Goal: Task Accomplishment & Management: Use online tool/utility

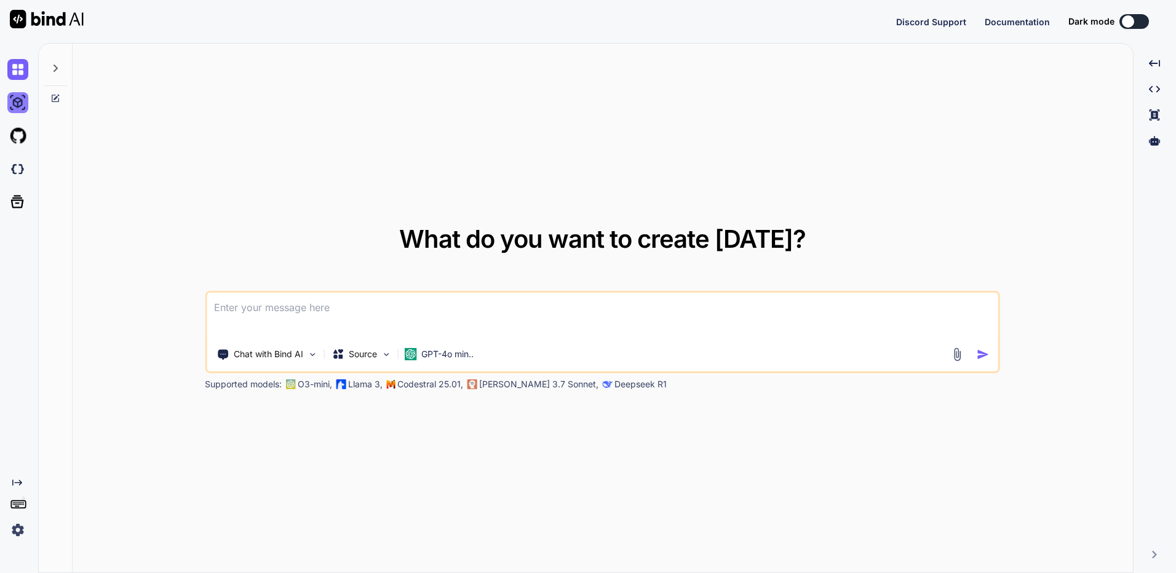
click at [22, 104] on img at bounding box center [17, 102] width 21 height 21
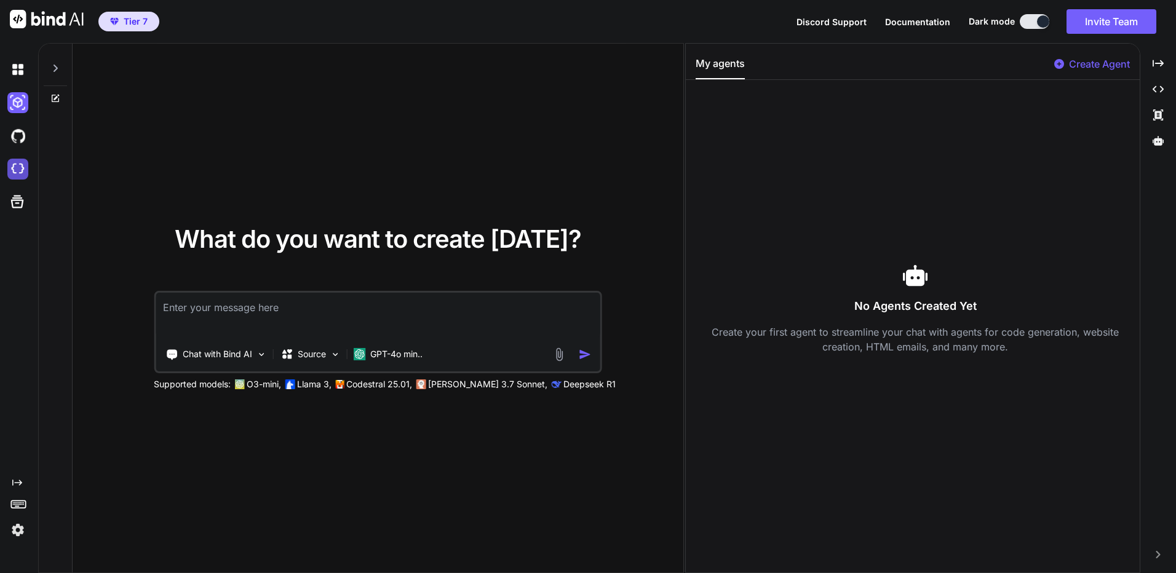
click at [17, 170] on img at bounding box center [17, 169] width 21 height 21
type textarea "x"
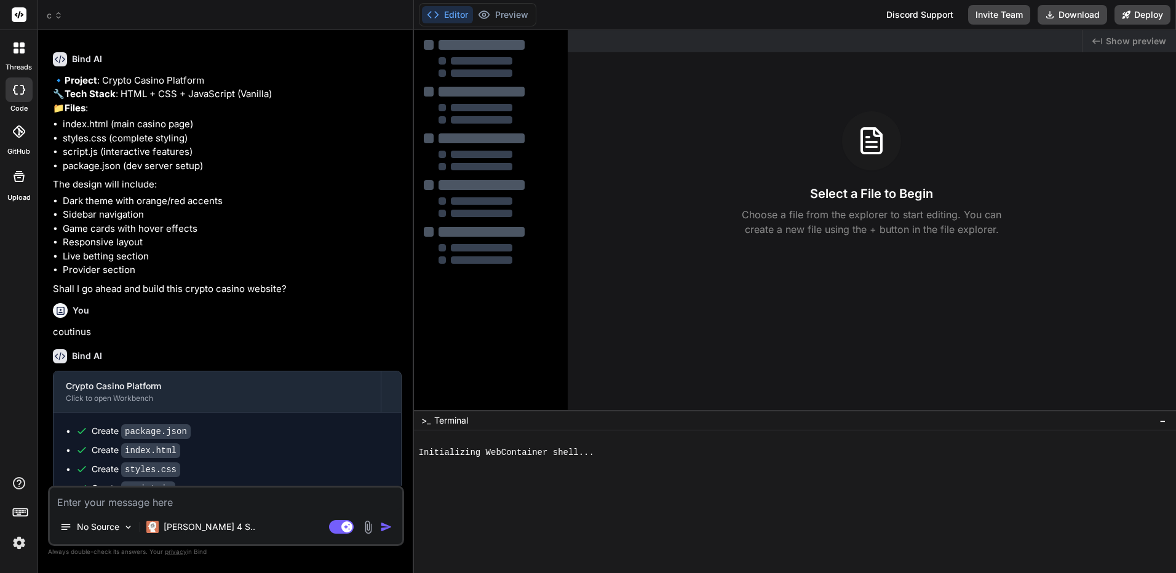
scroll to position [704, 0]
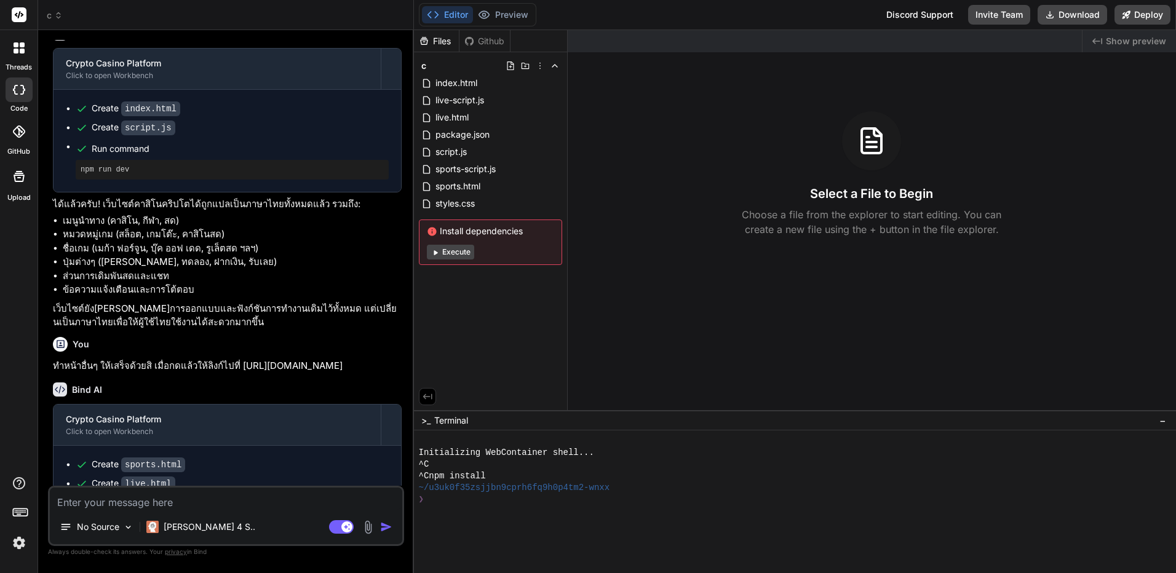
click at [58, 16] on icon at bounding box center [58, 15] width 9 height 9
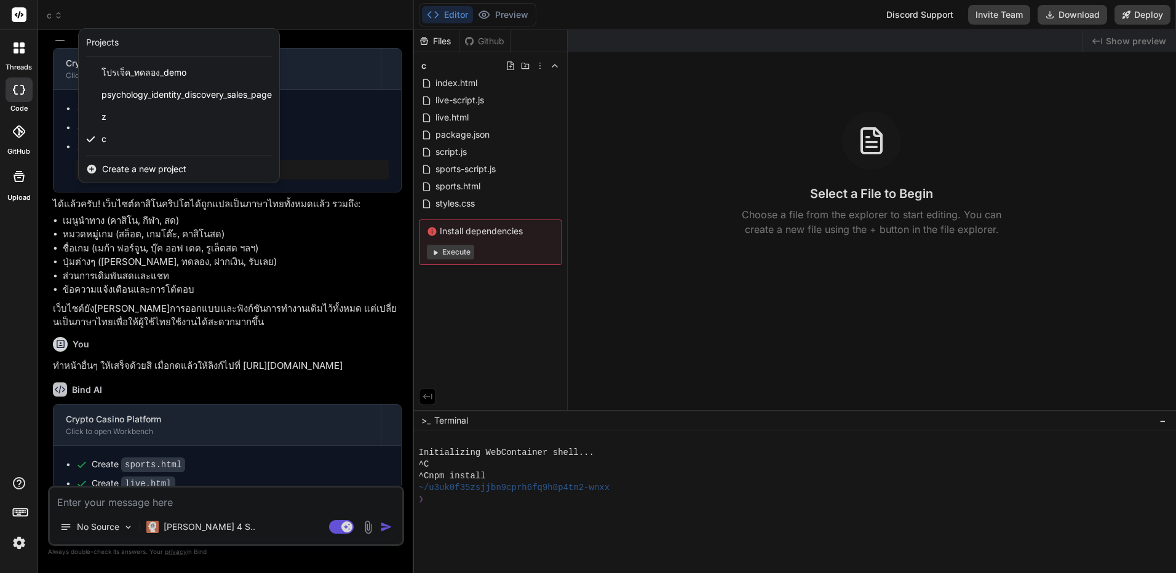
click at [535, 63] on div at bounding box center [588, 286] width 1176 height 573
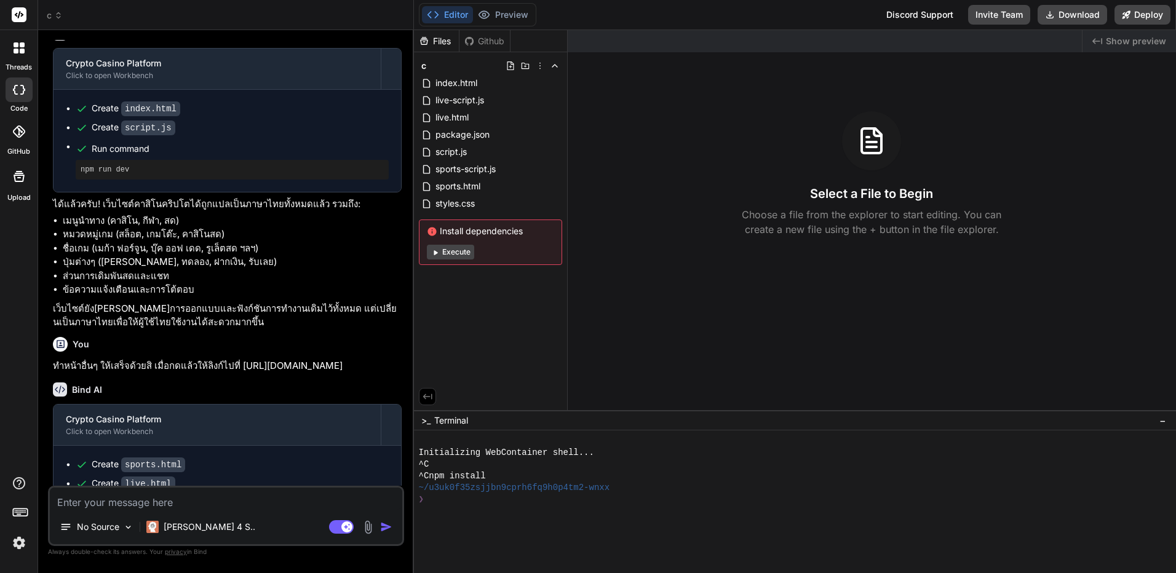
click at [540, 63] on icon at bounding box center [540, 66] width 1 height 7
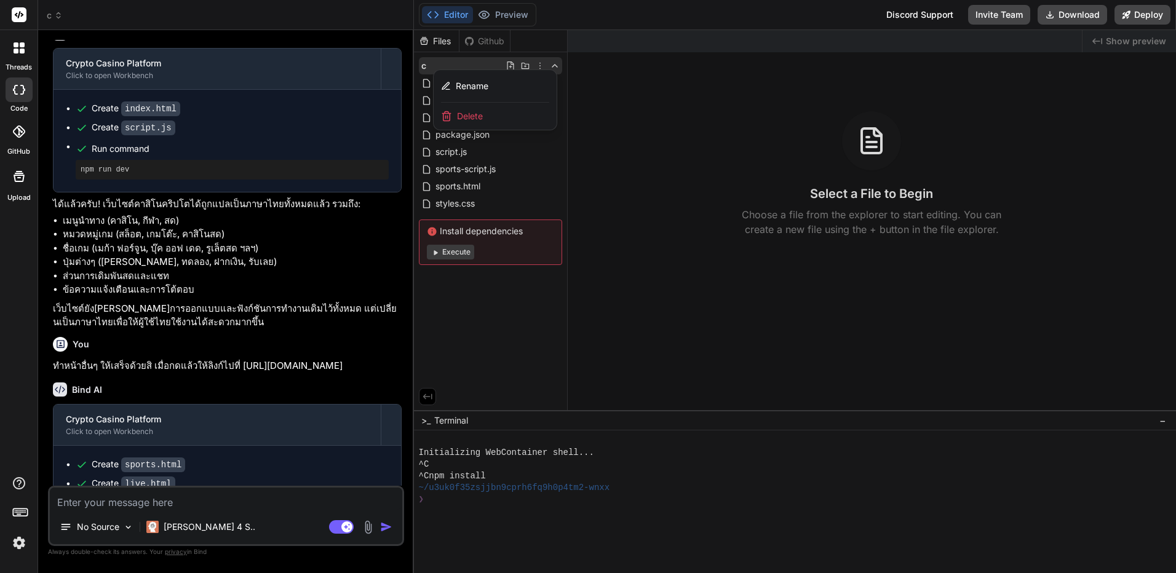
click at [493, 105] on div "Delete" at bounding box center [495, 116] width 123 height 27
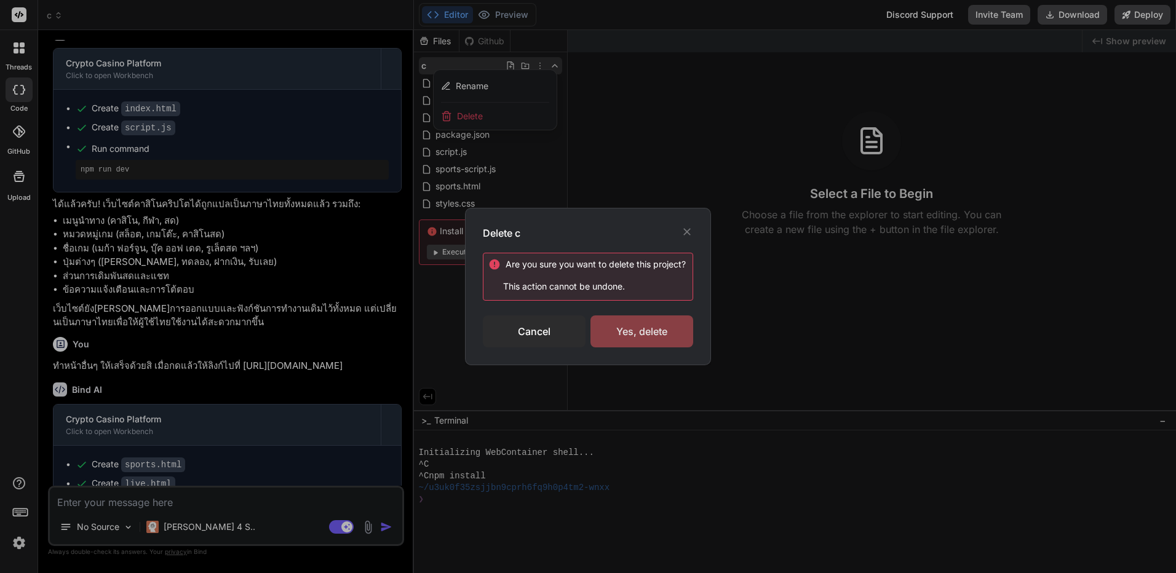
click at [618, 327] on div "Yes, delete" at bounding box center [642, 332] width 103 height 32
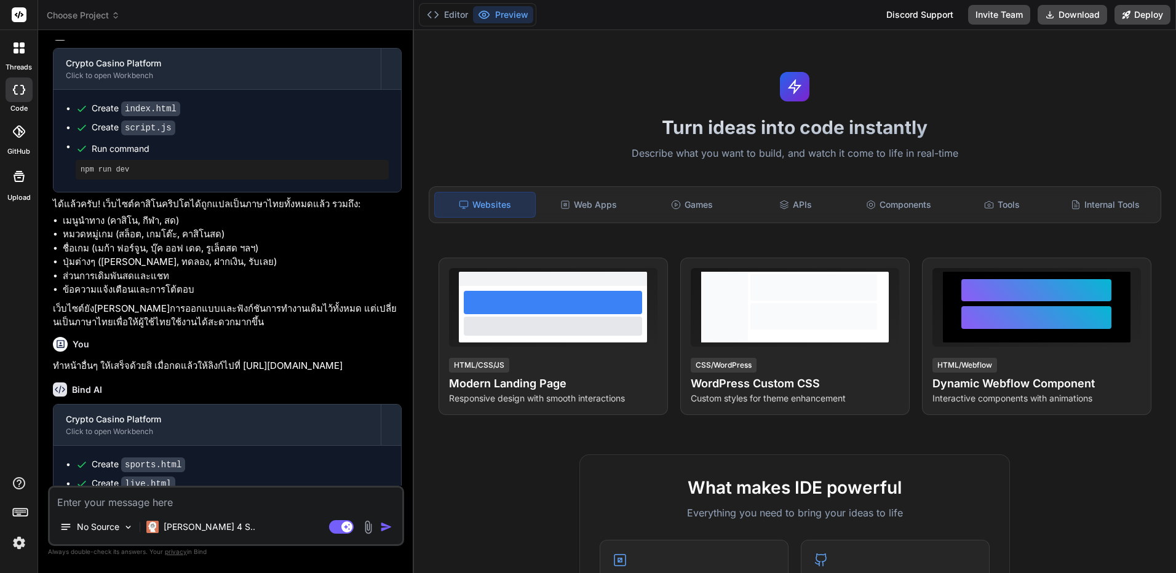
type textarea "x"
click at [111, 15] on span "Choose Project" at bounding box center [83, 15] width 73 height 12
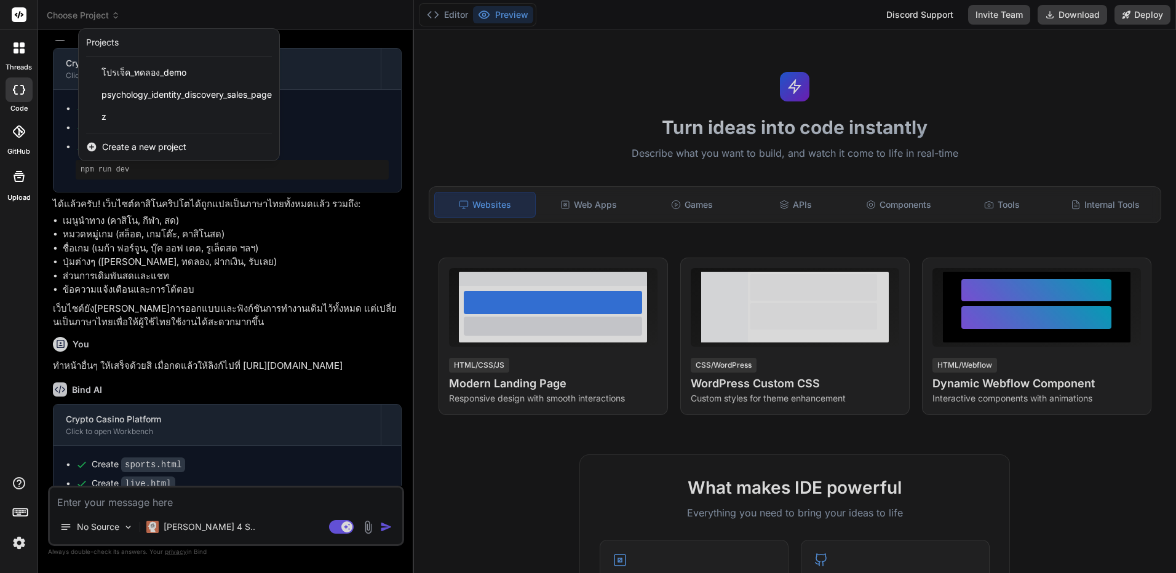
click at [142, 145] on span "Create a new project" at bounding box center [144, 147] width 84 height 12
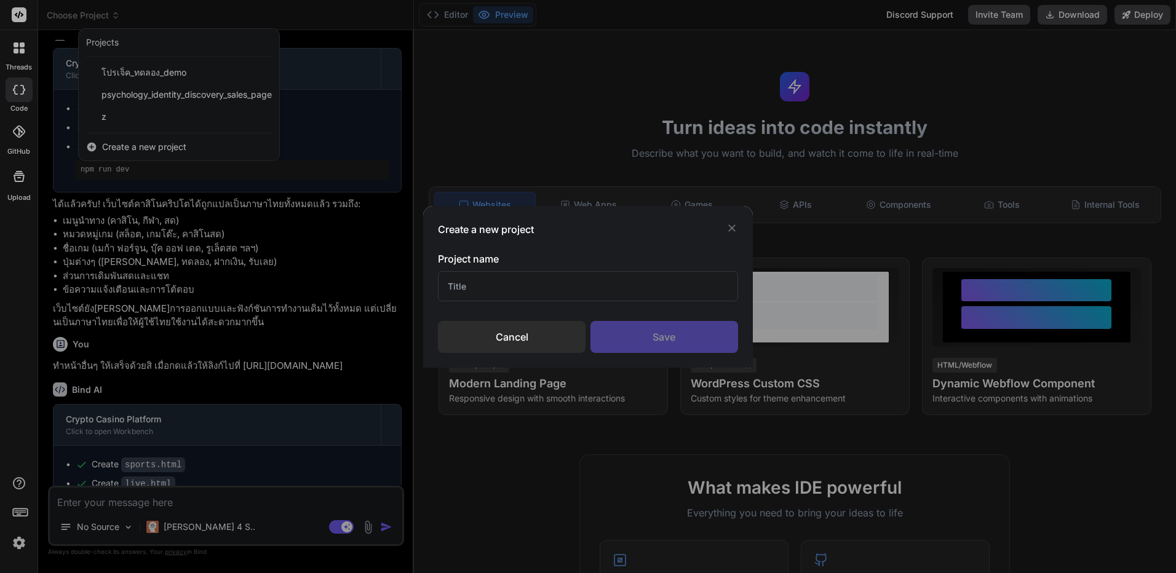
click at [510, 290] on input "text" at bounding box center [588, 286] width 300 height 30
click at [509, 287] on input "ผ" at bounding box center [588, 286] width 300 height 30
type input "ca"
click at [630, 333] on div "Save" at bounding box center [665, 337] width 148 height 32
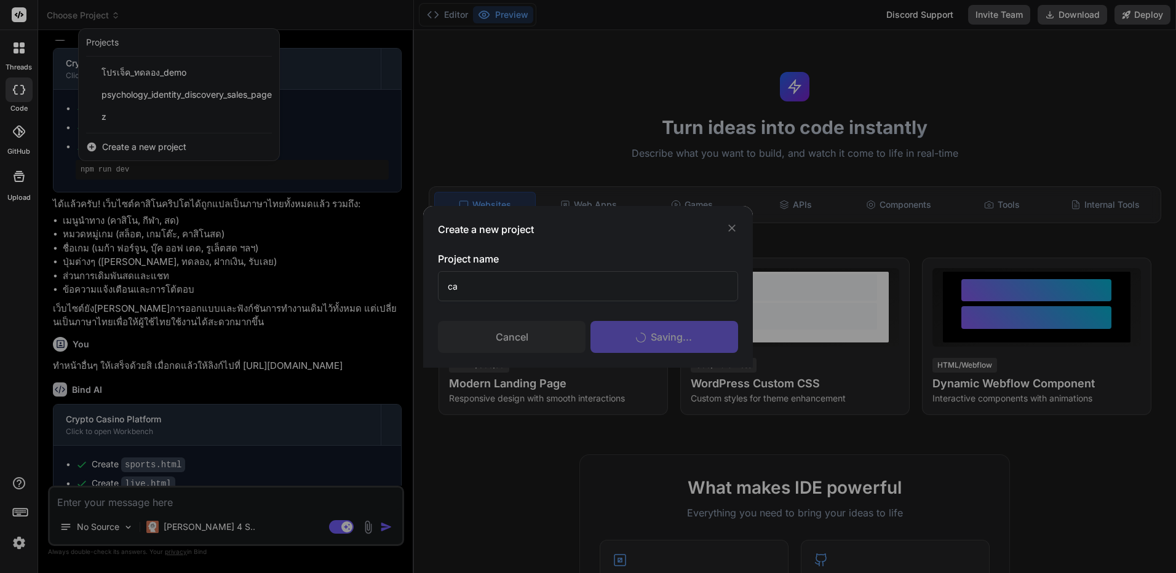
type textarea "x"
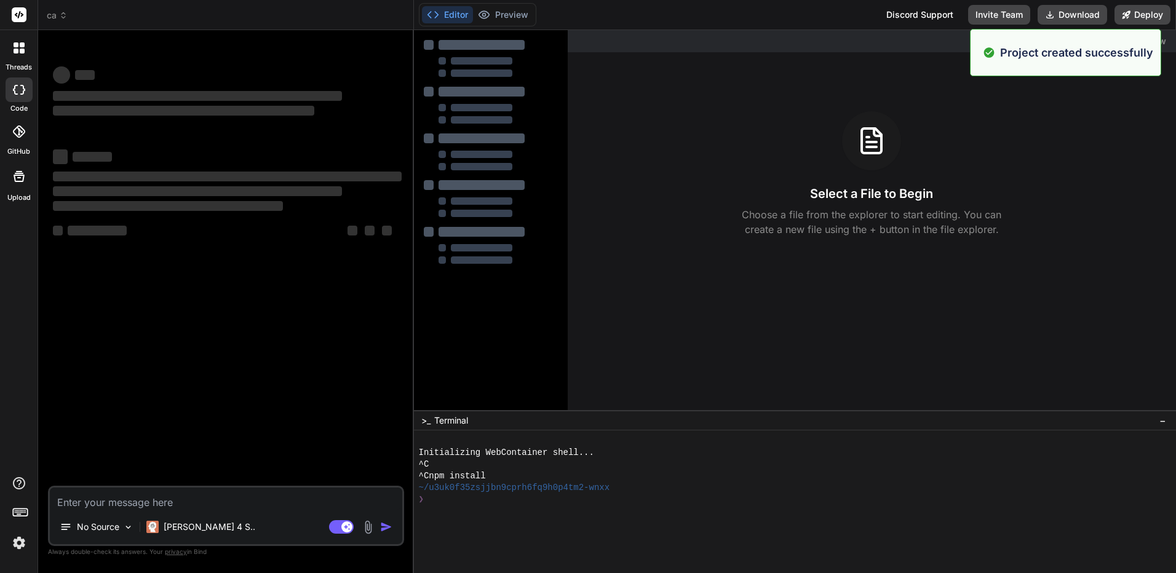
scroll to position [0, 0]
click at [293, 506] on textarea at bounding box center [226, 499] width 353 height 22
paste textarea "ฉันต้องการให้คุณสร้างเว็บไซต์ 7 หน้า โดยใช้ภาษาไทยทั้งหมด และออกแบบให้สวยงามทัน…"
type textarea "ฉันต้องการให้คุณสร้างเว็บไซต์ 7 หน้า โดยใช้ภาษาไทยทั้งหมด และออกแบบให้สวยงามทัน…"
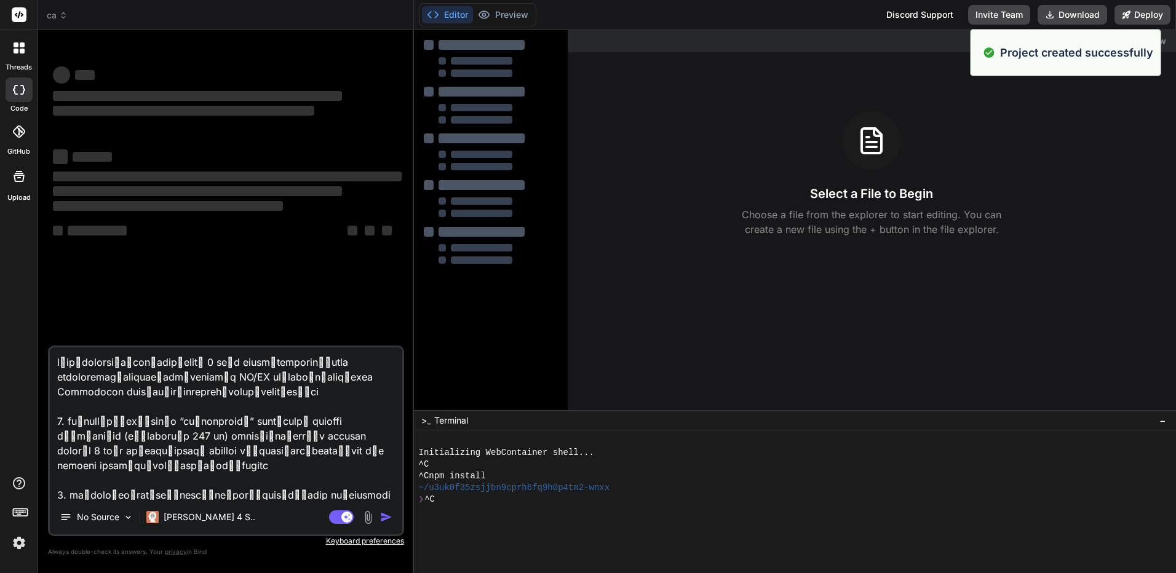
scroll to position [474, 0]
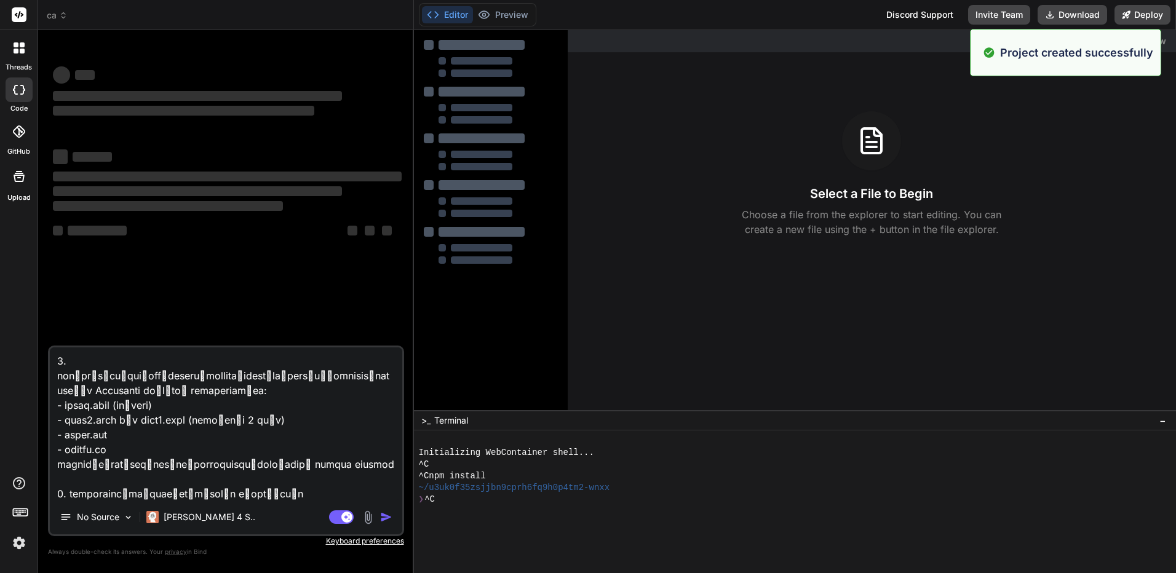
type textarea "x"
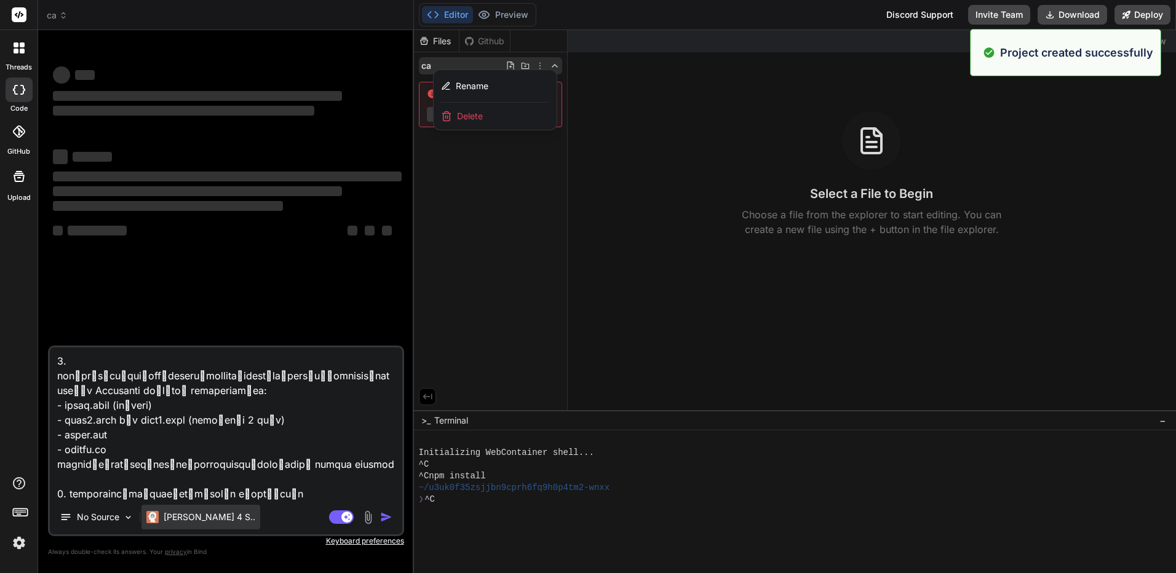
type textarea "ฉันต้องการให้คุณสร้างเว็บไซต์ 7 หน้า โดยใช้ภาษาไทยทั้งหมด และออกแบบให้สวยงามทัน…"
click at [189, 519] on p "[PERSON_NAME] 4 S.." at bounding box center [210, 517] width 92 height 12
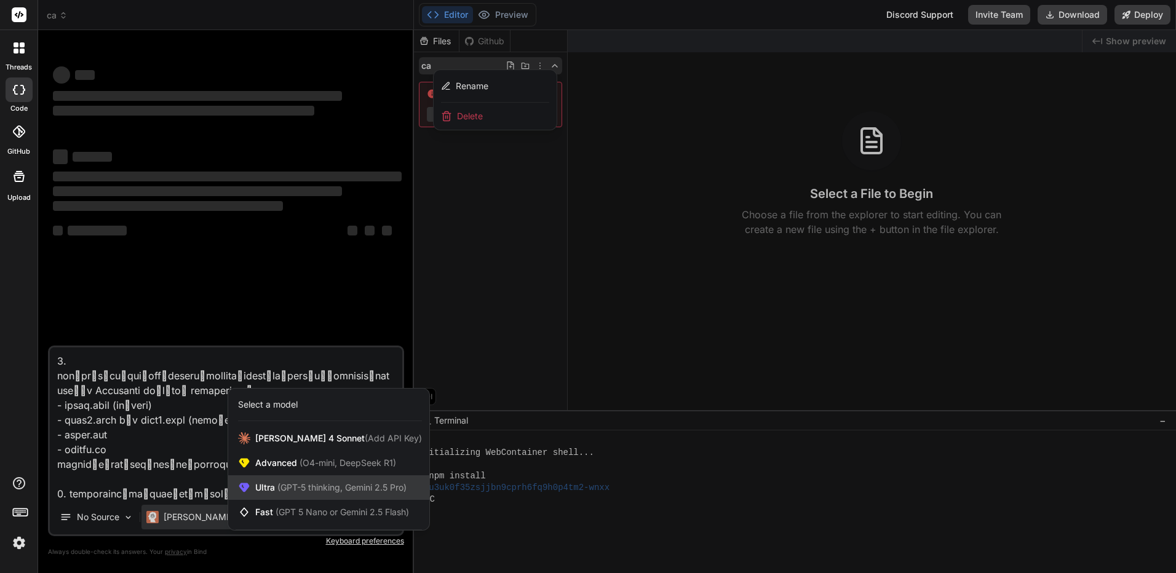
click at [327, 485] on span "(GPT-5 thinking, Gemini 2.5 Pro)" at bounding box center [341, 487] width 132 height 10
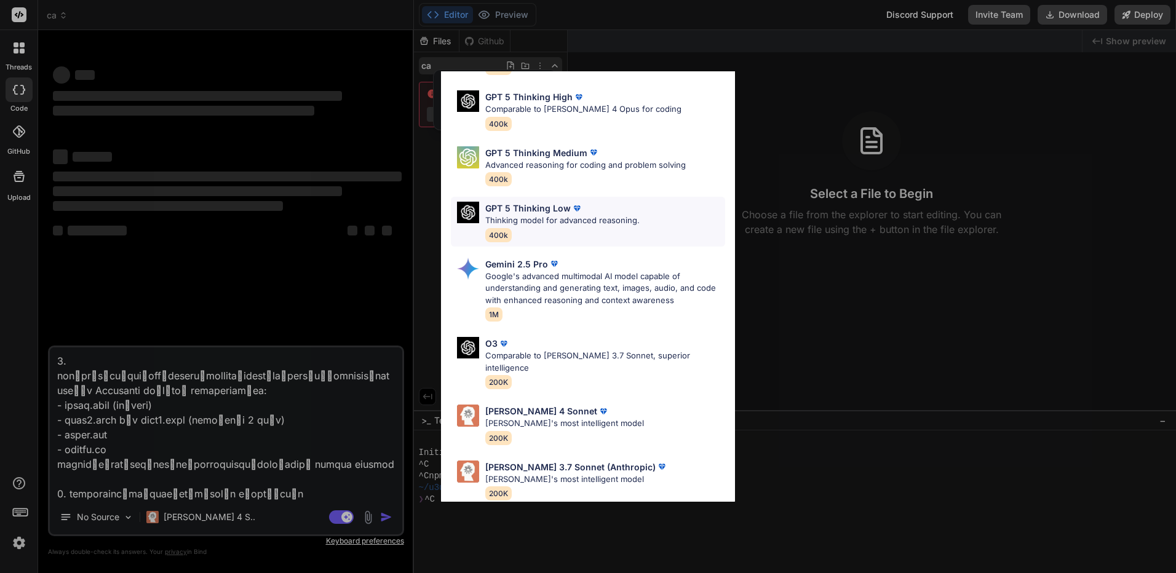
scroll to position [100, 0]
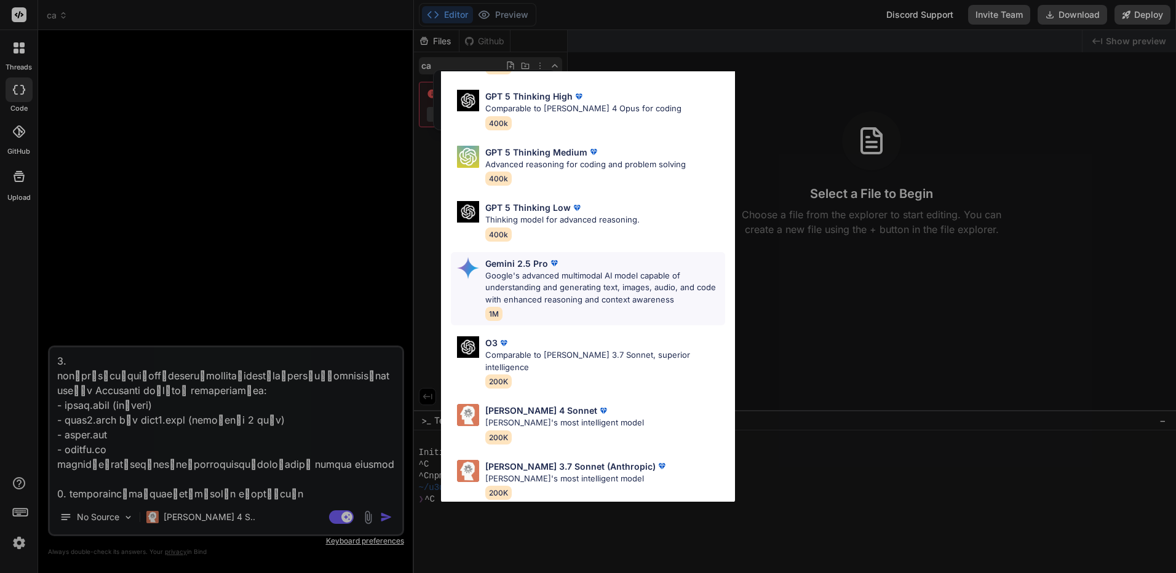
click at [571, 290] on p "Google's advanced multimodal AI model capable of understanding and generating t…" at bounding box center [605, 288] width 240 height 36
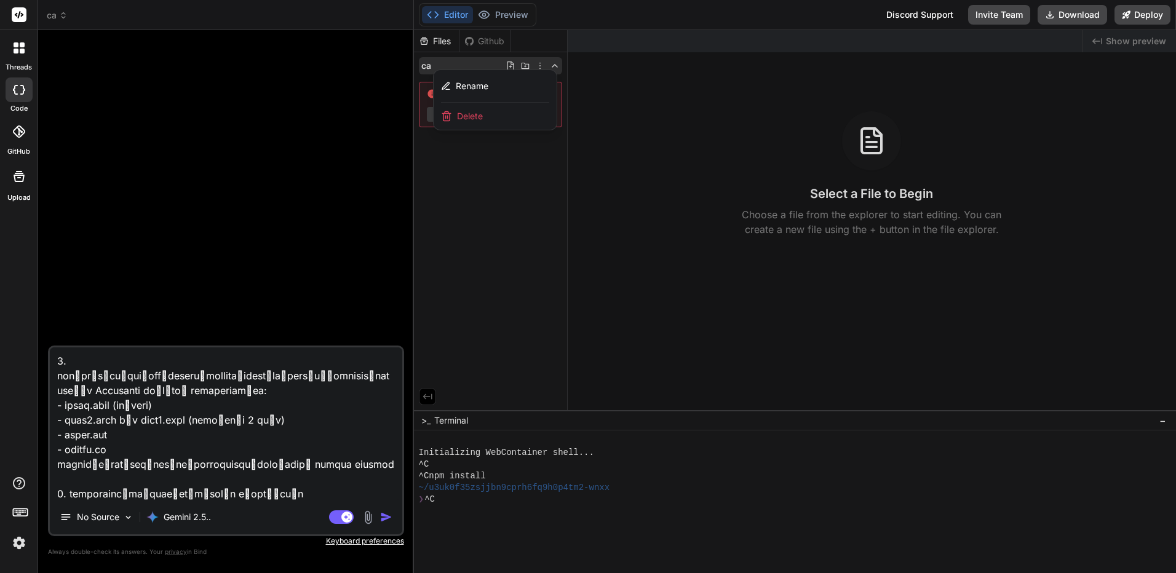
click at [388, 518] on img "button" at bounding box center [386, 517] width 12 height 12
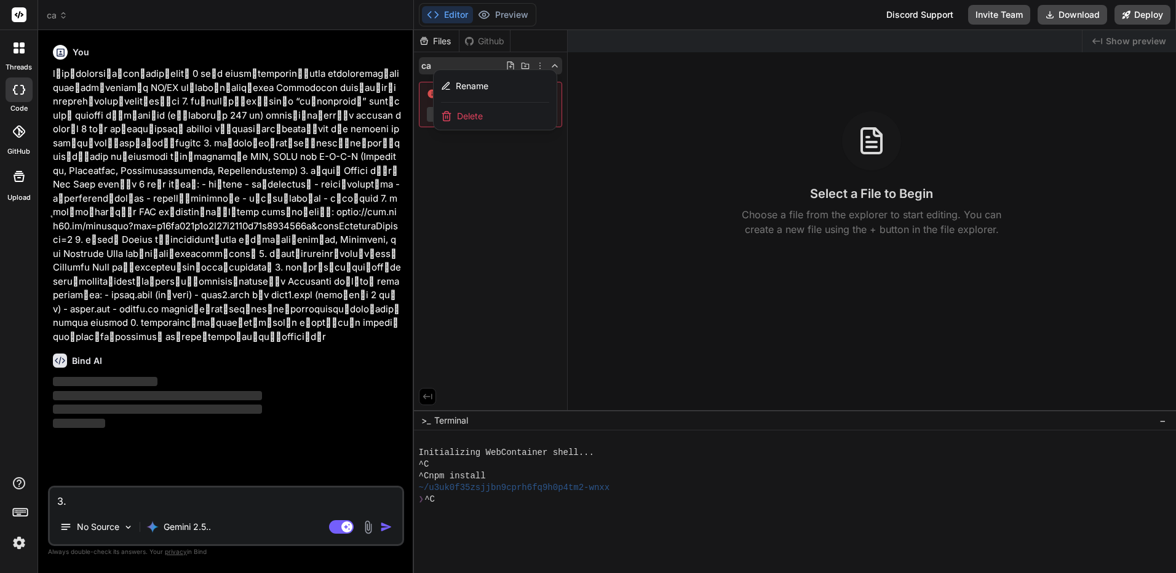
scroll to position [0, 0]
click at [788, 220] on div at bounding box center [795, 301] width 763 height 543
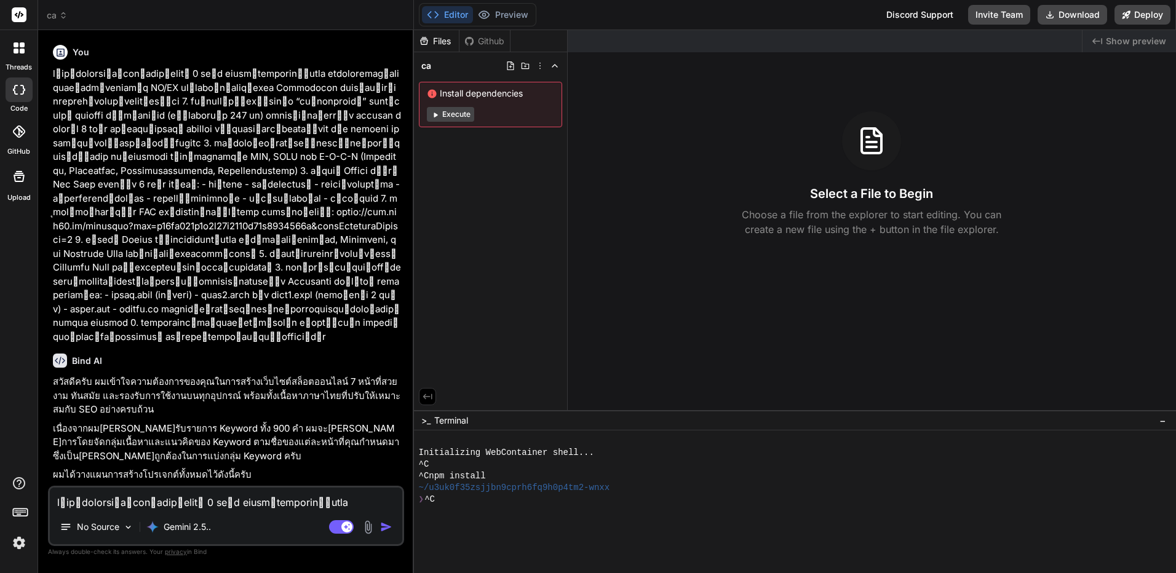
type textarea "x"
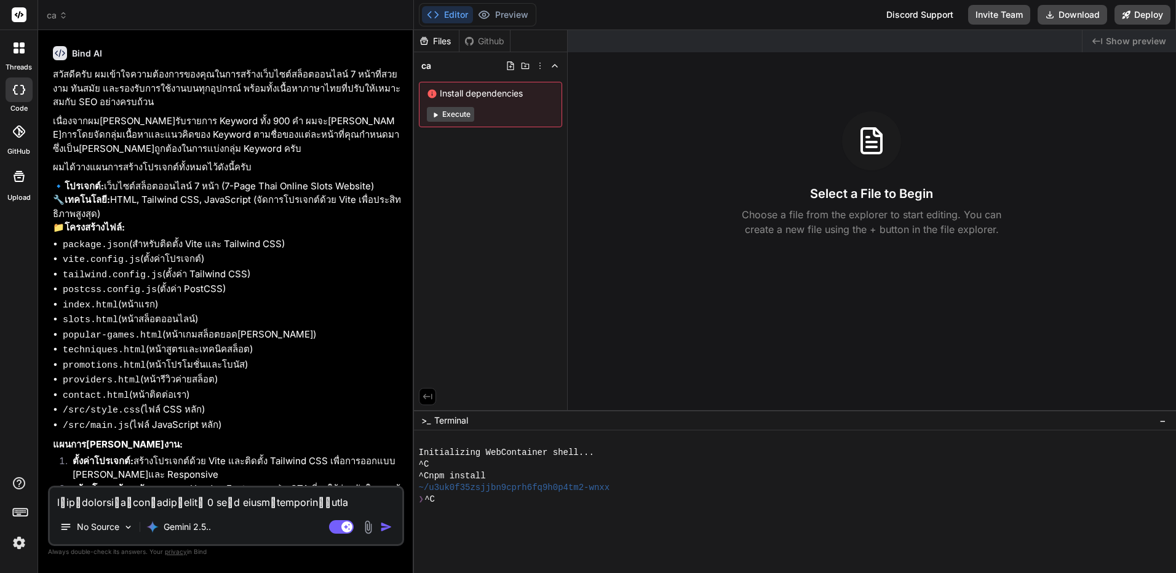
scroll to position [385, 0]
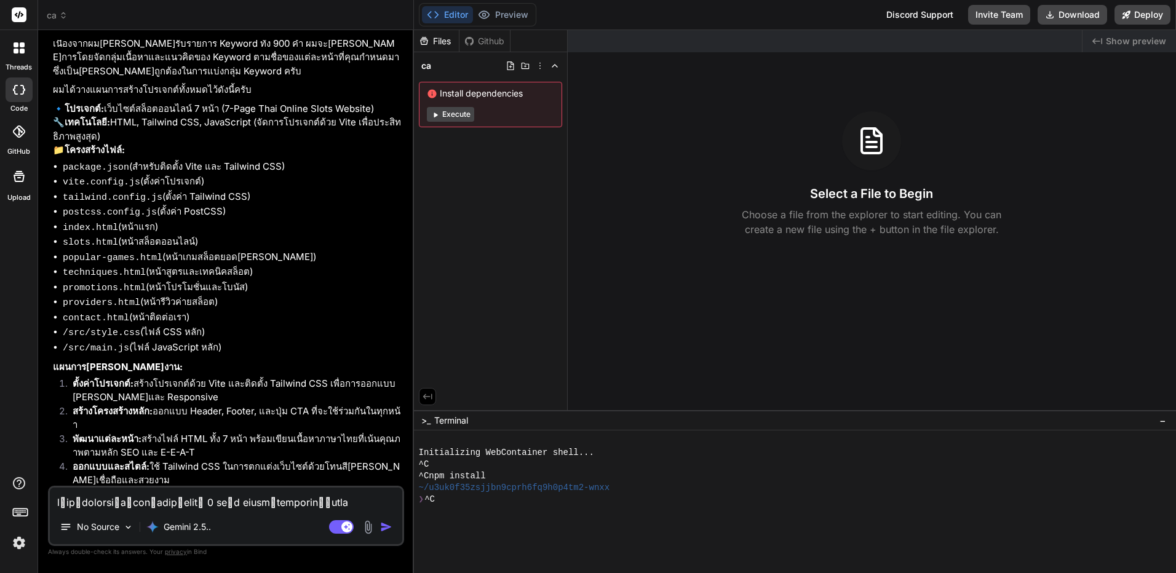
click at [288, 508] on textarea at bounding box center [226, 499] width 353 height 22
type textarea "5"
type textarea "x"
type textarea "ถ"
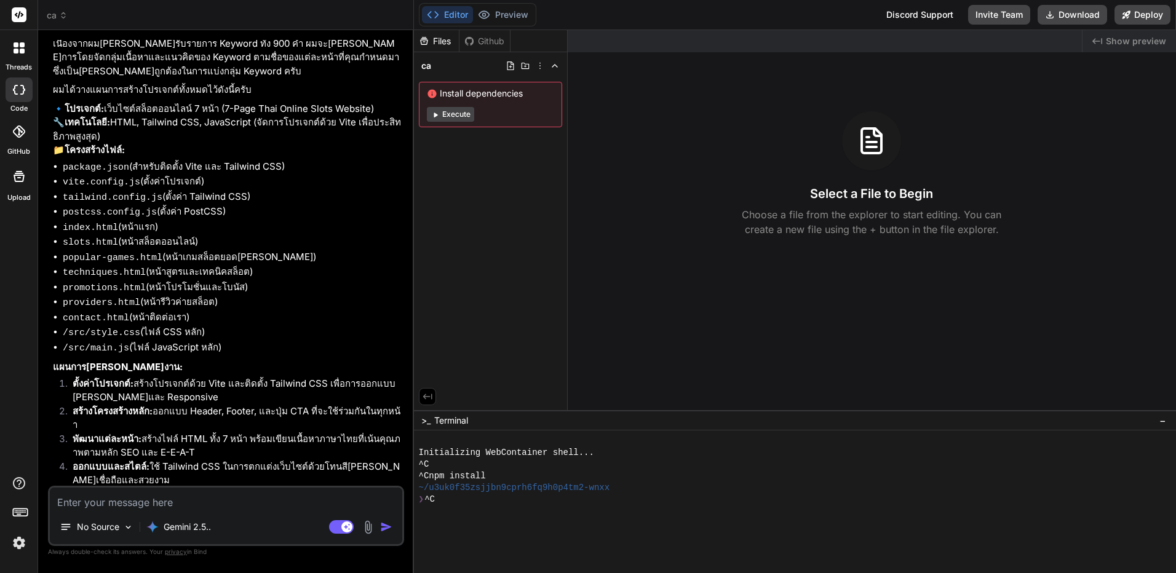
type textarea "x"
type textarea "ถู"
type textarea "x"
type textarea "ถูก"
type textarea "x"
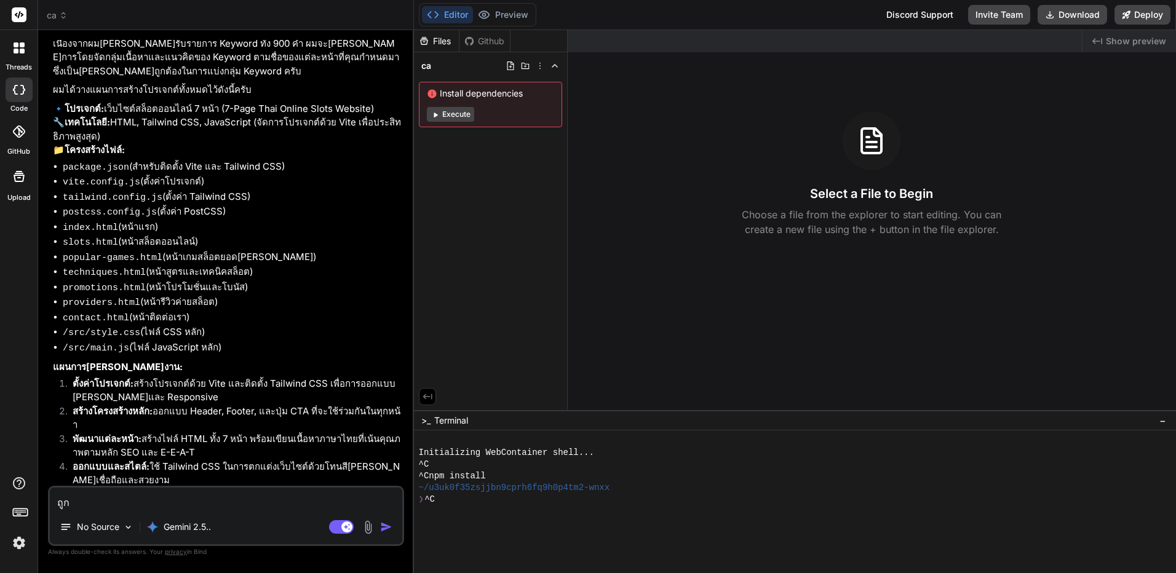
type textarea "ถูกค"
type textarea "x"
type textarea "ถูกคอ"
type textarea "x"
type textarea "ถูกค"
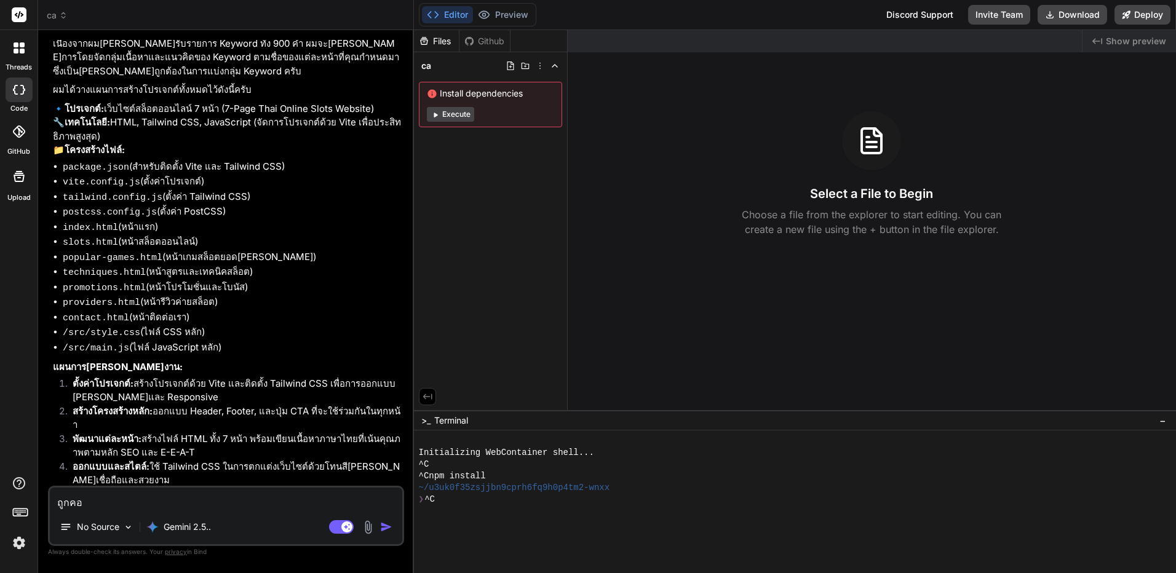
type textarea "x"
type textarea "ถูก"
type textarea "x"
type textarea "ถู"
type textarea "x"
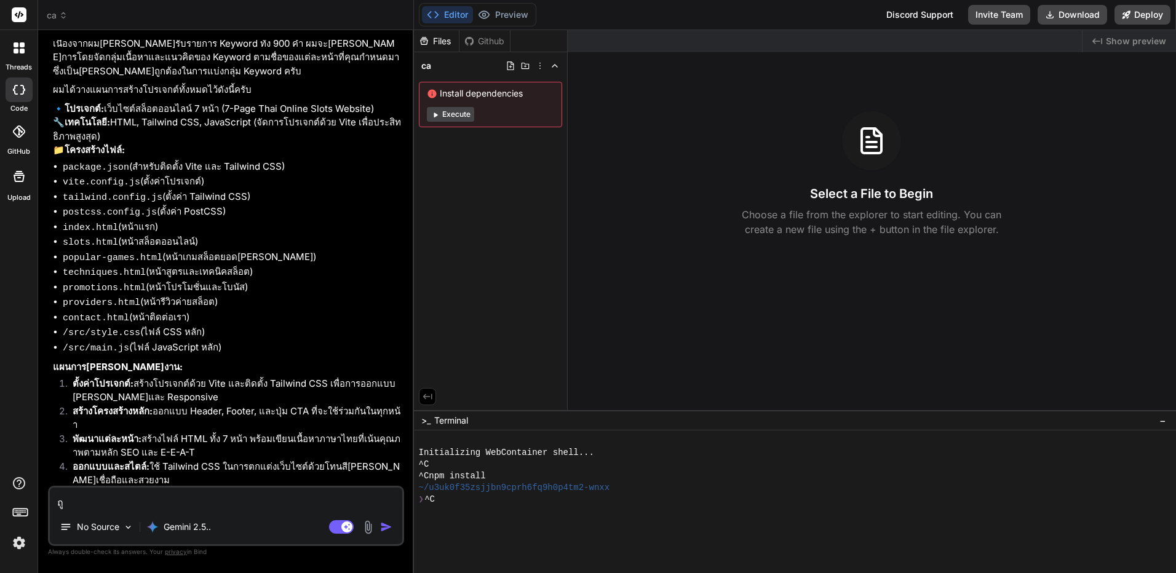
type textarea "ถูต"
type textarea "x"
type textarea "ถู"
type textarea "x"
type textarea "ถูก"
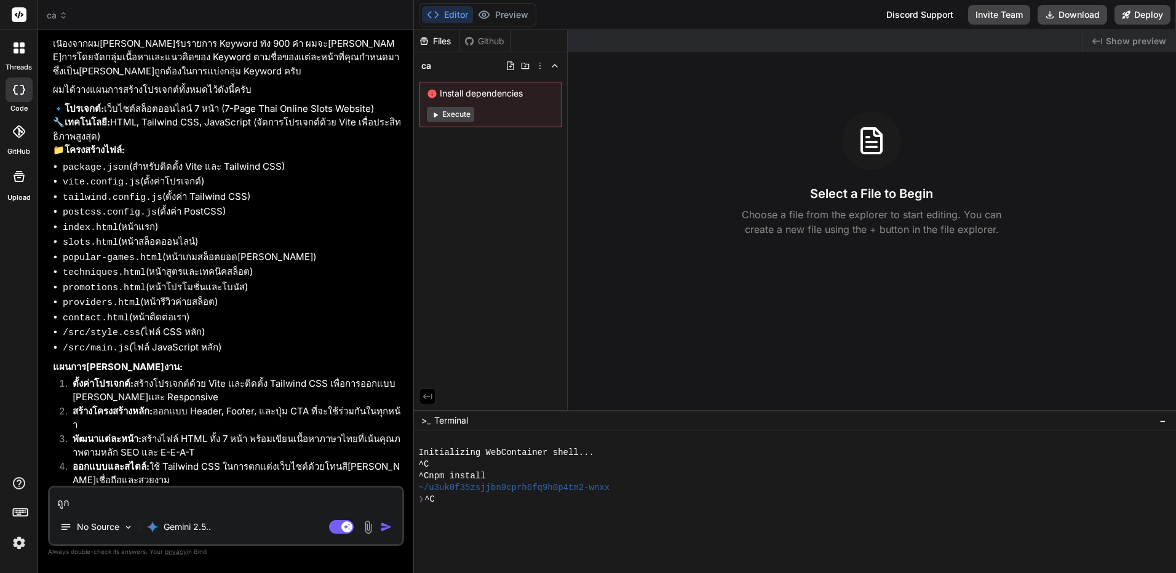
type textarea "x"
type textarea "ถูกต"
type textarea "x"
type textarea "ถูกต้"
type textarea "x"
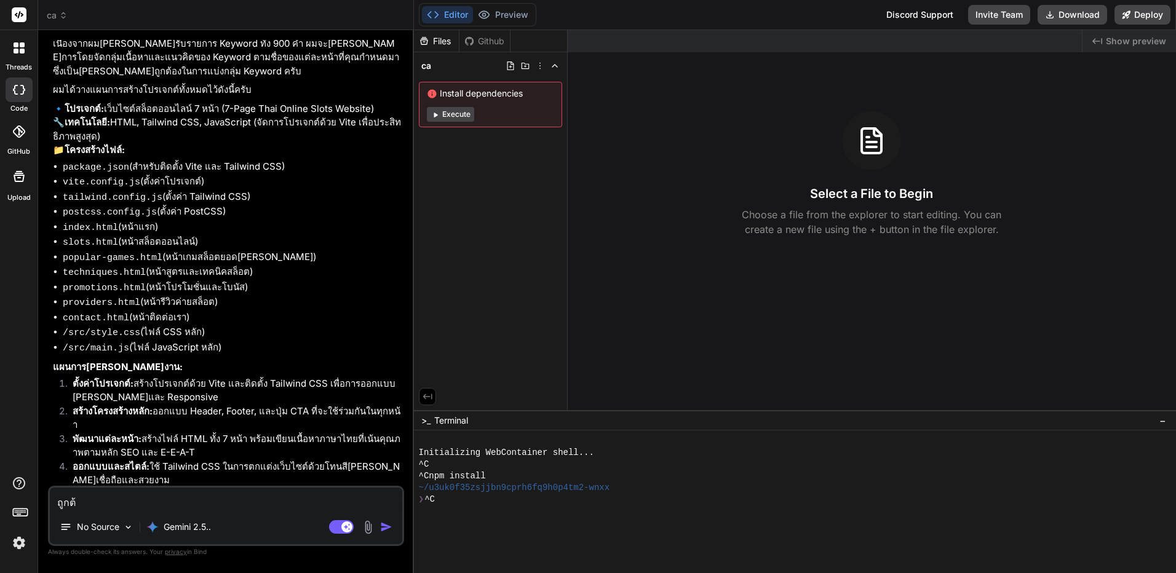
type textarea "ถูกต้อ"
type textarea "x"
type textarea "ถูกต้อง"
type textarea "x"
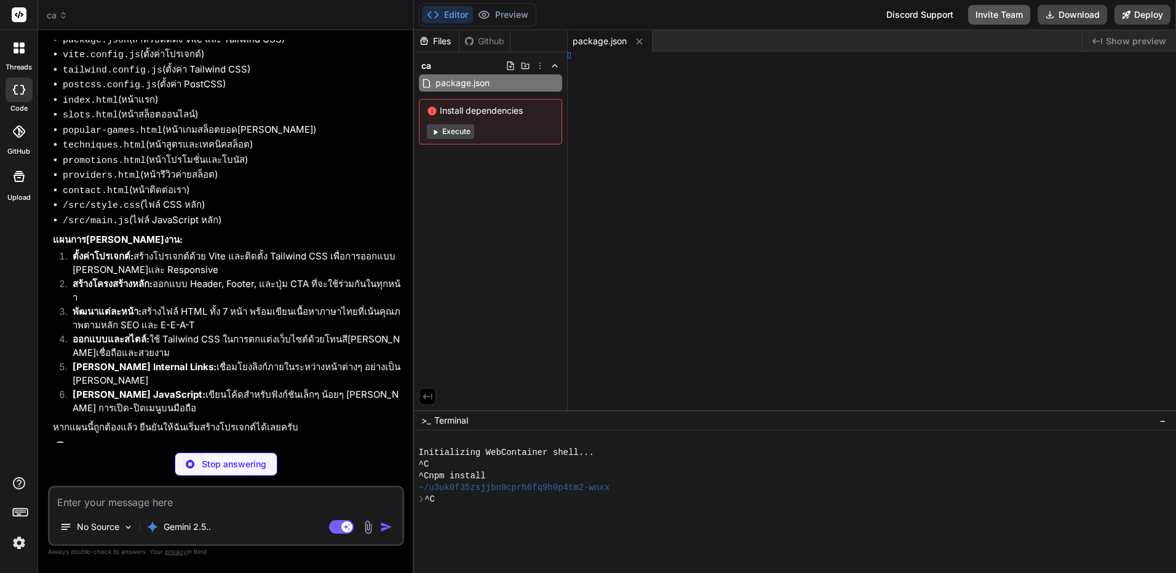
type textarea "x"
type textarea "}, }) ```"
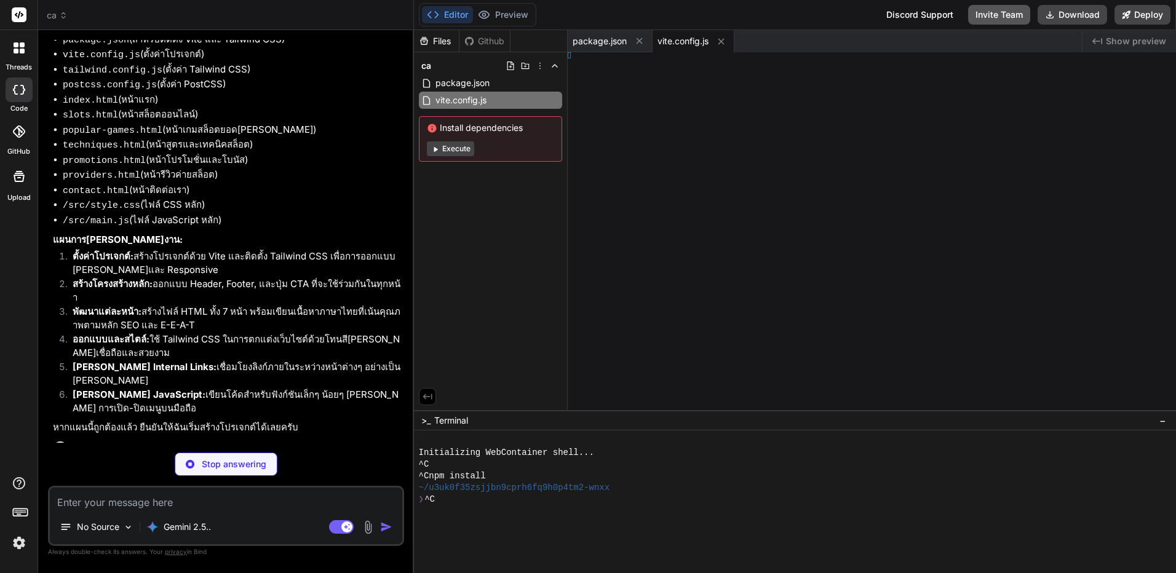
type textarea "x"
type textarea "} ```"
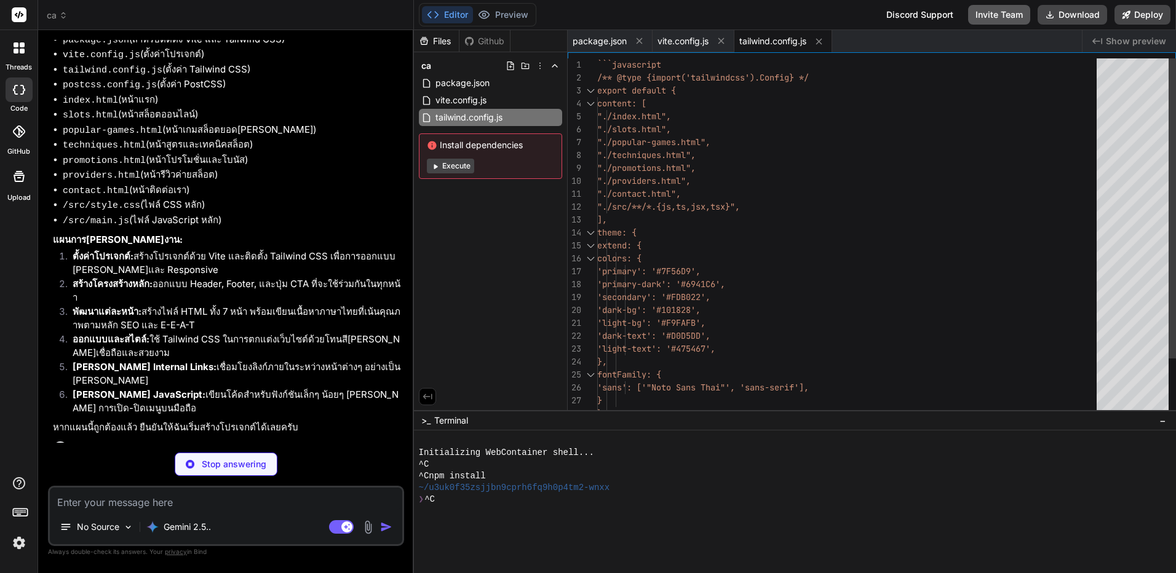
type textarea "x"
type textarea "```javascript export default { plugins: { tailwindcss: {}, autoprefixer: {}, },…"
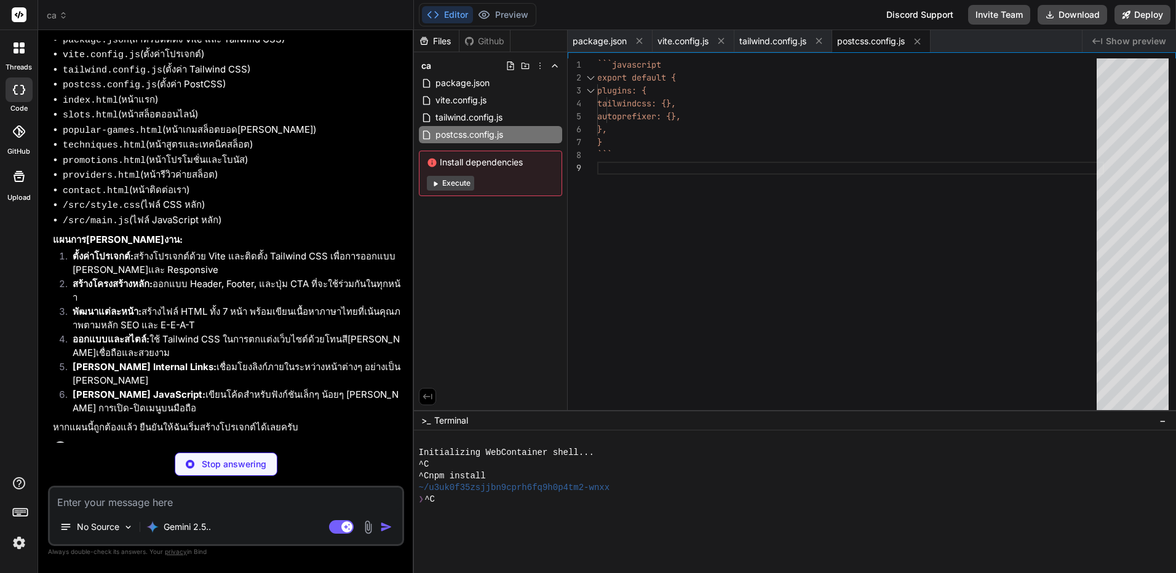
type textarea "x"
type textarea ".card { @apply bg-gray-800/50 backdrop-blur-sm border border-gray-700 rounded-x…"
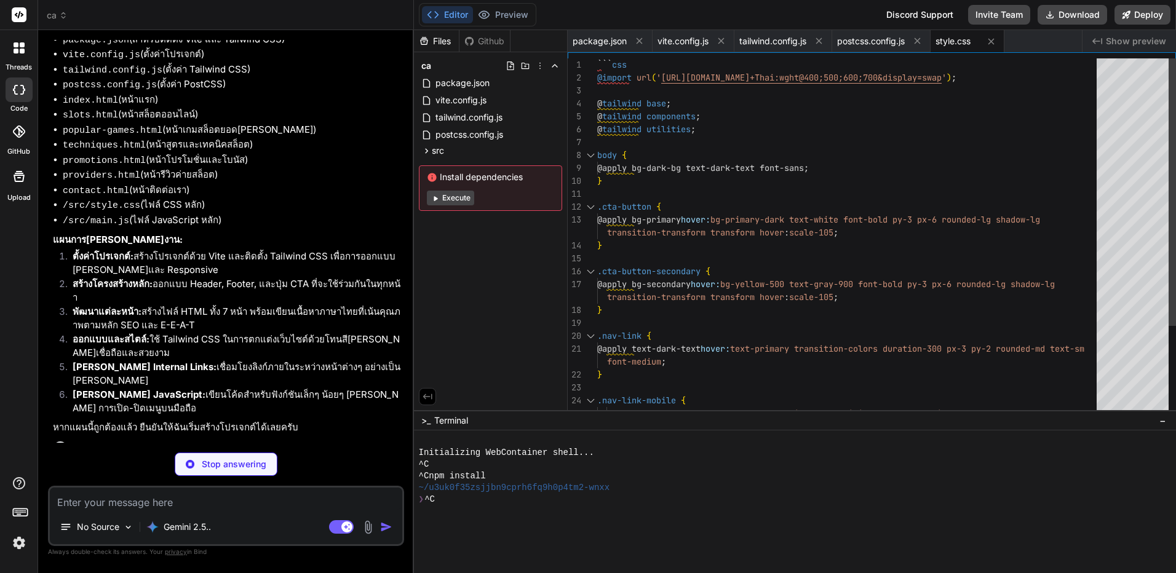
type textarea "x"
type textarea "}); ```"
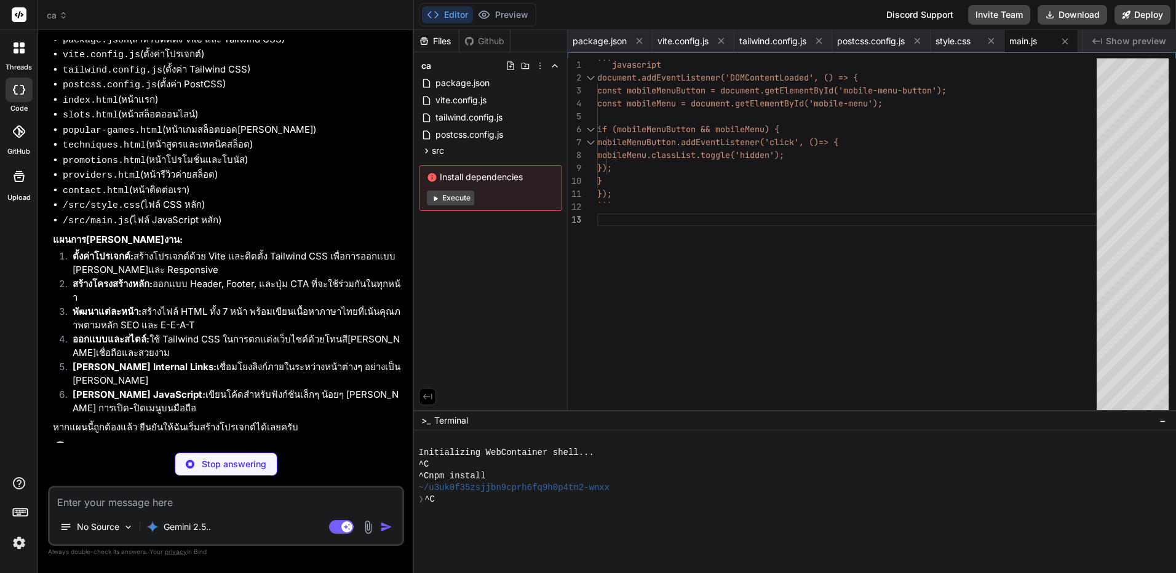
type textarea "x"
type textarea "</body> </html> ```"
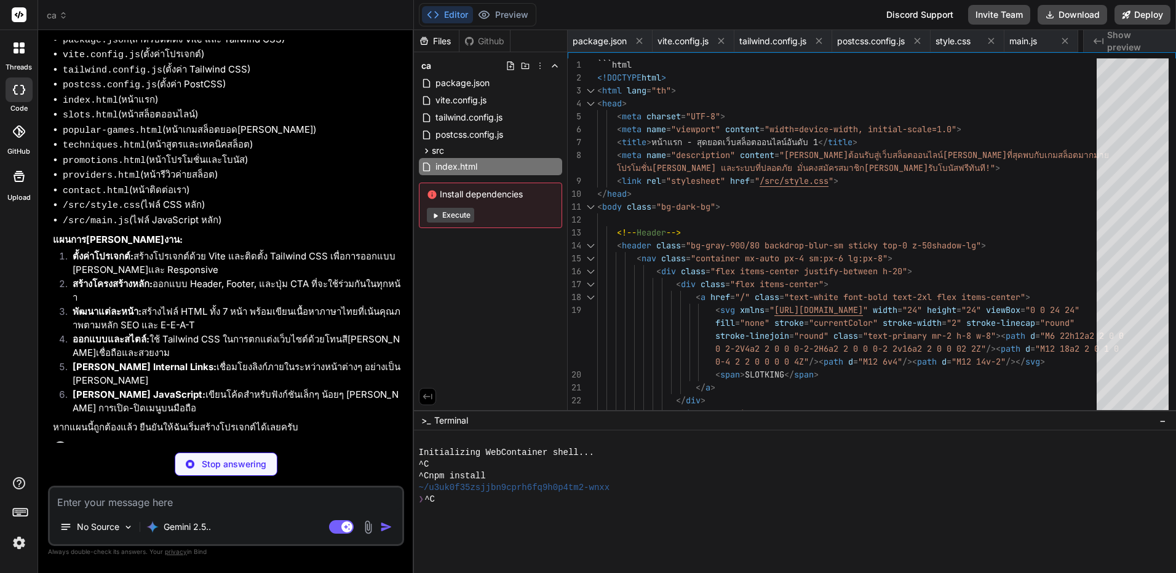
scroll to position [0, 73]
type textarea "x"
type textarea "</div> </footer> <script type="module" src="/src/main.js"></script> </body> </h…"
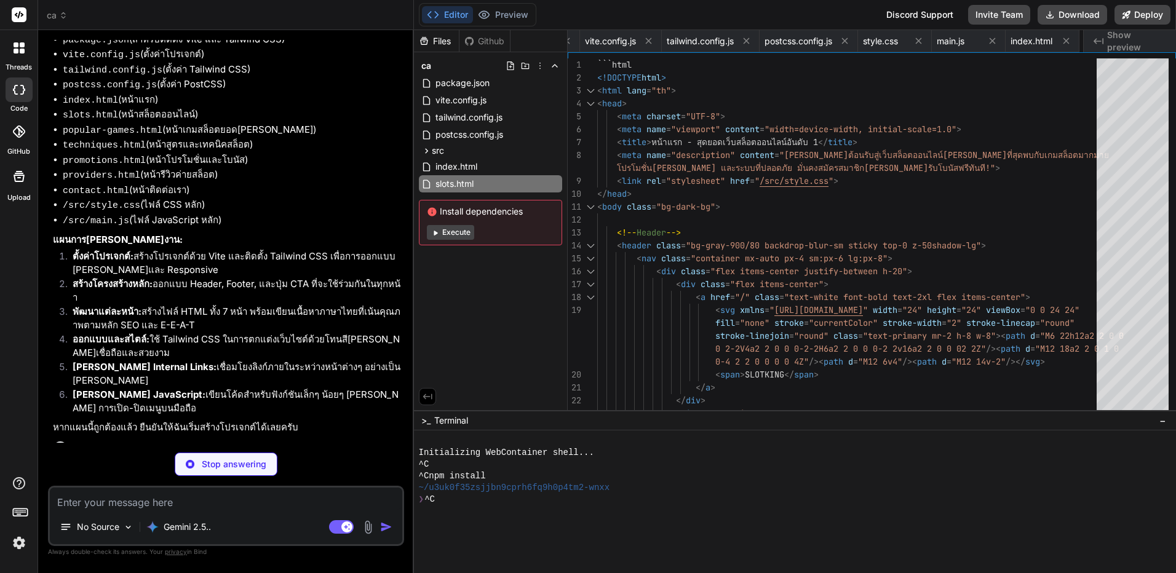
type textarea "x"
type textarea "</body> </html> ```"
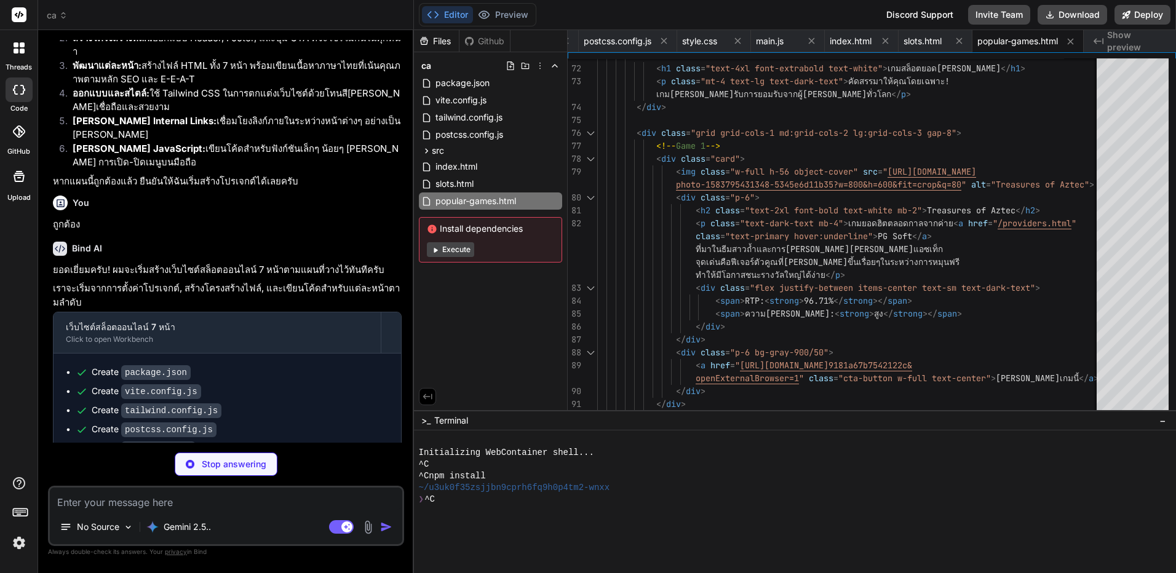
scroll to position [801, 0]
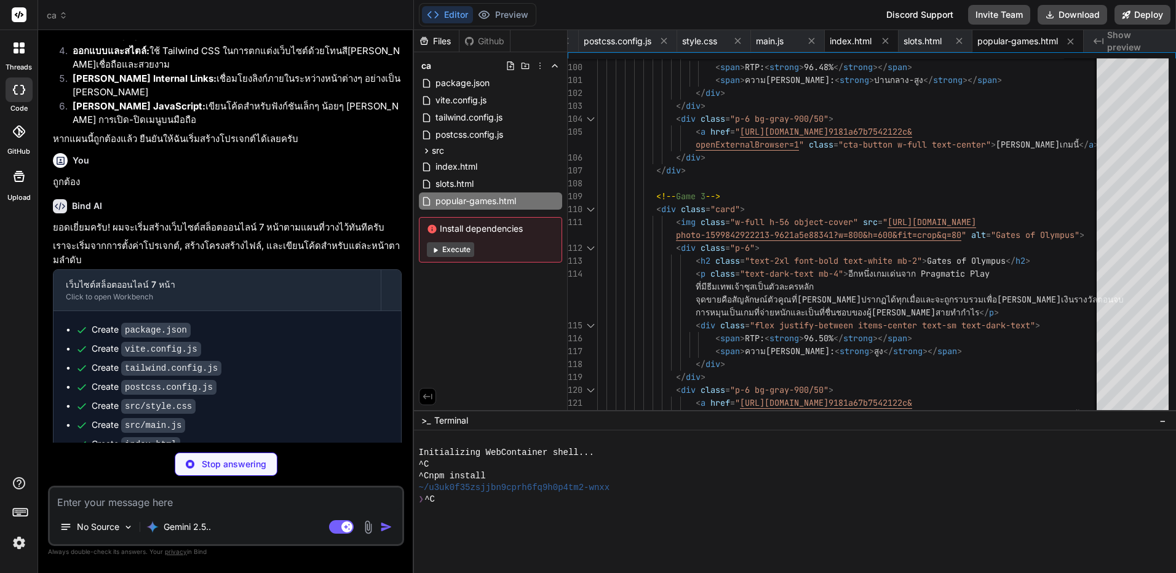
type textarea "x"
type textarea "<script type="module" src="/src/main.js"></script> </body> </html> ```"
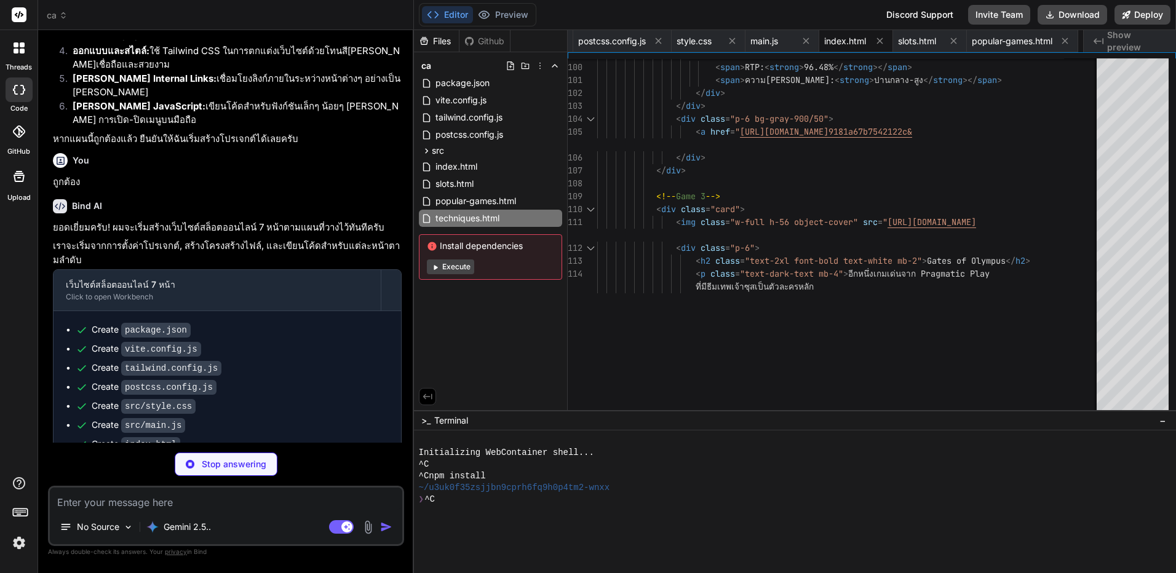
type textarea "x"
type textarea "</div> </div> </footer> <script type="module" src="/src/main.js"></script> </bo…"
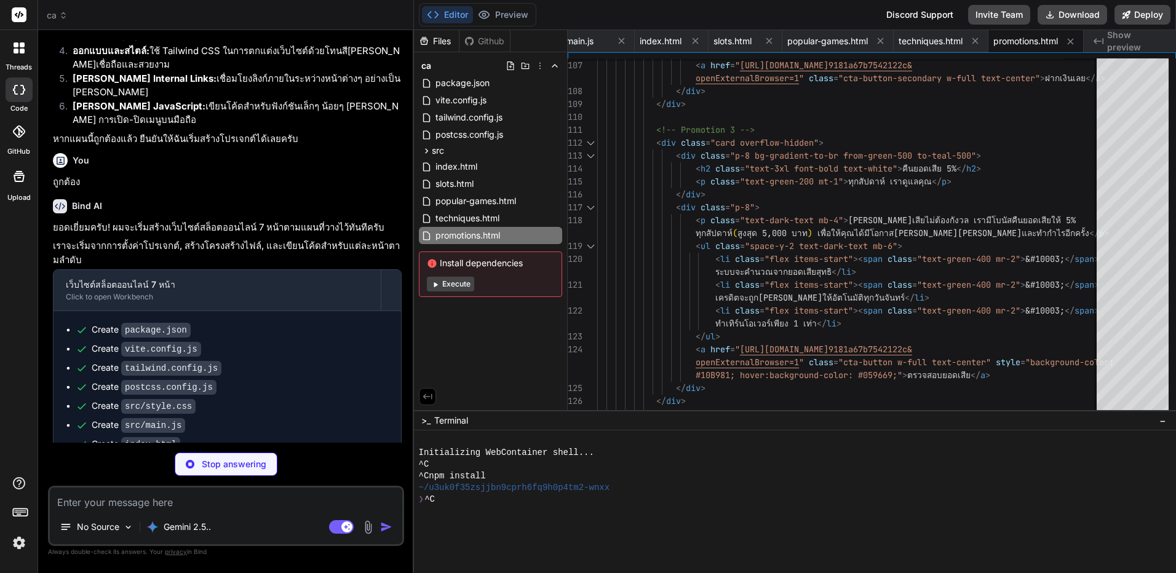
scroll to position [839, 0]
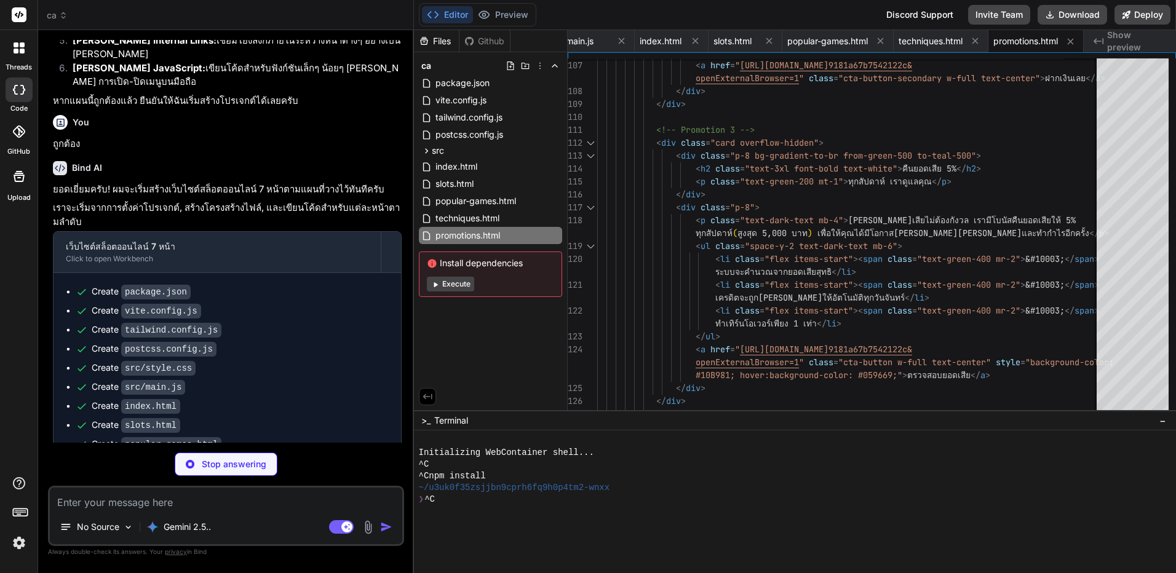
type textarea "x"
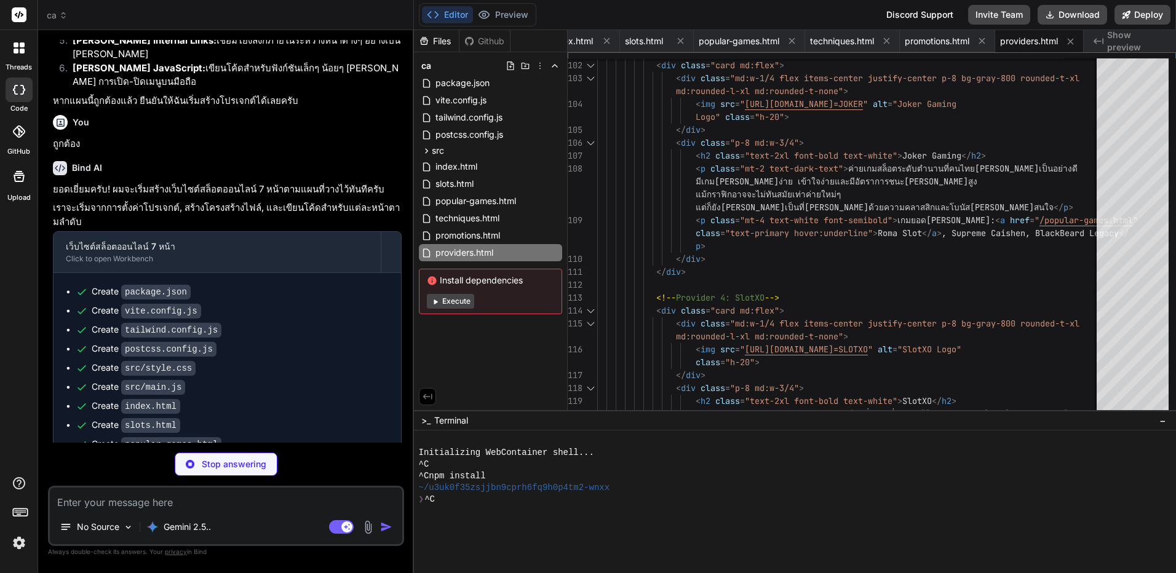
type textarea "x"
type textarea "</div> </footer> <script type="module" src="/src/main.js"></script> </body> </h…"
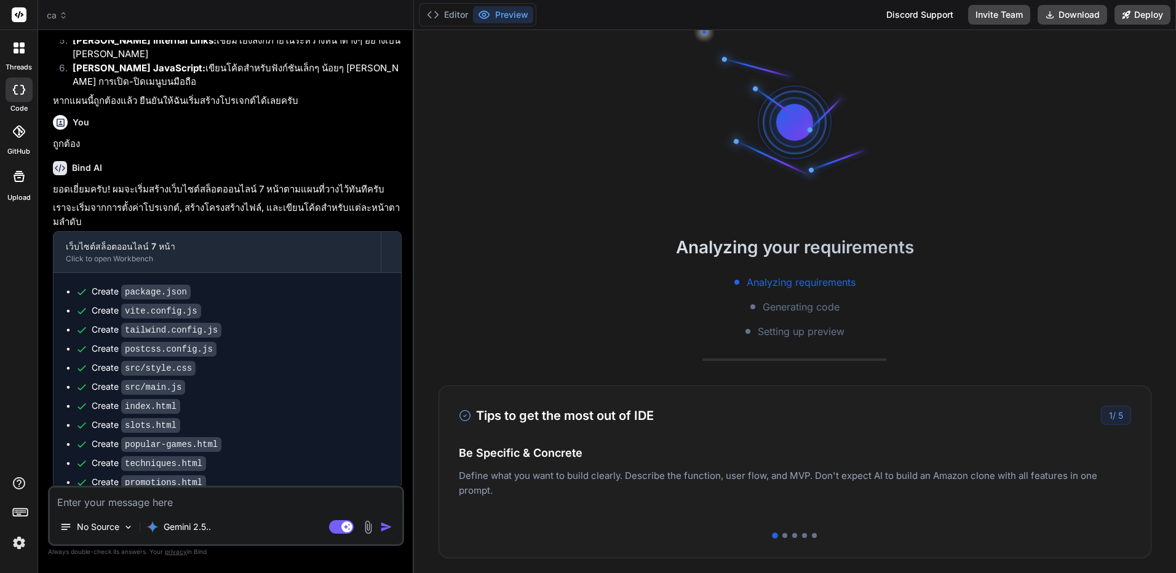
drag, startPoint x: 245, startPoint y: 321, endPoint x: 856, endPoint y: 290, distance: 611.2
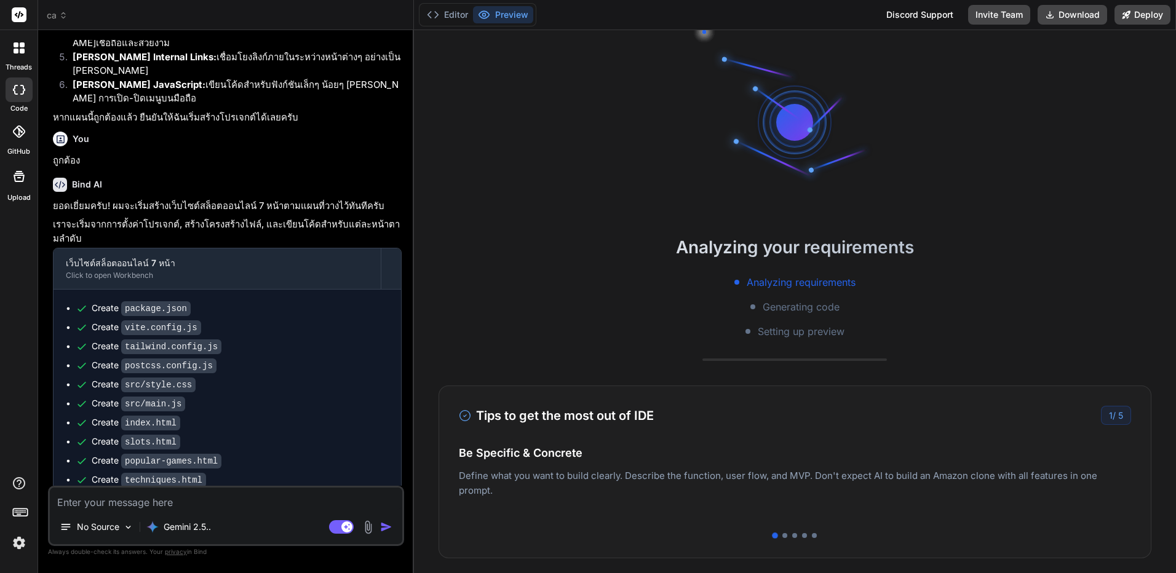
scroll to position [946, 0]
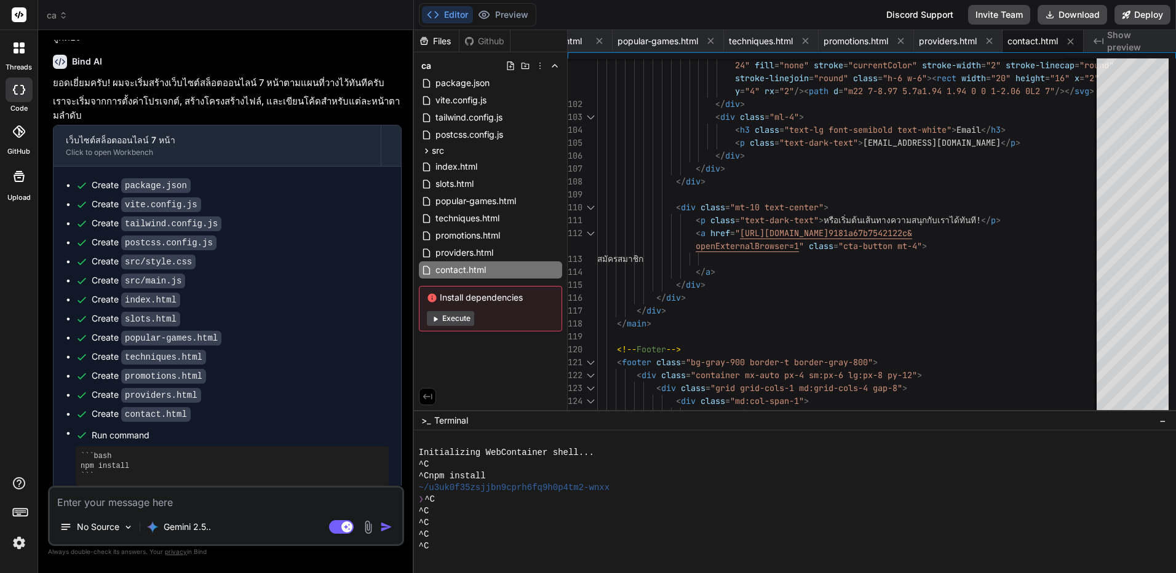
click at [450, 323] on button "Execute" at bounding box center [450, 318] width 47 height 15
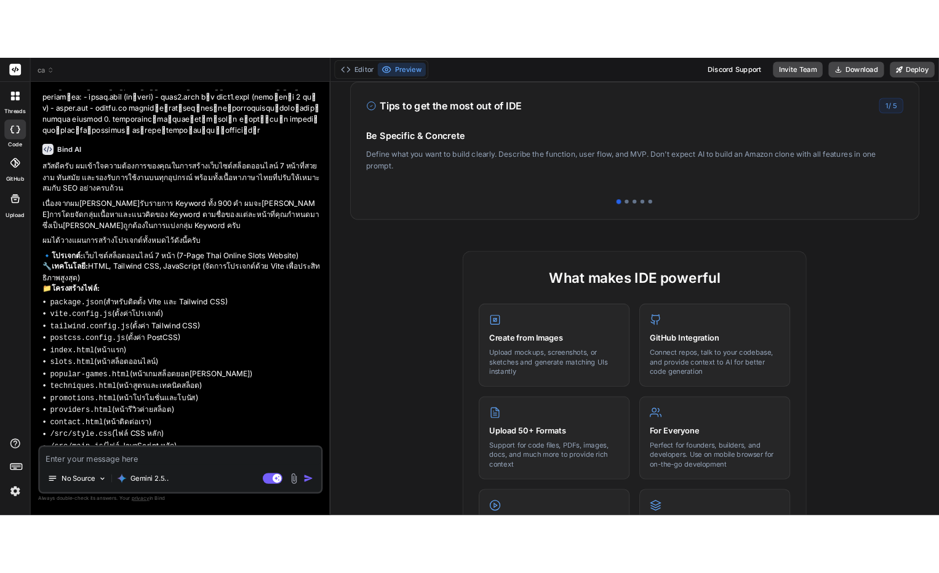
scroll to position [0, 0]
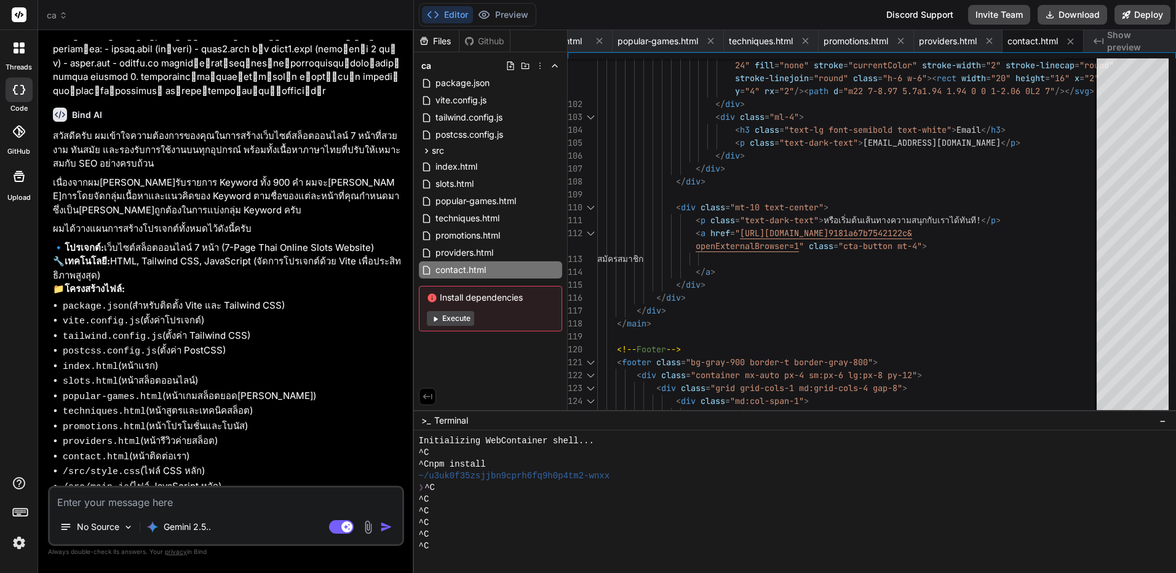
click at [251, 500] on textarea at bounding box center [226, 499] width 353 height 22
click at [199, 532] on p "Gemini 2.5.." at bounding box center [187, 527] width 47 height 12
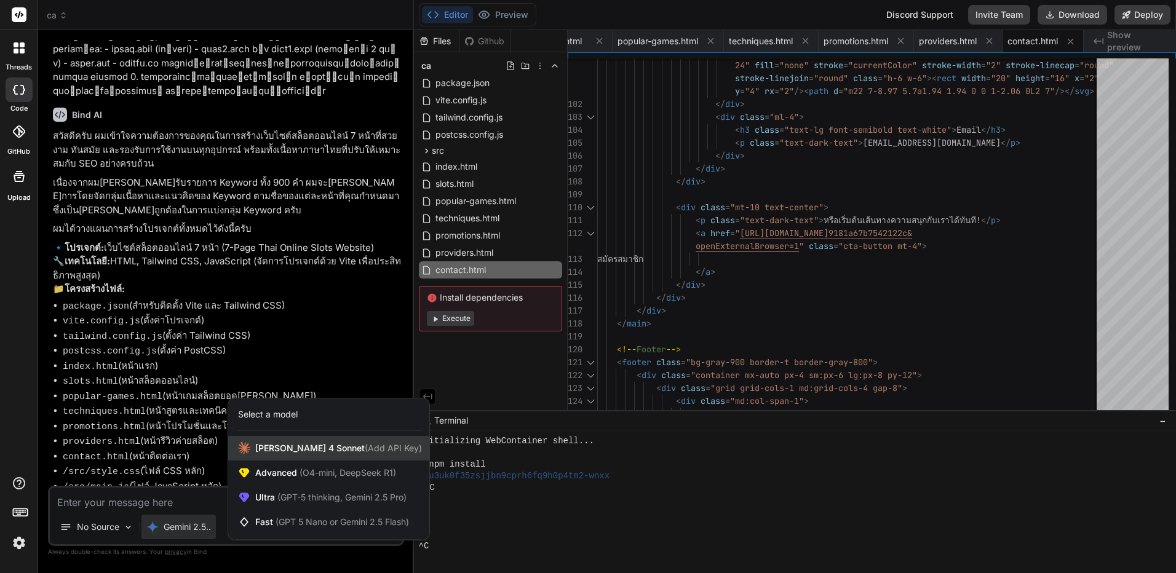
click at [365, 450] on span "(Add API Key)" at bounding box center [393, 448] width 57 height 10
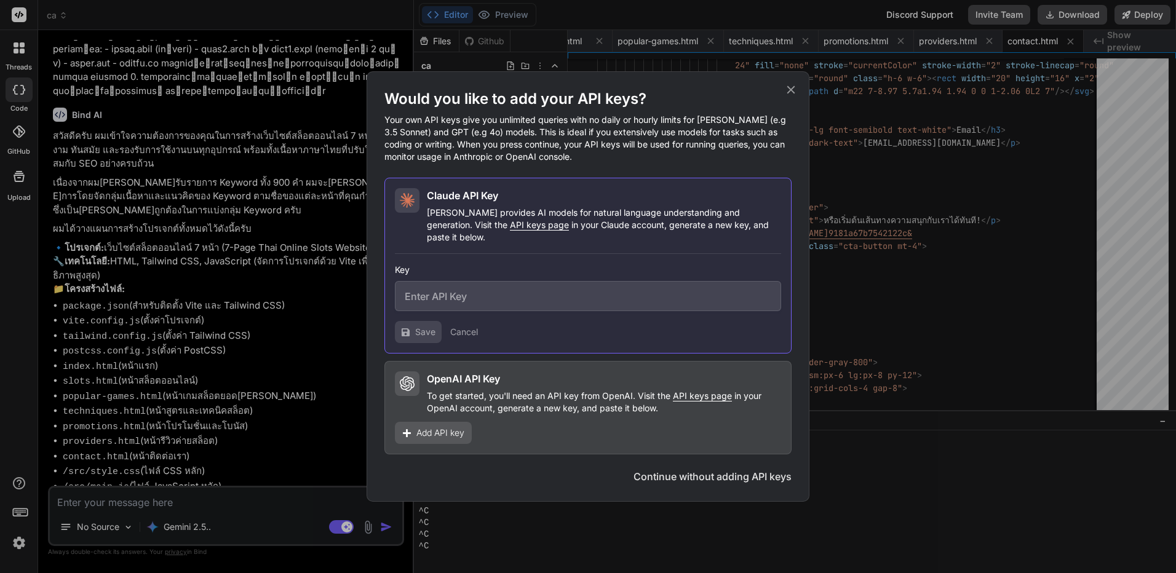
click at [277, 483] on div "Would you like to add your API keys? Your own API keys give you unlimited queri…" at bounding box center [588, 286] width 1176 height 573
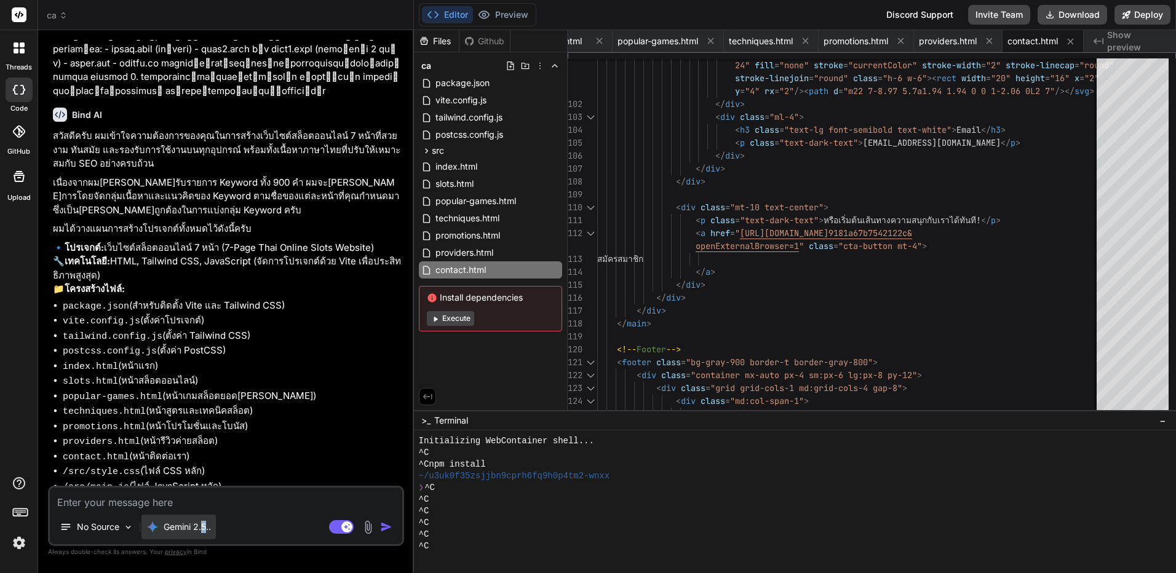
click at [204, 522] on p "Gemini 2.5.." at bounding box center [187, 527] width 47 height 12
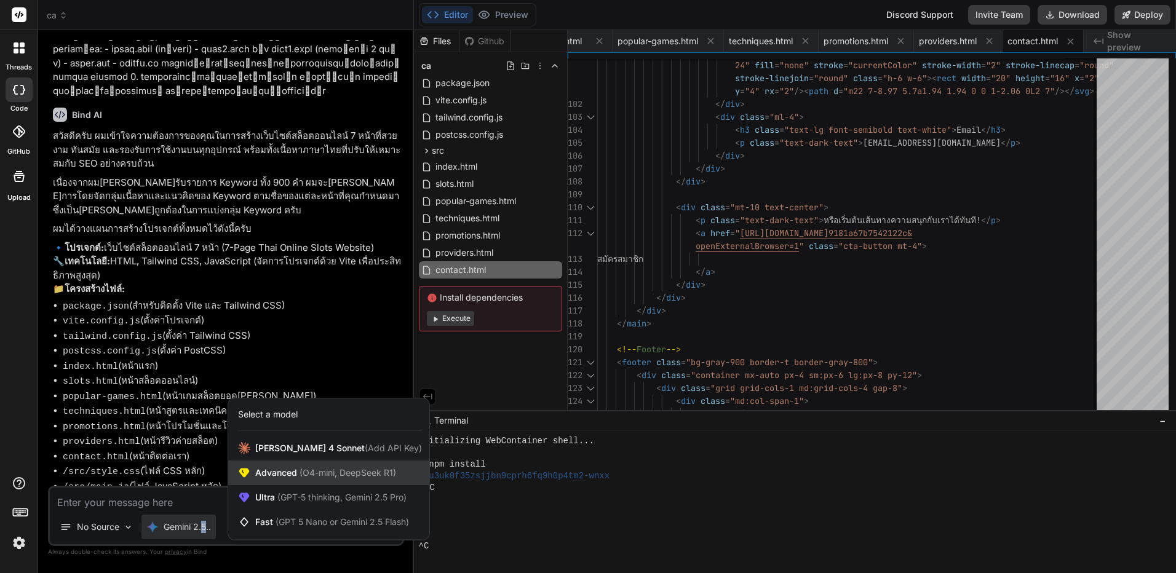
click at [319, 470] on span "(O4-mini, DeepSeek R1)" at bounding box center [346, 473] width 99 height 10
type textarea "x"
type textarea "</html> ```"
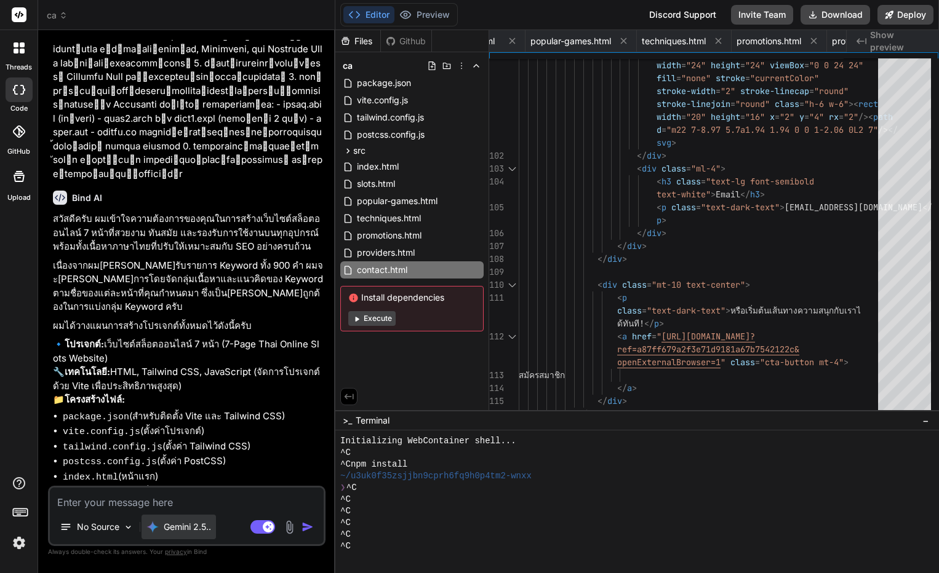
click at [198, 525] on p "Gemini 2.5.." at bounding box center [187, 527] width 47 height 12
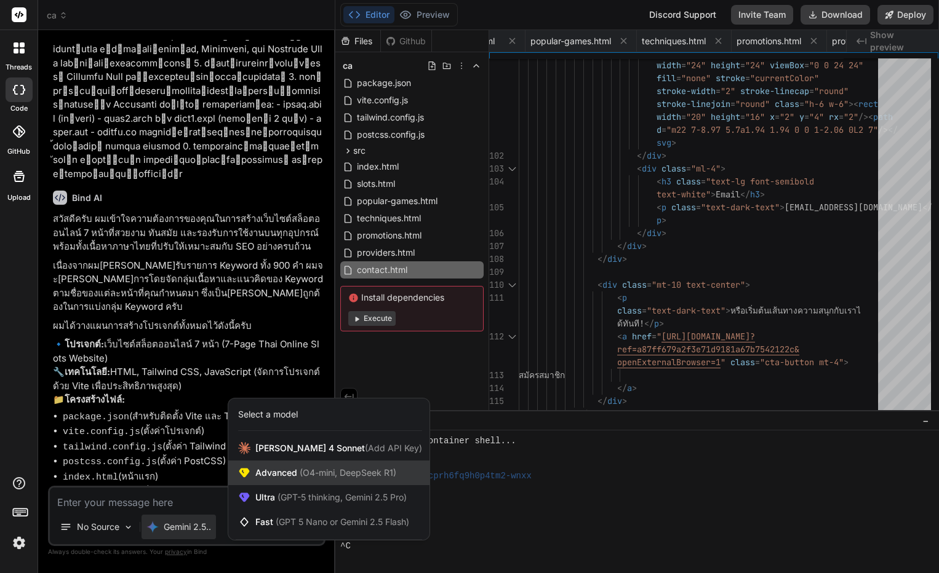
click at [289, 472] on span "Advanced (O4-mini, DeepSeek R1)" at bounding box center [325, 473] width 141 height 12
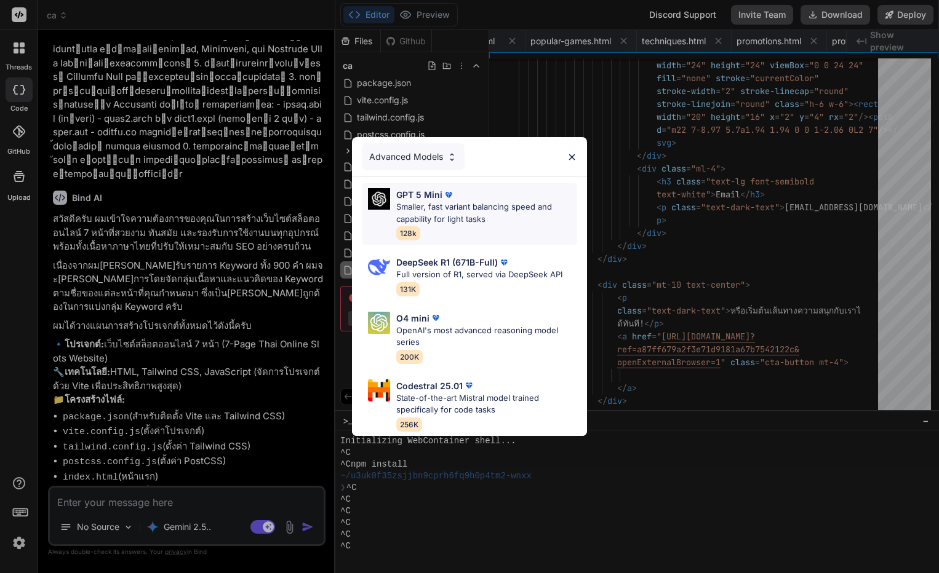
click at [476, 217] on p "Smaller, fast variant balancing speed and capability for light tasks" at bounding box center [486, 213] width 181 height 24
type textarea "x"
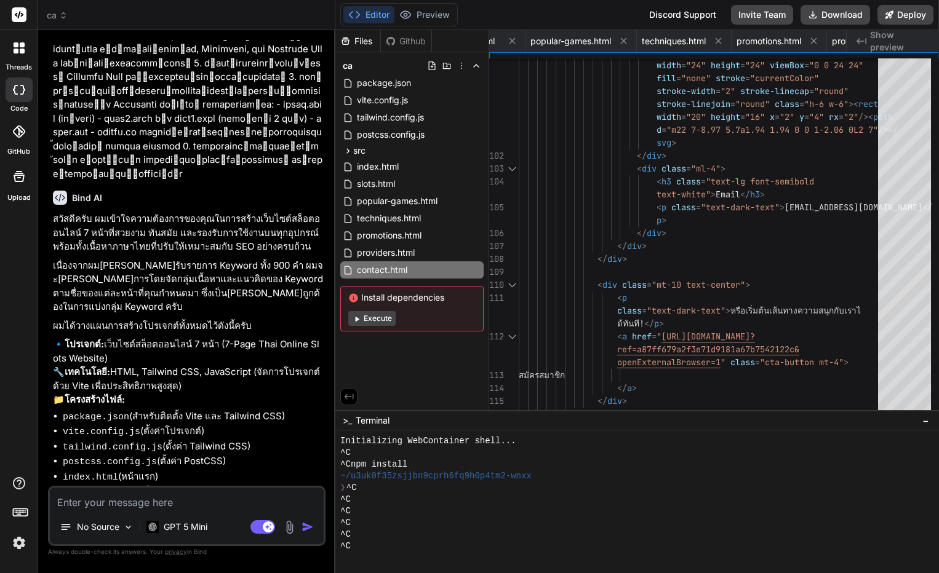
click at [185, 506] on textarea at bounding box center [187, 499] width 274 height 22
type textarea "พ"
type textarea "x"
type textarea "พร"
type textarea "x"
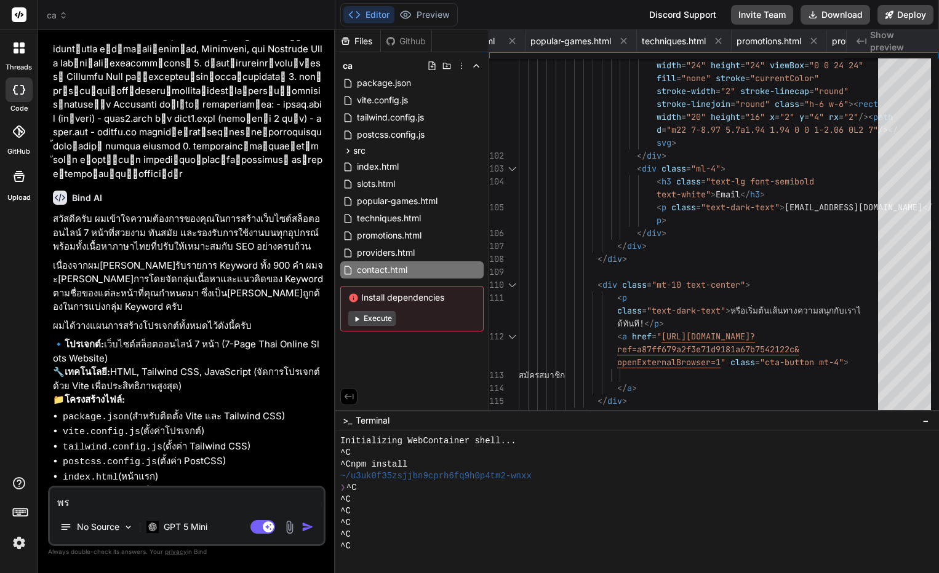
type textarea "พรี"
type textarea "x"
type textarea "พรีว"
type textarea "x"
type textarea "พรีวิ"
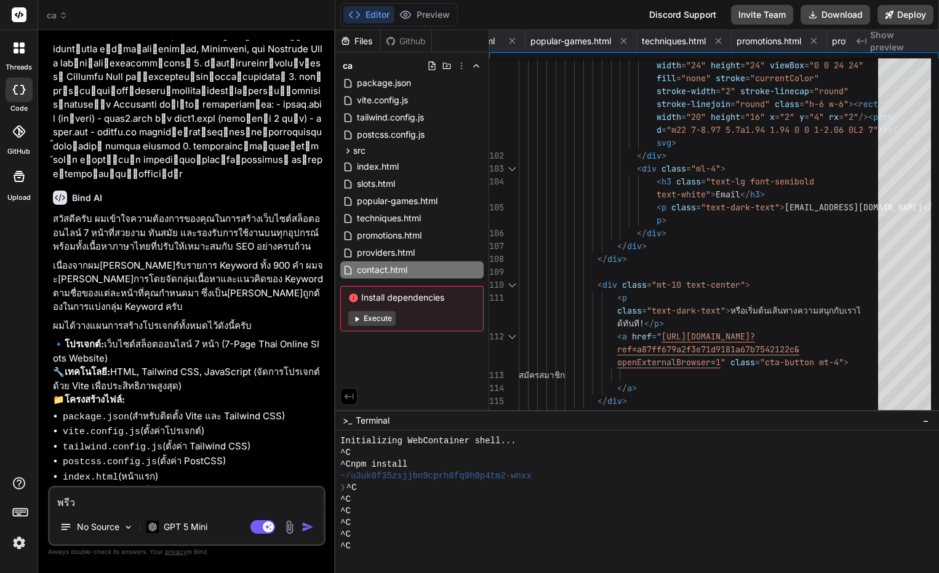
type textarea "x"
type textarea "พรีวิว"
type textarea "x"
type textarea "พรีวิวเ"
type textarea "x"
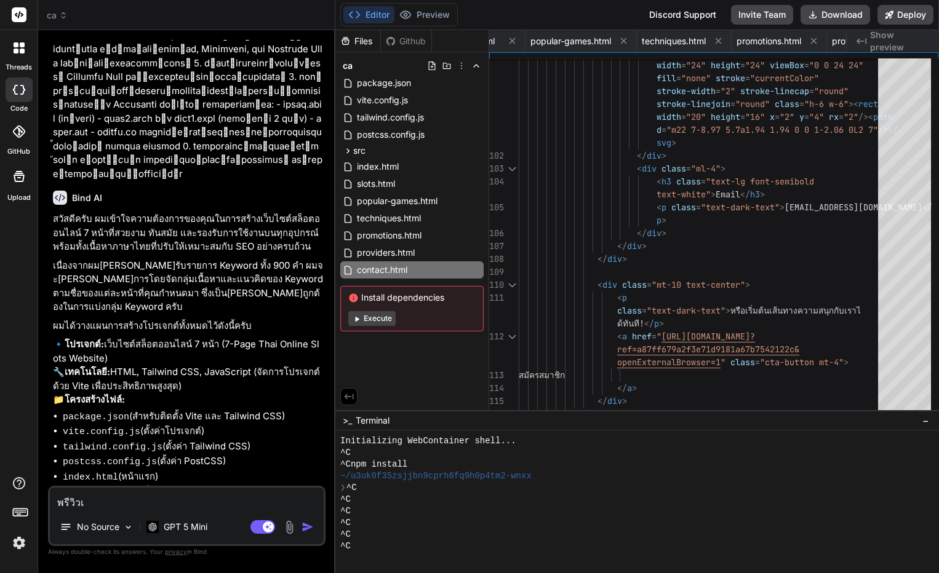
type textarea "พรีวิวเว"
type textarea "x"
type textarea "พรีวิวเว็"
type textarea "x"
type textarea "พรีวิวเว็บ"
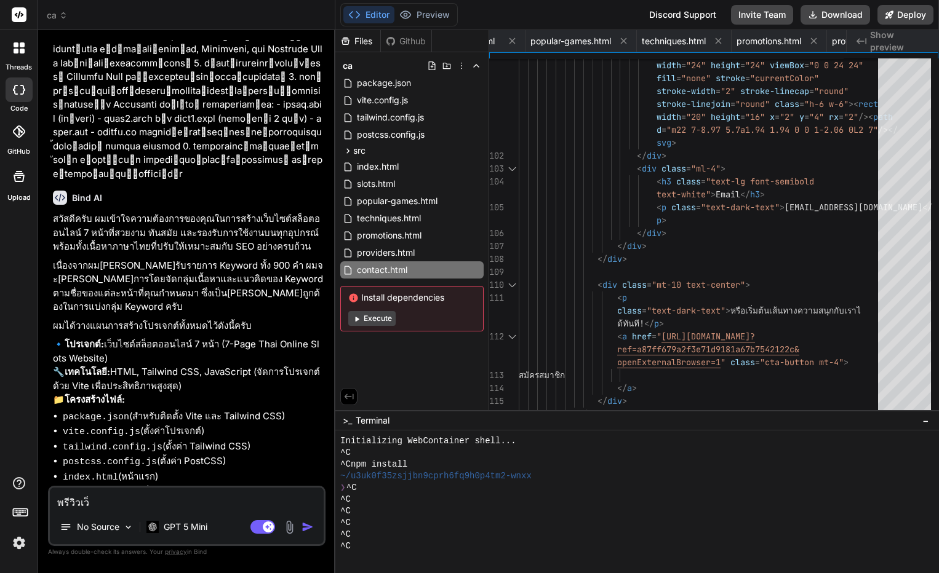
type textarea "x"
type textarea "พรีวิวเว็บไ"
type textarea "x"
type textarea "พรีวิวเว็บไม"
type textarea "x"
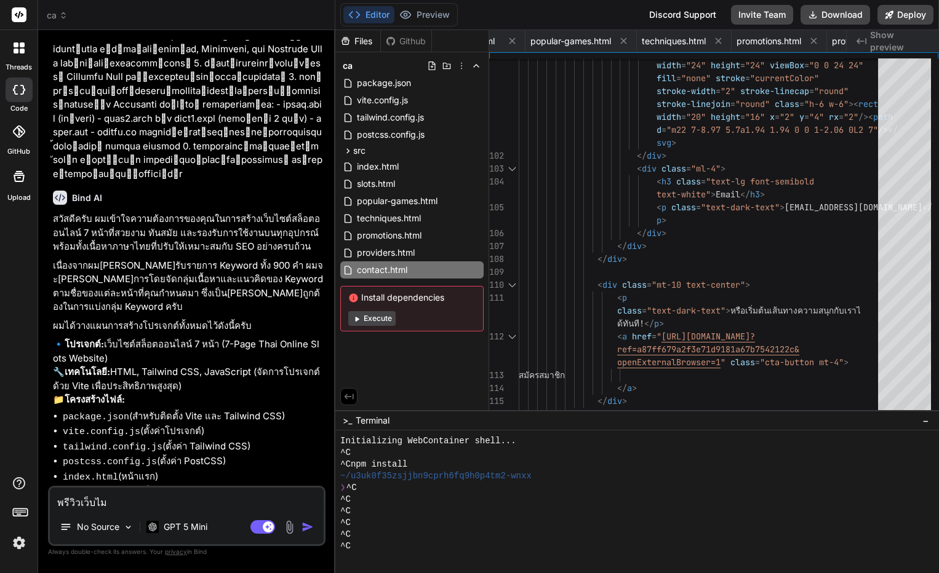
type textarea "พรีวิวเว็บไม่"
type textarea "x"
type textarea "พรีวิวเว็บไม่ไ"
type textarea "x"
type textarea "พรีวิวเว็บไม่ได"
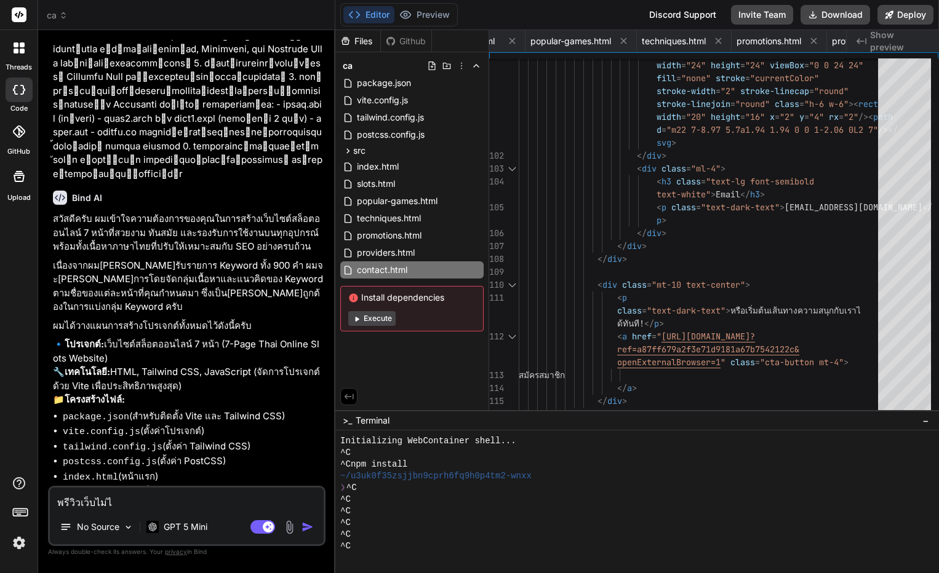
type textarea "x"
type textarea "พรีวิวเว็บไม่ได้"
type textarea "x"
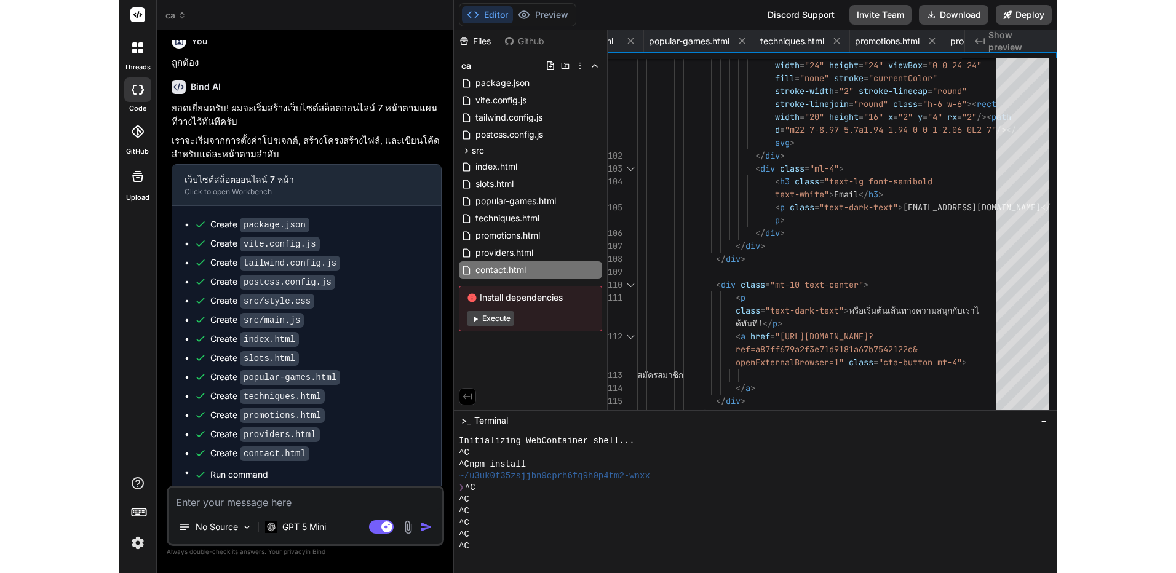
scroll to position [1191, 0]
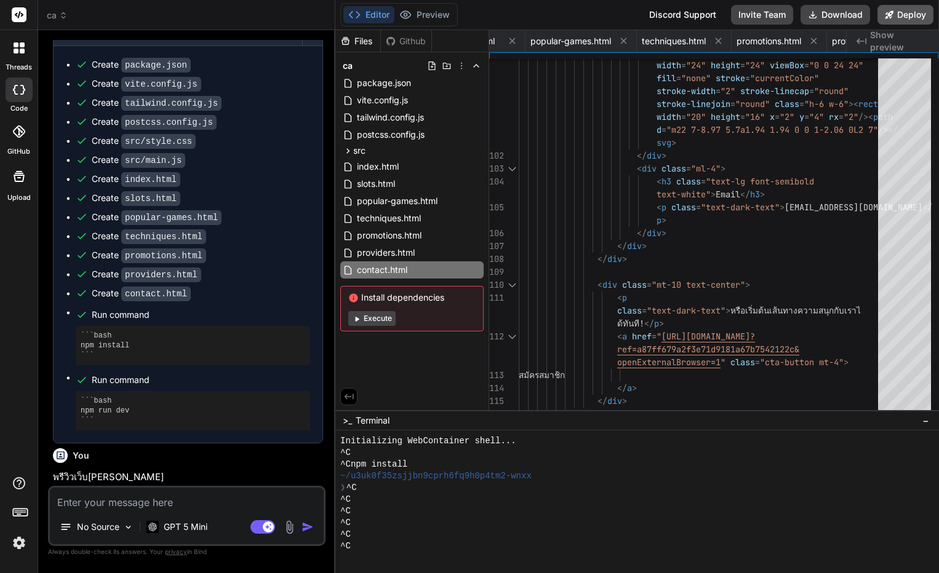
type textarea "x"
type textarea "</div> </footer> <script type="module" src="/src/main.js"></script> </body> </h…"
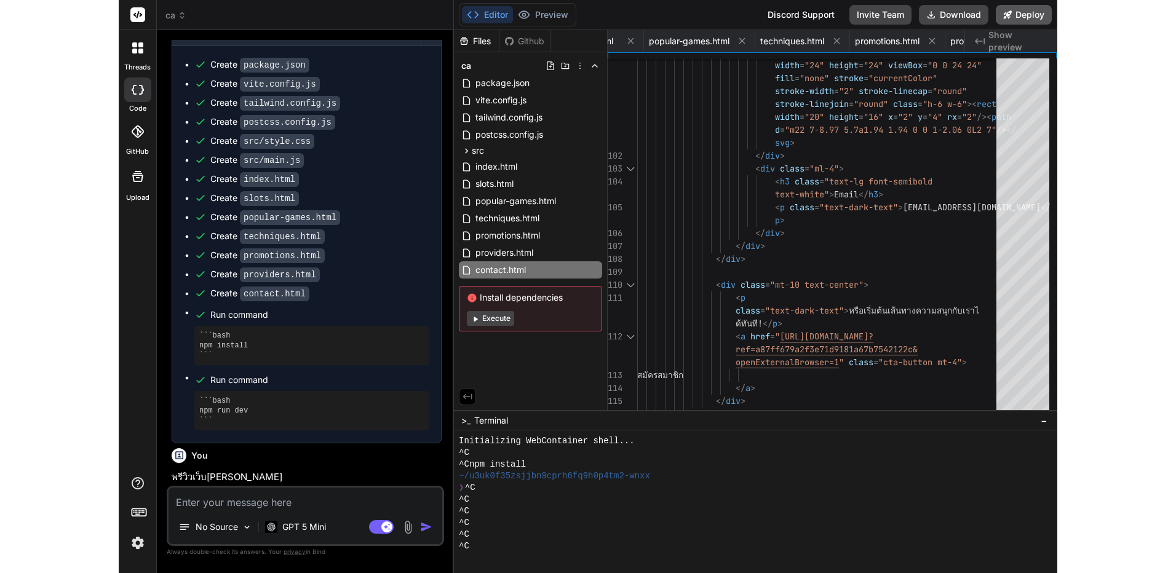
scroll to position [1073, 0]
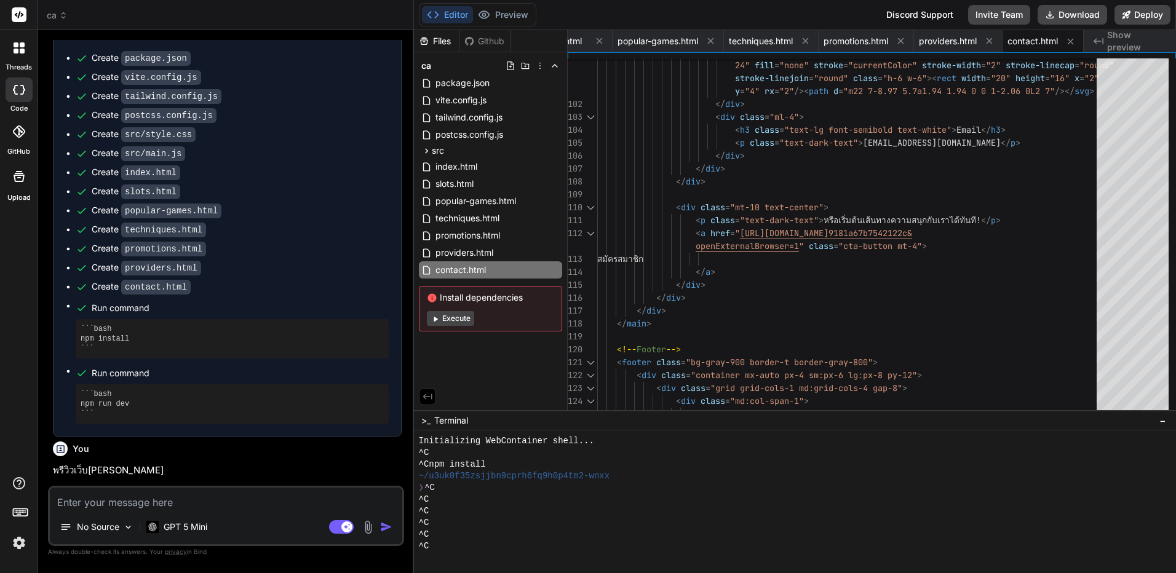
type textarea "x"
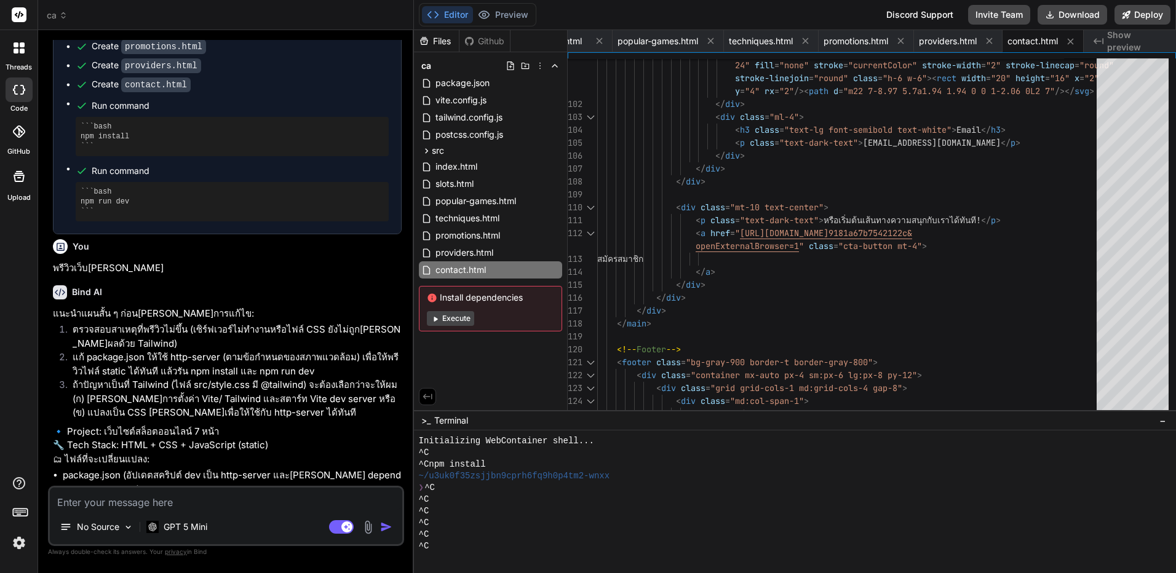
scroll to position [1284, 0]
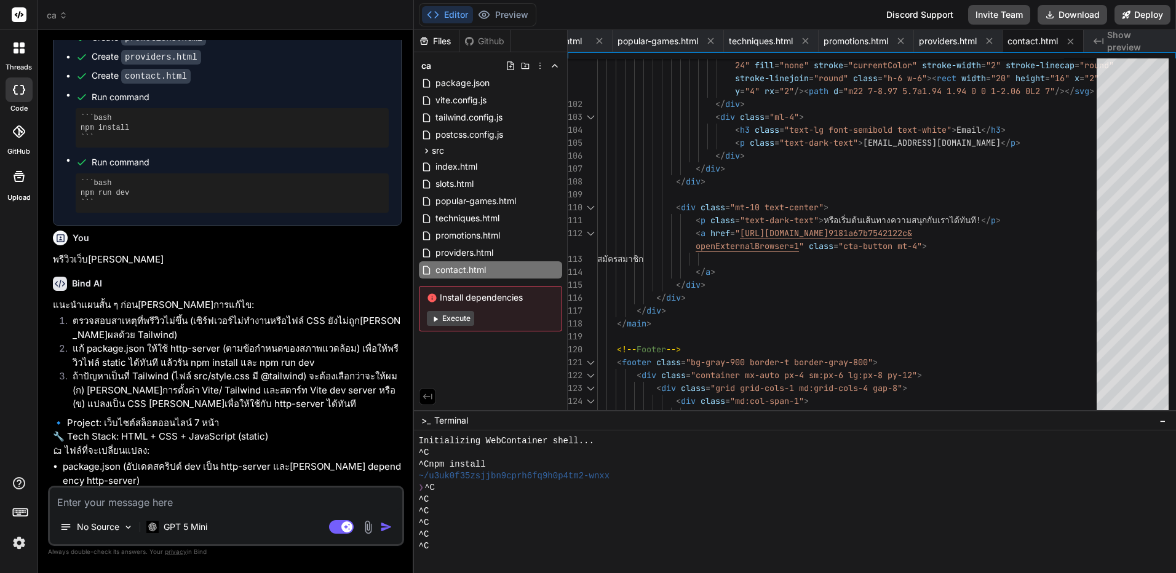
click at [209, 497] on textarea at bounding box center [226, 499] width 353 height 22
type textarea "อ"
type textarea "x"
type textarea "อั"
type textarea "x"
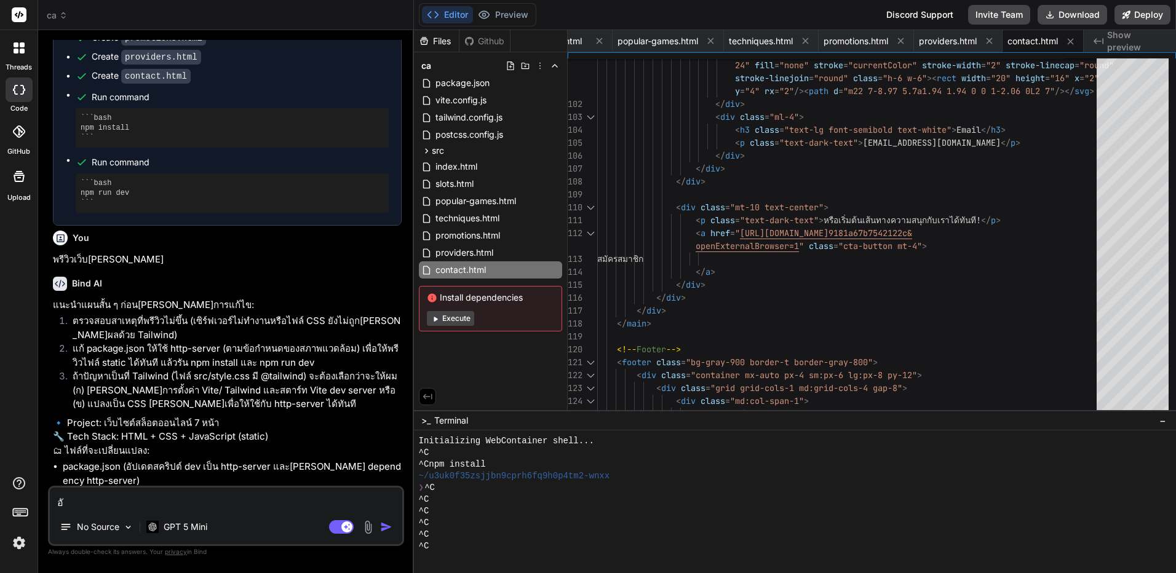
type textarea "อัป"
type textarea "x"
type textarea "อัปไ"
type textarea "x"
type textarea "อัปได"
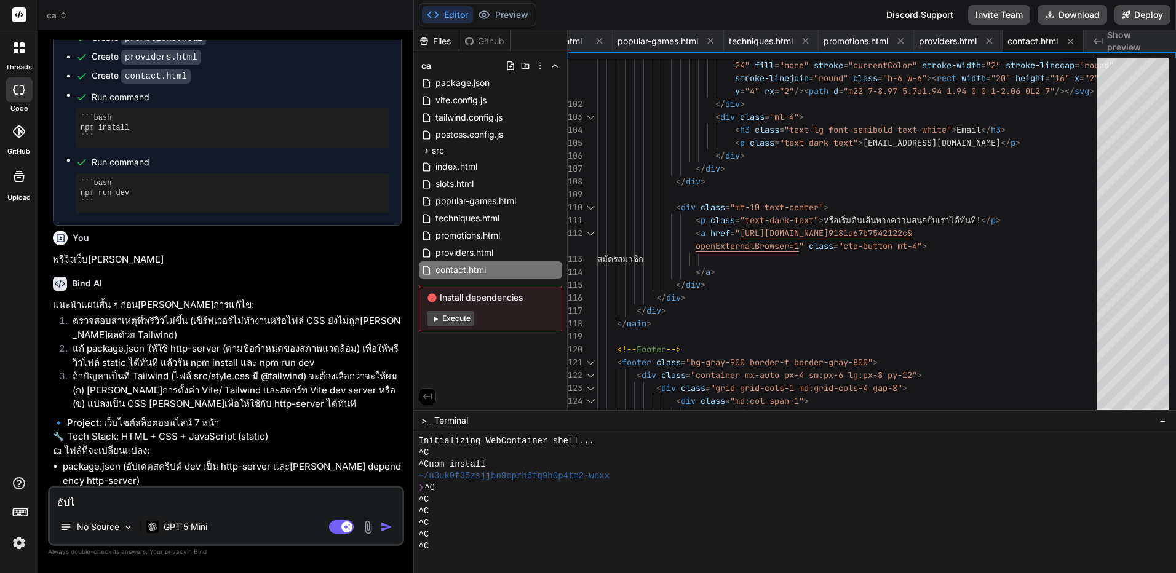
type textarea "x"
type textarea "อัปได้"
type textarea "x"
type textarea "อัปได้เ"
type textarea "x"
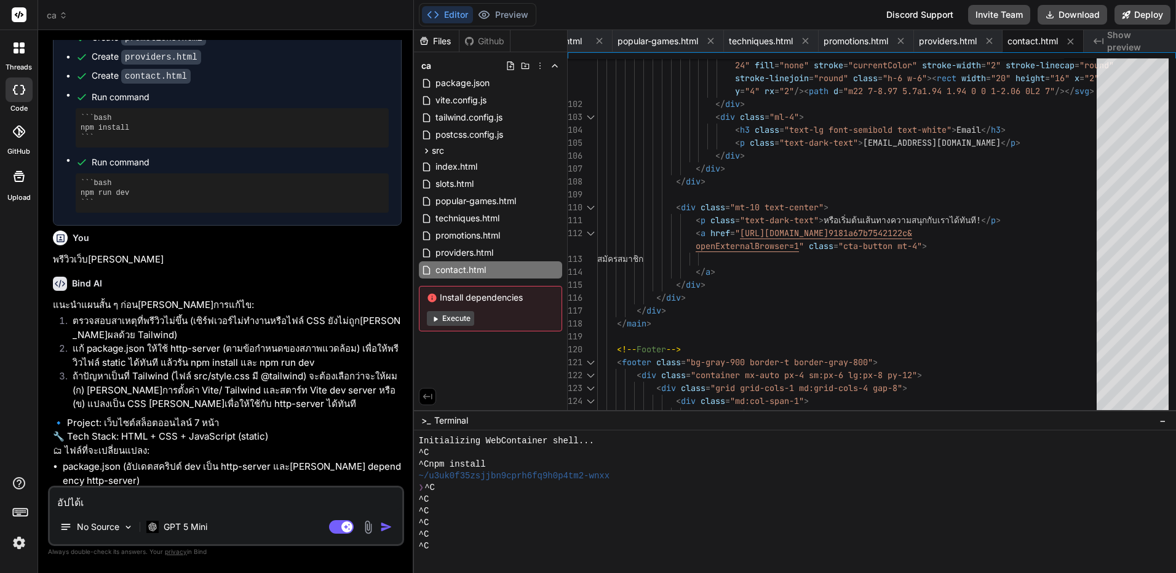
type textarea "อัปได้เล"
type textarea "x"
type textarea "อัปได้เลล"
type textarea "x"
type textarea "อัปได้เลลย"
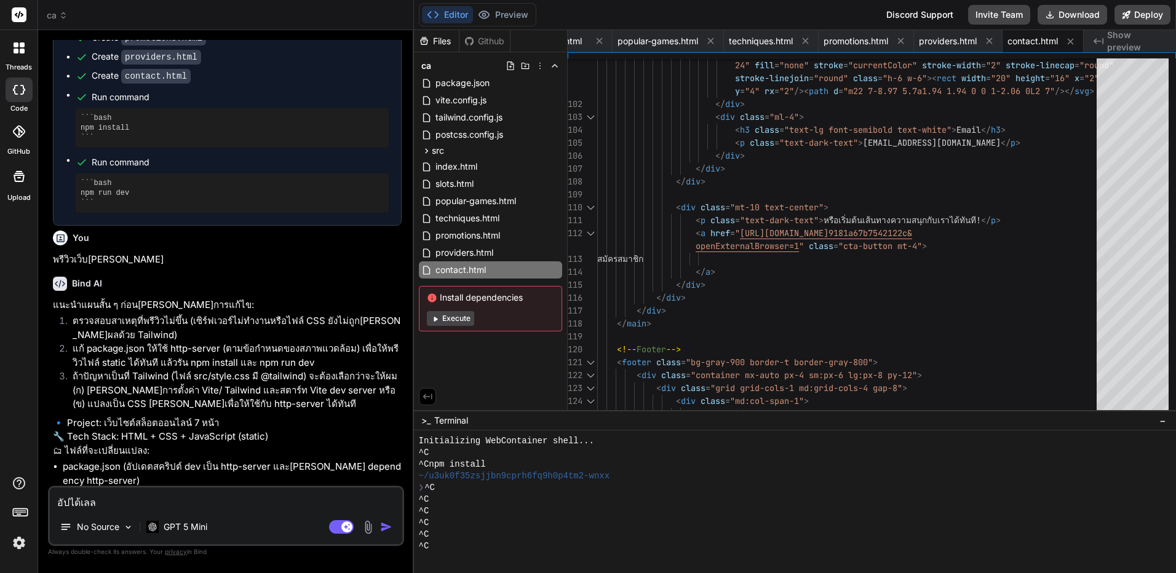
type textarea "x"
type textarea "อัปได้เลล"
type textarea "x"
type textarea "อัปได้เล"
type textarea "x"
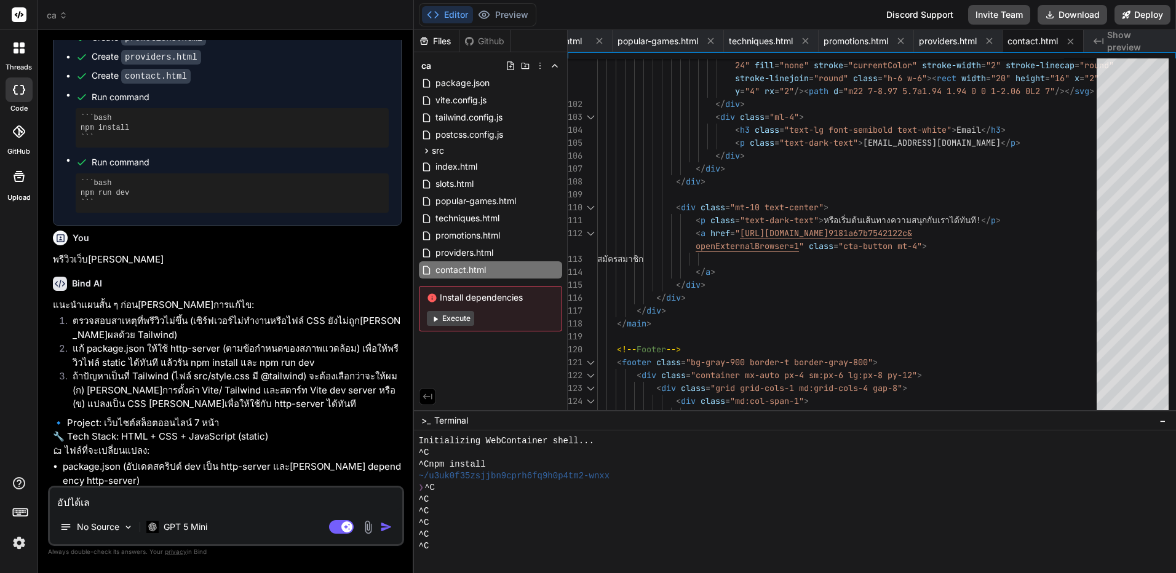
type textarea "อัปได้เลย"
type textarea "x"
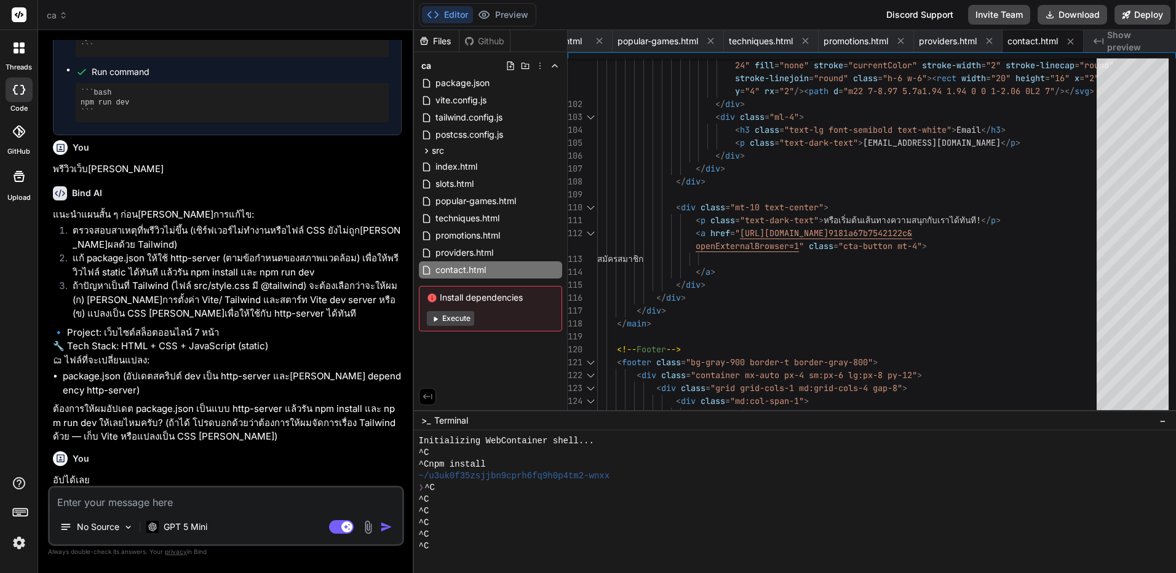
scroll to position [1412, 0]
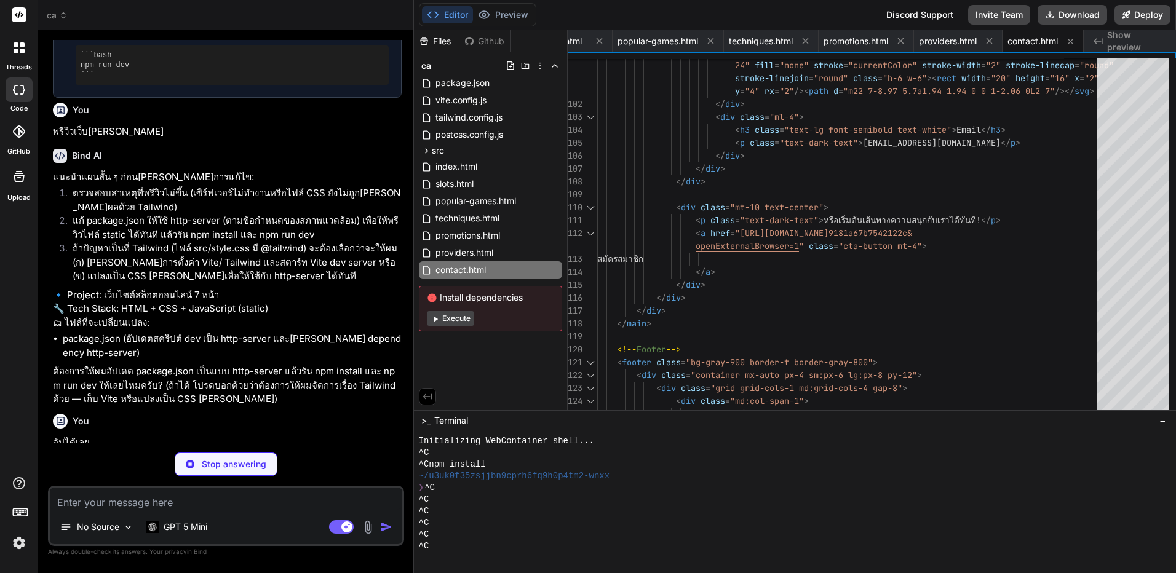
type textarea "x"
type textarea "} }"
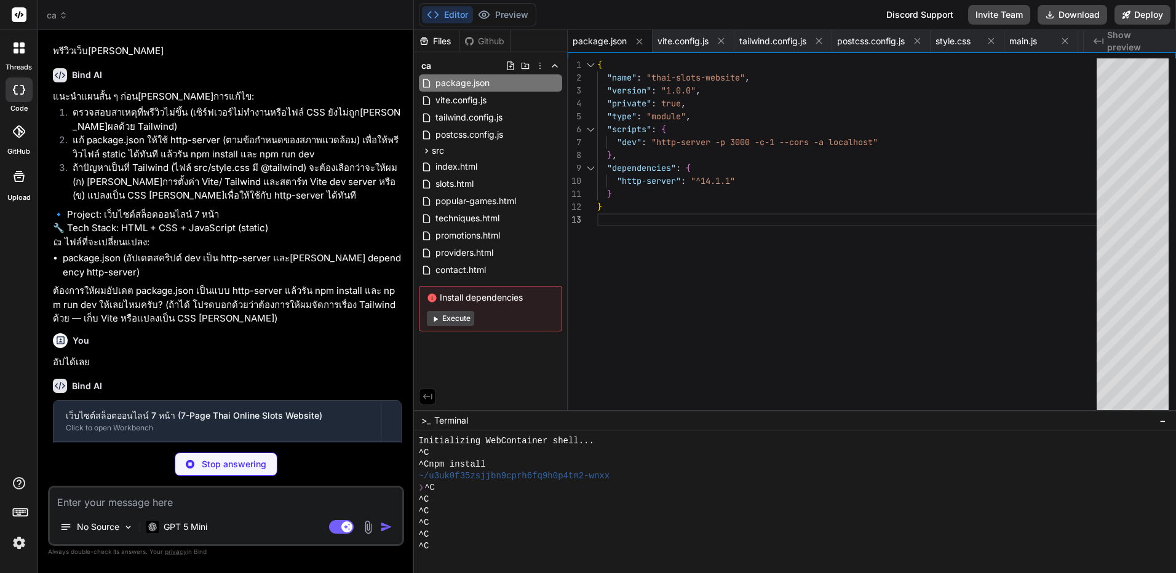
scroll to position [1499, 0]
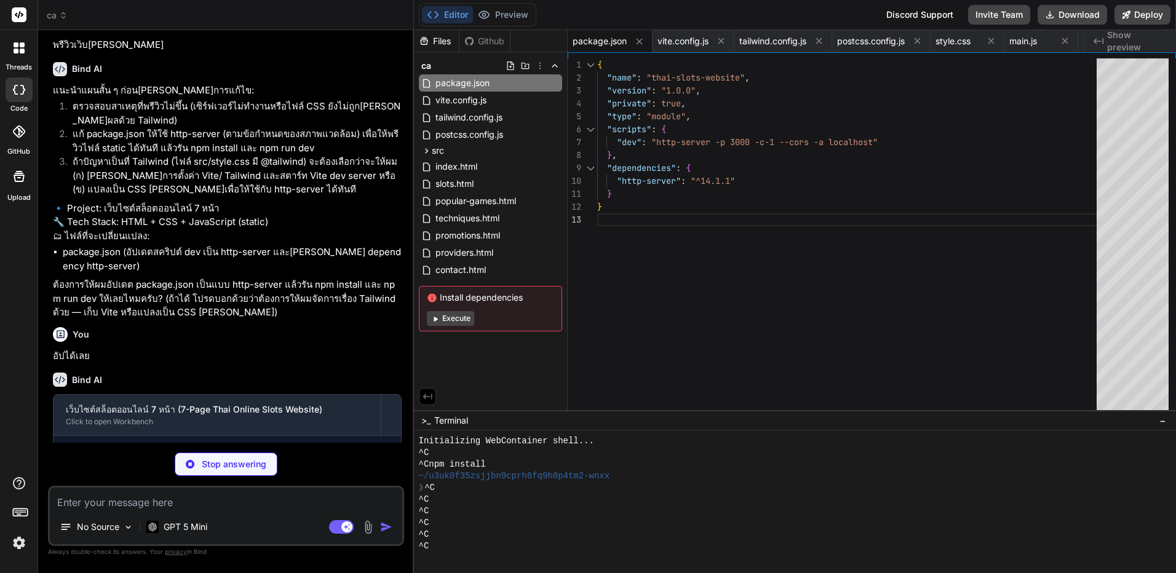
type textarea "x"
type textarea ".link-arrow{color:var(--primary); text-decoration:none; font-weight:600} .badge…"
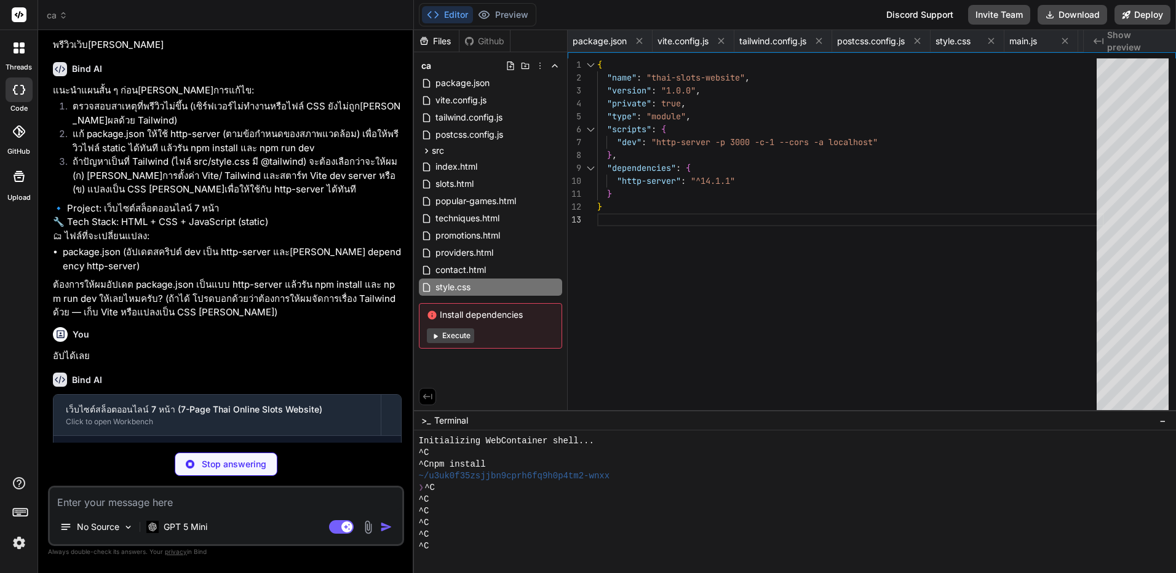
type textarea "x"
type textarea "}); // set initial state if (!mobileMenu.style.display) mobileMenu.style.displa…"
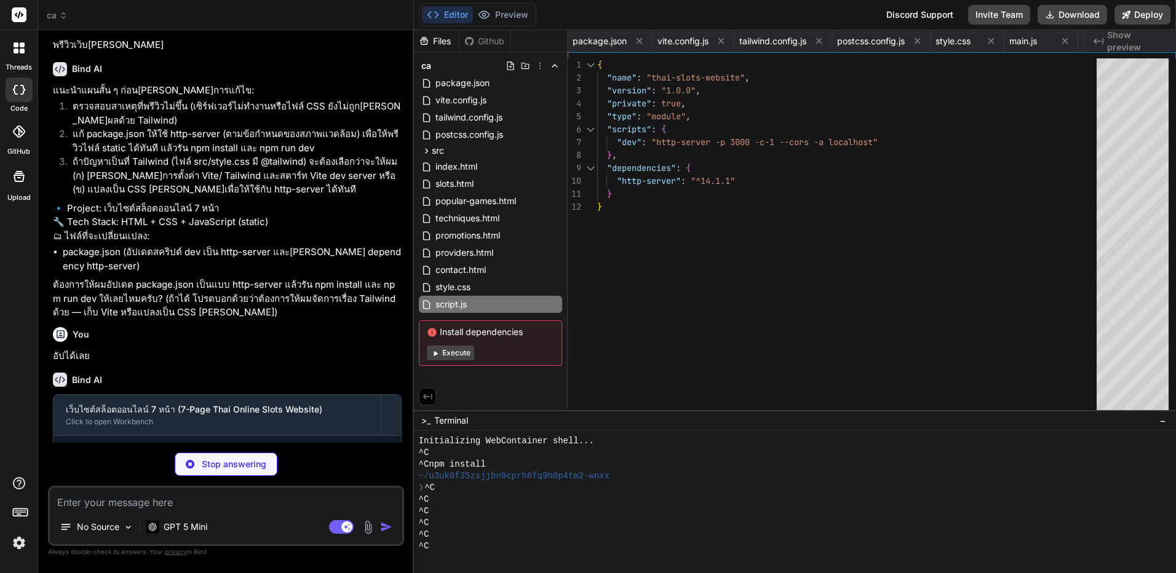
type textarea "x"
type textarea "<script src="/script.js"></script> </body> </html>"
type textarea "x"
type textarea "</div> <div style="text-align:center;color:var(--muted);margin-top:18px">&copy;…"
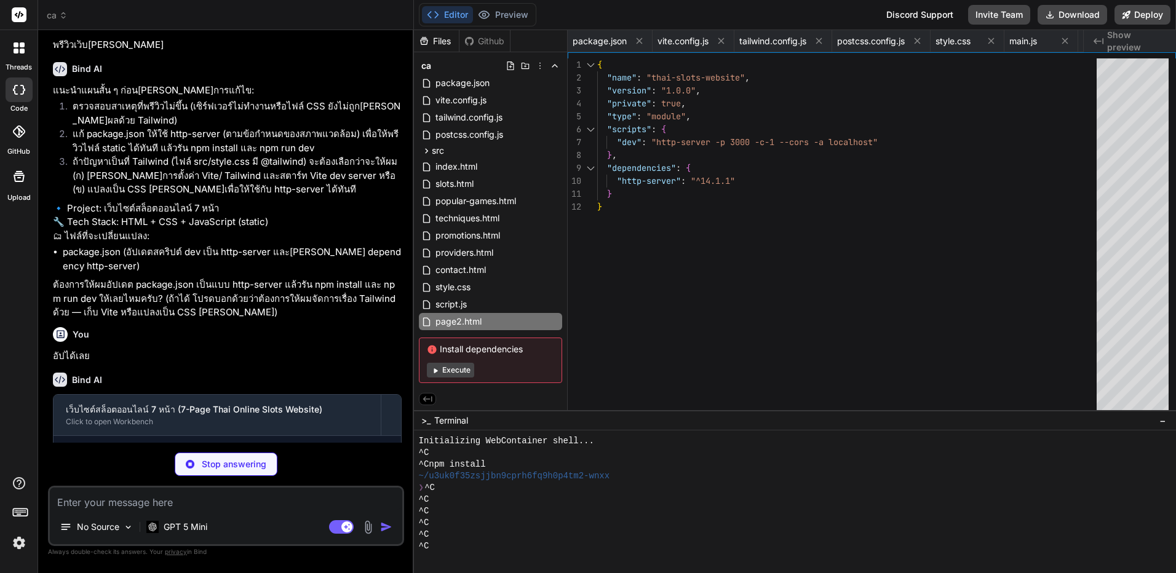
type textarea "x"
type textarea "<div style="text-align:center;color:var(--muted);margin-top:18px">&copy; 2024 S…"
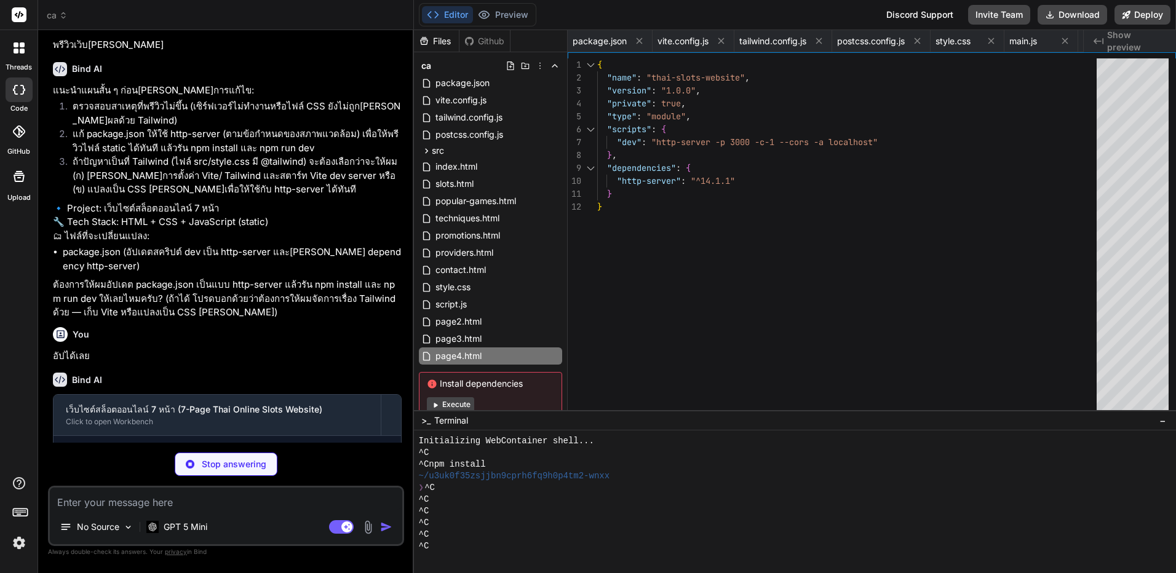
type textarea "x"
type textarea "</html>"
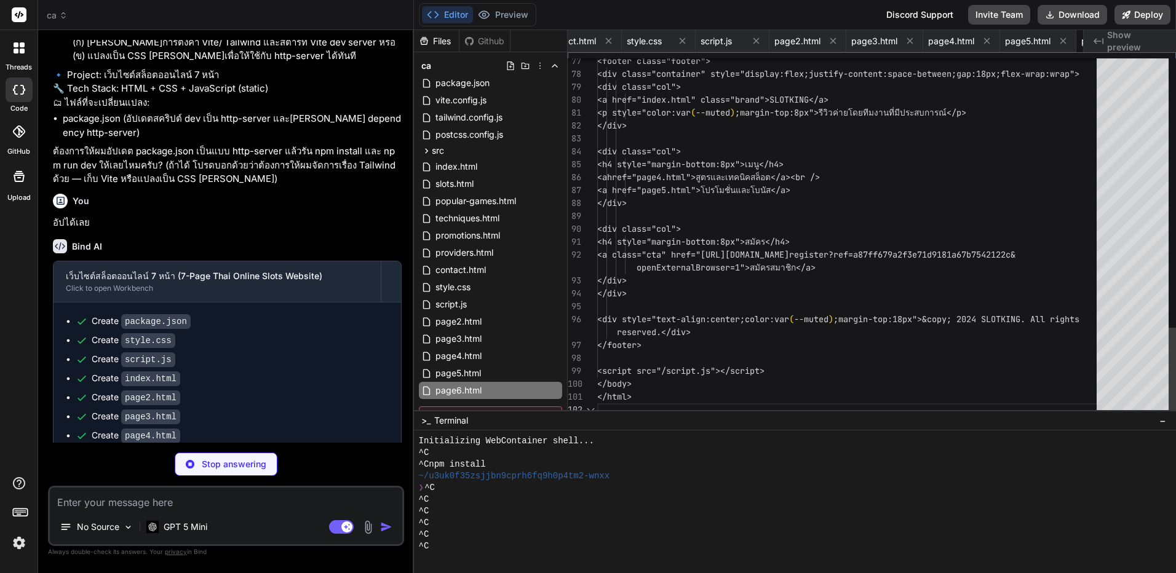
scroll to position [0, 1152]
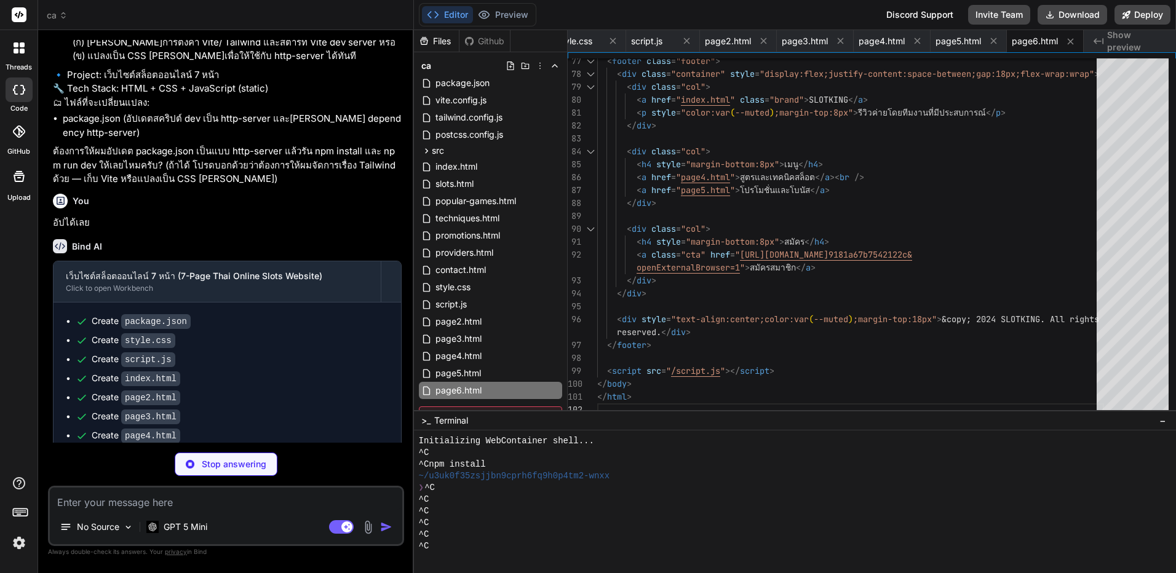
type textarea "x"
type textarea "</body> </html>"
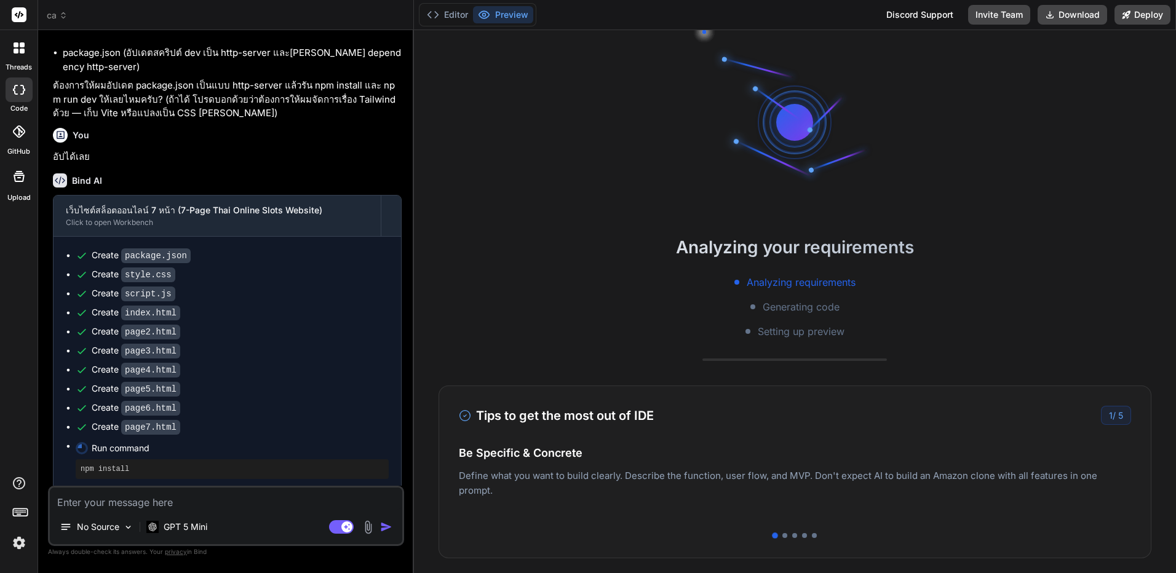
scroll to position [1699, 0]
type textarea "x"
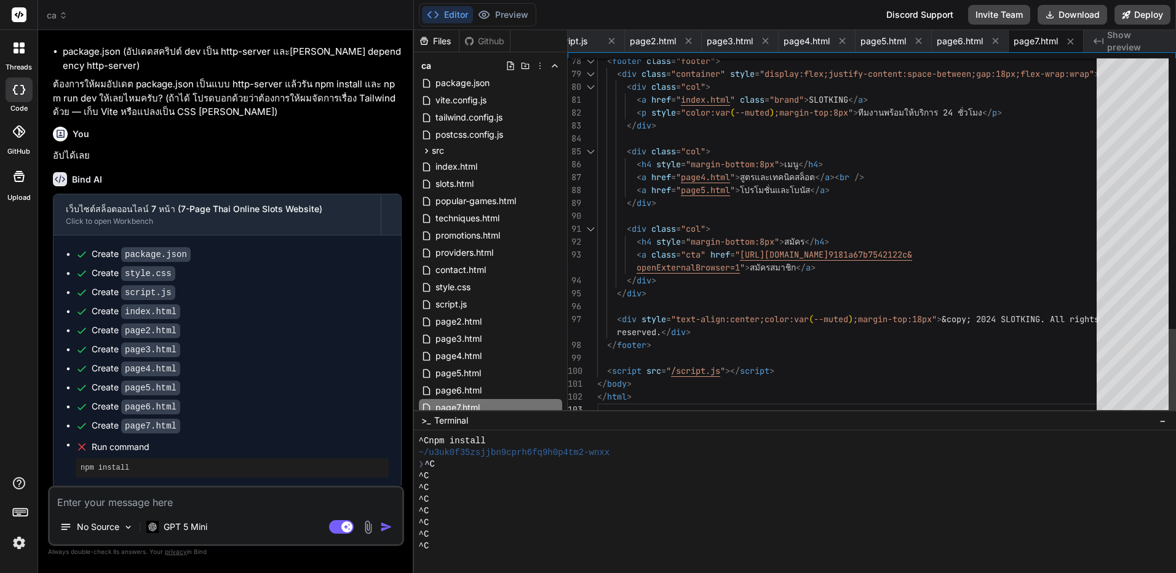
scroll to position [35, 0]
click at [885, 40] on span "page5.html" at bounding box center [884, 41] width 46 height 12
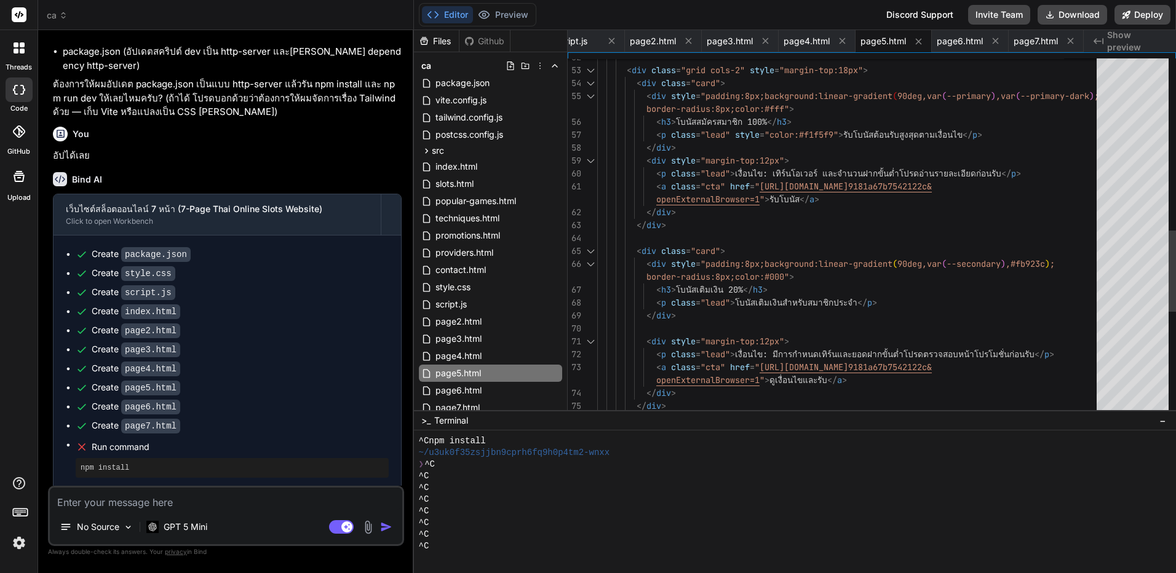
scroll to position [0, 0]
drag, startPoint x: 999, startPoint y: 372, endPoint x: 989, endPoint y: 171, distance: 200.8
click at [587, 40] on span "script.js" at bounding box center [571, 41] width 31 height 12
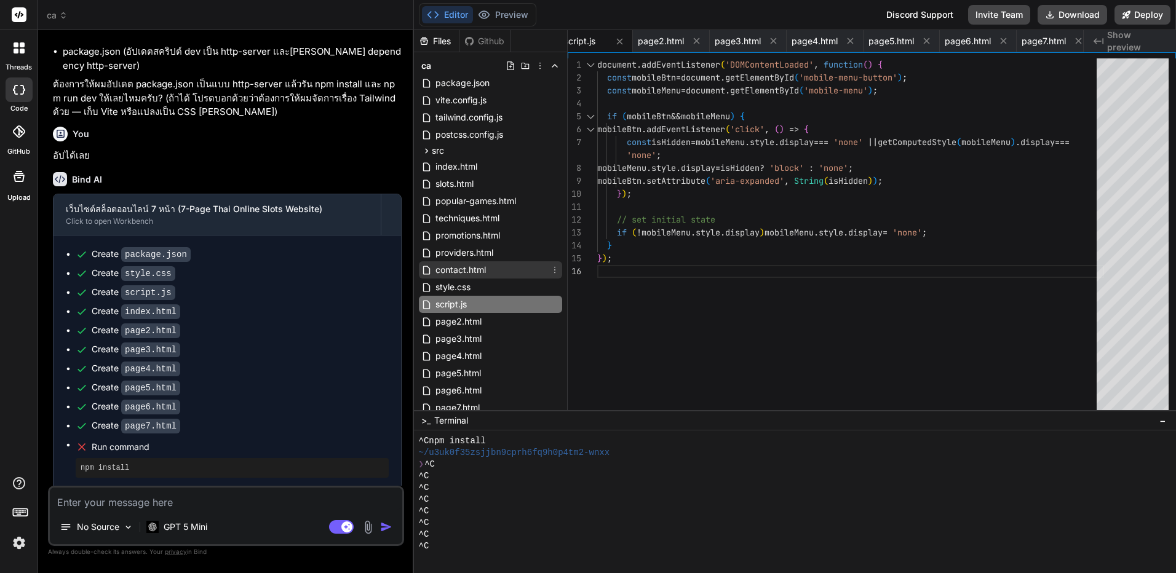
scroll to position [86, 0]
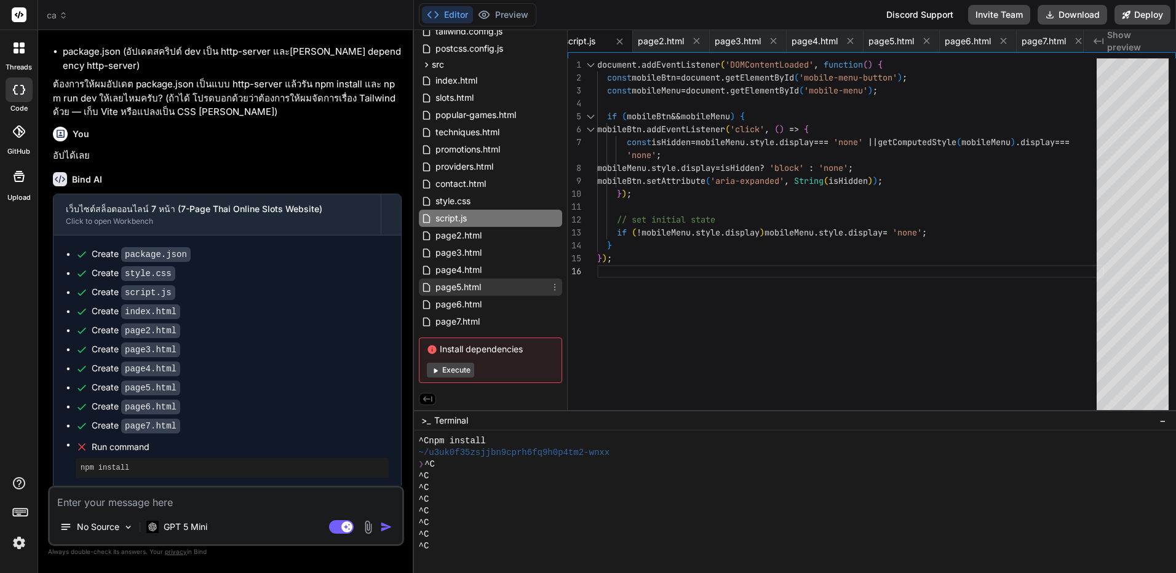
click at [497, 280] on div "page5.html" at bounding box center [490, 287] width 143 height 17
type textarea "</html>"
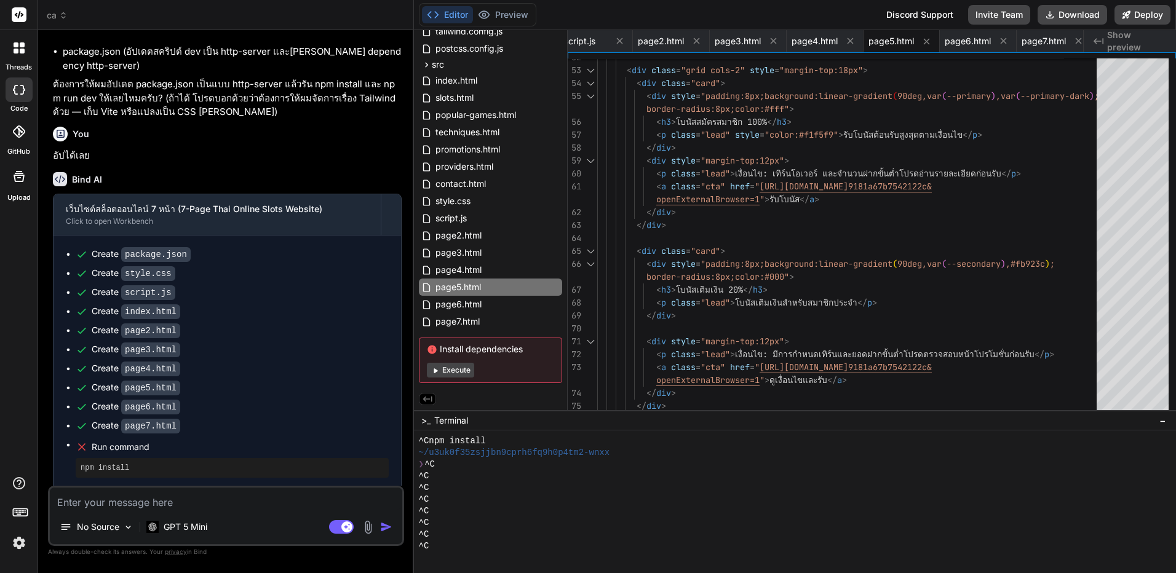
click at [469, 364] on button "Execute" at bounding box center [450, 370] width 47 height 15
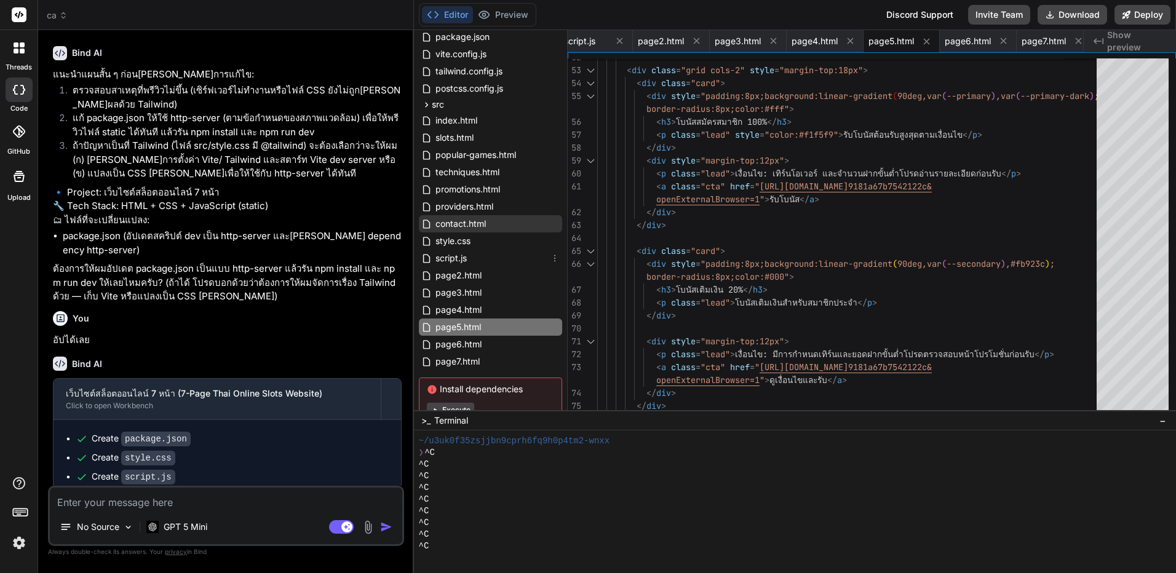
scroll to position [0, 0]
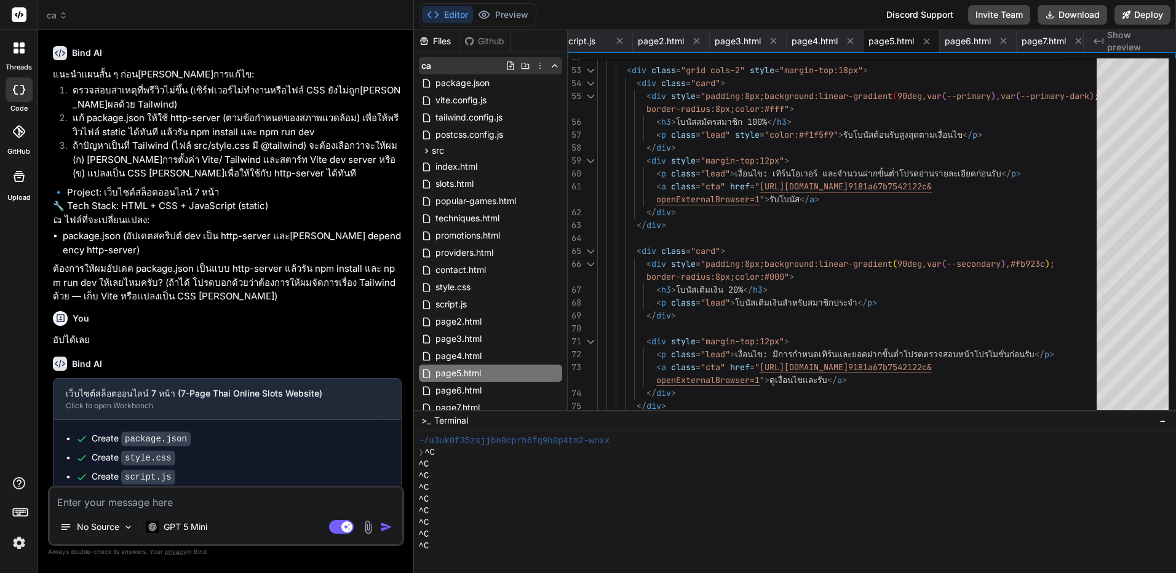
click at [542, 67] on icon at bounding box center [540, 66] width 10 height 10
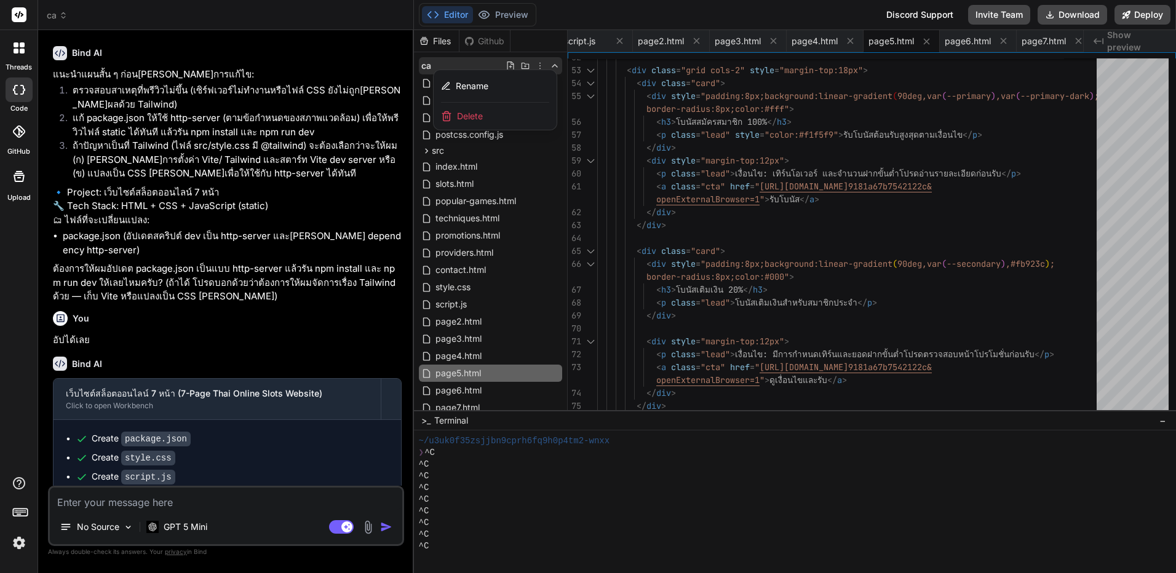
click at [482, 117] on div "Delete" at bounding box center [495, 116] width 123 height 27
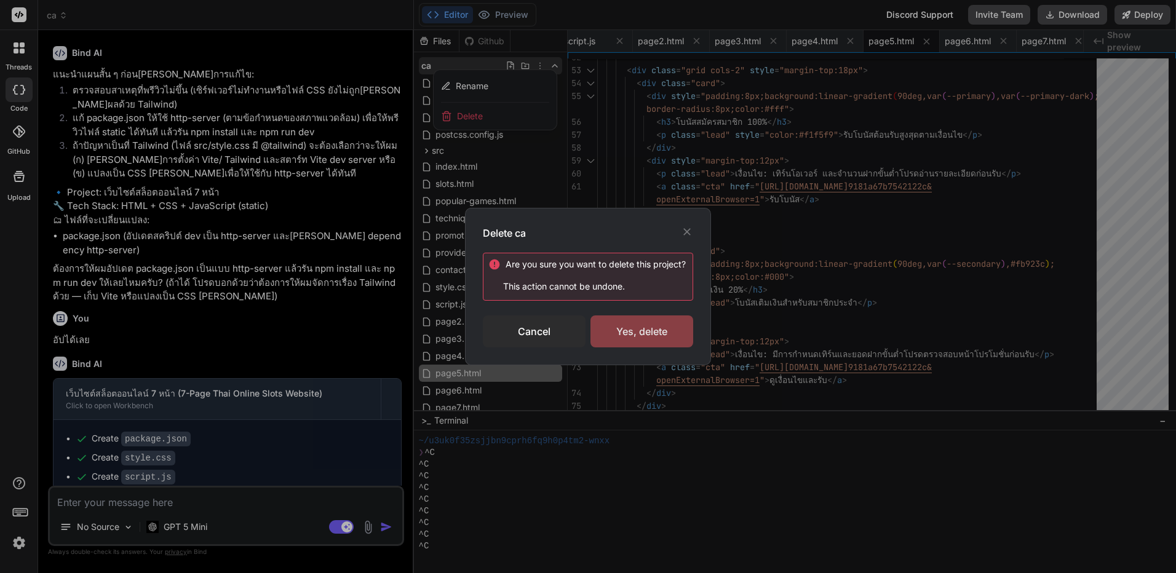
click at [671, 329] on div "Yes, delete" at bounding box center [642, 332] width 103 height 32
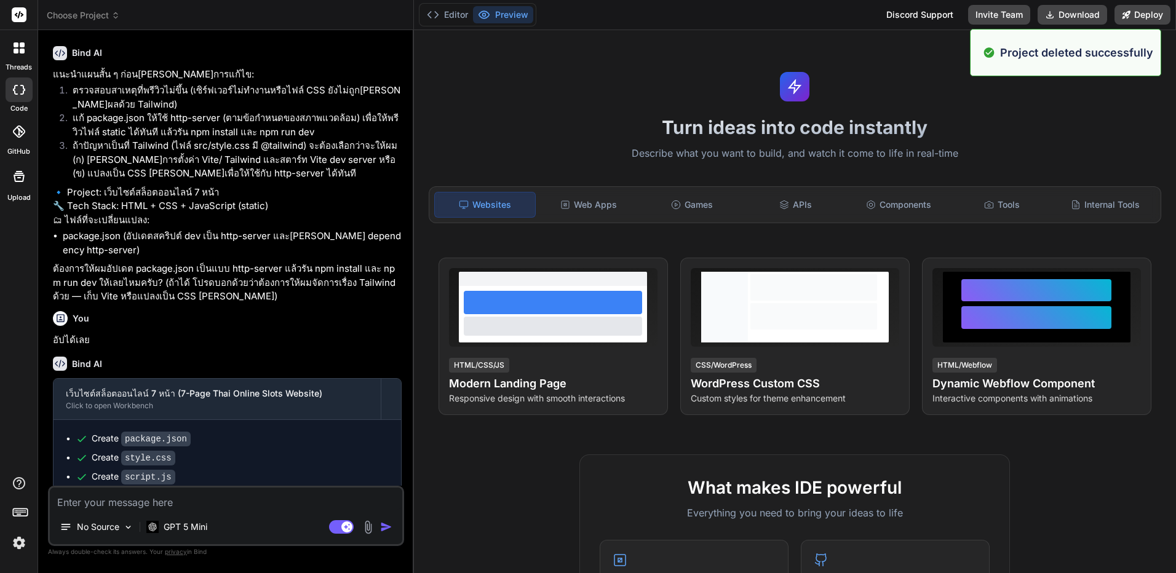
click at [109, 9] on span "Choose Project" at bounding box center [83, 15] width 73 height 12
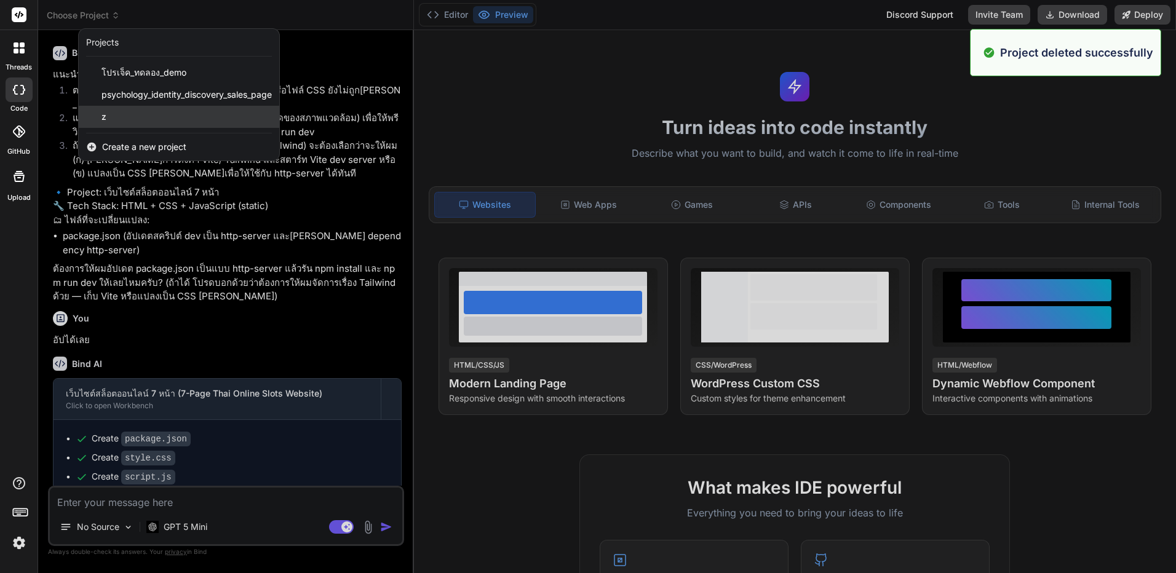
click at [159, 116] on div "z" at bounding box center [179, 117] width 201 height 22
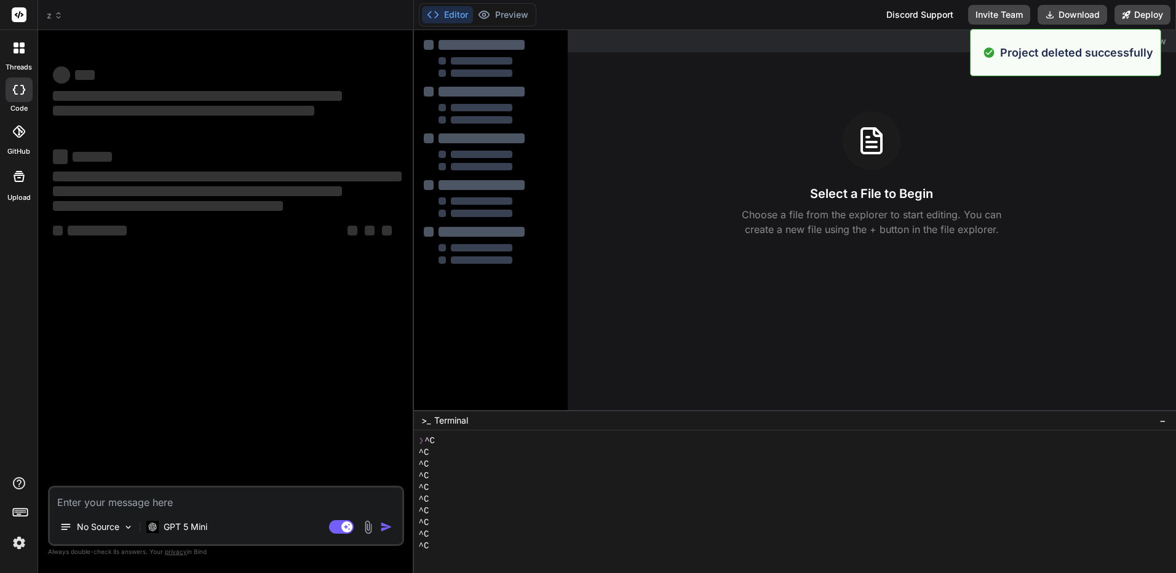
scroll to position [58, 0]
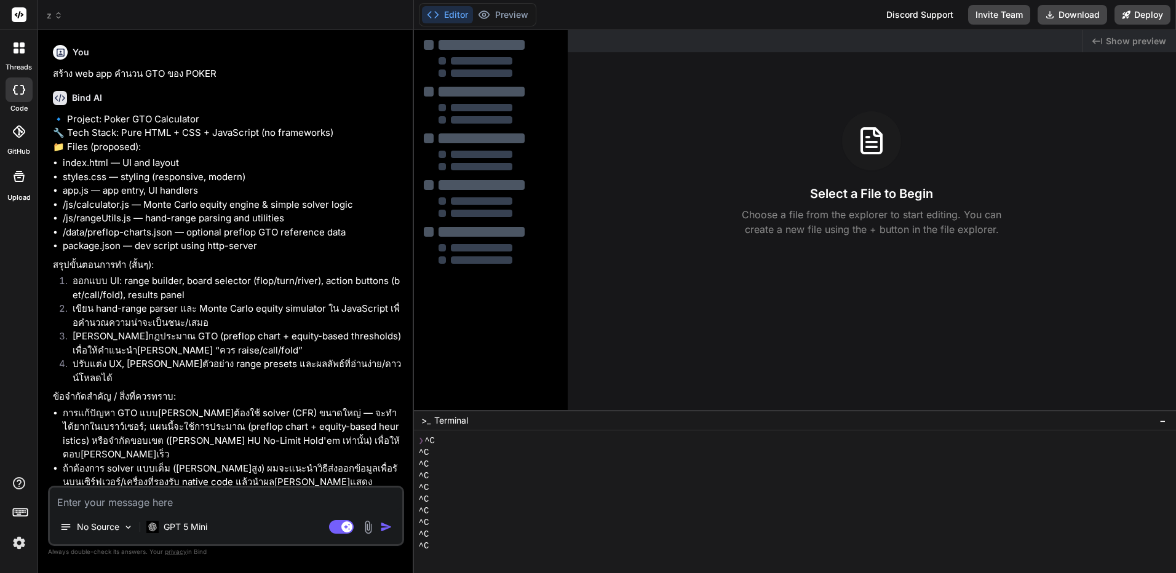
type textarea "x"
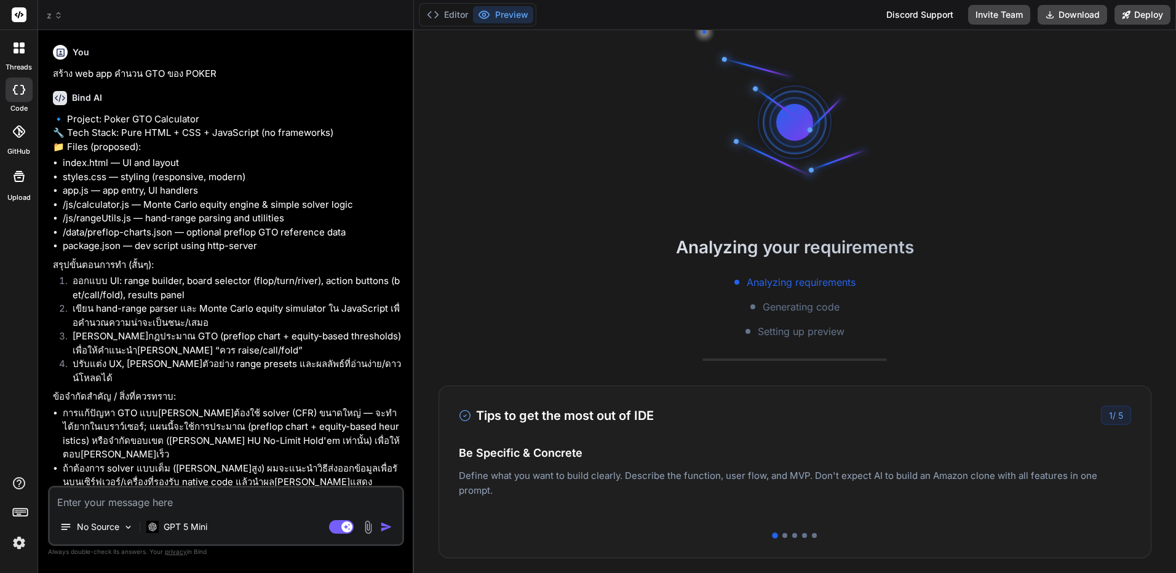
scroll to position [70, 0]
click at [471, 17] on button "Editor" at bounding box center [447, 14] width 51 height 17
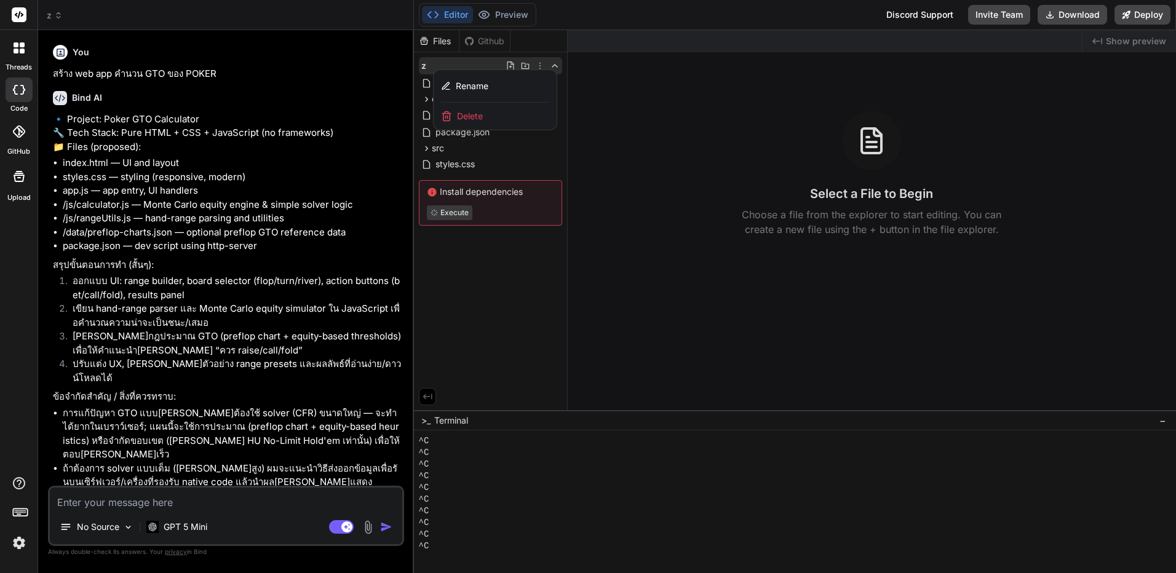
click at [517, 119] on div "Delete" at bounding box center [495, 116] width 123 height 27
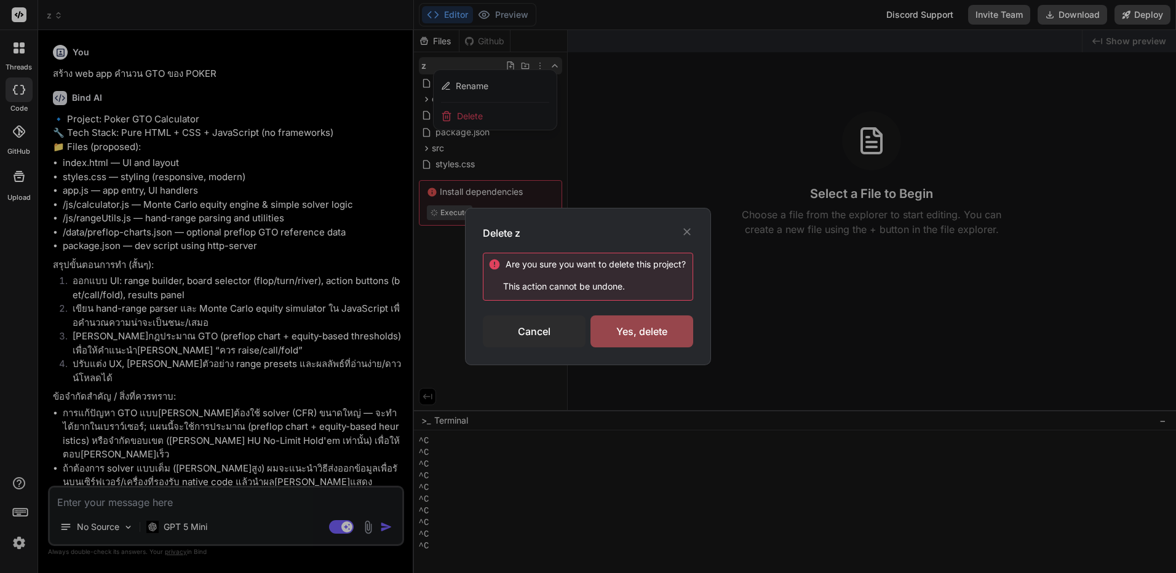
click at [632, 313] on div "Are you sure you want to delete this project ? This action cannot be undone. Ca…" at bounding box center [588, 300] width 210 height 95
click at [635, 324] on div "Yes, delete" at bounding box center [642, 332] width 103 height 32
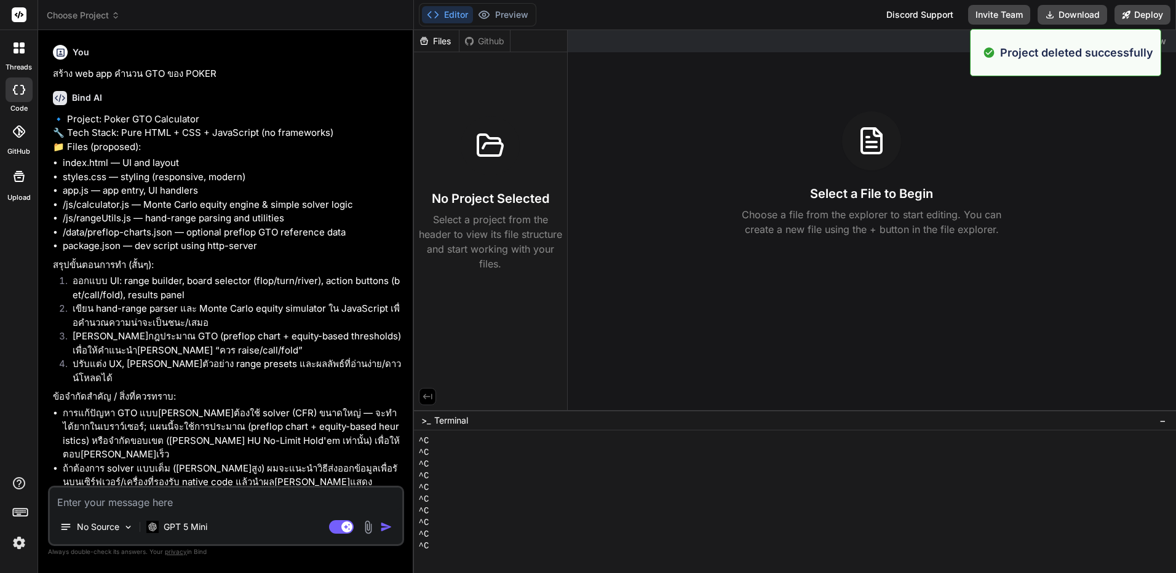
click at [75, 25] on header "Choose Project Created with Pixso." at bounding box center [226, 15] width 376 height 30
click at [23, 54] on div at bounding box center [19, 48] width 26 height 26
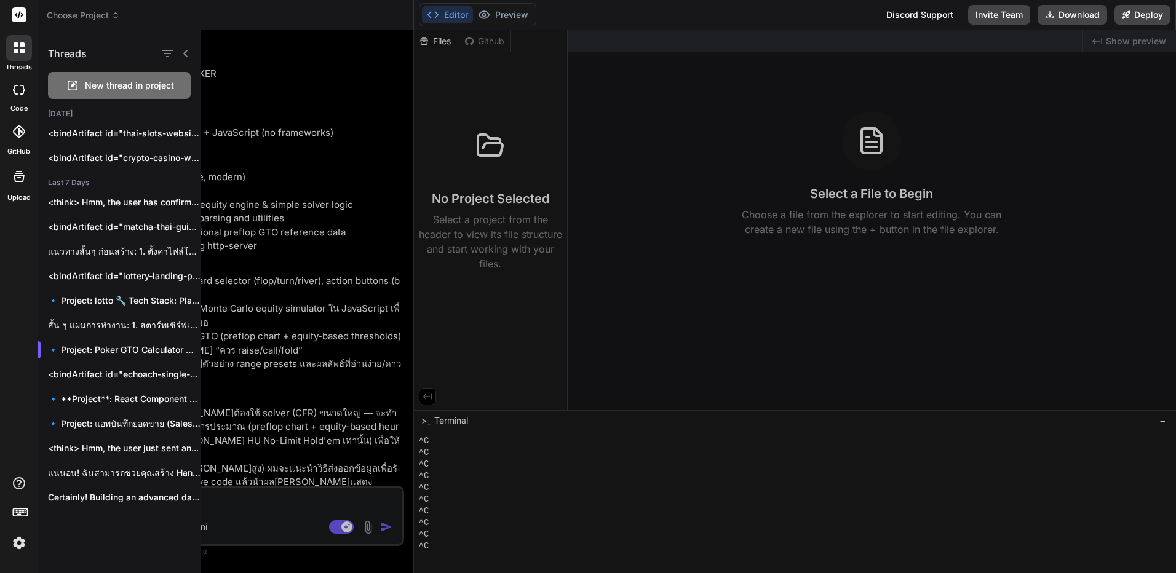
click at [344, 98] on div at bounding box center [688, 301] width 975 height 543
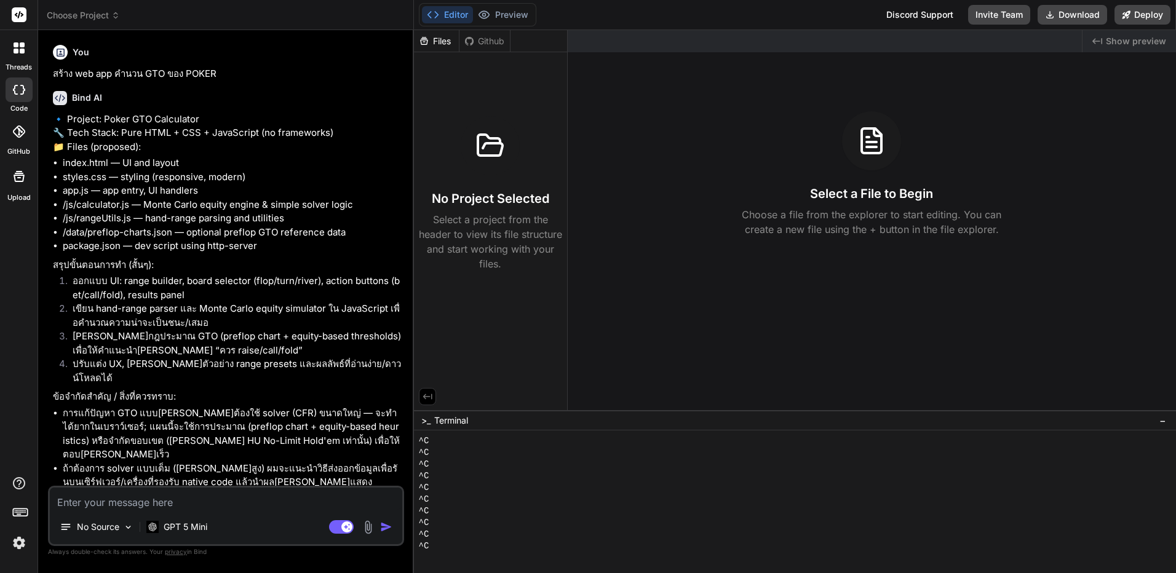
click at [100, 14] on span "Choose Project" at bounding box center [83, 15] width 73 height 12
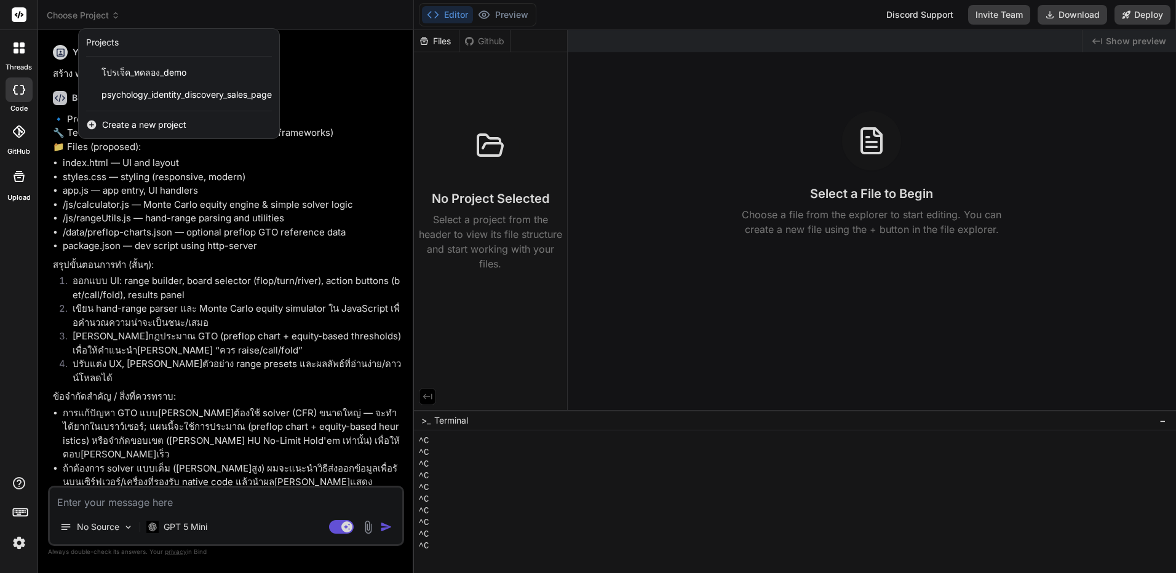
click at [173, 124] on span "Create a new project" at bounding box center [144, 125] width 84 height 12
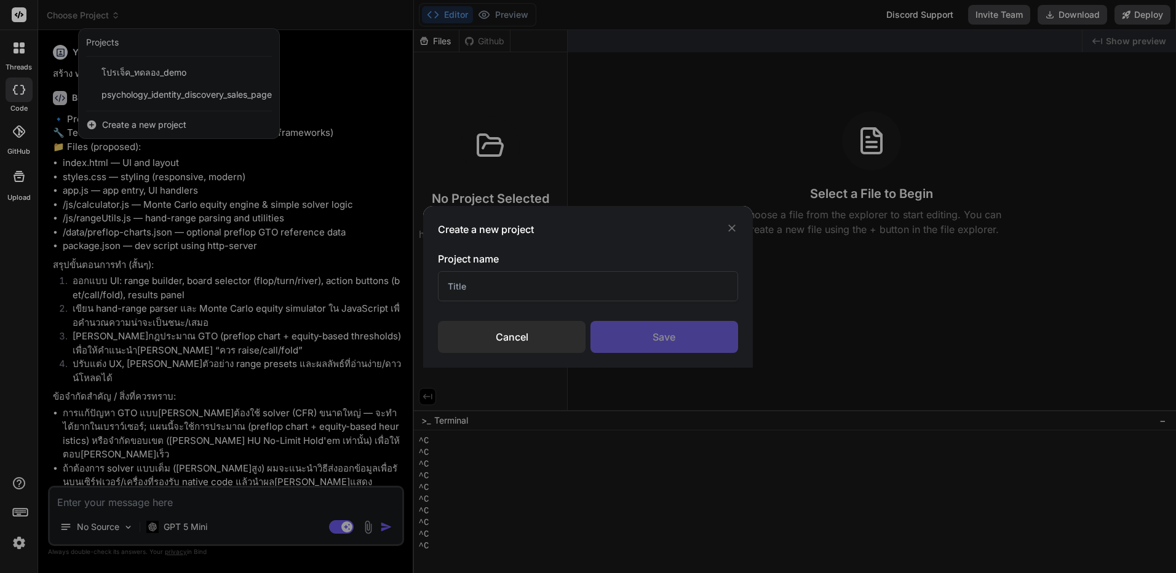
click at [646, 298] on input "text" at bounding box center [588, 286] width 300 height 30
click at [653, 281] on input "ผ" at bounding box center [588, 286] width 300 height 30
type input "z"
click at [658, 335] on div "Save" at bounding box center [665, 337] width 148 height 32
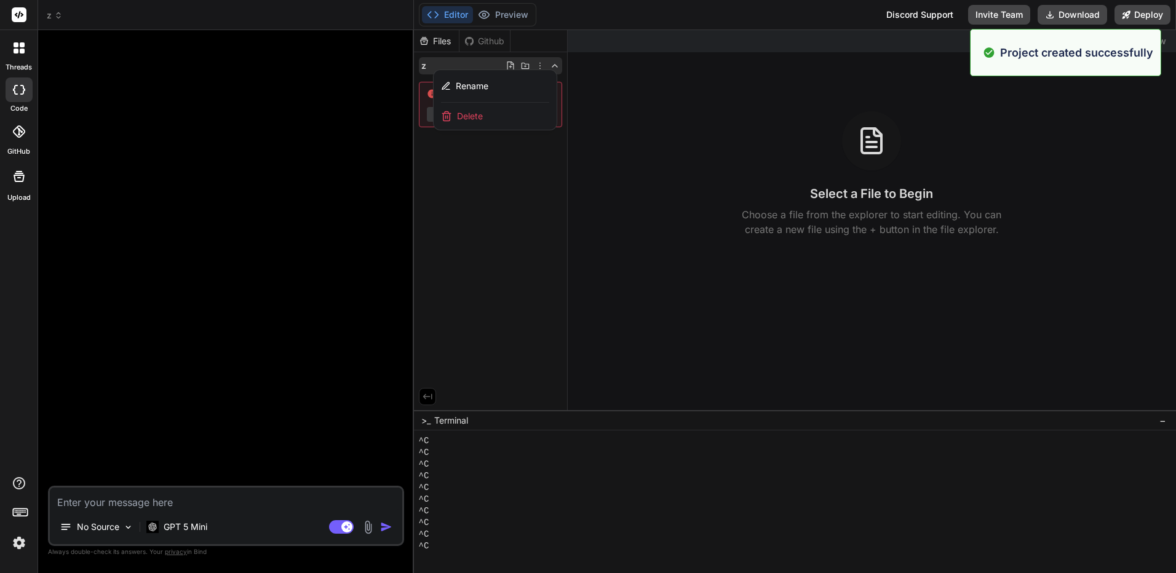
scroll to position [94, 0]
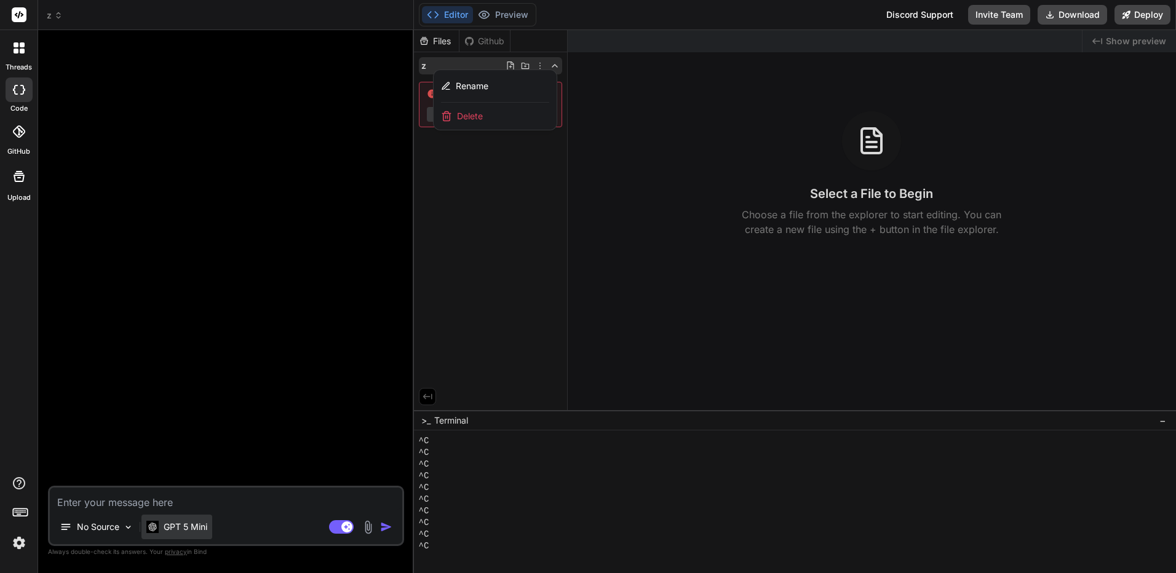
click at [181, 529] on p "GPT 5 Mini" at bounding box center [186, 527] width 44 height 12
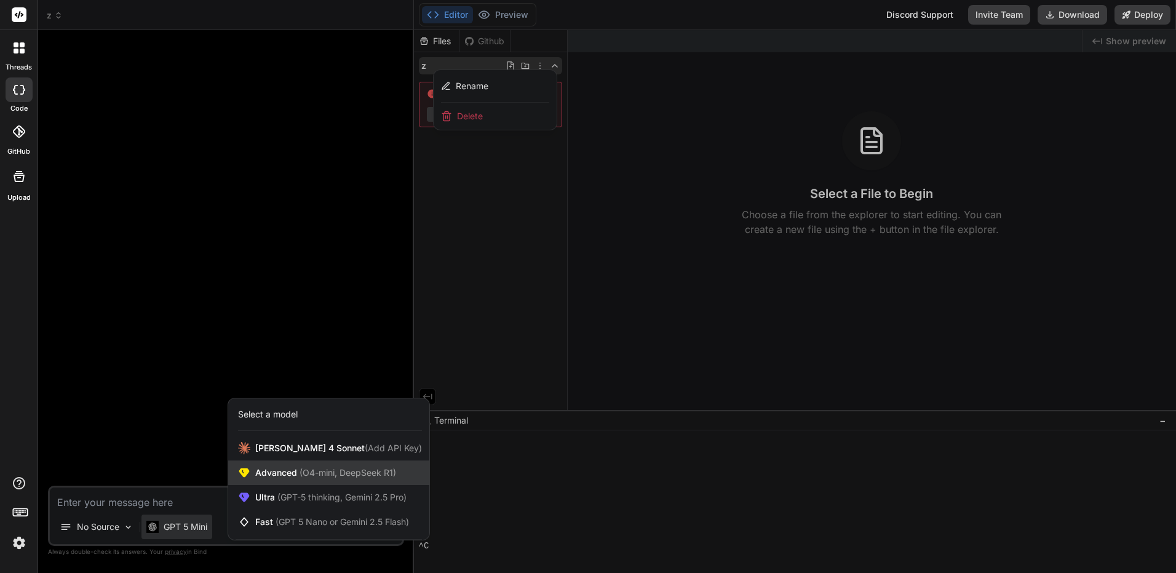
click at [345, 474] on span "(O4-mini, DeepSeek R1)" at bounding box center [346, 473] width 99 height 10
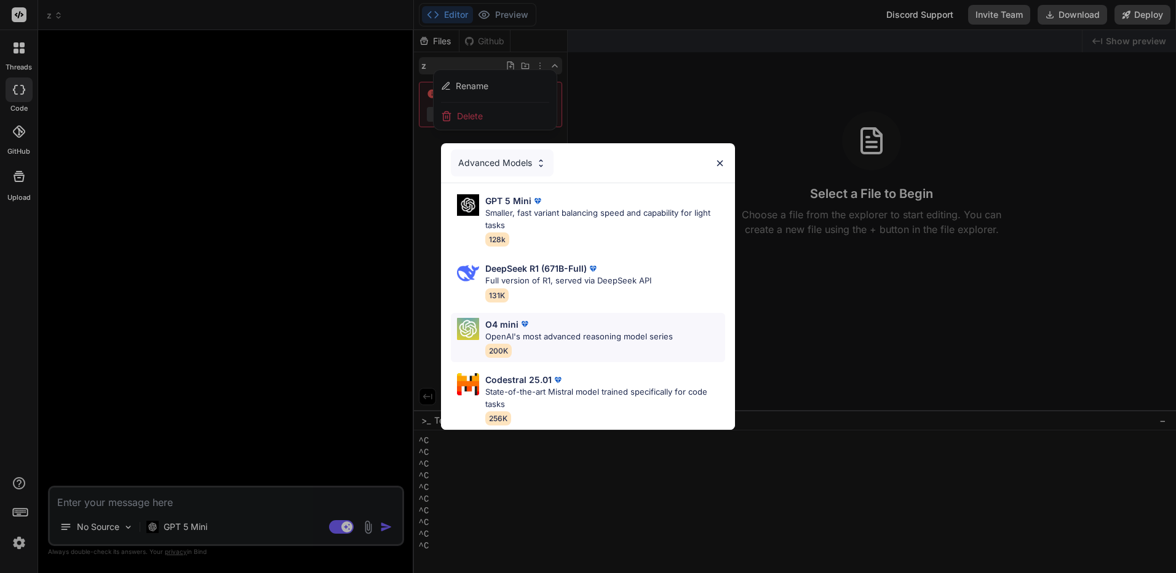
click at [615, 344] on div "O4 mini OpenAI's most advanced reasoning model series 200K" at bounding box center [579, 338] width 188 height 40
type textarea "x"
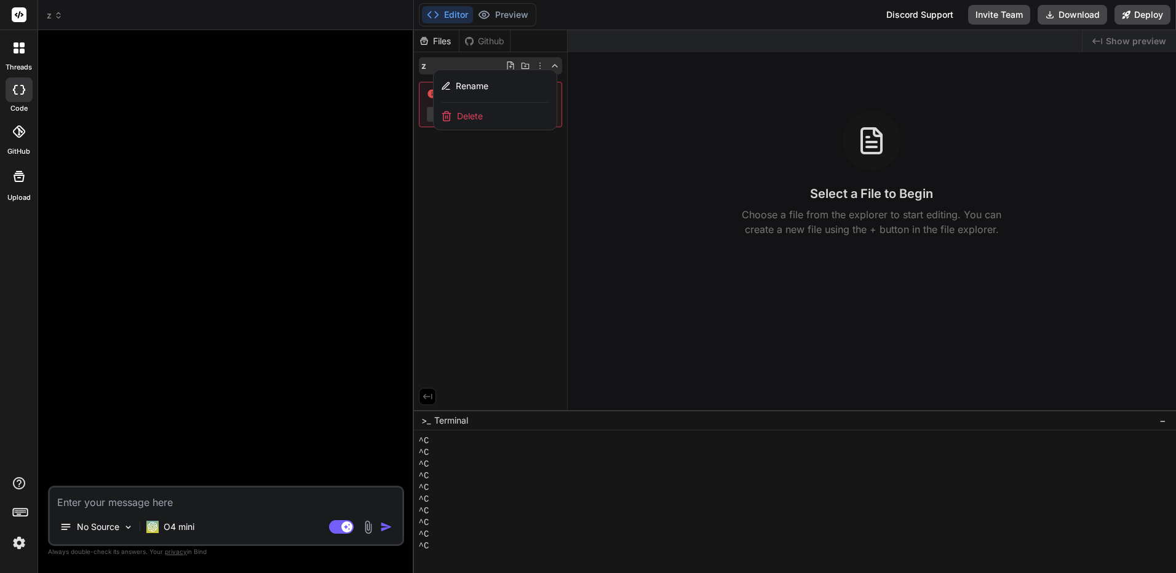
click at [344, 494] on textarea at bounding box center [226, 499] width 353 height 22
paste textarea "ฉันต้องการให้คุณสร้างเว็บไซต์ 7 หน้า โดยใช้ภาษาไทยทั้งหมด และออกแบบให้สวยงามทัน…"
type textarea "ฉันต้องการให้คุณสร้างเว็บไซต์ 7 หน้า โดยใช้ภาษาไทยทั้งหมด และออกแบบให้สวยงามทัน…"
type textarea "x"
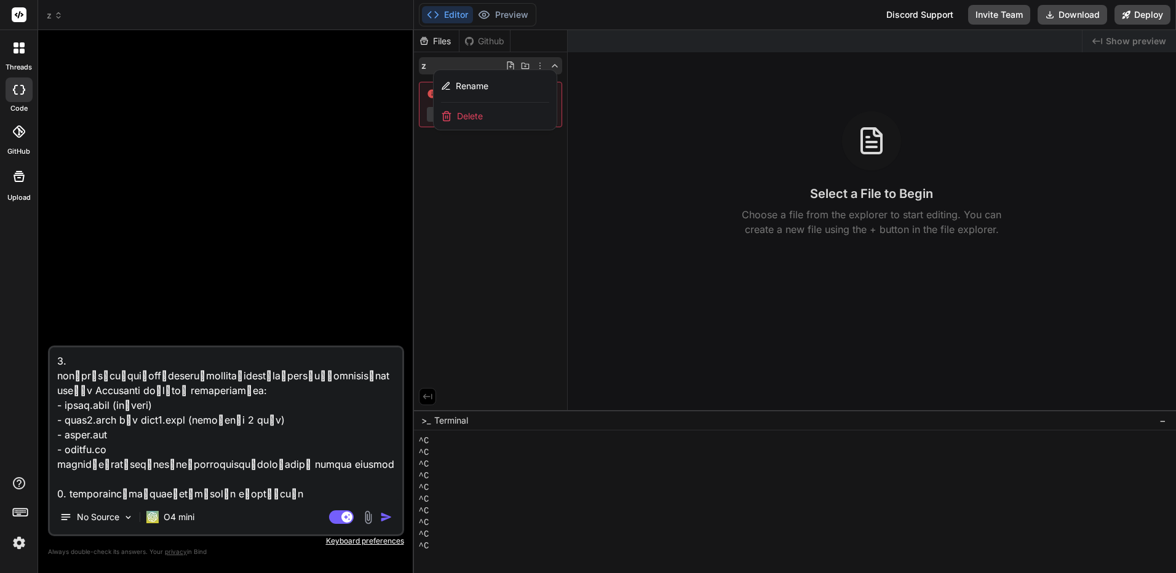
type textarea "ฉันต้องการให้คุณสร้างเว็บไซต์ 7 หน้า โดยใช้ภาษาไทยทั้งหมด และออกแบบให้สวยงามทัน…"
click at [391, 523] on img "button" at bounding box center [386, 517] width 12 height 12
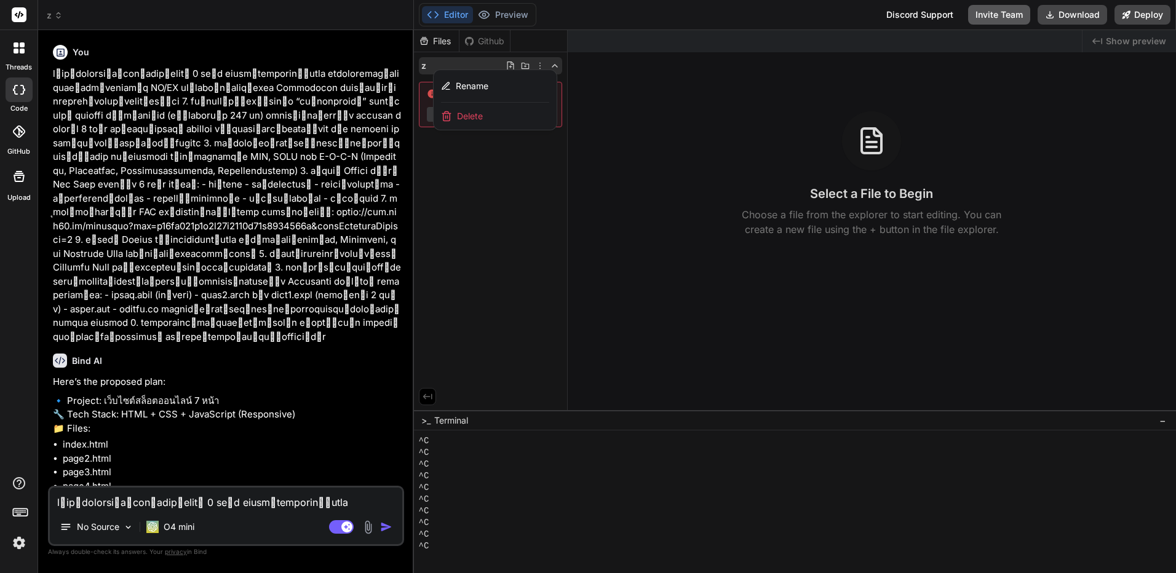
type textarea "x"
click at [594, 296] on div at bounding box center [795, 301] width 763 height 543
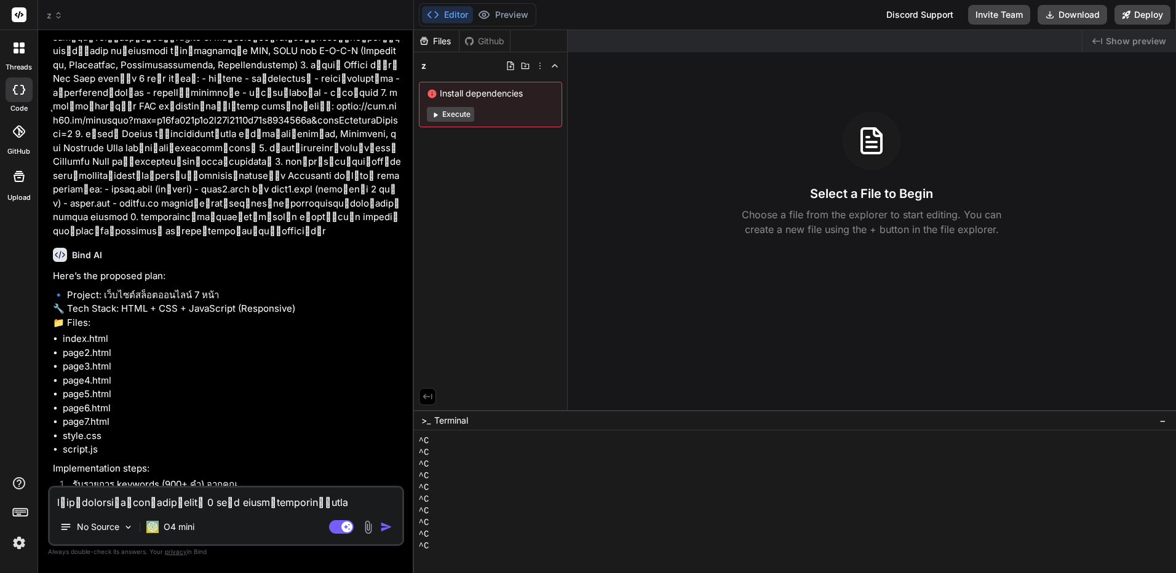
scroll to position [238, 0]
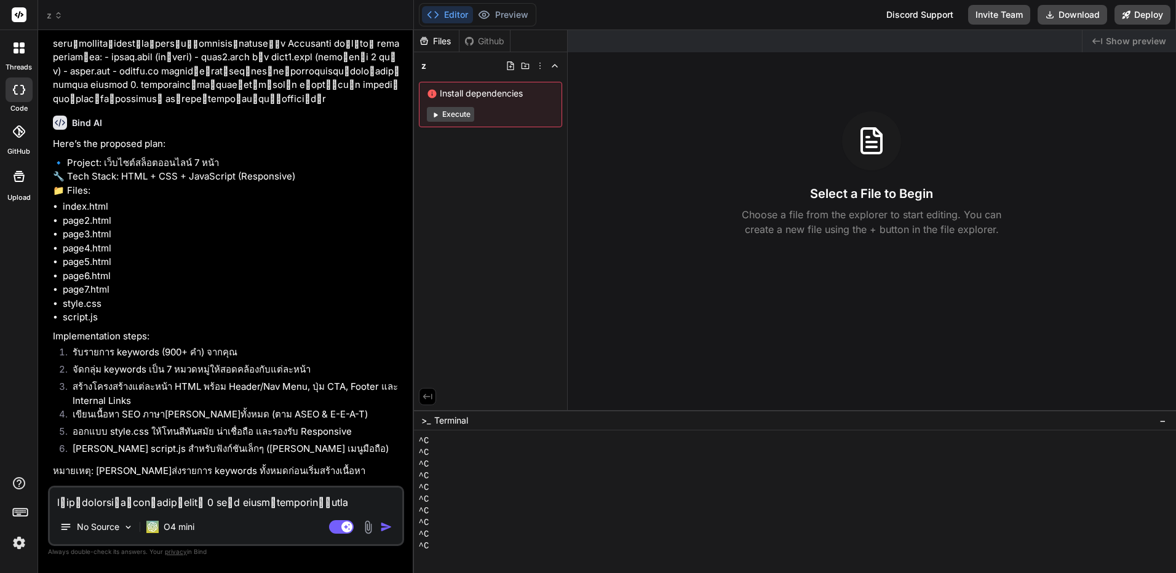
click at [306, 504] on textarea at bounding box center [226, 499] width 353 height 22
type textarea "y"
type textarea "x"
type textarea "ye"
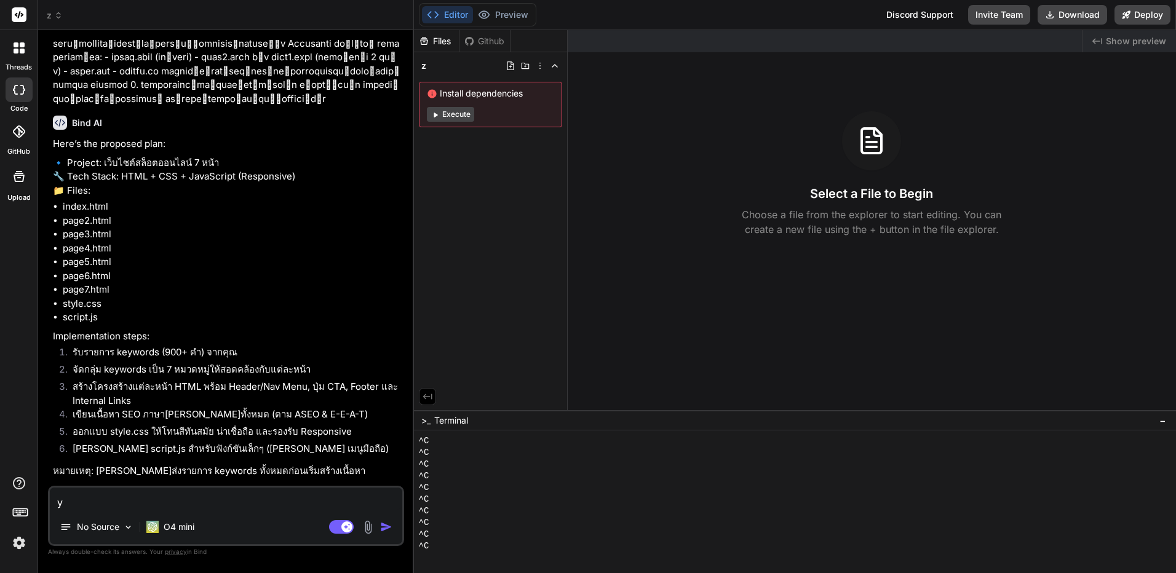
type textarea "x"
type textarea "yes"
type textarea "x"
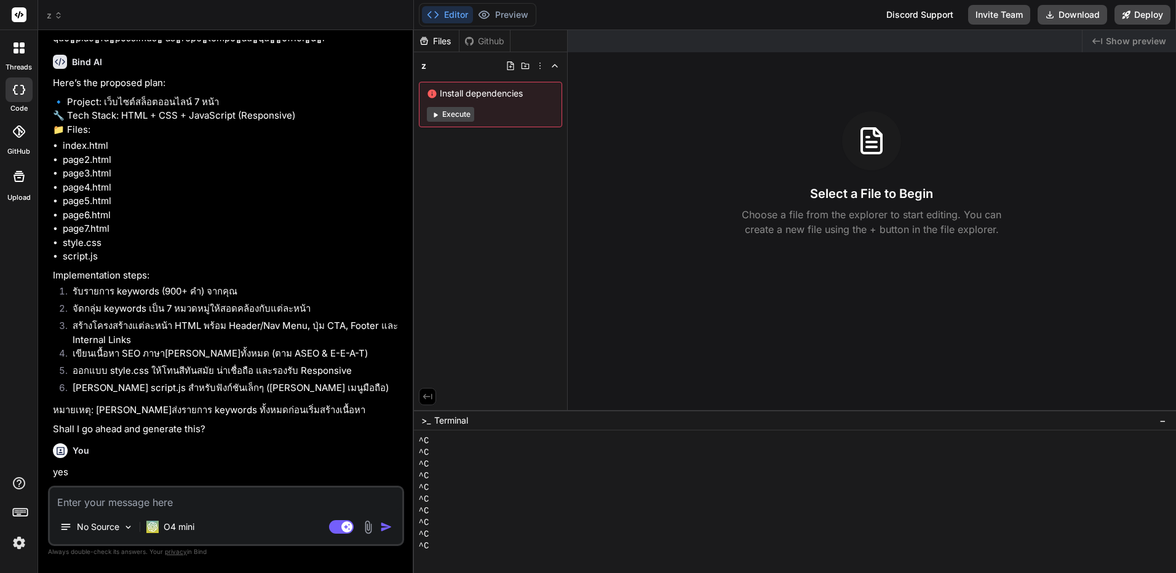
scroll to position [365, 0]
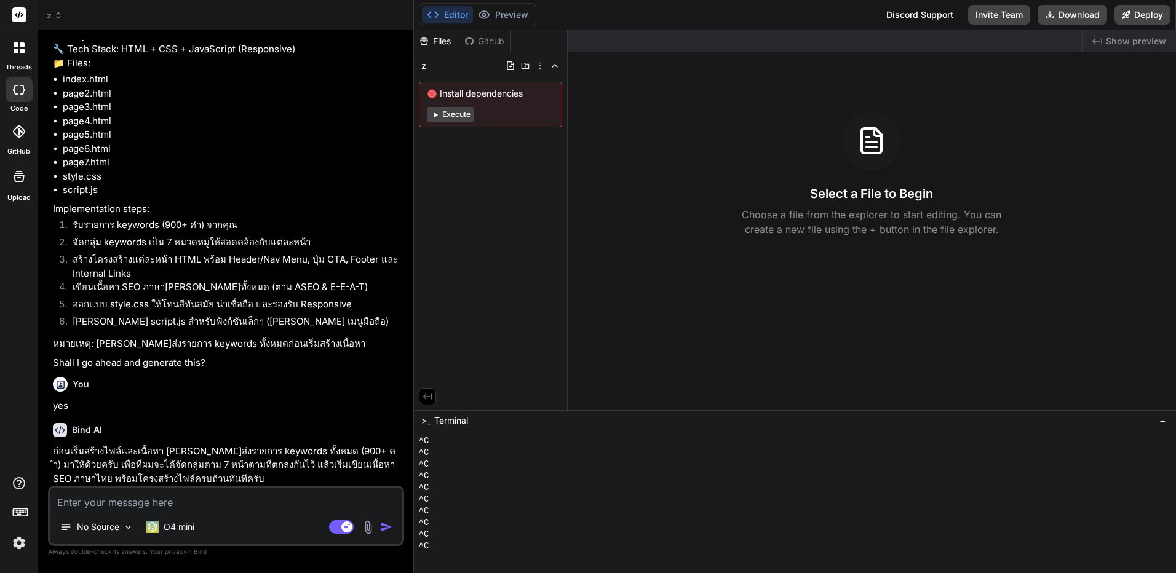
type textarea "x"
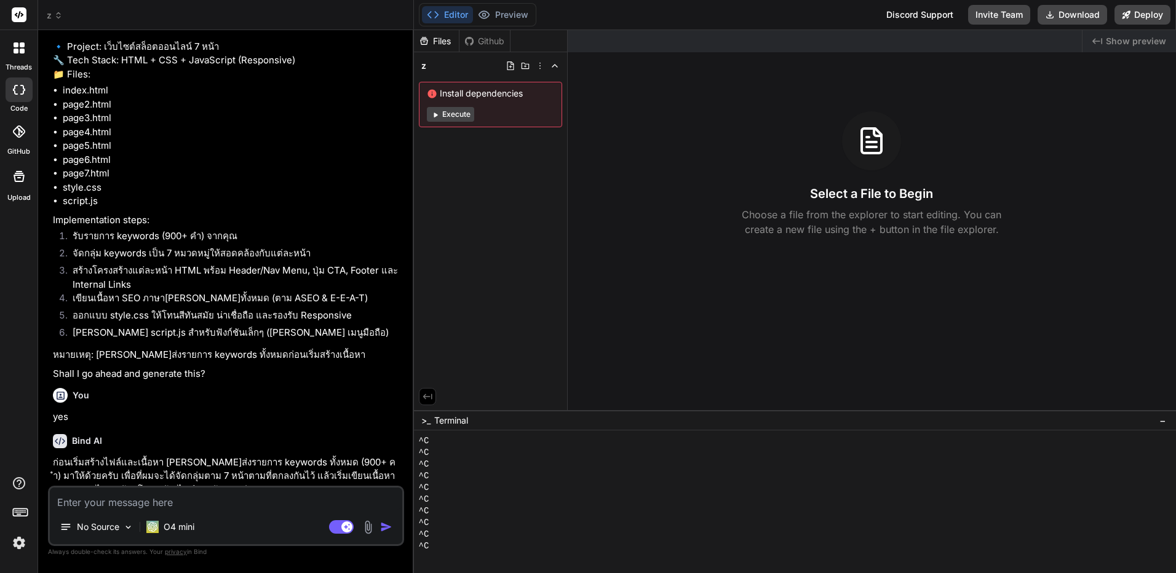
click at [321, 508] on textarea at bounding box center [226, 499] width 353 height 22
click at [343, 498] on textarea at bounding box center [226, 499] width 353 height 22
paste textarea "สล็อตออนไลน์ www.pglucky88.net สล็อตออนไลน์ siambet88 สล็อตออนไลน์ peh888.com ส…"
type textarea "สล็อตออนไลน์ www.pglucky88.net สล็อตออนไลน์ siambet88 สล็อตออนไลน์ peh888.com ส…"
type textarea "x"
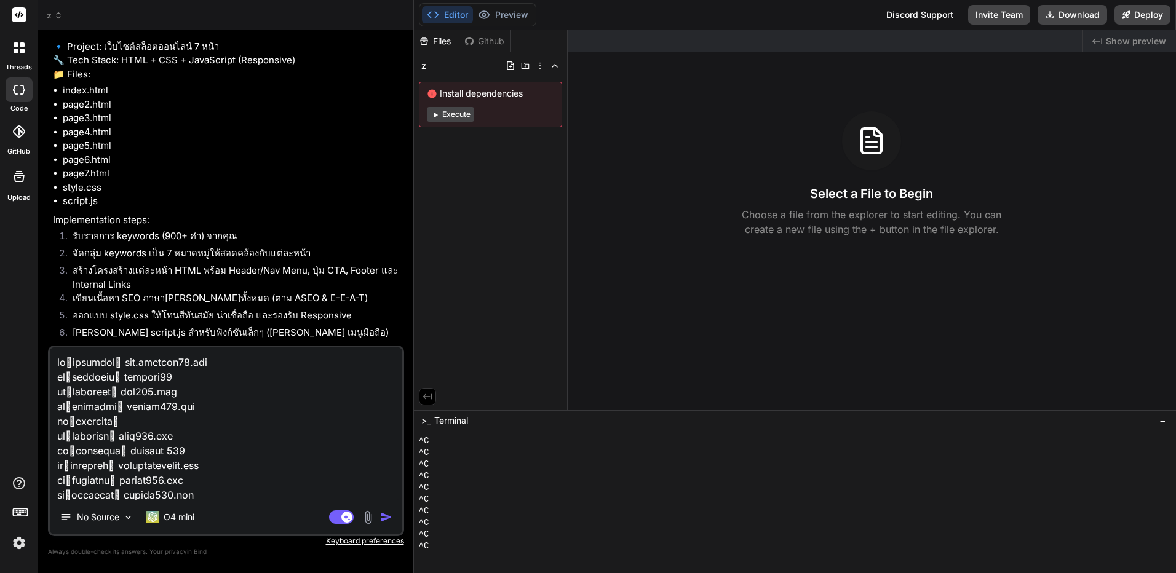
scroll to position [365, 0]
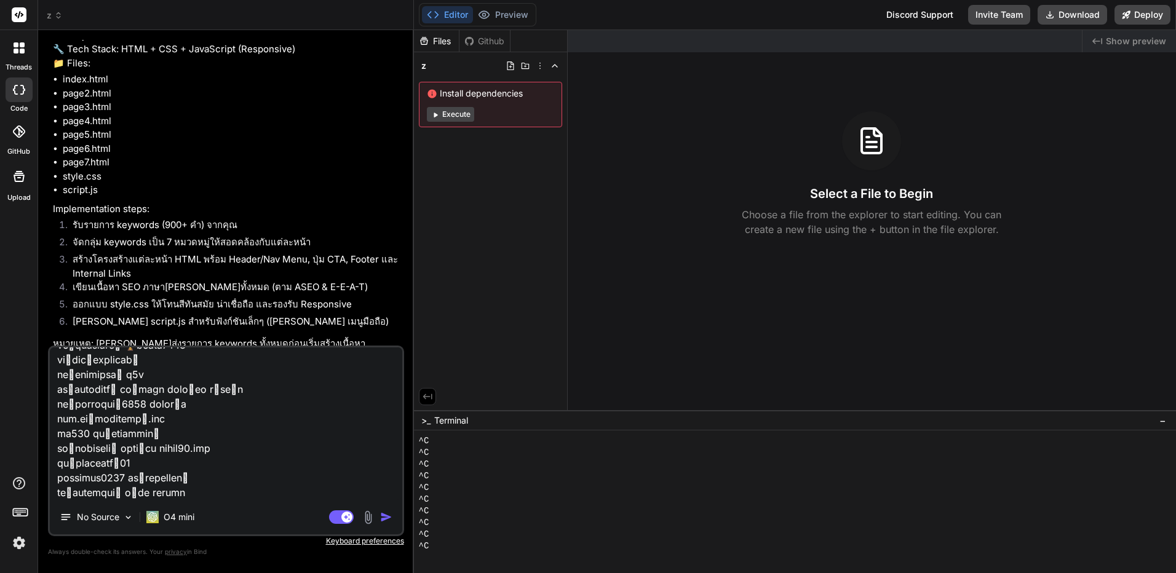
type textarea "สล็อตออนไลน์ www.pglucky88.net สล็อตออนไลน์ siambet88 สล็อตออนไลน์ peh888.com ส…"
click at [391, 516] on img "button" at bounding box center [386, 517] width 12 height 12
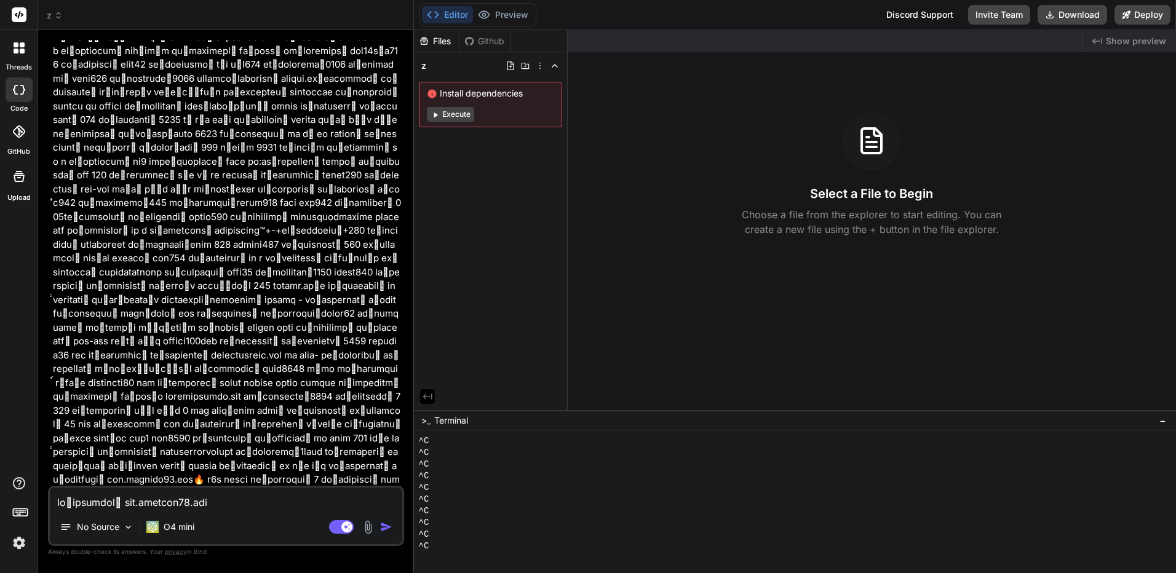
scroll to position [3680, 0]
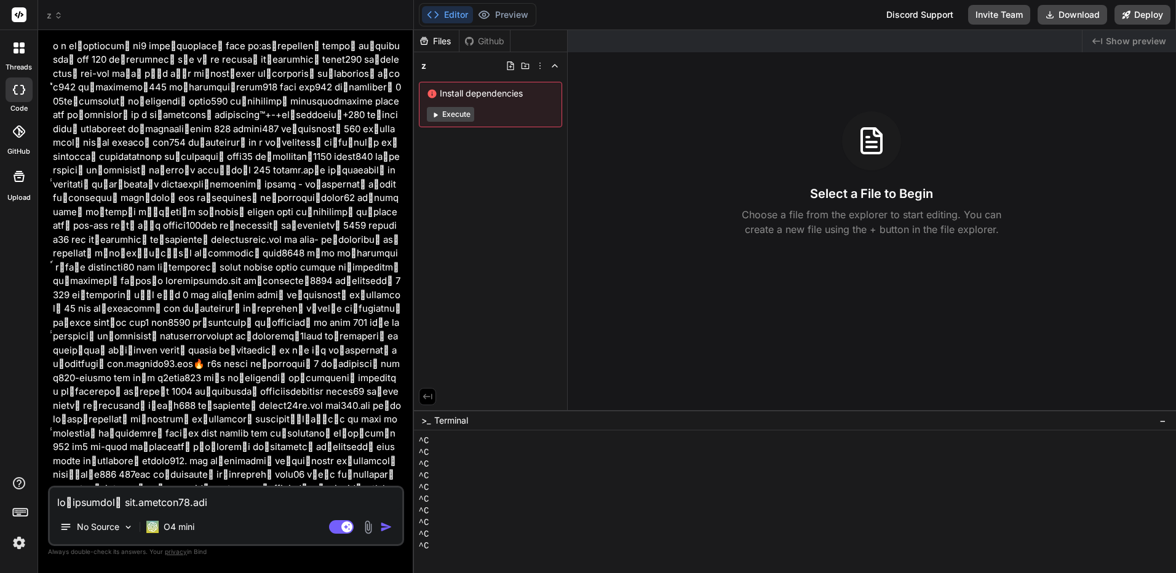
drag, startPoint x: 340, startPoint y: 300, endPoint x: 345, endPoint y: 477, distance: 177.9
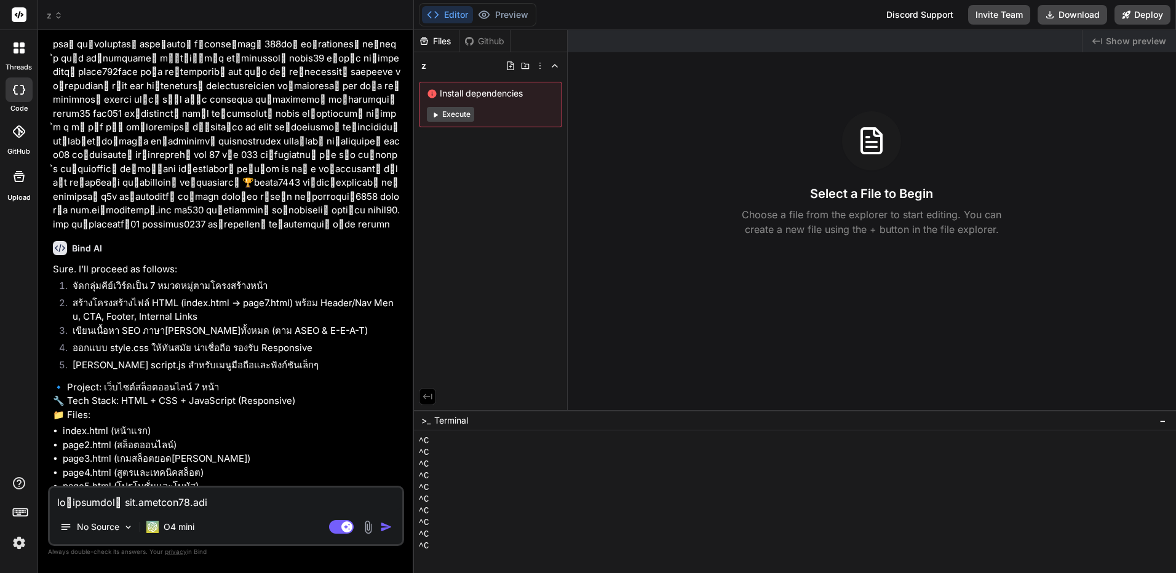
scroll to position [4172, 0]
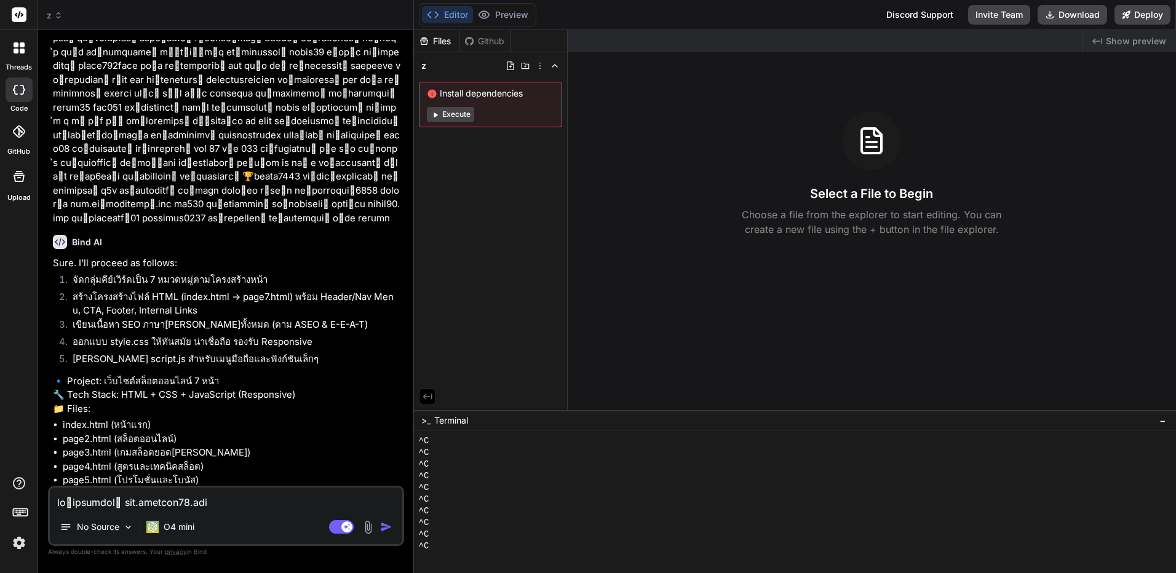
type textarea "x"
click at [269, 495] on textarea at bounding box center [226, 499] width 353 height 22
type textarea "ฯ"
type textarea "x"
type textarea "ฯษ"
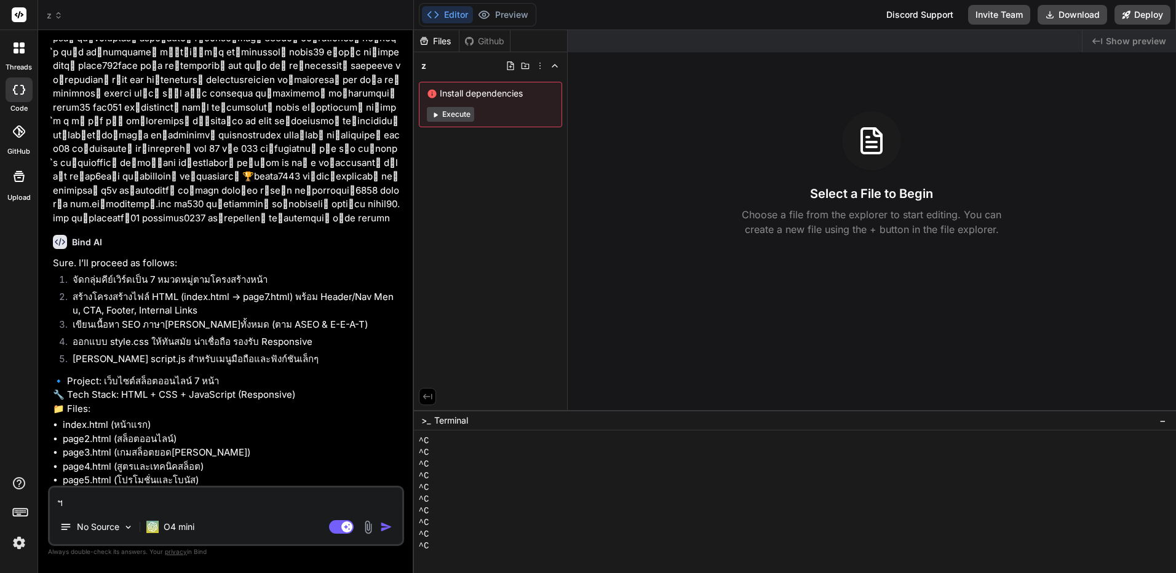
type textarea "x"
type textarea "ฯ"
type textarea "x"
type textarea "O"
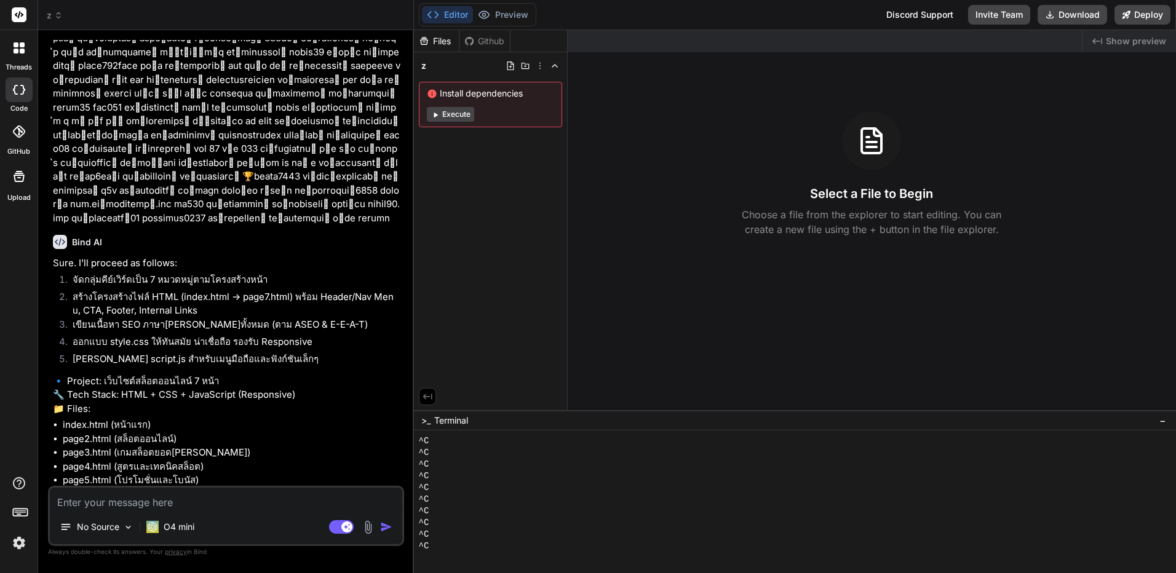
type textarea "x"
type textarea "OK"
type textarea "x"
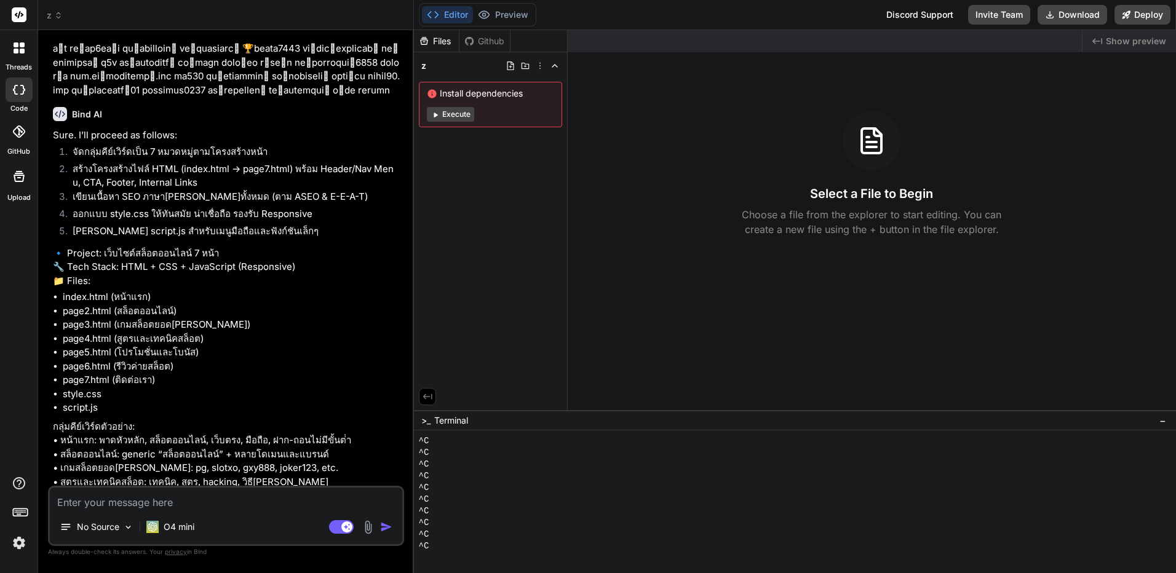
click at [551, 494] on div "^C" at bounding box center [788, 500] width 739 height 12
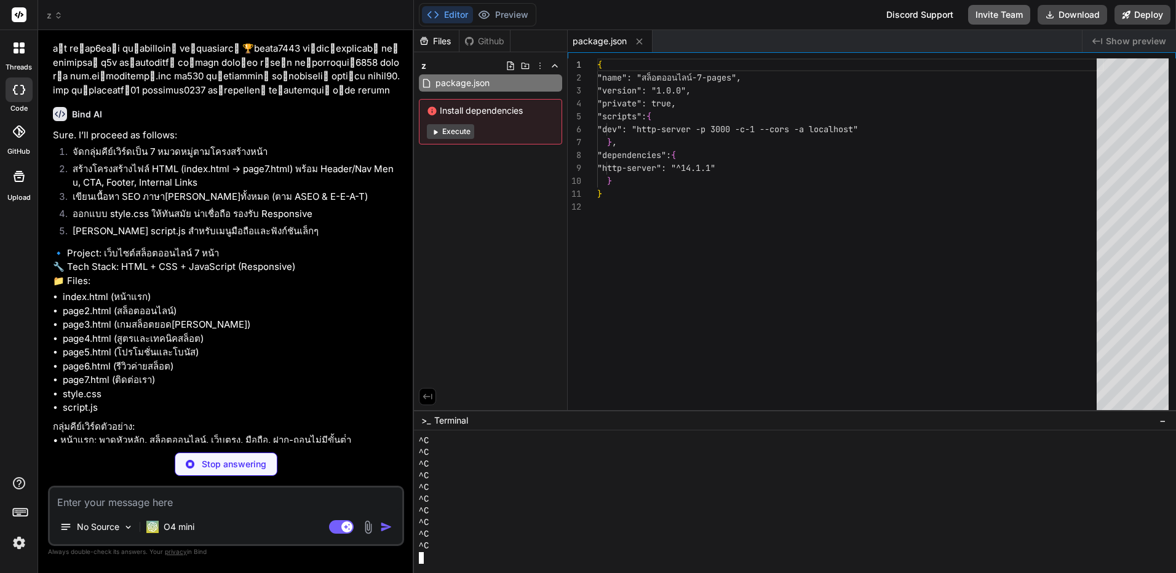
scroll to position [105, 0]
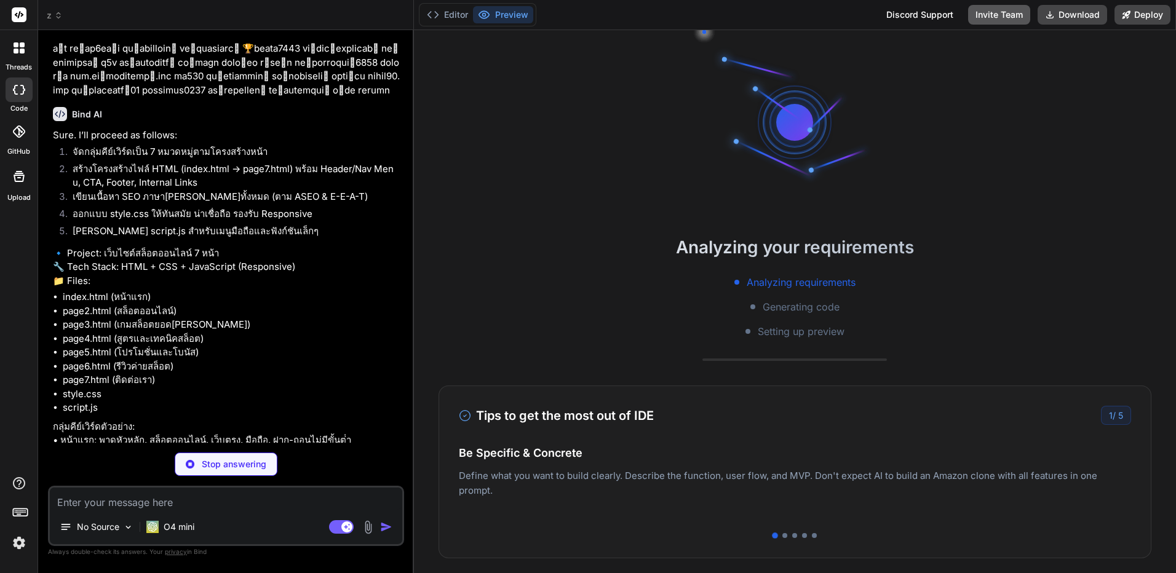
type textarea "x"
type textarea "} nav ul.show { display: flex; } .mobile-menu-toggle { display: block; } }"
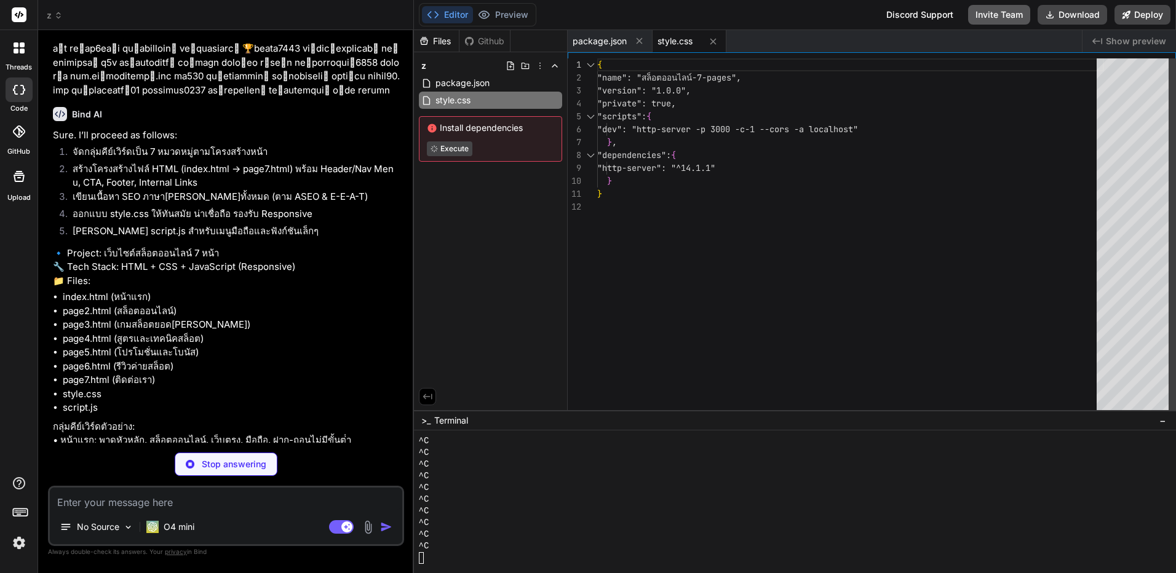
type textarea "x"
type textarea "const toggle = document.querySelector('.mobile-menu-toggle'); const navUL = doc…"
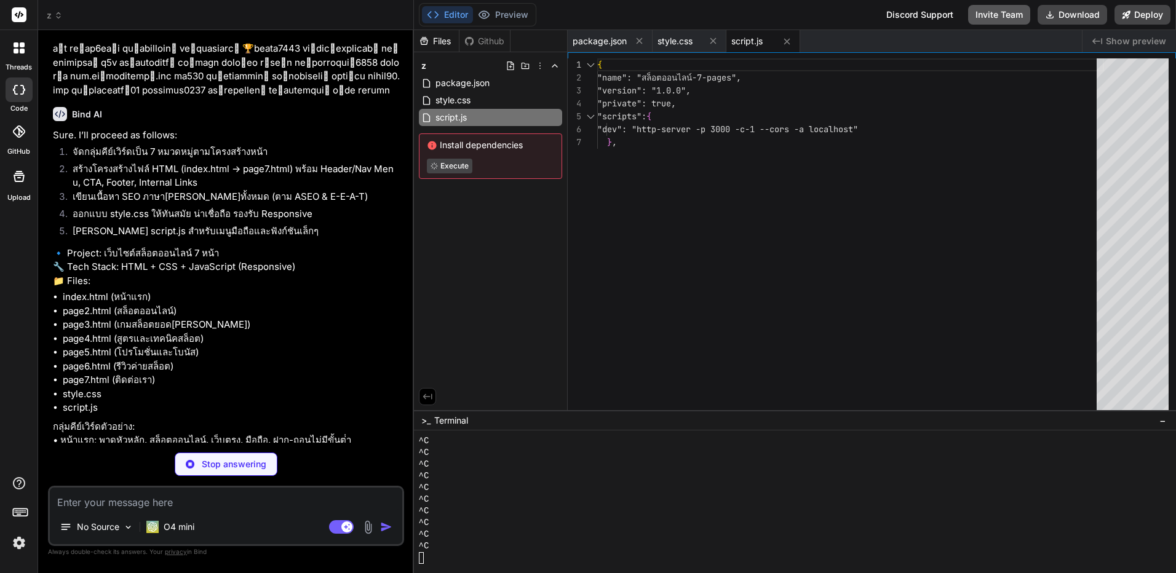
type textarea "x"
type textarea "<a href="page7.html">ติดต่อเรา</a> </div> <div class="footer-bottom container">…"
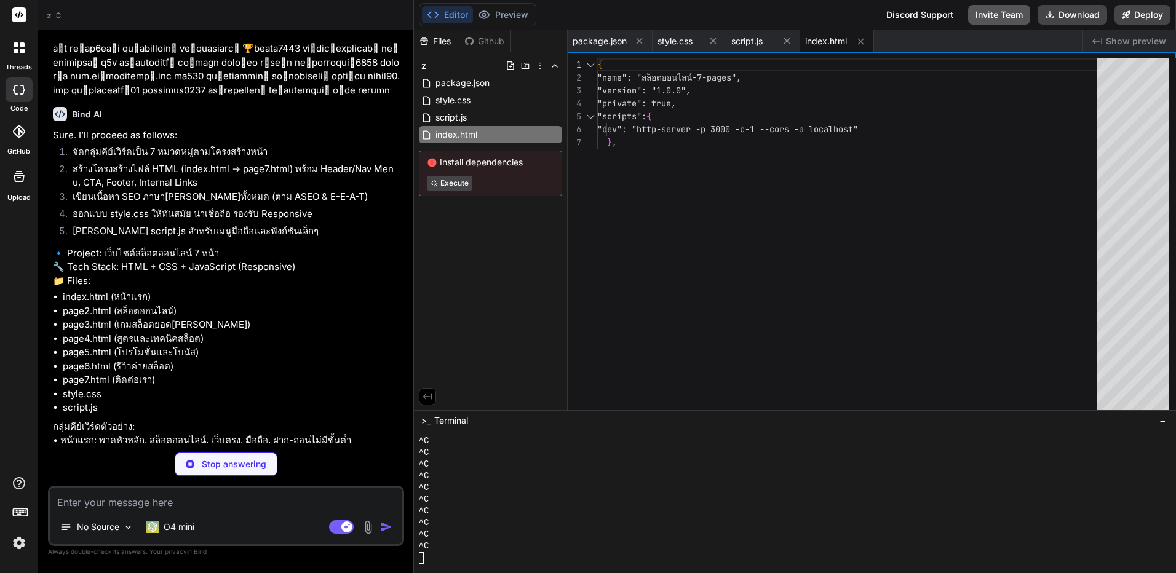
type textarea "x"
type textarea "</html>"
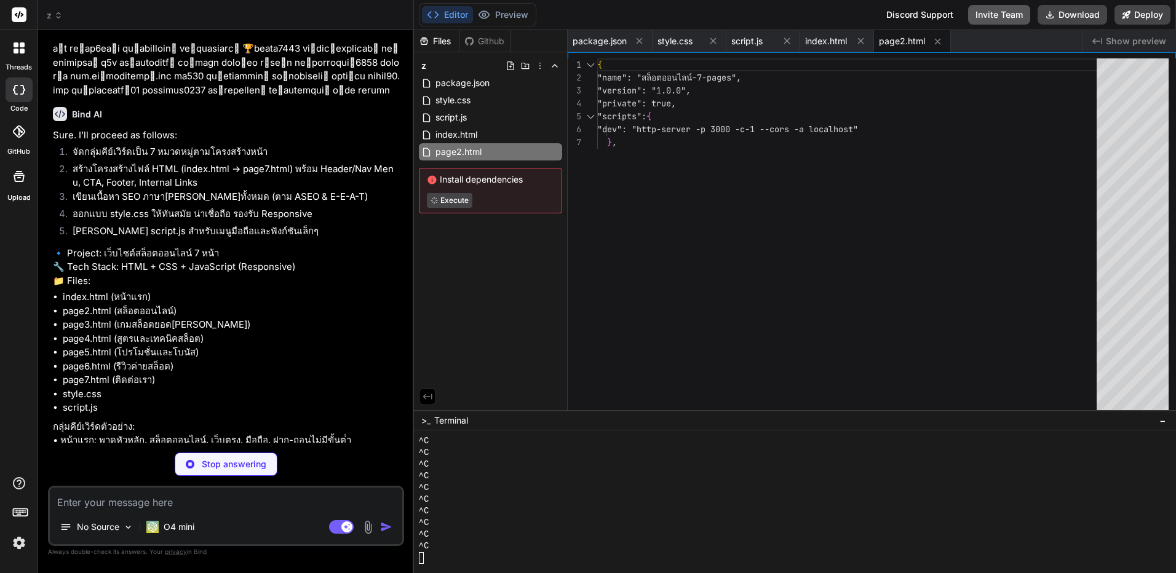
type textarea "x"
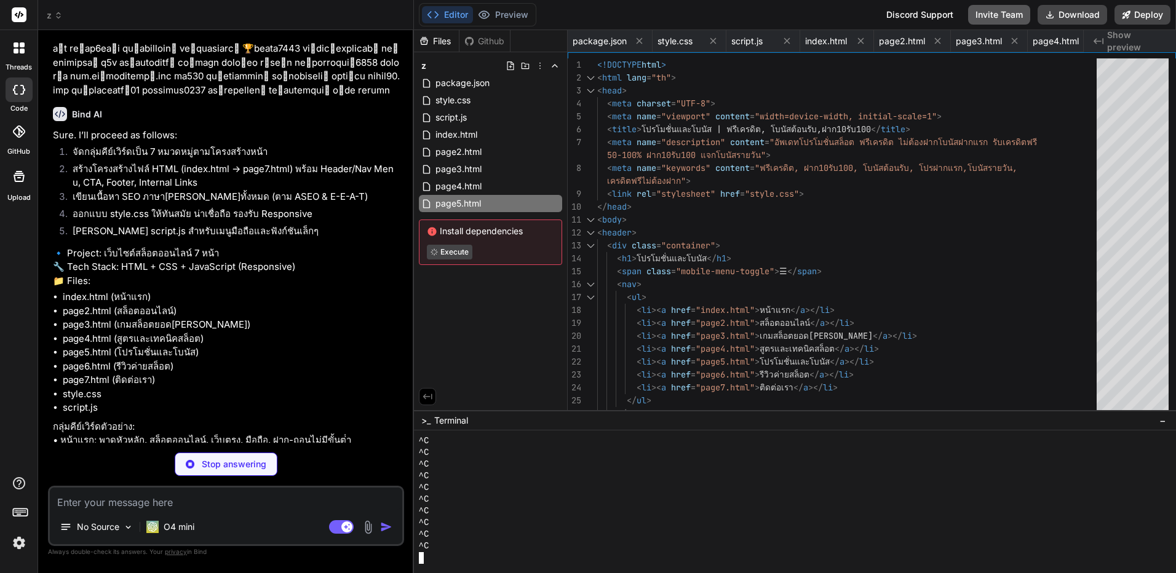
scroll to position [0, 96]
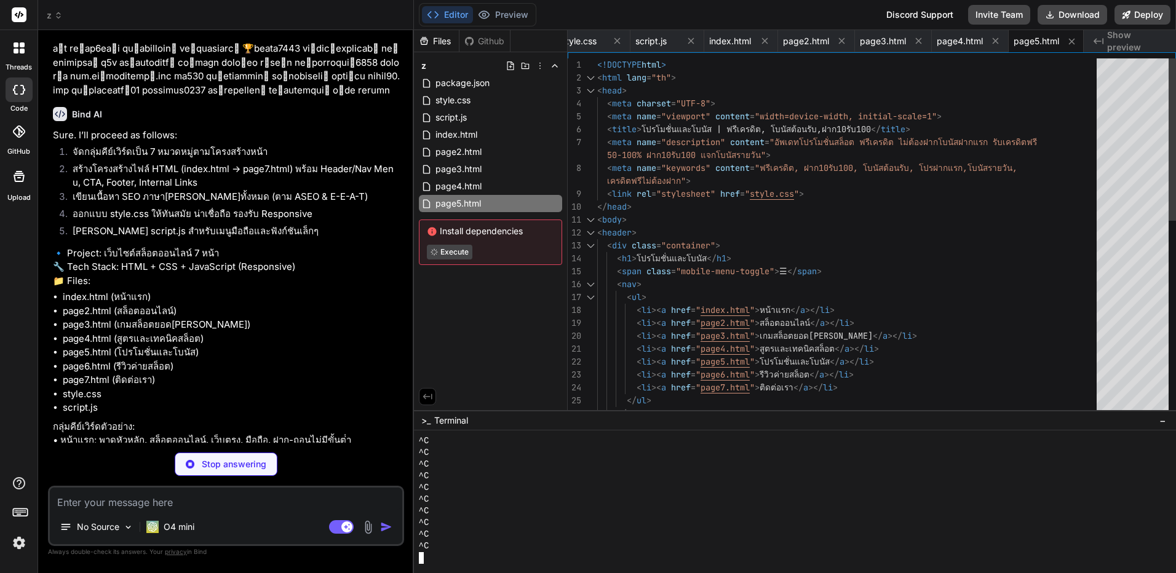
type textarea "x"
type textarea "</footer> <script src="script.js"></script> </body> </html>"
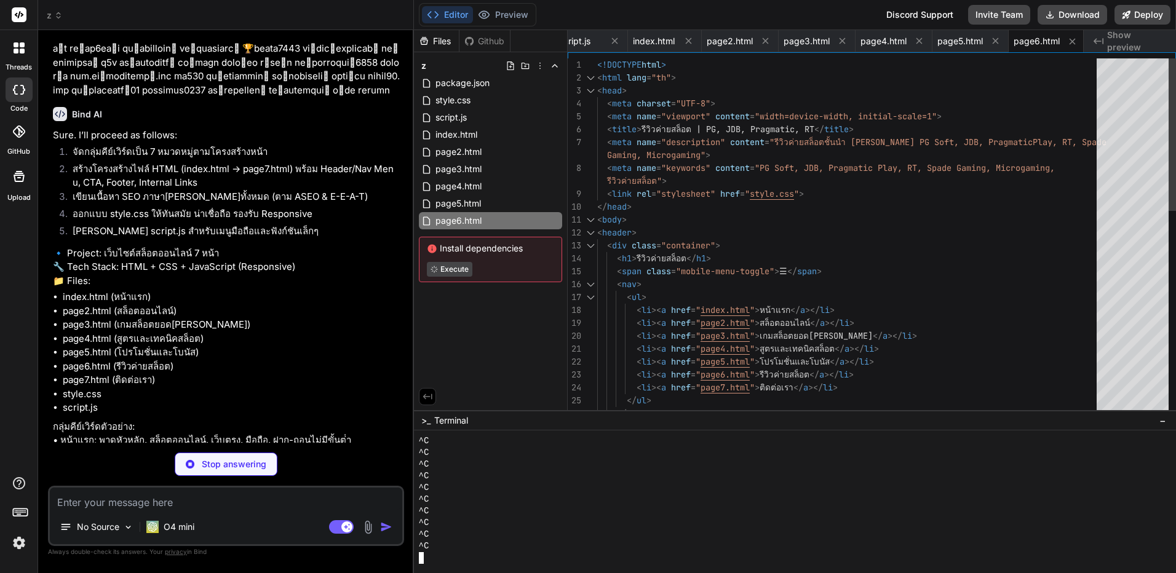
type textarea "x"
type textarea "</div> </footer> <script src="script.js"></script> </body> </html>"
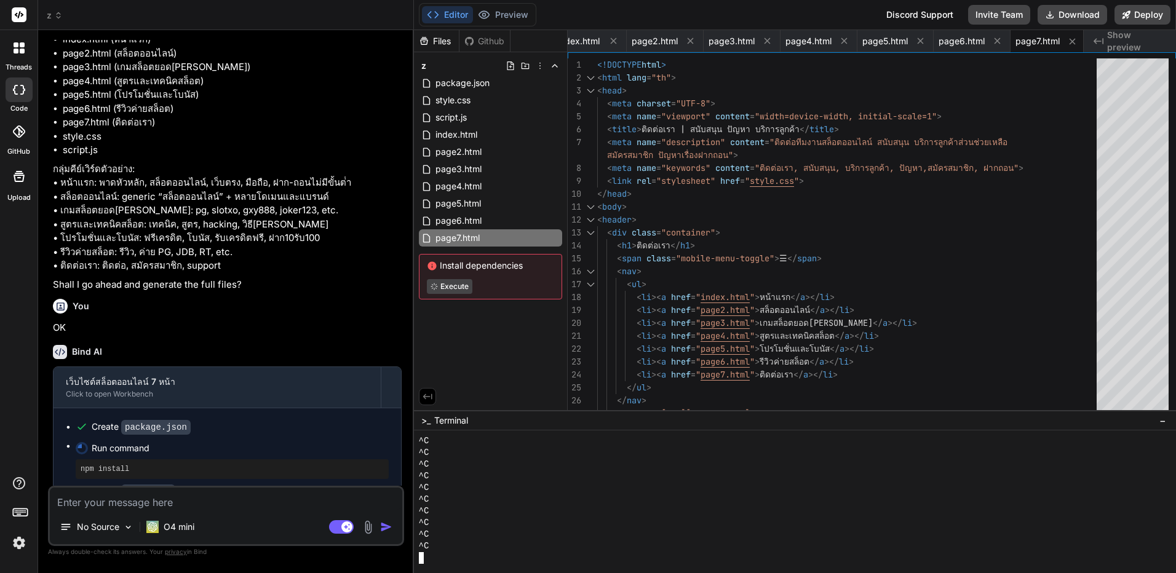
scroll to position [4587, 0]
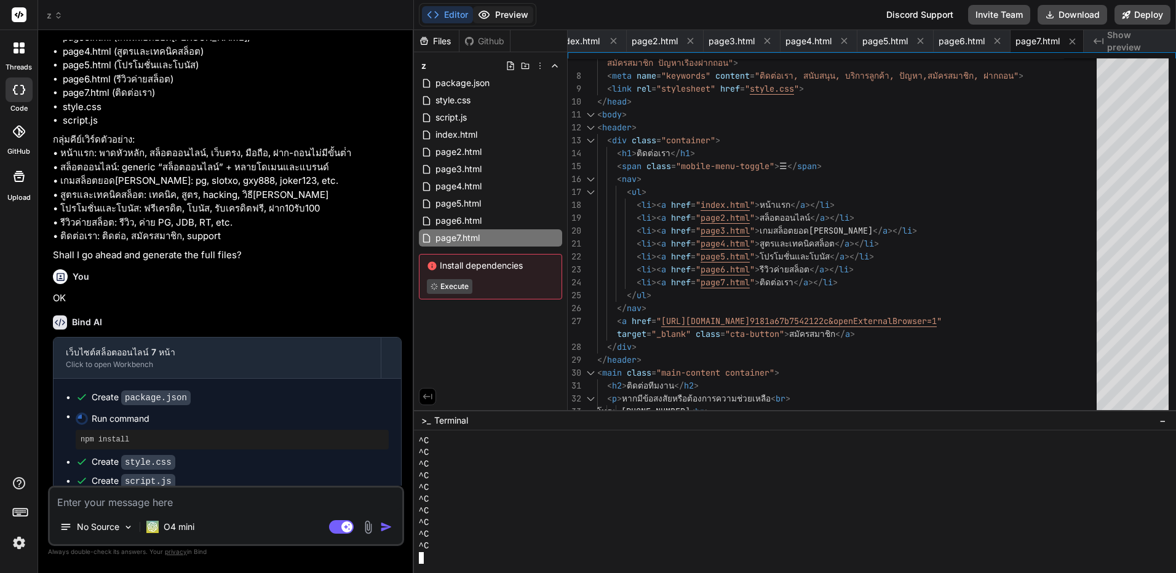
click at [517, 8] on button "Preview" at bounding box center [503, 14] width 60 height 17
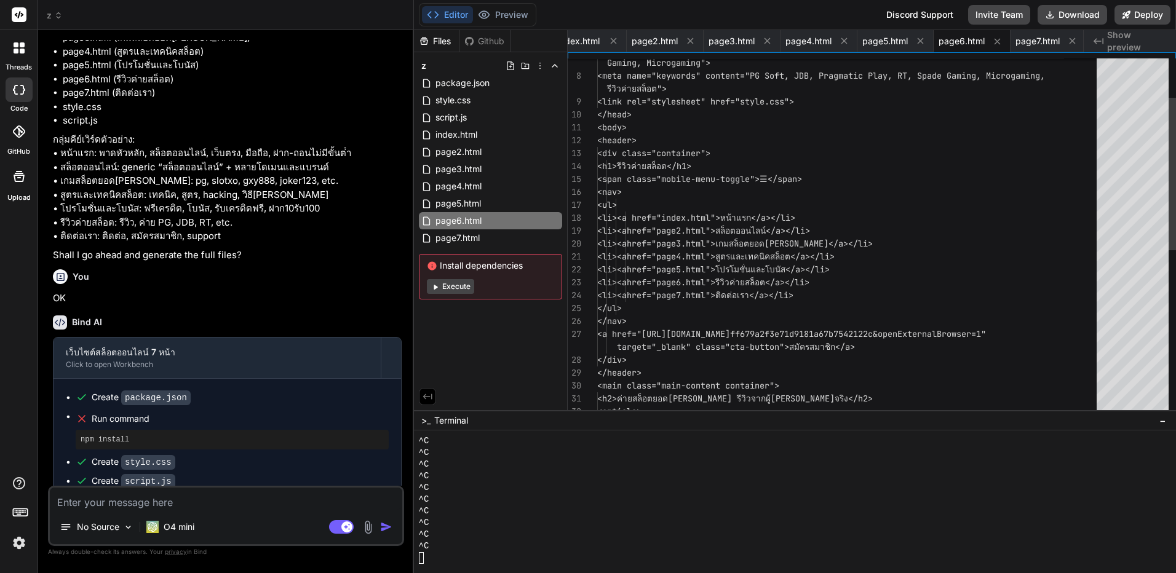
scroll to position [117, 0]
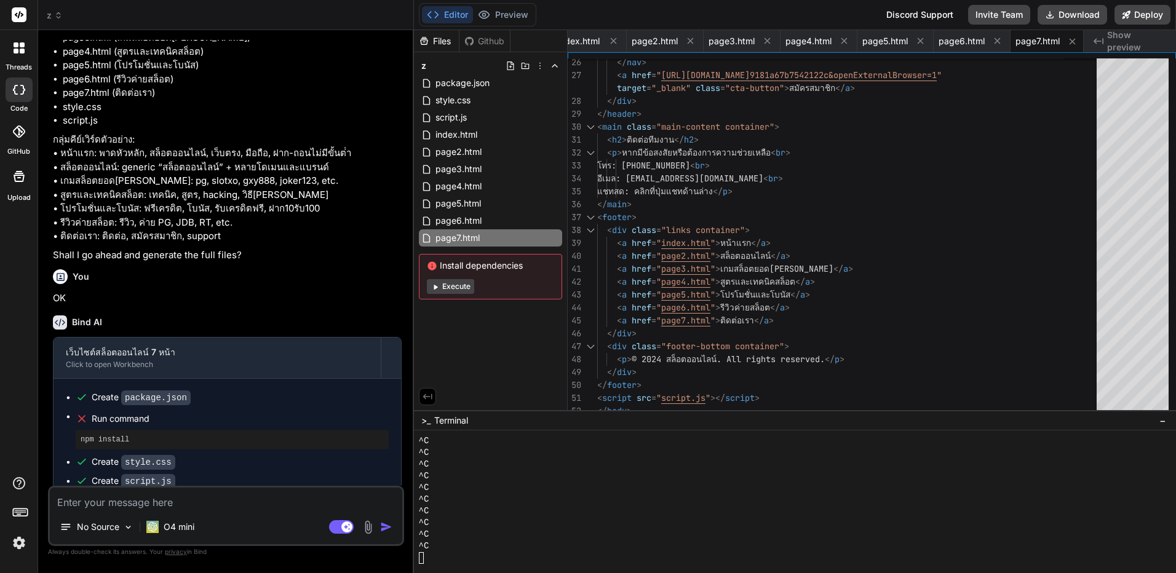
click at [461, 288] on button "Execute" at bounding box center [450, 286] width 47 height 15
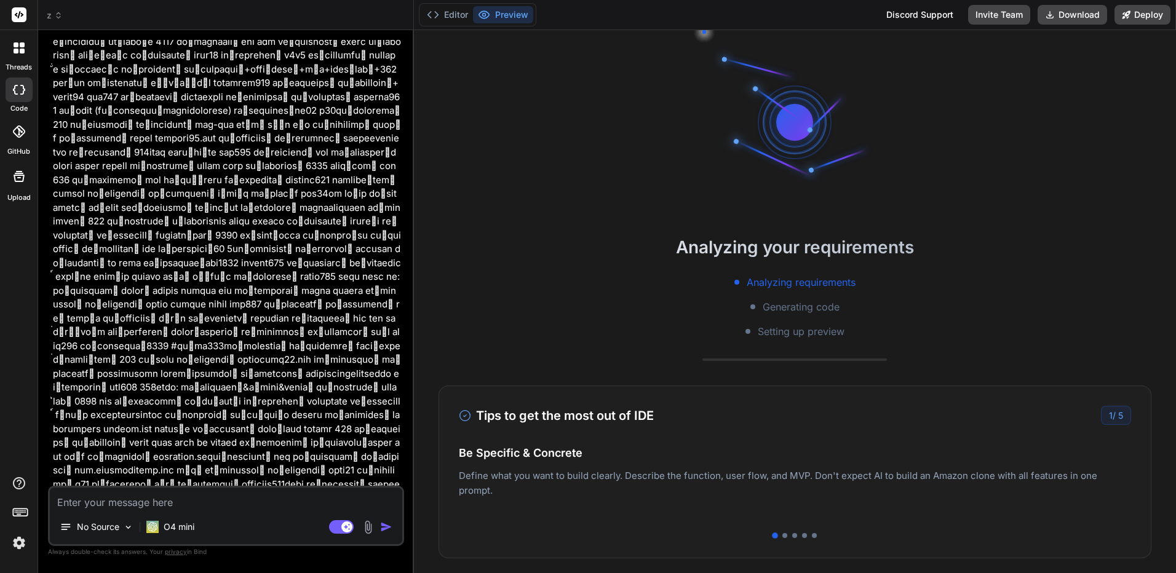
scroll to position [4587, 0]
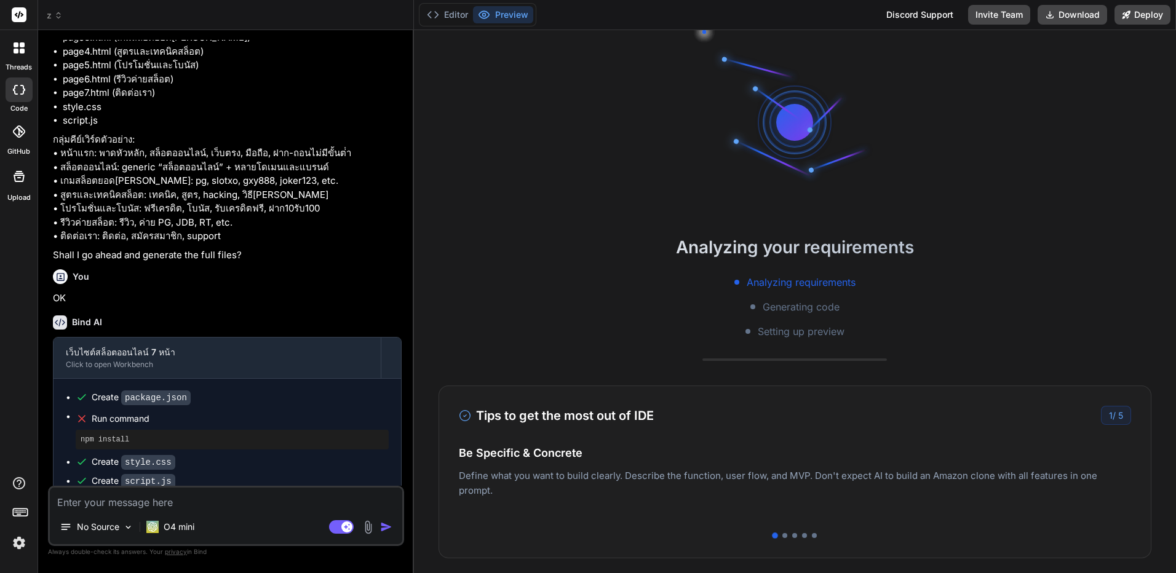
drag, startPoint x: 281, startPoint y: 369, endPoint x: 323, endPoint y: 600, distance: 234.5
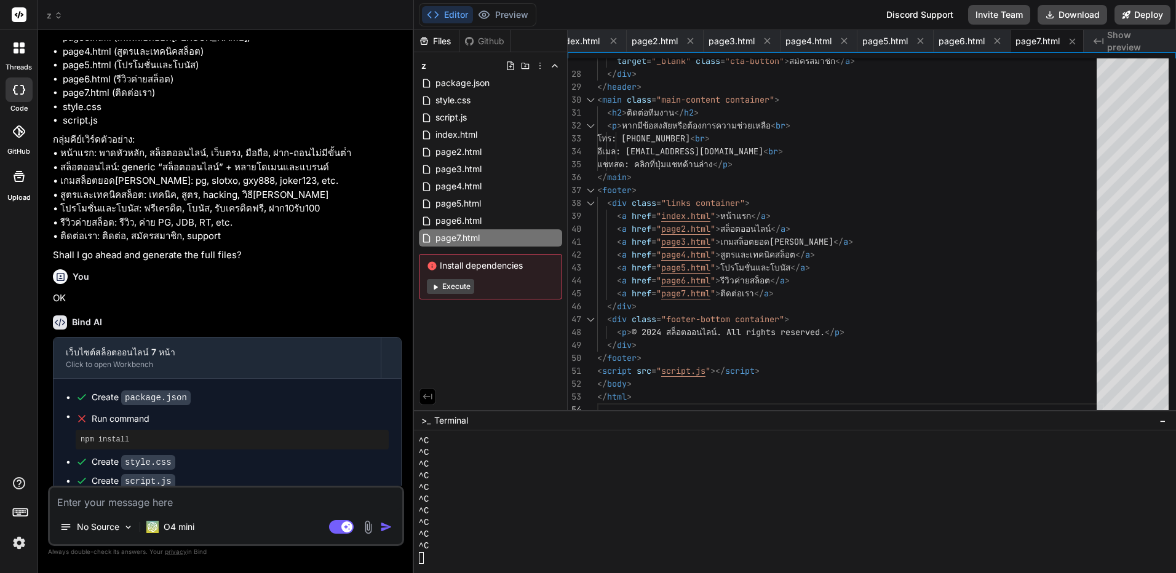
click at [486, 3] on div "Editor Preview Disabled until preview for your project is generated" at bounding box center [478, 14] width 118 height 23
click at [538, 65] on icon at bounding box center [540, 66] width 10 height 10
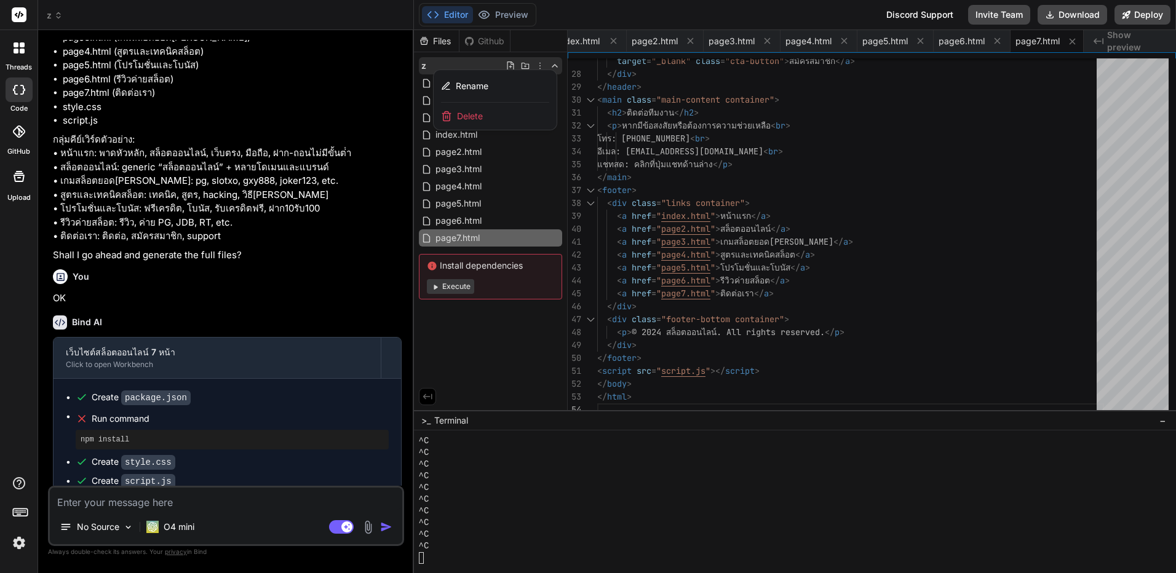
click at [500, 117] on div "Delete" at bounding box center [495, 116] width 123 height 27
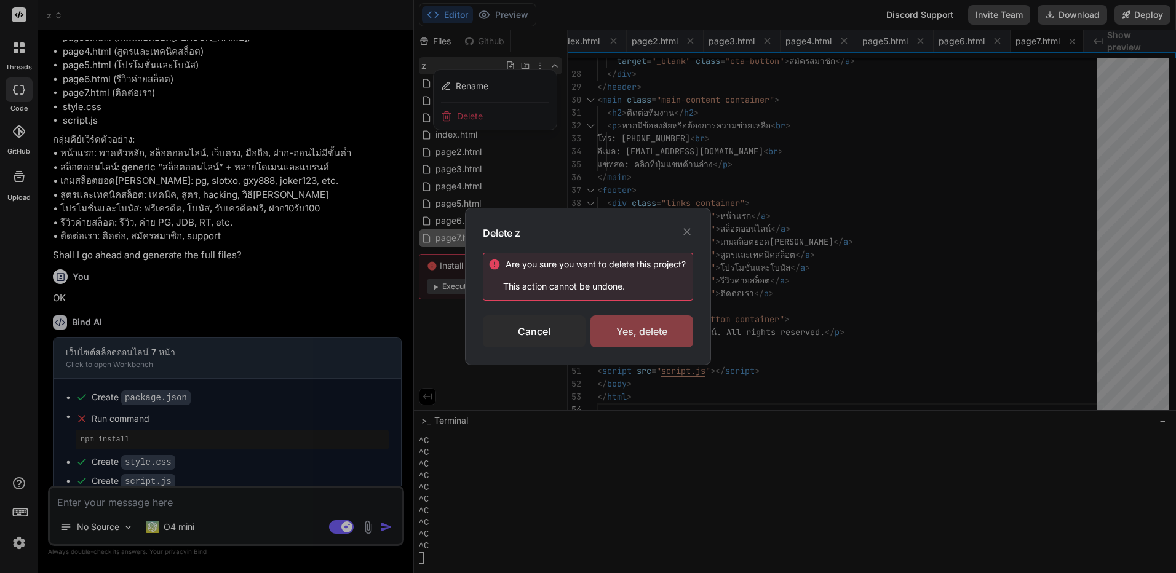
click at [652, 328] on div "Yes, delete" at bounding box center [642, 332] width 103 height 32
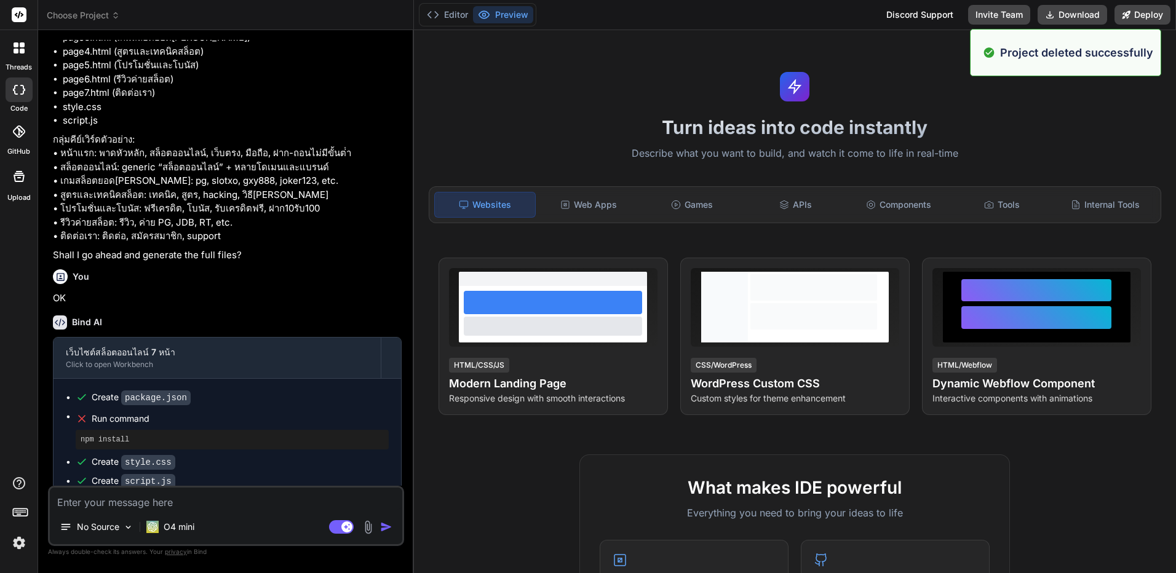
scroll to position [0, 0]
click at [99, 12] on span "Choose Project" at bounding box center [83, 15] width 73 height 12
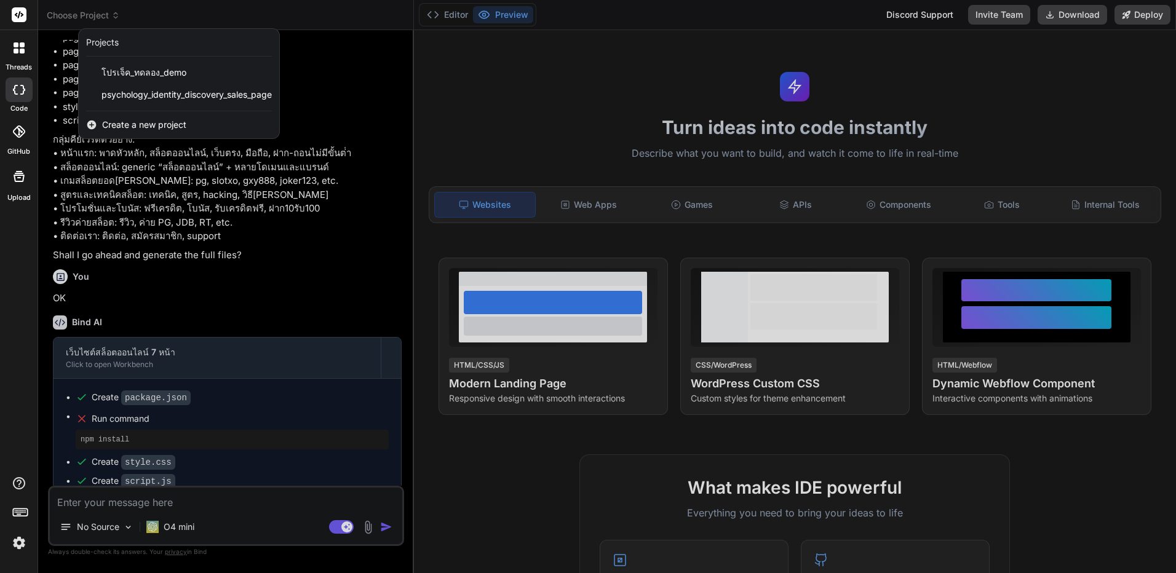
click at [185, 118] on div "Create a new project" at bounding box center [179, 124] width 201 height 27
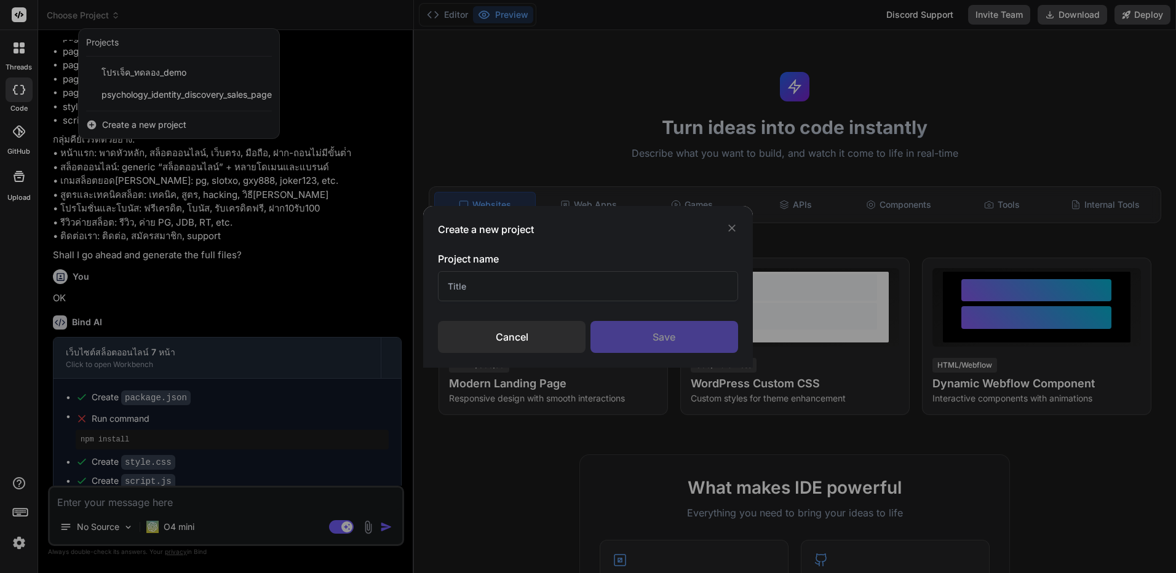
click at [568, 282] on input "text" at bounding box center [588, 286] width 300 height 30
click at [599, 277] on input "ผ" at bounding box center [588, 286] width 300 height 30
click at [634, 314] on div "Project name z Cancel Save" at bounding box center [588, 303] width 300 height 102
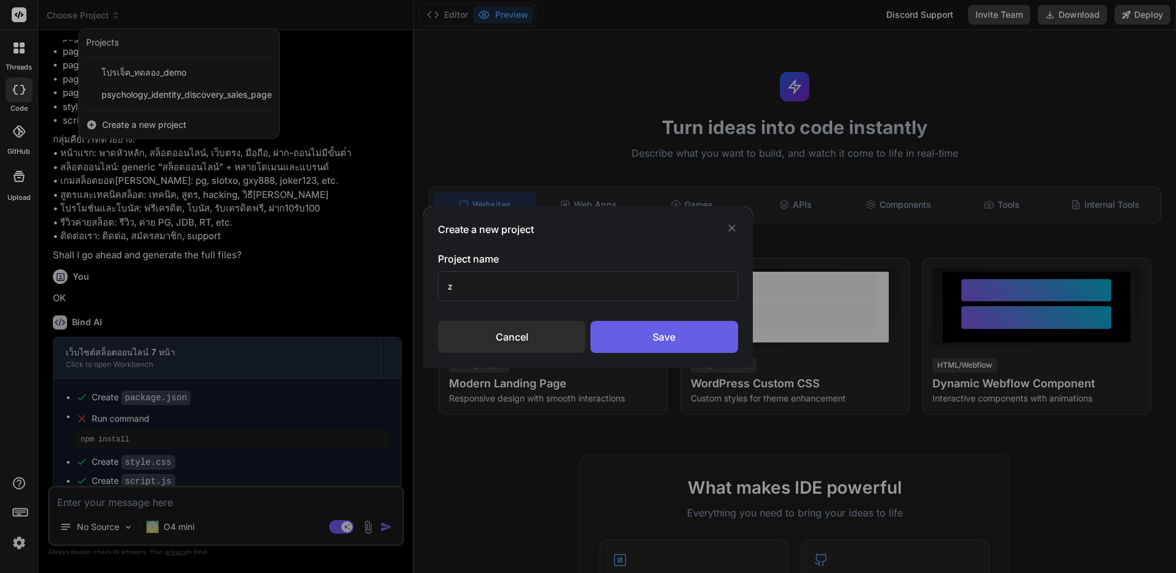
click at [637, 333] on div "Save" at bounding box center [665, 337] width 148 height 32
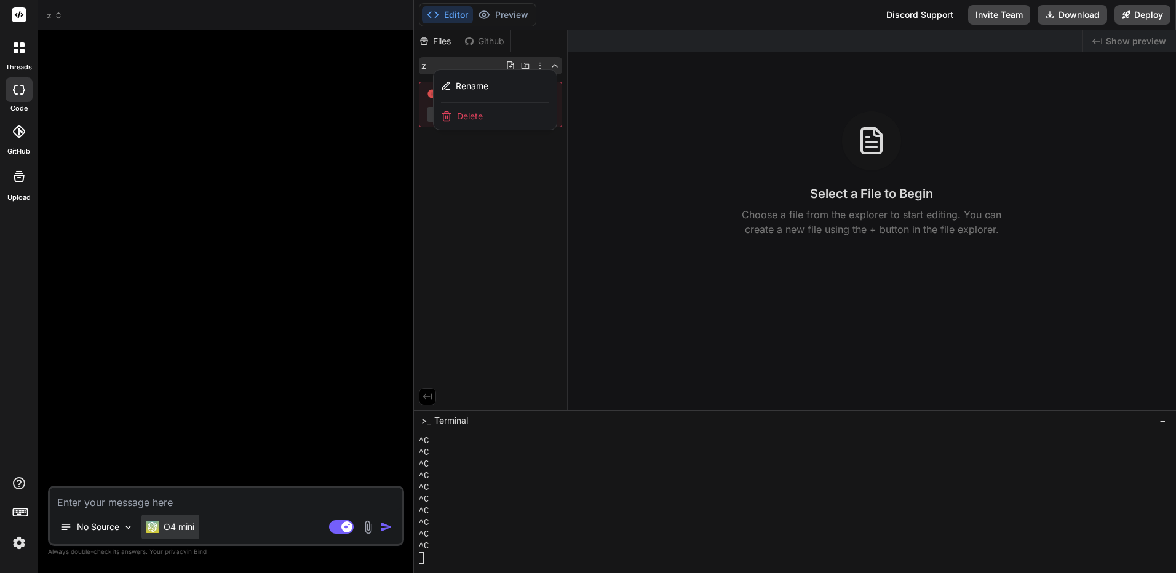
click at [182, 519] on div "O4 mini" at bounding box center [171, 527] width 58 height 25
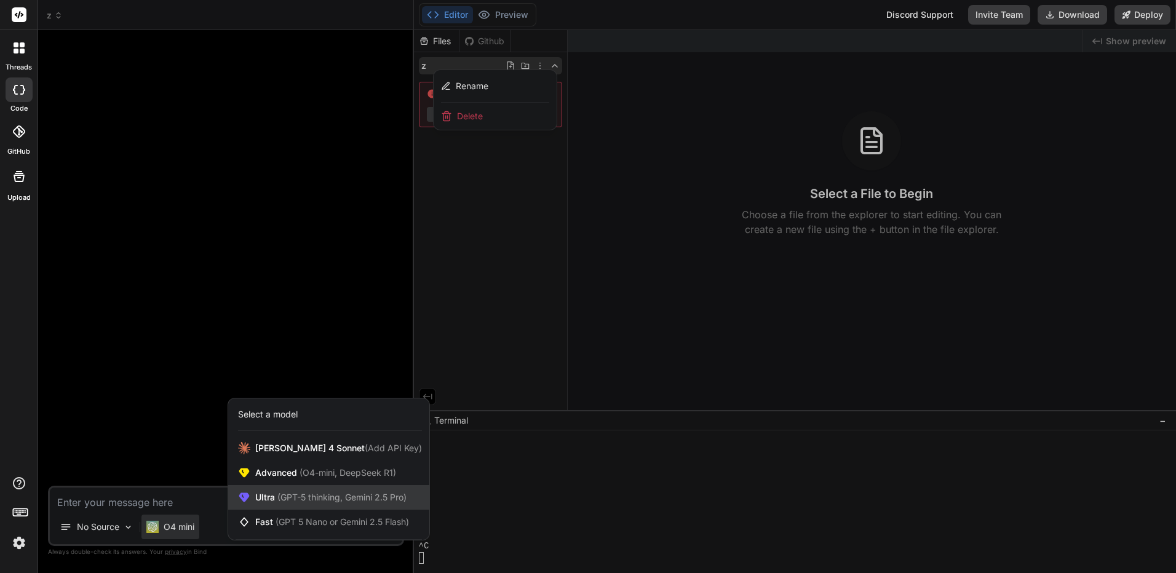
click at [287, 492] on span "(GPT-5 thinking, Gemini 2.5 Pro)" at bounding box center [341, 497] width 132 height 10
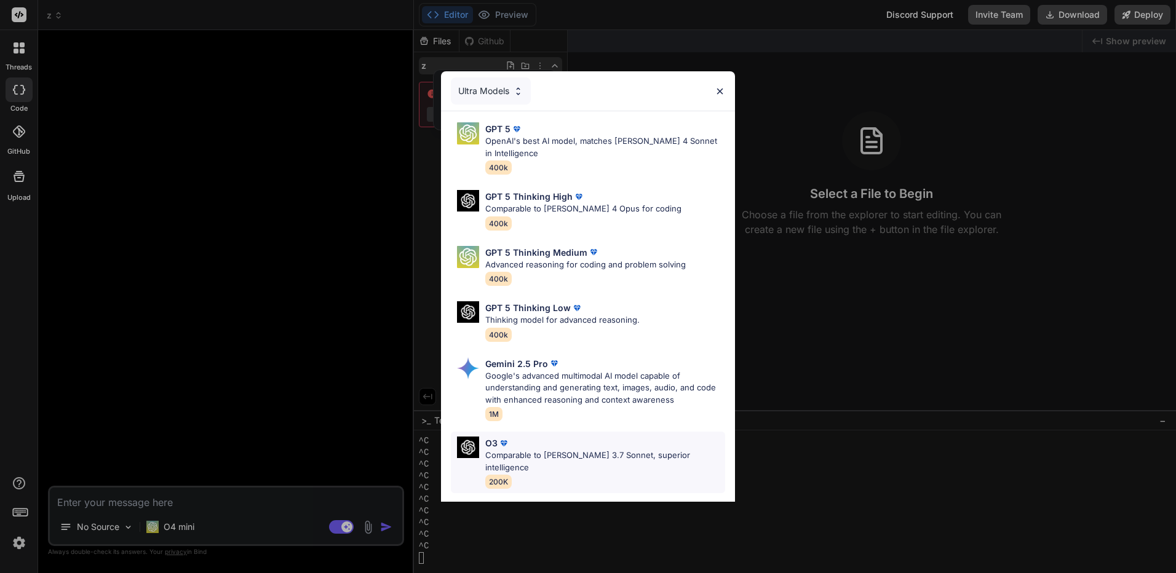
scroll to position [100, 0]
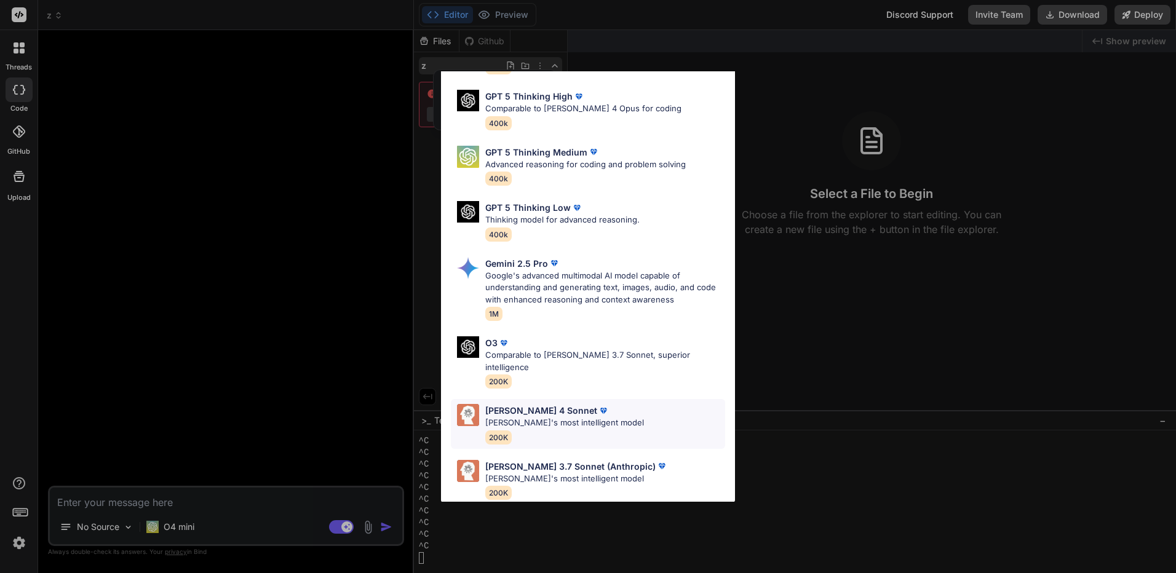
click at [587, 417] on p "Claude's most intelligent model" at bounding box center [564, 423] width 159 height 12
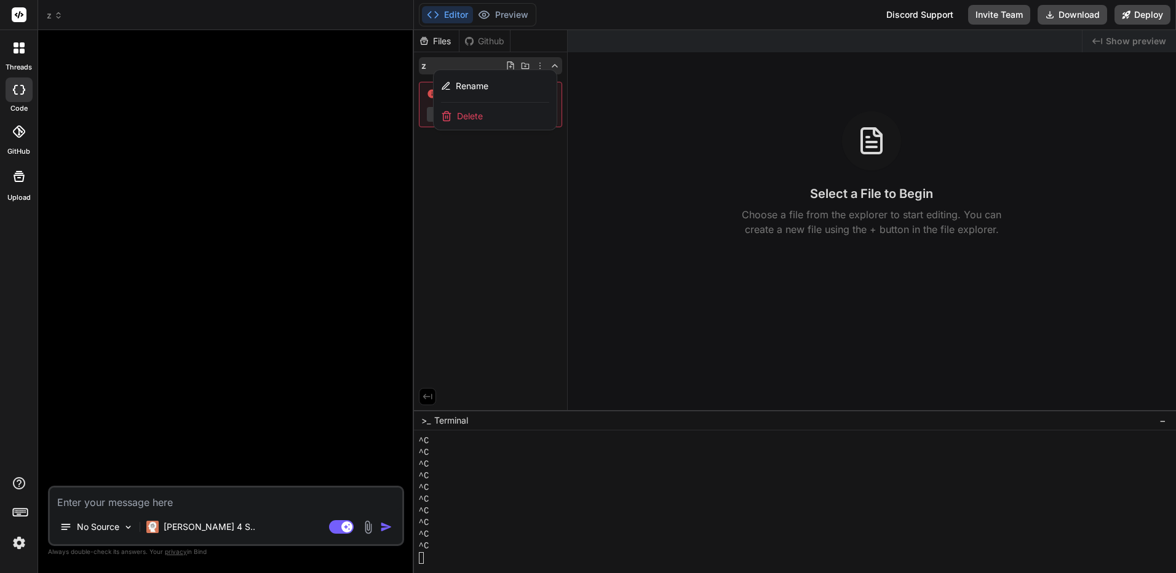
click at [255, 501] on textarea at bounding box center [226, 499] width 353 height 22
paste textarea "ฉันต้องการให้คุณสร้างเว็บไซต์ 7 หน้า โดยใช้ภาษาไทยทั้งหมด และออกแบบให้สวยงามทัน…"
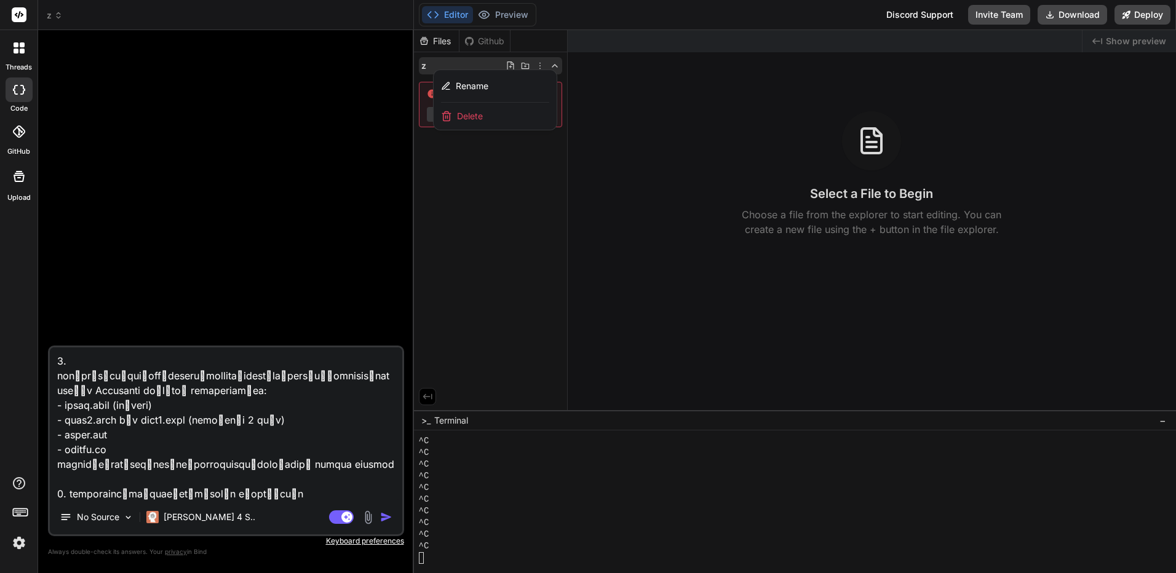
click at [386, 521] on img "button" at bounding box center [386, 517] width 12 height 12
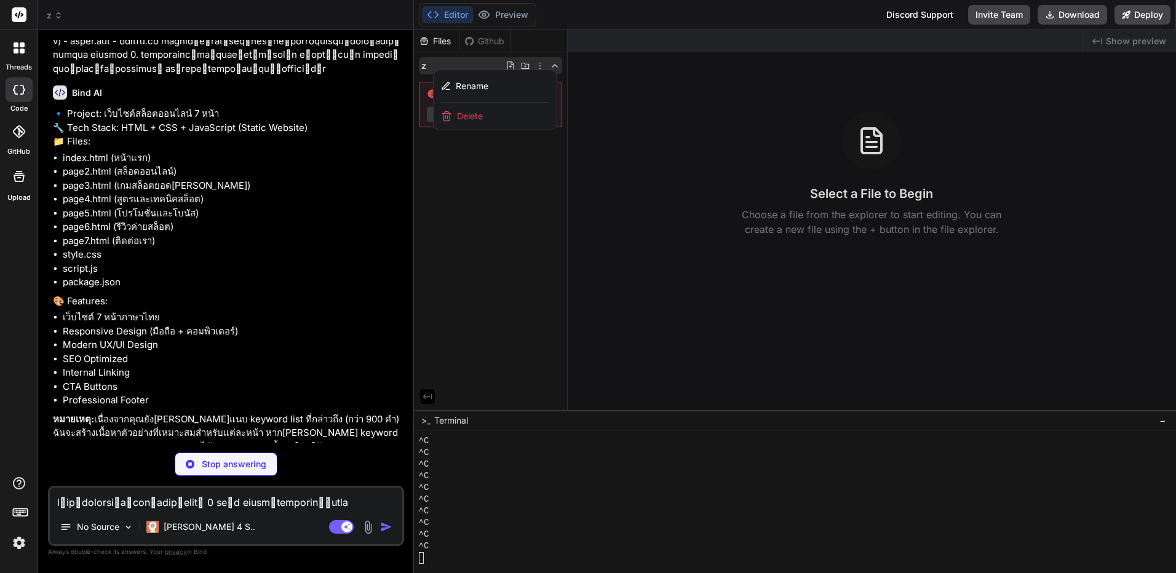
scroll to position [244, 0]
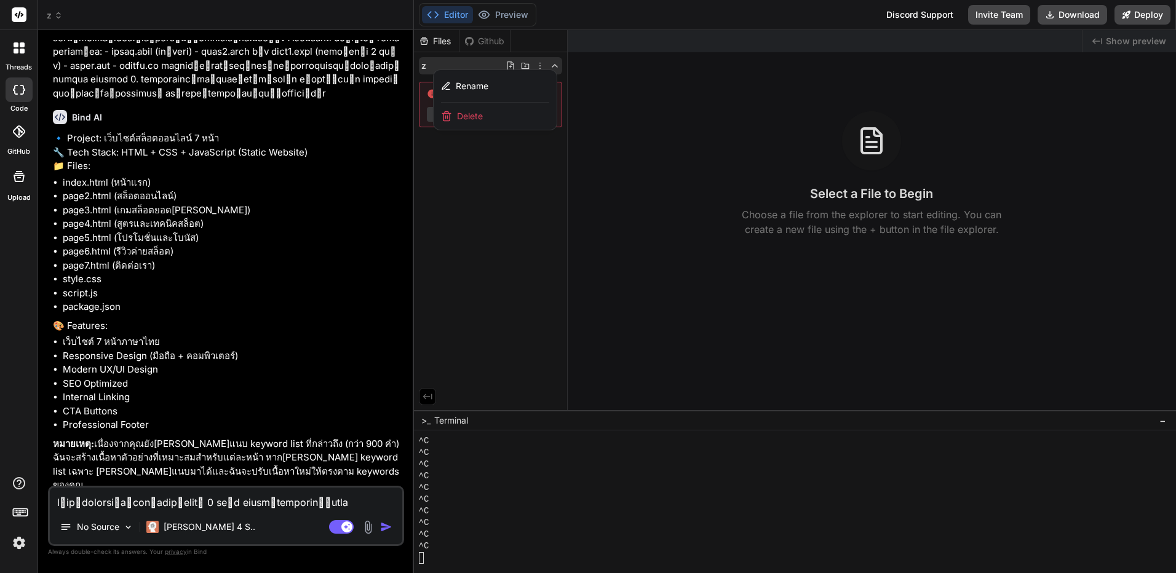
click at [338, 503] on textarea at bounding box center [226, 499] width 353 height 22
click at [338, 498] on textarea at bounding box center [226, 499] width 353 height 22
paste textarea "สล็อตออนไลน์ www.pglucky88.net สล็อตออนไลน์ siambet88 สล็อตออนไลน์ peh888.com ส…"
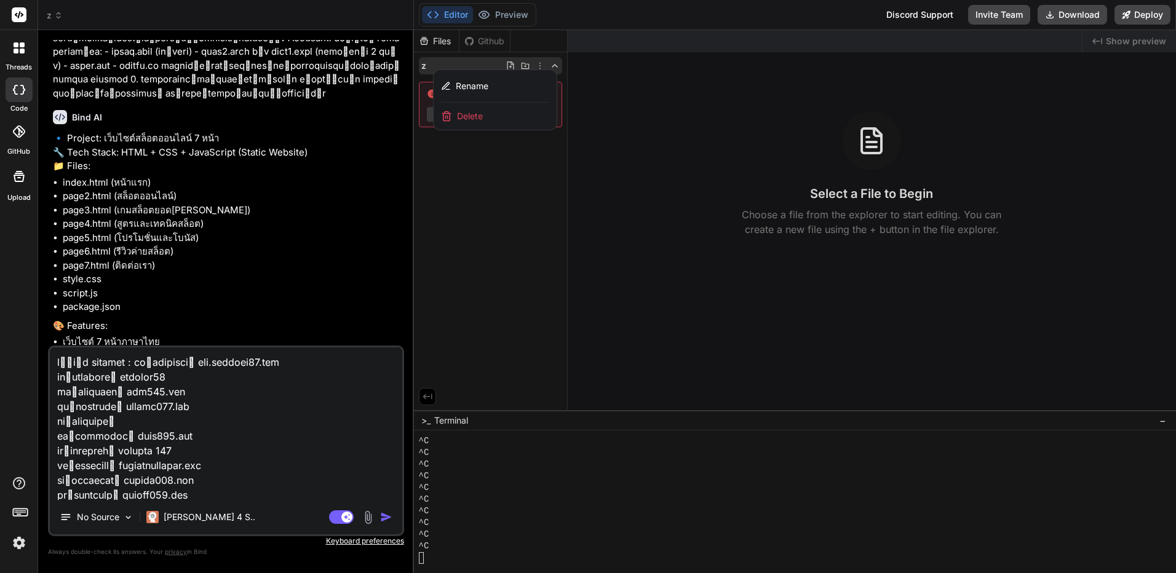
scroll to position [268, 0]
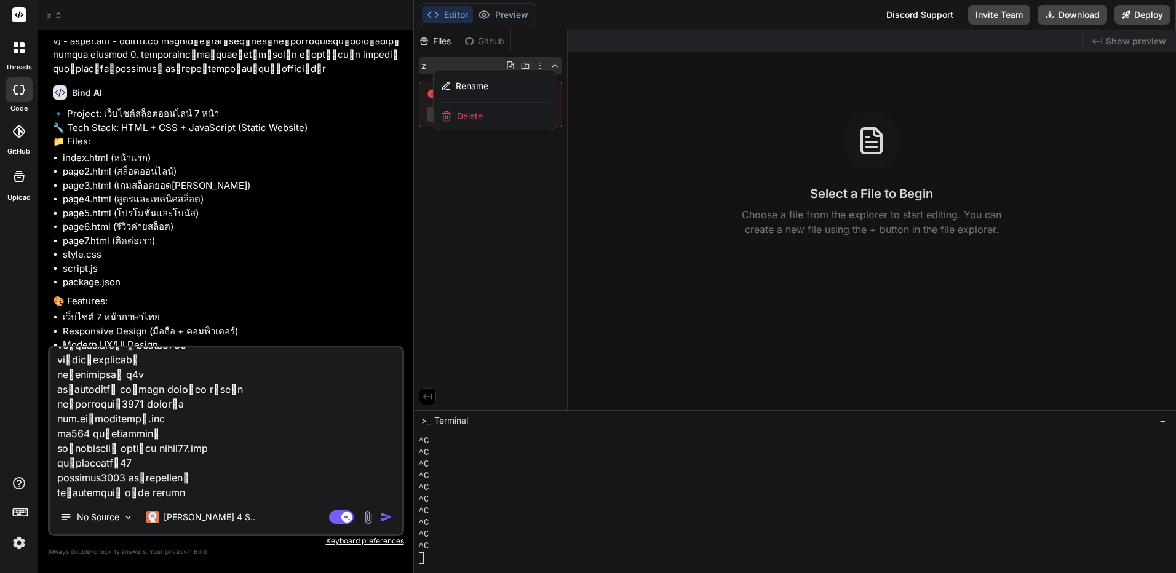
click at [391, 519] on img "button" at bounding box center [386, 517] width 12 height 12
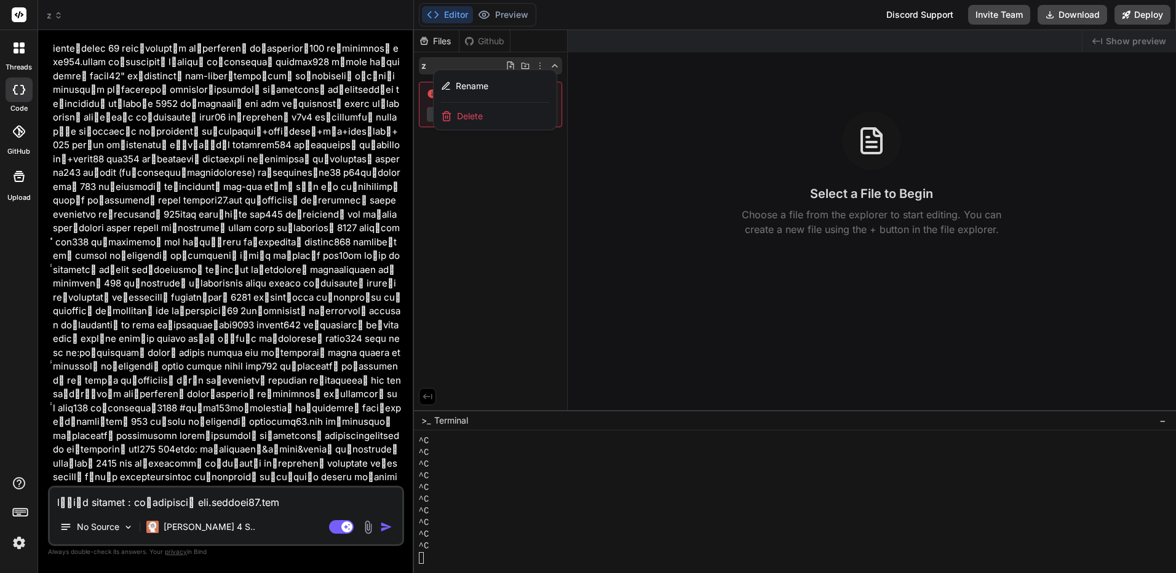
scroll to position [3569, 0]
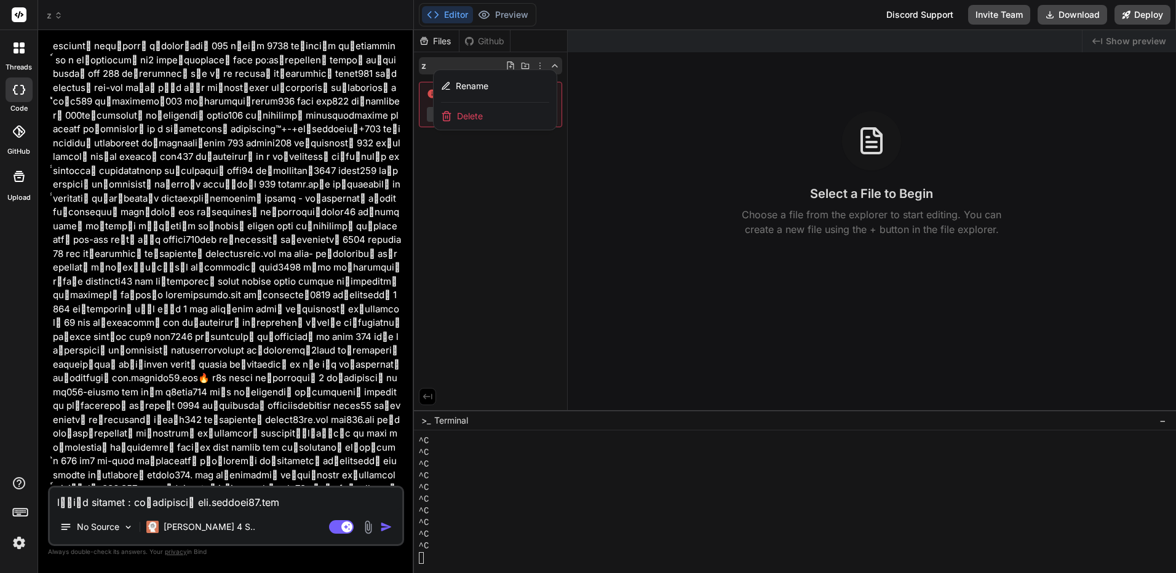
drag, startPoint x: 306, startPoint y: 226, endPoint x: 336, endPoint y: 396, distance: 171.8
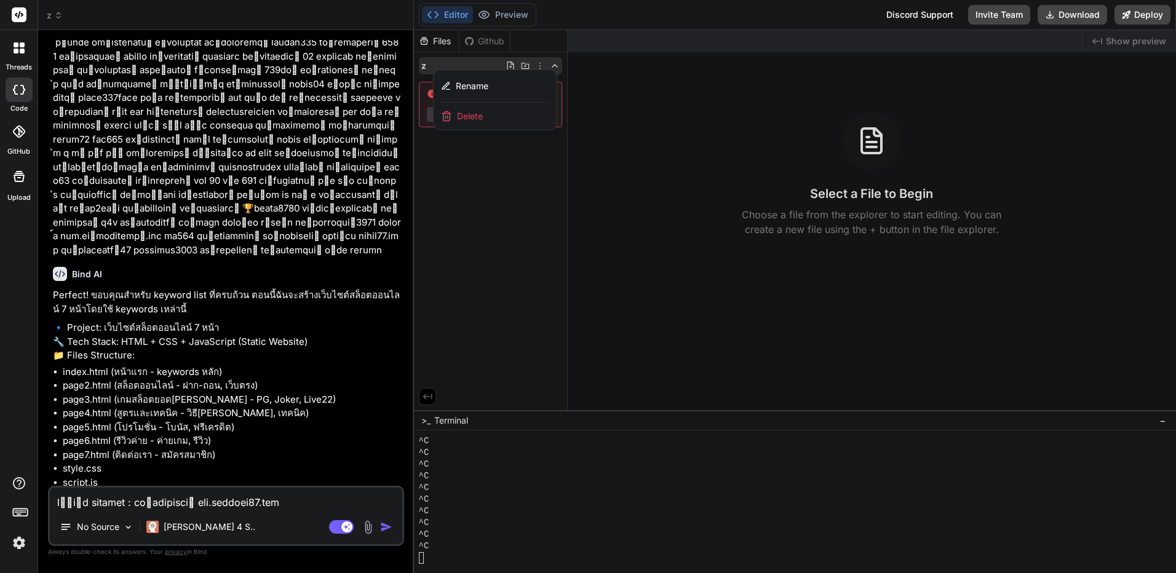
scroll to position [4014, 0]
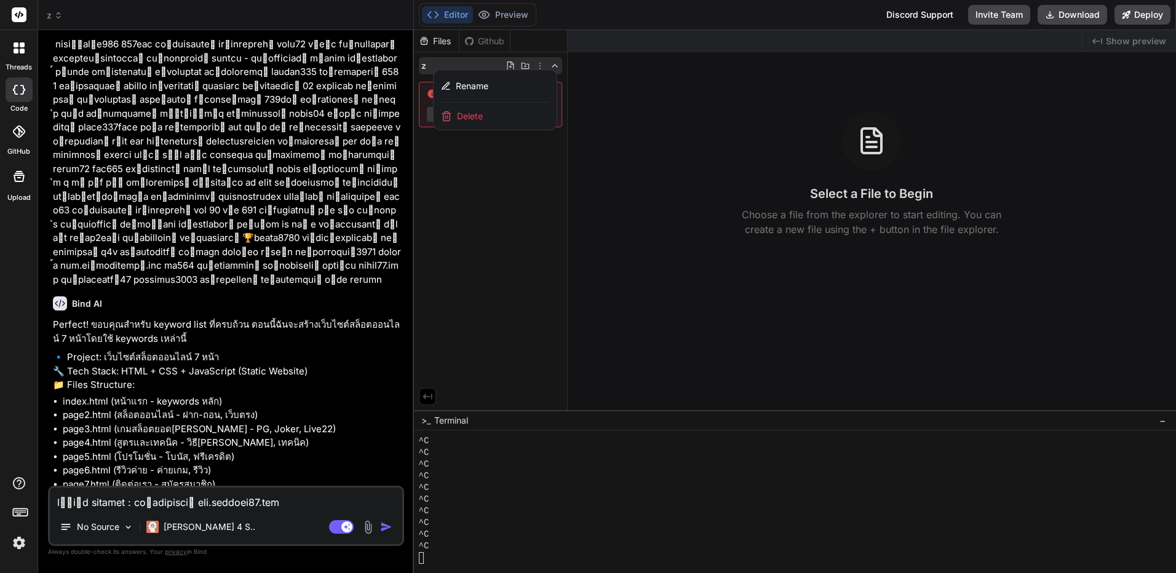
click at [273, 492] on textarea at bounding box center [226, 499] width 353 height 22
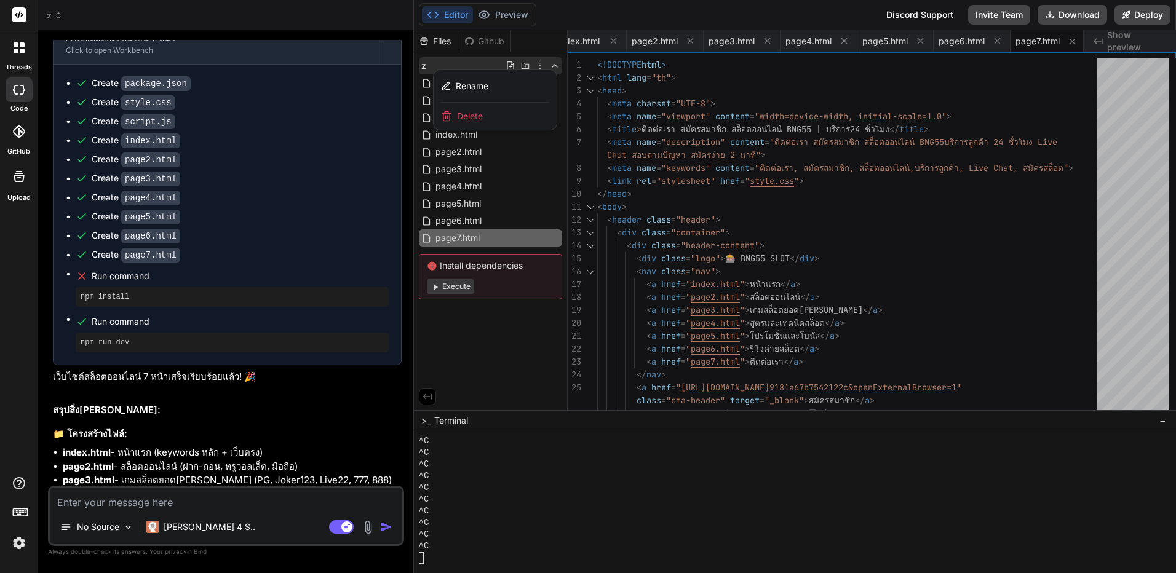
scroll to position [4949, 0]
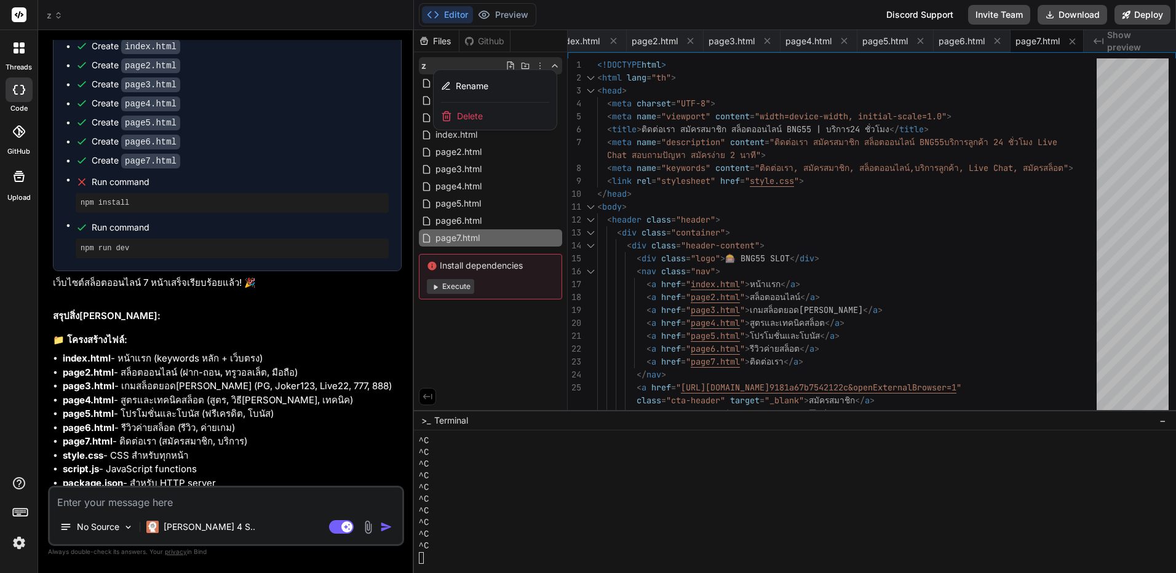
drag, startPoint x: 297, startPoint y: 431, endPoint x: 329, endPoint y: 444, distance: 34.5
click at [461, 282] on div at bounding box center [795, 301] width 763 height 543
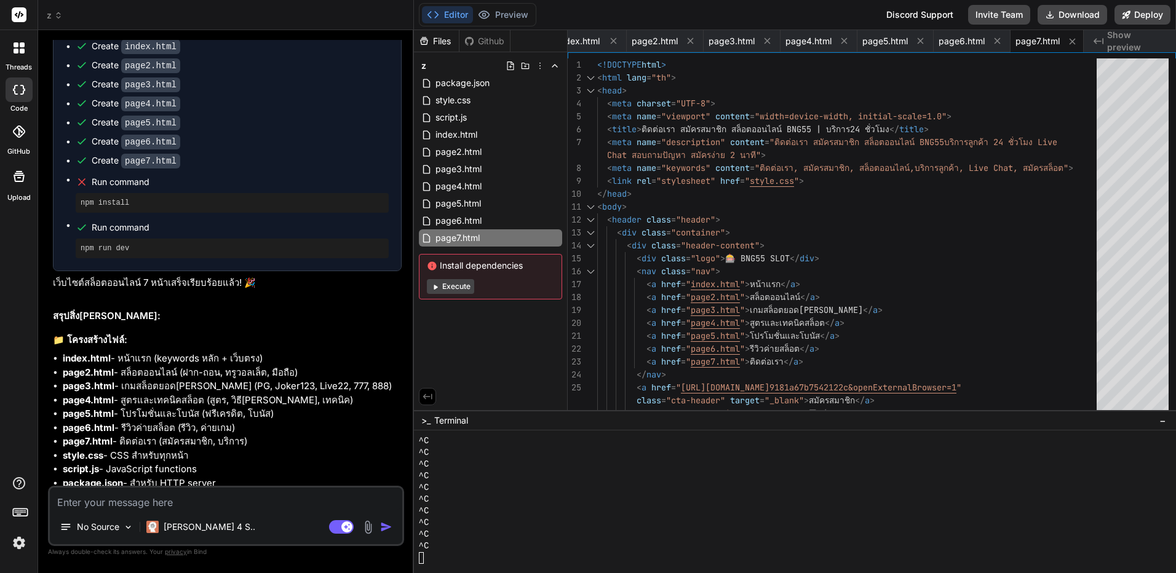
click at [461, 284] on button "Execute" at bounding box center [450, 286] width 47 height 15
click at [502, 48] on div "Files Github" at bounding box center [462, 41] width 97 height 22
click at [492, 41] on div "Github" at bounding box center [485, 41] width 50 height 12
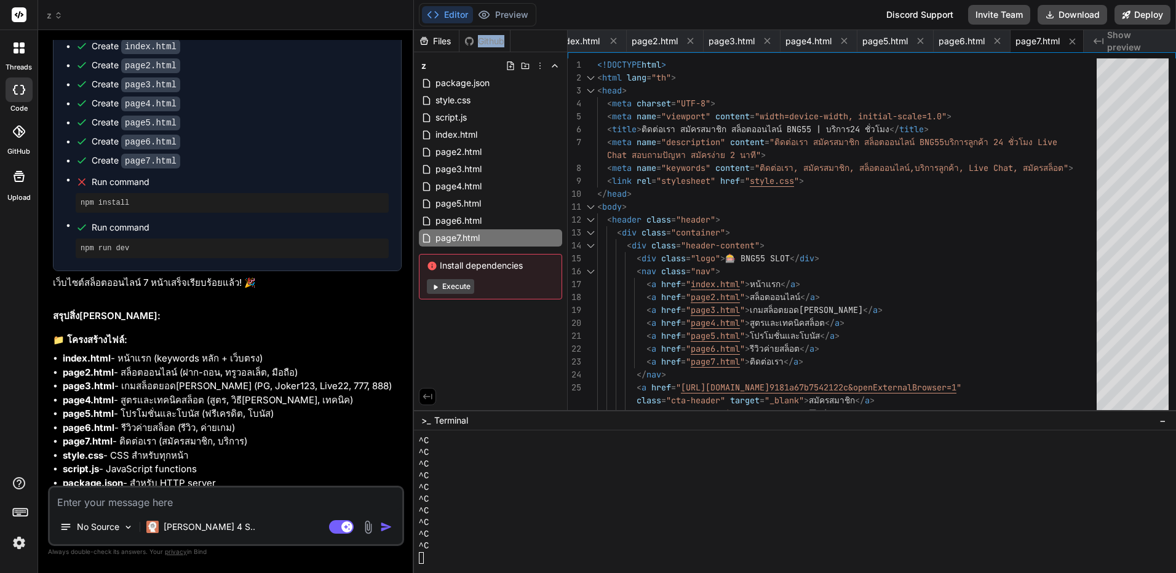
click at [444, 42] on div "Files" at bounding box center [436, 41] width 45 height 12
click at [346, 502] on textarea at bounding box center [226, 499] width 353 height 22
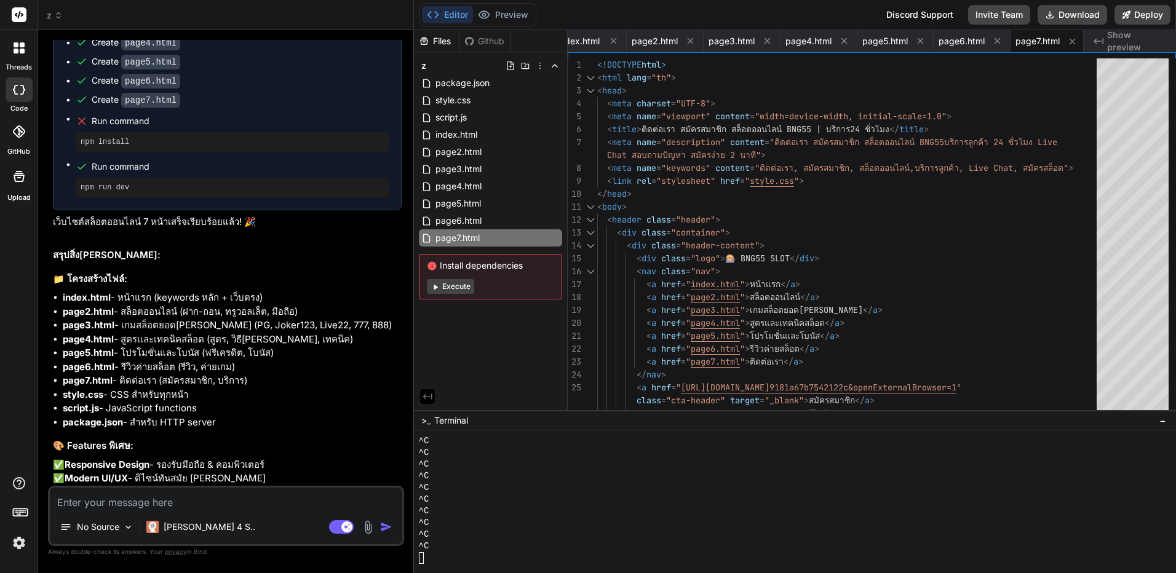
scroll to position [5076, 0]
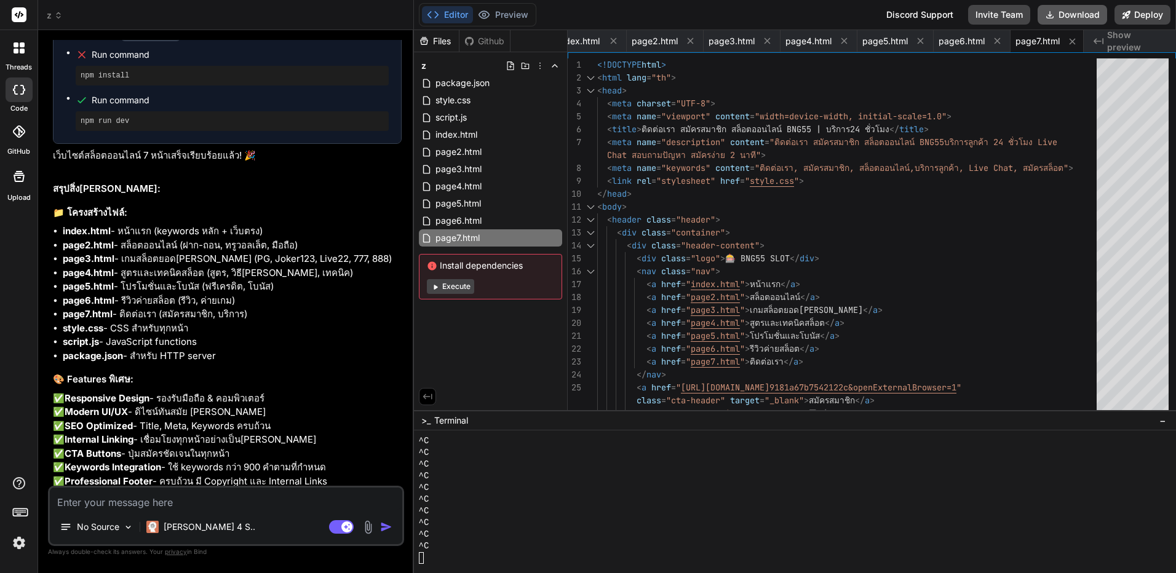
click at [1068, 23] on button "Download" at bounding box center [1073, 15] width 70 height 20
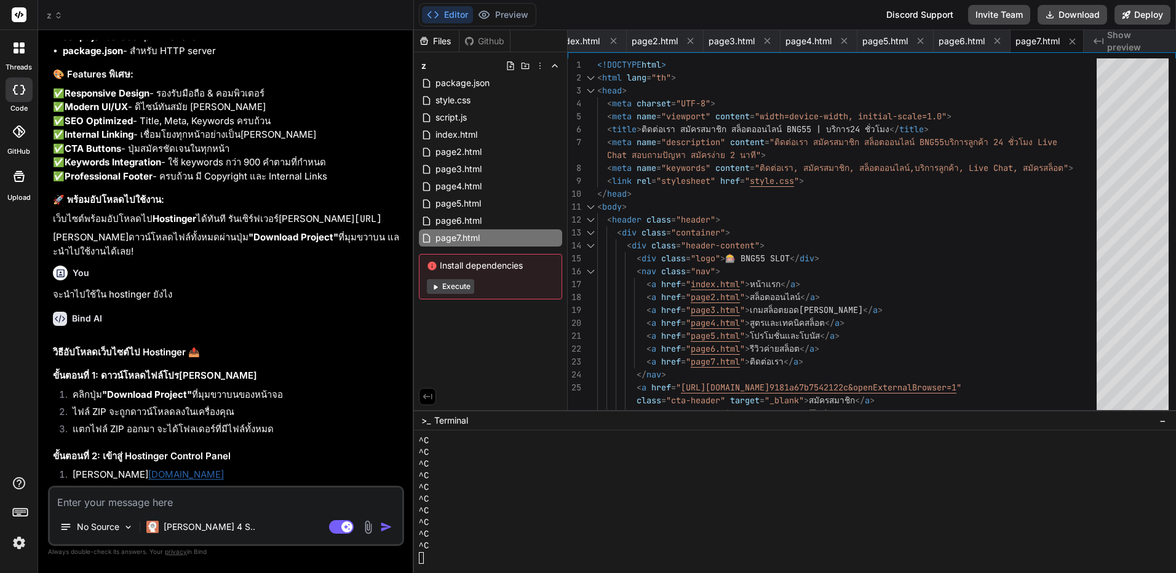
scroll to position [5377, 0]
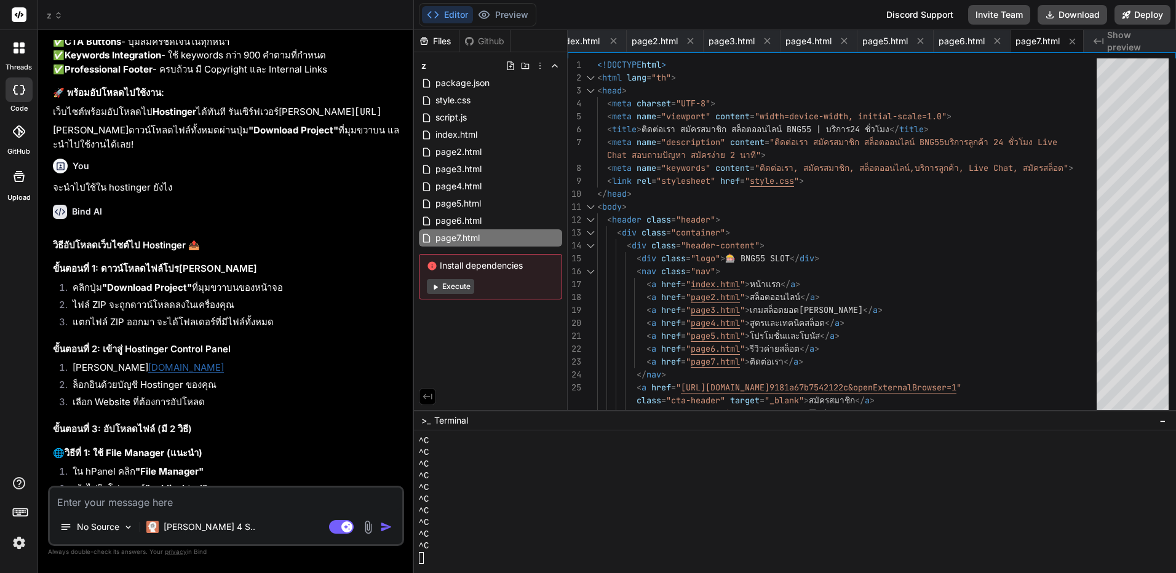
drag, startPoint x: 367, startPoint y: 247, endPoint x: 380, endPoint y: 263, distance: 20.6
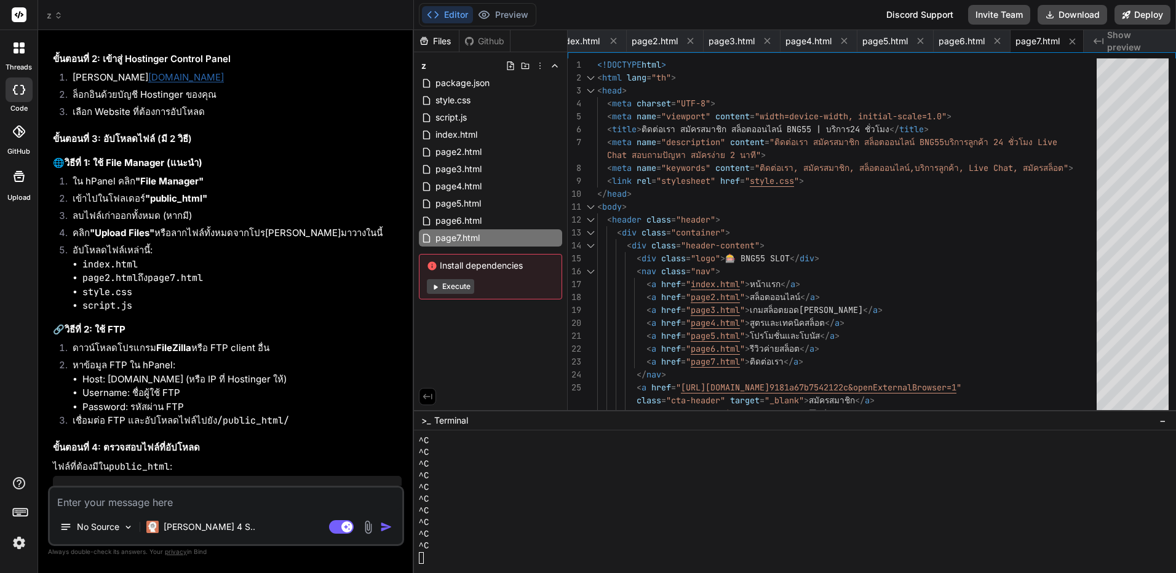
scroll to position [5649, 0]
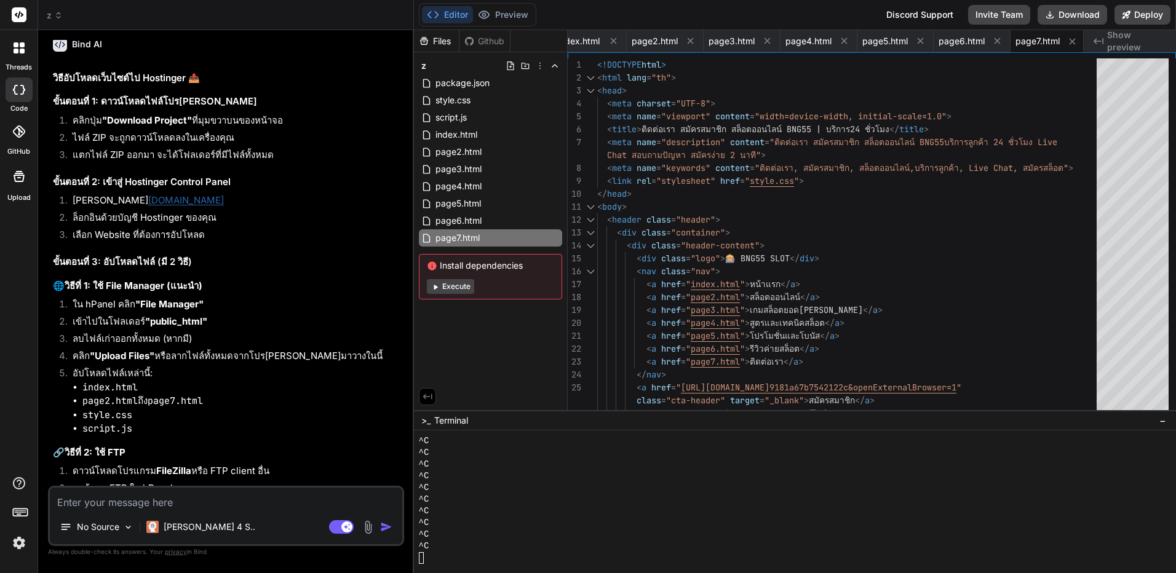
click at [306, 502] on textarea at bounding box center [226, 499] width 353 height 22
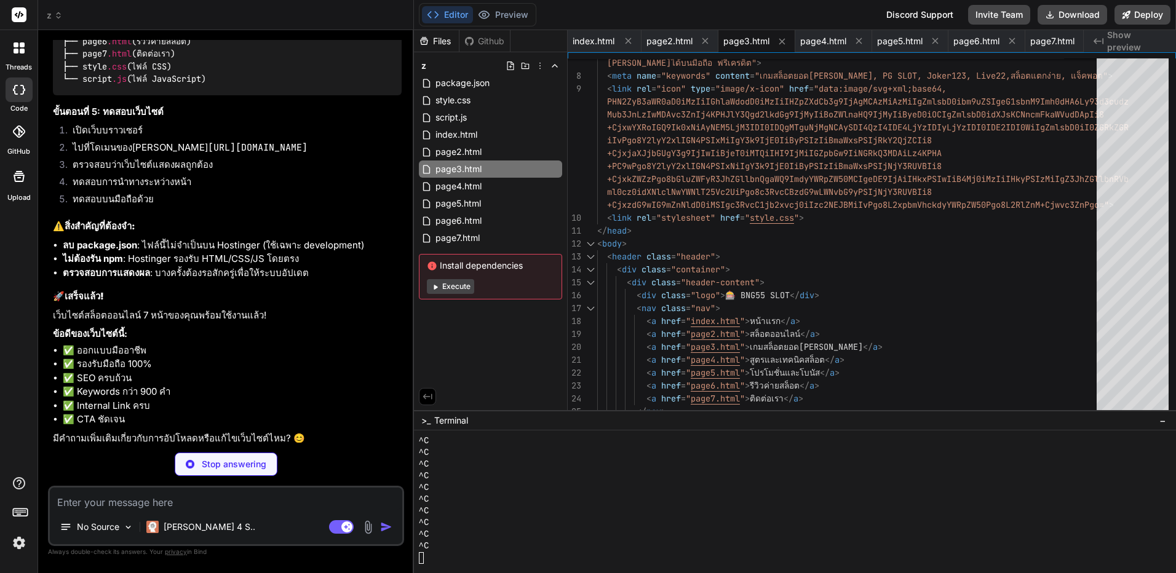
scroll to position [6330, 0]
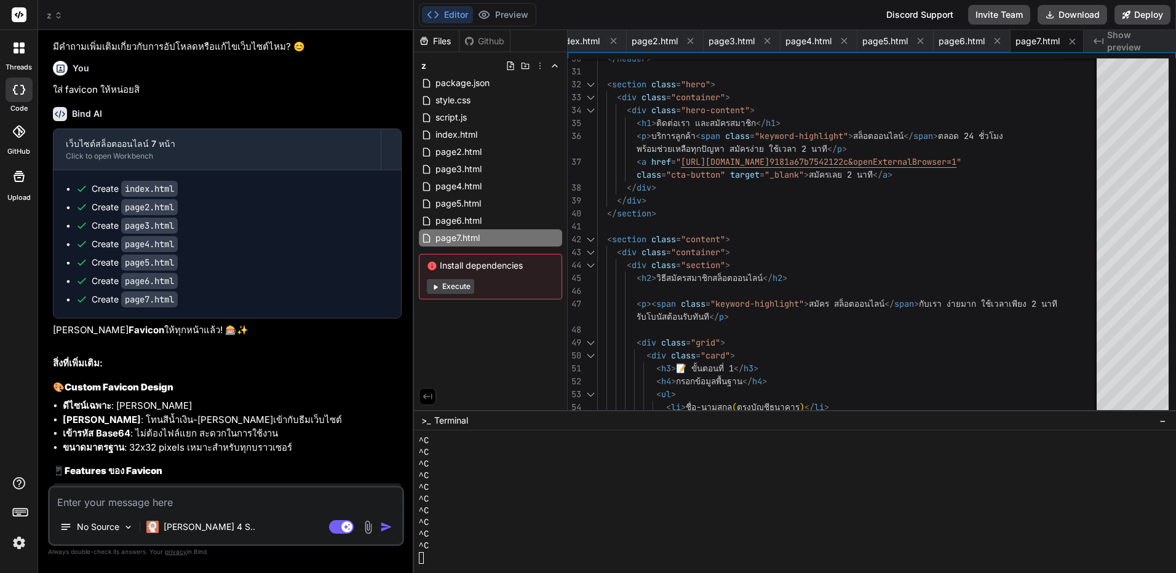
scroll to position [6820, 0]
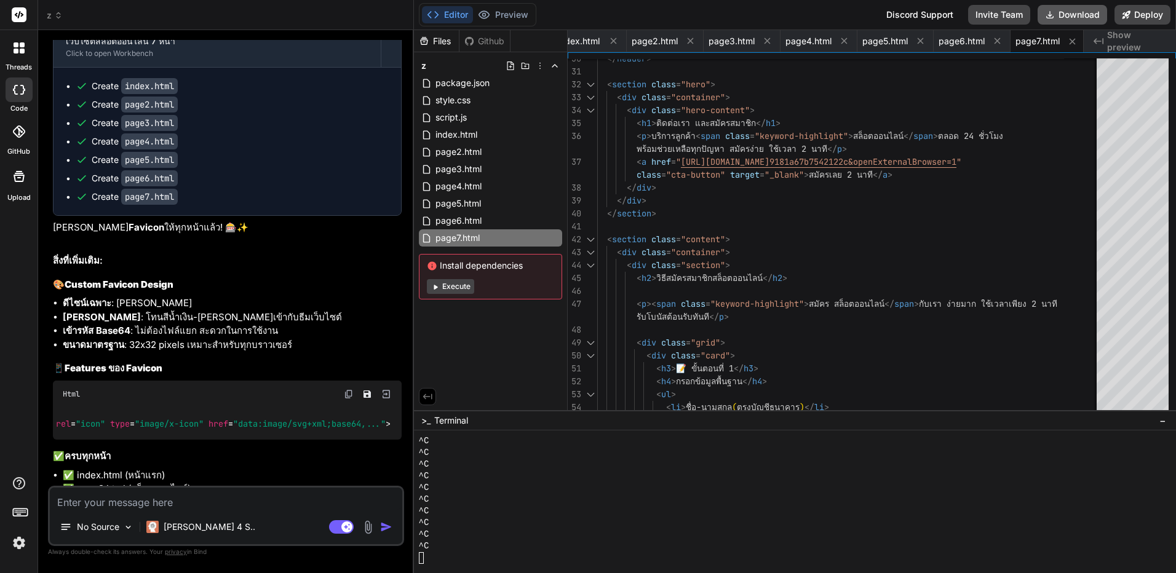
click at [1090, 18] on button "Download" at bounding box center [1073, 15] width 70 height 20
click at [207, 508] on textarea at bounding box center [226, 499] width 353 height 22
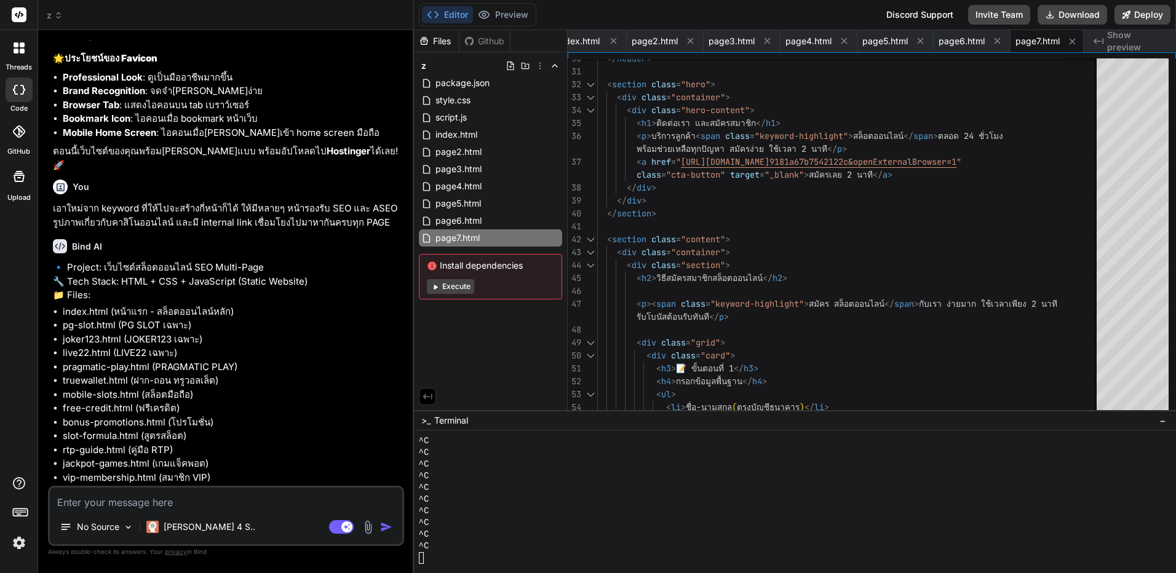
scroll to position [7472, 0]
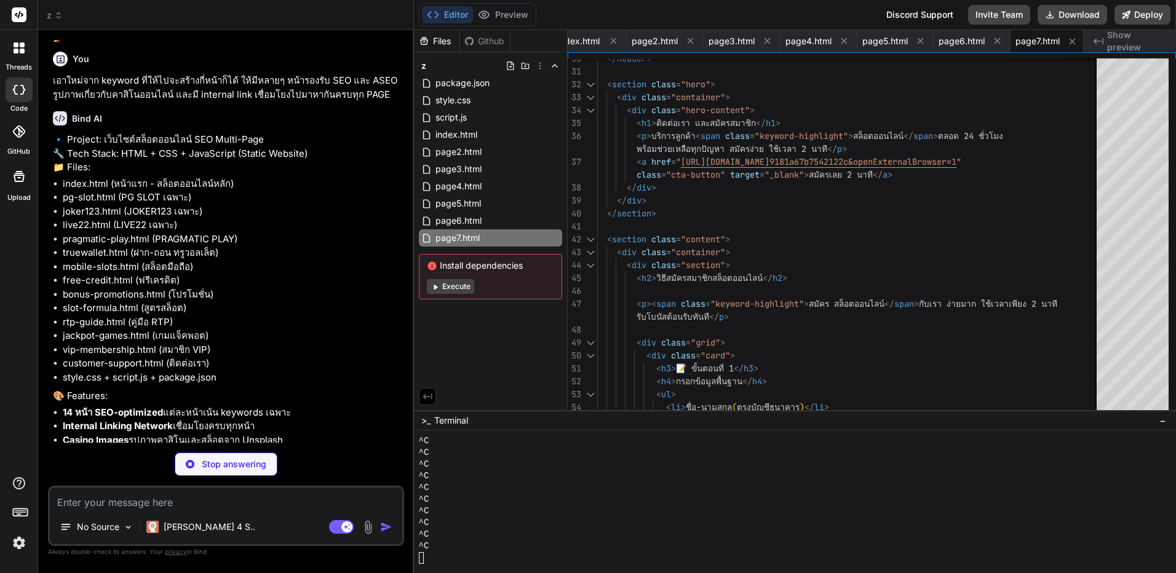
click at [106, 460] on div "Stop answering" at bounding box center [226, 464] width 356 height 23
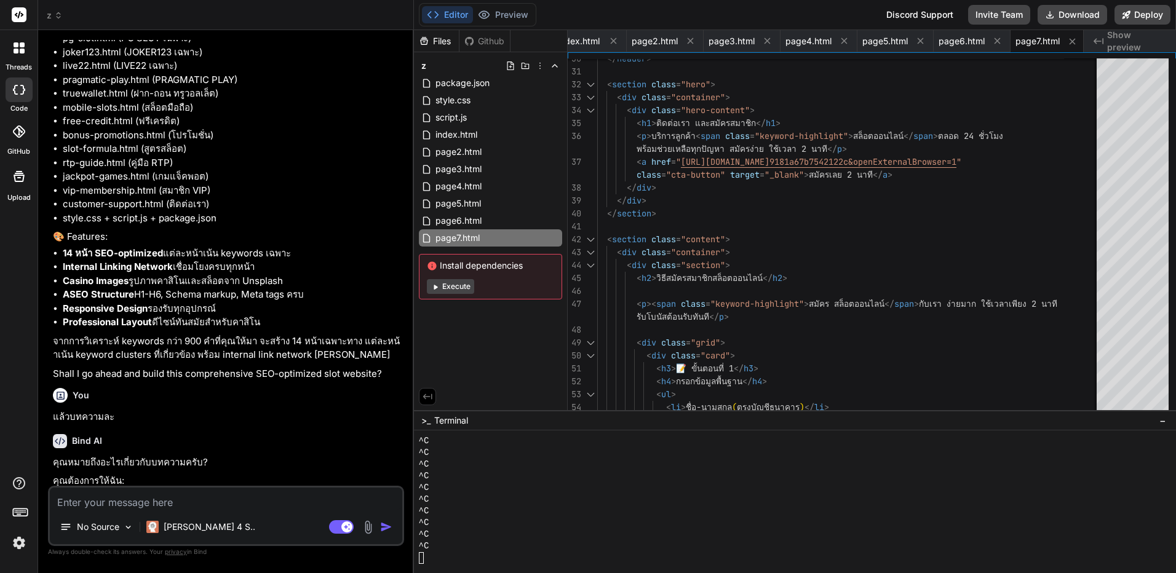
scroll to position [7623, 0]
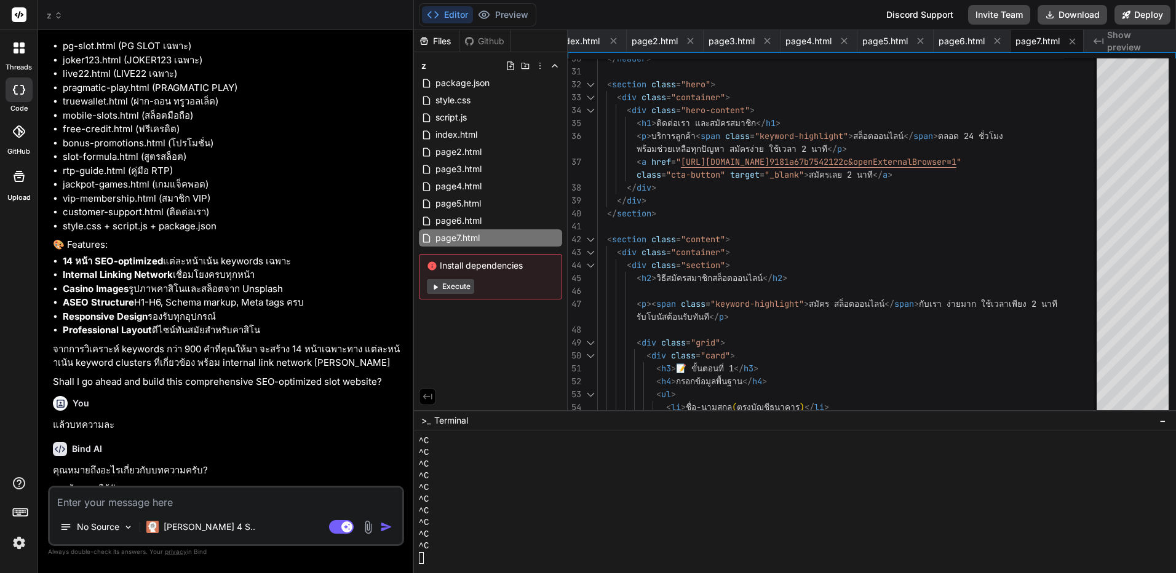
click at [246, 497] on textarea at bounding box center [226, 499] width 353 height 22
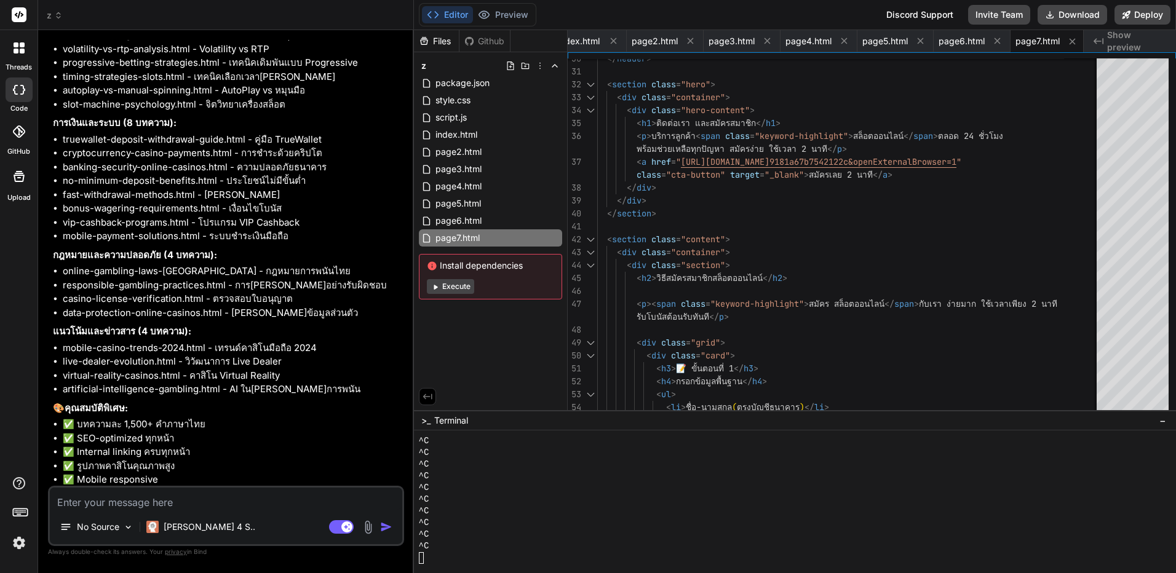
scroll to position [8643, 0]
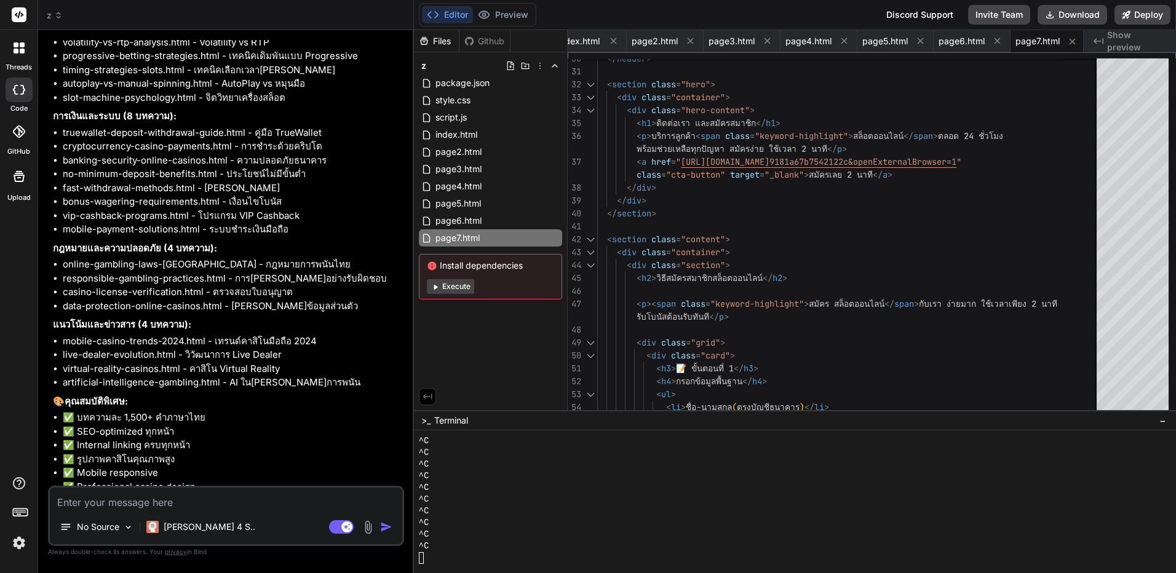
click at [1016, 491] on div "^C" at bounding box center [788, 488] width 739 height 12
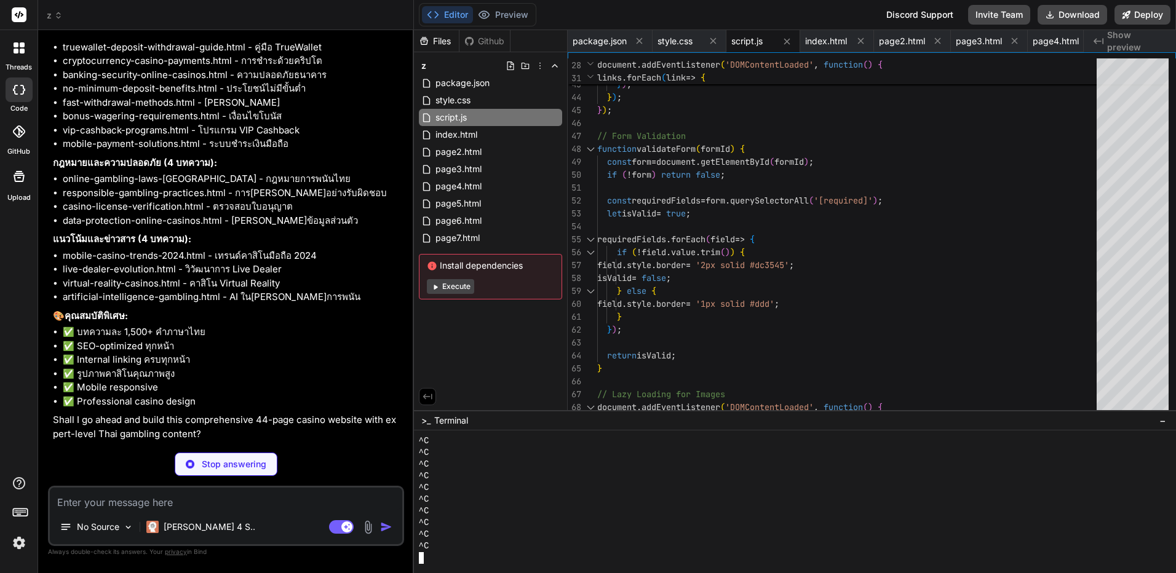
scroll to position [8766, 0]
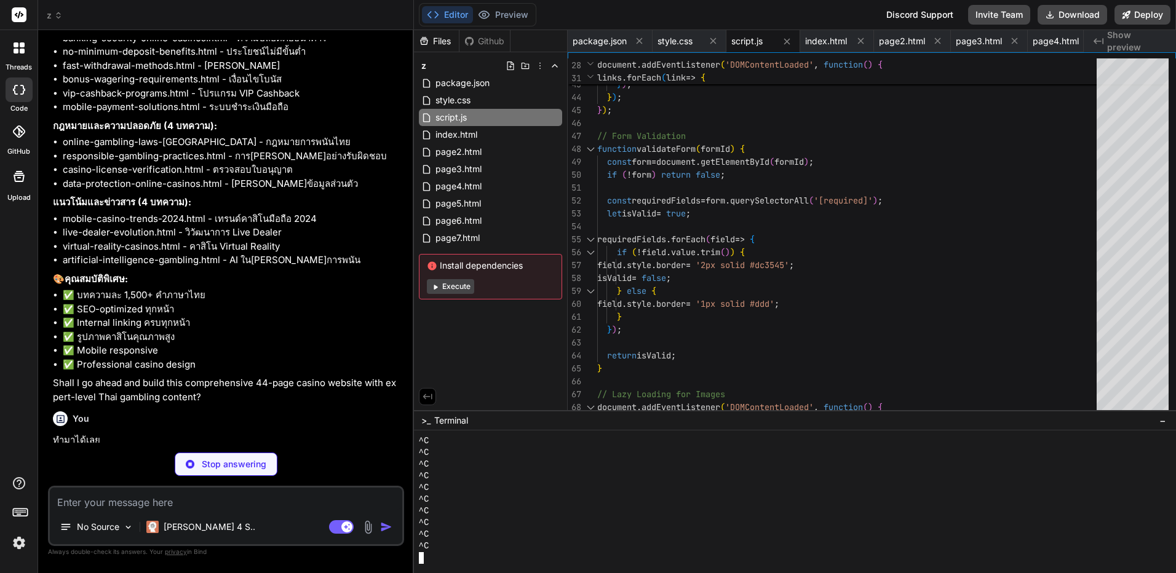
click at [583, 562] on div at bounding box center [788, 559] width 739 height 12
click at [978, 487] on div "^C" at bounding box center [788, 488] width 739 height 12
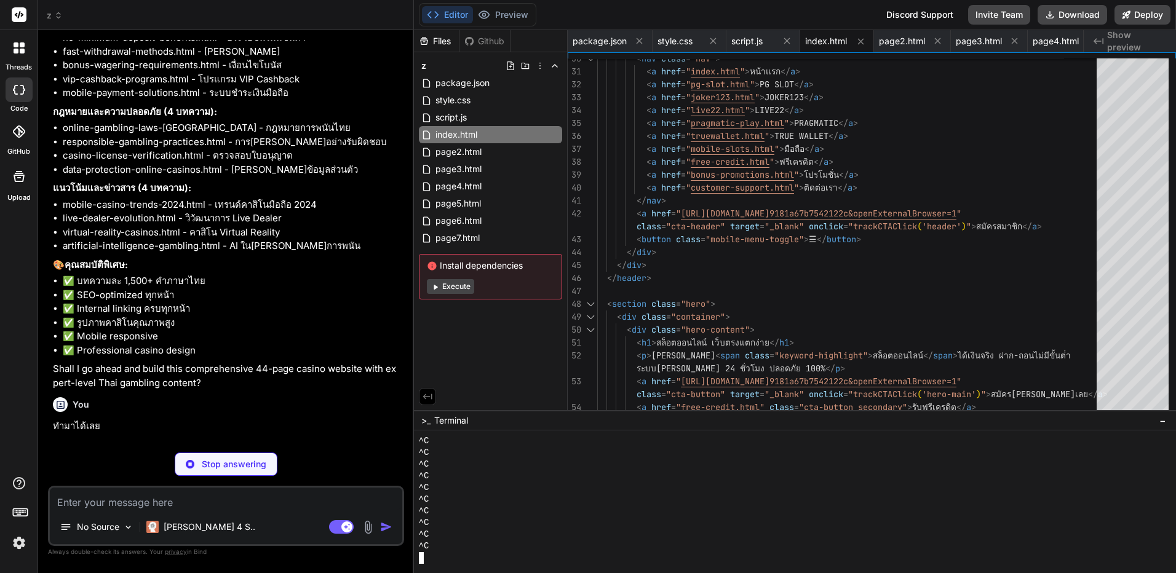
scroll to position [8784, 0]
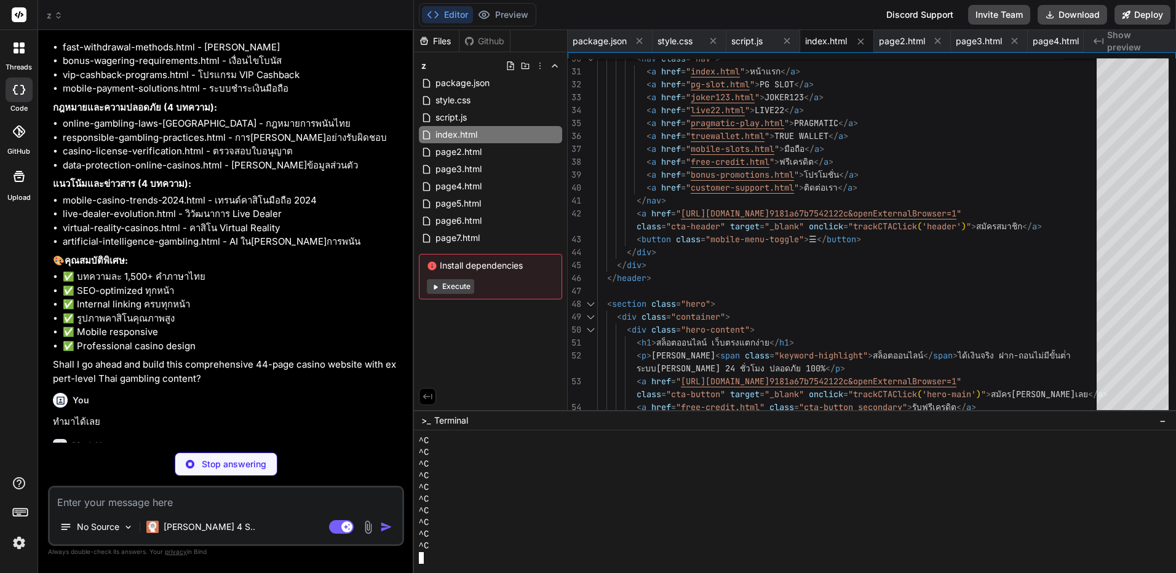
click at [948, 513] on div "^C" at bounding box center [788, 512] width 739 height 12
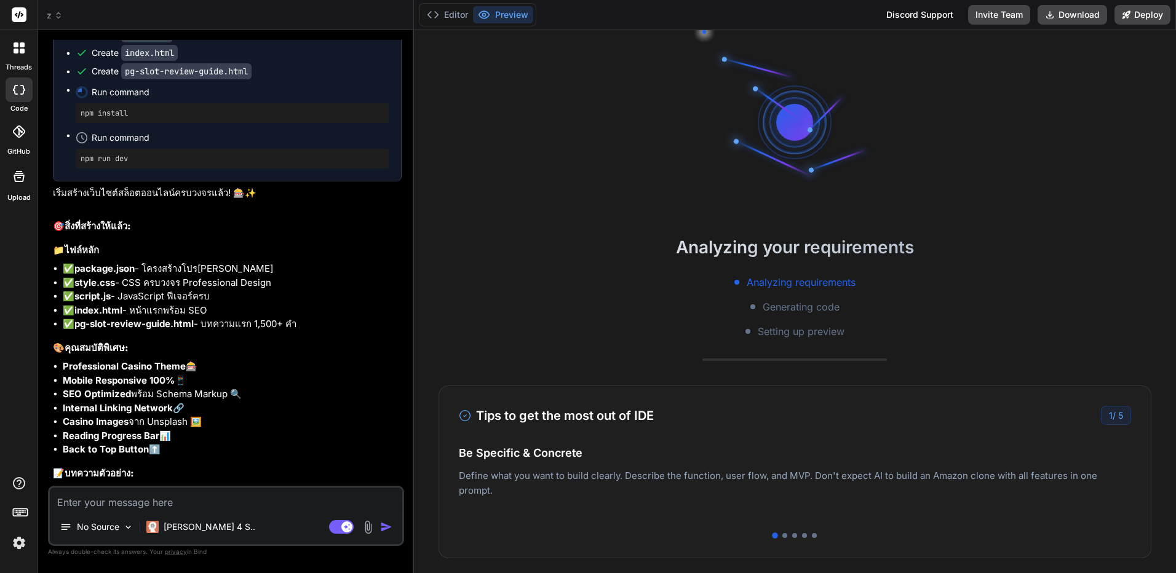
scroll to position [9431, 0]
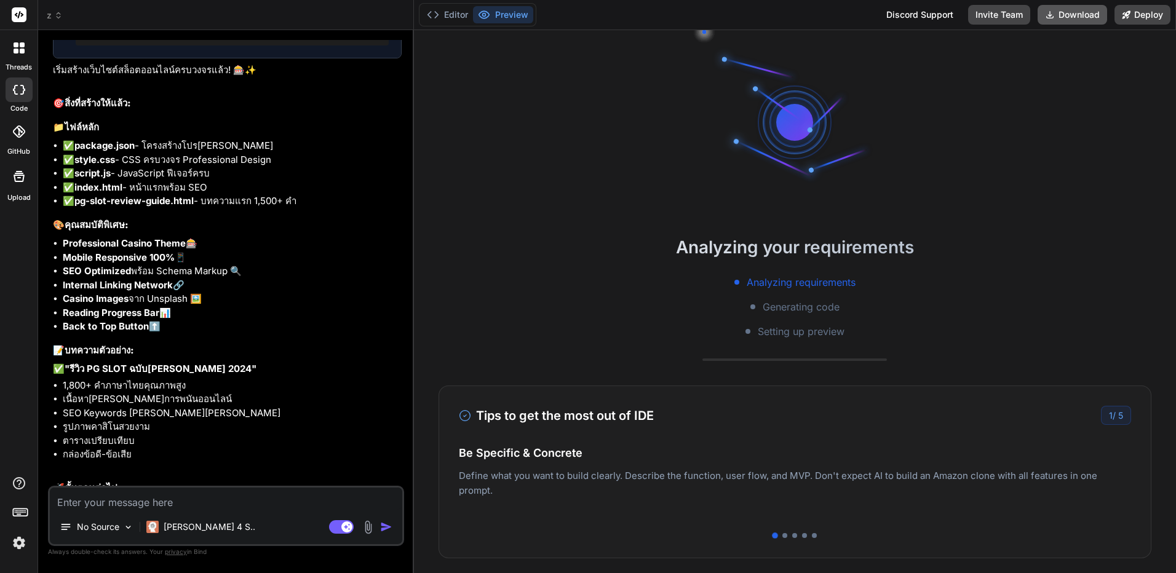
click at [1083, 16] on button "Download" at bounding box center [1073, 15] width 70 height 20
click at [536, 94] on div "Analyzing your requirements Analyzing requirements Generating code Setting up p…" at bounding box center [795, 301] width 763 height 543
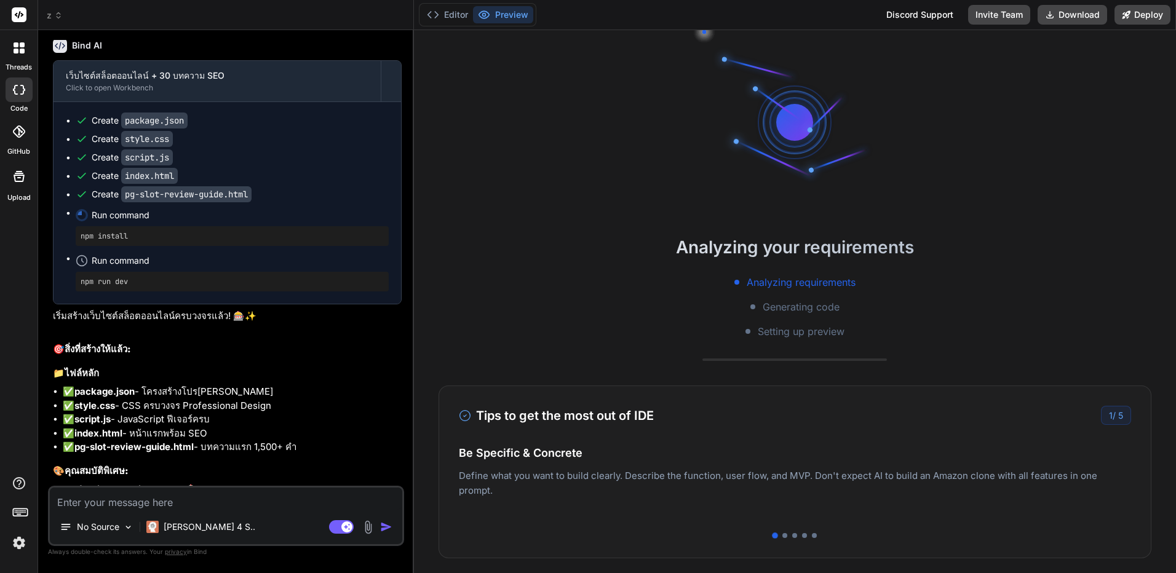
scroll to position [9062, 0]
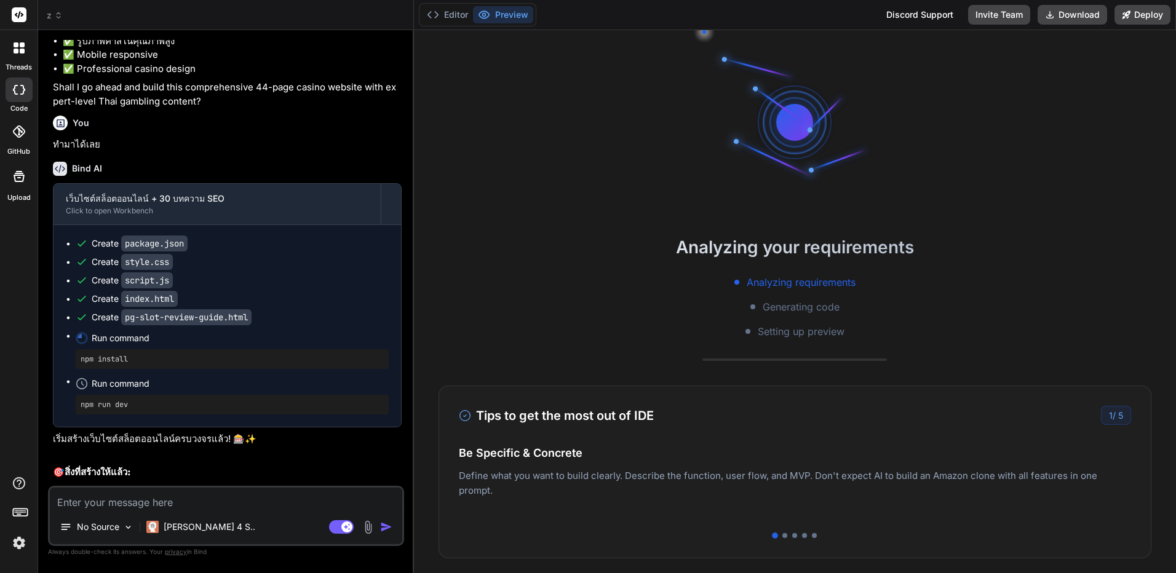
click at [872, 475] on div "Easy Deployment Deploy your Next.js and React projects to Vercel. For Node.js b…" at bounding box center [795, 484] width 673 height 54
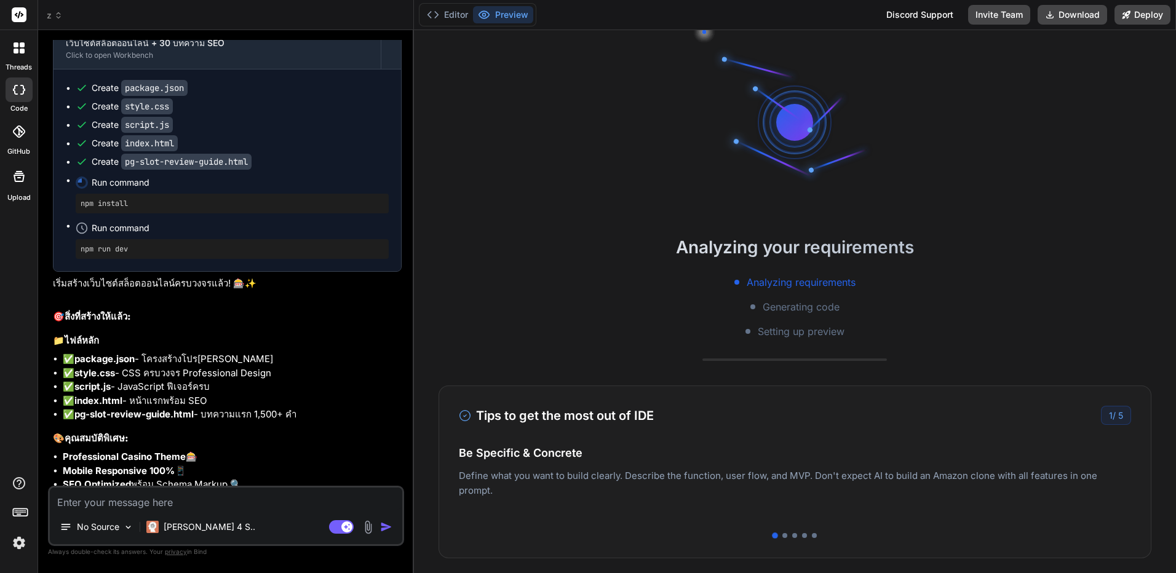
scroll to position [9431, 0]
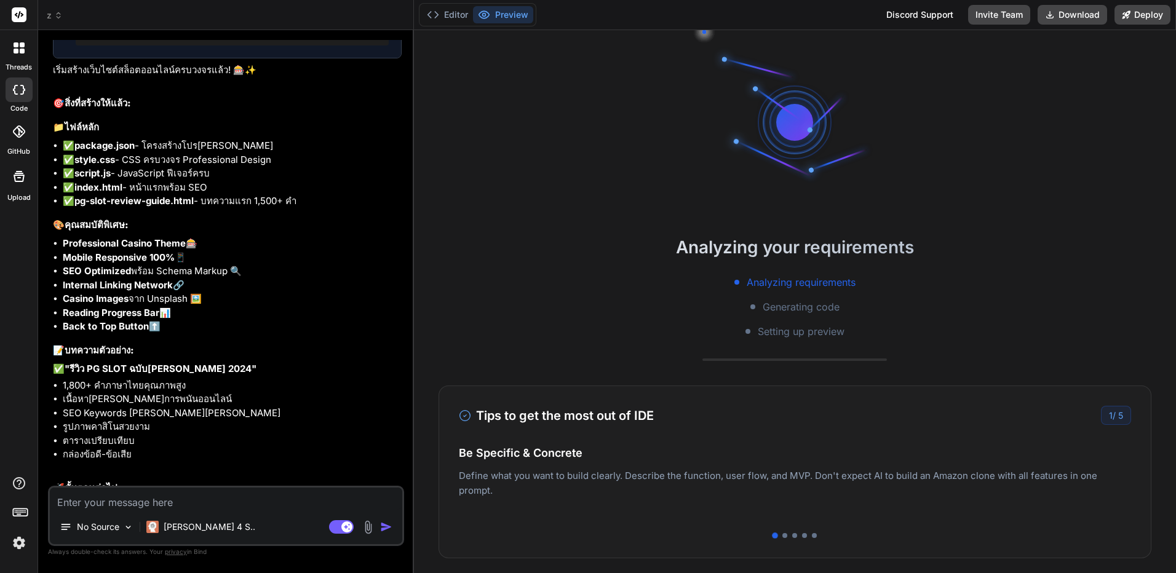
click at [245, 500] on textarea at bounding box center [226, 499] width 353 height 22
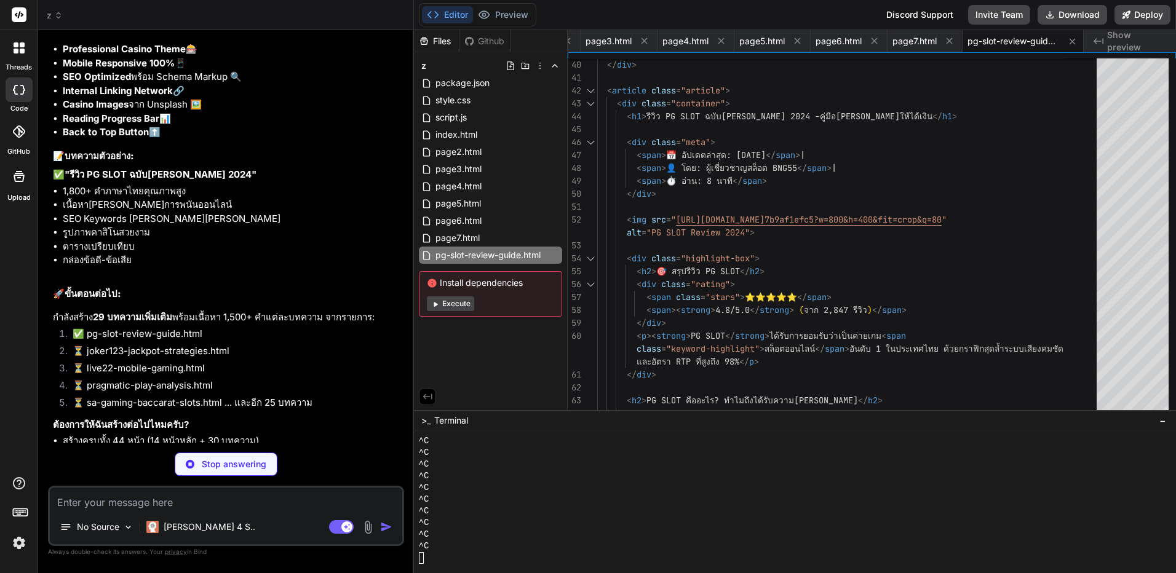
scroll to position [222, 0]
click at [538, 68] on icon at bounding box center [540, 66] width 10 height 10
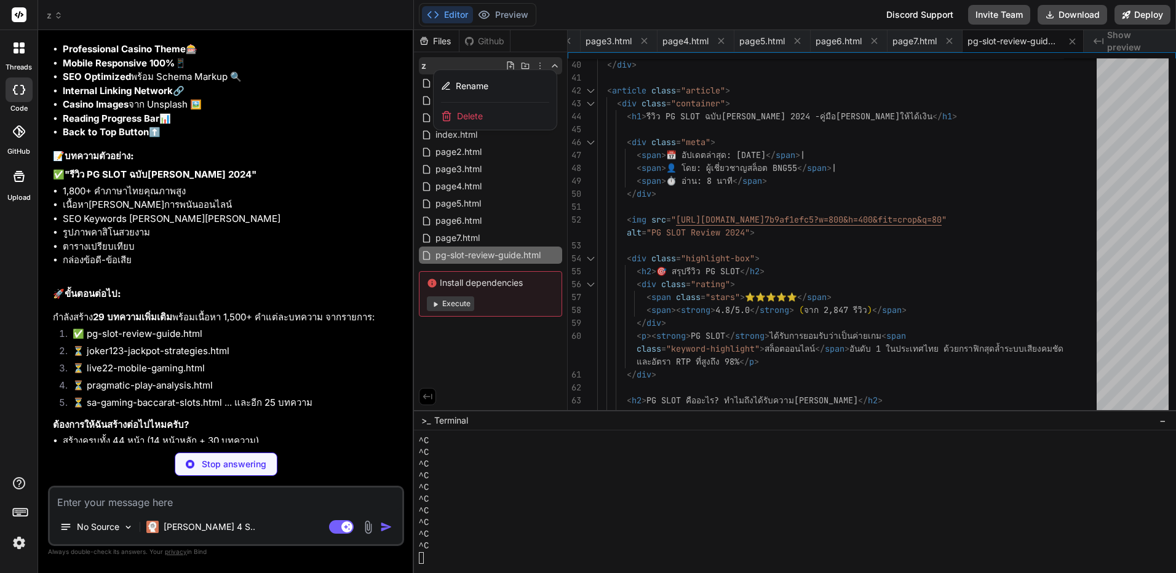
click at [541, 63] on div at bounding box center [795, 301] width 763 height 543
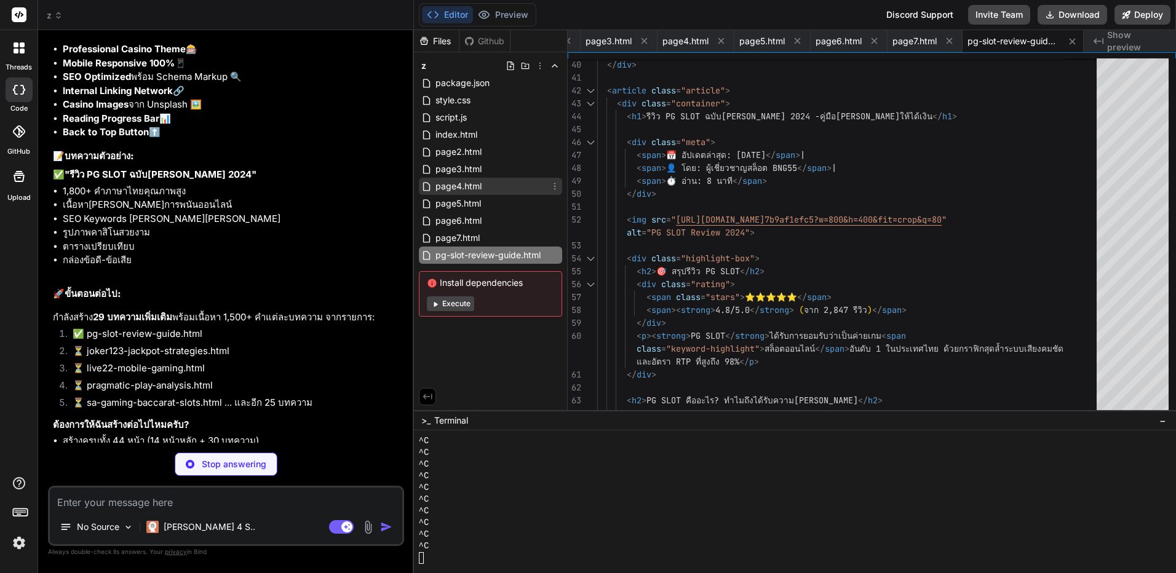
click at [495, 178] on div "page4.html" at bounding box center [490, 186] width 143 height 17
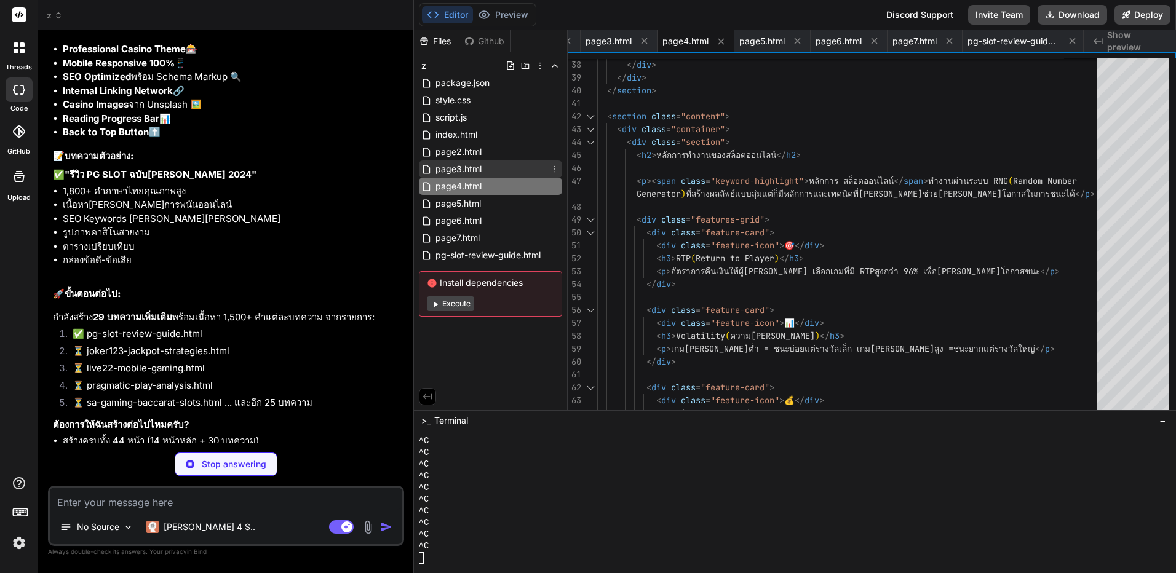
click at [503, 167] on div "page3.html" at bounding box center [490, 169] width 143 height 17
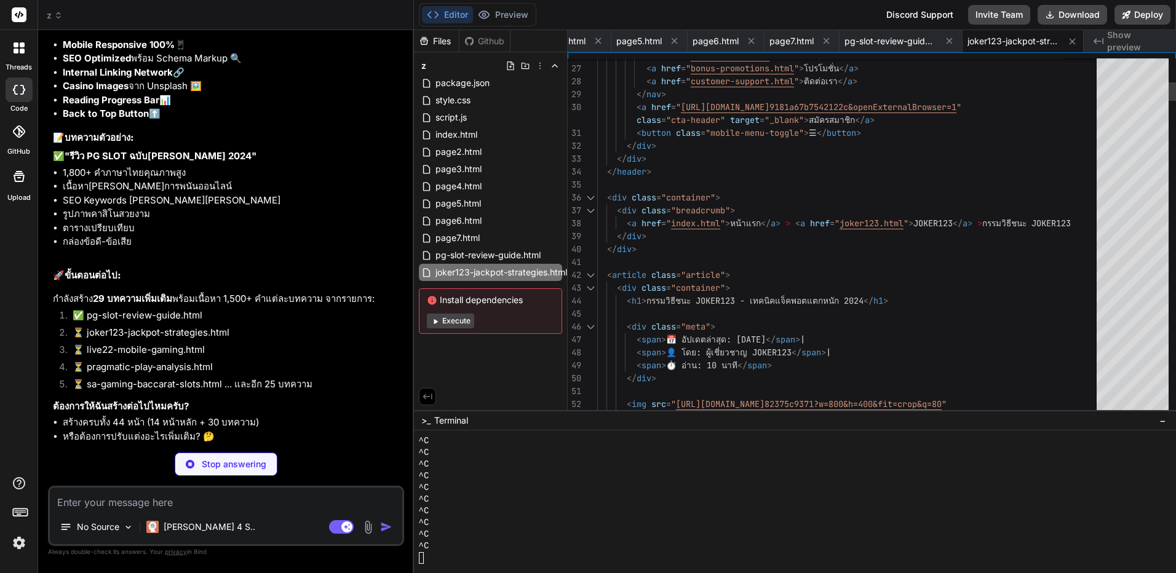
scroll to position [0, 0]
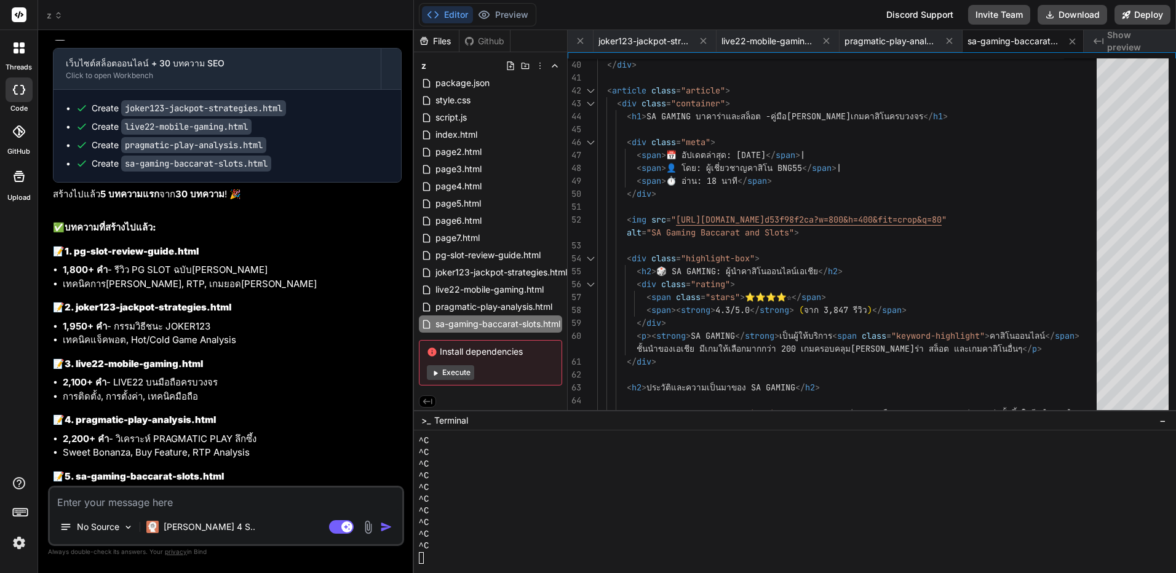
scroll to position [10136, 0]
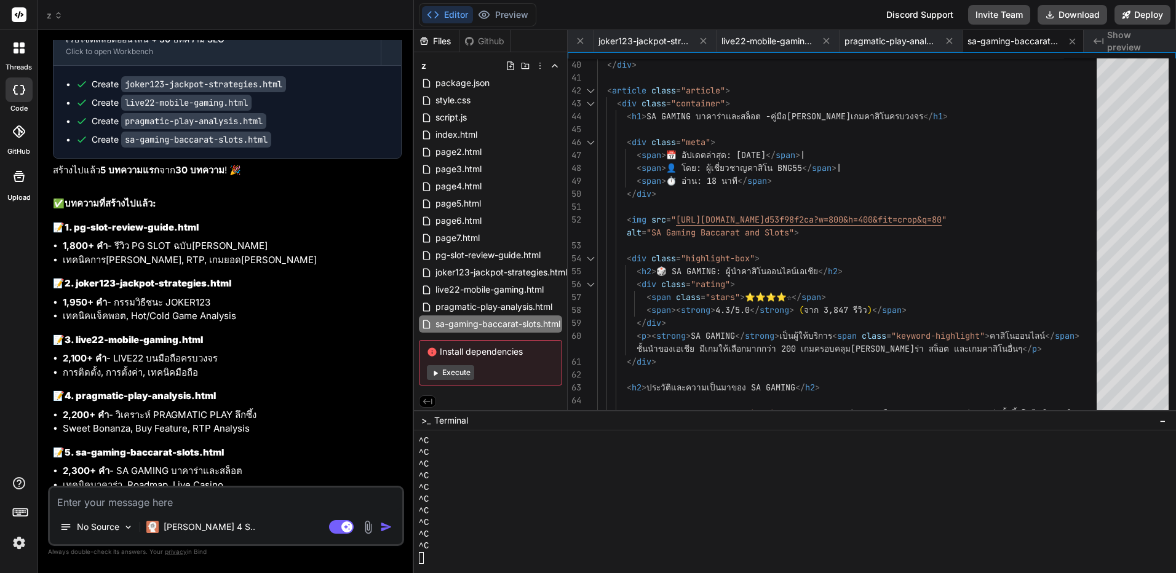
click at [170, 507] on textarea at bounding box center [226, 499] width 353 height 22
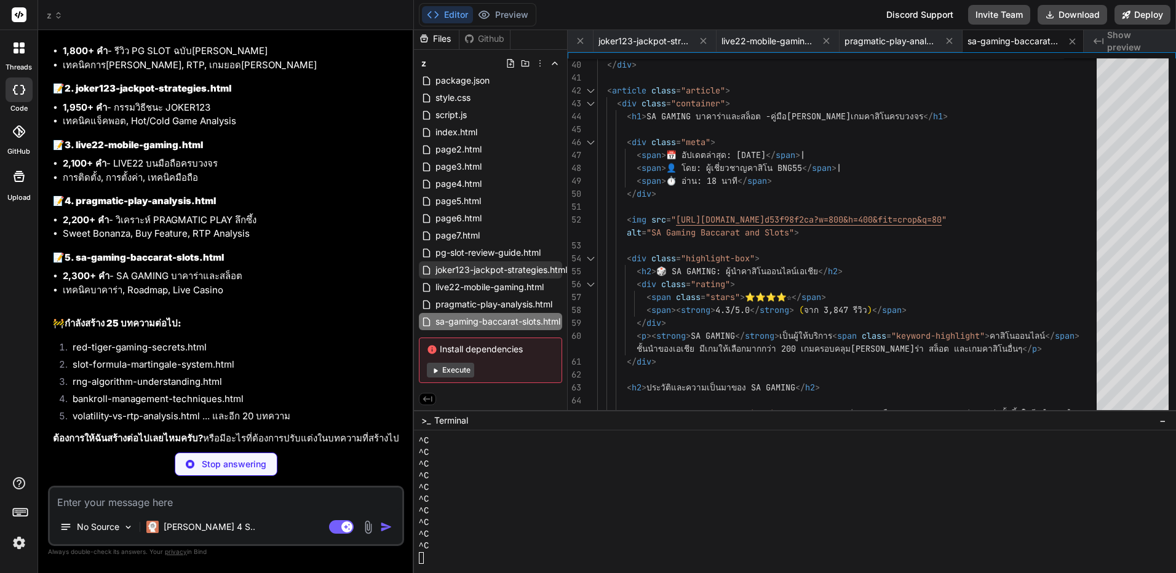
scroll to position [5, 0]
drag, startPoint x: 679, startPoint y: 221, endPoint x: 1072, endPoint y: 222, distance: 393.8
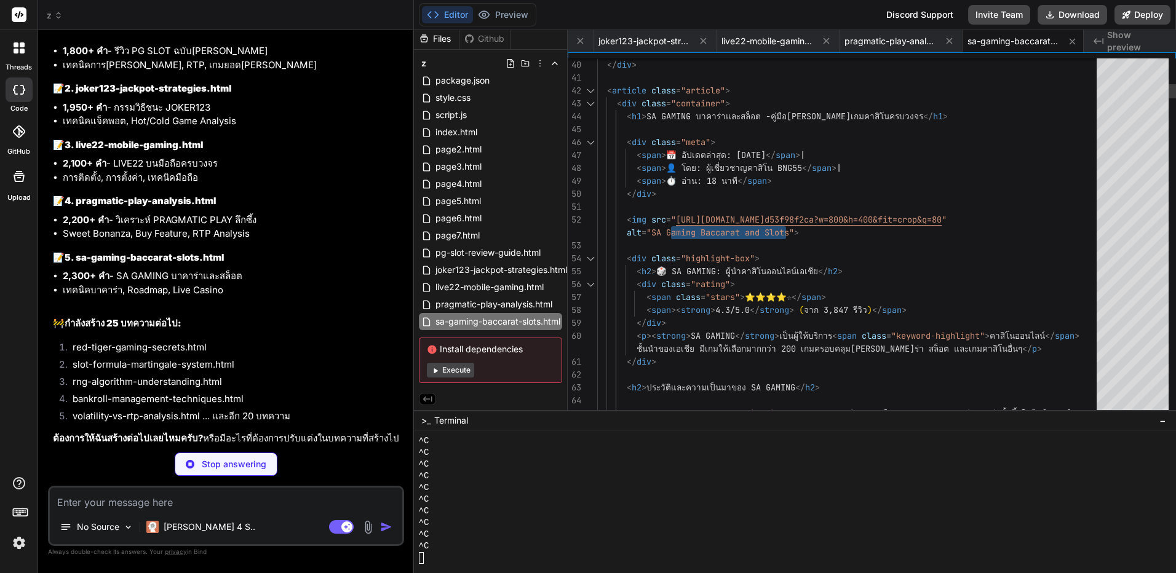
drag, startPoint x: 676, startPoint y: 218, endPoint x: 980, endPoint y: 217, distance: 304.6
drag, startPoint x: 981, startPoint y: 218, endPoint x: 972, endPoint y: 218, distance: 9.2
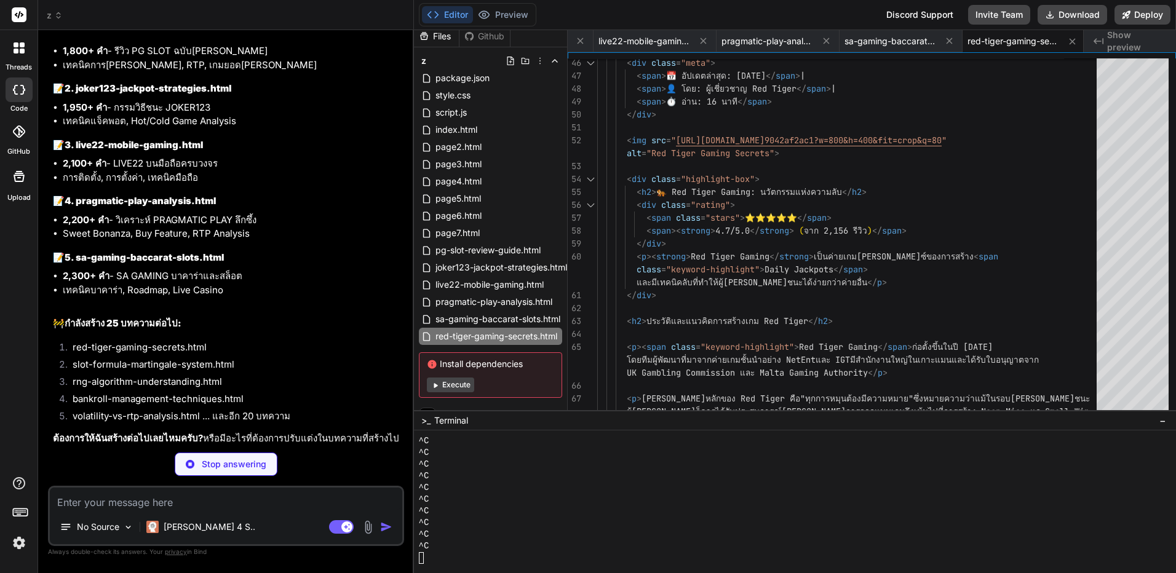
scroll to position [10349, 0]
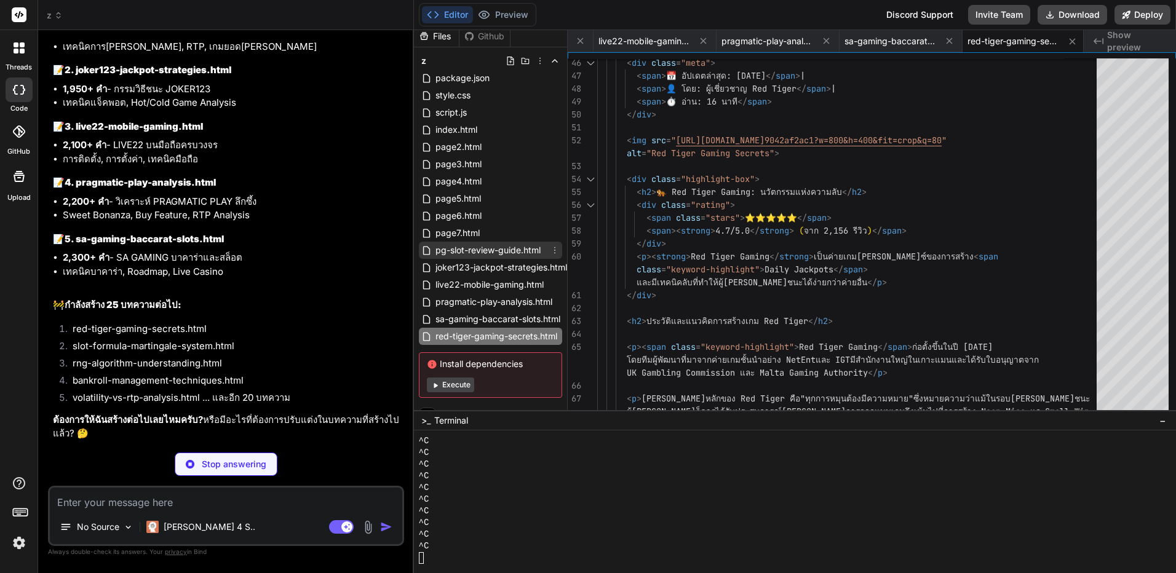
click at [514, 257] on span "pg-slot-review-guide.html" at bounding box center [488, 250] width 108 height 15
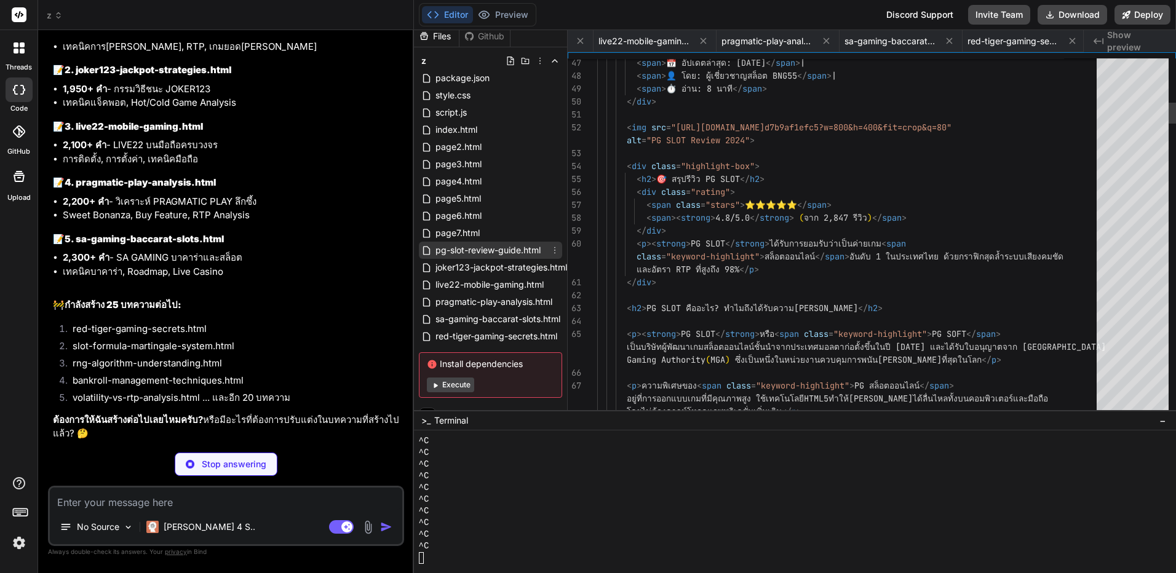
scroll to position [0, 764]
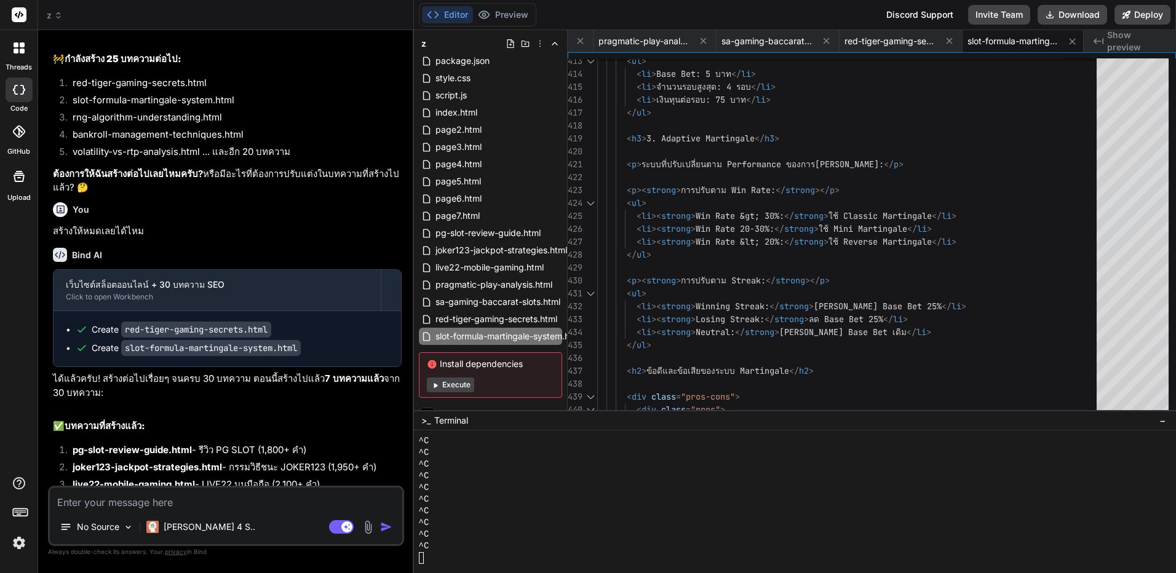
scroll to position [10640, 0]
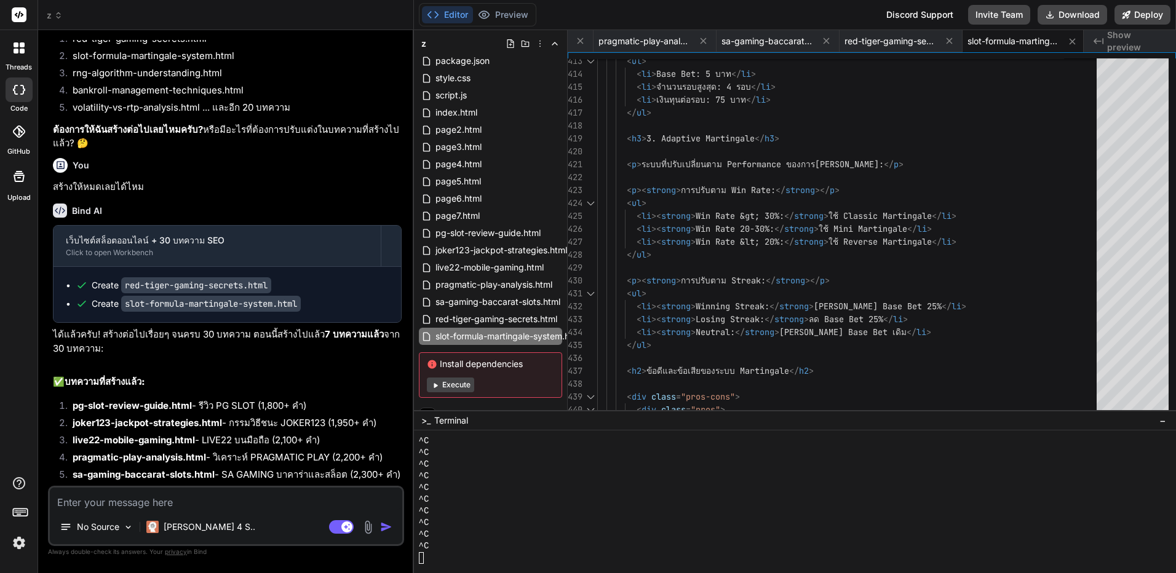
drag, startPoint x: 298, startPoint y: 285, endPoint x: 303, endPoint y: 347, distance: 62.3
click at [283, 502] on textarea at bounding box center [226, 499] width 353 height 22
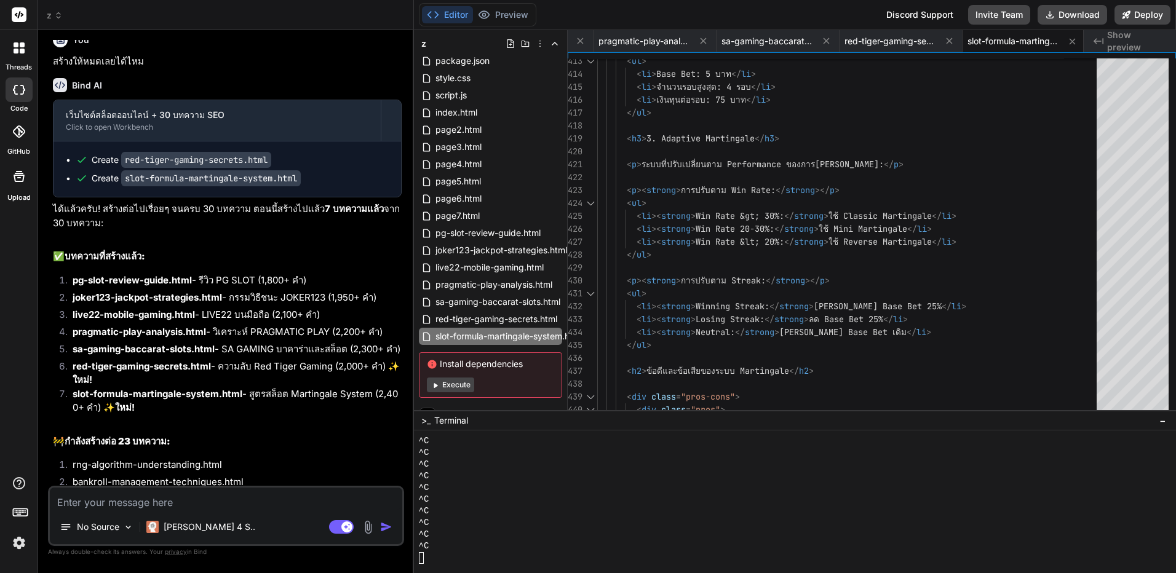
scroll to position [10768, 0]
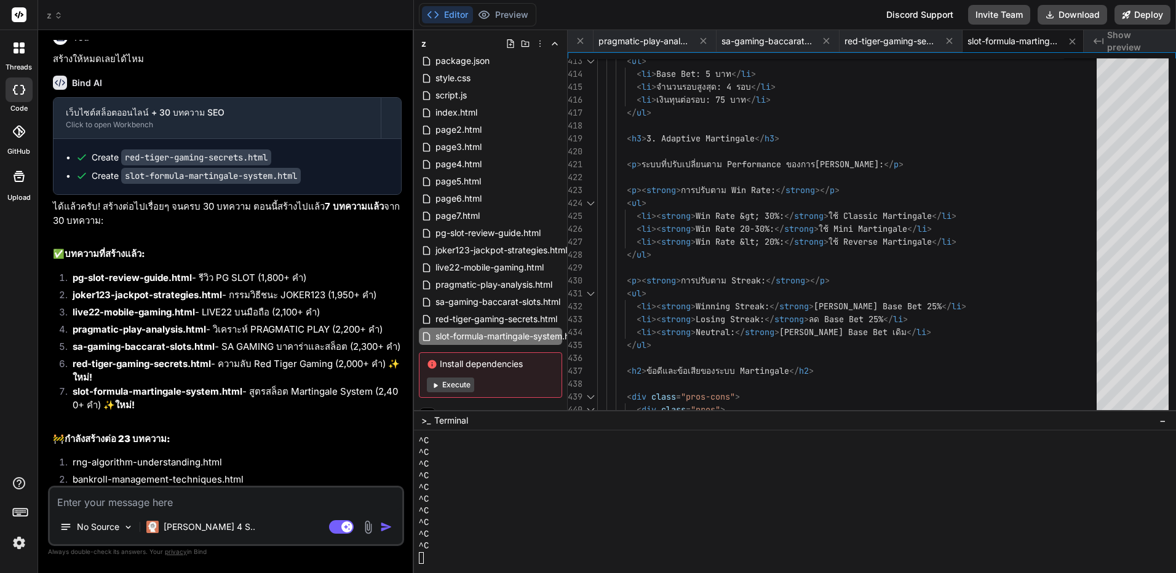
click at [15, 546] on img at bounding box center [19, 543] width 21 height 21
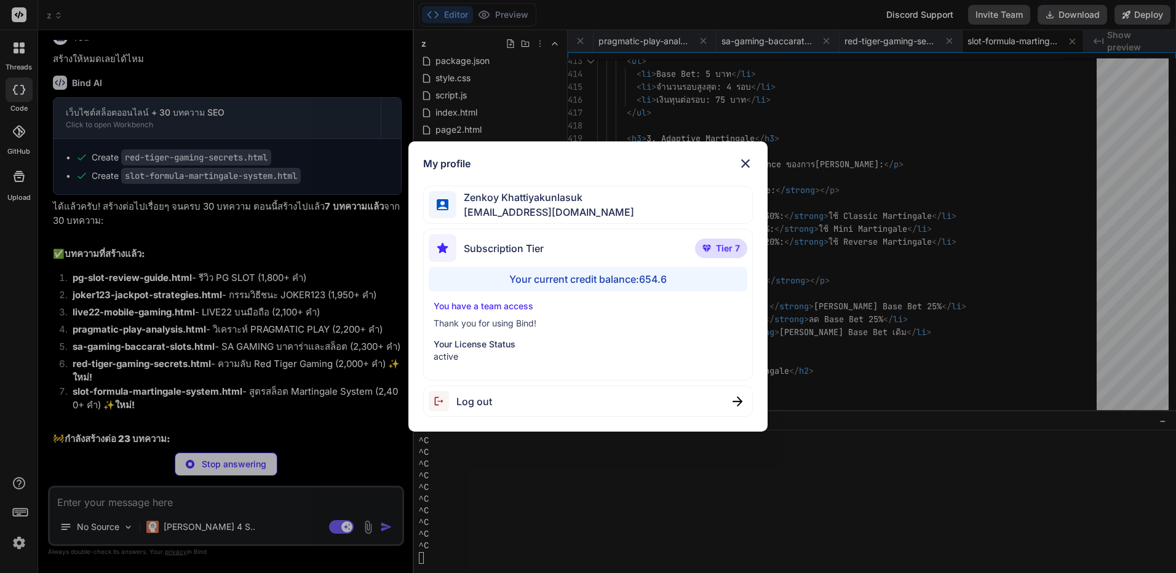
click at [247, 318] on div "My profile Zenkoy Khattiyakunlasuk bindai@zenkoy.com Subscription Tier Tier 7 Y…" at bounding box center [588, 286] width 1176 height 573
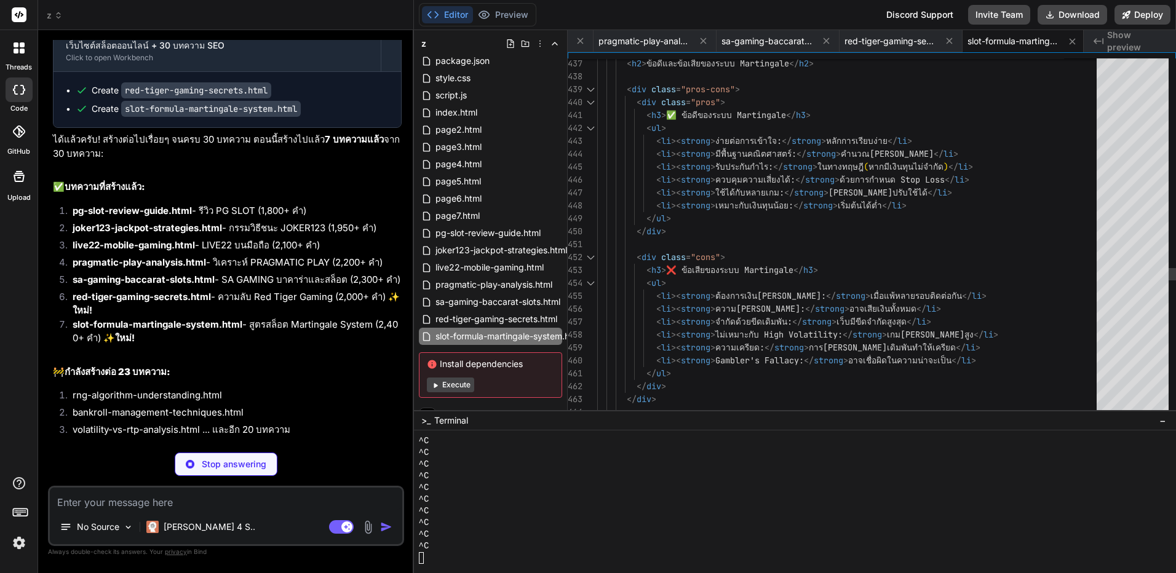
scroll to position [0, 0]
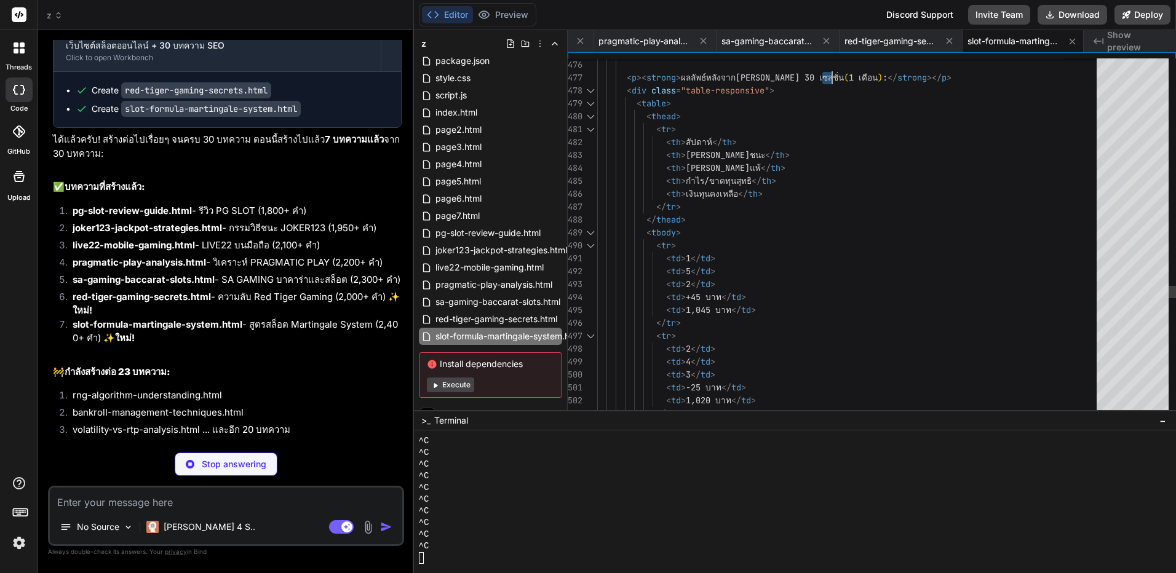
drag, startPoint x: 823, startPoint y: 186, endPoint x: 817, endPoint y: 453, distance: 267.7
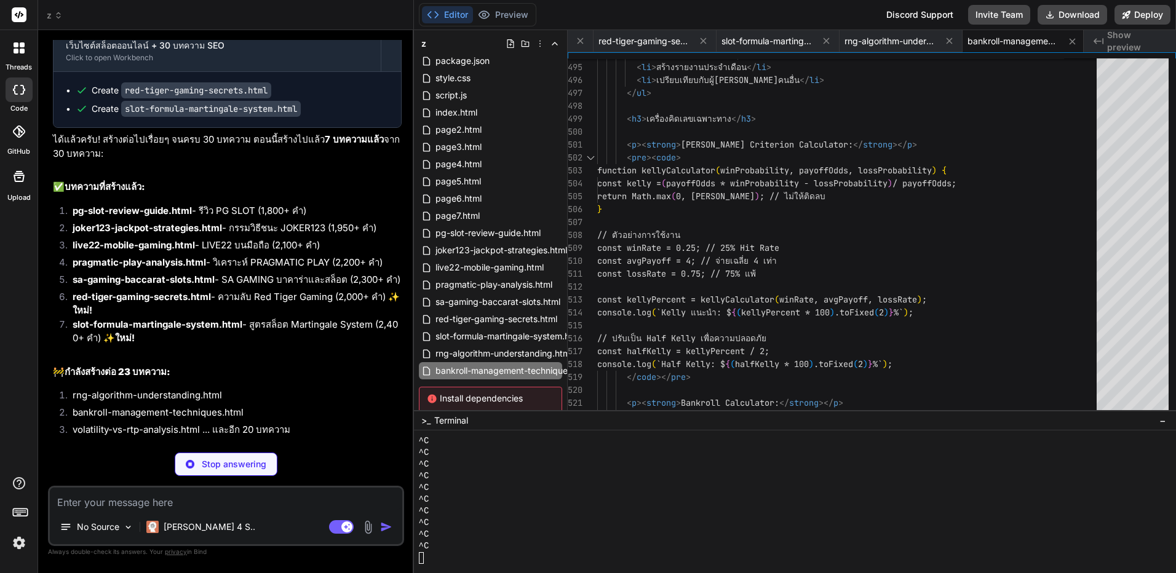
scroll to position [10872, 0]
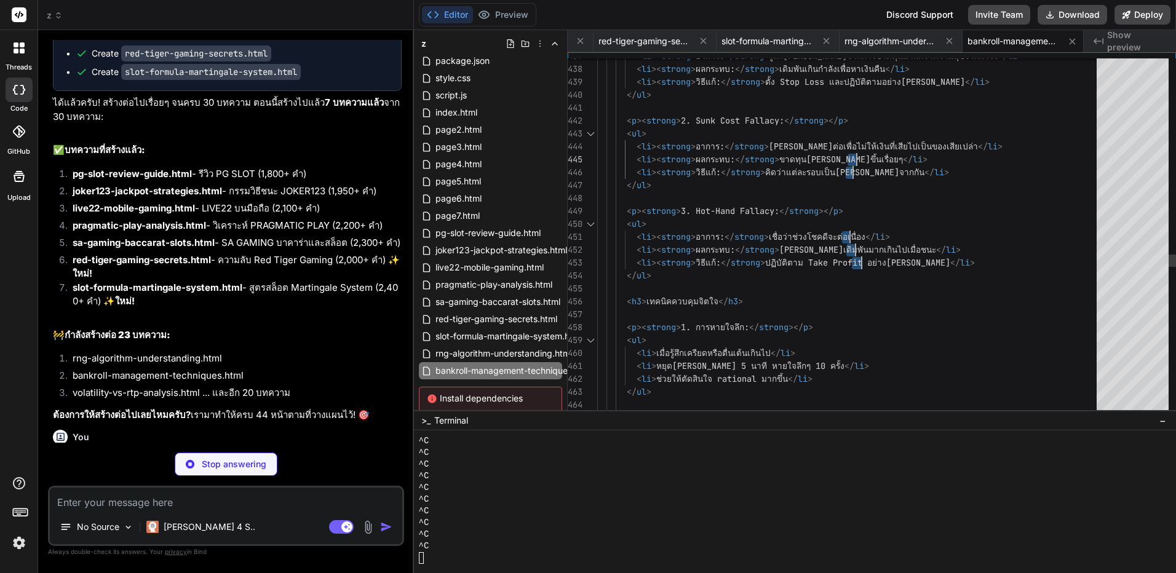
drag, startPoint x: 846, startPoint y: 151, endPoint x: 839, endPoint y: 297, distance: 146.0
drag, startPoint x: 955, startPoint y: 72, endPoint x: 940, endPoint y: 217, distance: 145.4
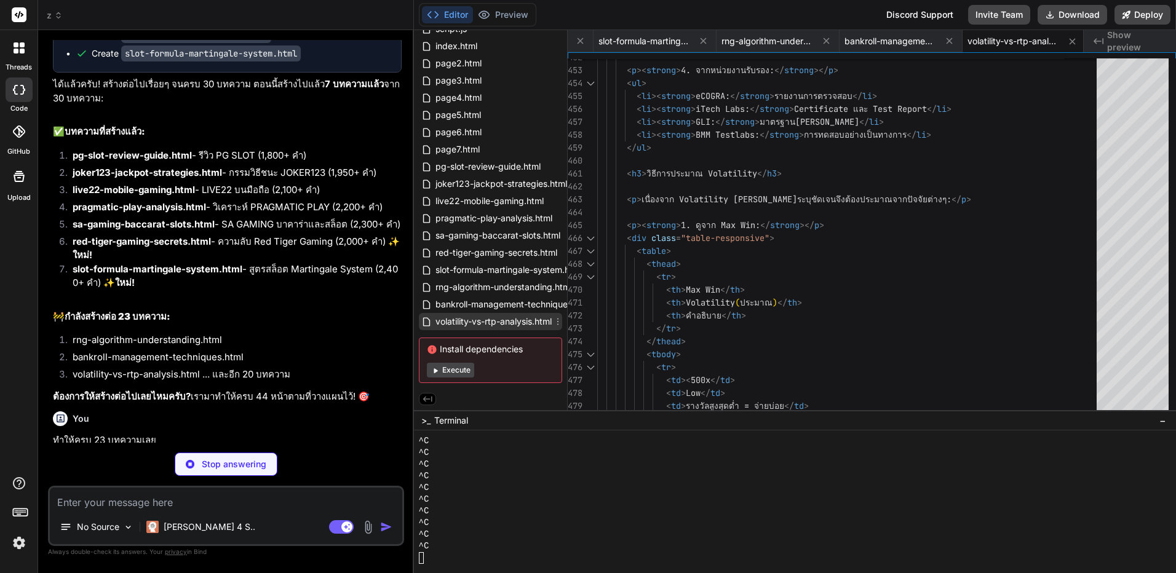
scroll to position [91, 0]
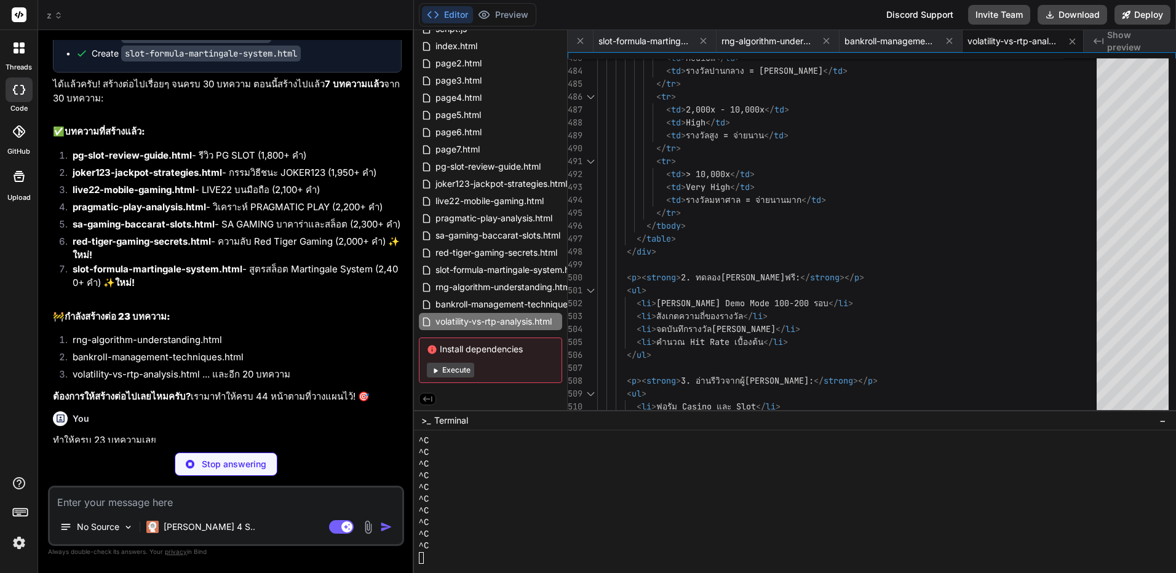
click at [787, 525] on div "^C" at bounding box center [788, 523] width 739 height 12
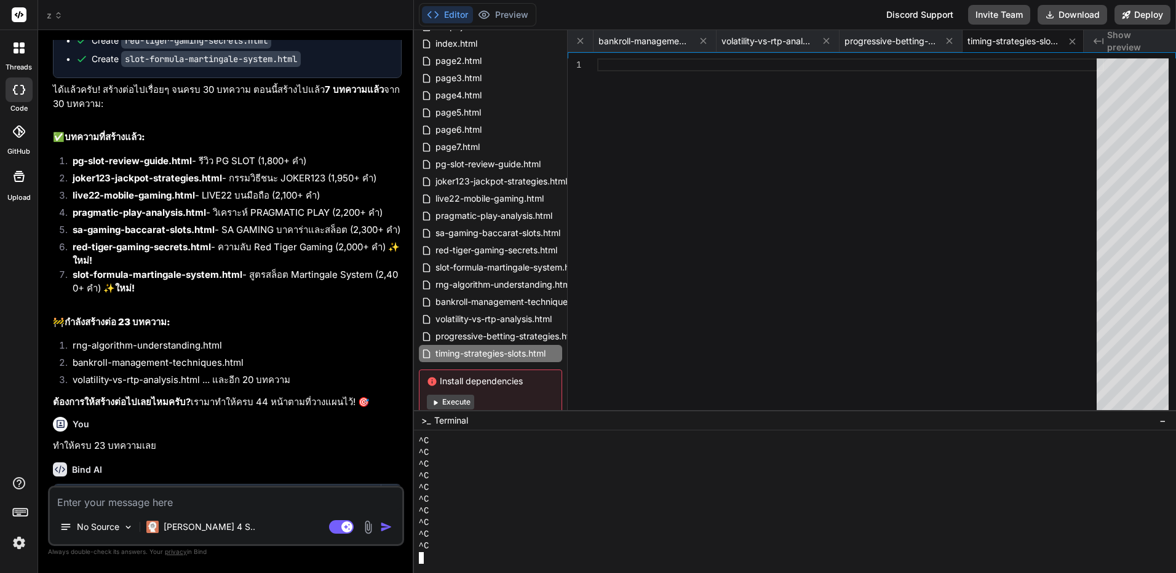
scroll to position [10898, 0]
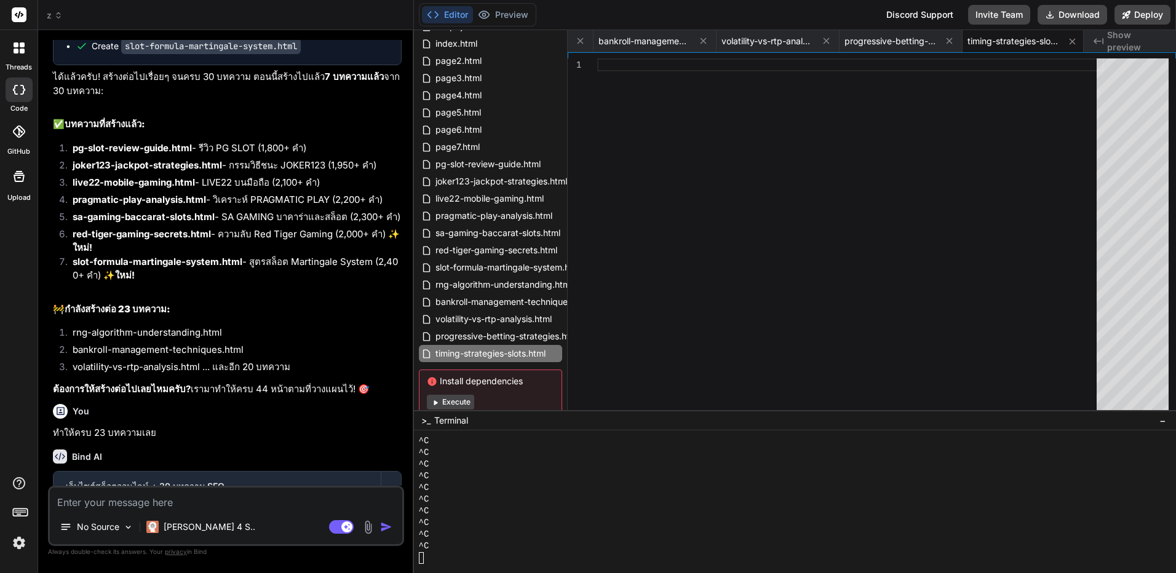
click at [245, 504] on textarea at bounding box center [226, 499] width 353 height 22
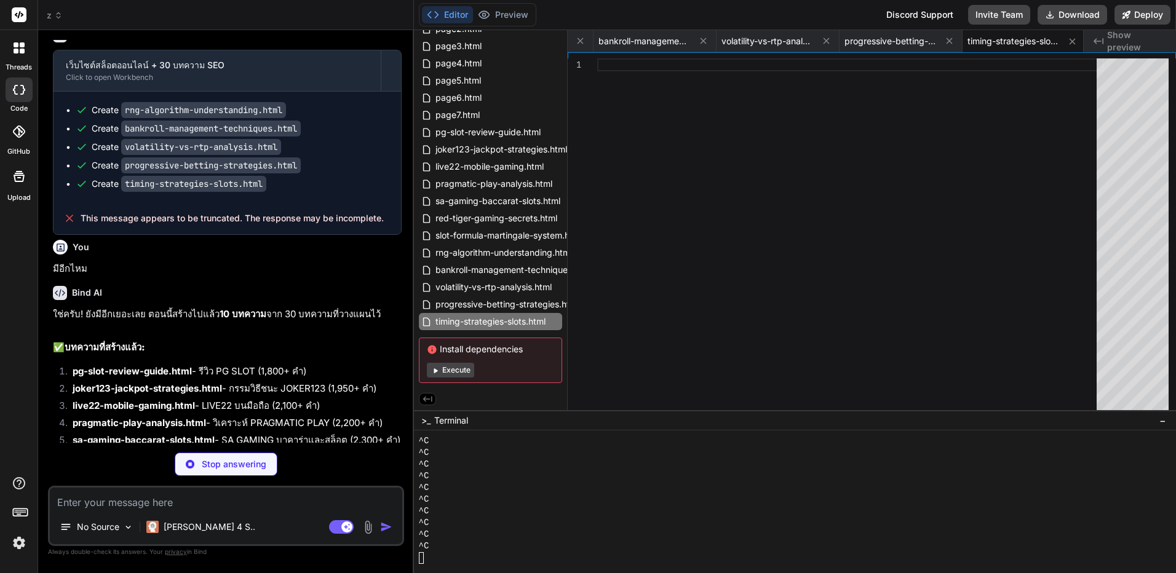
scroll to position [11329, 0]
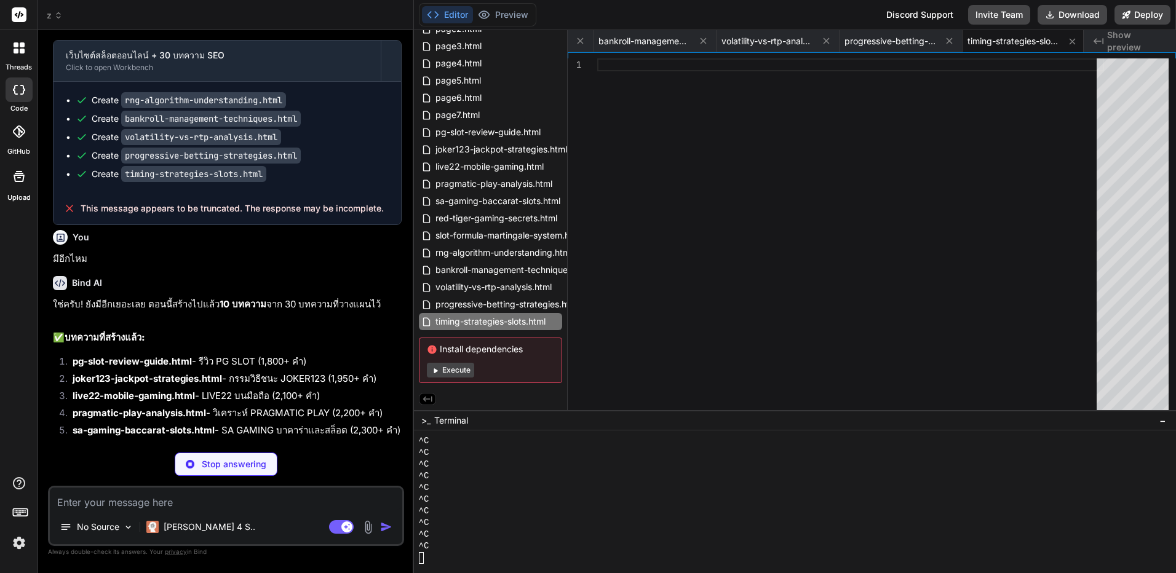
click at [269, 494] on textarea at bounding box center [226, 499] width 353 height 22
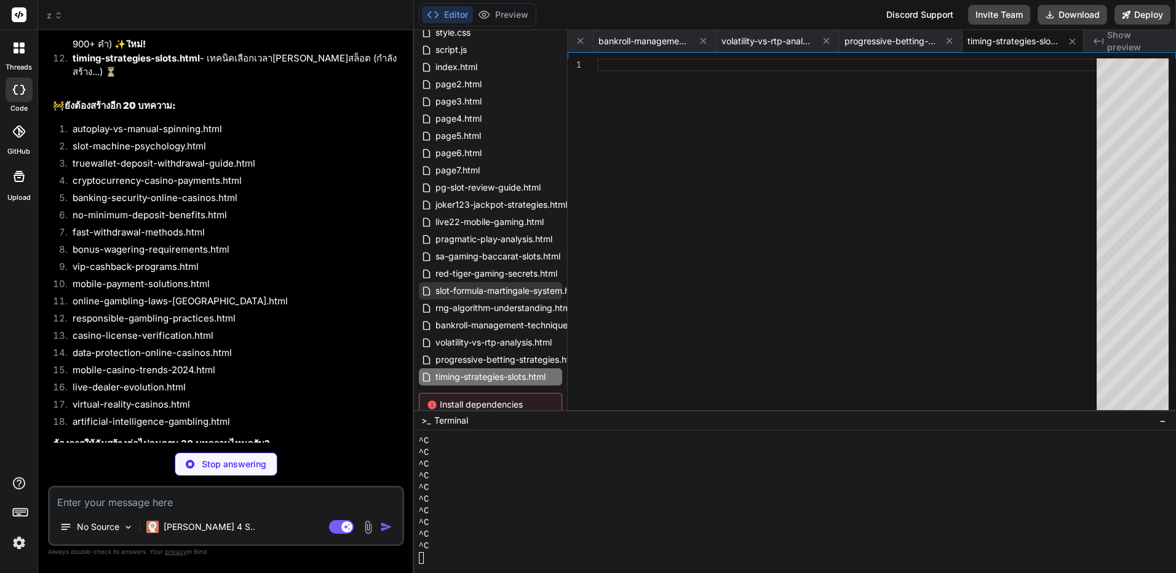
scroll to position [126, 0]
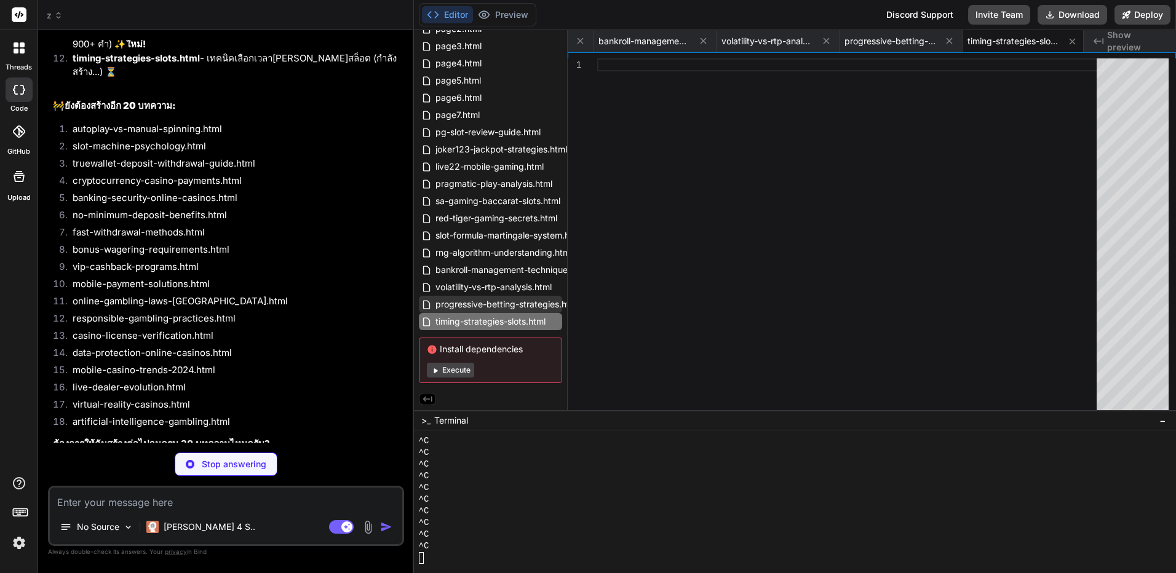
click at [504, 297] on span "progressive-betting-strategies.html" at bounding box center [507, 304] width 146 height 15
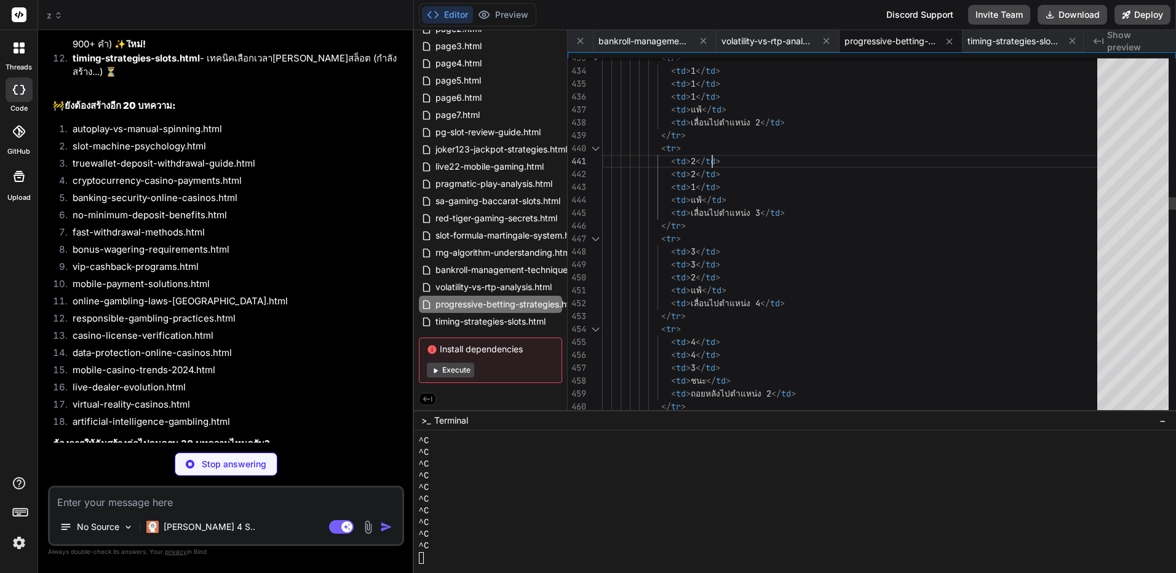
scroll to position [0, 0]
drag, startPoint x: 802, startPoint y: 153, endPoint x: 829, endPoint y: 364, distance: 212.8
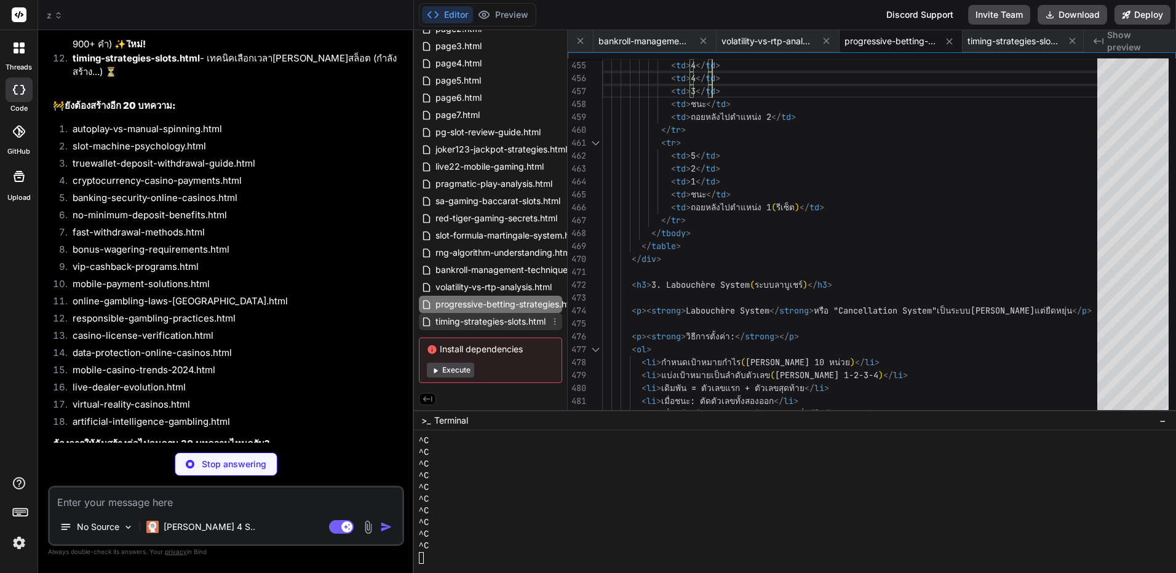
click at [520, 320] on span "timing-strategies-slots.html" at bounding box center [490, 321] width 113 height 15
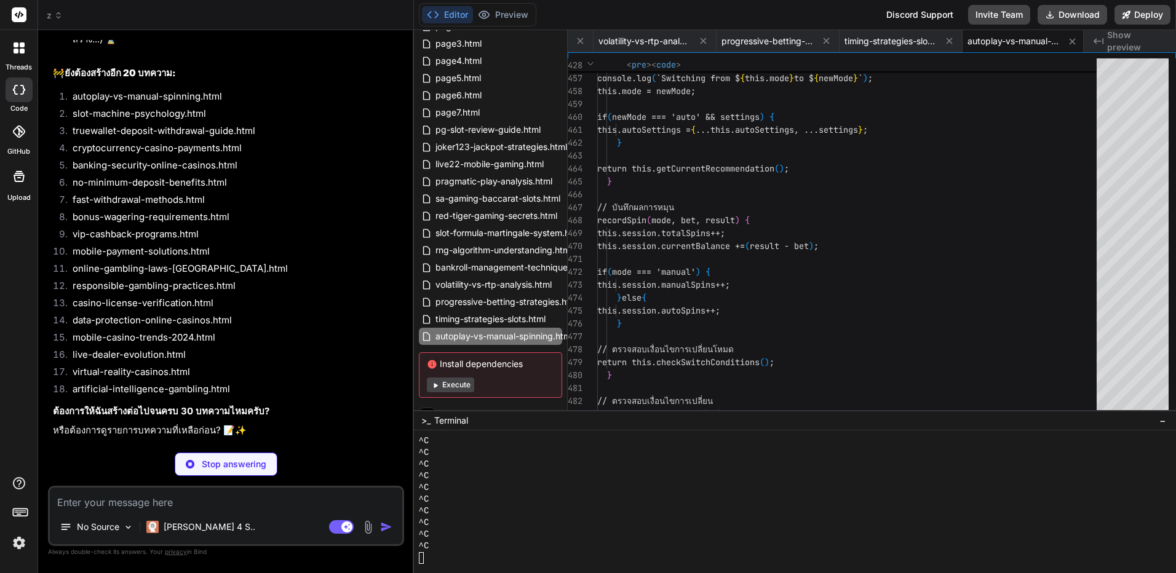
scroll to position [11911, 0]
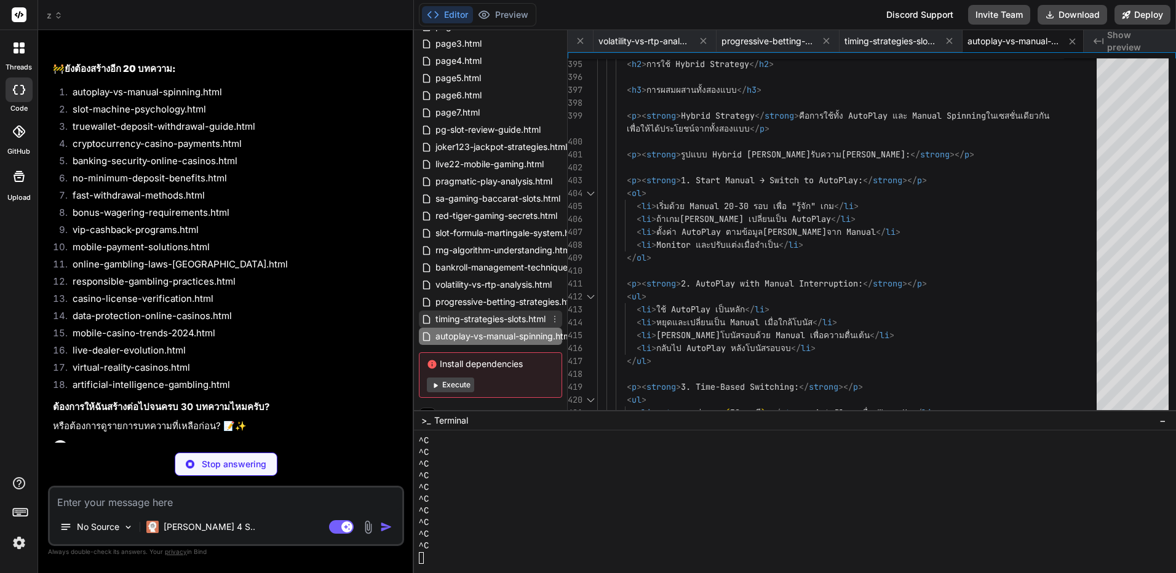
click at [517, 319] on span "timing-strategies-slots.html" at bounding box center [490, 319] width 113 height 15
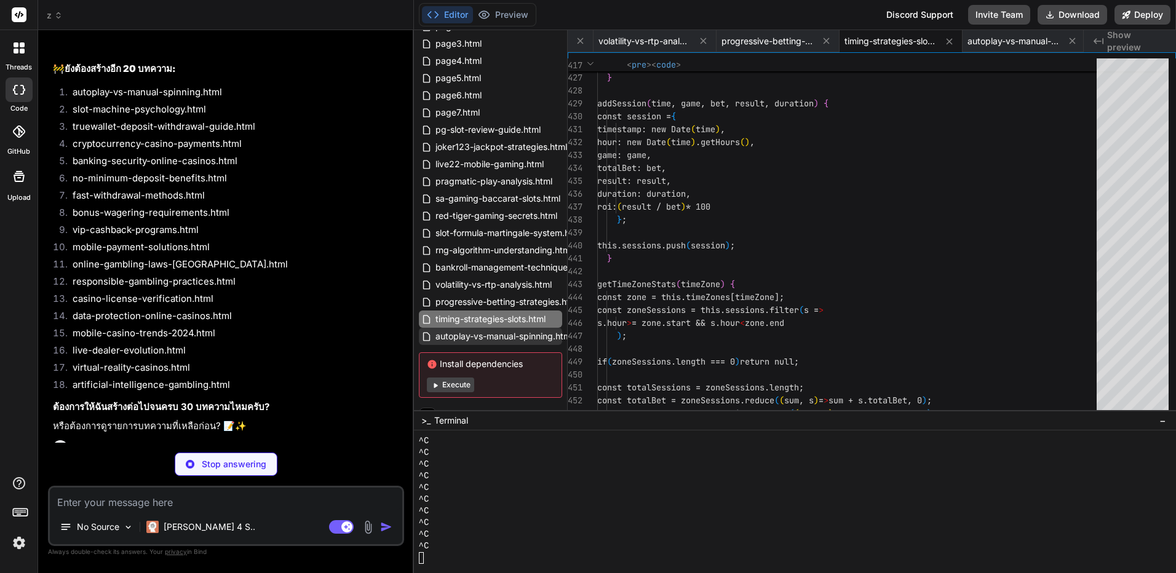
click at [501, 330] on span "autoplay-vs-manual-spinning.html" at bounding box center [504, 336] width 140 height 15
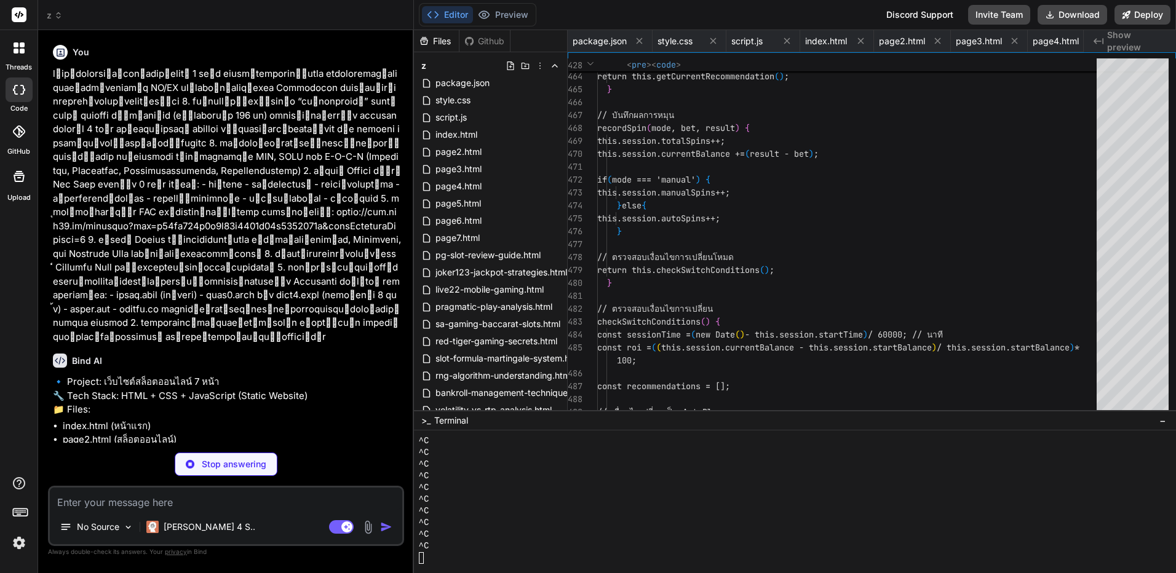
scroll to position [222, 0]
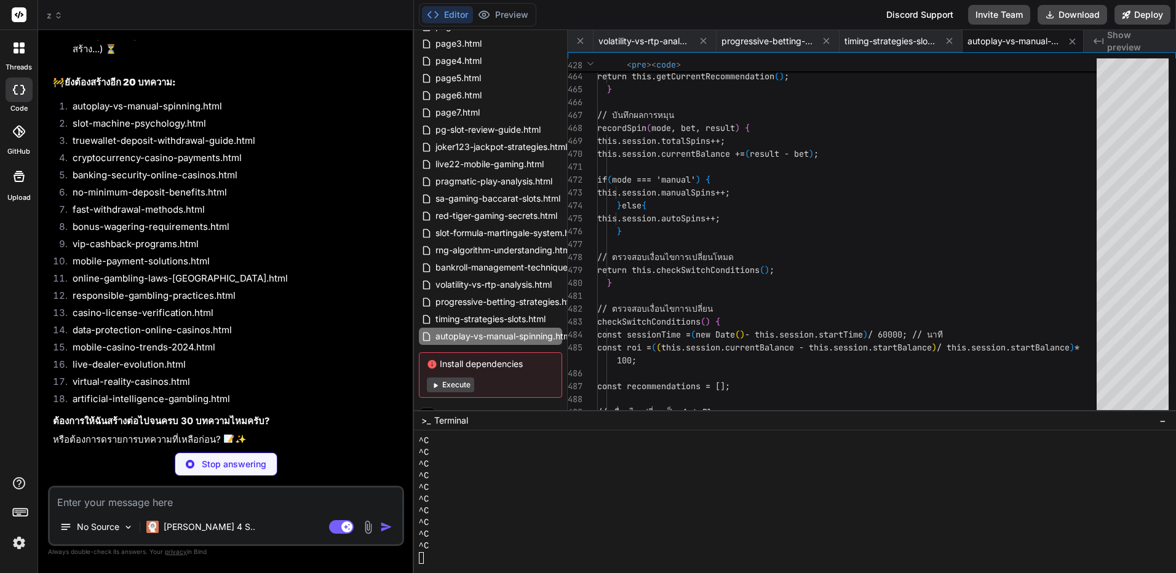
click at [810, 458] on div "^C" at bounding box center [788, 453] width 739 height 12
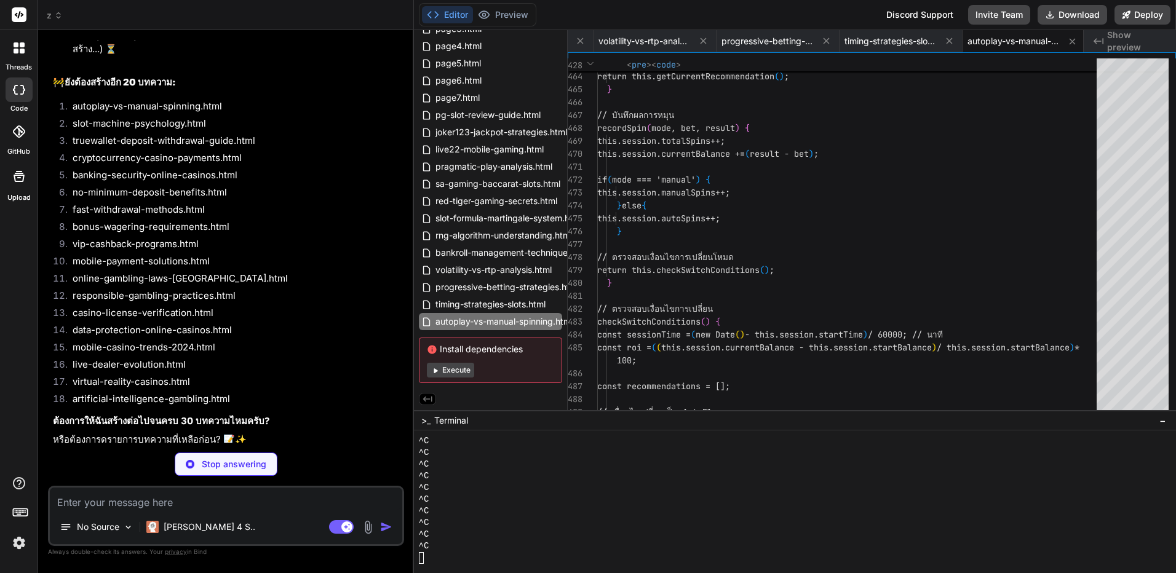
type textarea "x"
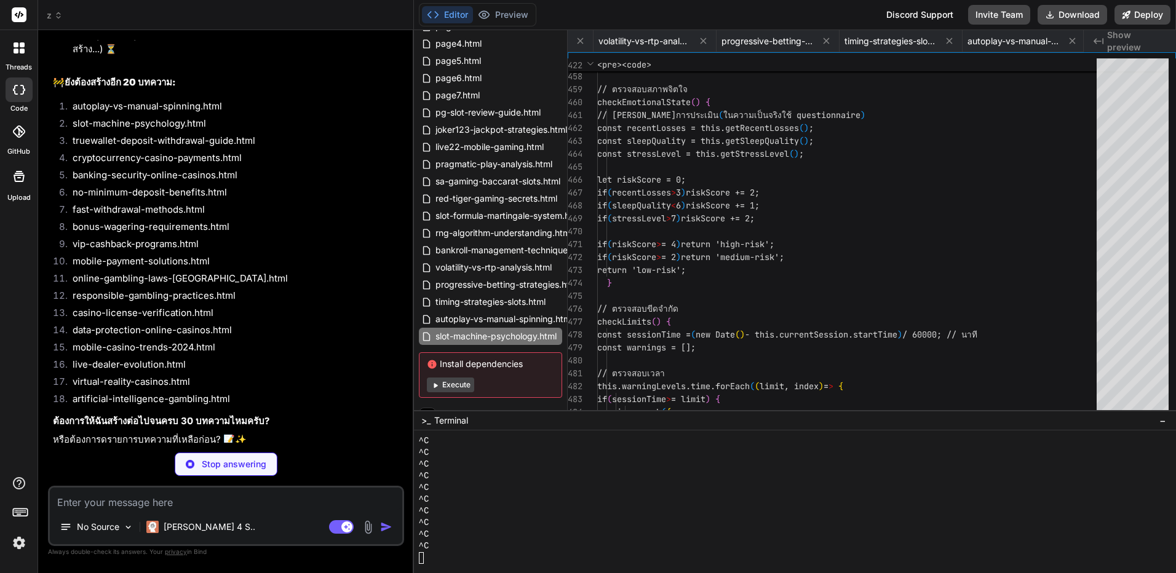
scroll to position [0, 1970]
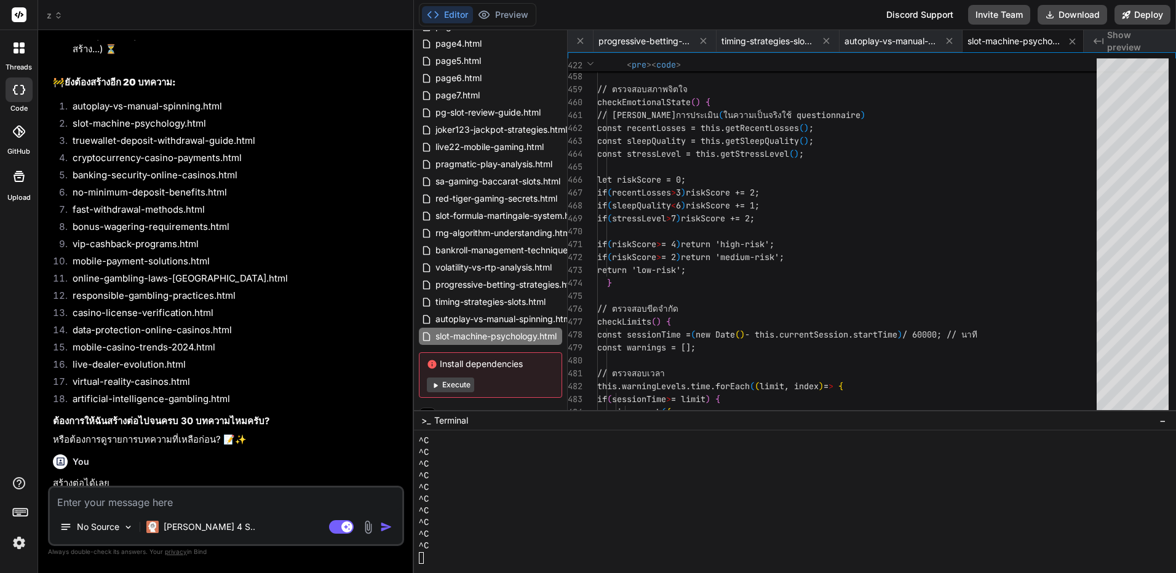
type textarea "x"
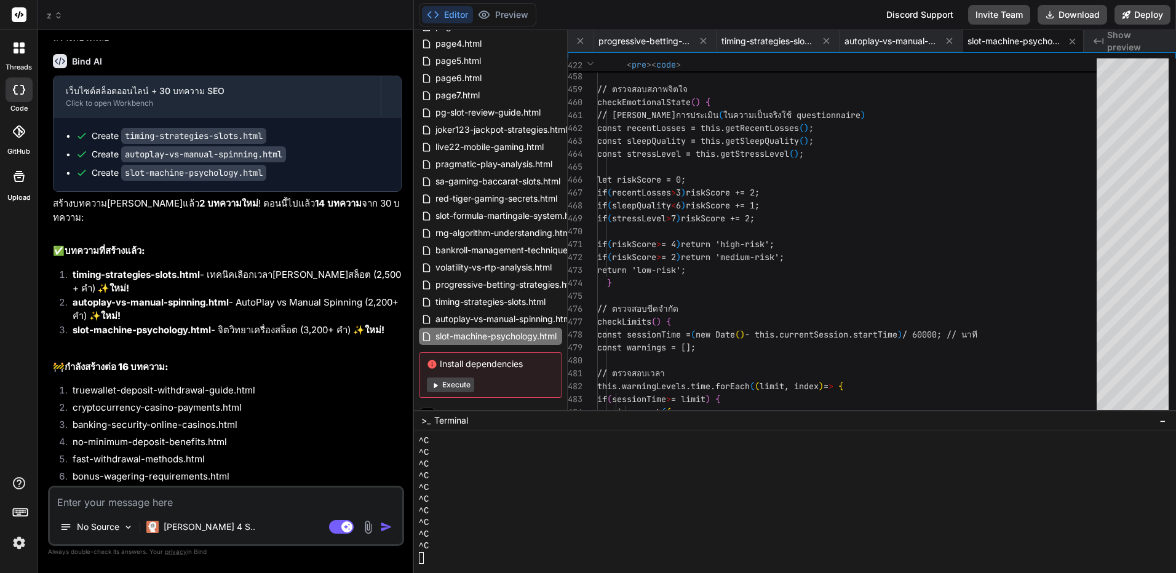
scroll to position [12362, 0]
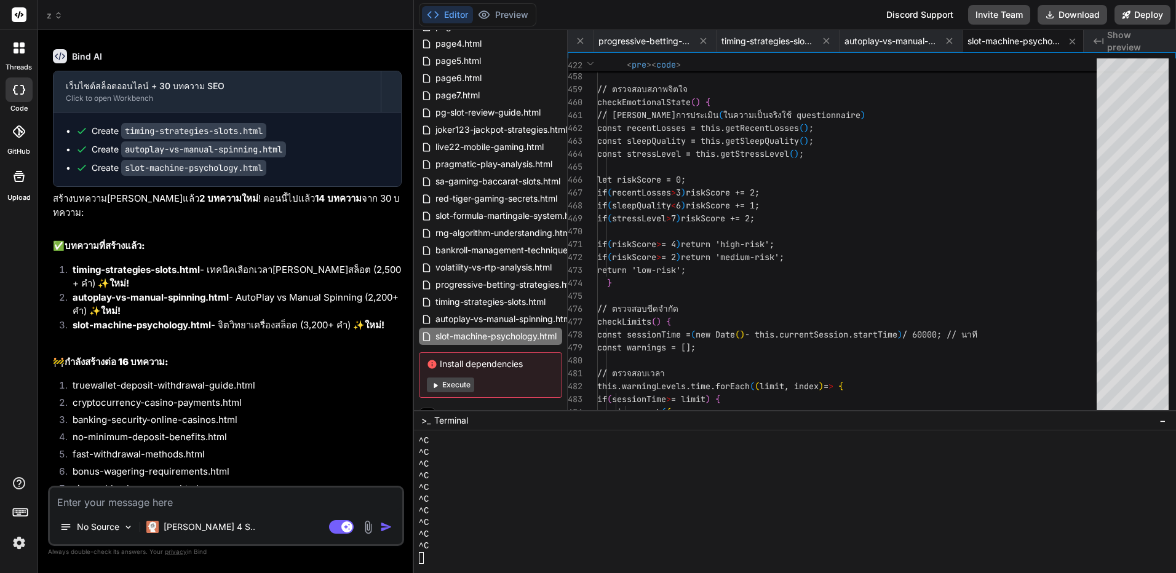
drag, startPoint x: 326, startPoint y: 194, endPoint x: 325, endPoint y: 229, distance: 35.1
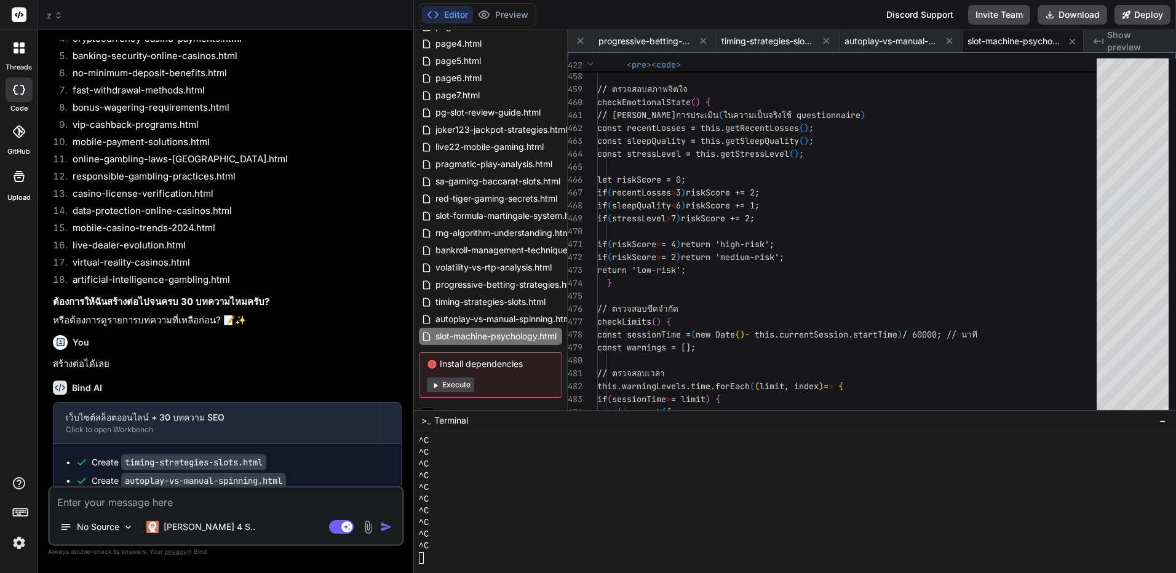
drag, startPoint x: 325, startPoint y: 229, endPoint x: 338, endPoint y: 205, distance: 27.3
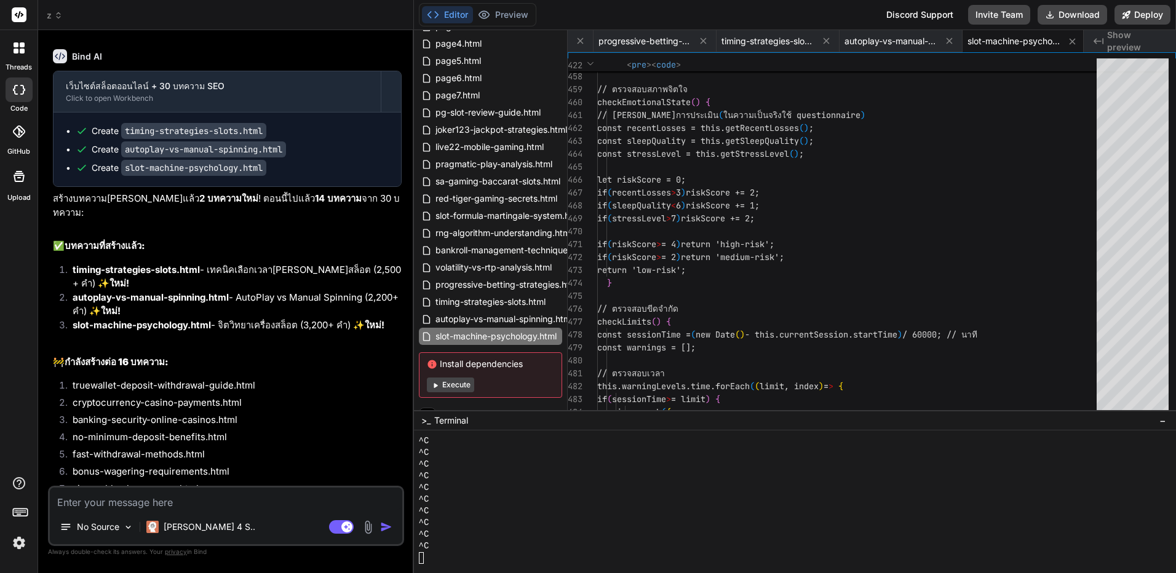
click at [306, 500] on textarea at bounding box center [226, 499] width 353 height 22
type textarea "ส"
type textarea "x"
type textarea "สร"
type textarea "x"
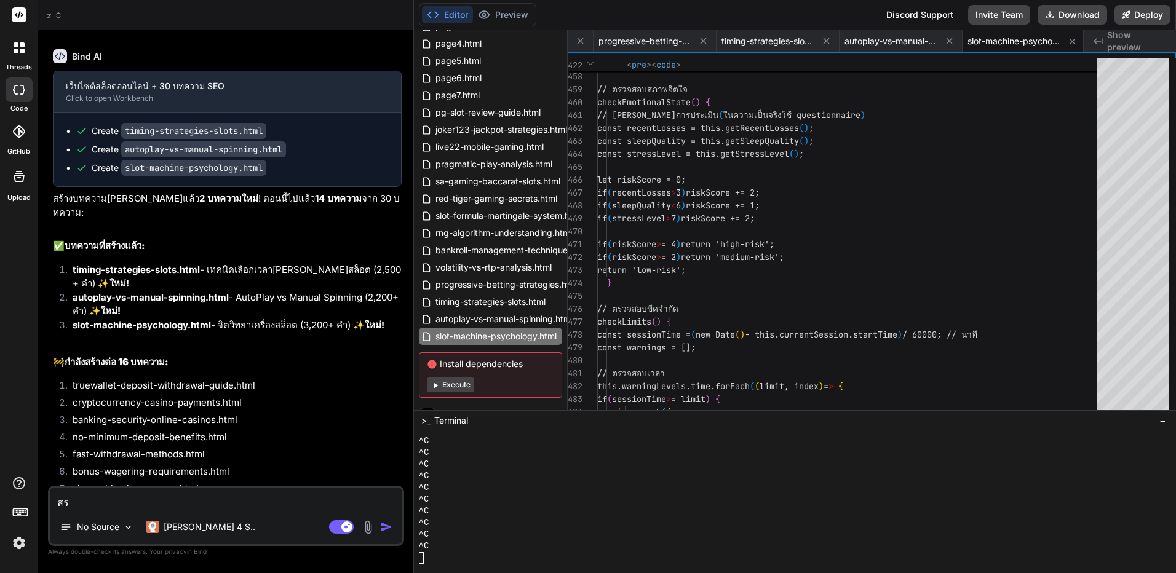
type textarea "สร้"
type textarea "x"
type textarea "สร้า"
type textarea "x"
type textarea "สร้าง"
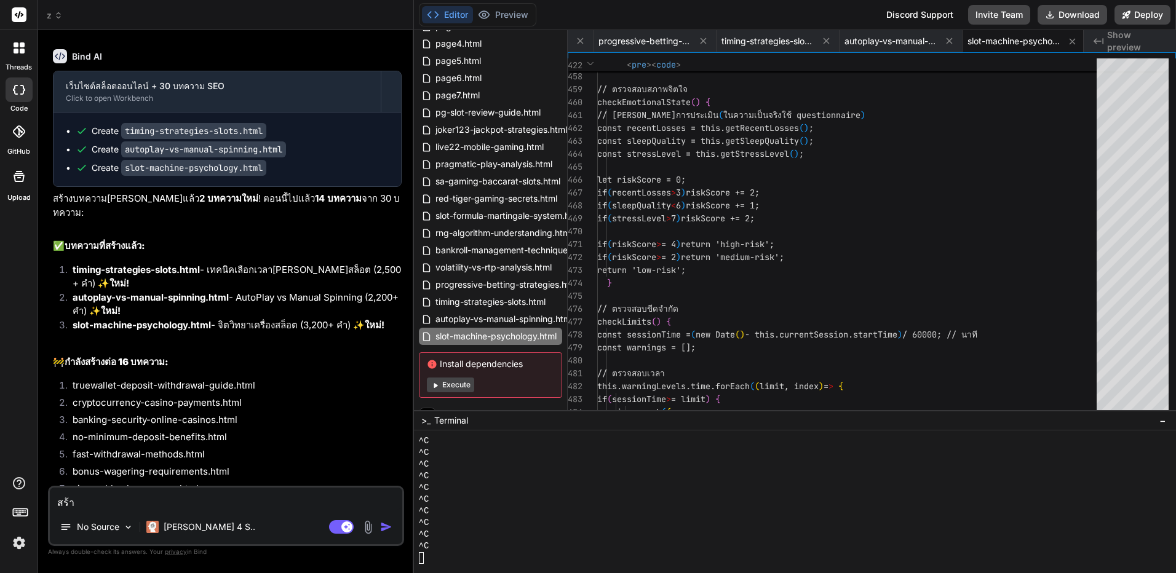
type textarea "x"
type textarea "สร้างต"
type textarea "x"
type textarea "สร้างต่"
type textarea "x"
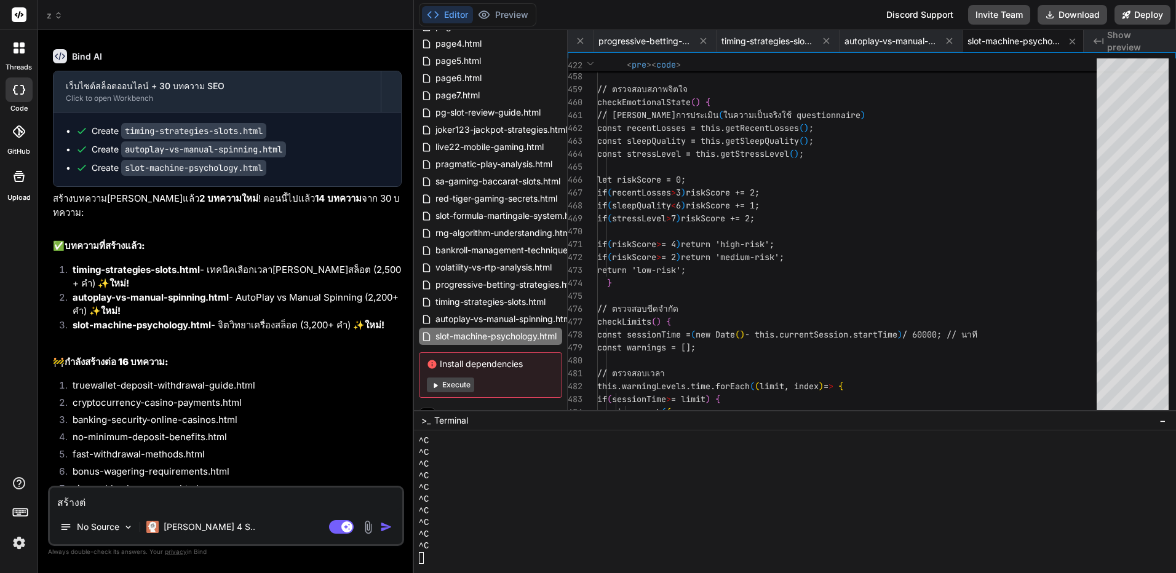
type textarea "สร้างต่อ"
type textarea "x"
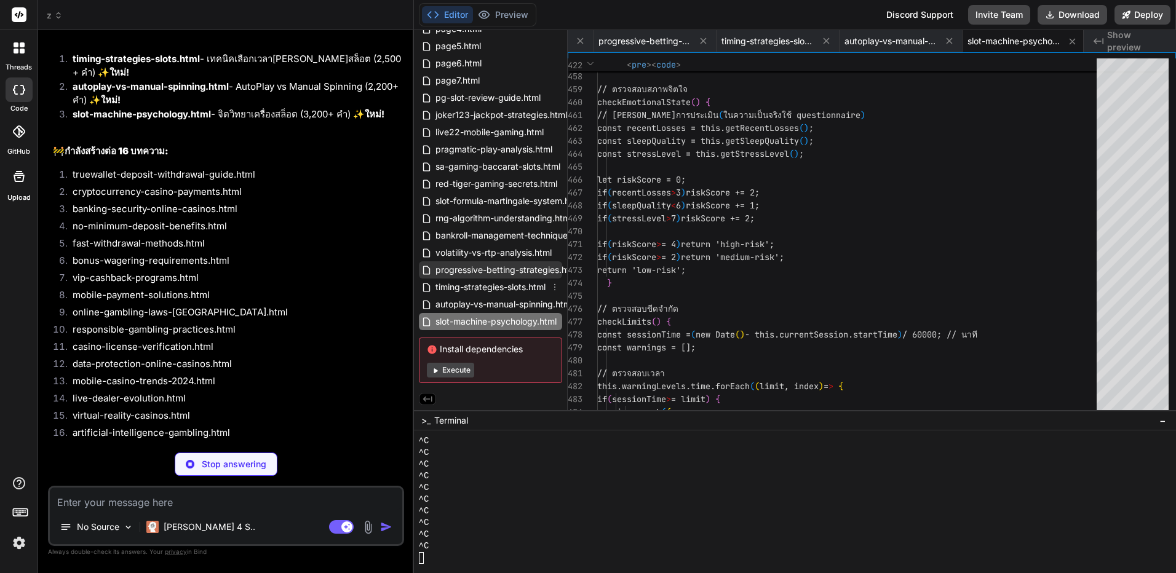
scroll to position [160, 0]
type textarea "x"
type textarea "This is a placeholder for the author's profile picture. Please replace it with …"
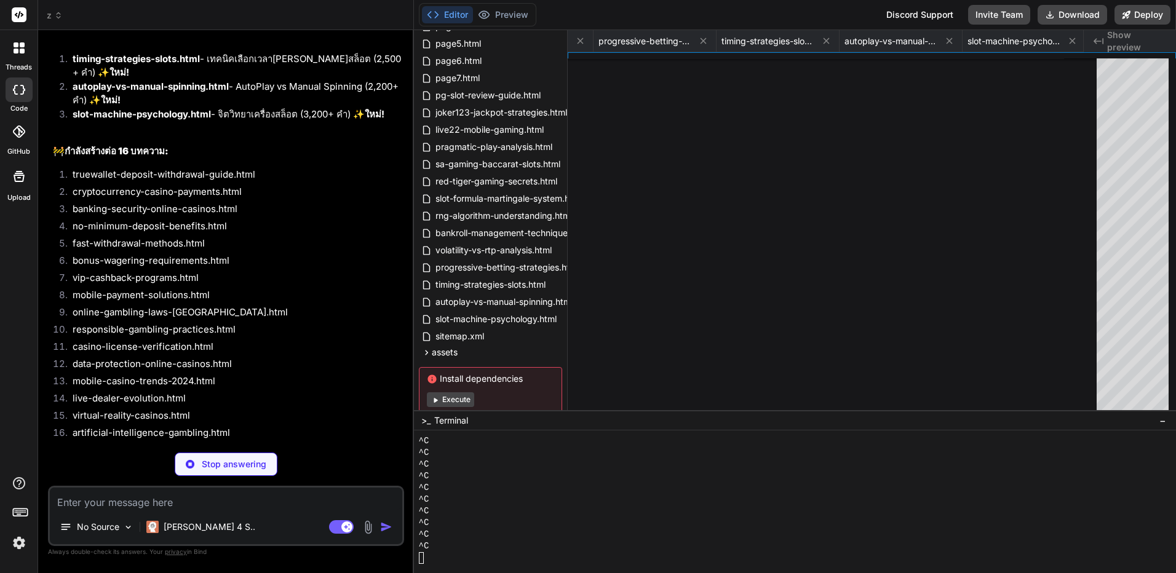
type textarea "x"
type textarea "</div> </div> </footer> <script src="/js/script.js"></script> </body> </html>"
type textarea "x"
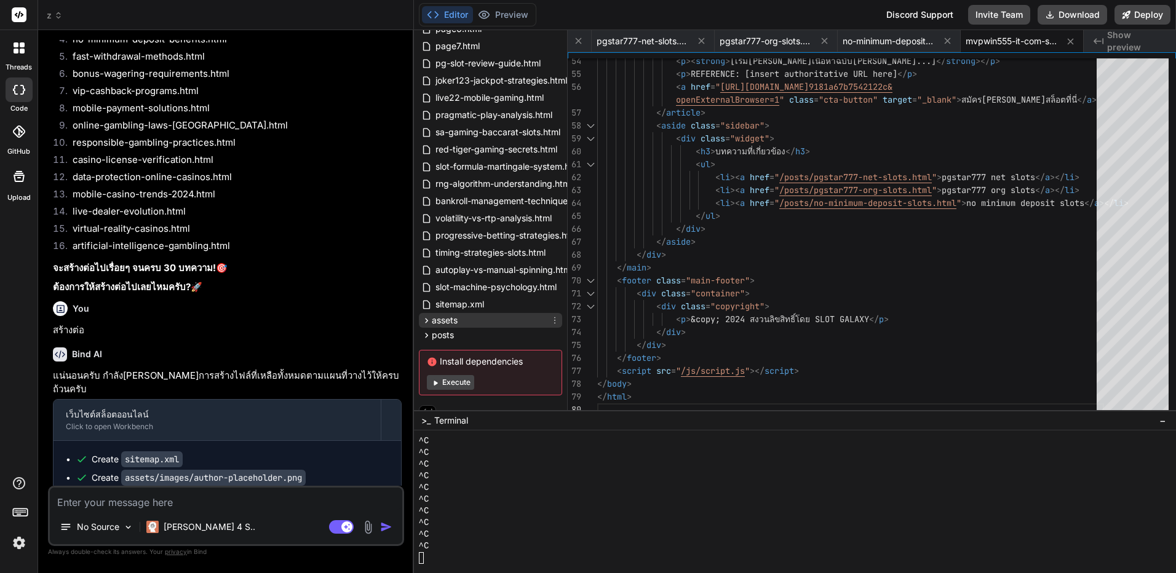
scroll to position [207, 0]
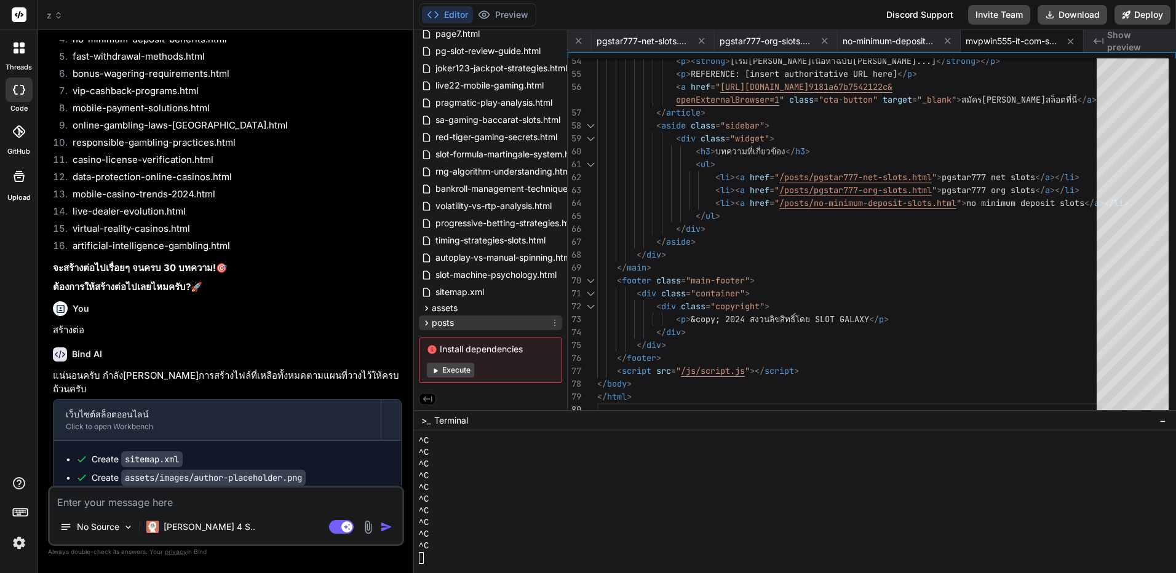
click at [429, 320] on icon at bounding box center [426, 323] width 10 height 10
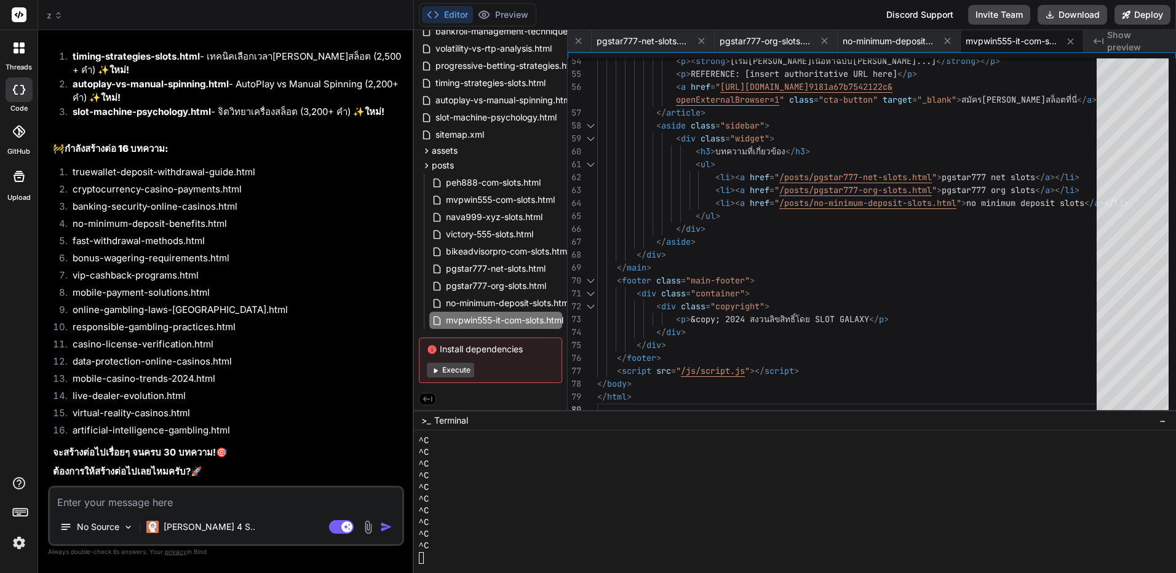
scroll to position [12760, 0]
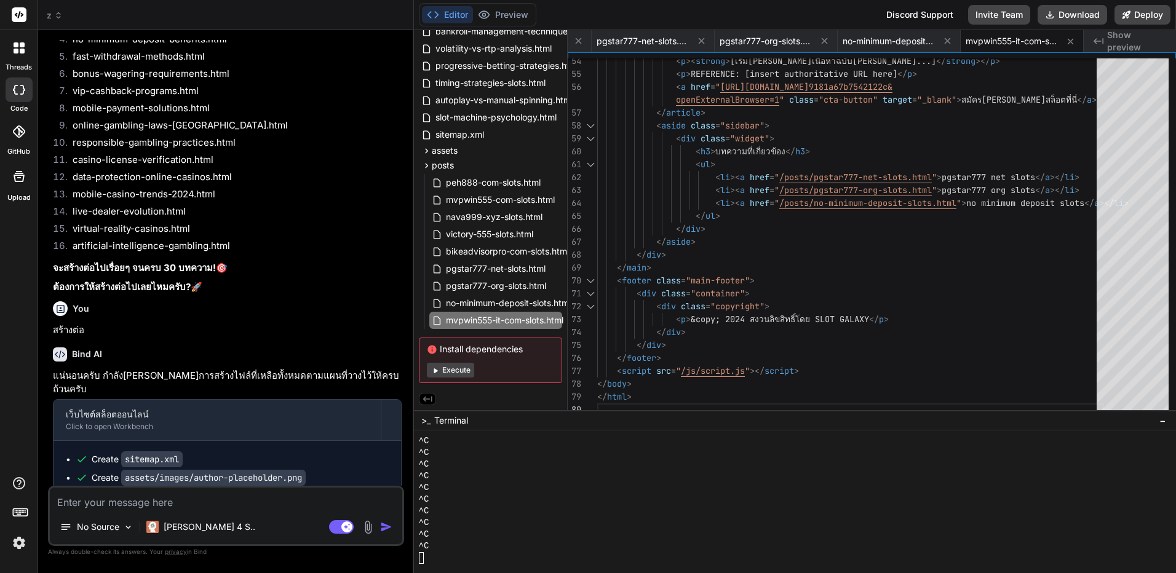
click at [247, 505] on textarea at bounding box center [226, 499] width 353 height 22
type textarea "ส"
type textarea "x"
type textarea "สร"
type textarea "x"
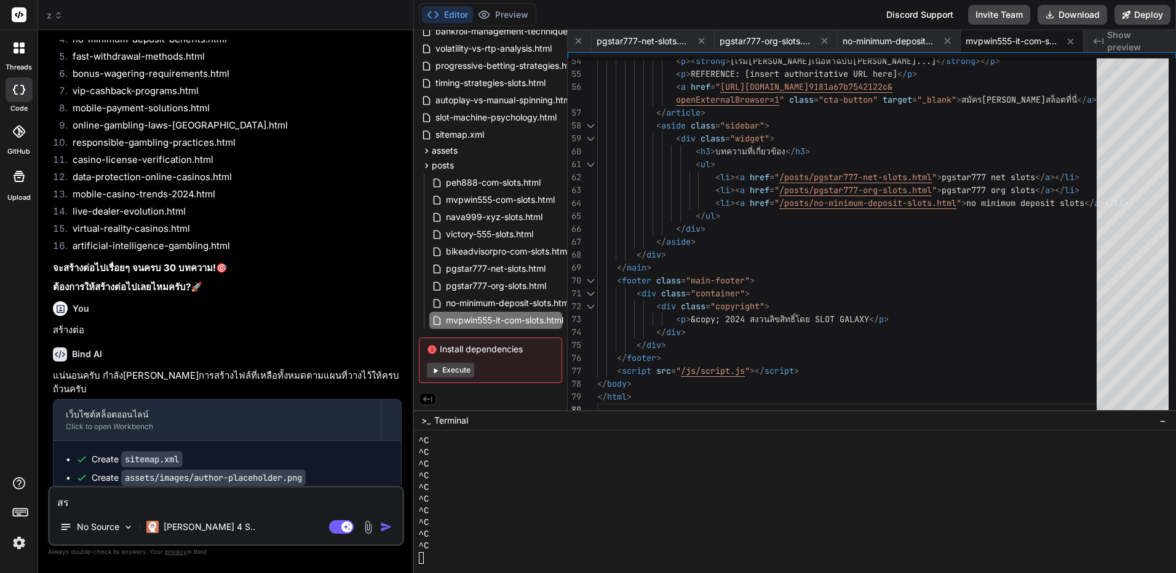
type textarea "สร้"
type textarea "x"
type textarea "สร้า"
type textarea "x"
type textarea "สร้าง"
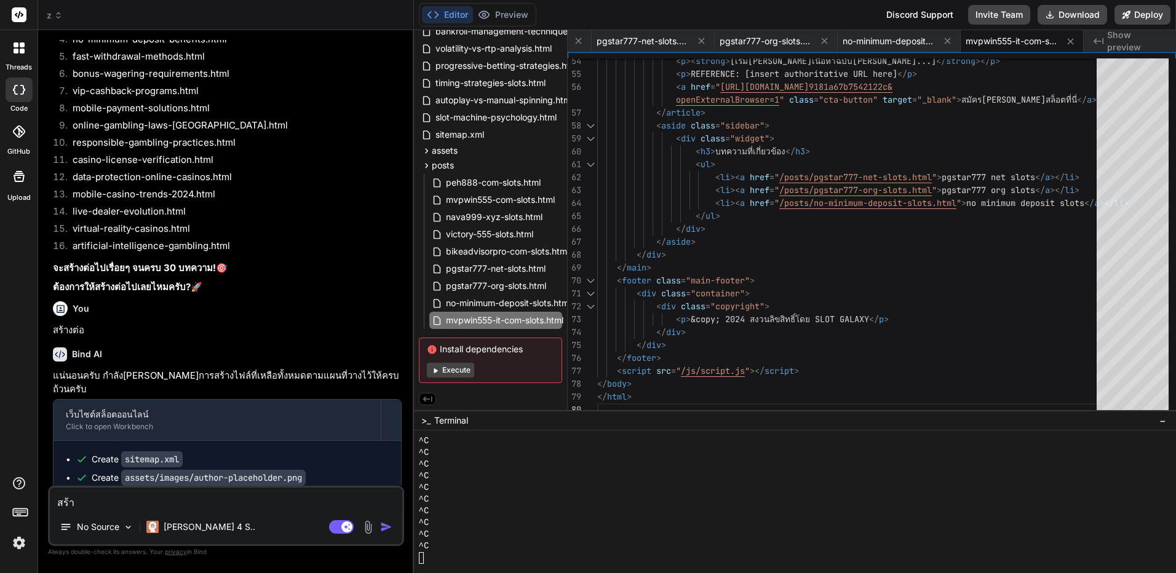
type textarea "x"
type textarea "สร้างต"
type textarea "x"
type textarea "สร้างต่"
type textarea "x"
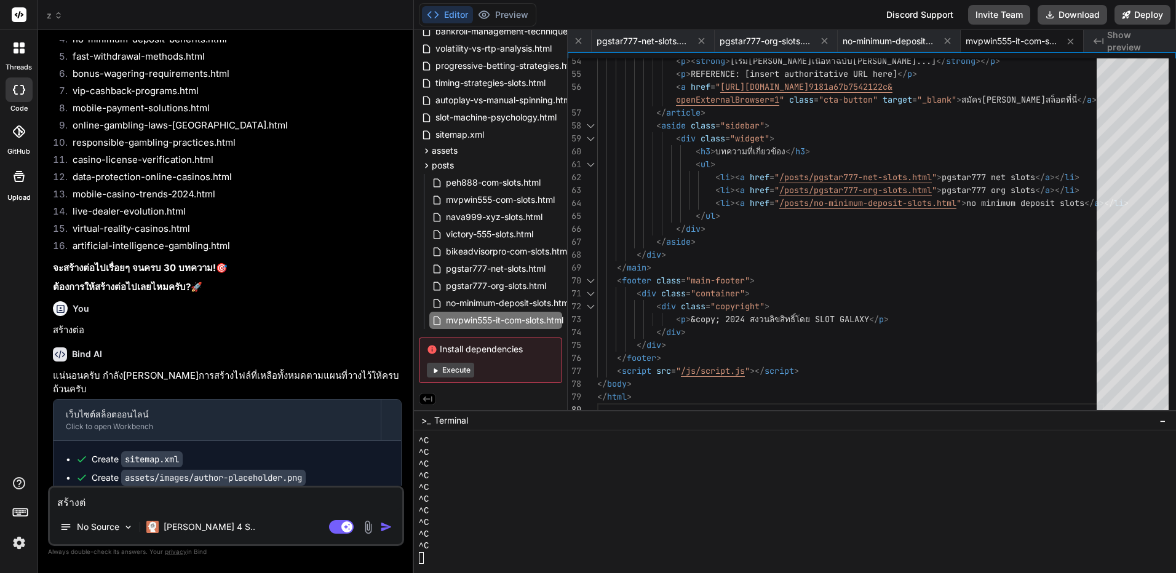
type textarea "สร้างต่า"
type textarea "x"
type textarea "สร้างต่าอ"
type textarea "x"
type textarea "สร้างต่า"
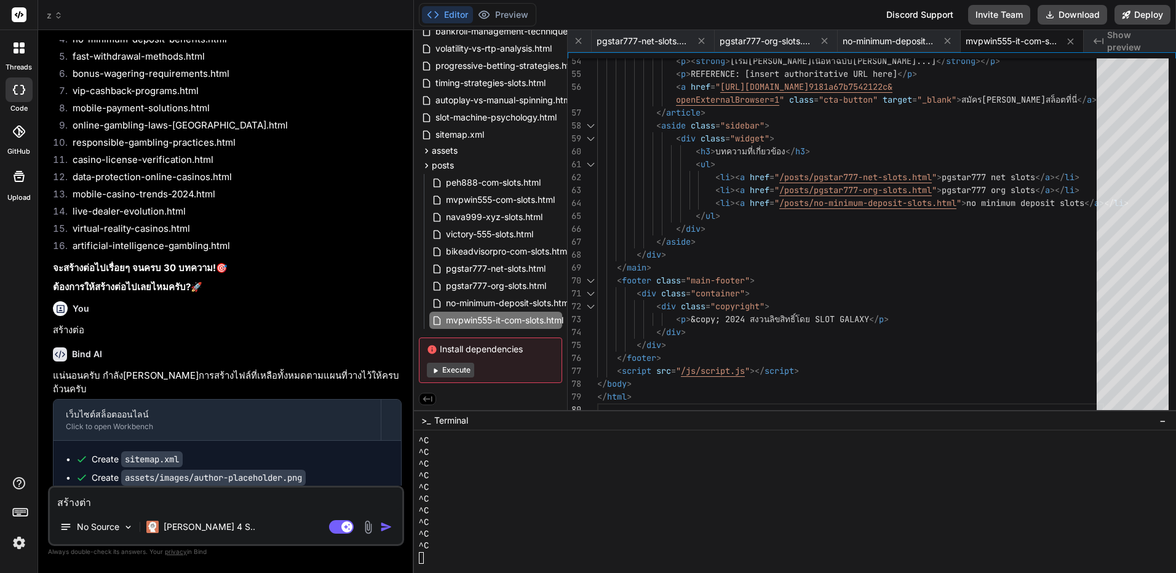
type textarea "x"
type textarea "สร้างต่"
type textarea "x"
type textarea "สร้างต่อ"
type textarea "x"
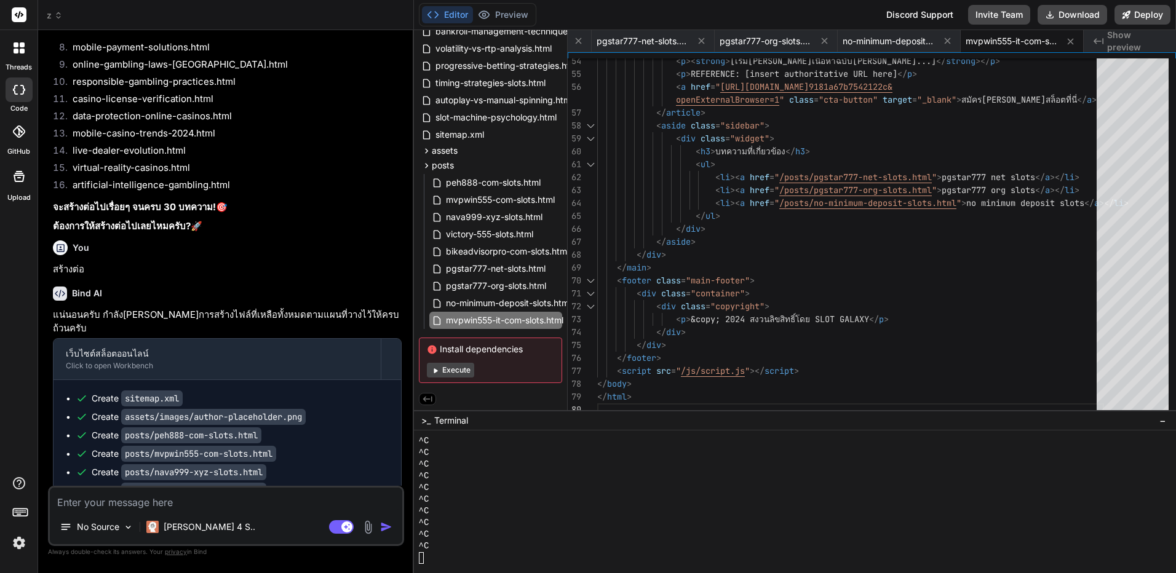
scroll to position [12887, 0]
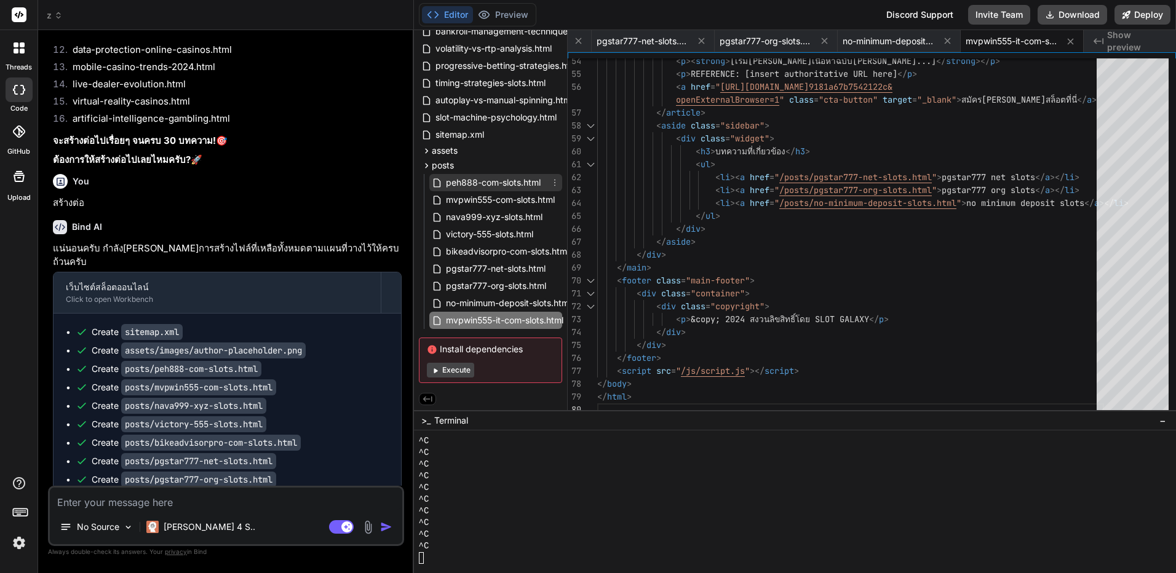
click at [508, 174] on div "peh888-com-slots.html" at bounding box center [495, 182] width 133 height 17
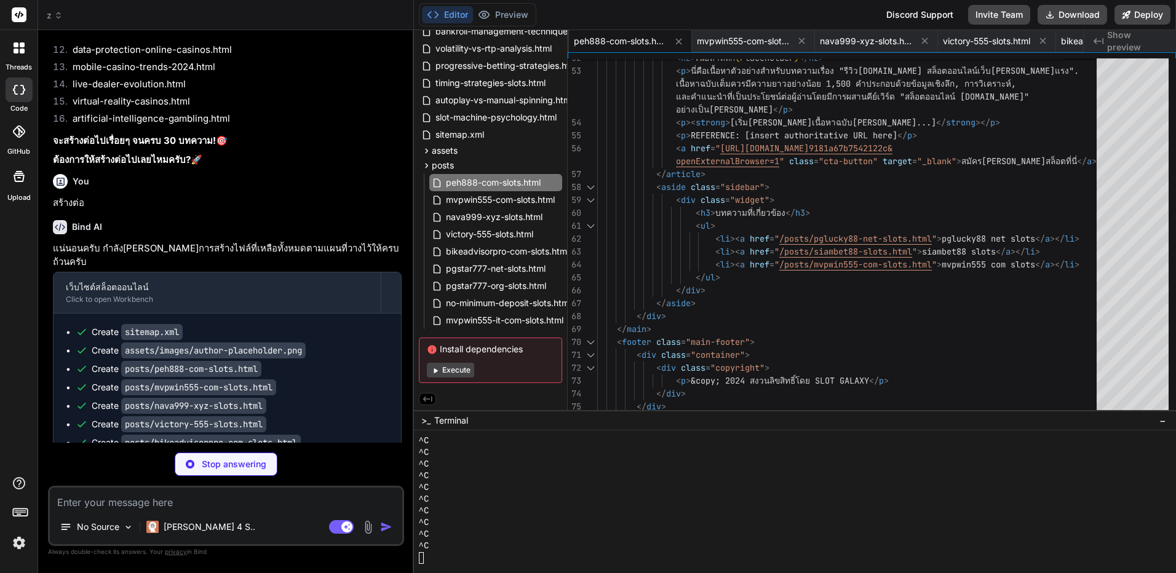
type textarea "x"
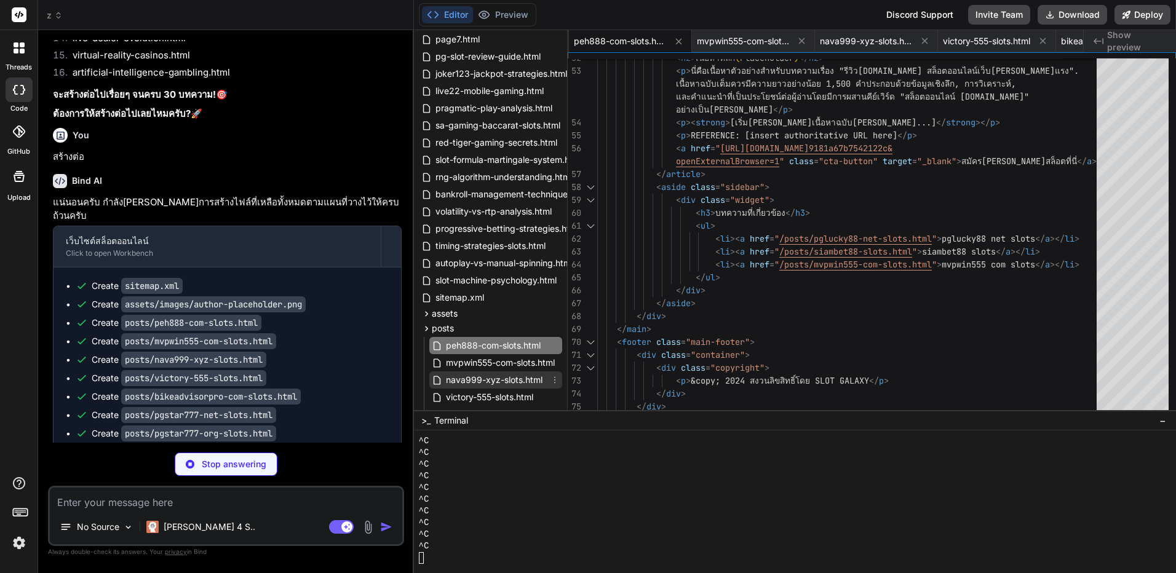
scroll to position [180, 0]
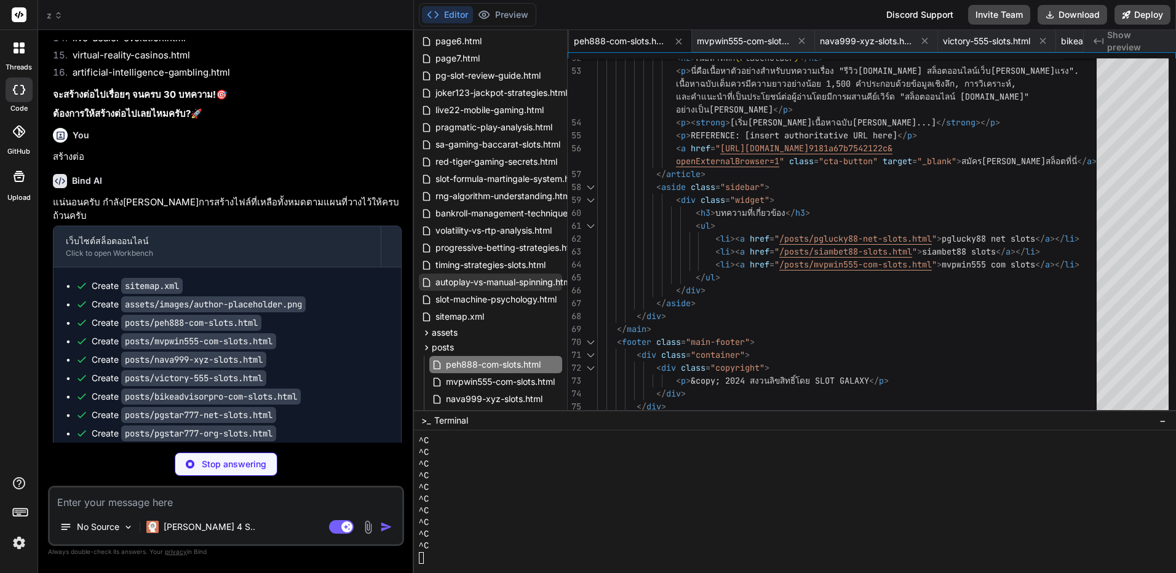
click at [520, 287] on span "autoplay-vs-manual-spinning.html" at bounding box center [504, 282] width 140 height 15
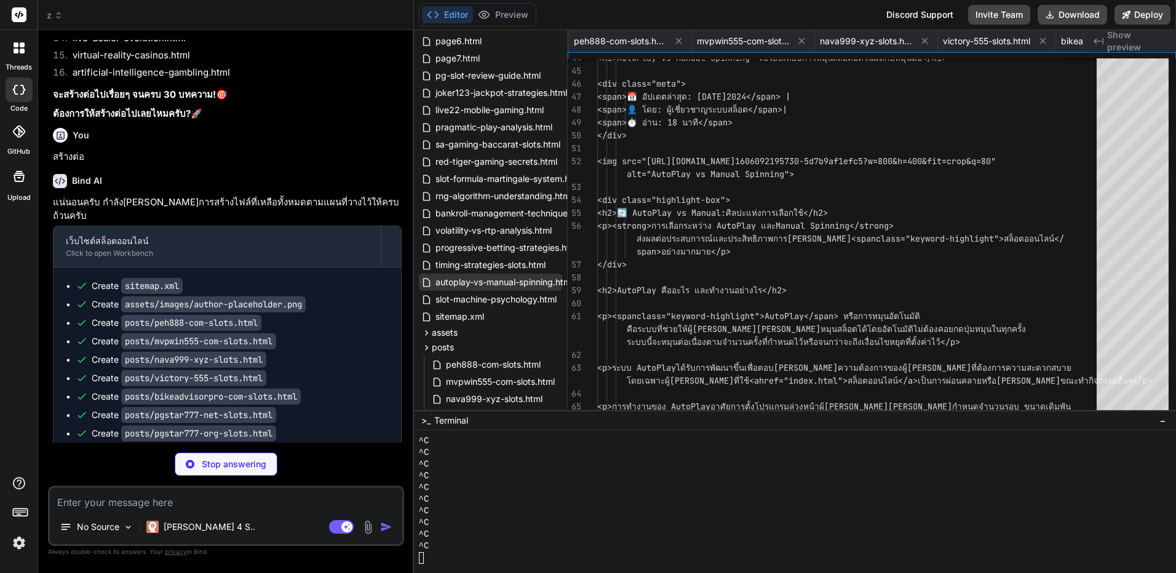
type textarea "<p>&copy; 2024 BNG55 SLOT - AutoPlay vs Manual Spinning | All Rights Reserved</…"
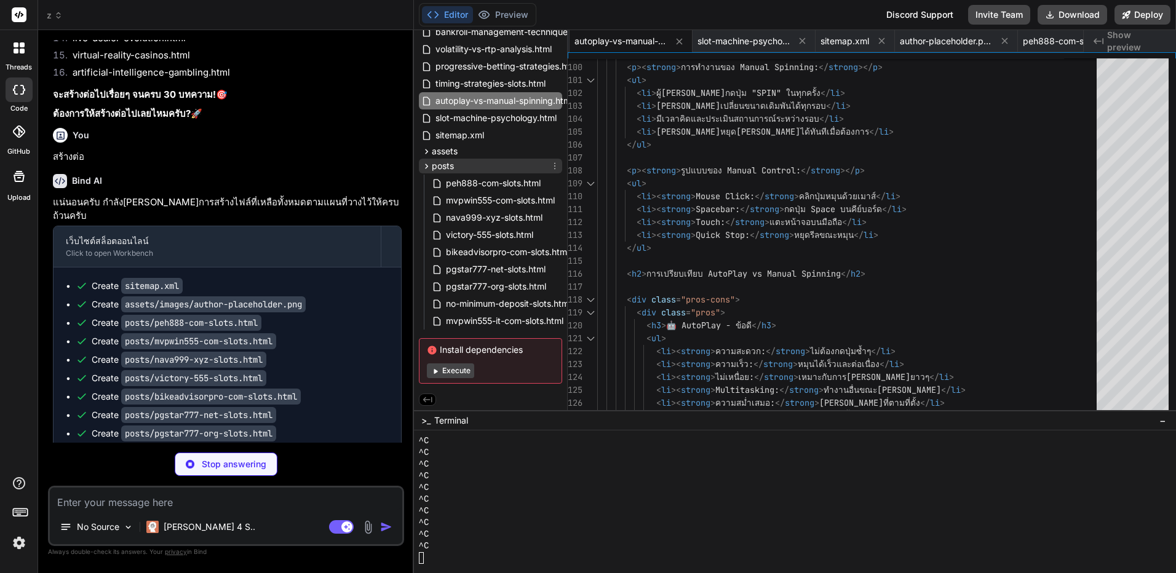
scroll to position [364, 0]
click at [218, 468] on p "Stop answering" at bounding box center [234, 464] width 65 height 12
type textarea "x"
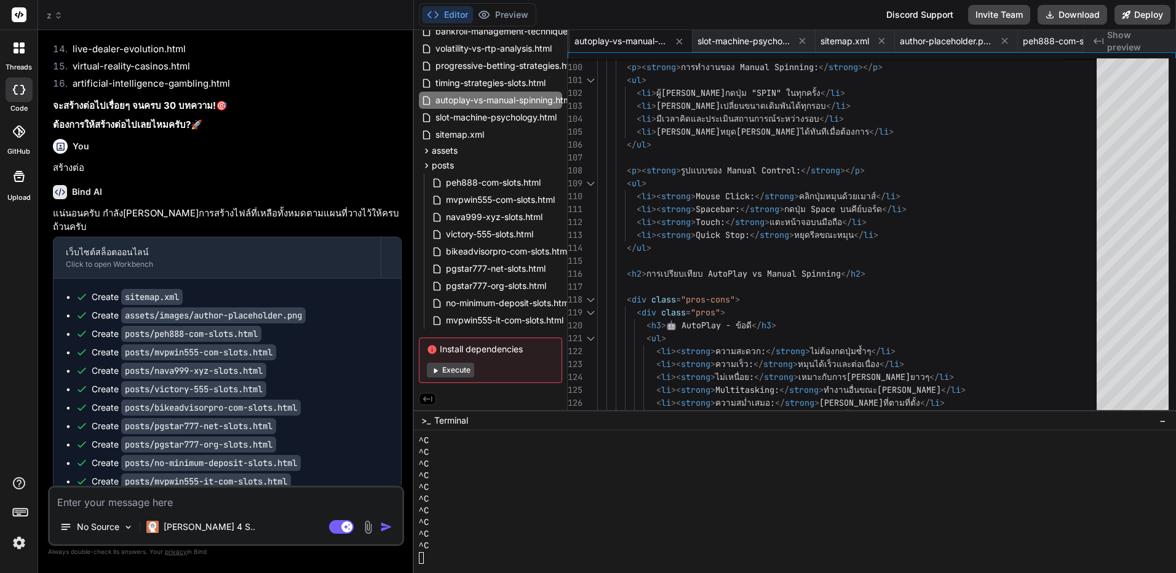
click at [76, 573] on p "สร้างต่อ" at bounding box center [227, 580] width 349 height 14
copy div "สร้างต่อ"
click at [177, 505] on textarea at bounding box center [226, 499] width 353 height 22
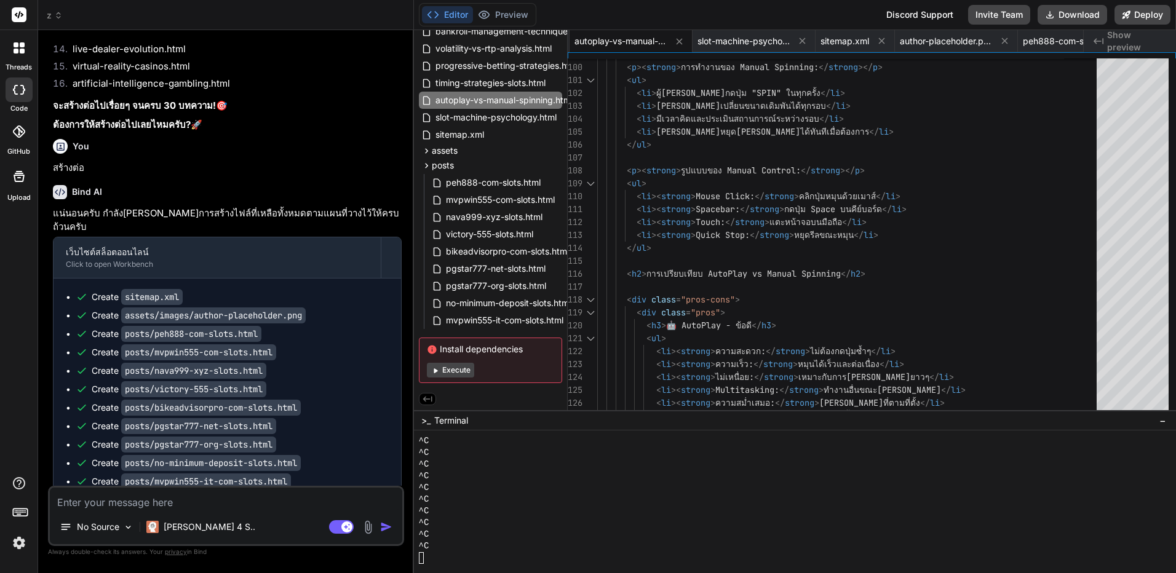
paste textarea "สร้างต่อ"
type textarea "สร้างต่อ"
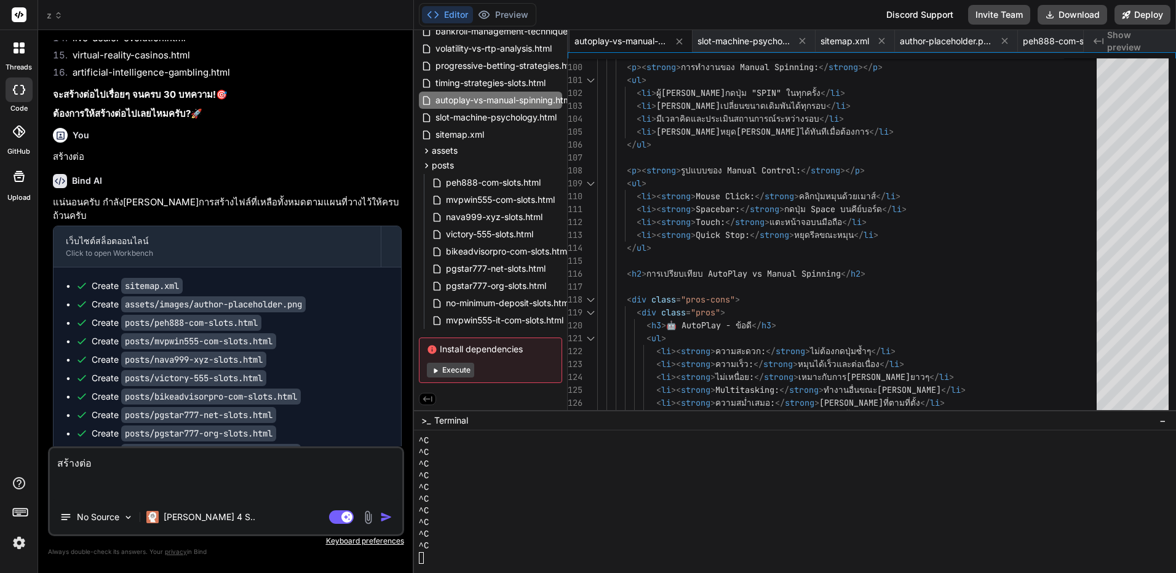
type textarea "x"
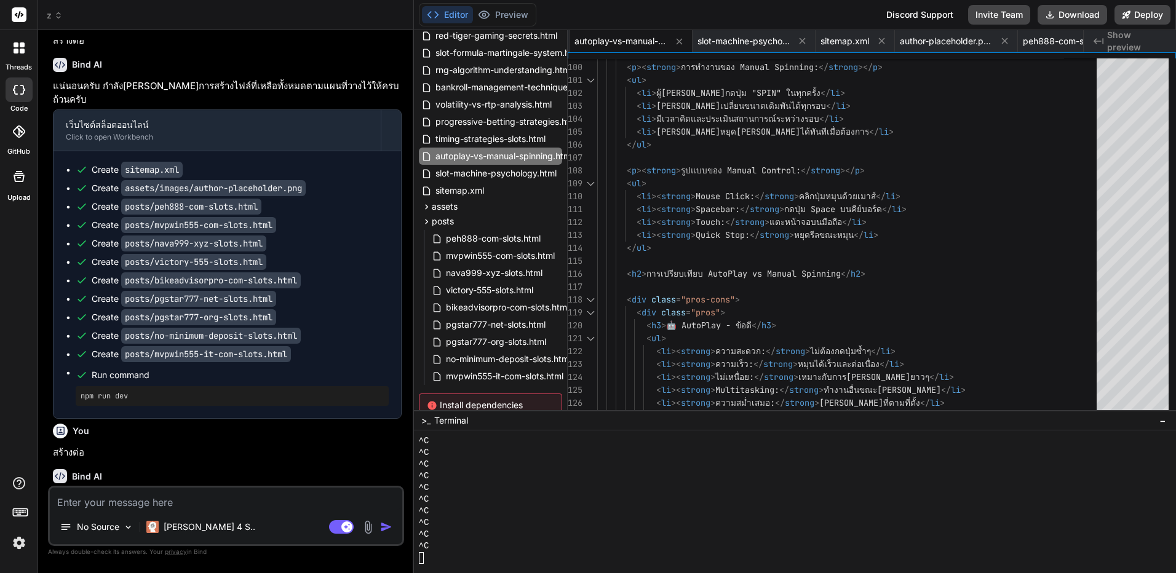
scroll to position [364, 0]
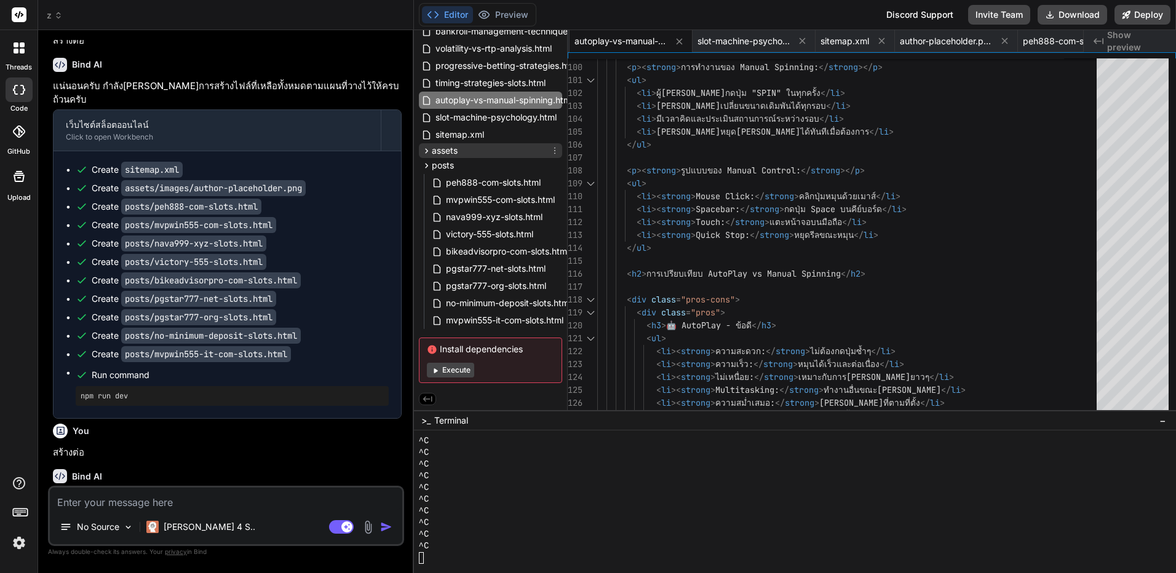
click at [427, 148] on icon at bounding box center [426, 150] width 3 height 5
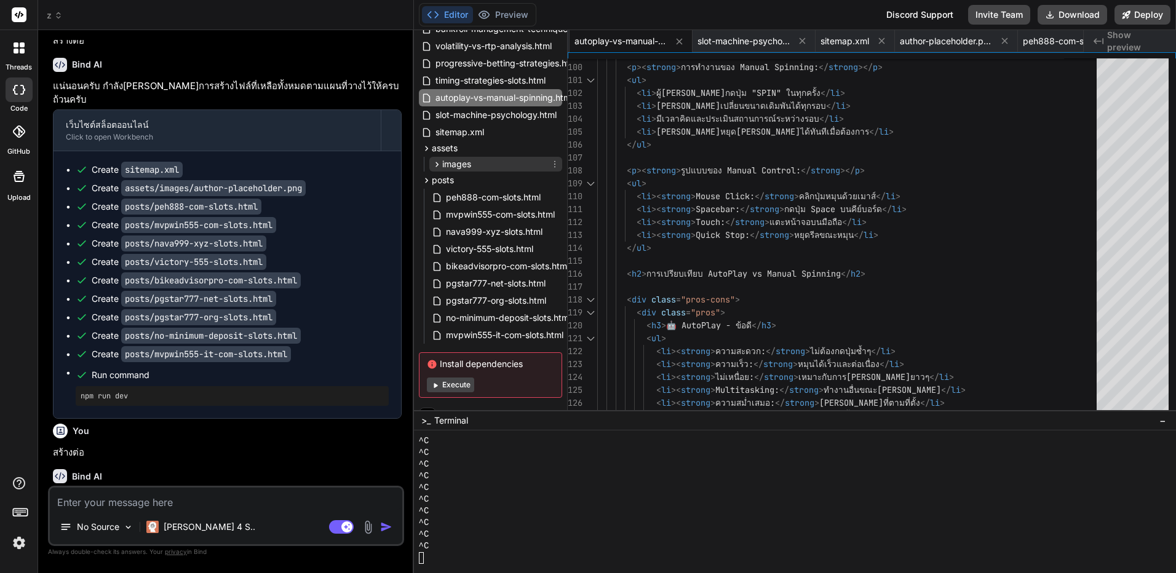
click at [440, 166] on icon at bounding box center [437, 164] width 10 height 10
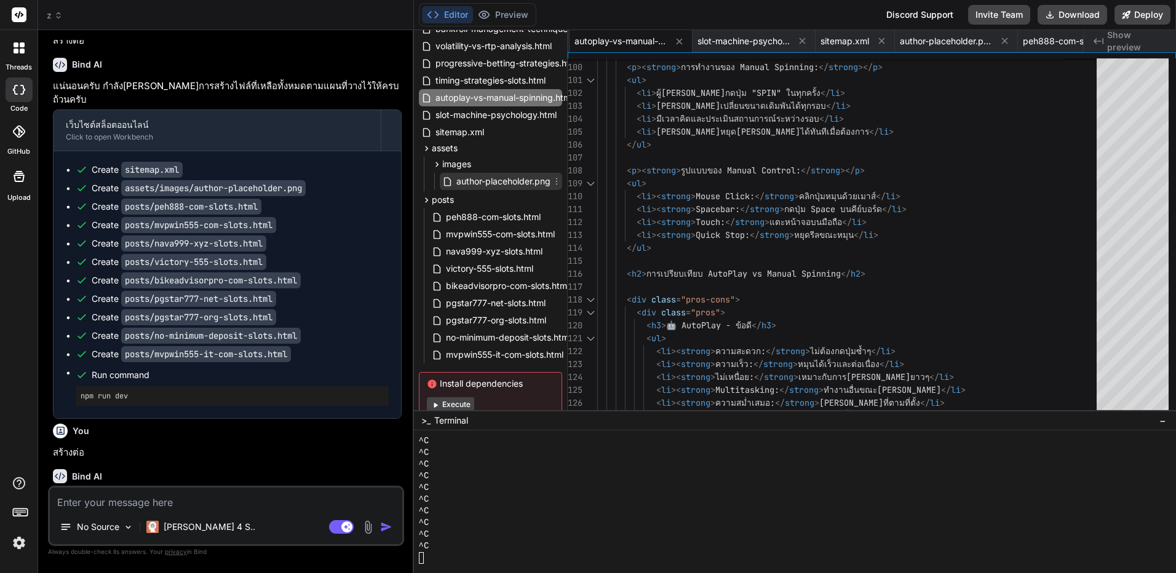
click at [492, 185] on span "author-placeholder.png" at bounding box center [503, 181] width 97 height 15
type textarea "This is a placeholder for the author's profile picture. Please replace it with …"
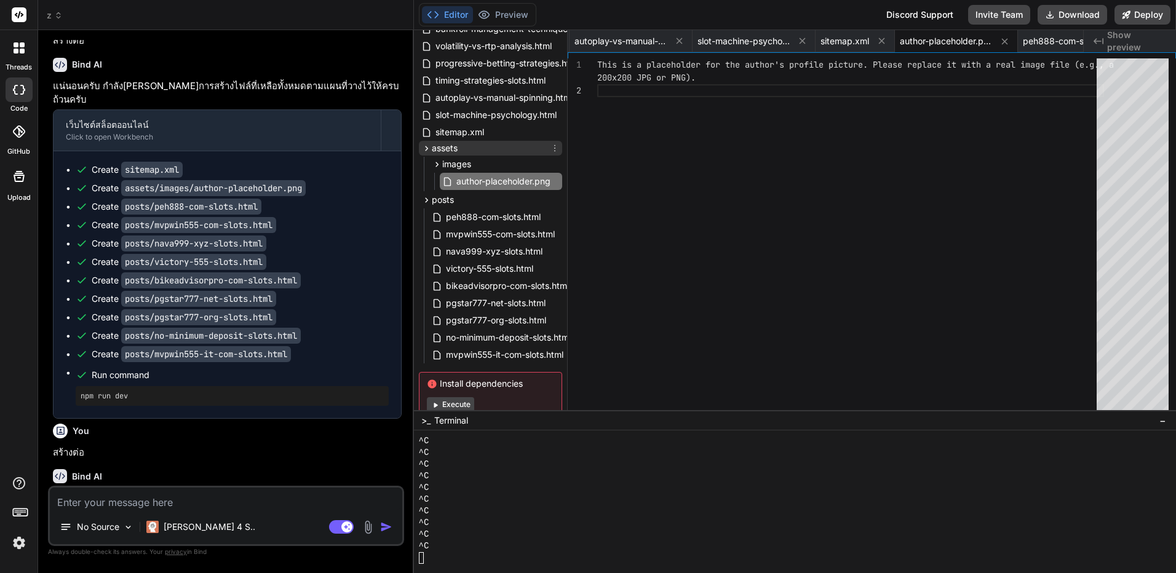
click at [425, 151] on icon at bounding box center [426, 148] width 10 height 10
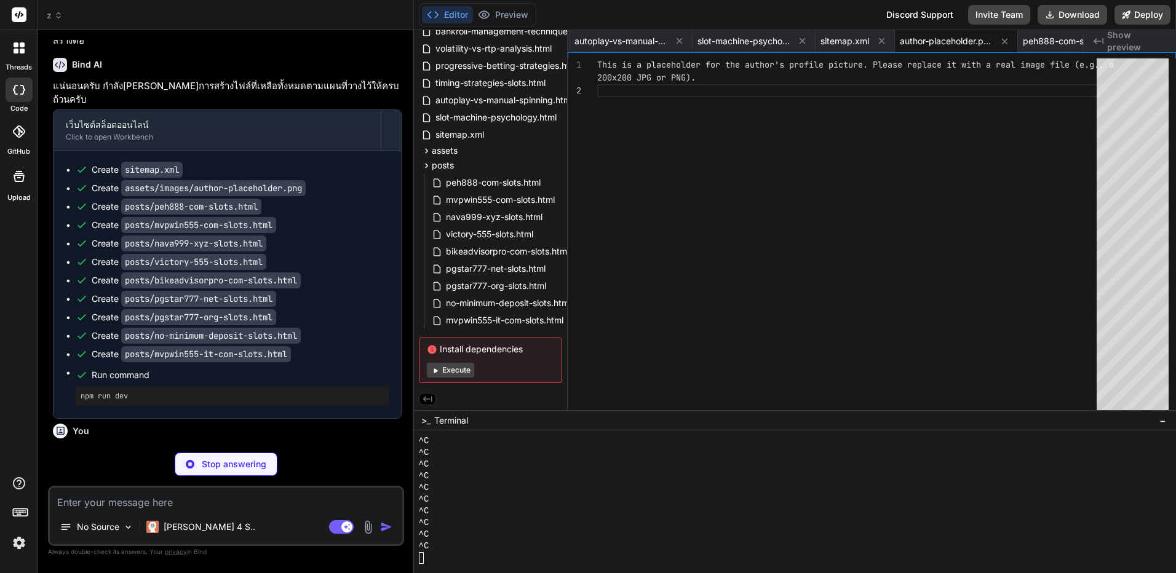
scroll to position [13096, 0]
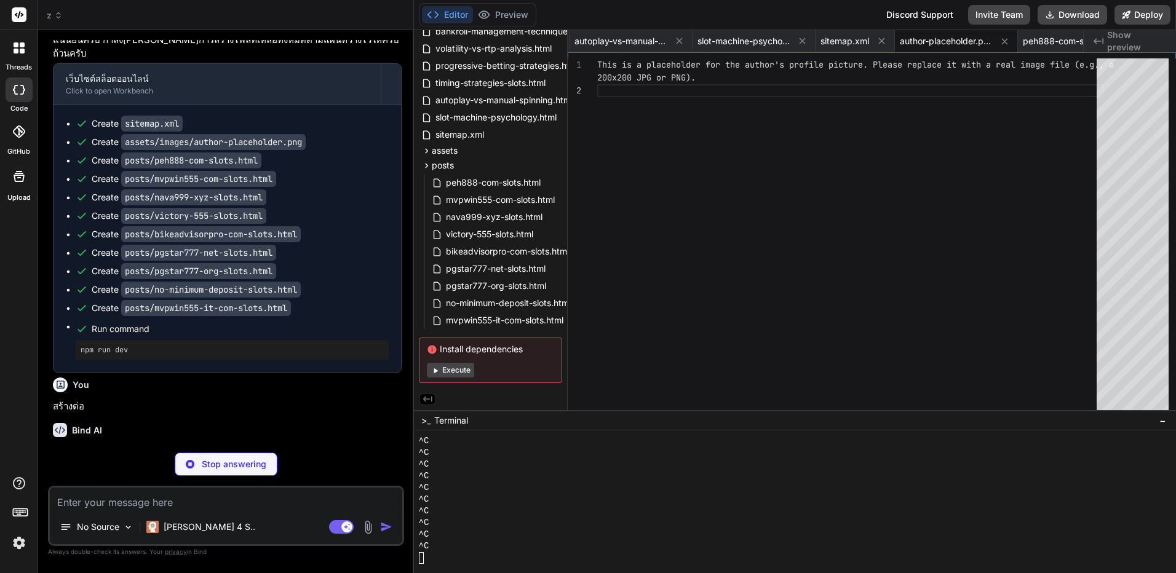
click at [449, 366] on button "Execute" at bounding box center [450, 370] width 47 height 15
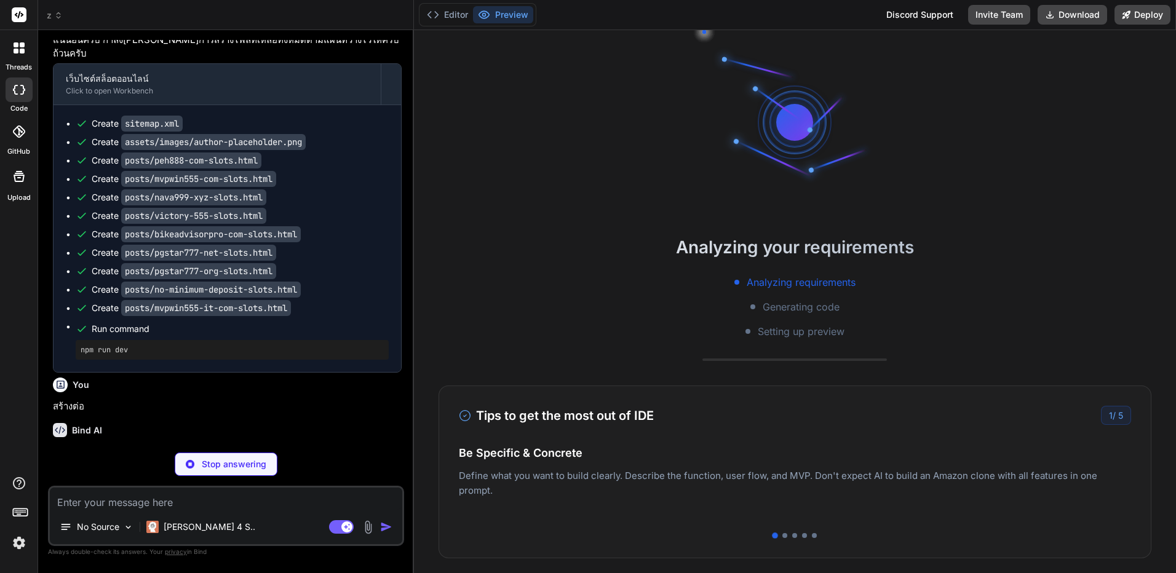
scroll to position [13133, 0]
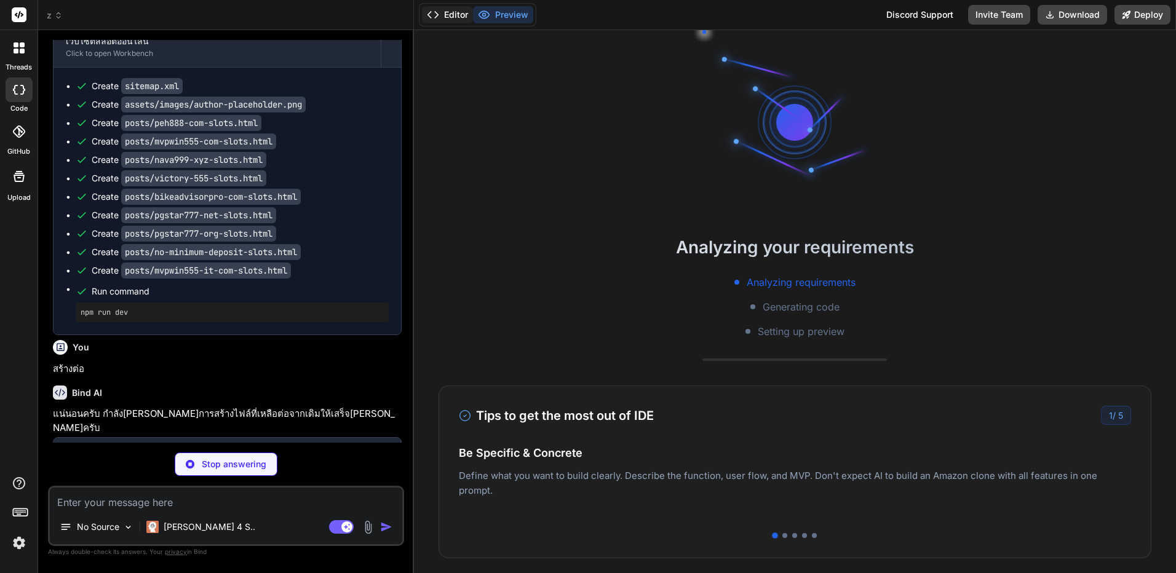
click at [457, 12] on button "Editor" at bounding box center [447, 14] width 51 height 17
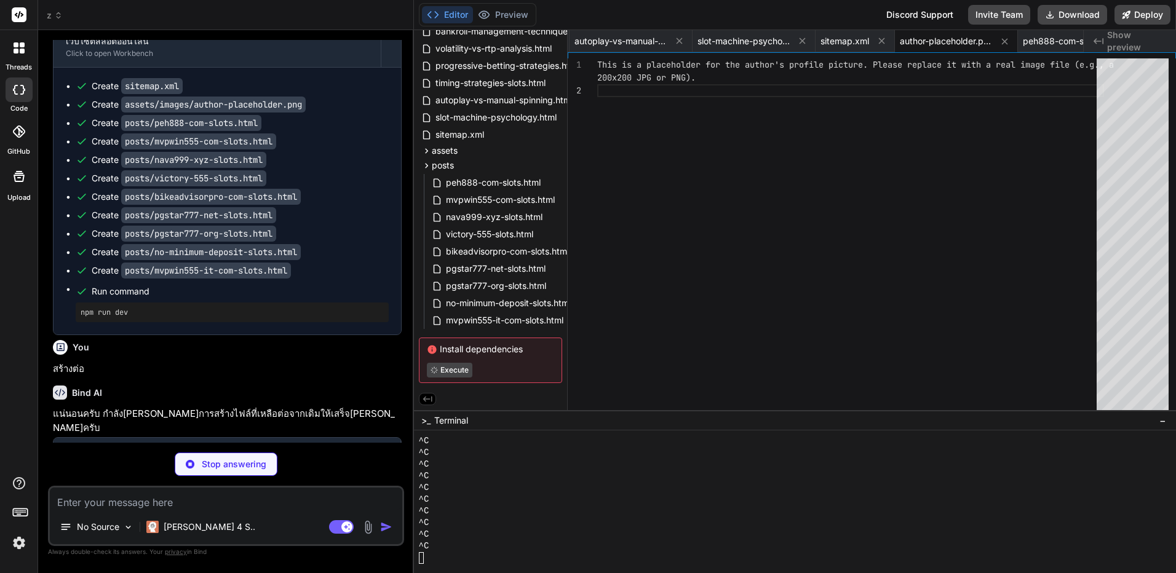
drag, startPoint x: 531, startPoint y: 348, endPoint x: 523, endPoint y: 346, distance: 8.2
click at [523, 346] on span "Install dependencies" at bounding box center [490, 349] width 127 height 12
copy span "Install dependencies"
click at [366, 519] on div "No Source Claude 4 S.." at bounding box center [226, 530] width 353 height 30
click at [378, 503] on textarea at bounding box center [226, 499] width 353 height 22
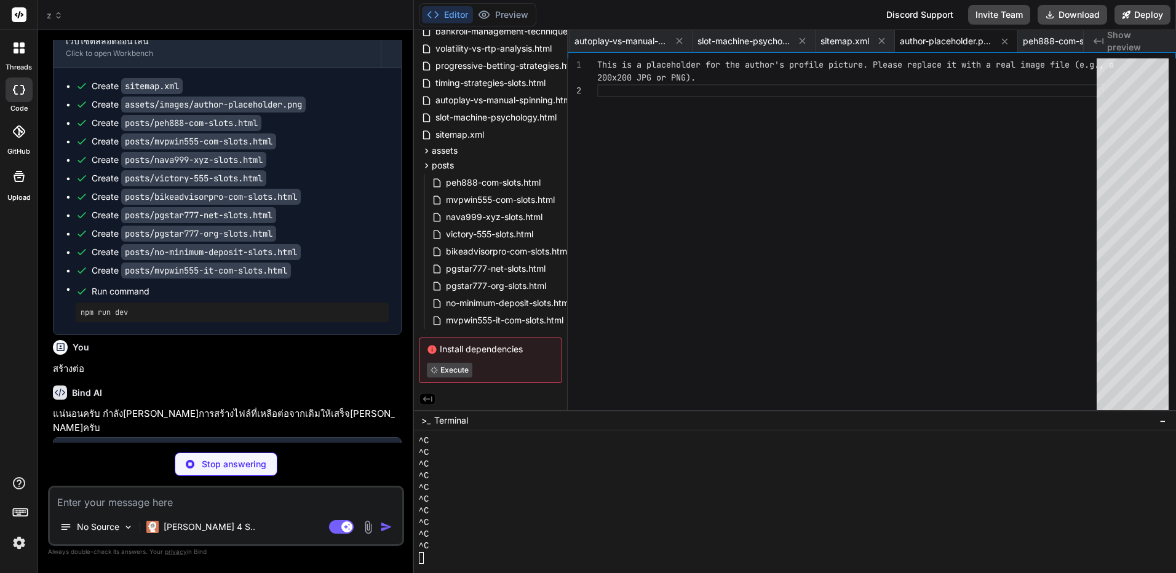
type textarea "x"
type textarea "ก"
type textarea "x"
type textarea "ก"
click at [72, 538] on p "สร้างต่อ" at bounding box center [227, 545] width 349 height 14
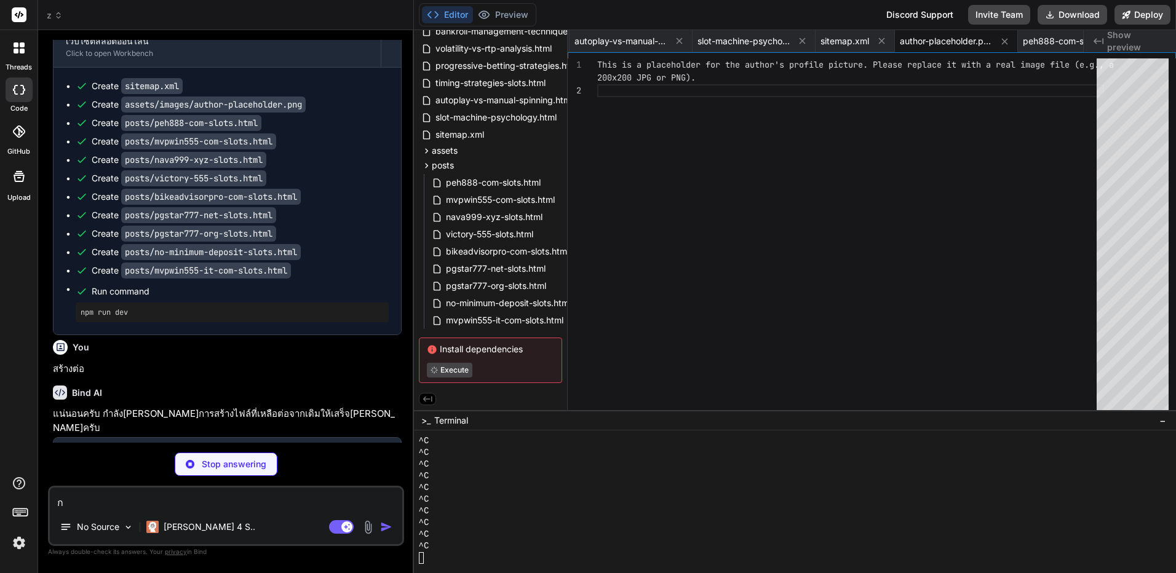
click at [72, 538] on p "สร้างต่อ" at bounding box center [227, 545] width 349 height 14
click at [236, 502] on textarea "ก" at bounding box center [226, 499] width 353 height 22
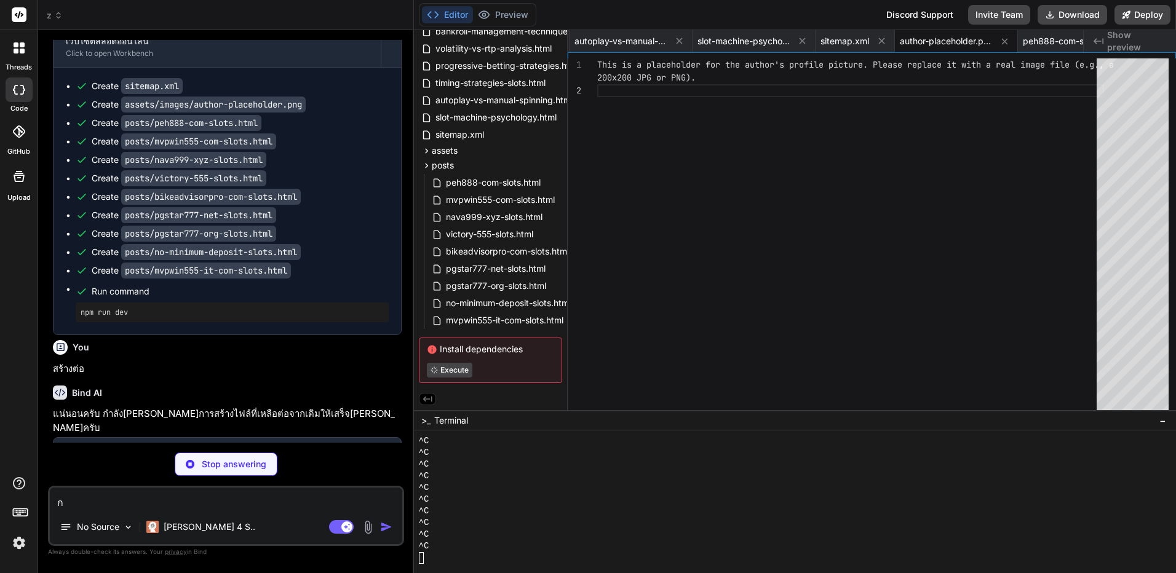
type textarea "x"
type textarea "ย"
type textarea "x"
type textarea "ยั"
type textarea "x"
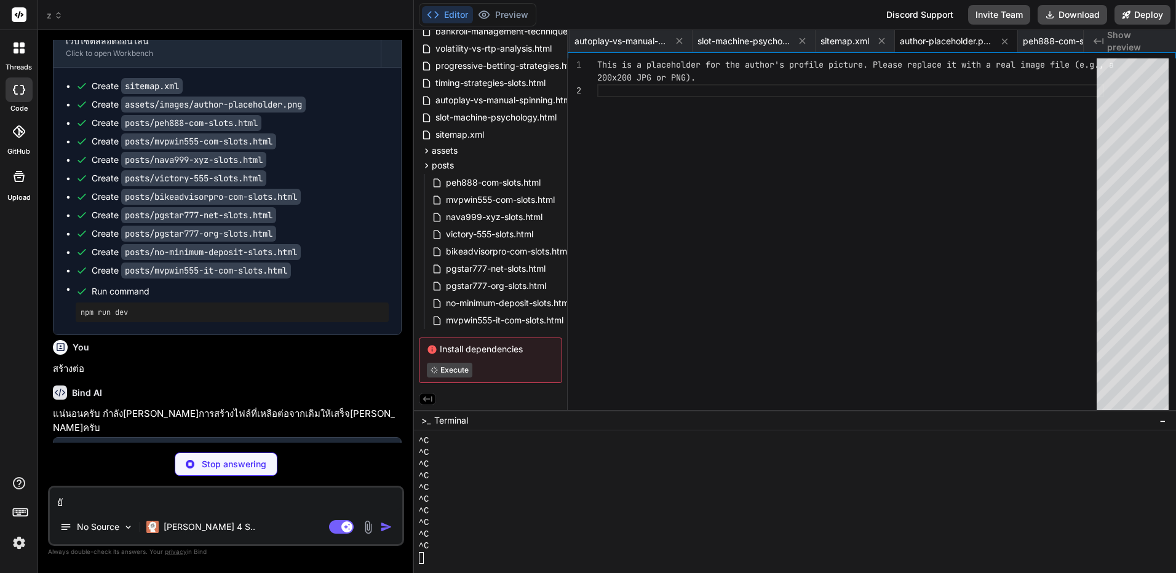
type textarea "ยัง"
type textarea "x"
type textarea "ยังด"
type textarea "x"
type textarea "ยัง"
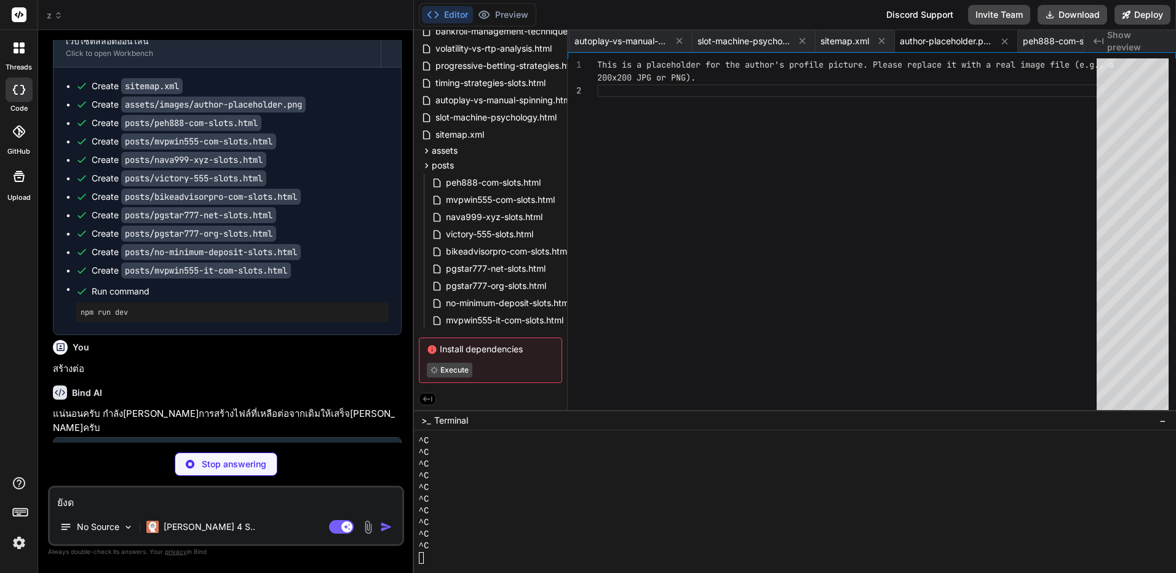
type textarea "x"
type textarea "ยังเ"
type textarea "x"
type textarea "ยังเห"
type textarea "x"
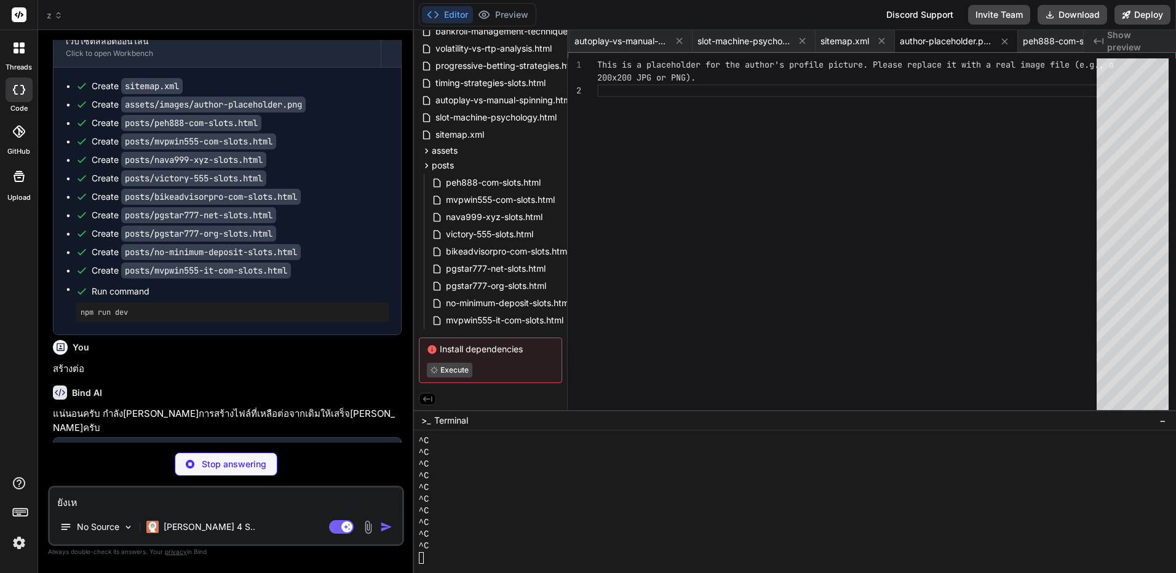
type textarea "ยังเหล"
type textarea "x"
type textarea "ยังเหลื"
type textarea "x"
type textarea "ยังเหลือ"
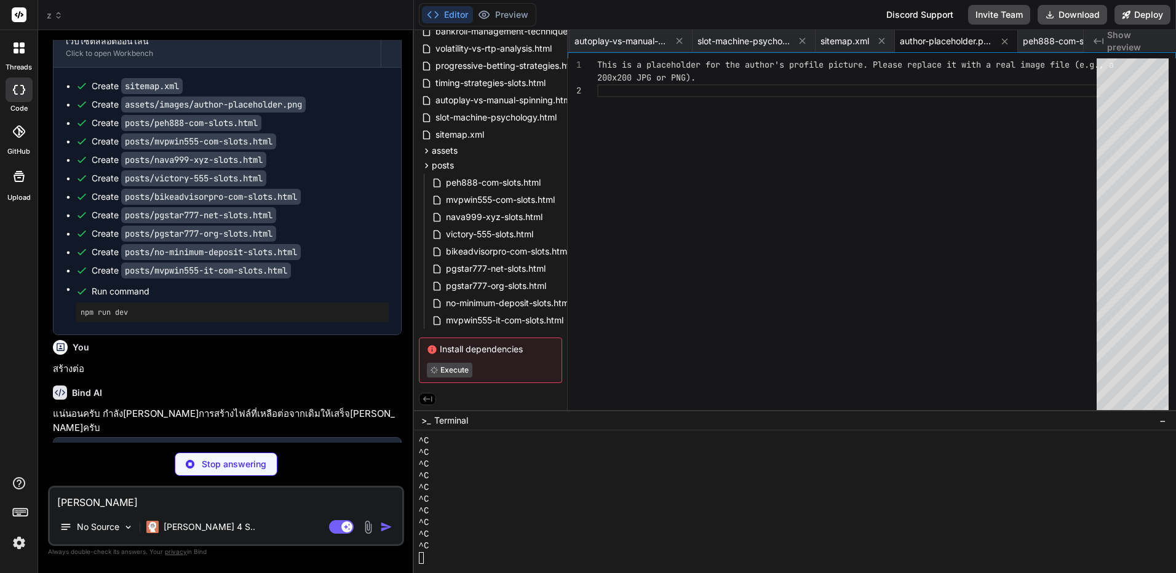
type textarea "x"
type textarea "ยังเหลืออ"
type textarea "x"
type textarea "ยังเหลืออะ"
type textarea "x"
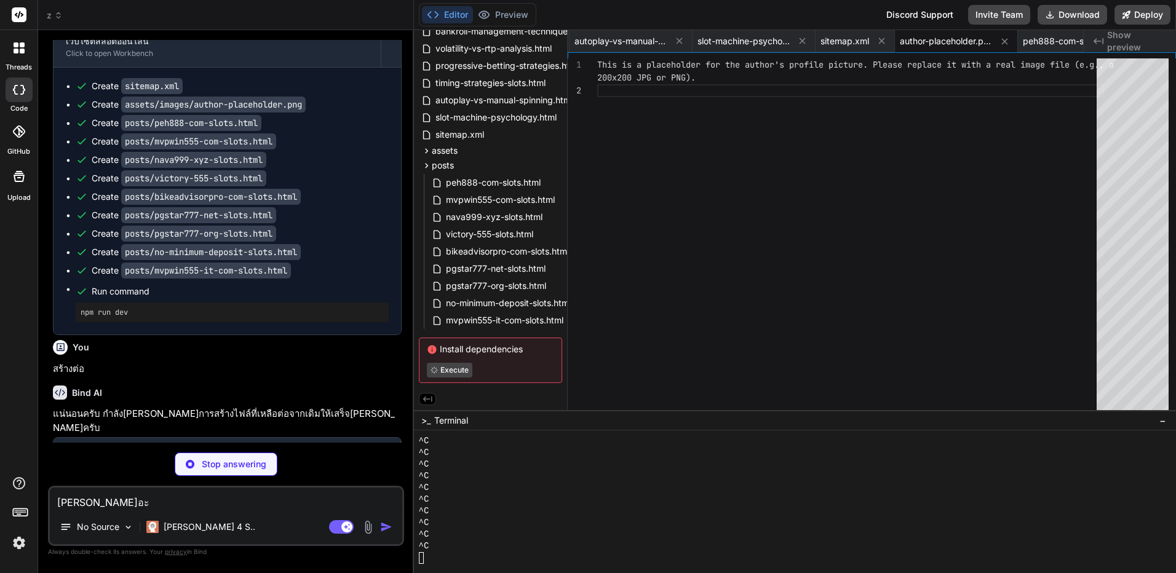
type textarea "ยังเหลืออะไ"
type textarea "x"
type textarea "ยังเหลืออะไร"
type textarea "x"
type textarea "ยังเหลืออะไรอ"
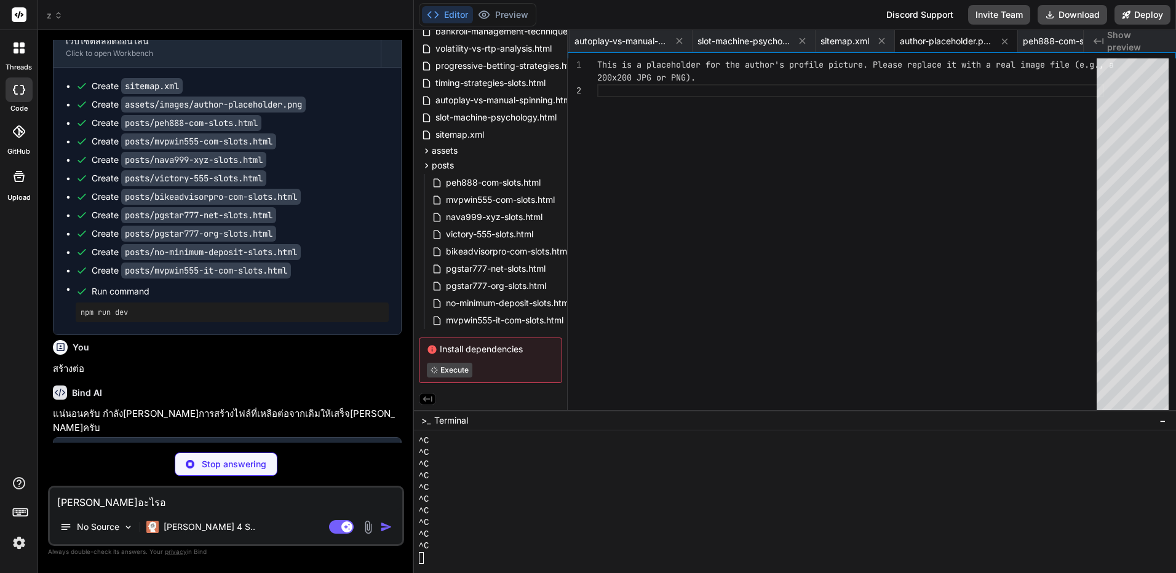
type textarea "x"
type textarea "ยังเหลืออะไรอี"
type textarea "x"
type textarea "ยังเหลืออะไรอีก"
type textarea "x"
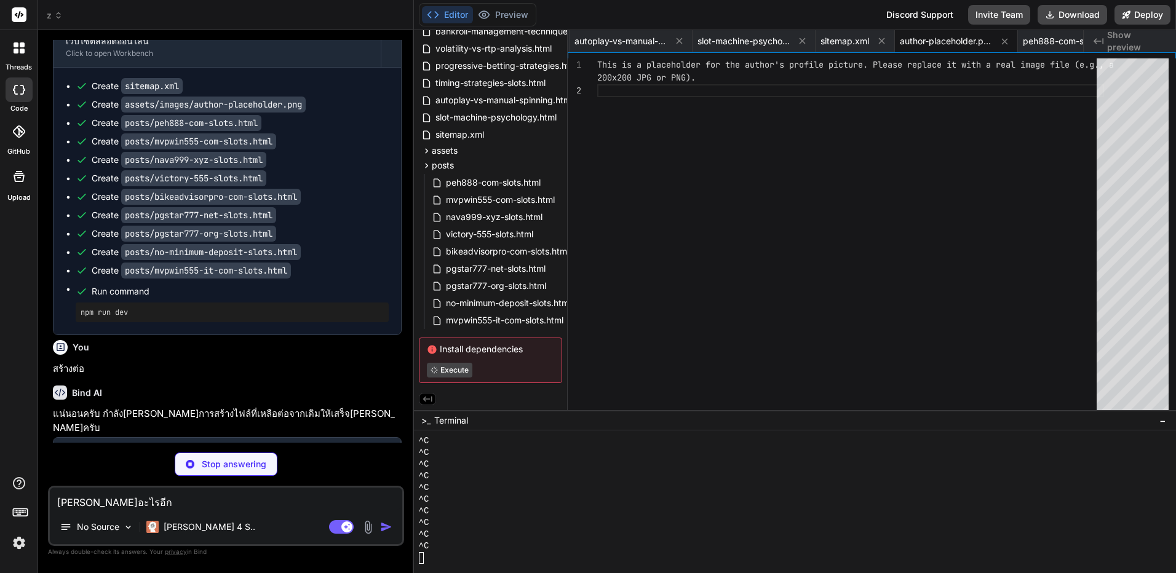
type textarea "ยังเหลืออะไรอีก"
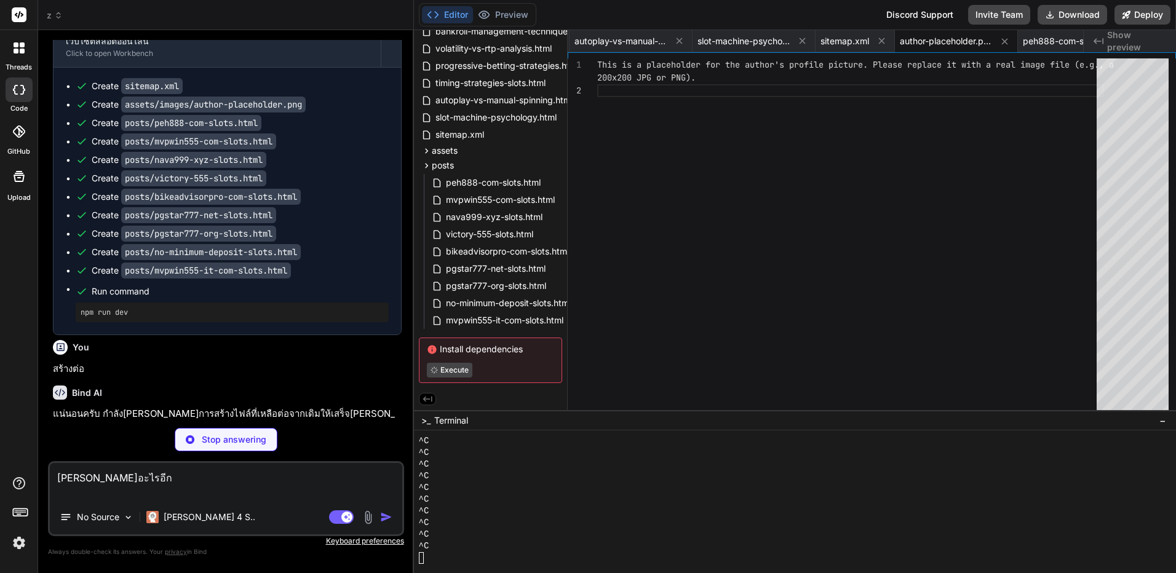
scroll to position [13158, 0]
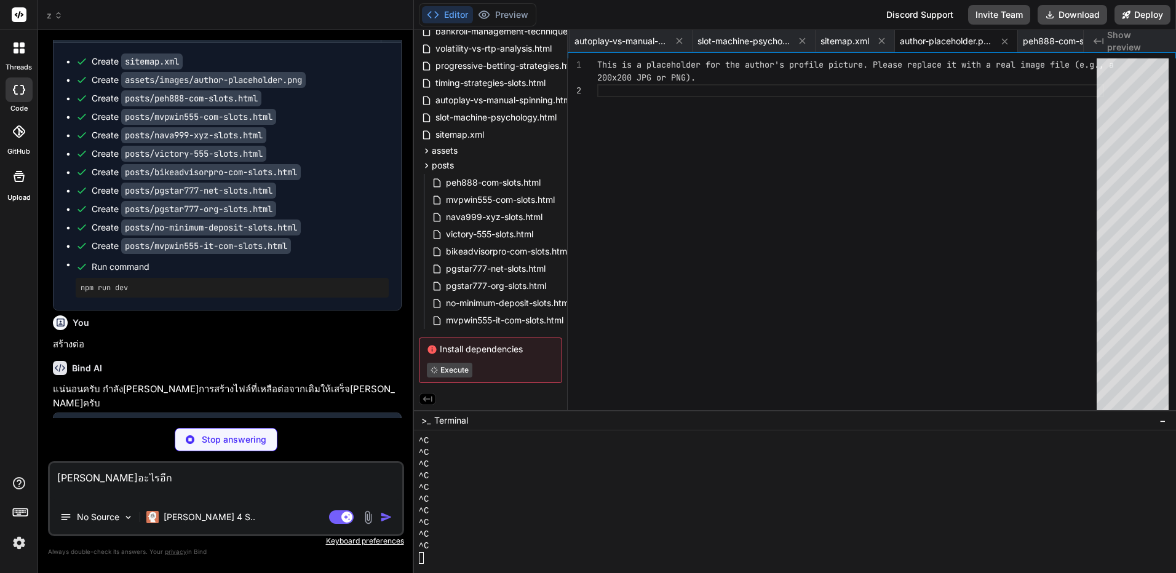
type textarea "x"
type textarea "ยังเหลืออะไรอีก"
click at [388, 511] on div "ยังเหลืออะไรอีก No Source Claude 4 S.. Agent Mode. When this toggle is activate…" at bounding box center [226, 498] width 356 height 75
click at [509, 26] on div "Editor Preview" at bounding box center [478, 14] width 118 height 23
click at [513, 19] on button "Preview" at bounding box center [503, 14] width 60 height 17
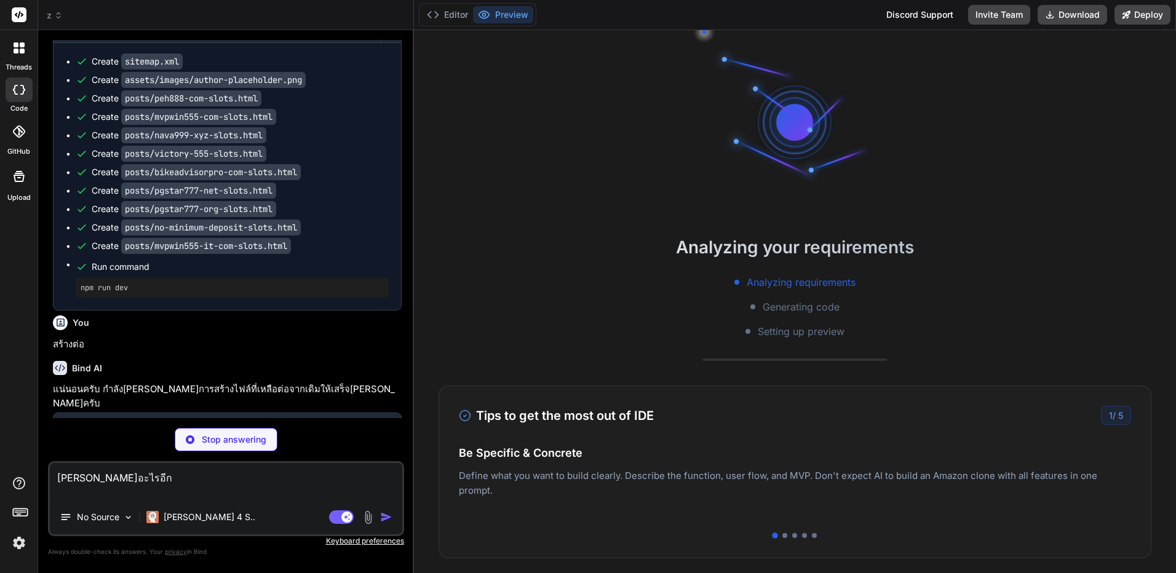
type textarea "x"
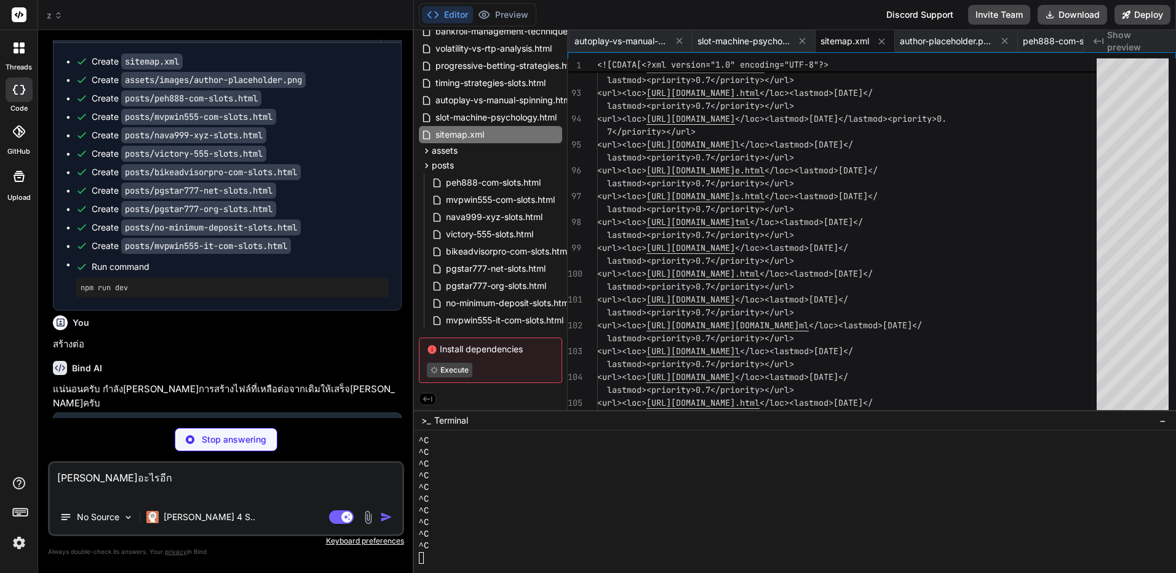
scroll to position [13177, 0]
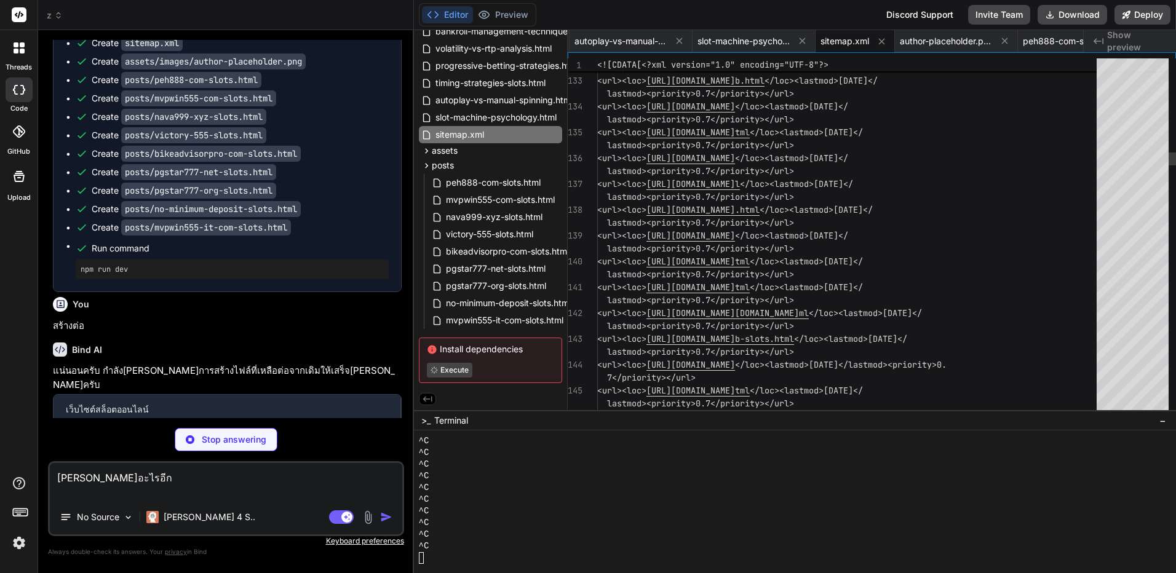
type textarea "x"
type textarea "</div> </div> </footer> <script src="/js/script.js"></script> </body> </html>"
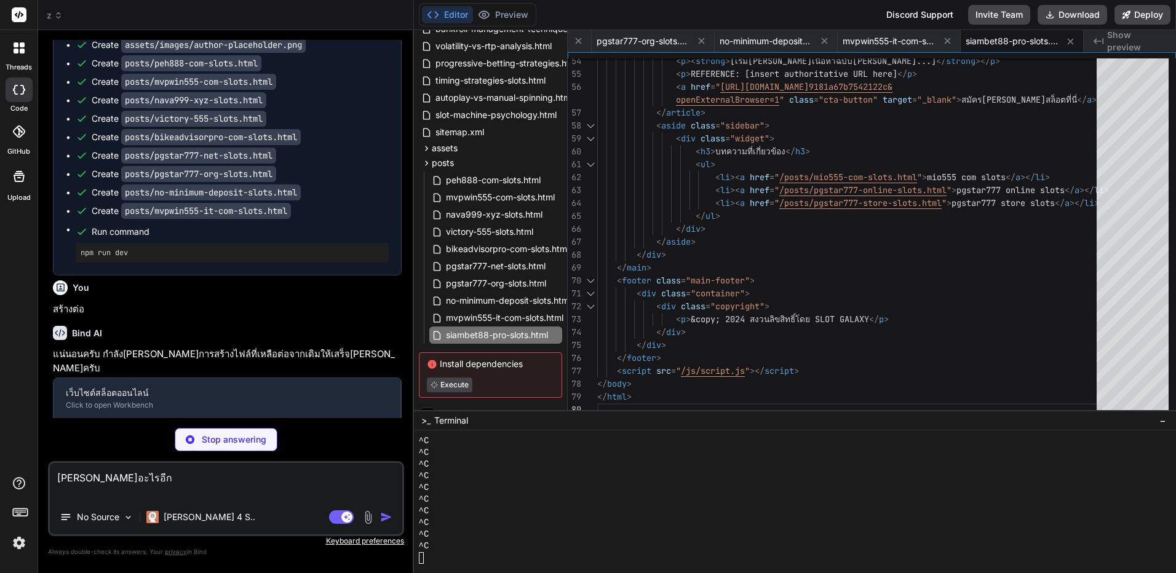
scroll to position [13195, 0]
click at [210, 494] on textarea "ยังเหลืออะไรอีก" at bounding box center [226, 481] width 353 height 37
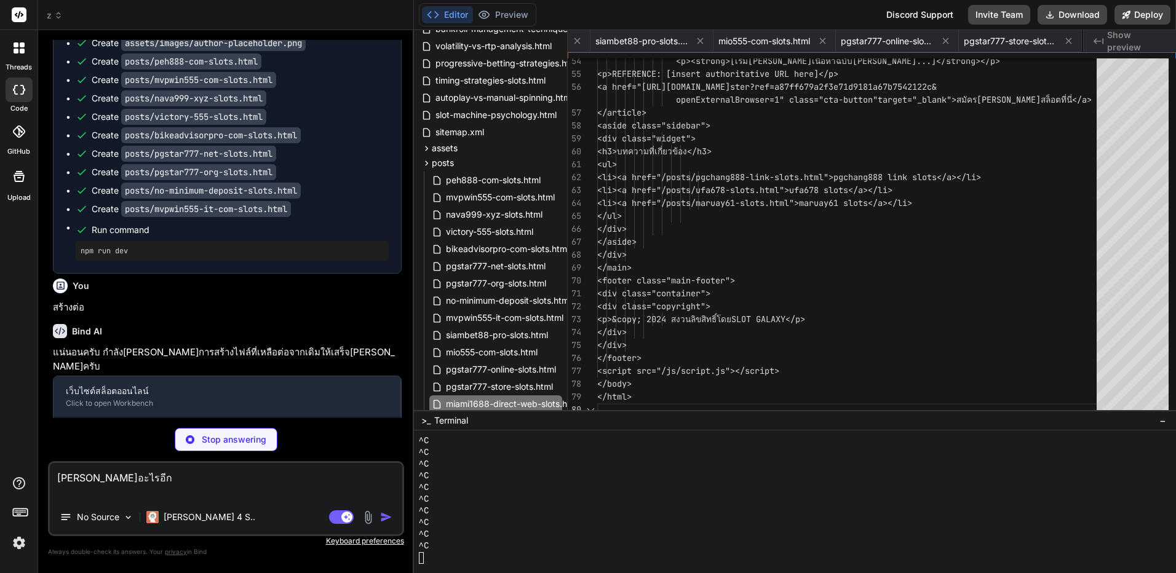
scroll to position [0, 3893]
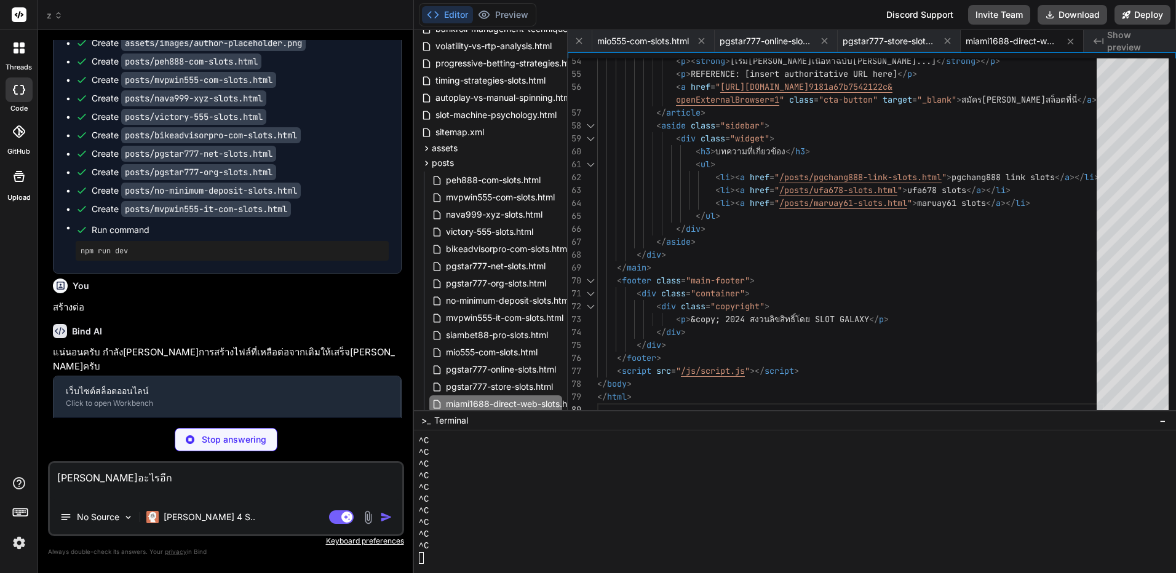
type textarea "x"
type textarea "<p>&copy; 2024 สงวนลิขสิทธิ์โดย SLOT GALAXY</p> </div> </div> </footer> <script…"
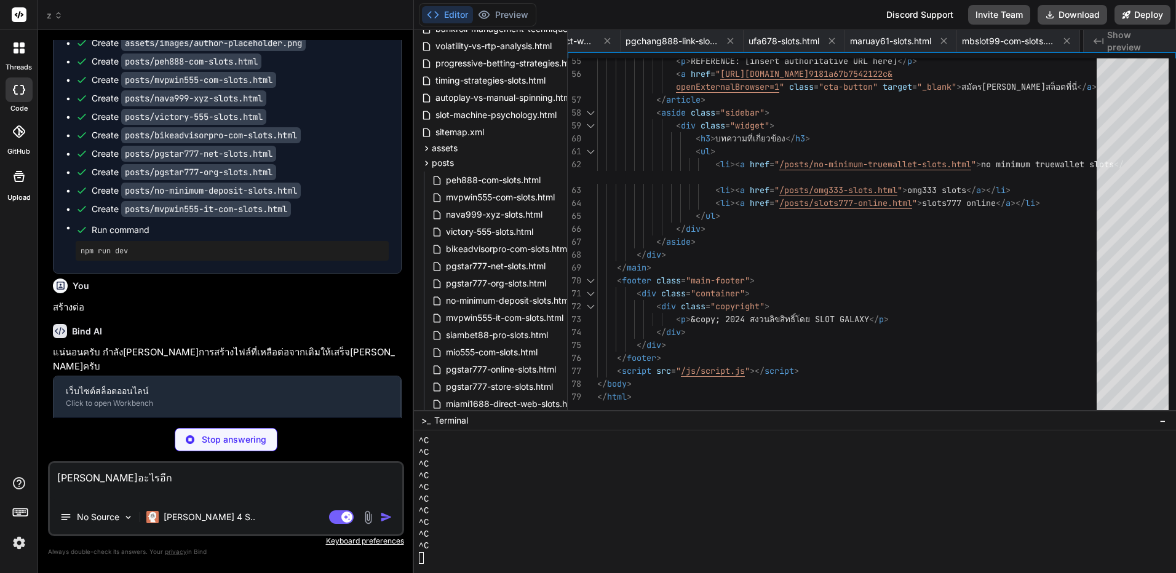
scroll to position [0, 4463]
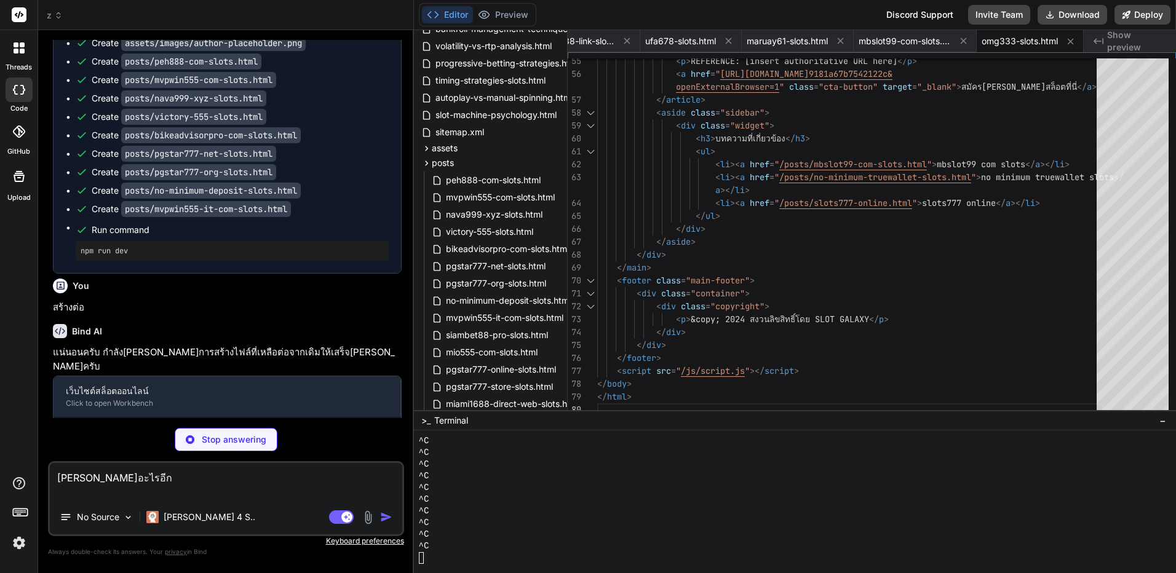
type textarea "x"
type textarea "</div> </div> </footer> <script src="/js/script.js"></script> </body> </html>"
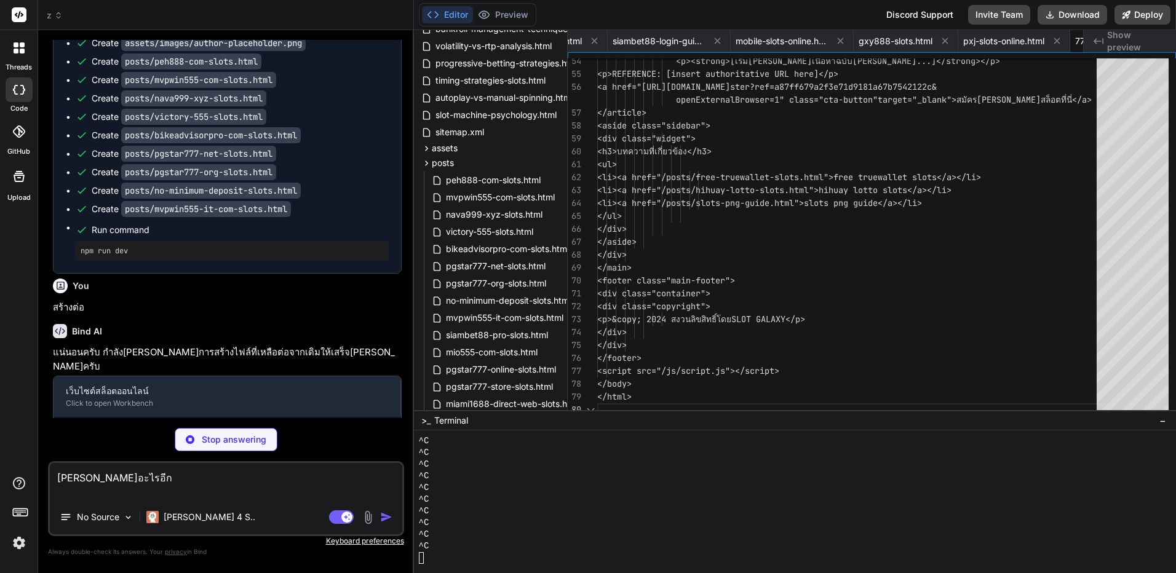
scroll to position [0, 5627]
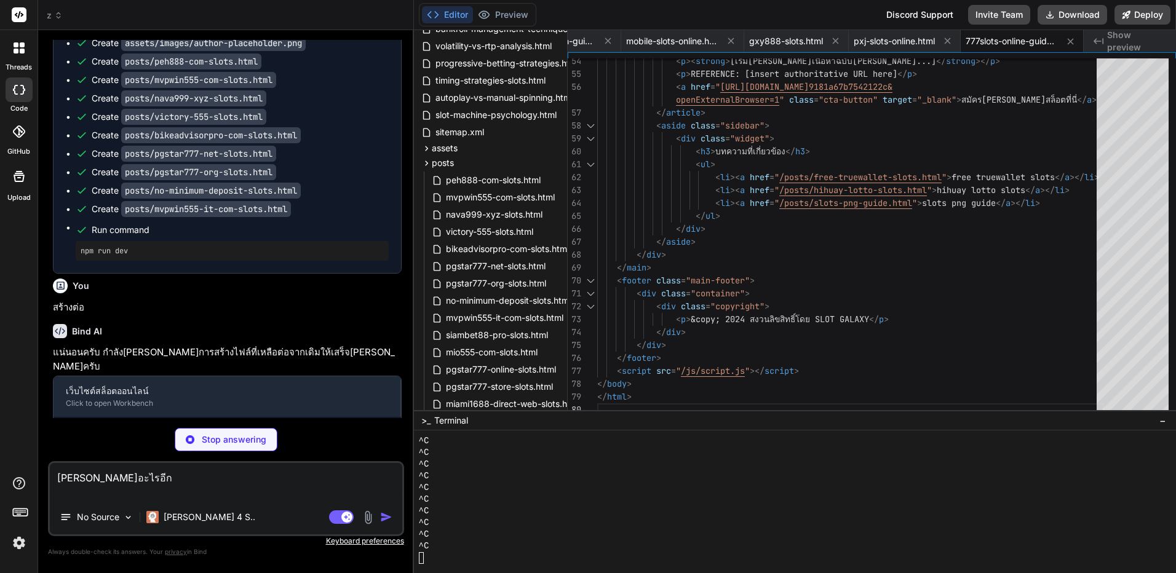
type textarea "x"
type textarea "<p>&copy; 2024 สงวนลิขสิทธิ์โดย SLOT GALAXY</p> </div> </div> </footer> <script…"
type textarea "x"
type textarea "</div> </div> </footer> <script src="/js/script.js"></script> </body> </html>"
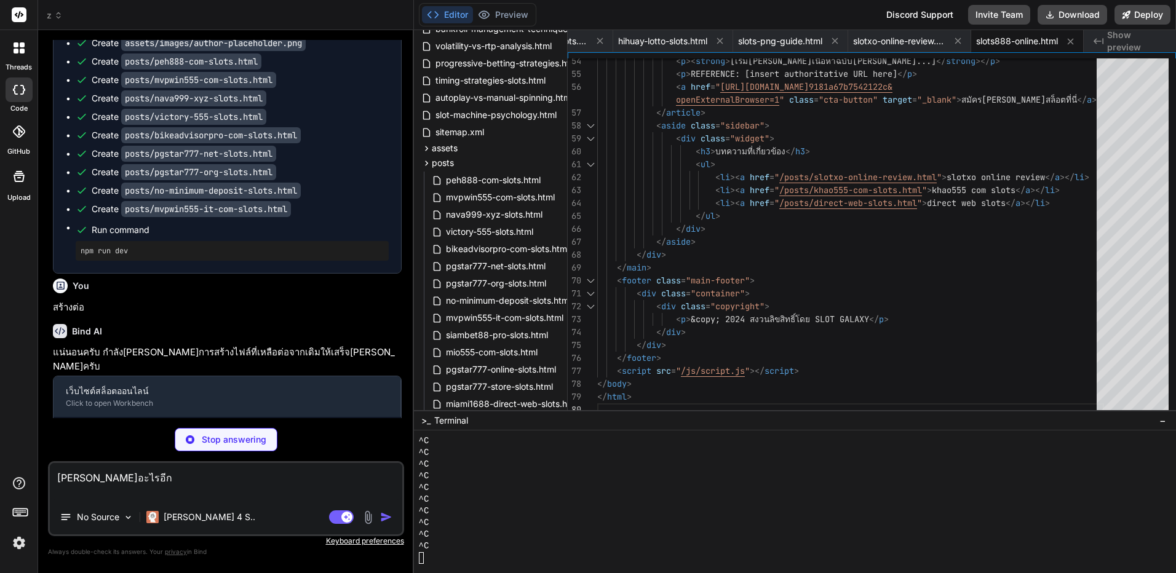
scroll to position [0, 6350]
type textarea "x"
type textarea "<p>&copy; 2024 สงวนลิขสิทธิ์โดย SLOT GALAXY</p> </div> </div> </footer> <script…"
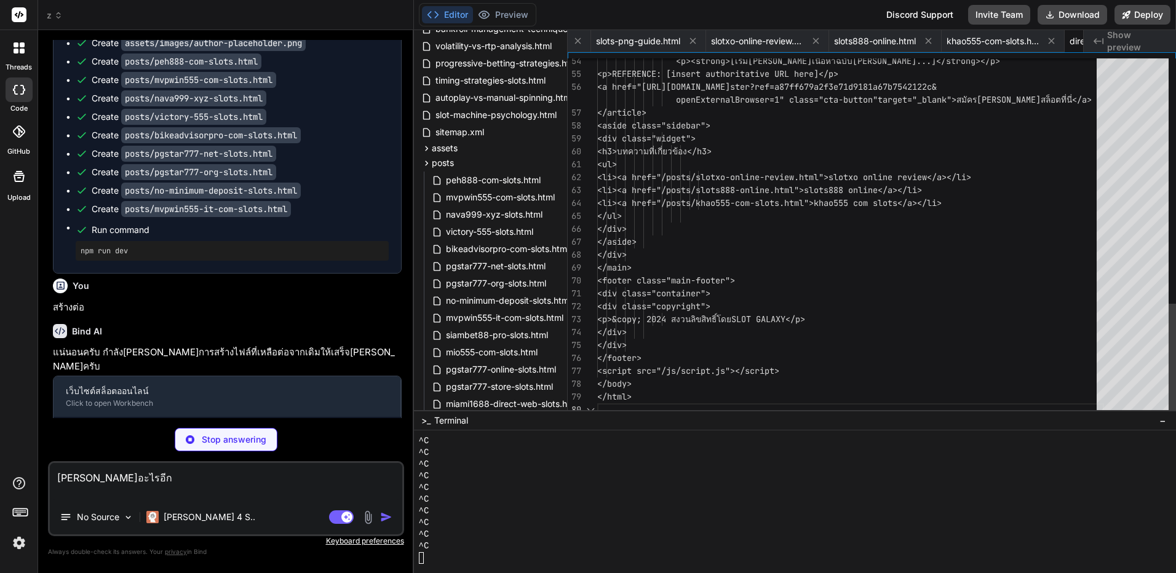
scroll to position [0, 6468]
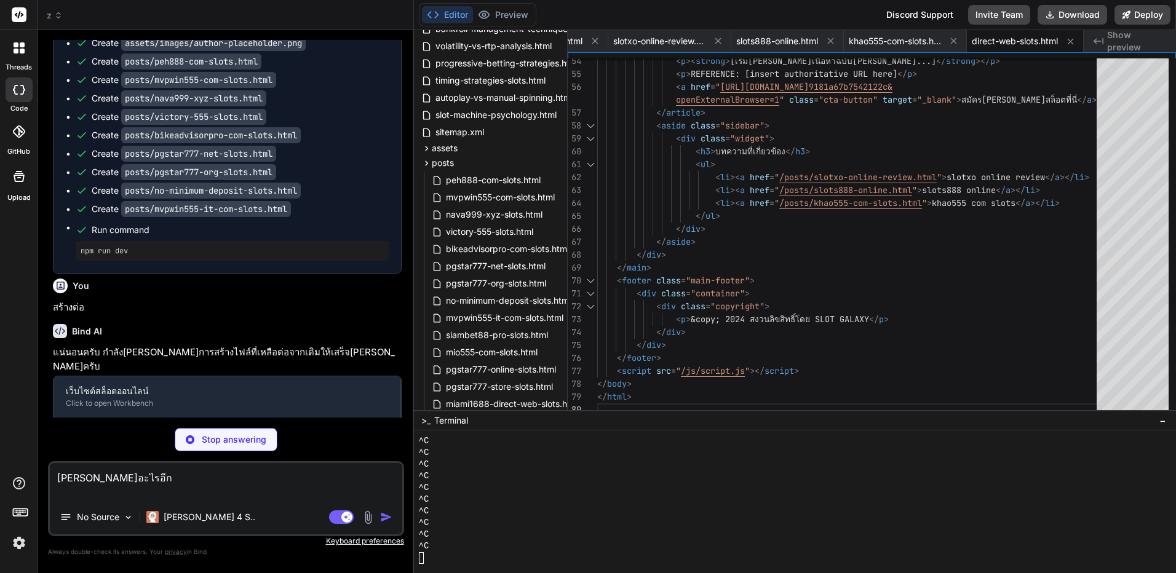
type textarea "x"
type textarea "</div> </div> </footer> <script src="/js/script.js"></script> </body> </html>"
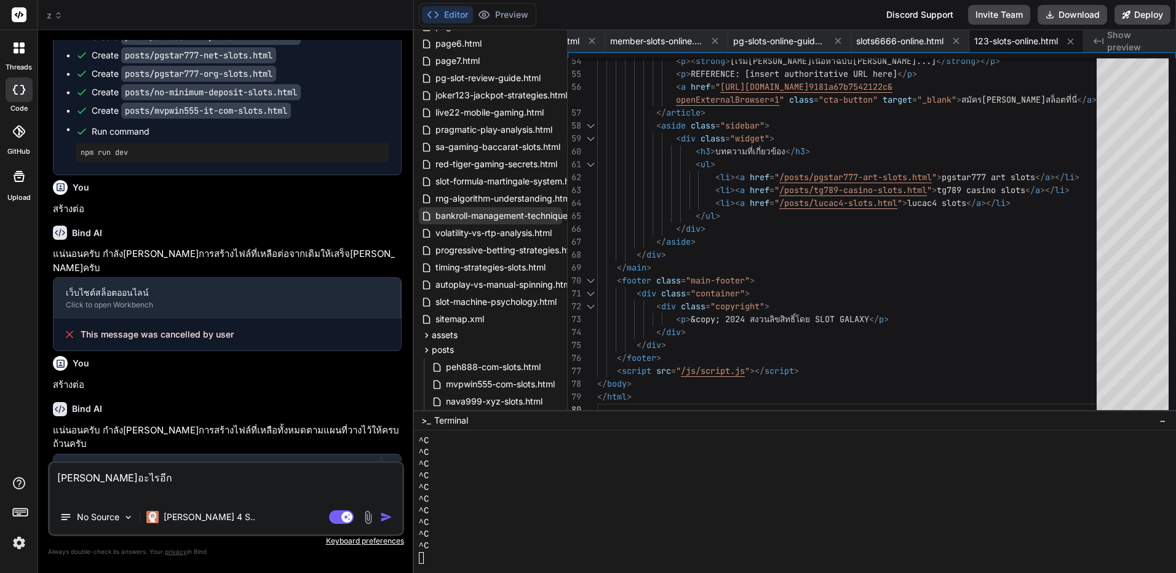
scroll to position [0, 0]
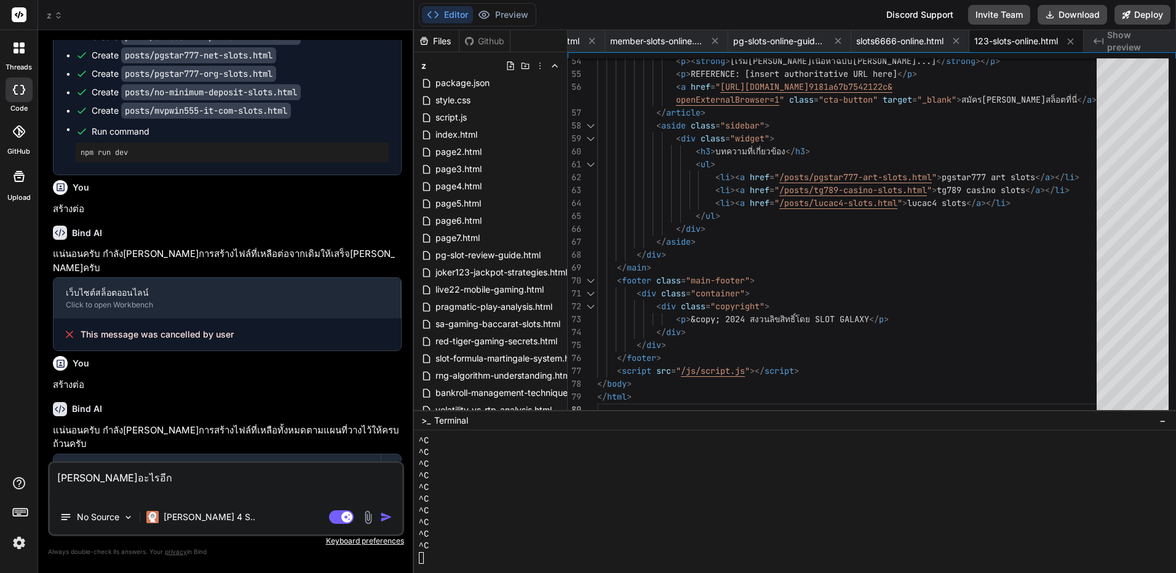
type textarea "x"
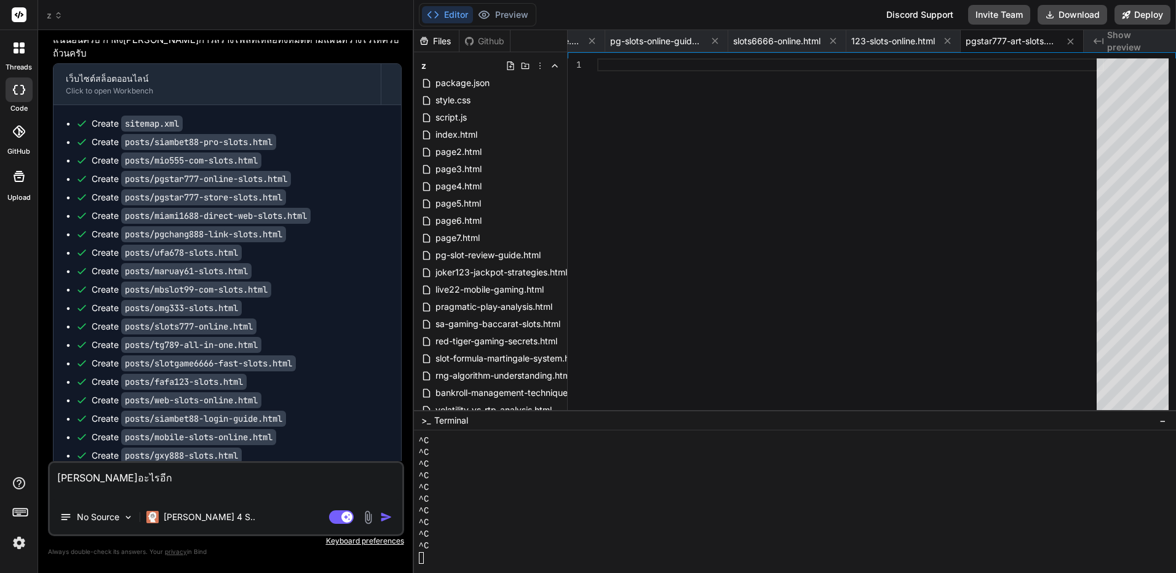
scroll to position [13756, 0]
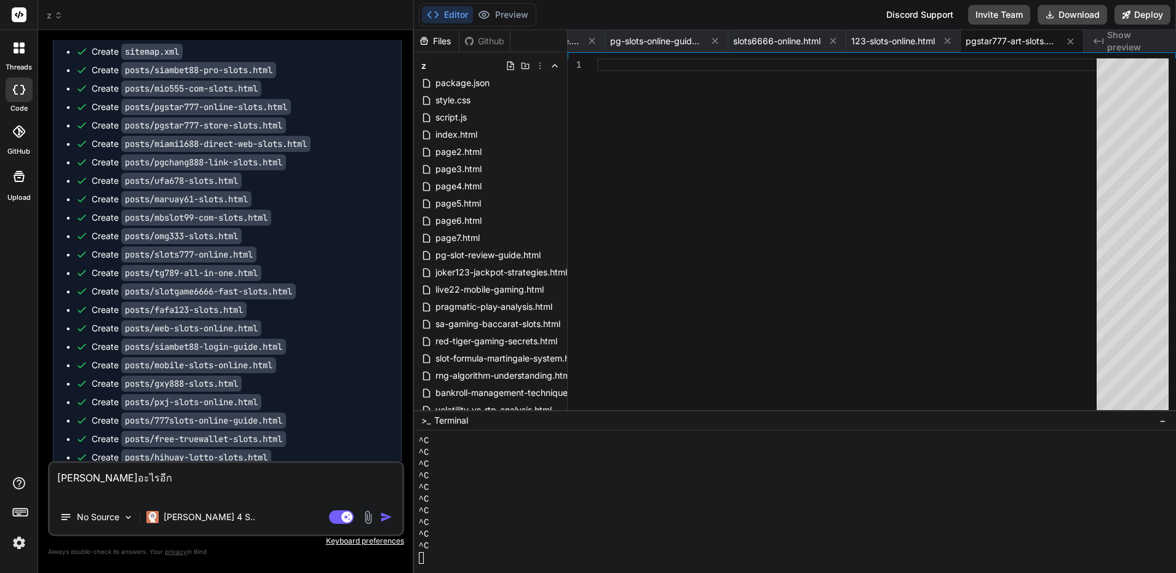
copy span "incomplete"
click at [190, 485] on textarea "ยังเหลืออะไรอีก" at bounding box center [226, 481] width 353 height 37
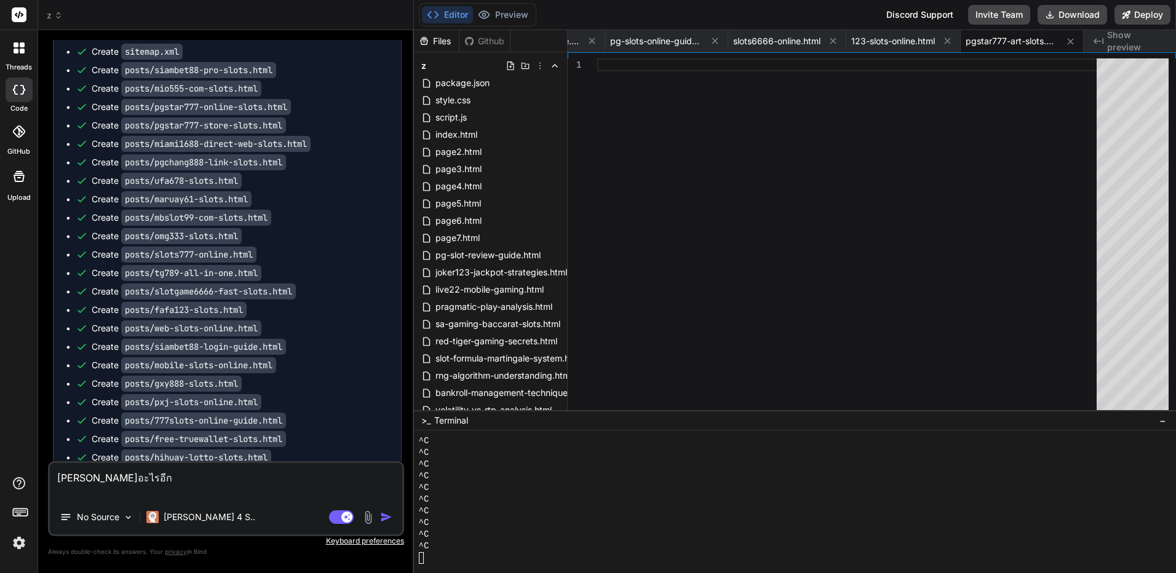
type textarea "ยังเหลืออะไรอีก แ"
type textarea "x"
type textarea "c"
type textarea "x"
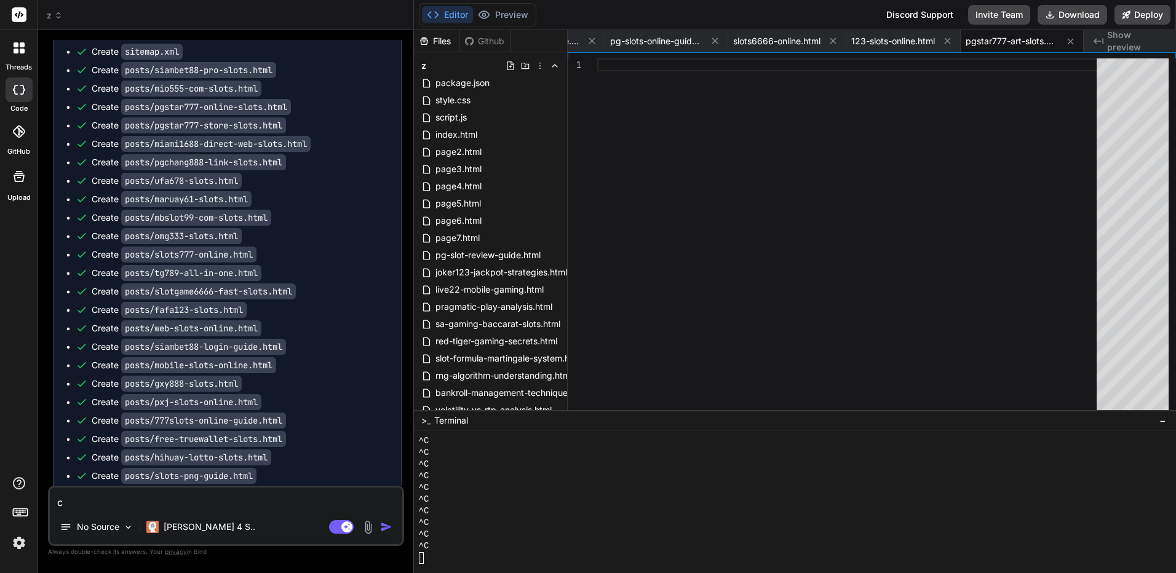
scroll to position [13732, 0]
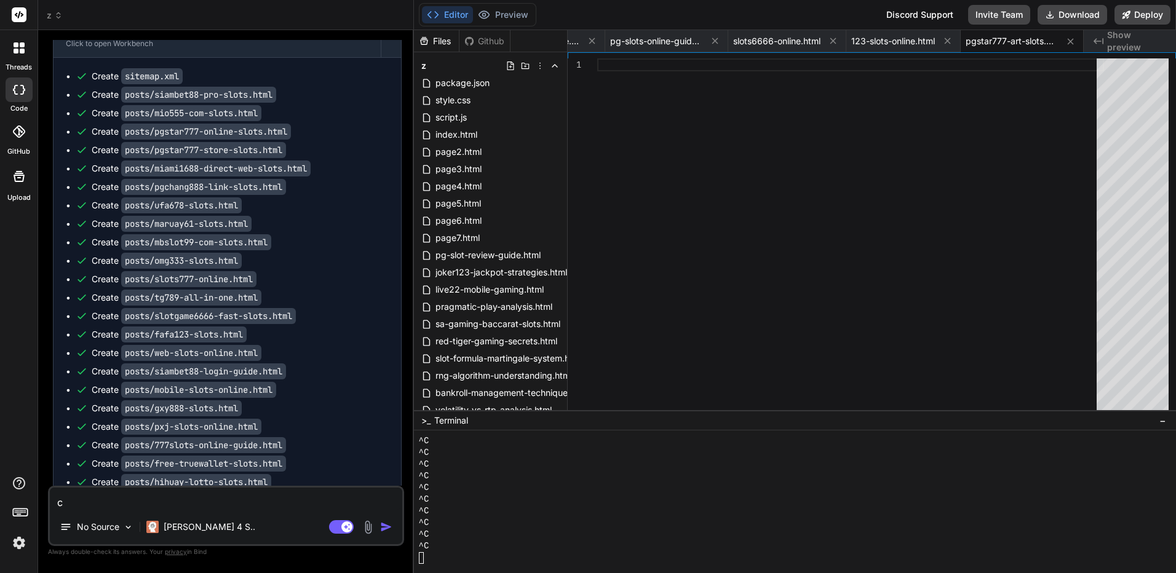
type textarea "co"
type textarea "x"
type textarea "cou"
type textarea "x"
type textarea "co"
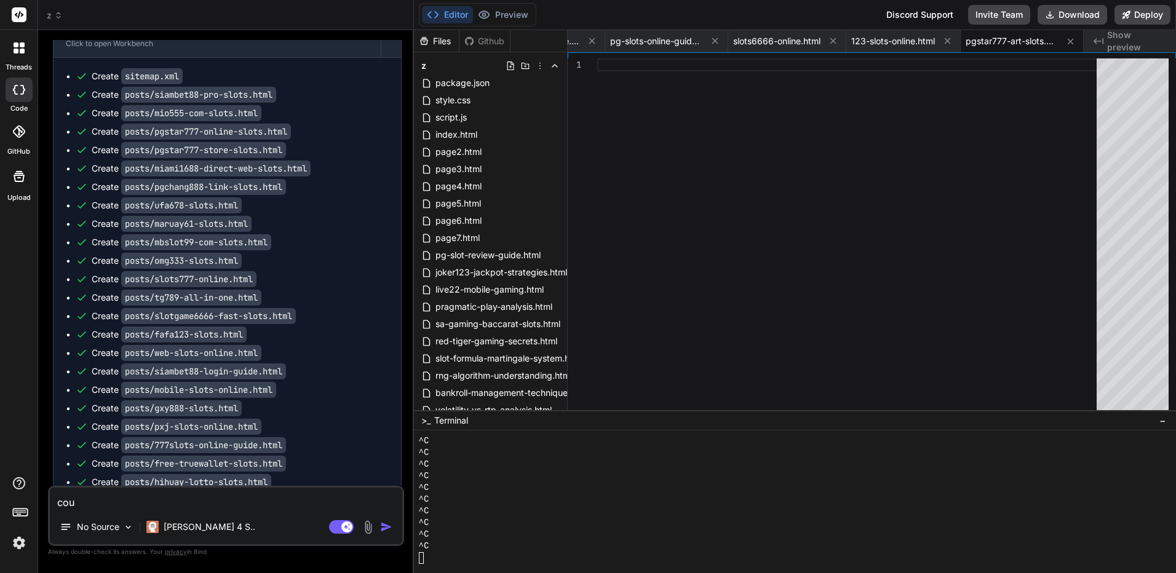
type textarea "x"
type textarea "con"
type textarea "x"
type textarea "cont"
type textarea "x"
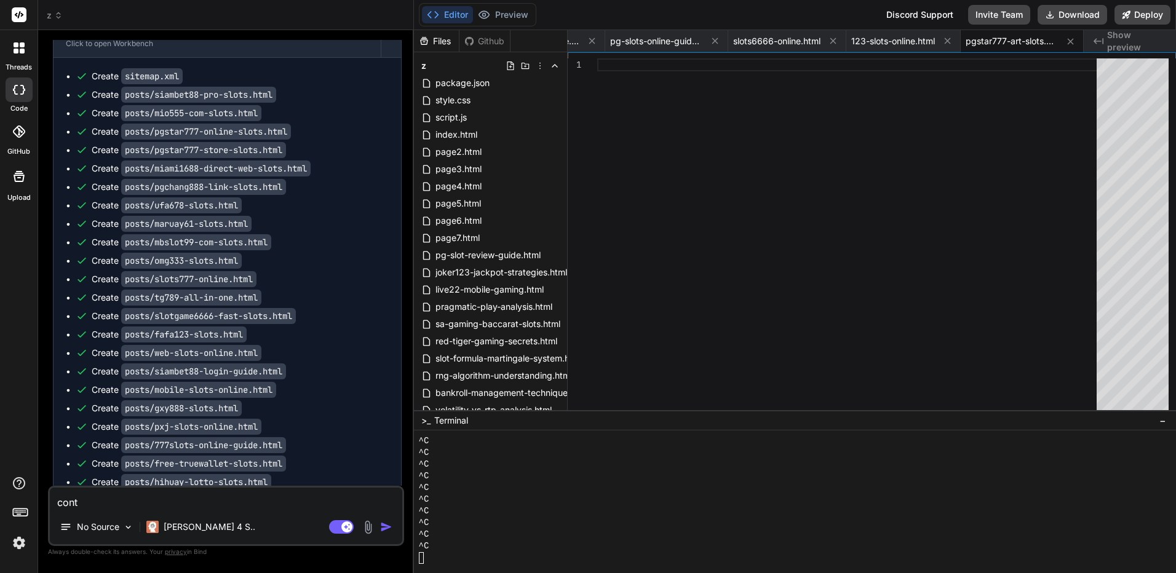
type textarea "conti"
type textarea "x"
type textarea "contiu"
type textarea "x"
type textarea "contius"
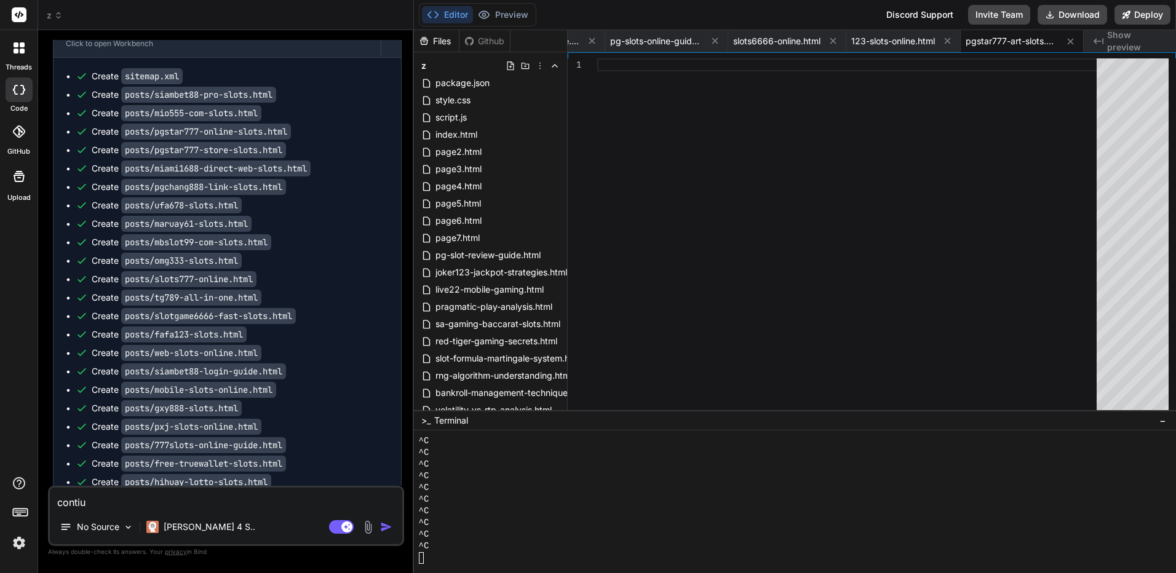
type textarea "x"
type textarea "contiuse"
type textarea "x"
type textarea "contius"
type textarea "x"
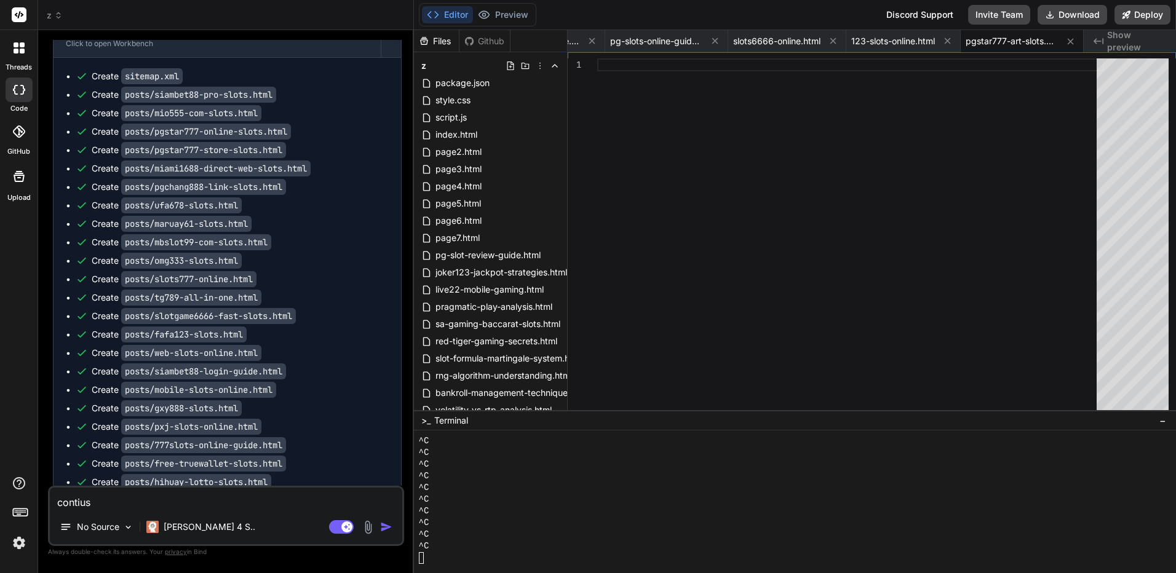
type textarea "contiu"
type textarea "x"
type textarea "conti"
type textarea "x"
type textarea "contin"
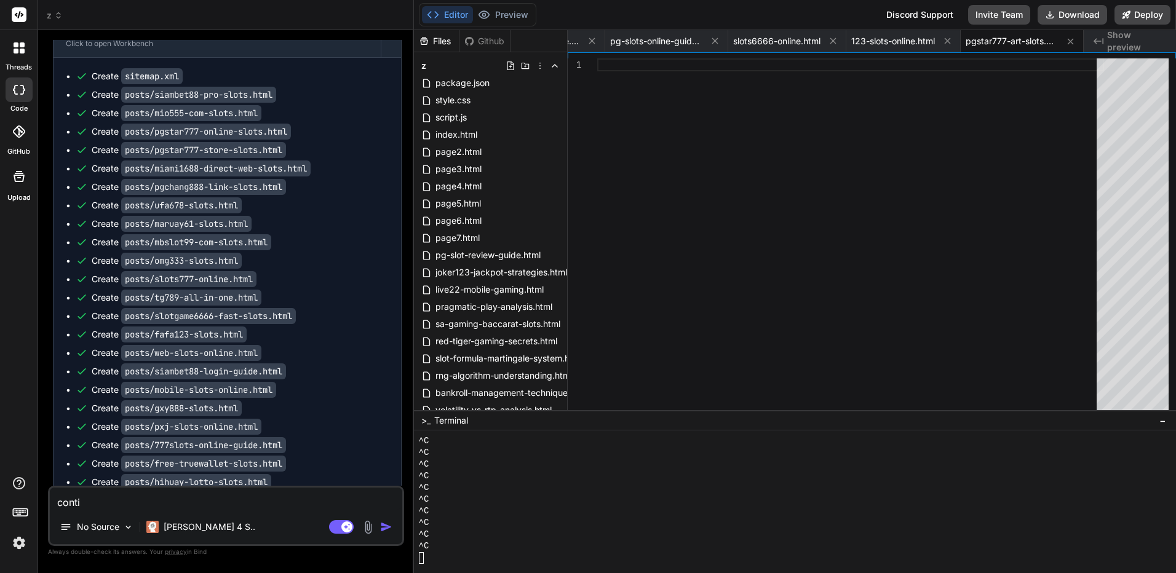
type textarea "x"
type textarea "continu"
type textarea "x"
type textarea "continus"
type textarea "x"
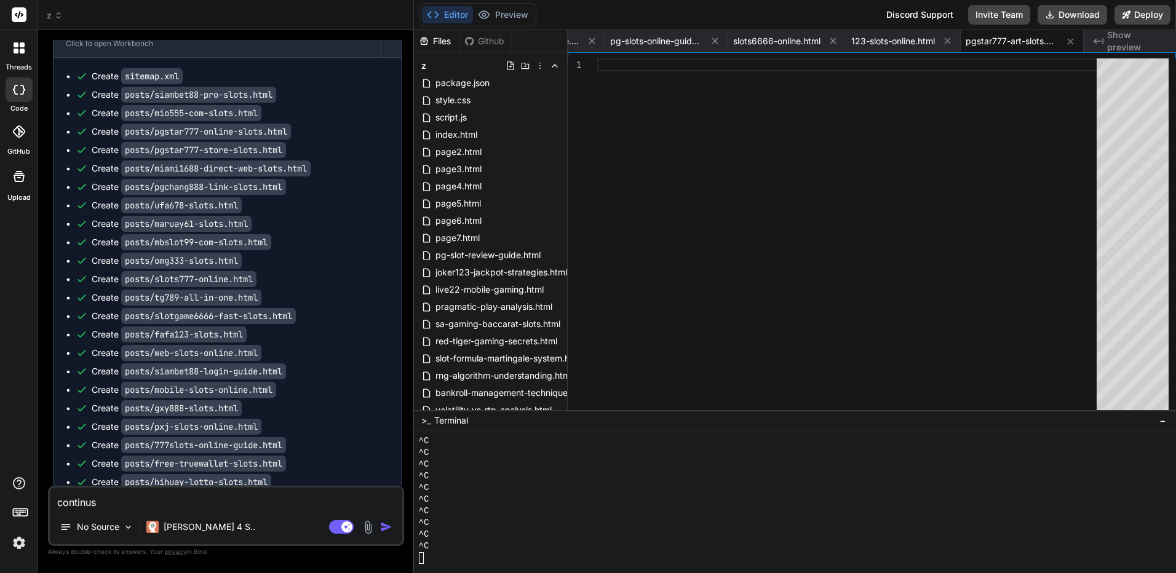
type textarea "continu"
type textarea "x"
type textarea "continue"
type textarea "x"
type textarea "continu"
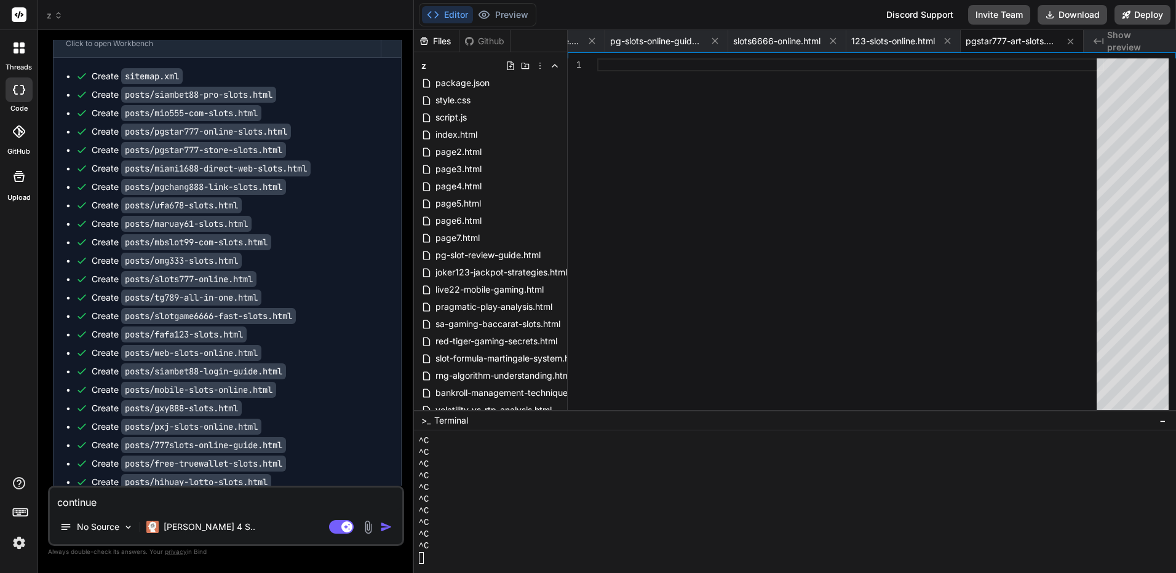
type textarea "x"
type textarea "continus"
type textarea "x"
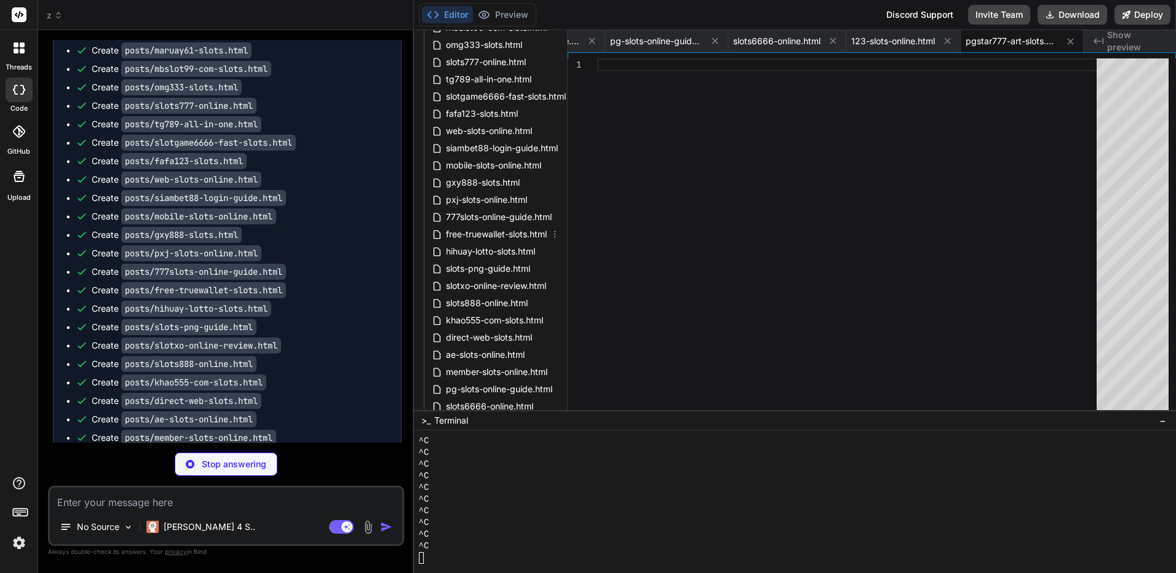
scroll to position [933, 0]
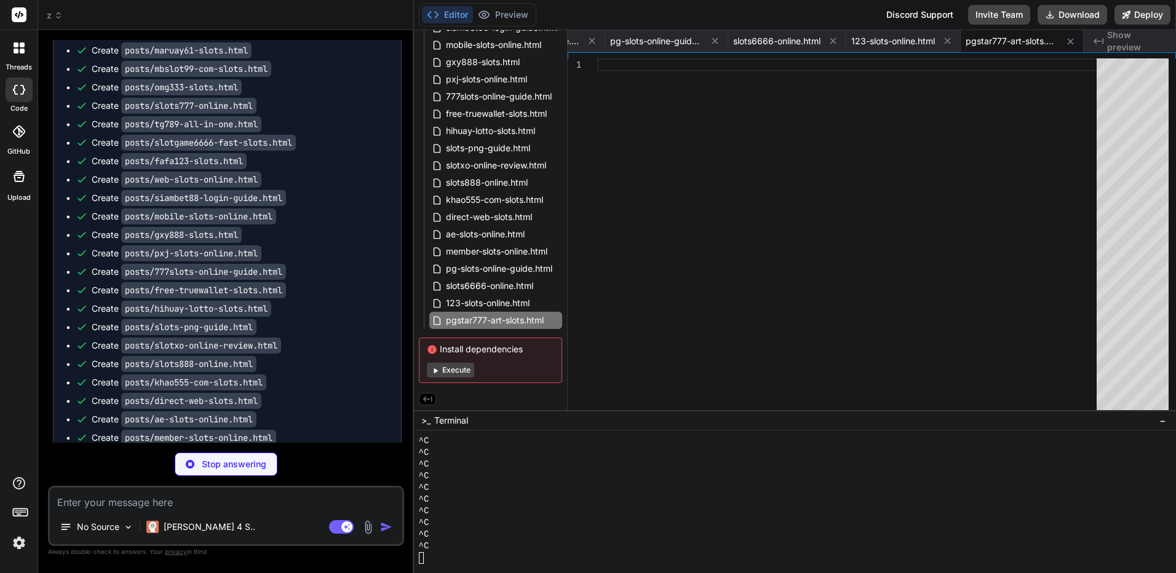
click at [453, 374] on button "Execute" at bounding box center [450, 370] width 47 height 15
click at [511, 10] on button "Preview" at bounding box center [503, 14] width 60 height 17
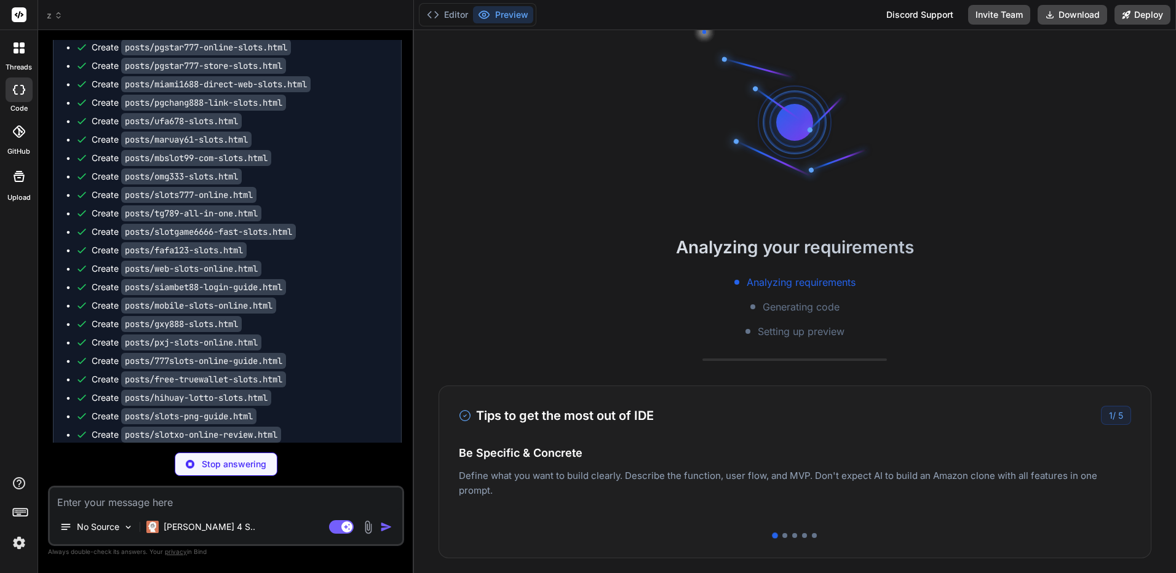
scroll to position [13943, 0]
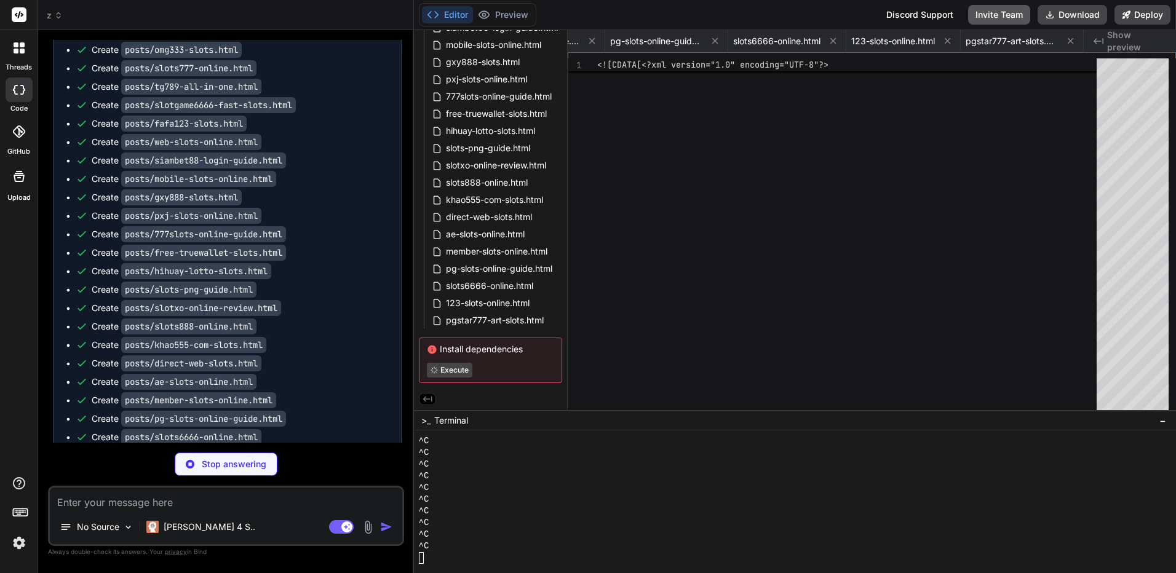
type textarea "x"
type textarea "</div> </div> </footer> <script src="/js/script.js"></script> </body> </html>"
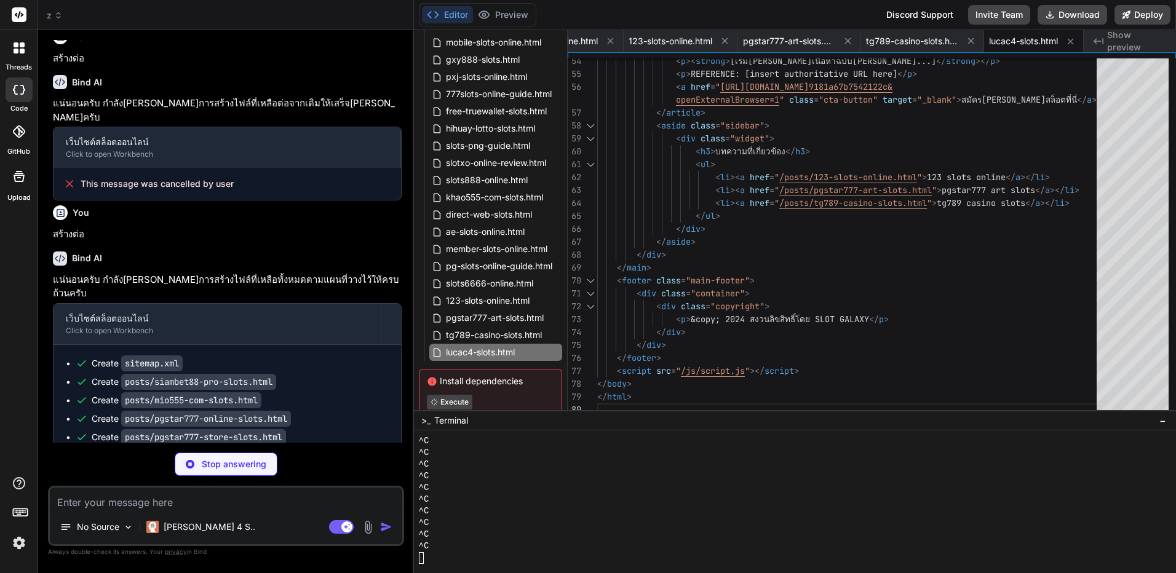
scroll to position [14016, 0]
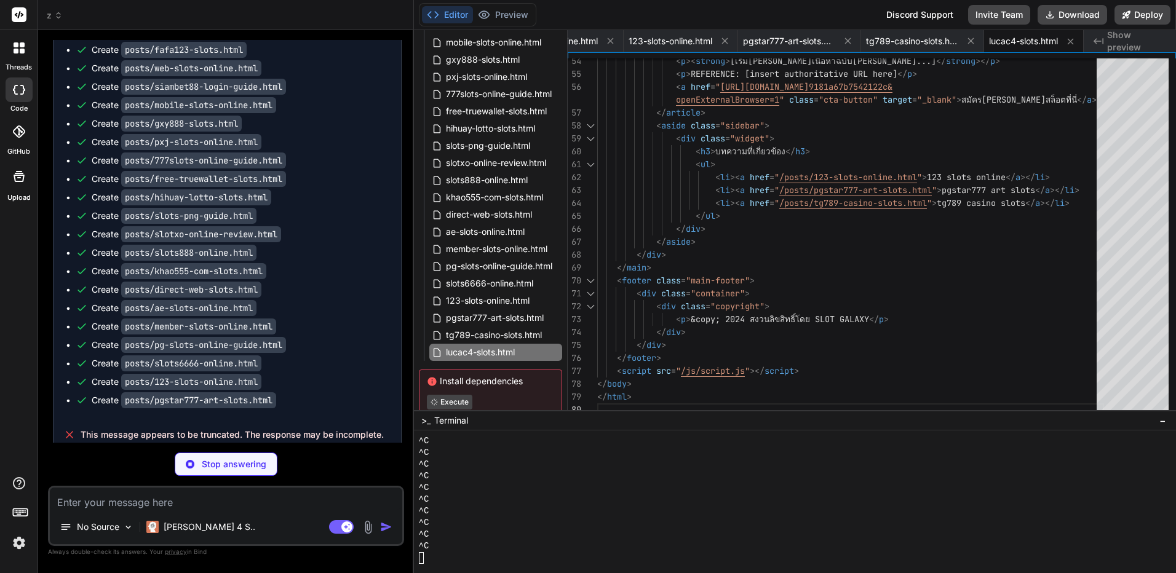
drag, startPoint x: 383, startPoint y: 174, endPoint x: 399, endPoint y: 559, distance: 384.9
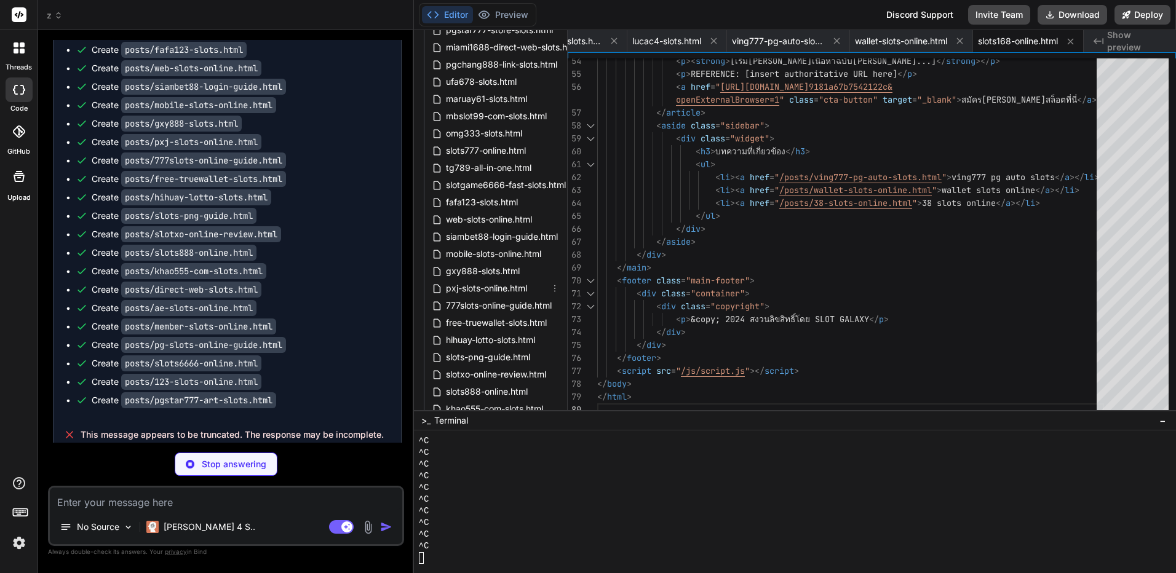
scroll to position [0, 7881]
type textarea "x"
type textarea "} }"
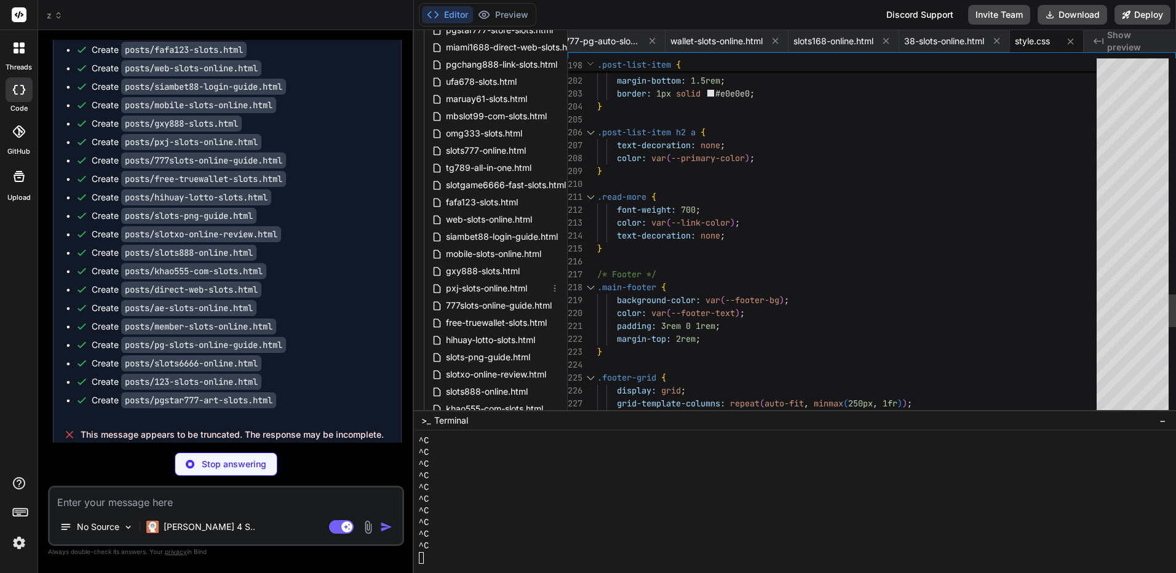
type textarea "x"
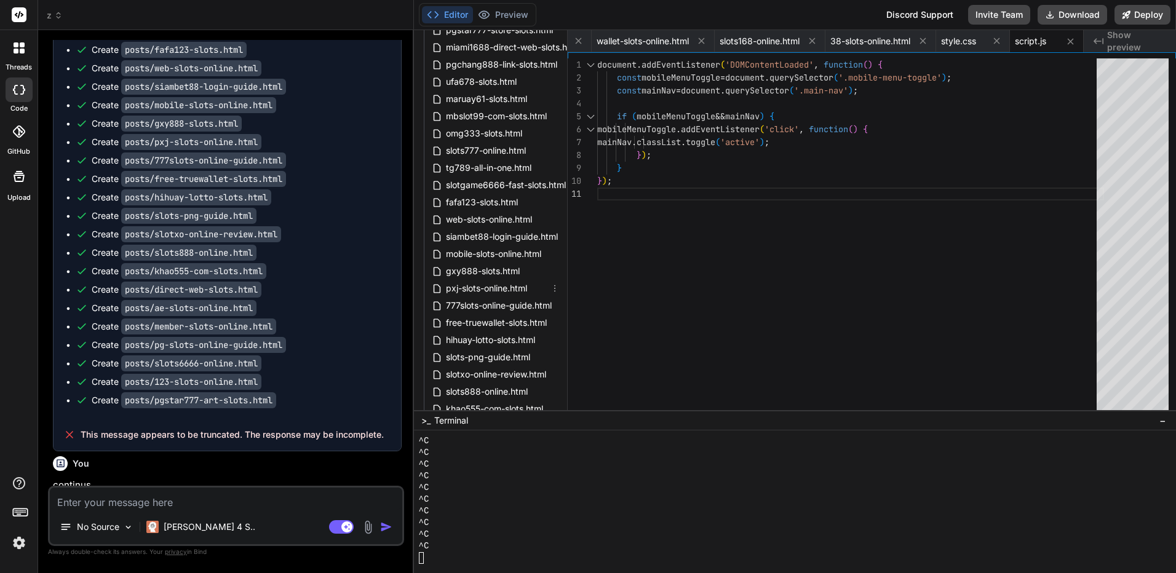
type textarea "x"
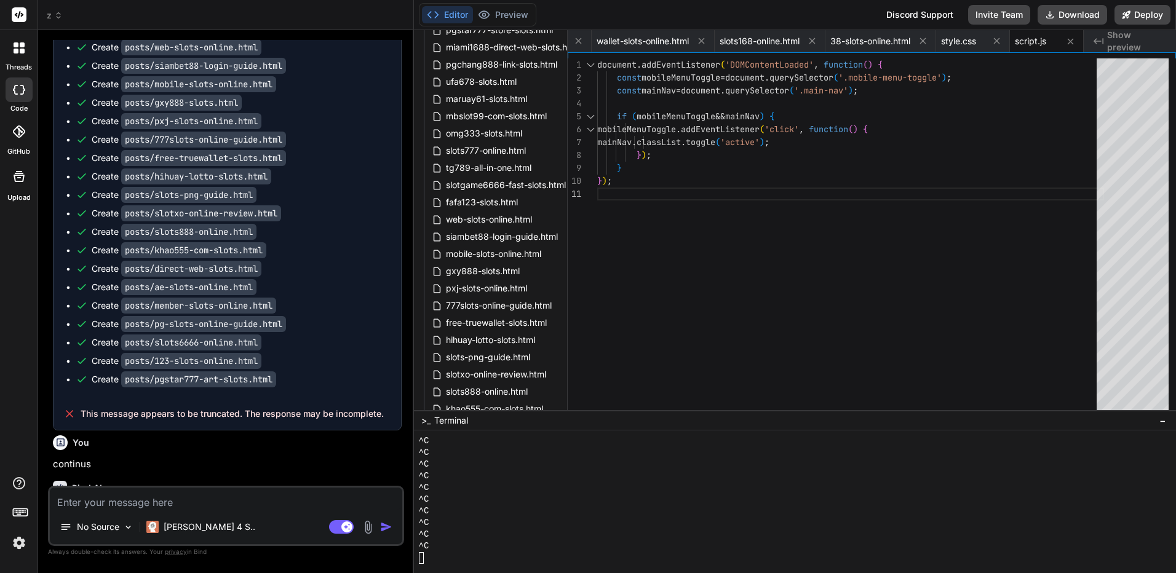
scroll to position [14066, 0]
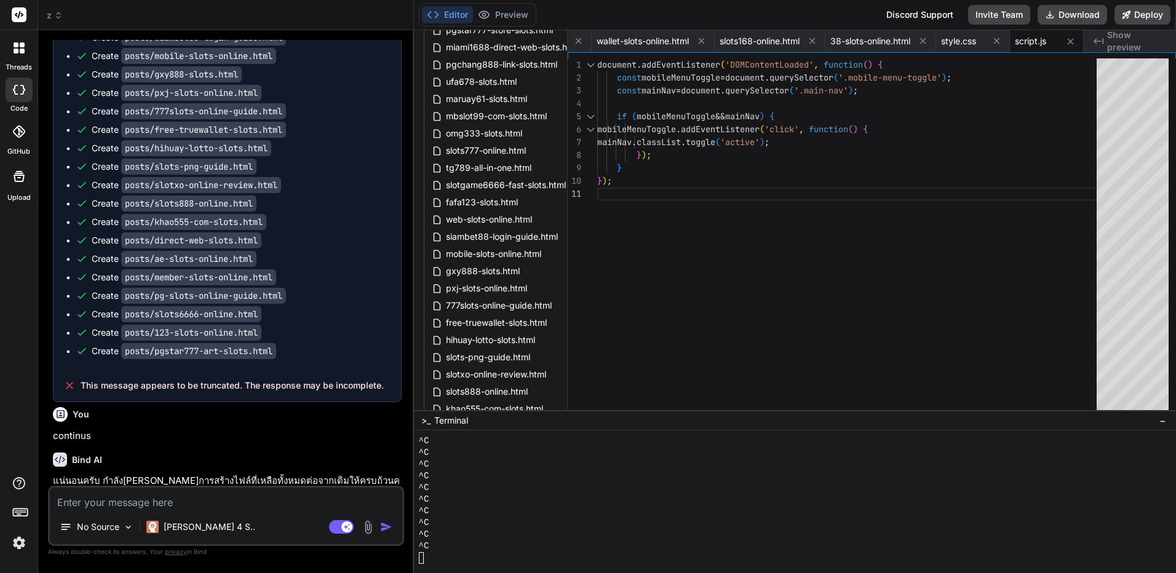
drag, startPoint x: 359, startPoint y: 225, endPoint x: 369, endPoint y: 363, distance: 138.2
click at [75, 429] on p "continus" at bounding box center [227, 436] width 349 height 14
copy div "continus"
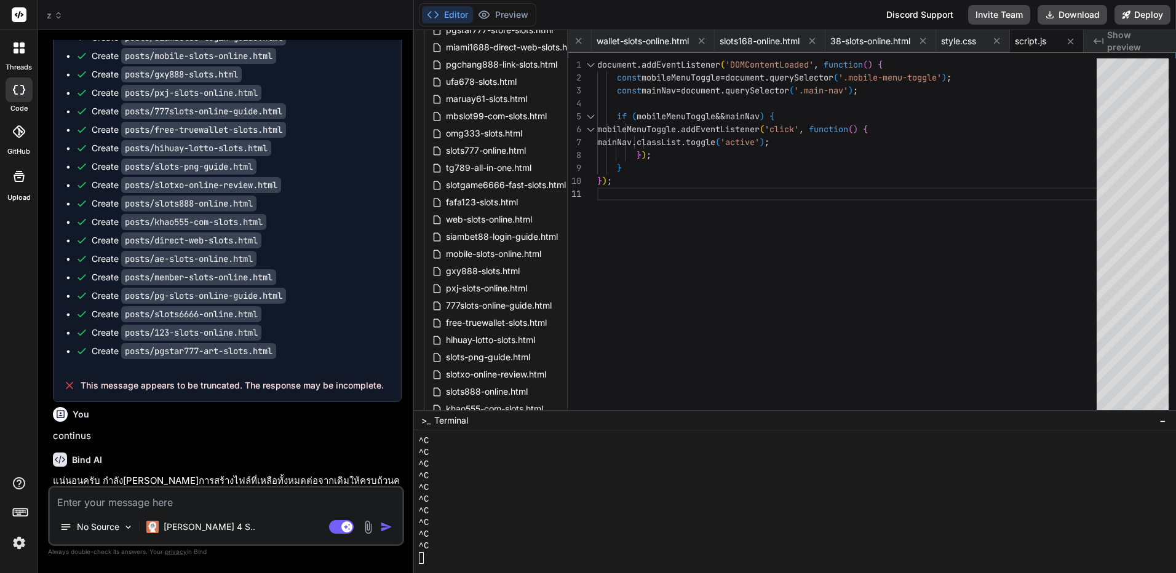
click at [300, 505] on textarea at bounding box center [226, 499] width 353 height 22
click at [266, 506] on textarea at bounding box center [226, 499] width 353 height 22
paste textarea "continus"
type textarea "continus"
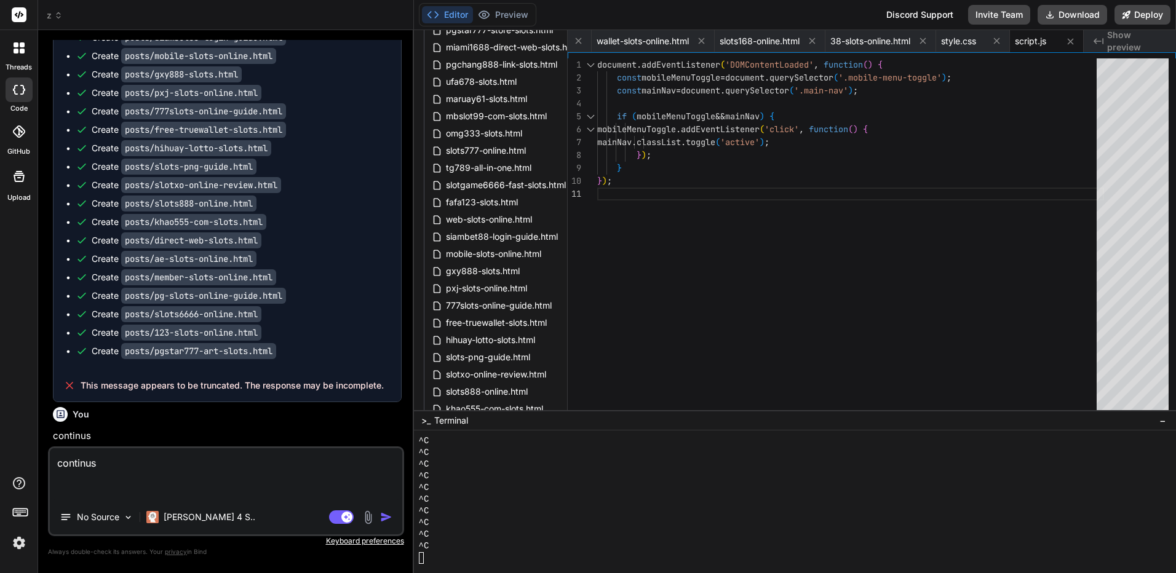
type textarea "x"
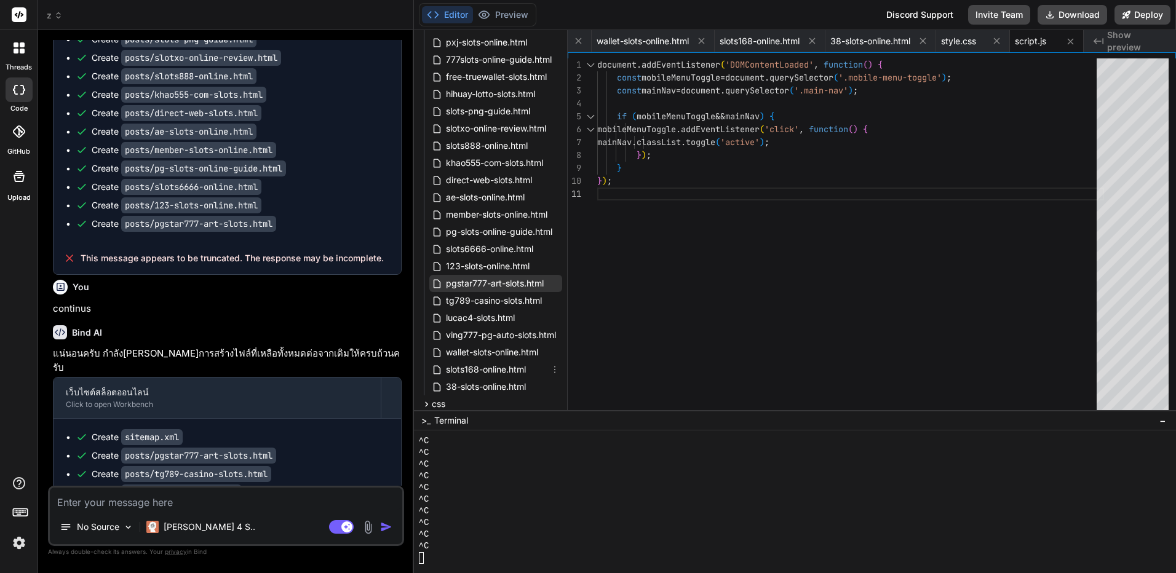
scroll to position [1066, 0]
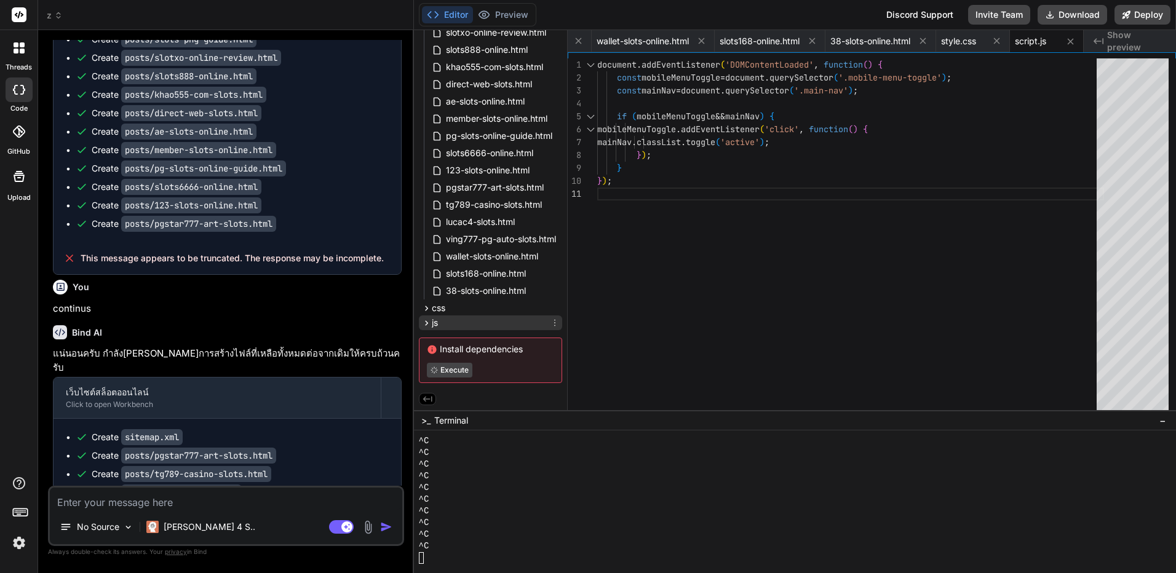
click at [423, 320] on icon at bounding box center [426, 323] width 10 height 10
click at [440, 344] on div "script.js" at bounding box center [455, 337] width 47 height 15
click at [444, 340] on icon at bounding box center [438, 338] width 13 height 10
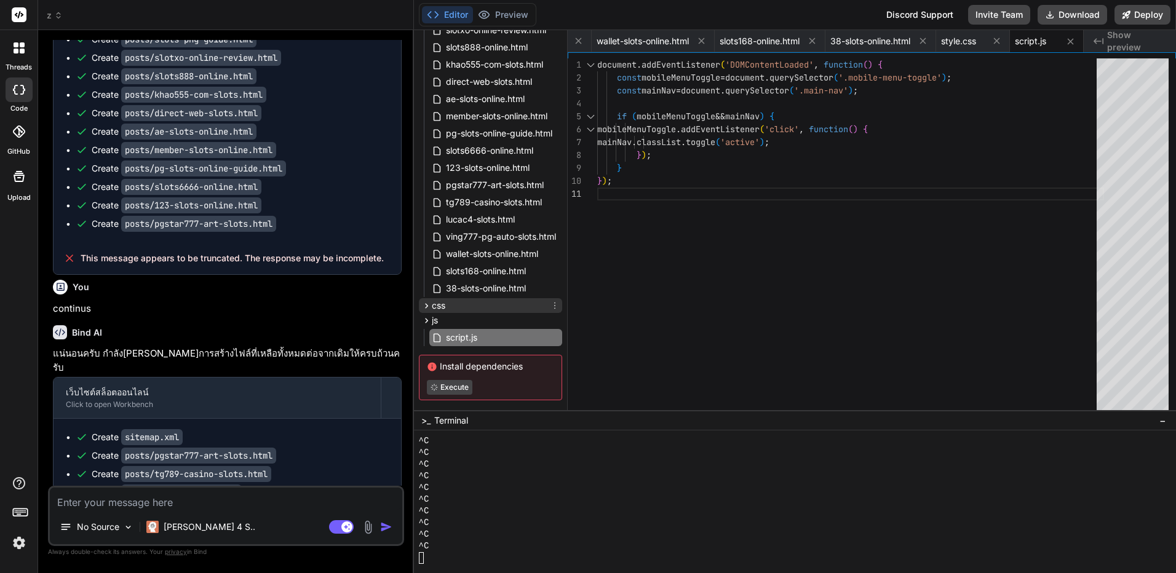
click at [428, 306] on icon at bounding box center [426, 306] width 10 height 10
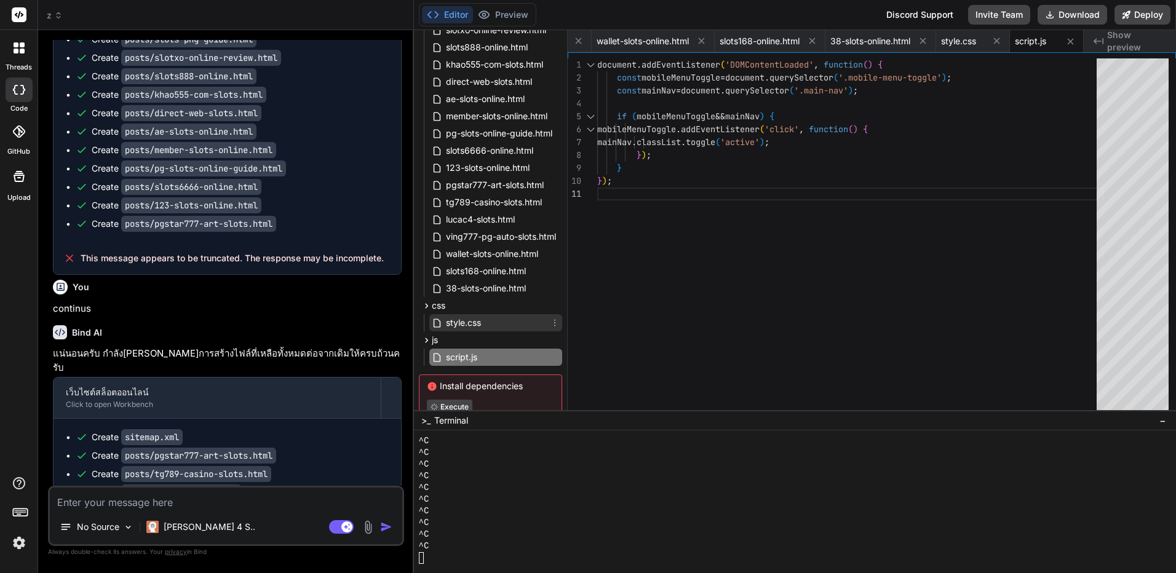
click at [448, 323] on span "style.css" at bounding box center [464, 323] width 38 height 15
type textarea "} }"
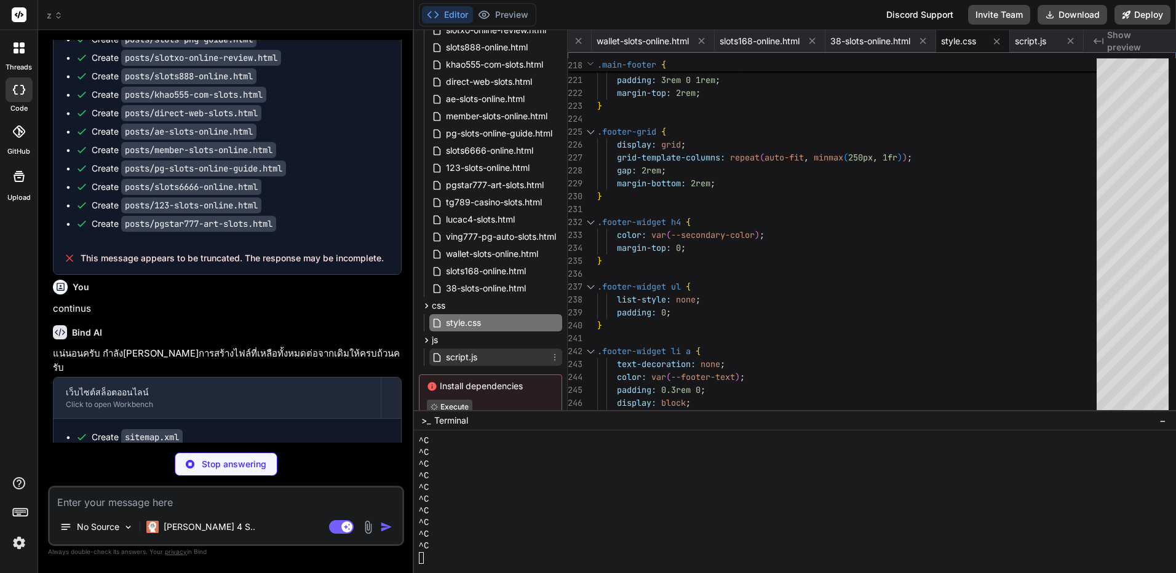
type textarea "x"
click at [475, 359] on span "script.js" at bounding box center [462, 357] width 34 height 15
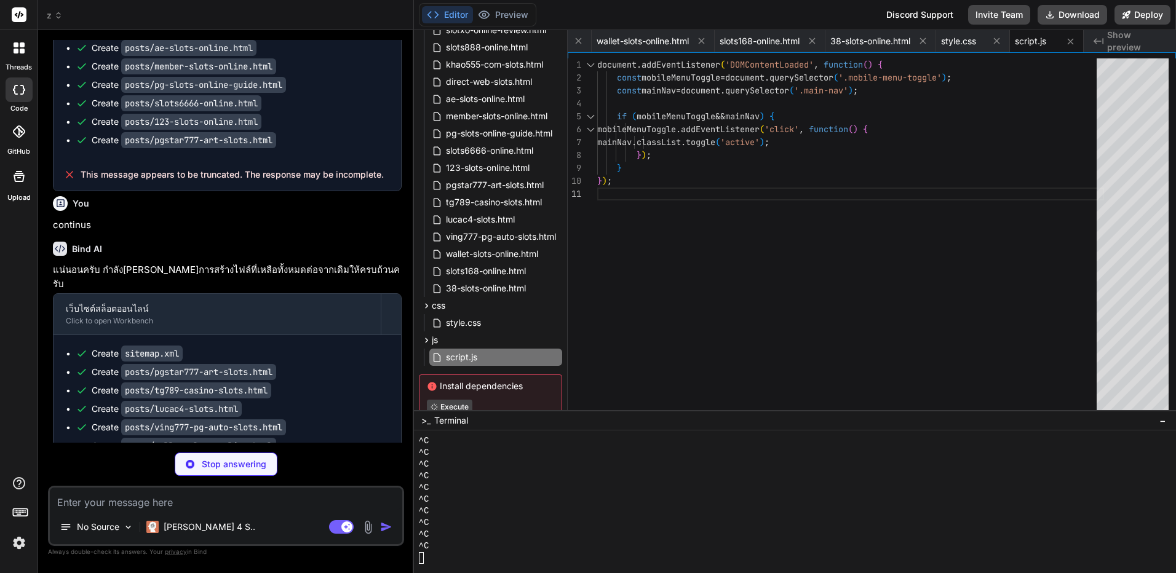
scroll to position [1105, 0]
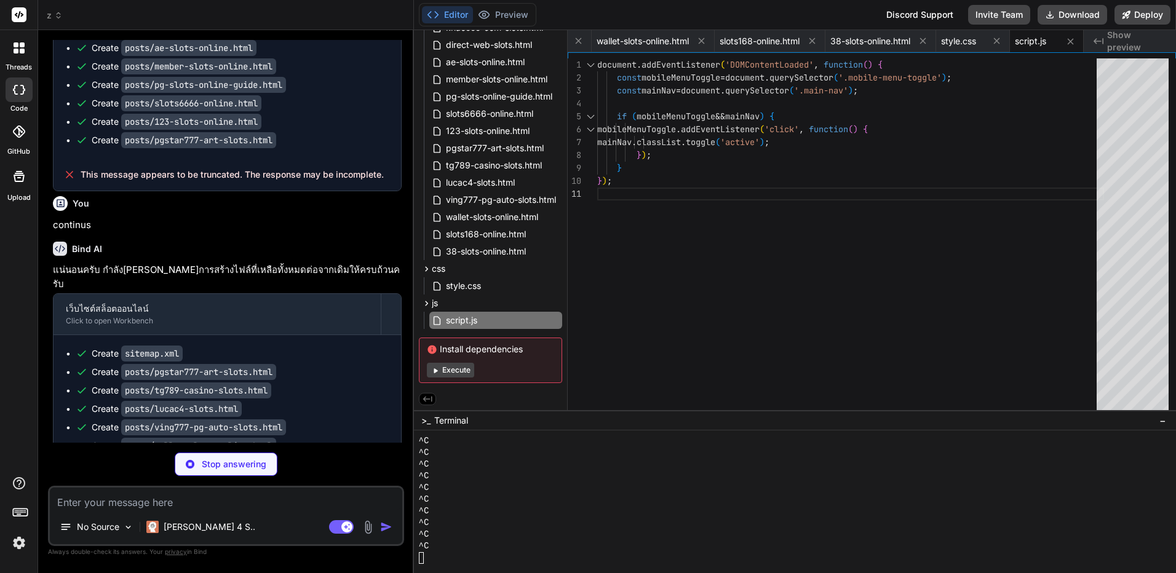
click at [455, 368] on button "Execute" at bounding box center [450, 370] width 47 height 15
type textarea "x"
type textarea "</div> </div> </footer> <script src="/js/script.js"></script> </body> </html>"
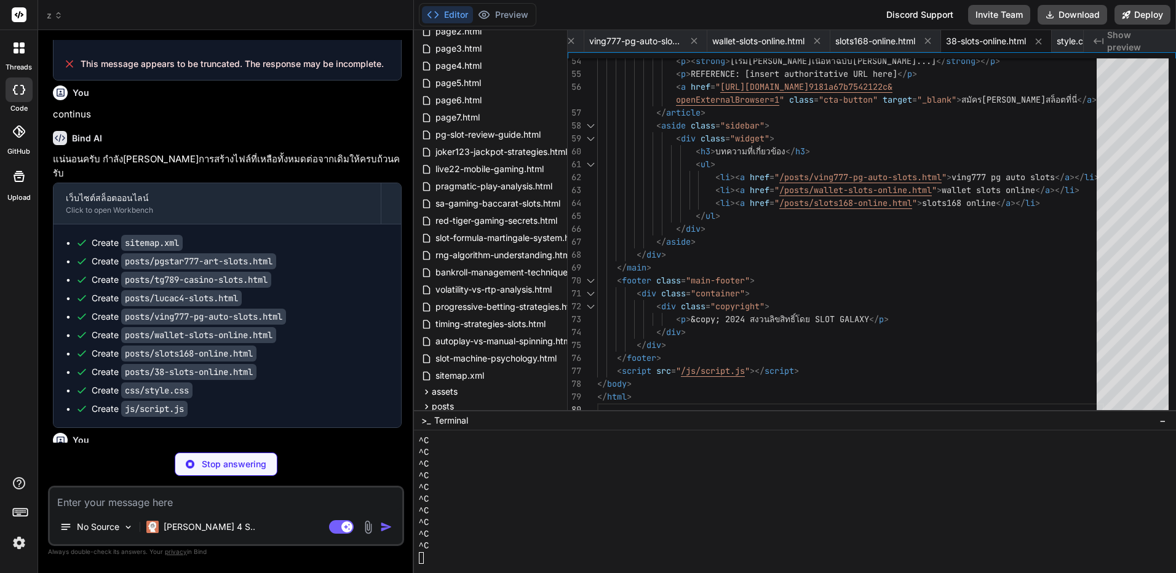
scroll to position [14406, 0]
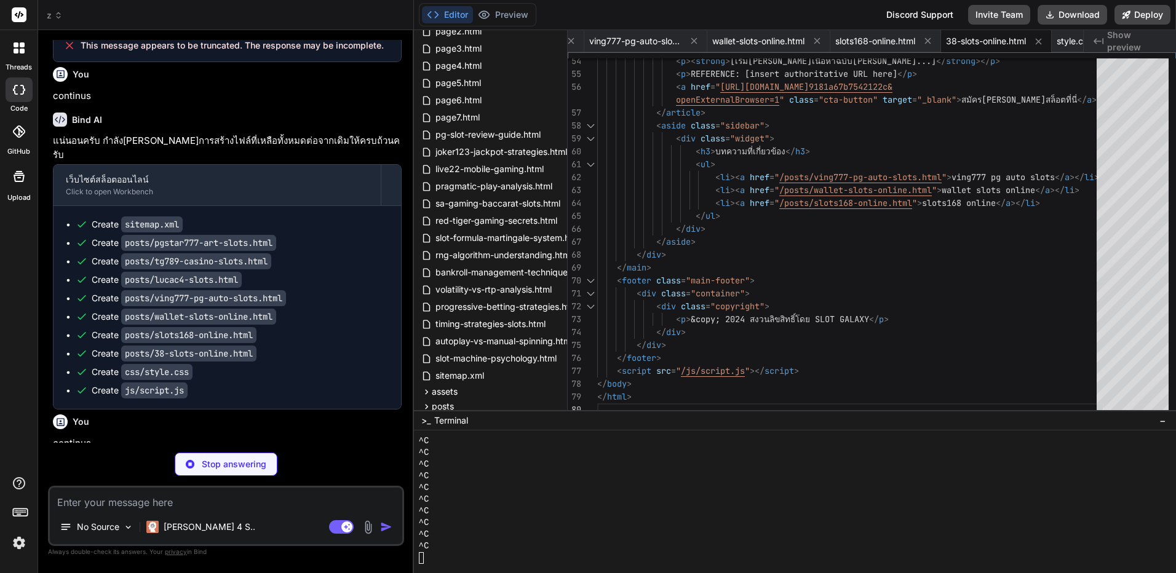
type textarea "x"
type textarea "<p>&copy; 2024 สงวนลิขสิทธิ์โดย SLOT GALAXY</p> </div> </div> </footer> <script…"
type textarea "x"
type textarea "</div> </div> </footer> <script src="/js/script.js"></script> </body> </html>"
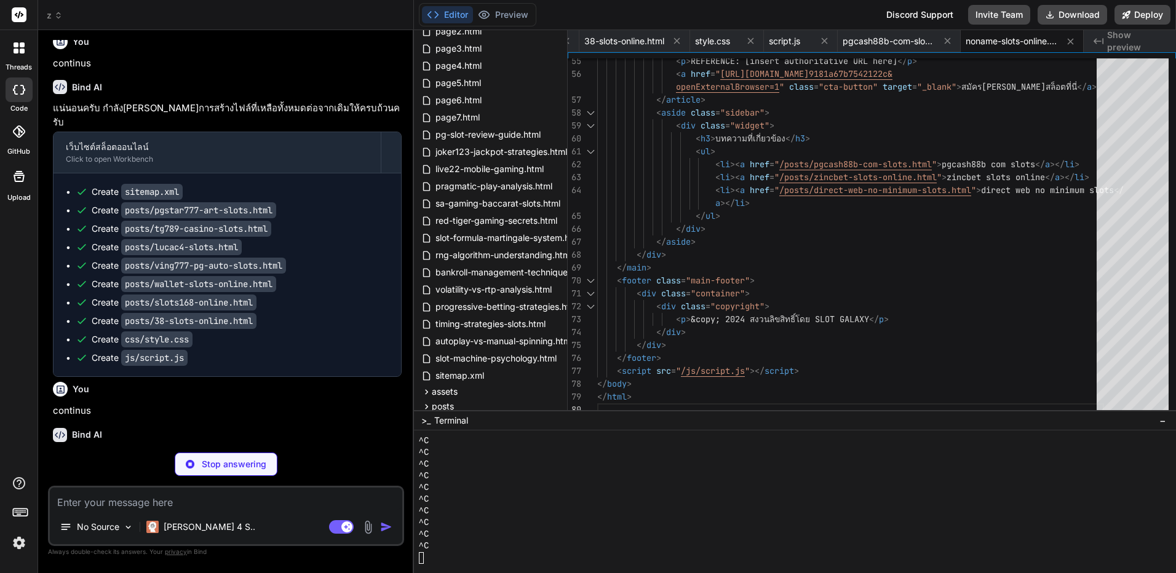
scroll to position [14443, 0]
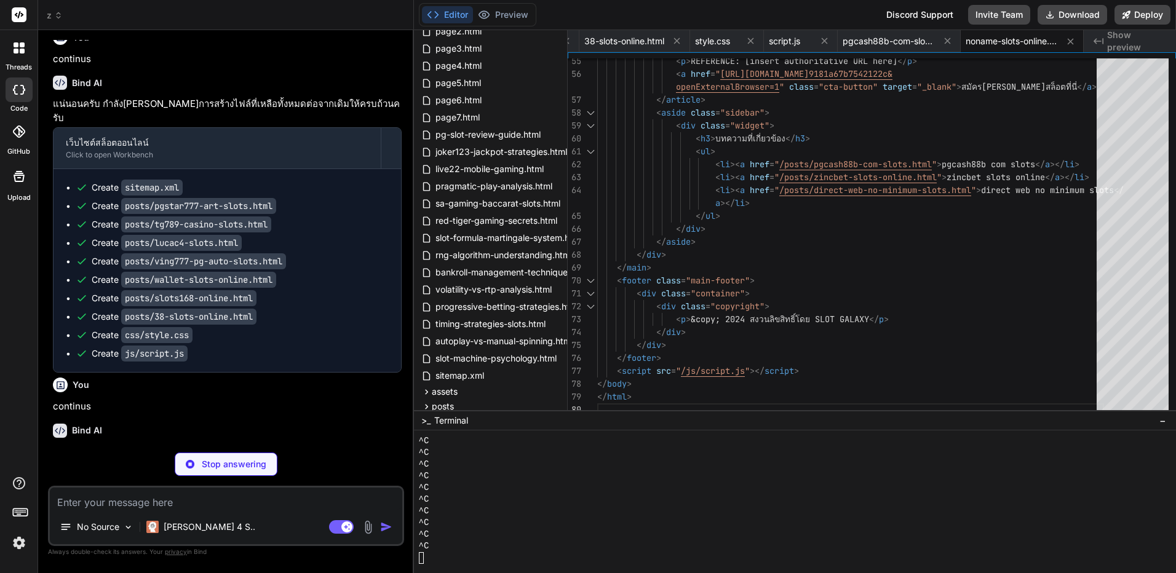
type textarea "x"
type textarea "<p>&copy; 2024 สงวนลิขสิทธิ์โดย SLOT GALAXY</p> </div> </div> </footer> <script…"
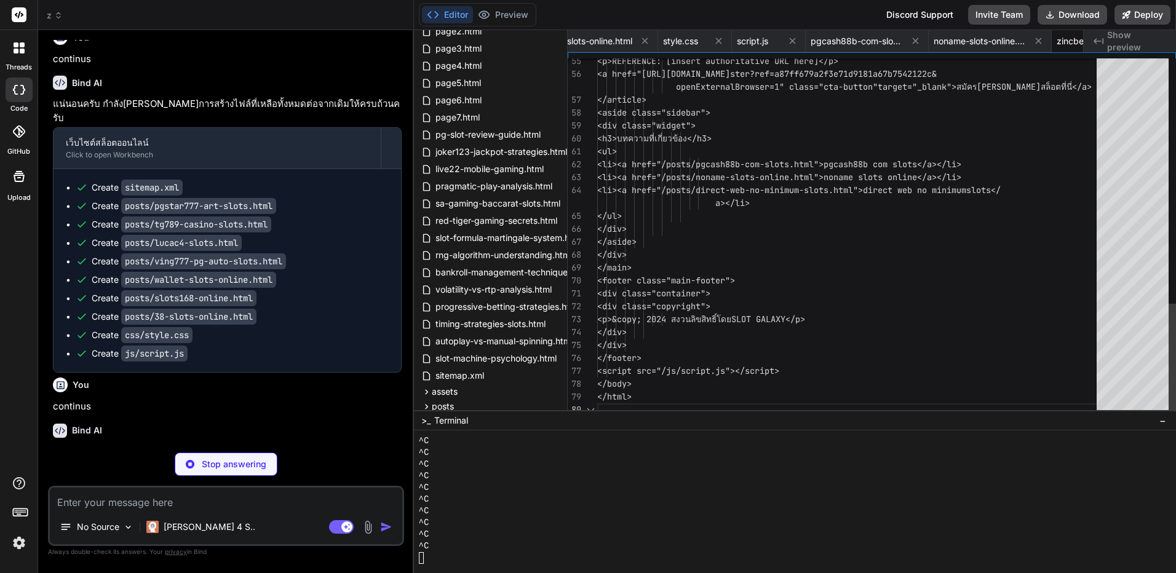
scroll to position [0, 8398]
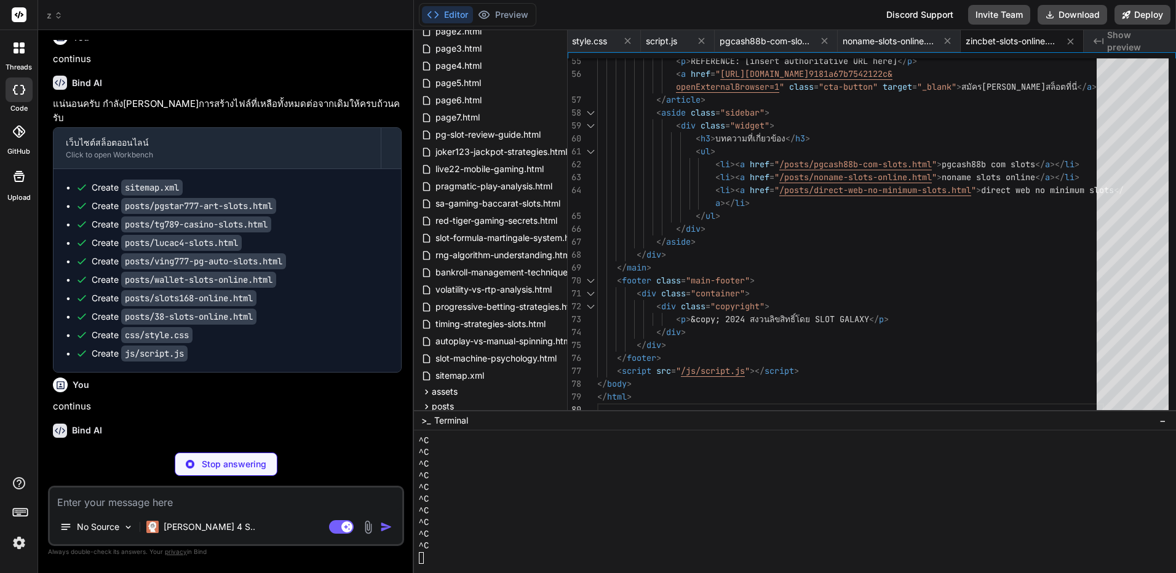
type textarea "x"
type textarea "</div> </div> </footer> <script src="/js/script.js"></script> </body> </html>"
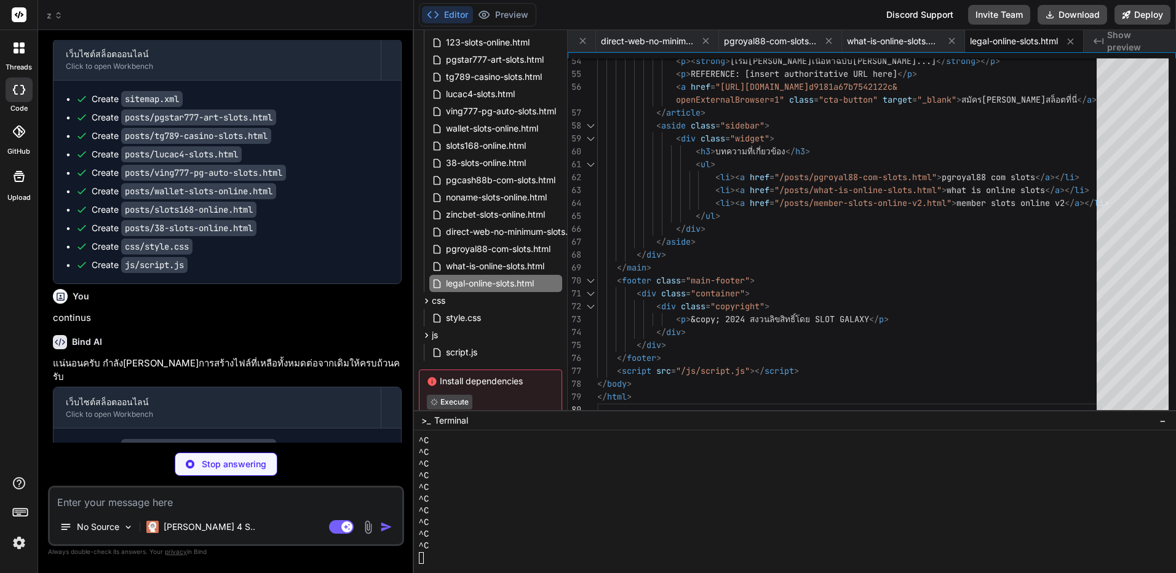
scroll to position [14535, 0]
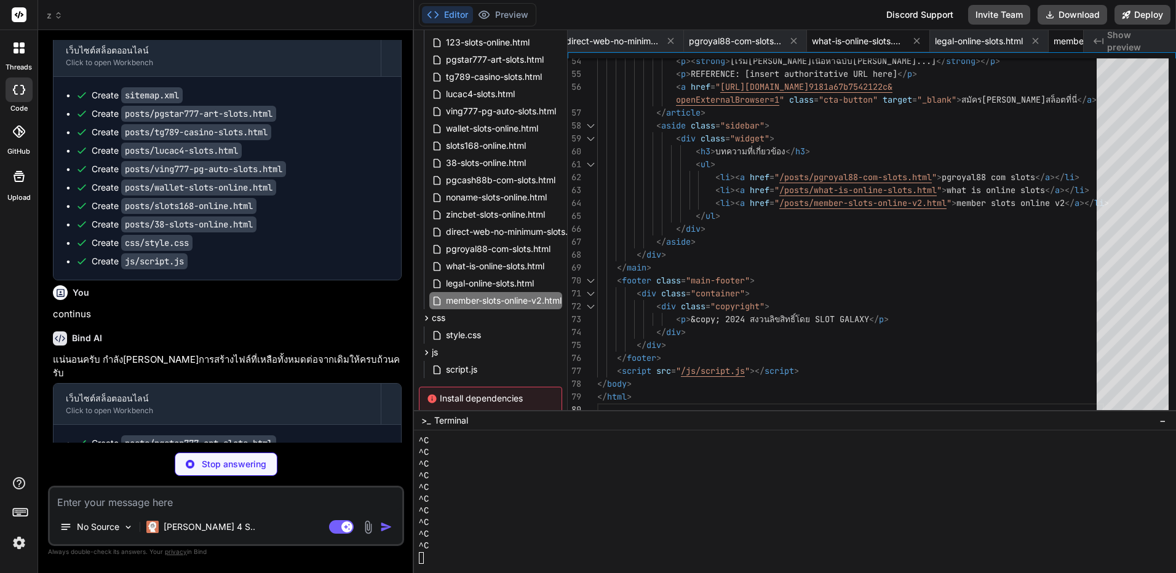
type textarea "x"
type textarea "<p>&copy; 2024 สงวนลิขสิทธิ์โดย SLOT GALAXY</p> </div> </div> </footer> <script…"
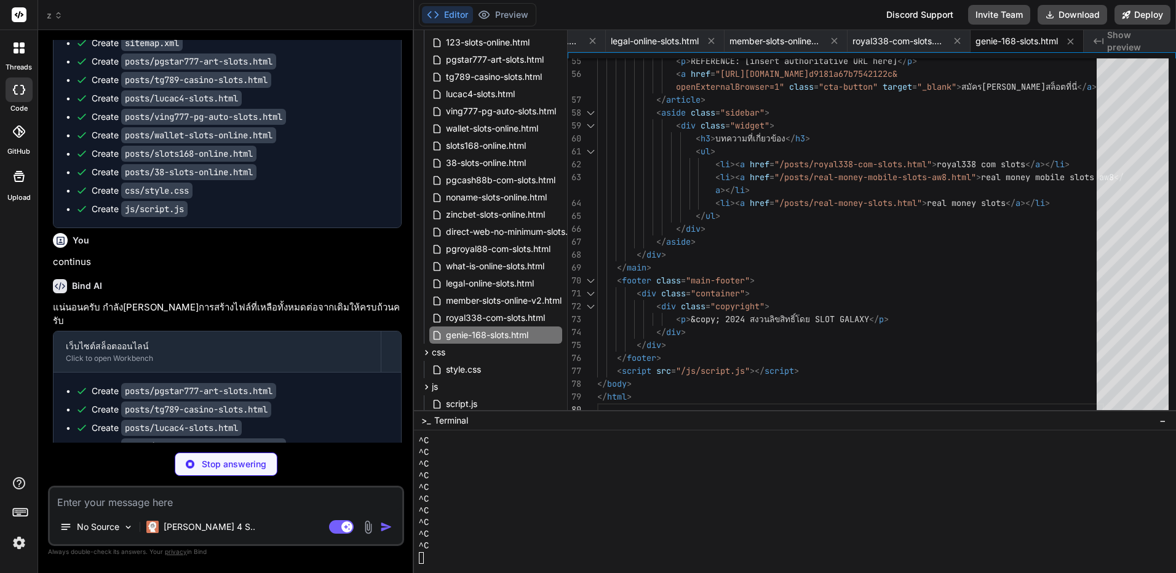
scroll to position [14590, 0]
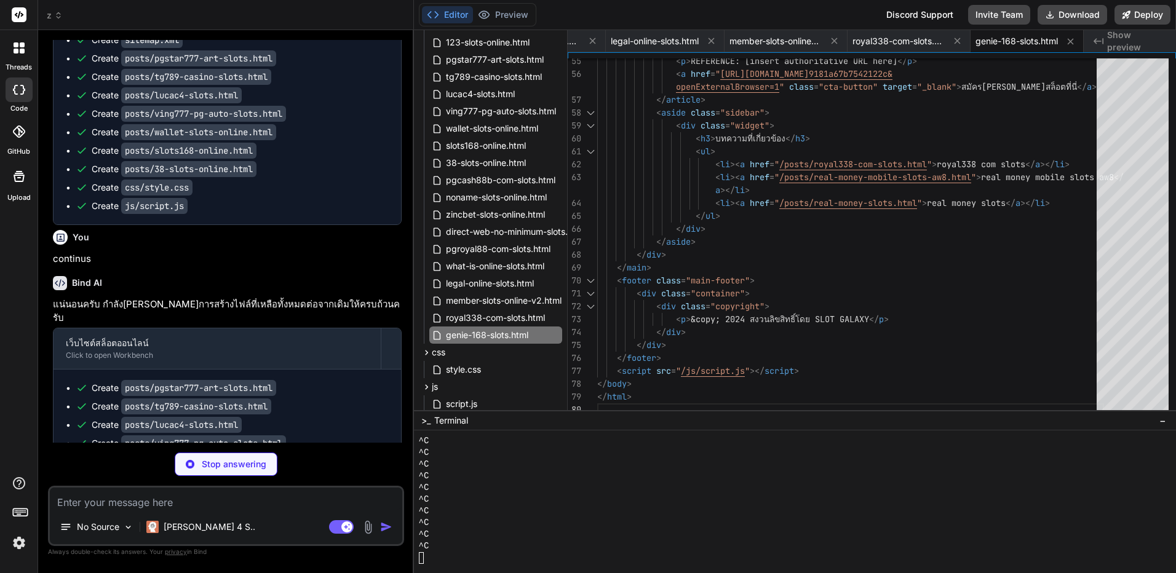
type textarea "x"
type textarea "</div> </div> </footer> <script src="/js/script.js"></script> </body> </html>"
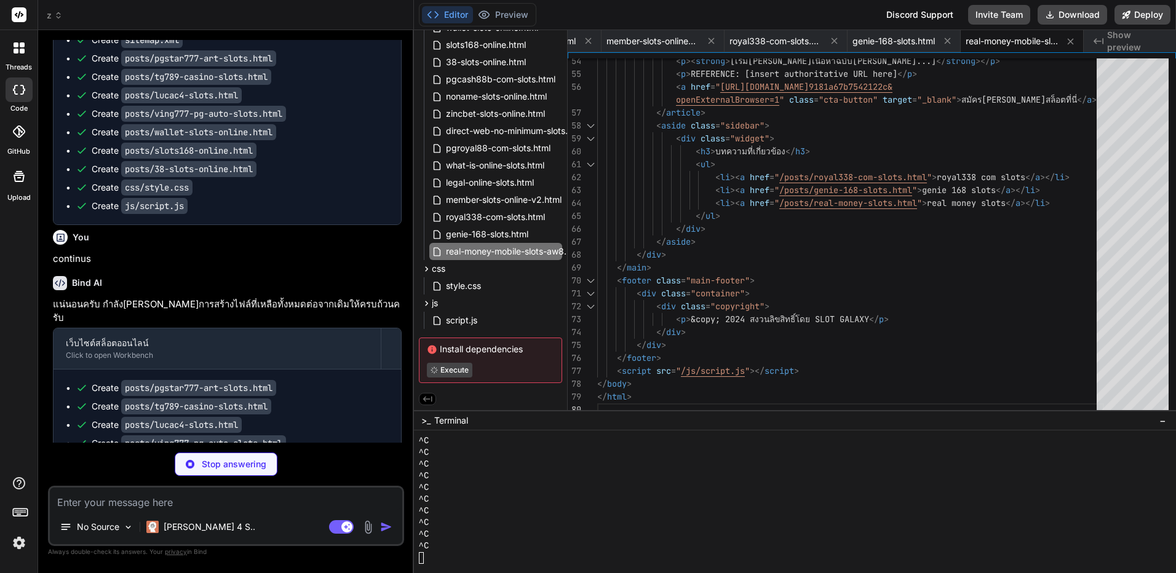
scroll to position [14609, 0]
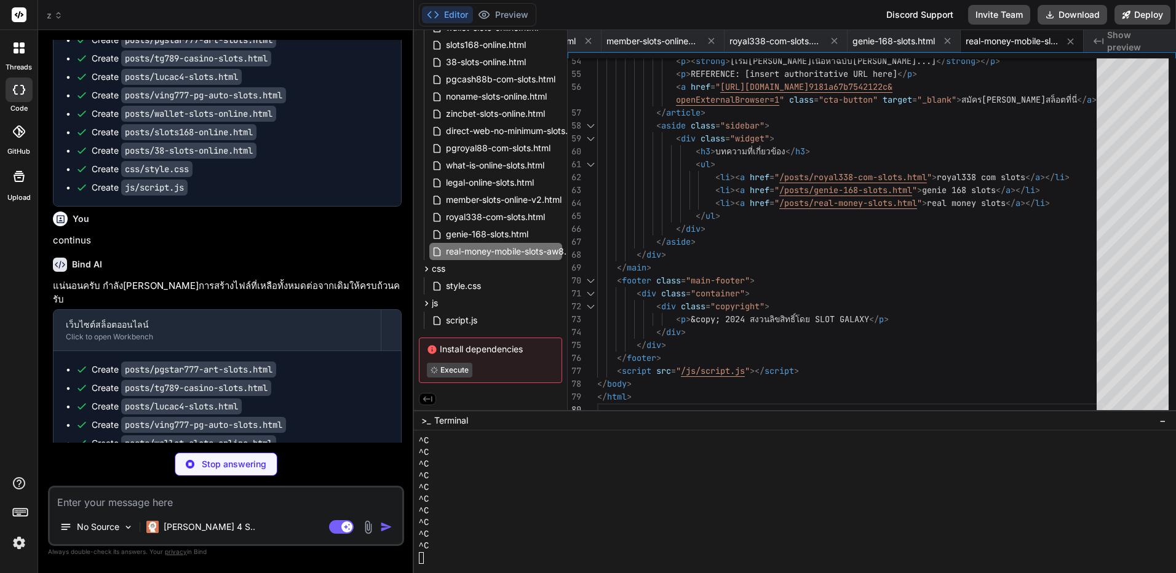
type textarea "x"
type textarea "<p>&copy; 2024 สงวนลิขสิทธิ์โดย SLOT GALAXY</p> </div> </div> </footer> <script…"
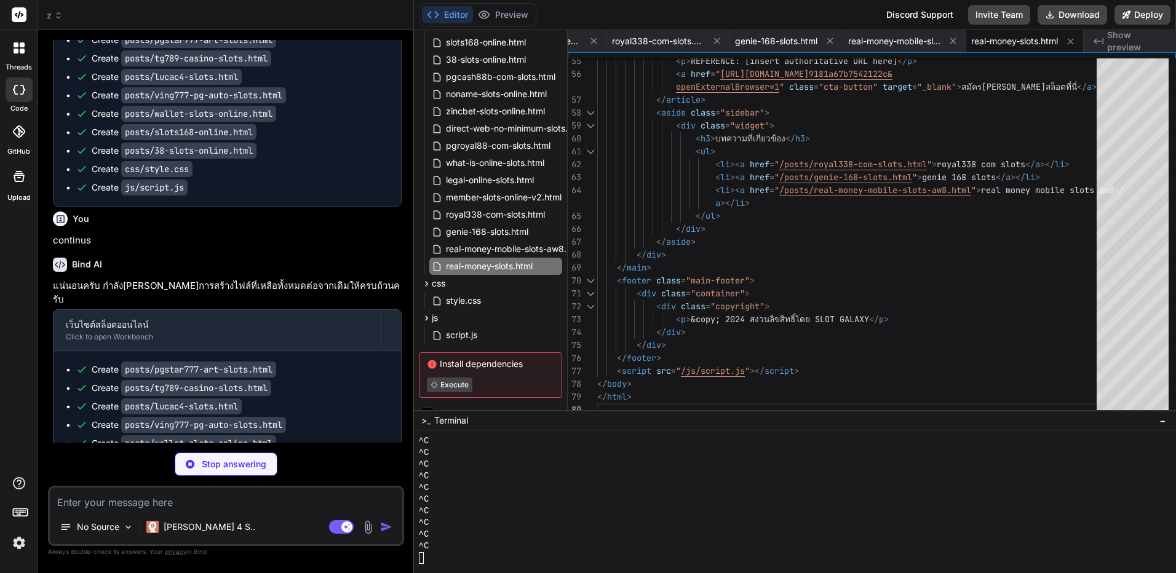
scroll to position [14627, 0]
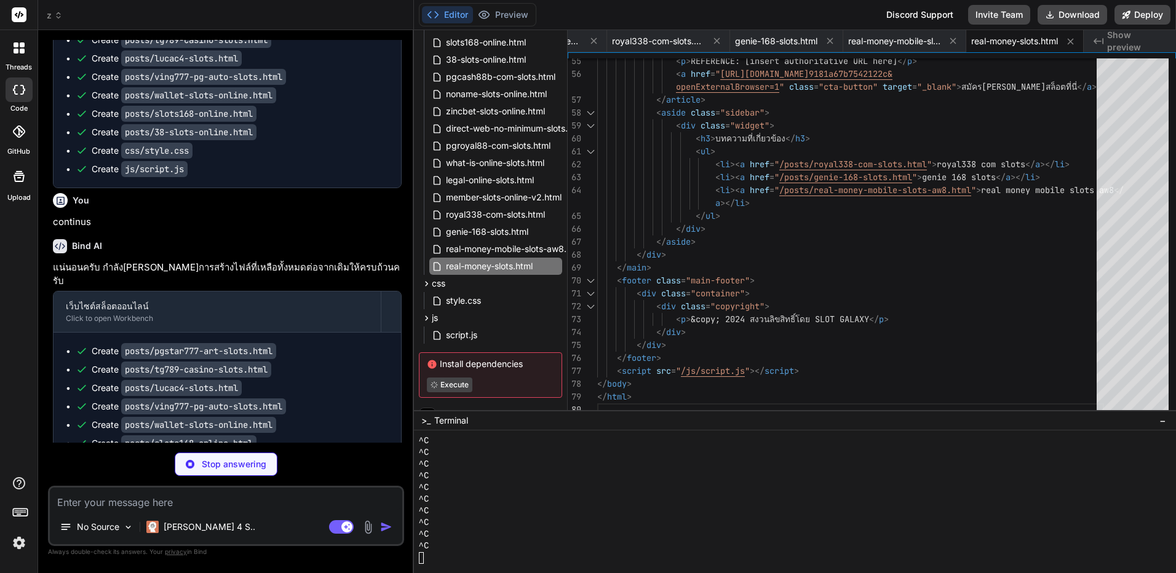
click at [251, 497] on textarea at bounding box center [226, 499] width 353 height 22
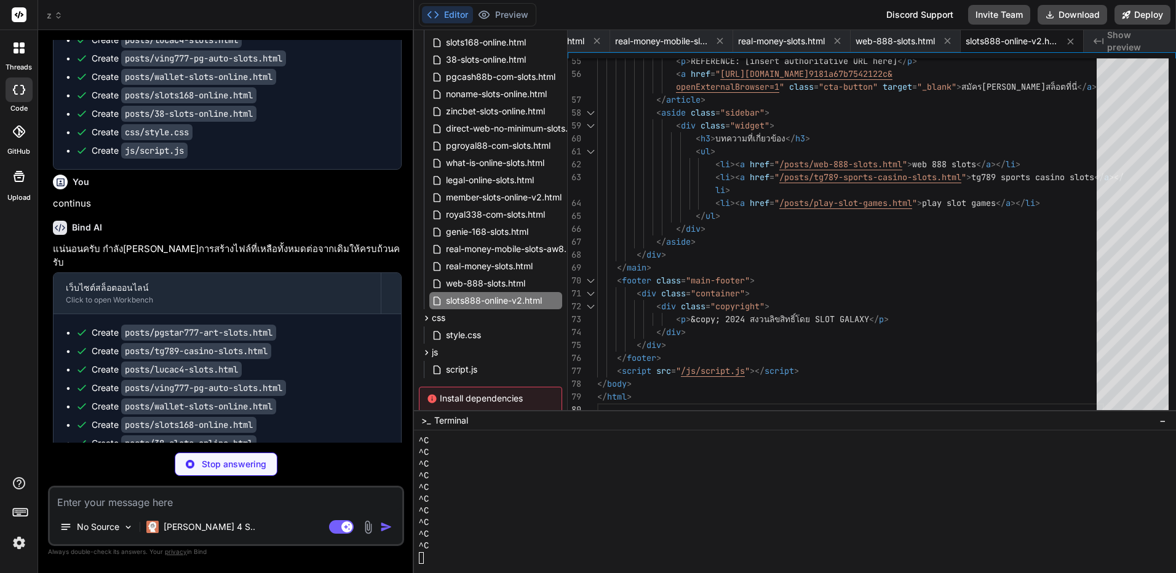
scroll to position [14664, 0]
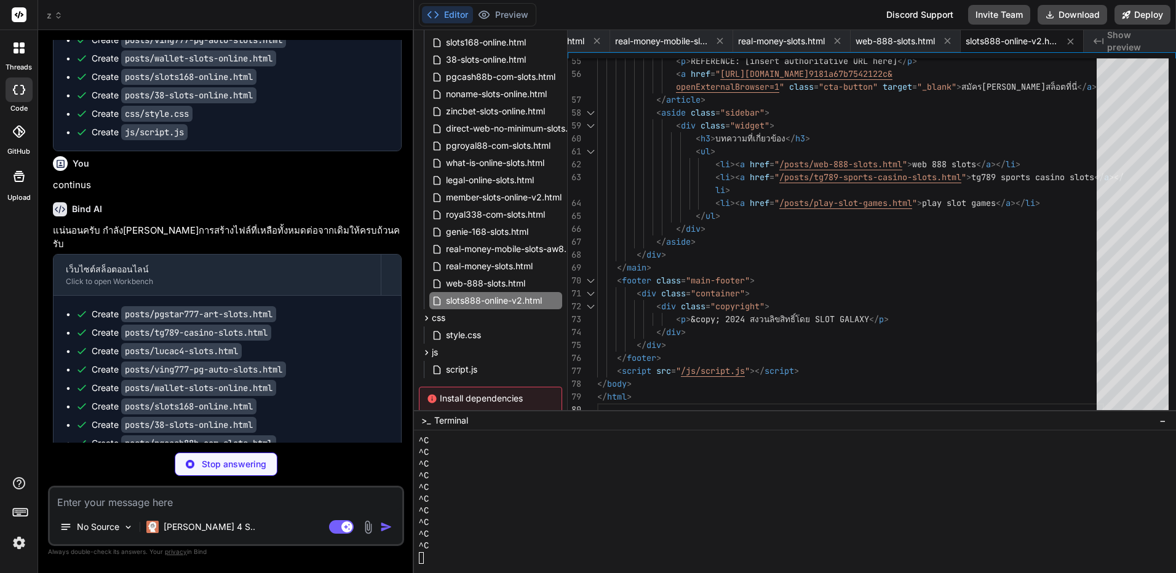
type textarea "x"
type textarea "</div> </div> </footer> <script src="/js/script.js"></script> </body> </html>"
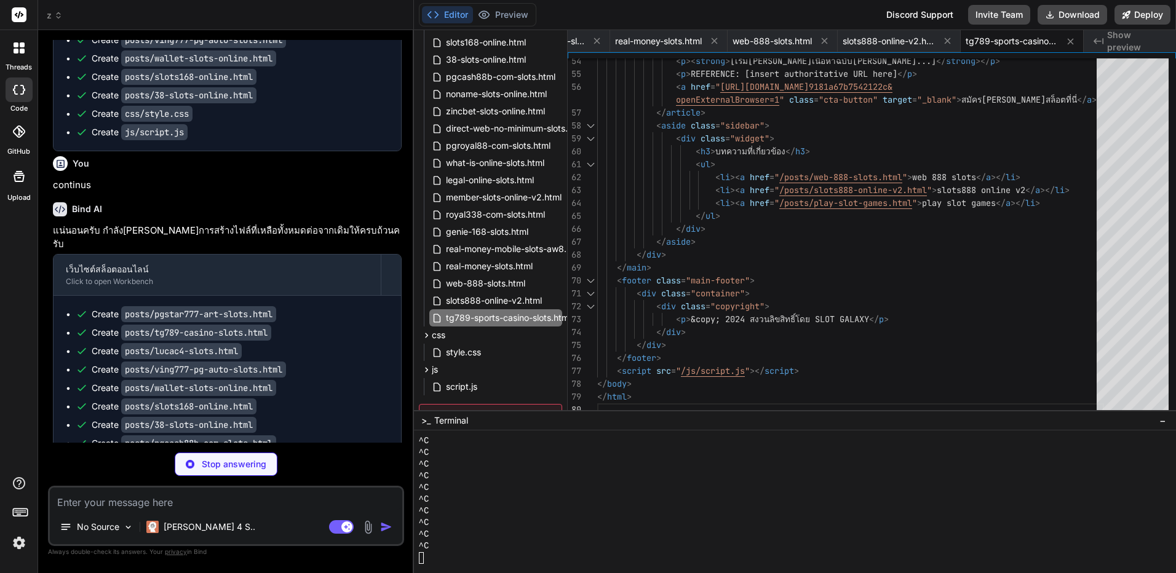
scroll to position [14683, 0]
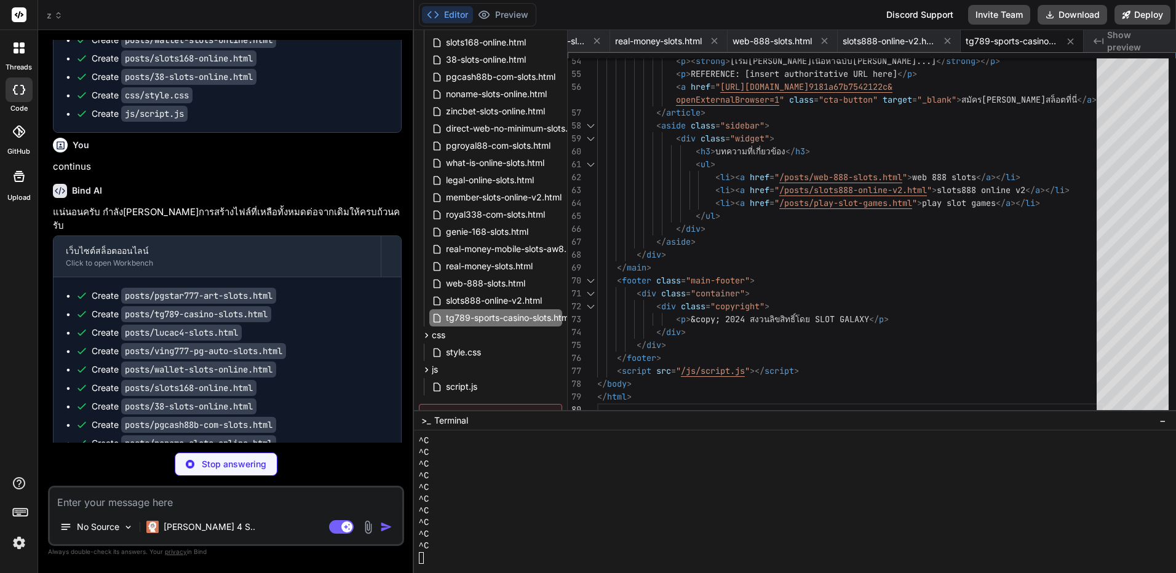
type textarea "x"
type textarea "<p>&copy; 2024 สงวนลิขสิทธิ์โดย SLOT GALAXY</p> </div> </div> </footer> <script…"
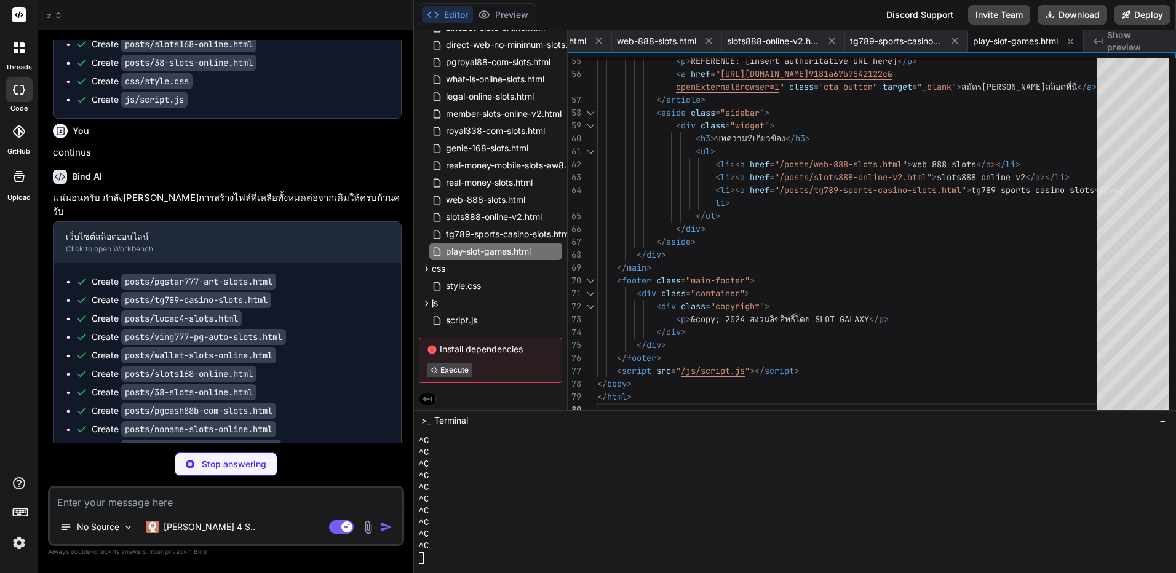
scroll to position [14701, 0]
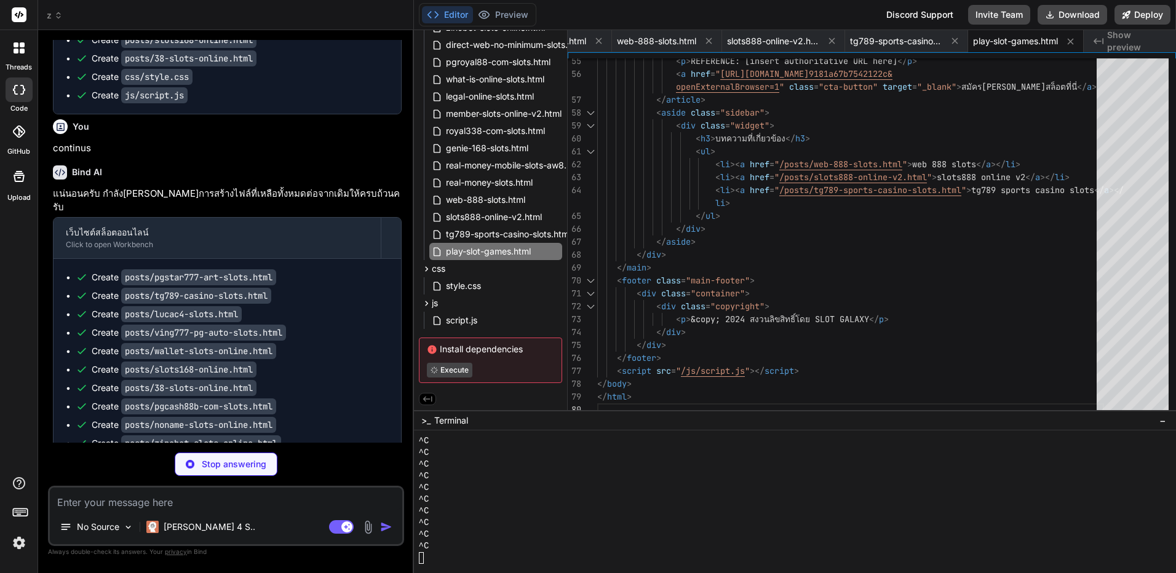
type textarea "x"
type textarea "</div> </div> </footer> <script src="/js/script.js"></script> </body> </html>"
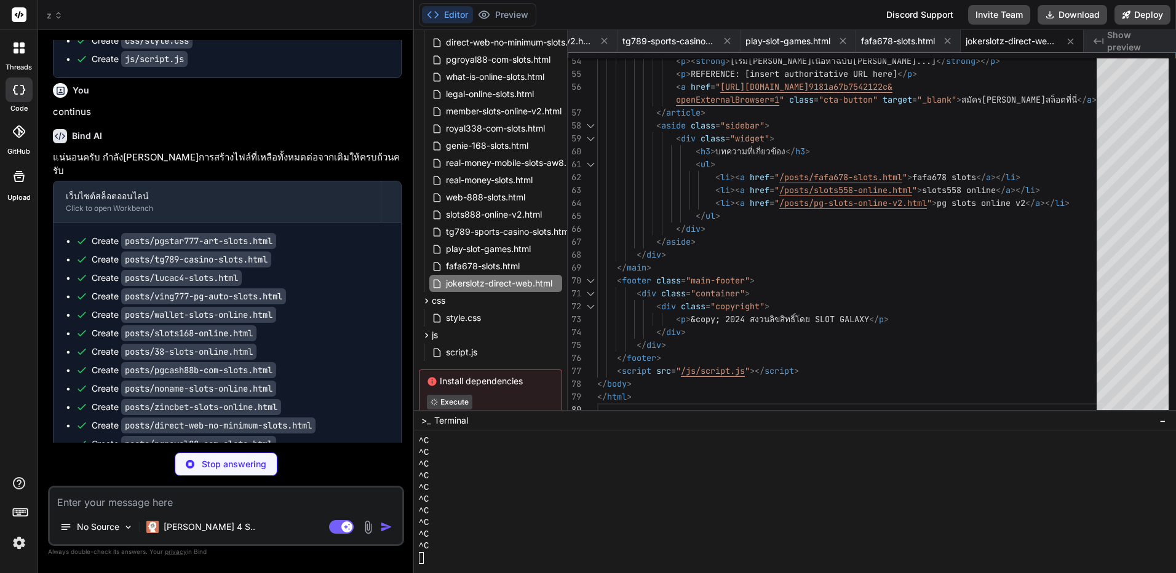
scroll to position [14738, 0]
type textarea "x"
type textarea "</div> </footer> <script src="/js/script.js"></script> </body> </html>"
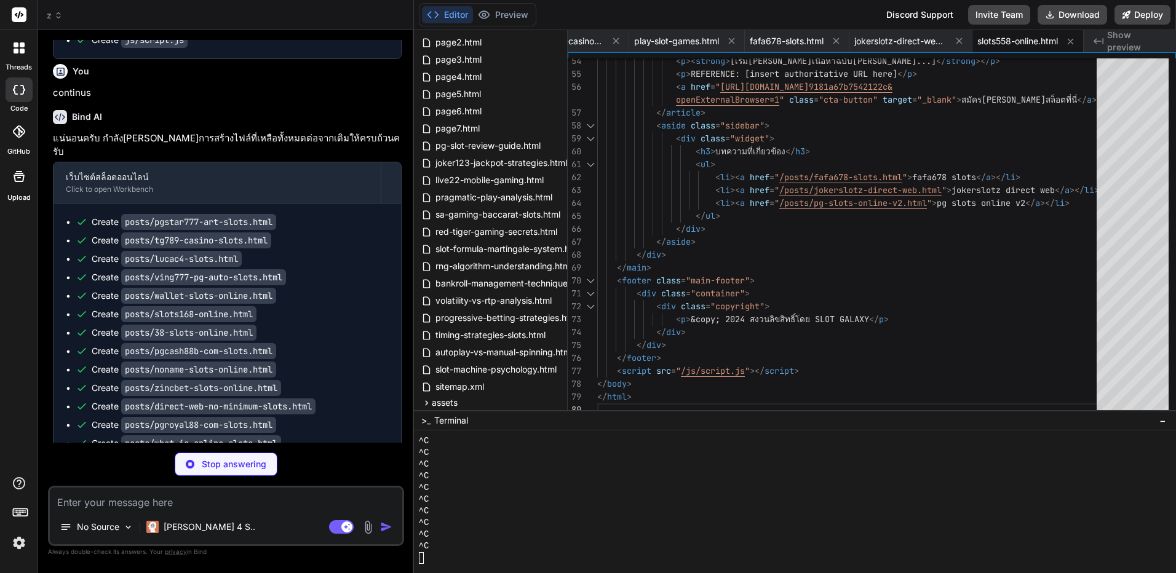
scroll to position [246, 0]
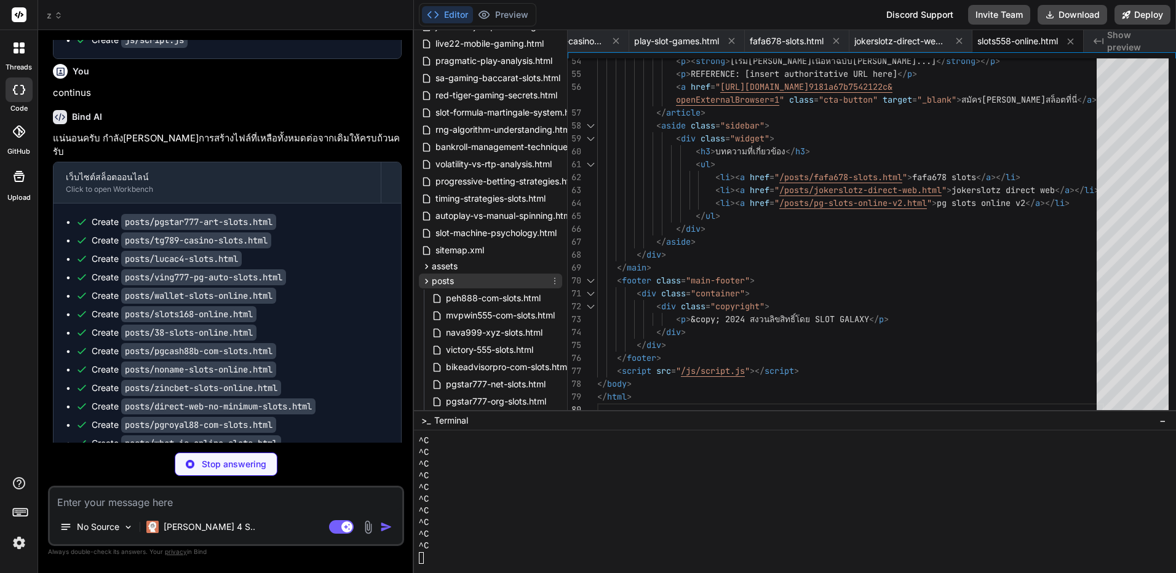
click at [423, 282] on icon at bounding box center [426, 281] width 10 height 10
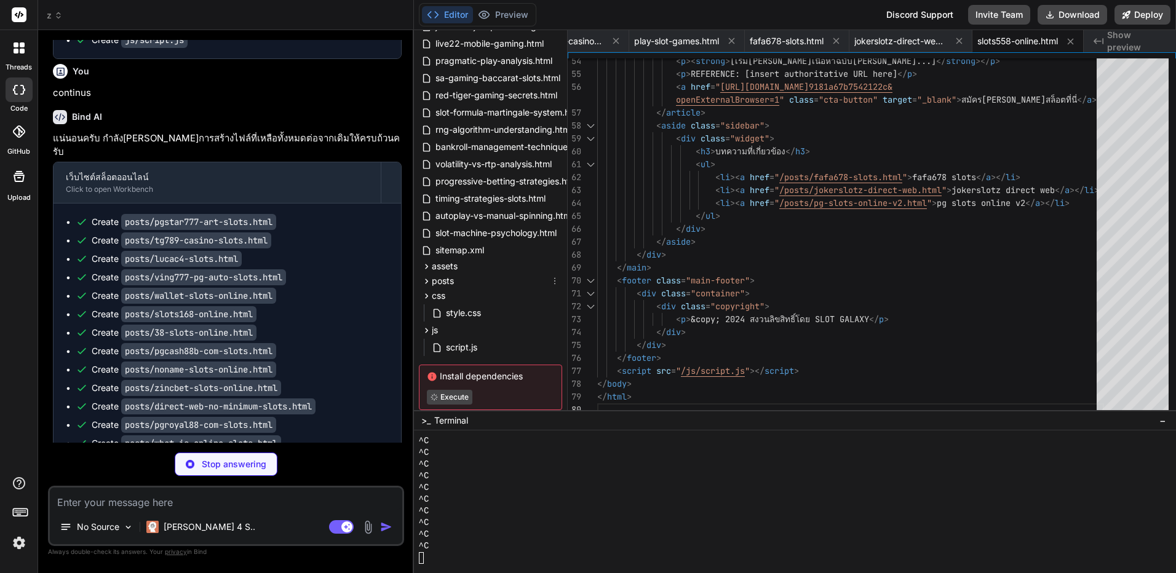
type textarea "x"
type textarea "</div> </div> </footer> <script src="/js/script.js"></script> </body> </html>"
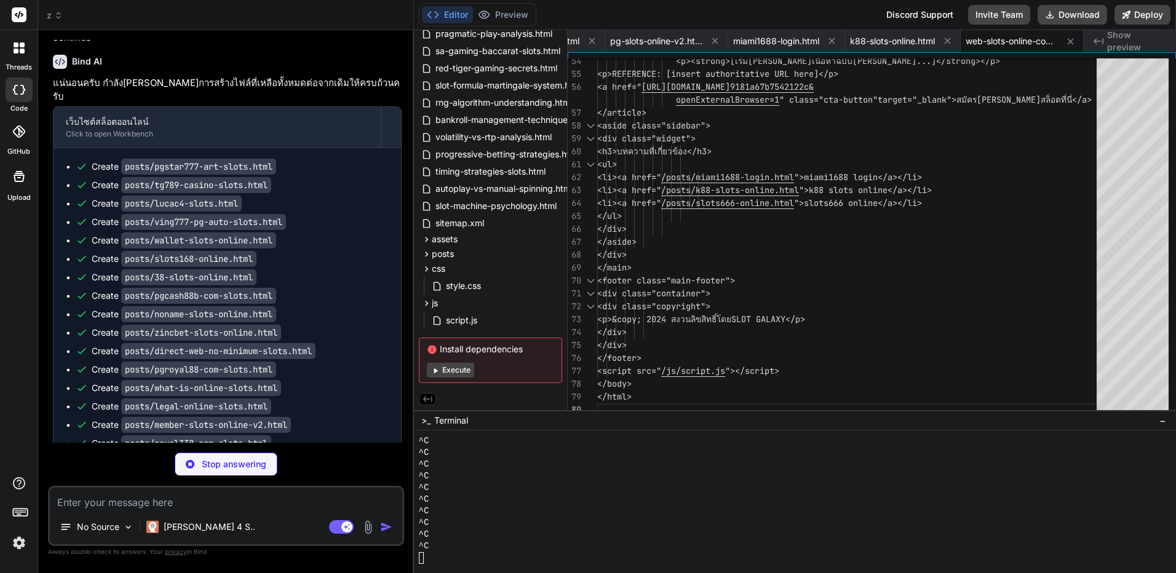
scroll to position [14830, 0]
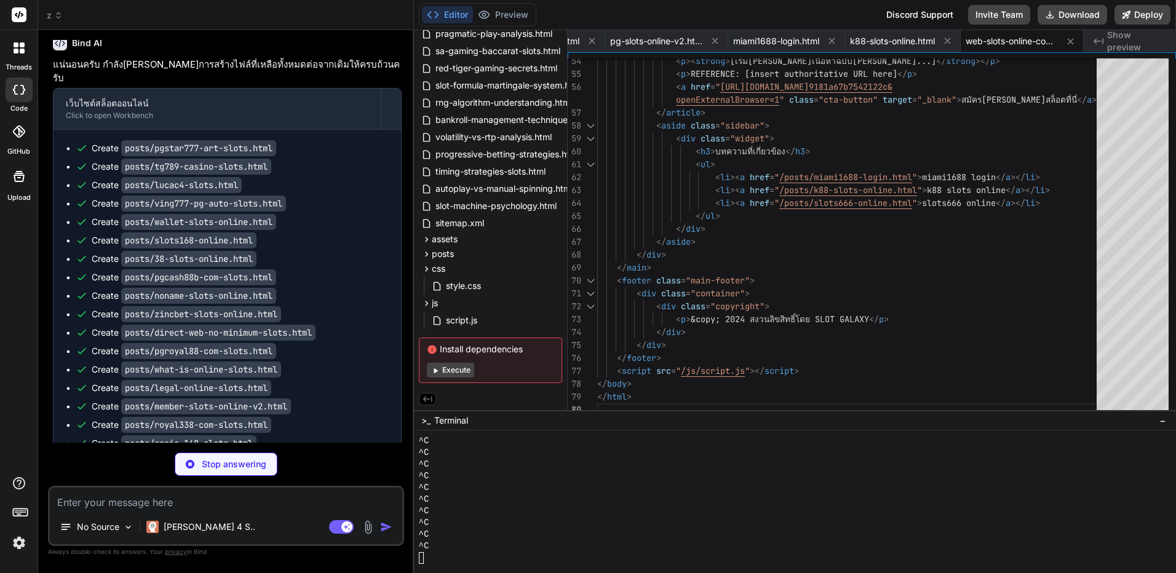
click at [457, 371] on button "Execute" at bounding box center [450, 370] width 47 height 15
click at [509, 16] on button "Preview" at bounding box center [503, 14] width 60 height 17
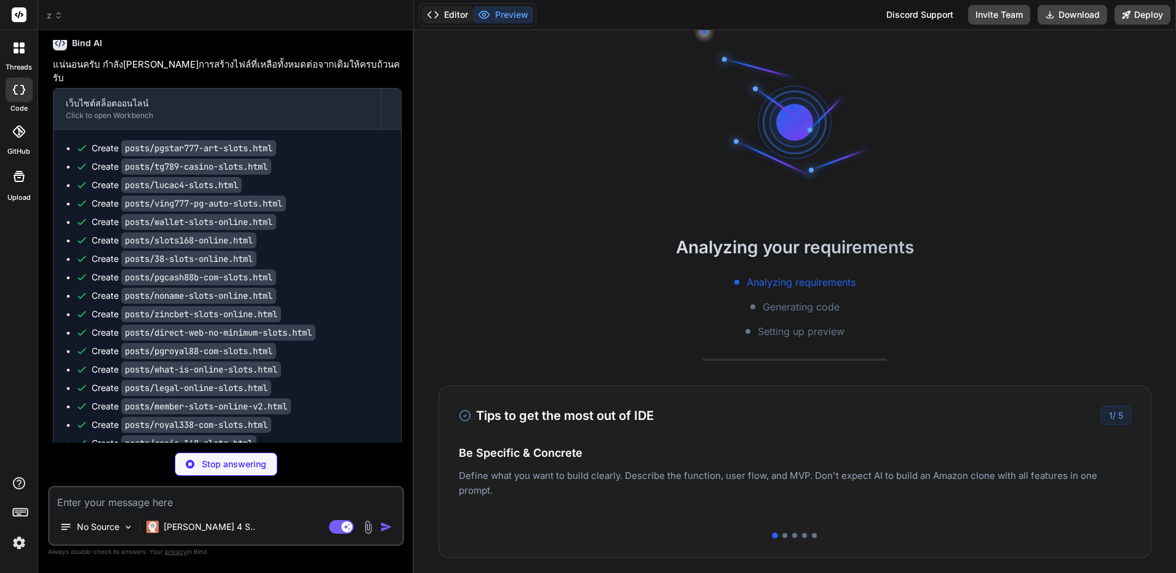
click at [434, 17] on icon at bounding box center [433, 15] width 12 height 12
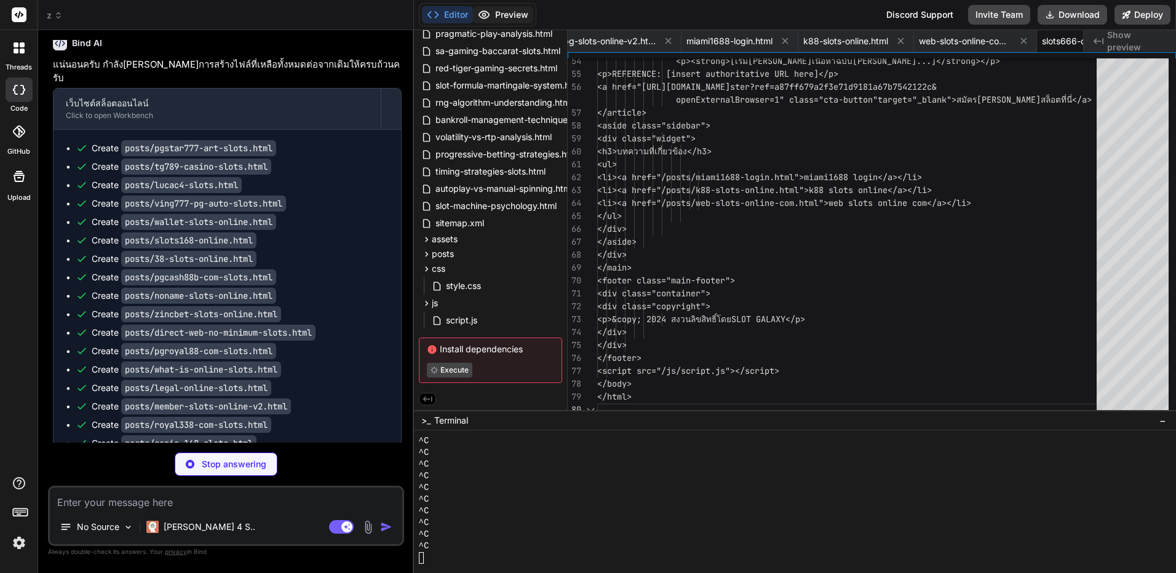
scroll to position [0, 10904]
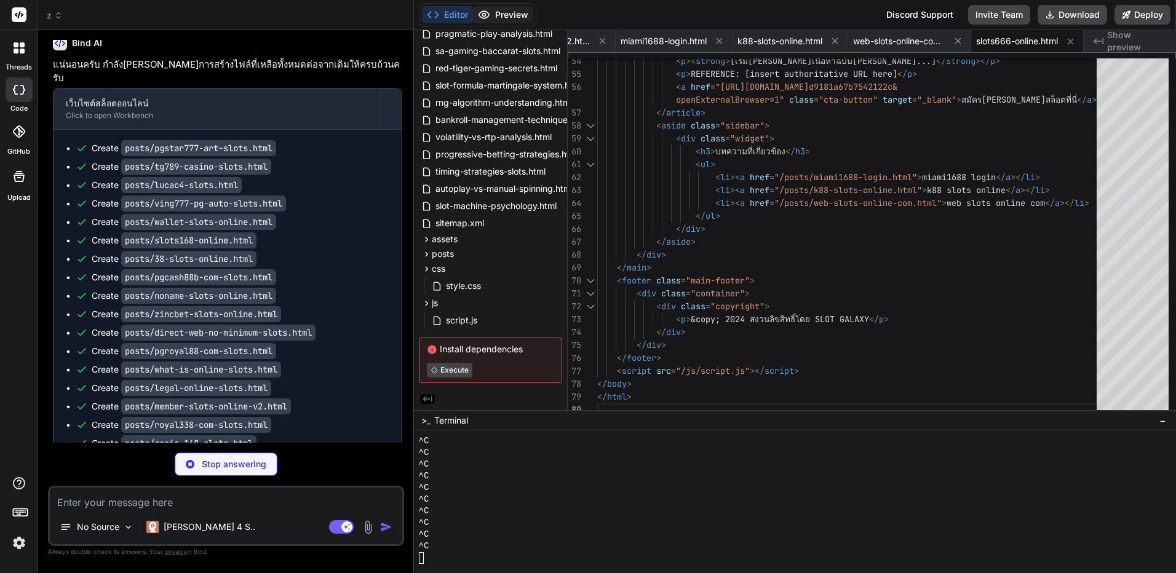
click at [482, 20] on icon at bounding box center [484, 15] width 12 height 12
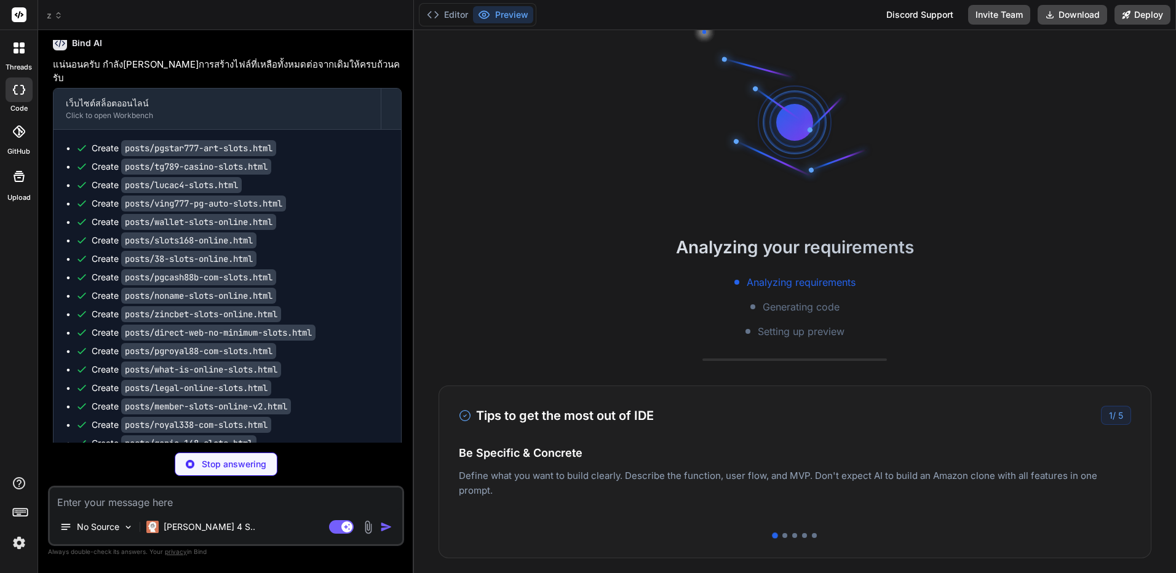
scroll to position [14849, 0]
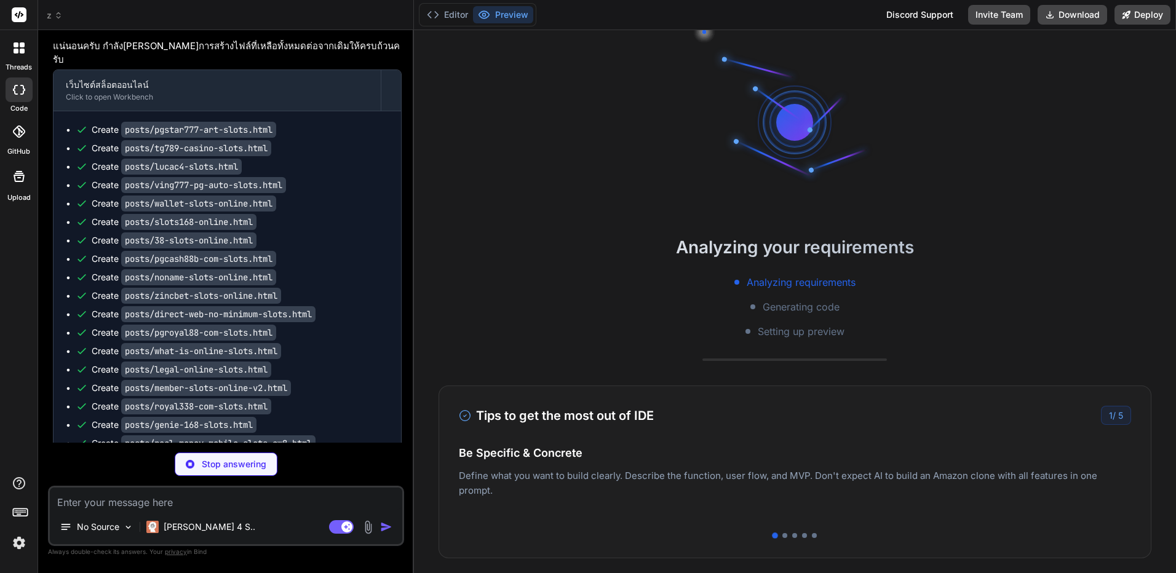
type textarea "x"
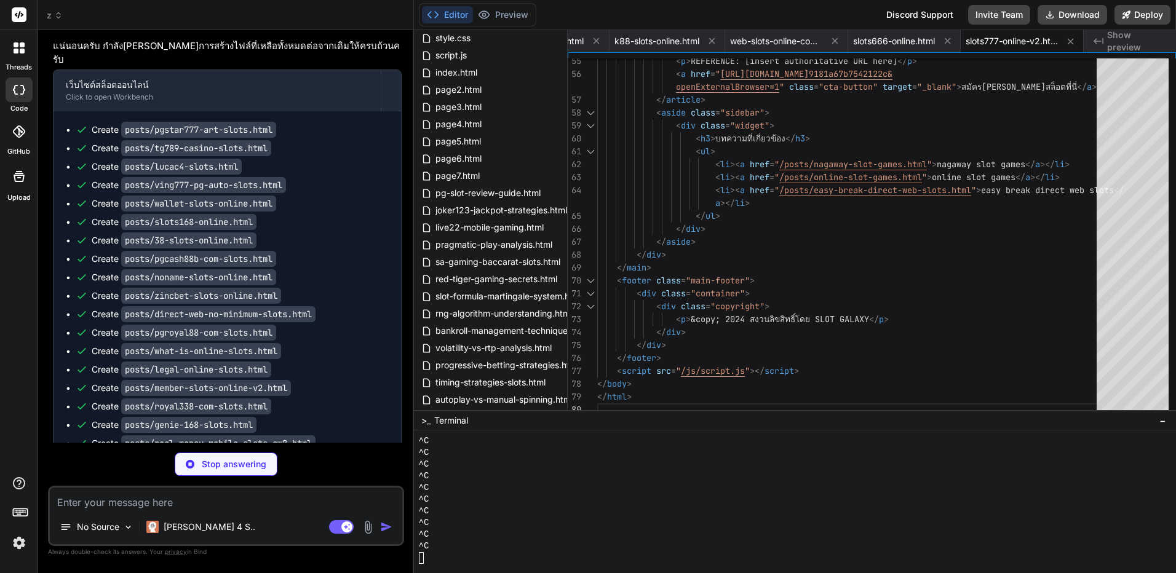
scroll to position [276, 0]
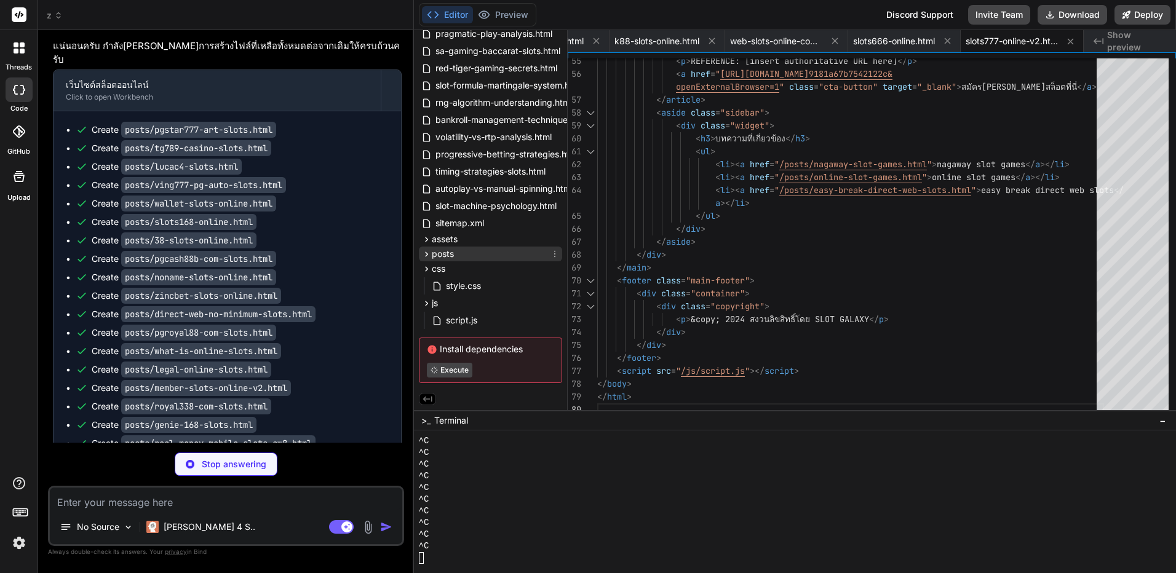
click at [426, 254] on icon at bounding box center [426, 254] width 10 height 10
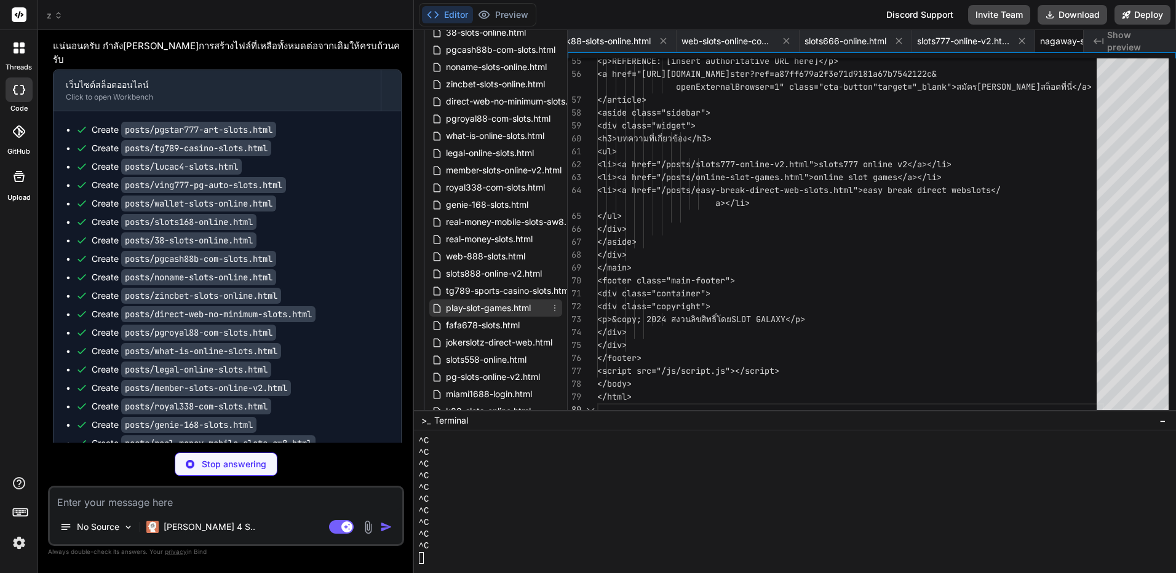
scroll to position [0, 11150]
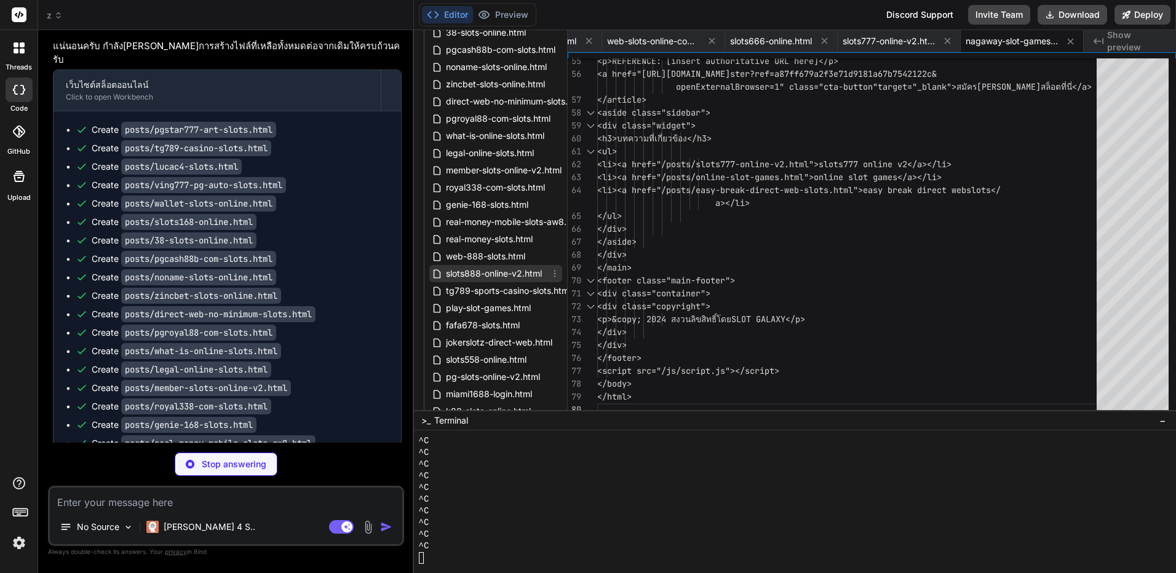
click at [501, 282] on div "slots888-online-v2.html" at bounding box center [495, 273] width 133 height 17
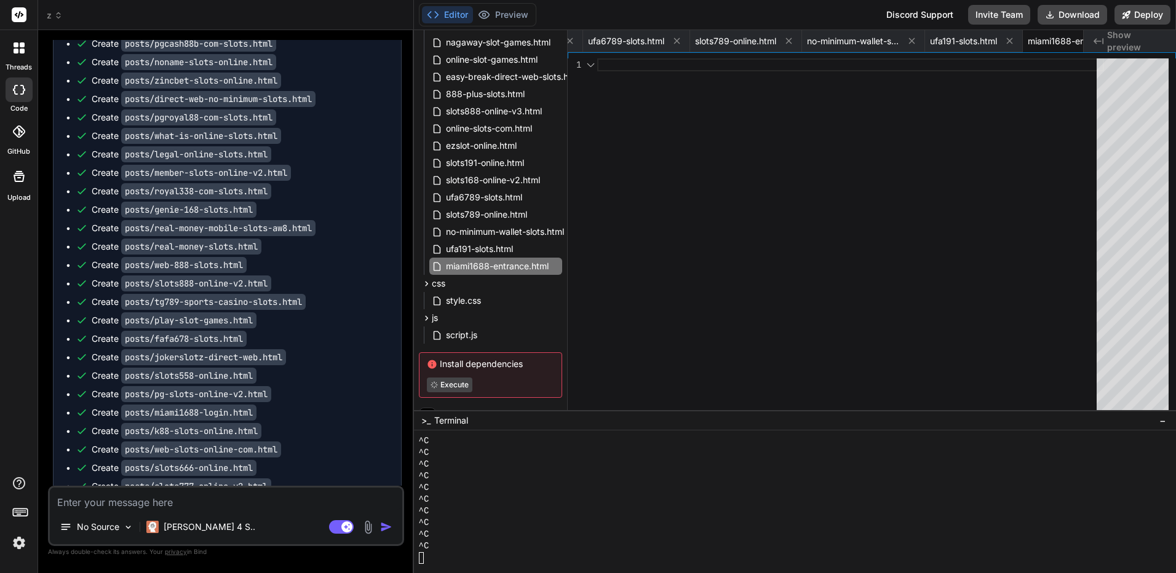
scroll to position [15096, 0]
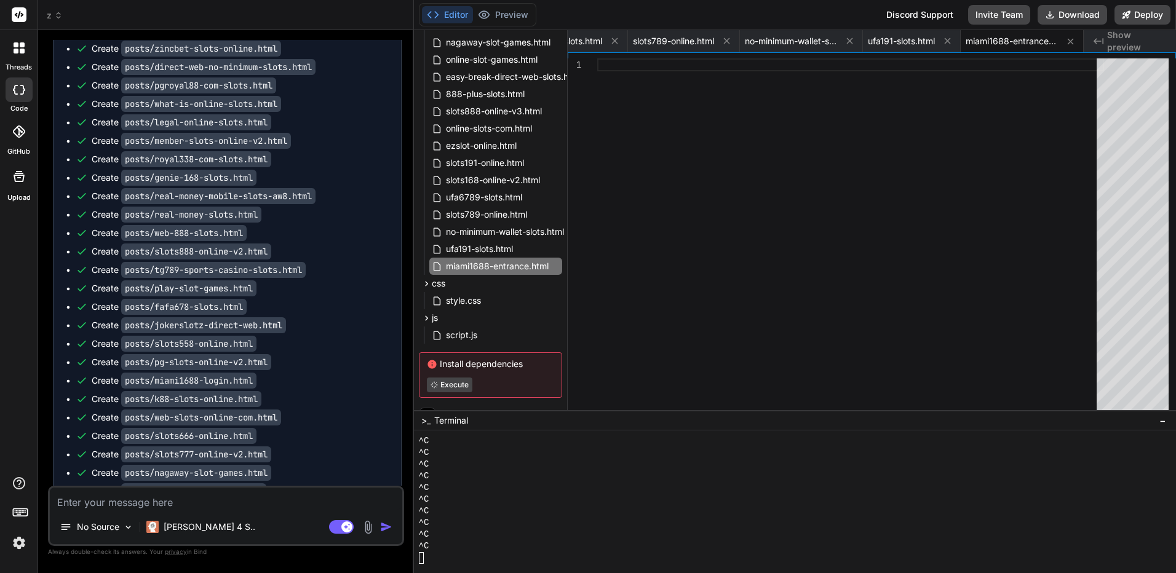
click at [324, 504] on textarea at bounding box center [226, 499] width 353 height 22
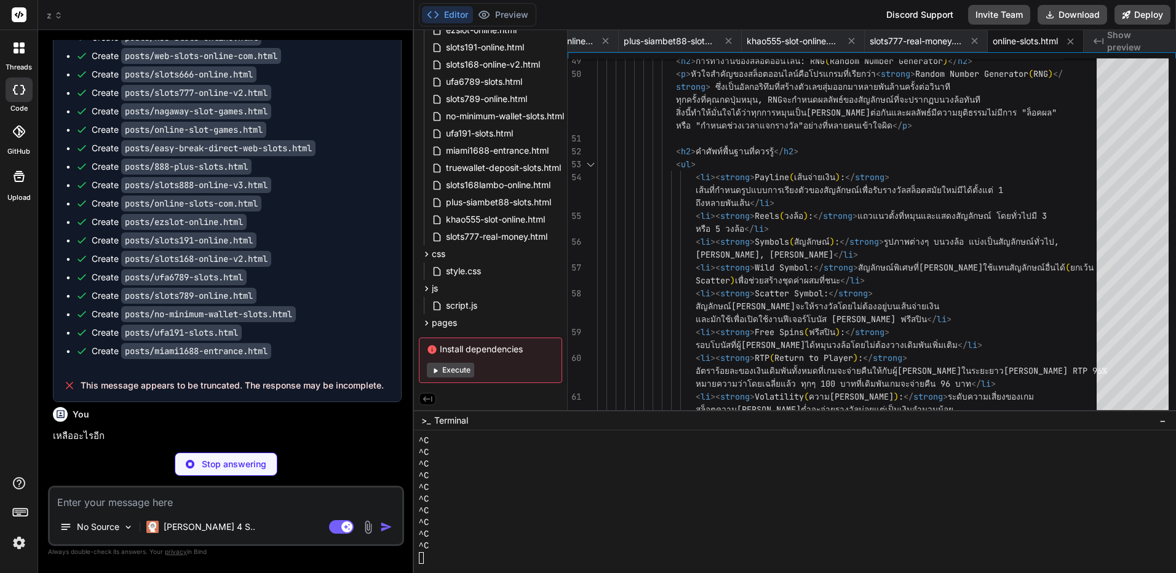
scroll to position [15464, 0]
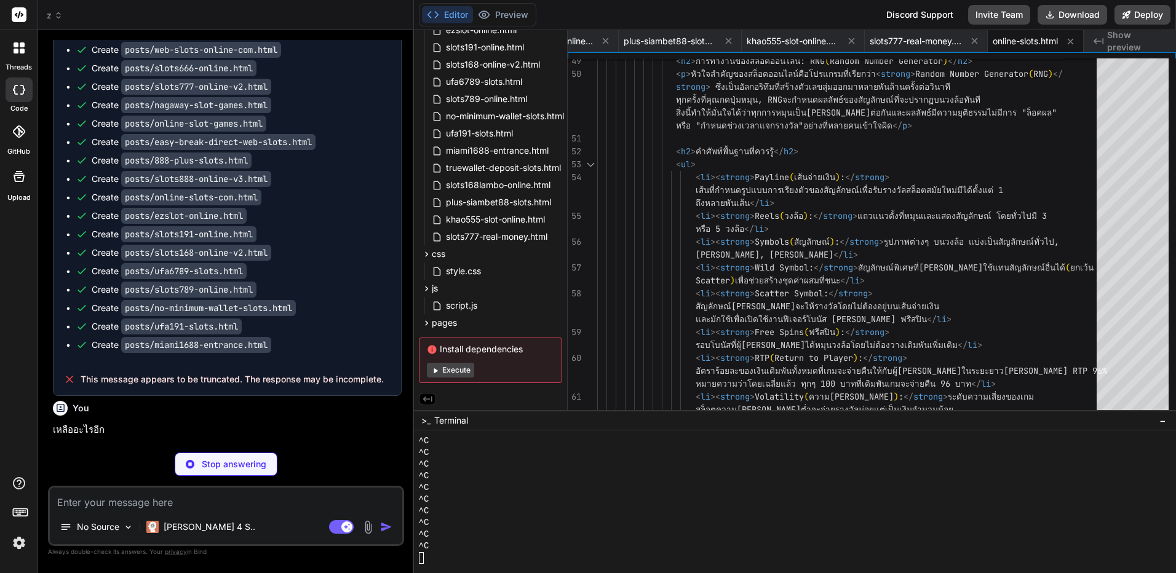
click at [459, 370] on button "Execute" at bounding box center [450, 370] width 47 height 15
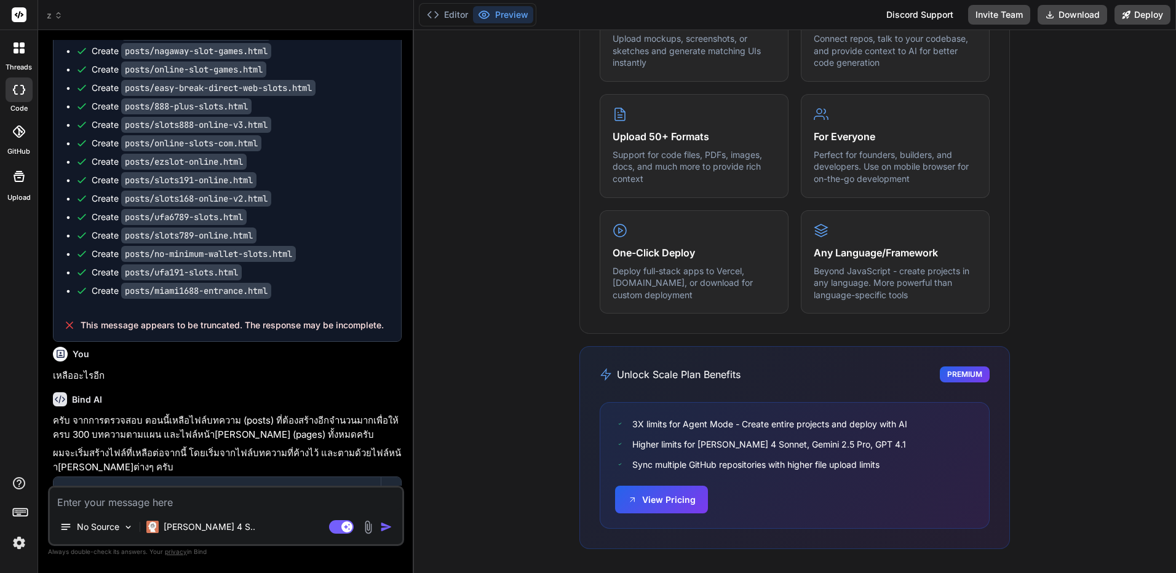
scroll to position [687, 0]
click at [655, 498] on button "View Pricing" at bounding box center [661, 498] width 93 height 28
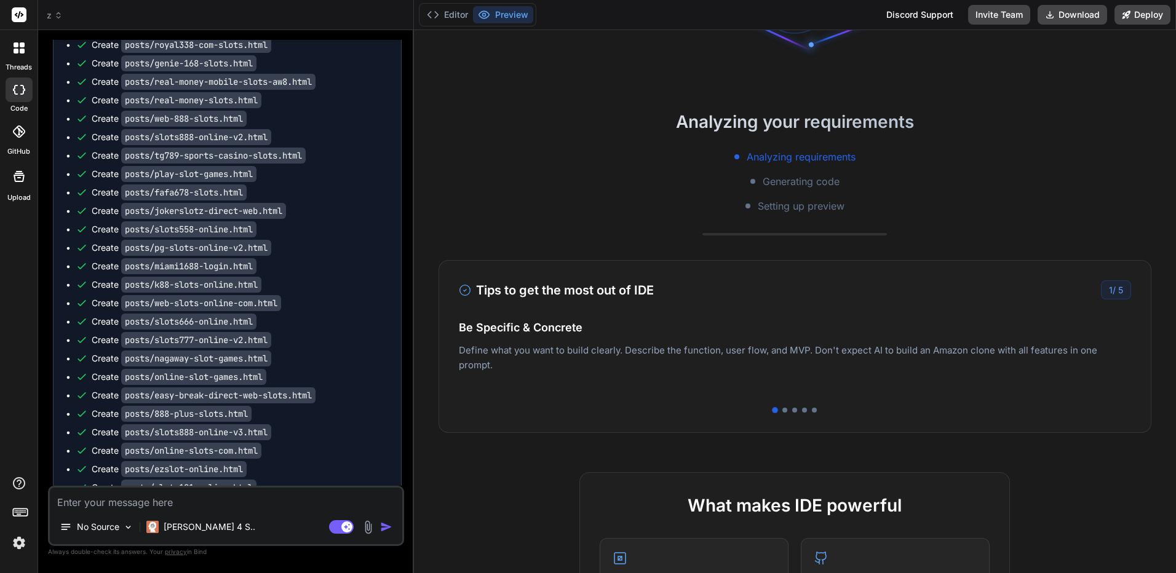
scroll to position [10, 0]
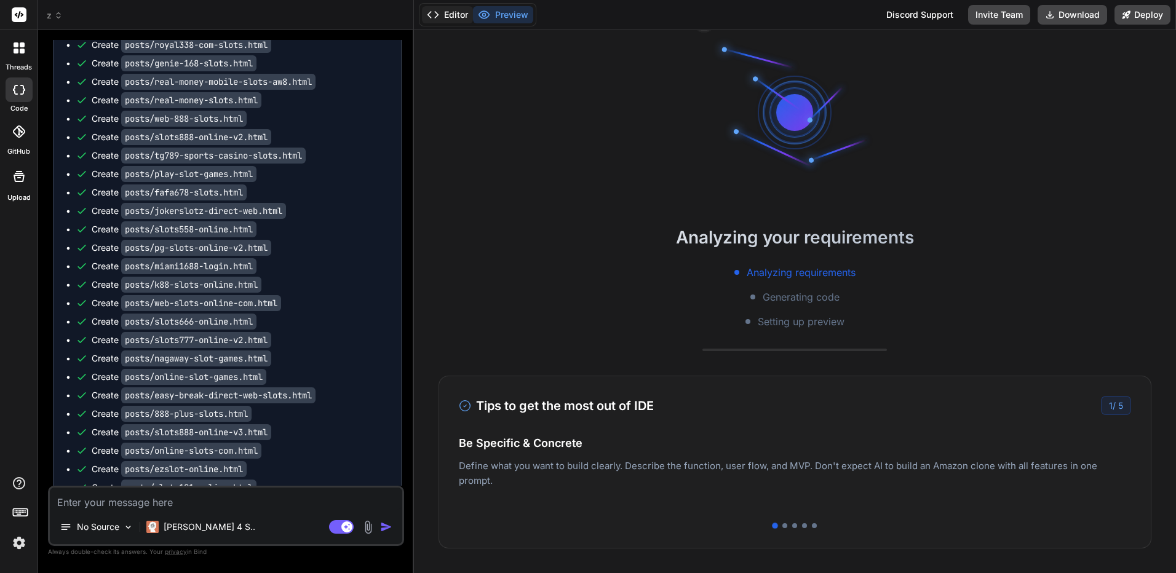
click at [467, 10] on button "Editor" at bounding box center [447, 14] width 51 height 17
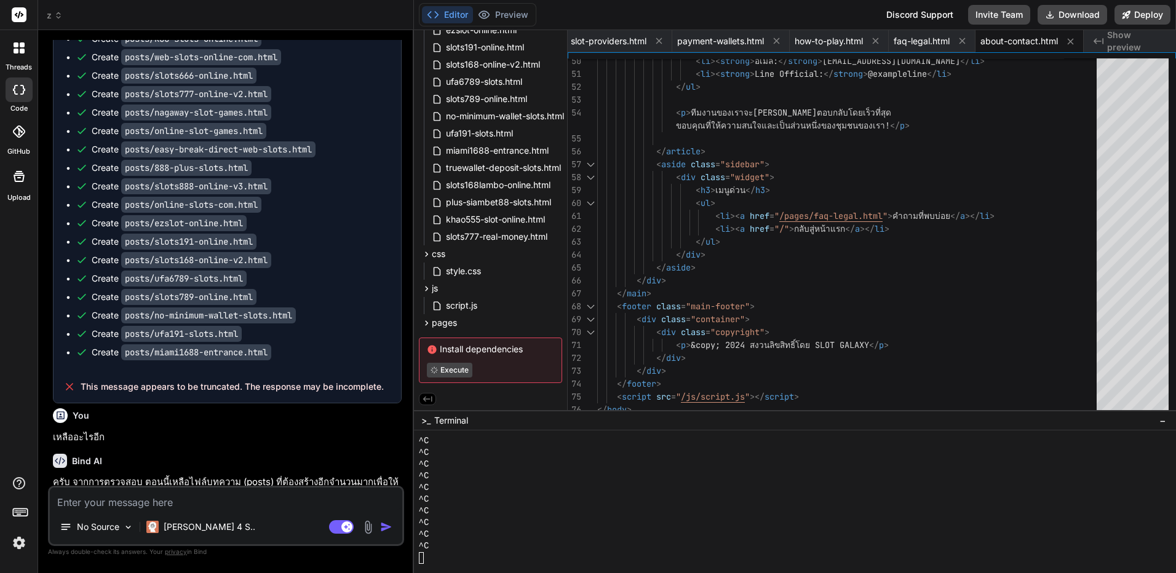
scroll to position [15641, 0]
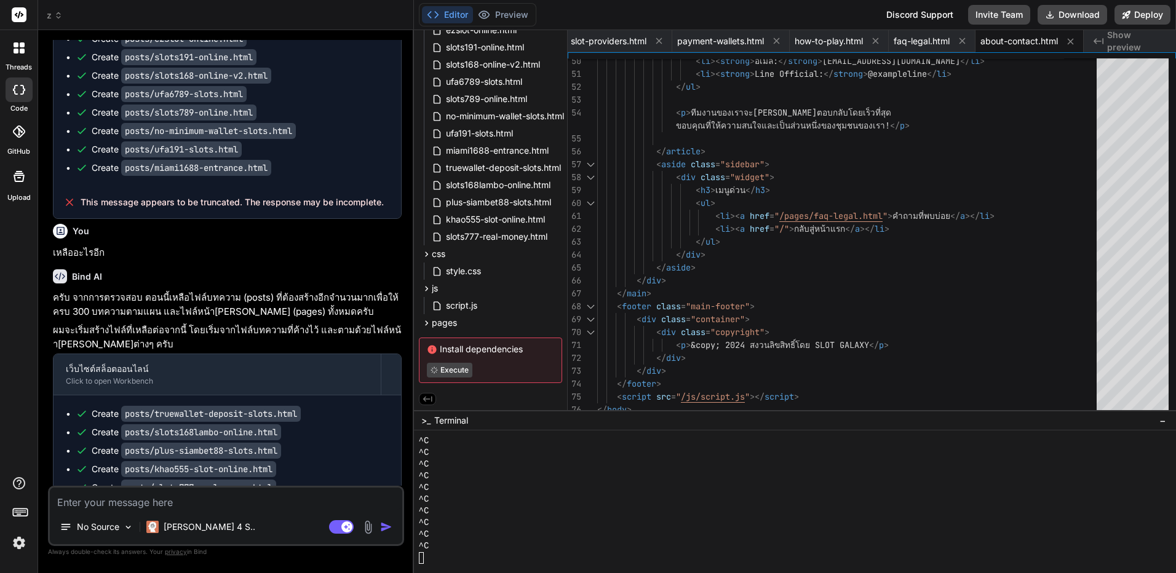
drag, startPoint x: 363, startPoint y: 209, endPoint x: 356, endPoint y: 376, distance: 166.9
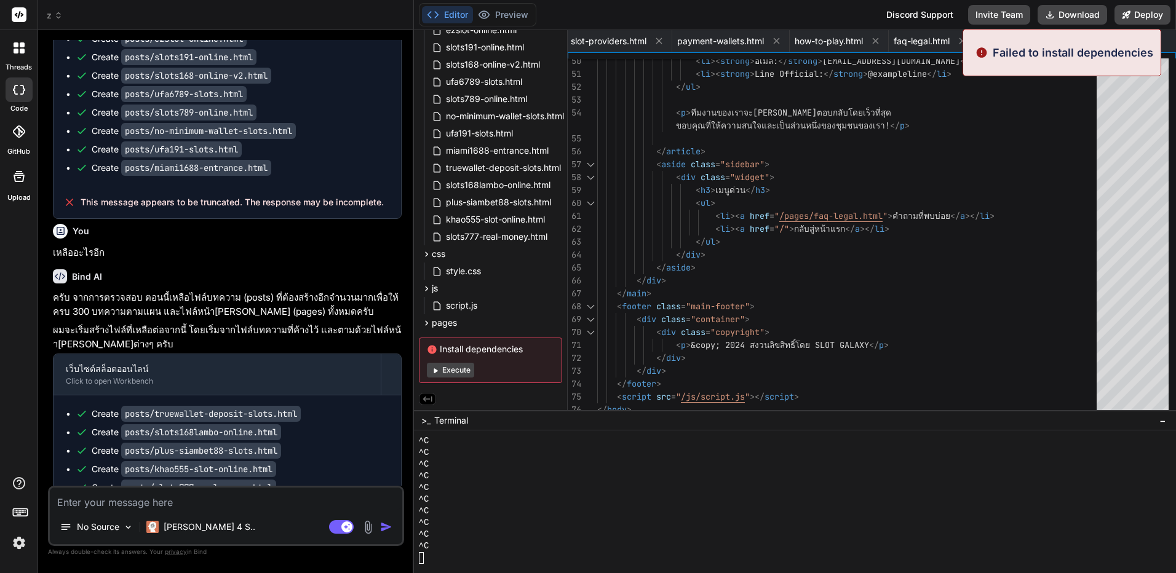
click at [461, 365] on button "Execute" at bounding box center [450, 370] width 47 height 15
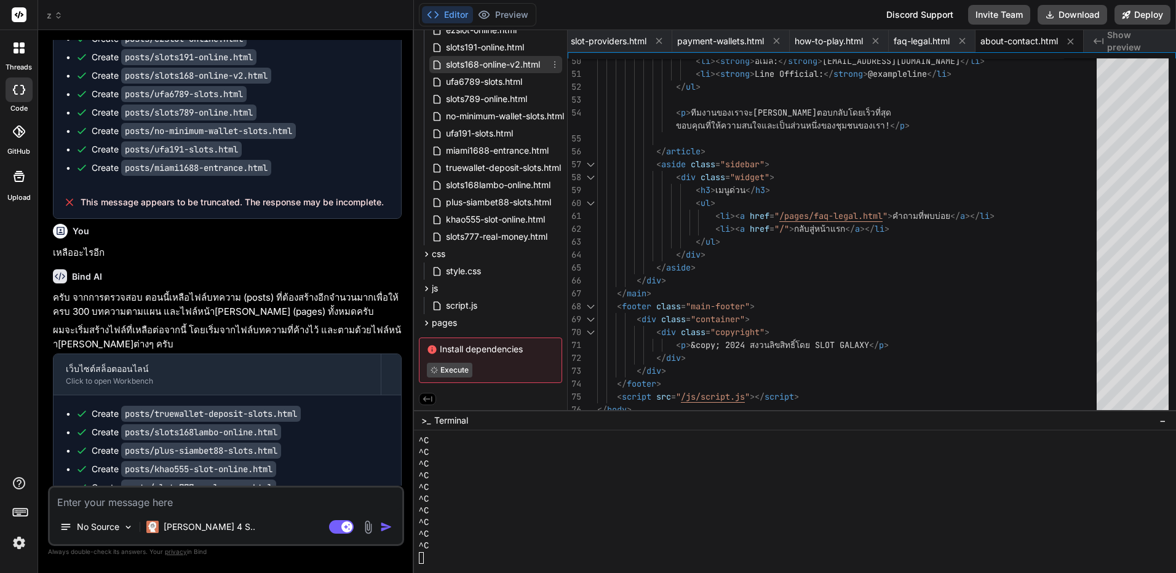
click at [511, 67] on span "slots168-online-v2.html" at bounding box center [493, 64] width 97 height 15
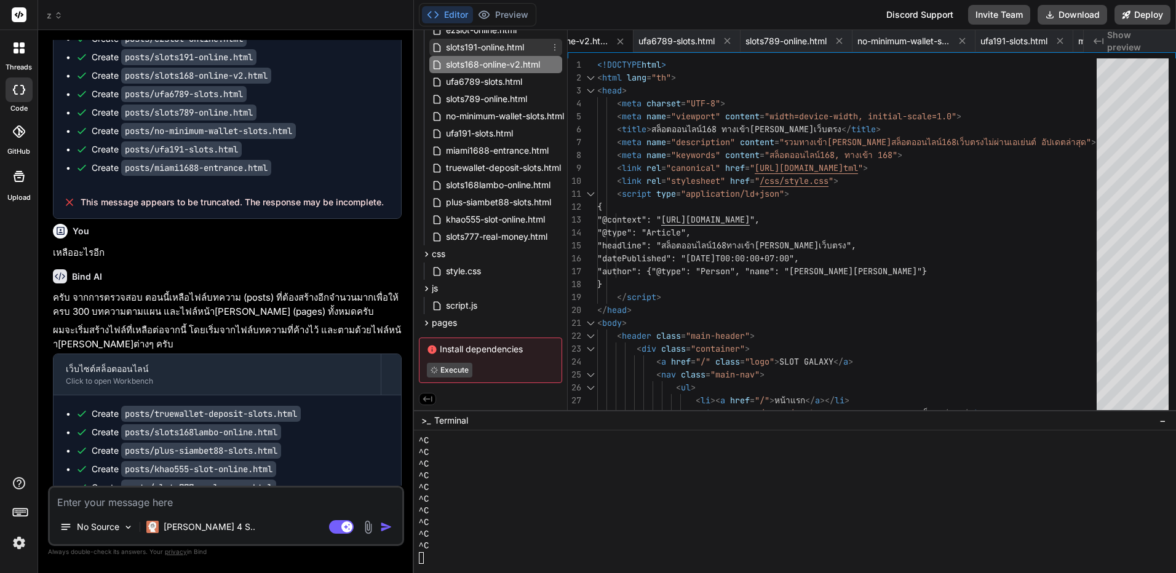
click at [514, 50] on span "slots191-online.html" at bounding box center [485, 47] width 81 height 15
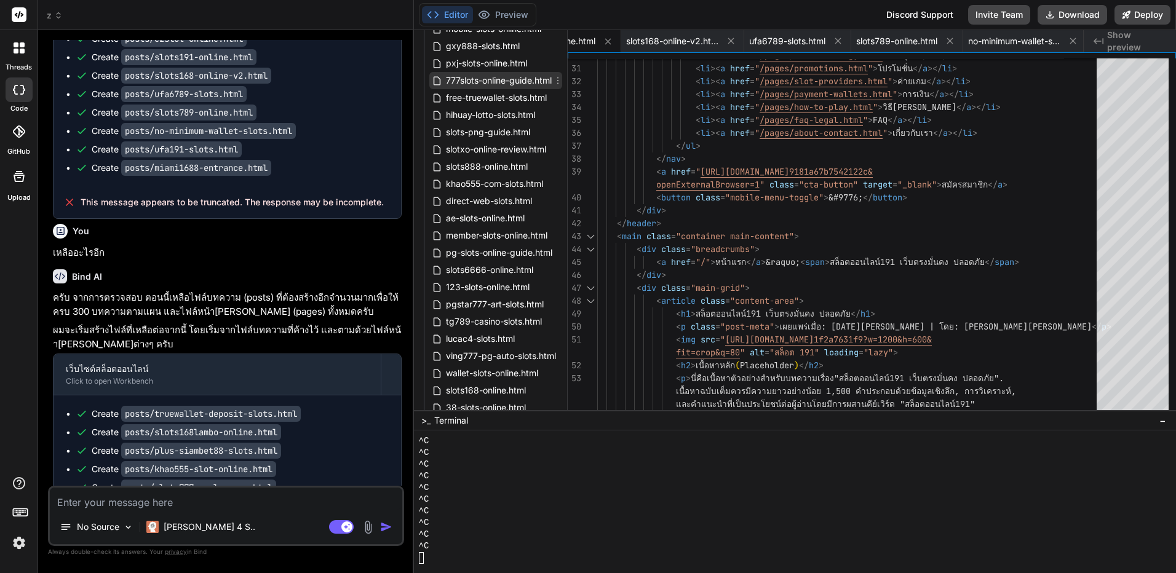
scroll to position [832, 0]
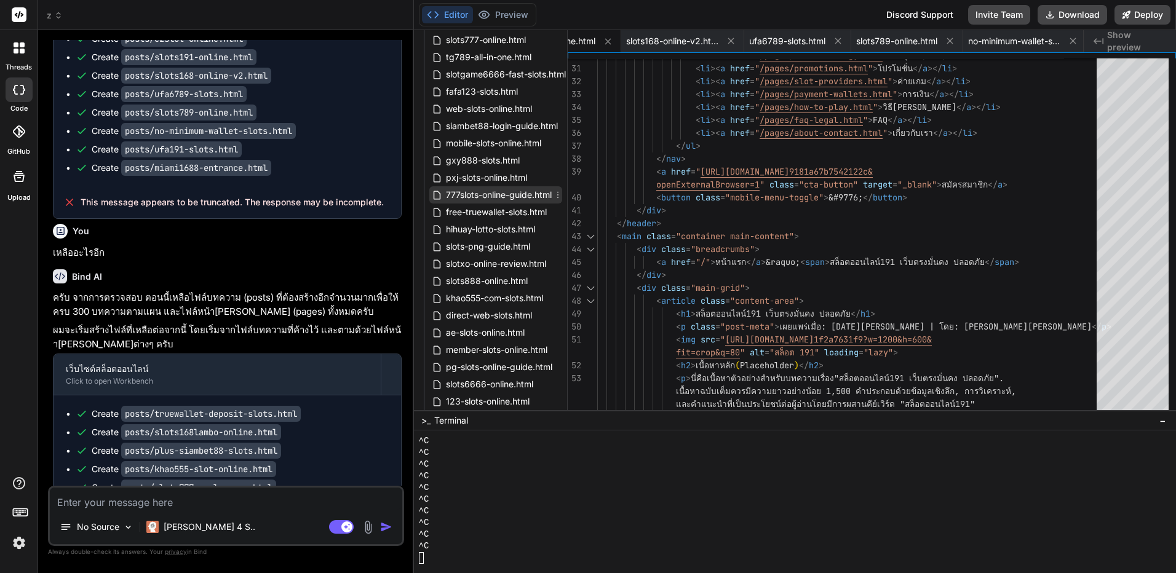
click at [500, 197] on span "777slots-online-guide.html" at bounding box center [499, 195] width 108 height 15
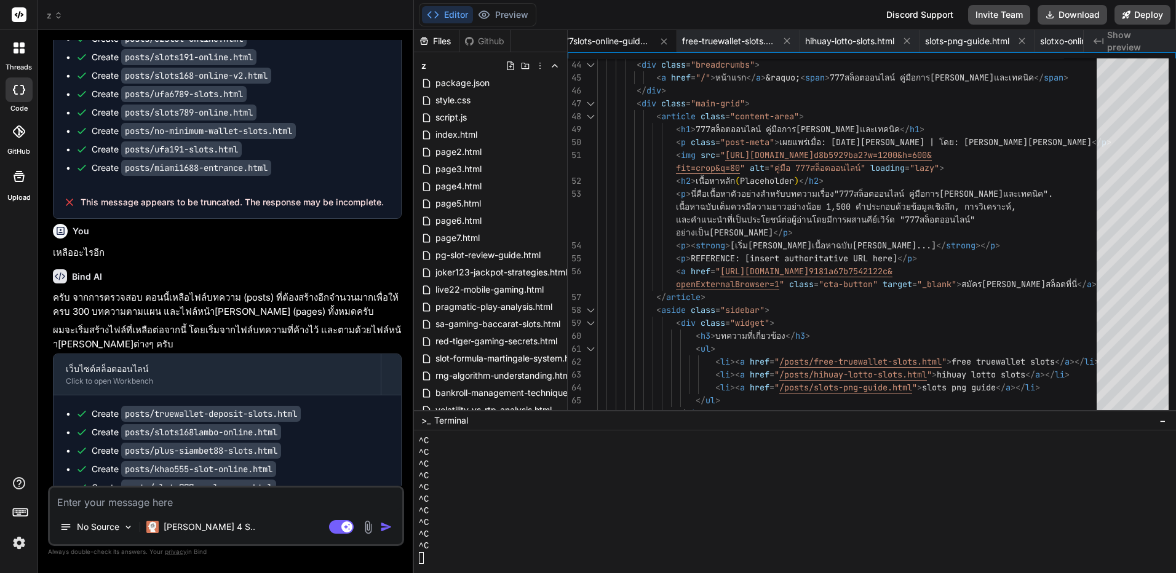
scroll to position [369, 0]
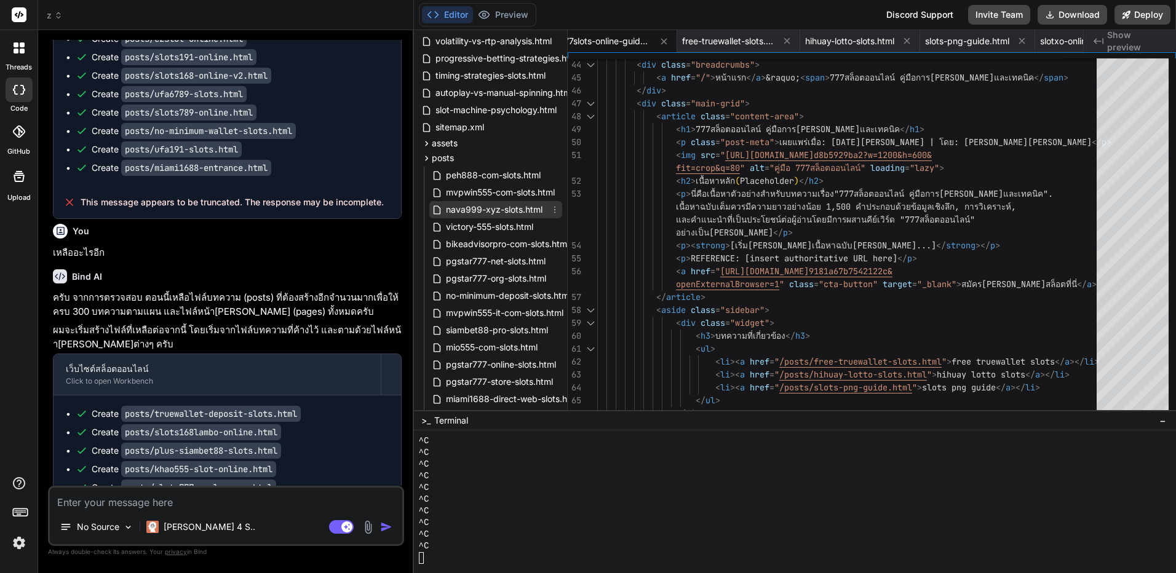
click at [500, 207] on span "nava999-xyz-slots.html" at bounding box center [494, 209] width 99 height 15
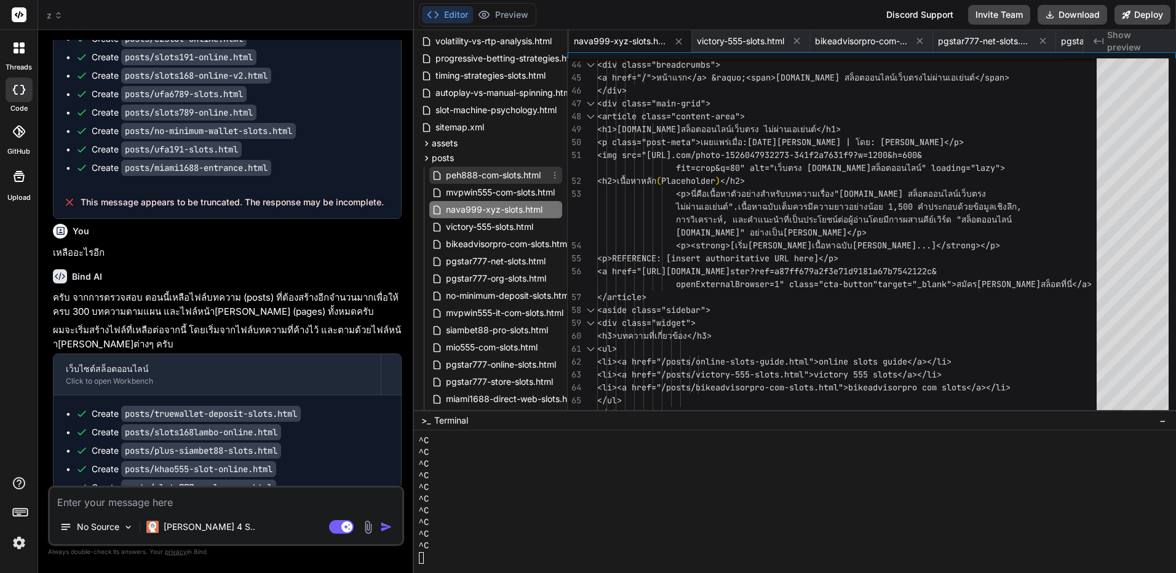
click at [469, 172] on span "peh888-com-slots.html" at bounding box center [493, 175] width 97 height 15
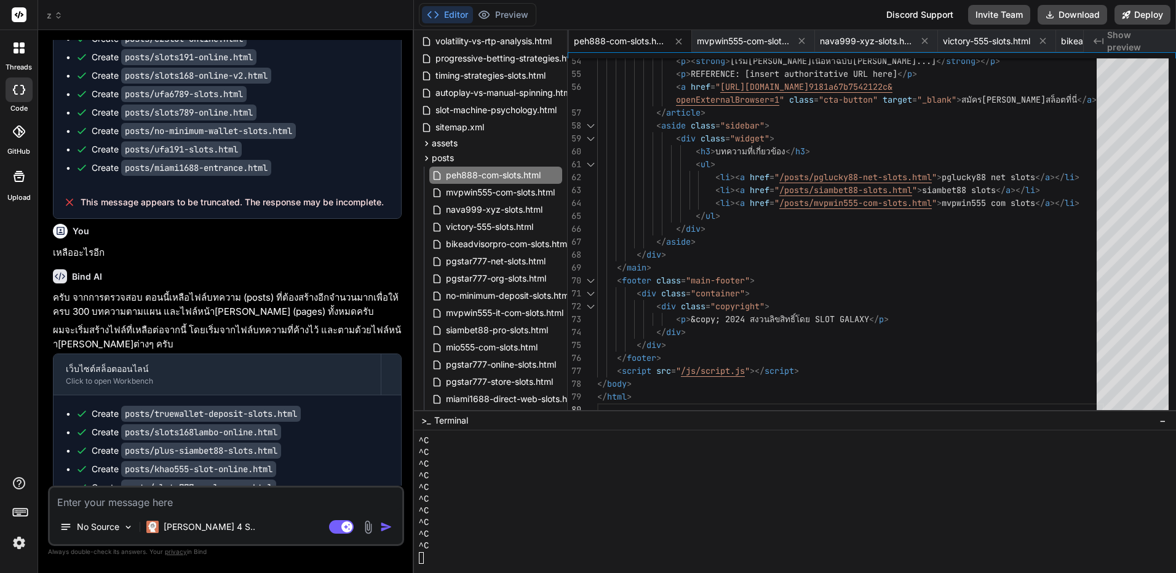
click at [54, 21] on span "z" at bounding box center [55, 15] width 16 height 12
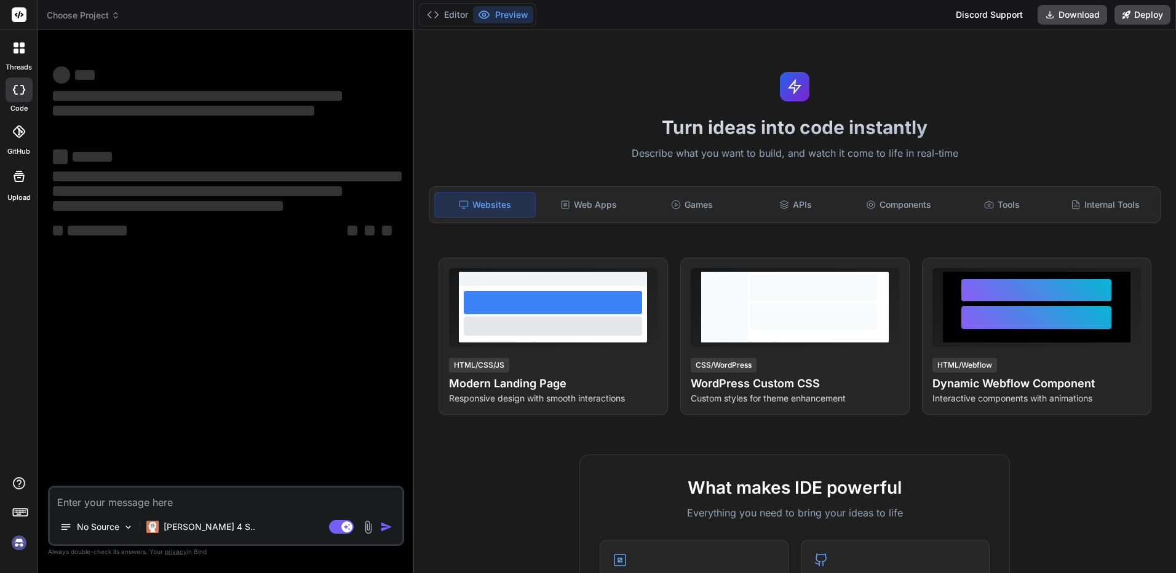
click at [113, 17] on icon at bounding box center [115, 15] width 9 height 9
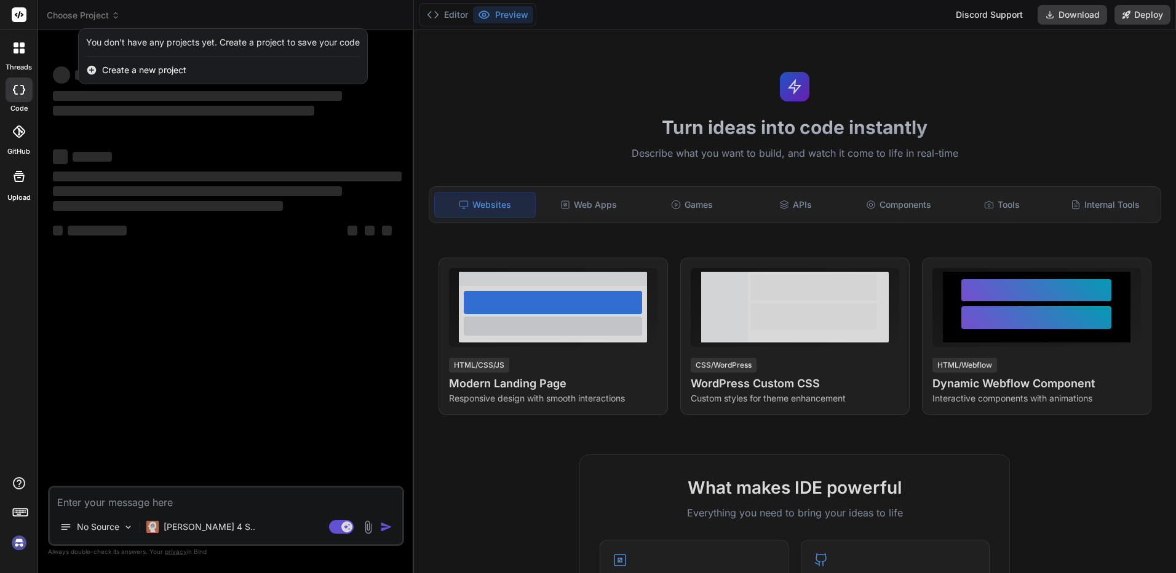
type textarea "x"
click at [299, 355] on div at bounding box center [588, 286] width 1176 height 573
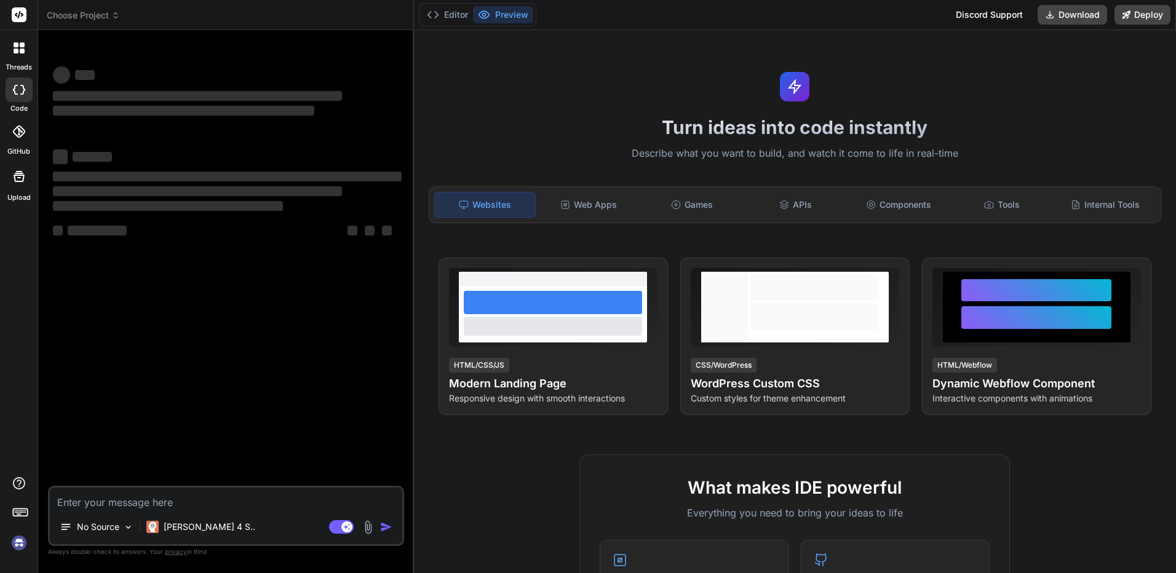
click at [118, 15] on icon at bounding box center [115, 15] width 9 height 9
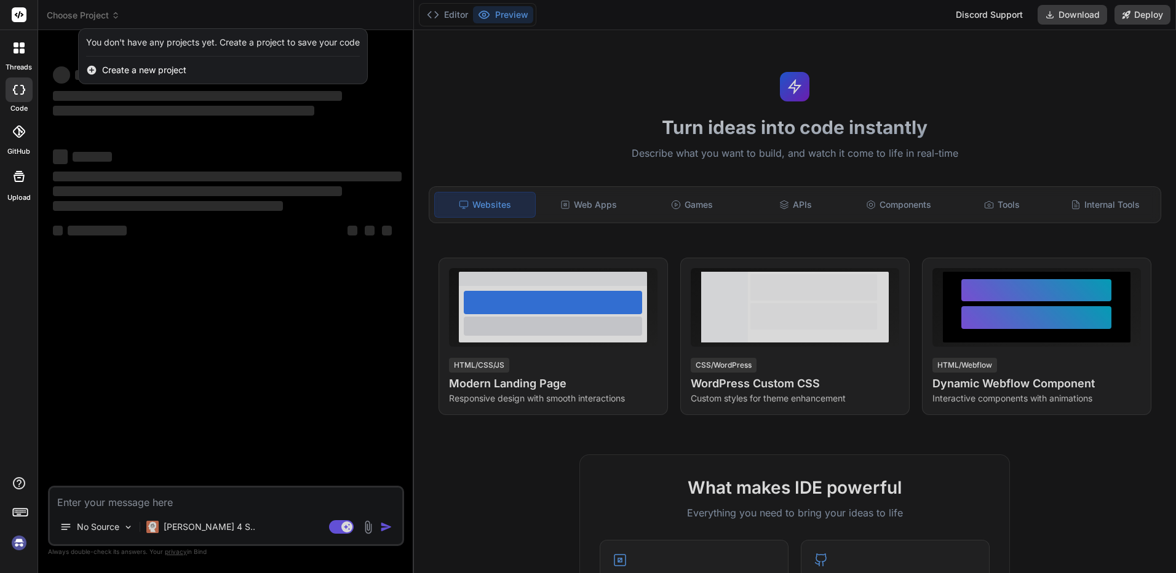
click at [660, 126] on div at bounding box center [588, 286] width 1176 height 573
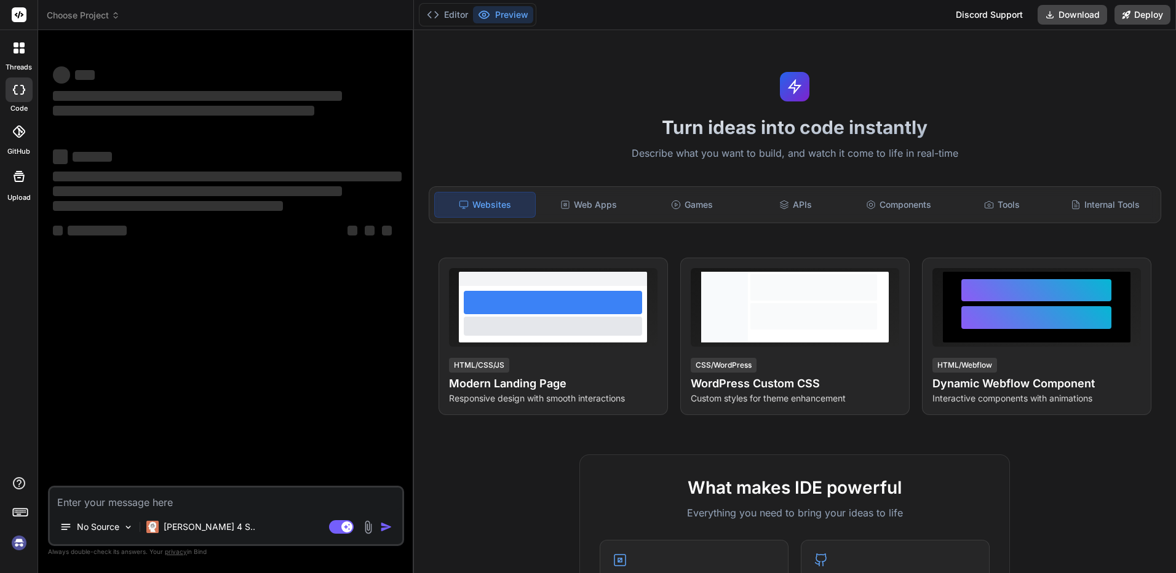
click at [126, 14] on div "Choose Project" at bounding box center [226, 15] width 358 height 12
click at [121, 14] on div "Choose Project" at bounding box center [226, 15] width 358 height 12
click at [117, 14] on icon at bounding box center [115, 15] width 9 height 9
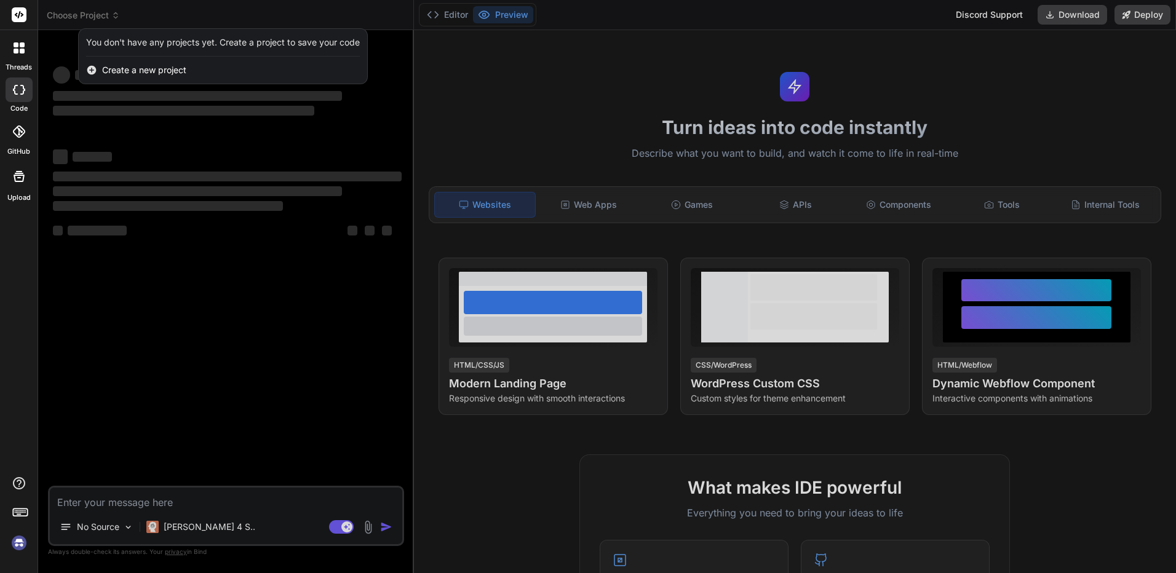
click at [162, 41] on div "You don't have any projects yet. Create a project to save your code" at bounding box center [223, 42] width 274 height 12
type textarea "x"
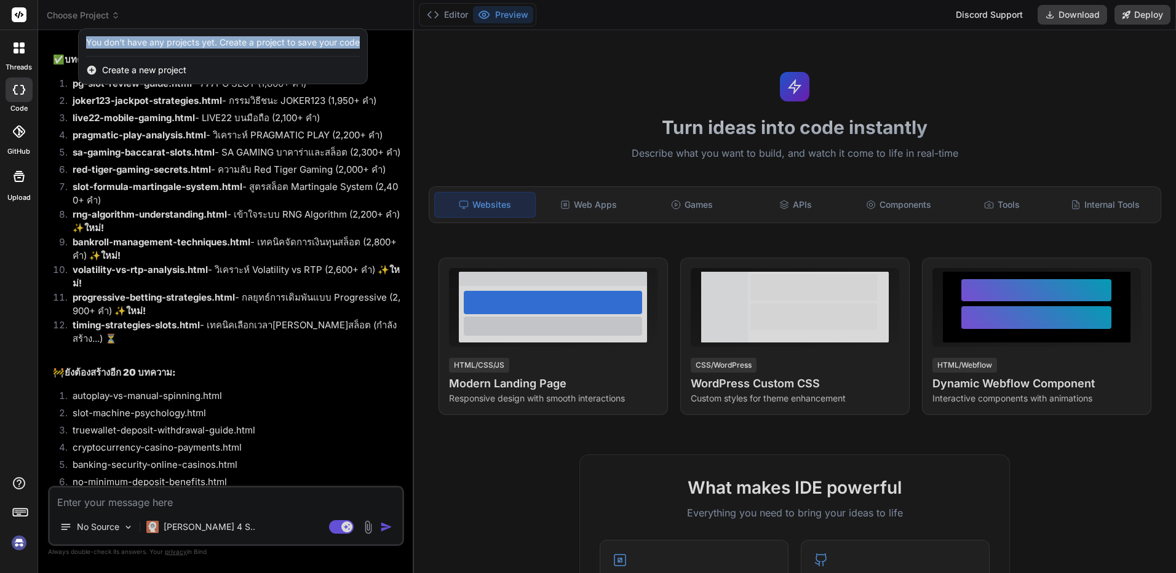
scroll to position [1789, 0]
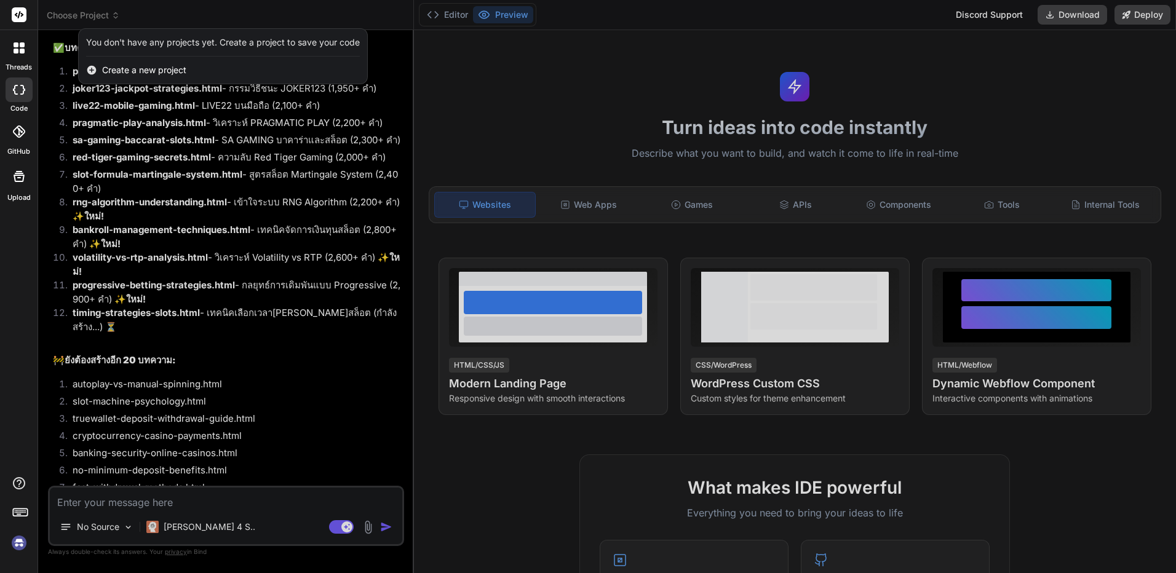
click at [506, 125] on div at bounding box center [588, 286] width 1176 height 573
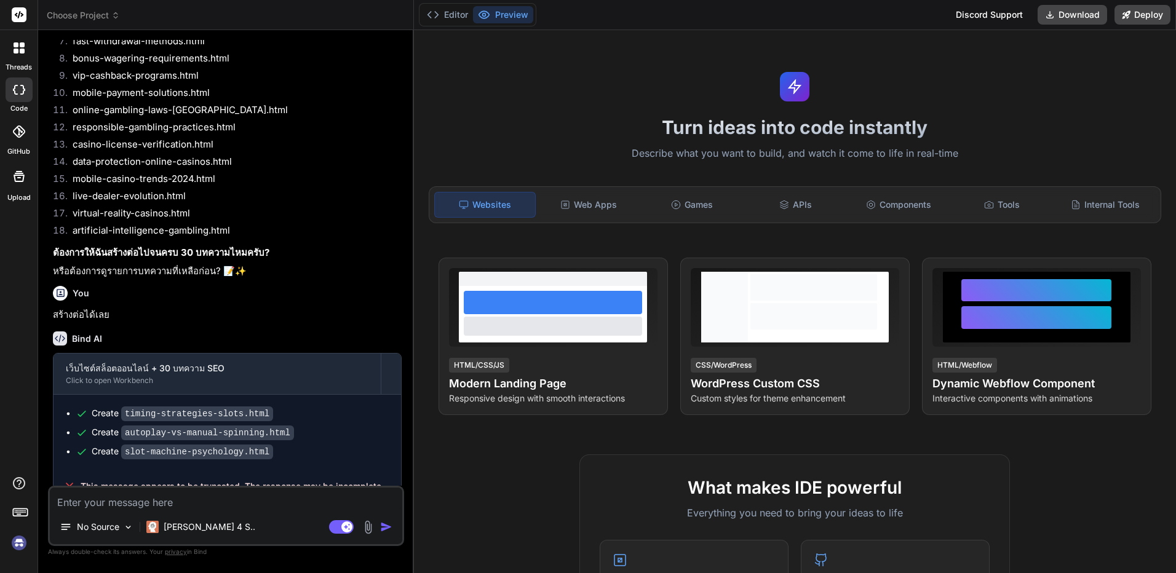
scroll to position [2242, 0]
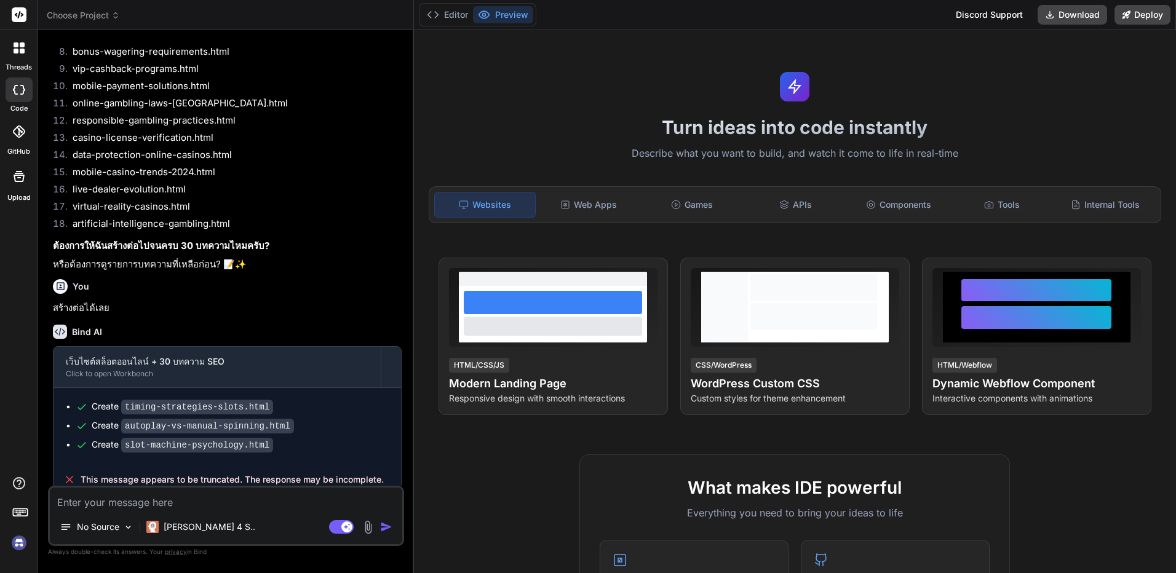
click at [113, 13] on icon at bounding box center [115, 15] width 9 height 9
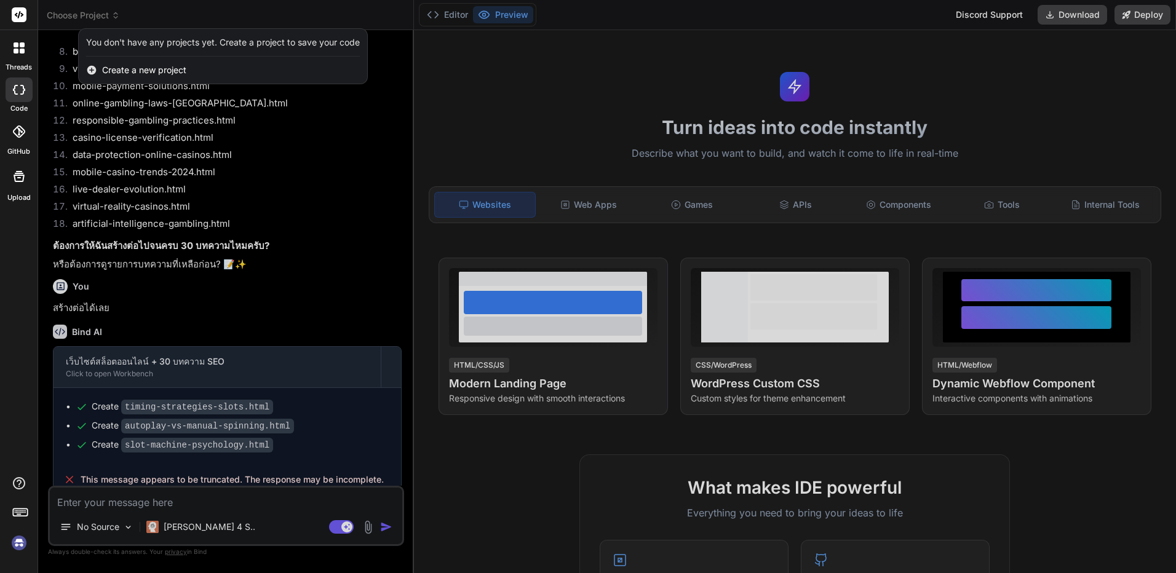
click at [108, 70] on span "Create a new project" at bounding box center [144, 70] width 84 height 12
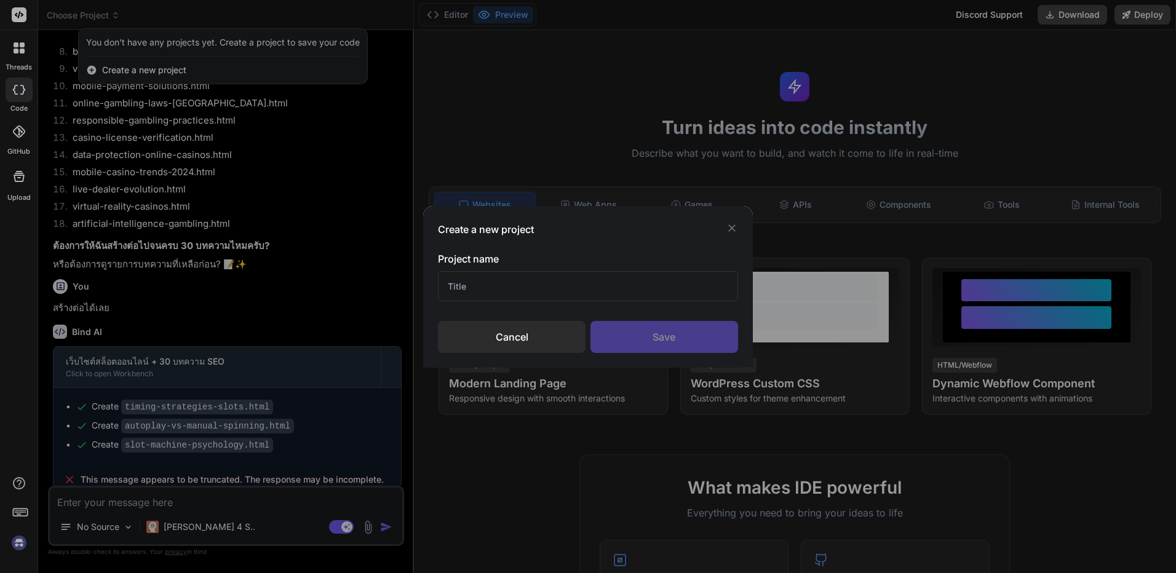
click at [517, 287] on input "text" at bounding box center [588, 286] width 300 height 30
click at [525, 296] on input "ห" at bounding box center [588, 286] width 300 height 30
click at [525, 296] on input "s" at bounding box center [588, 286] width 300 height 30
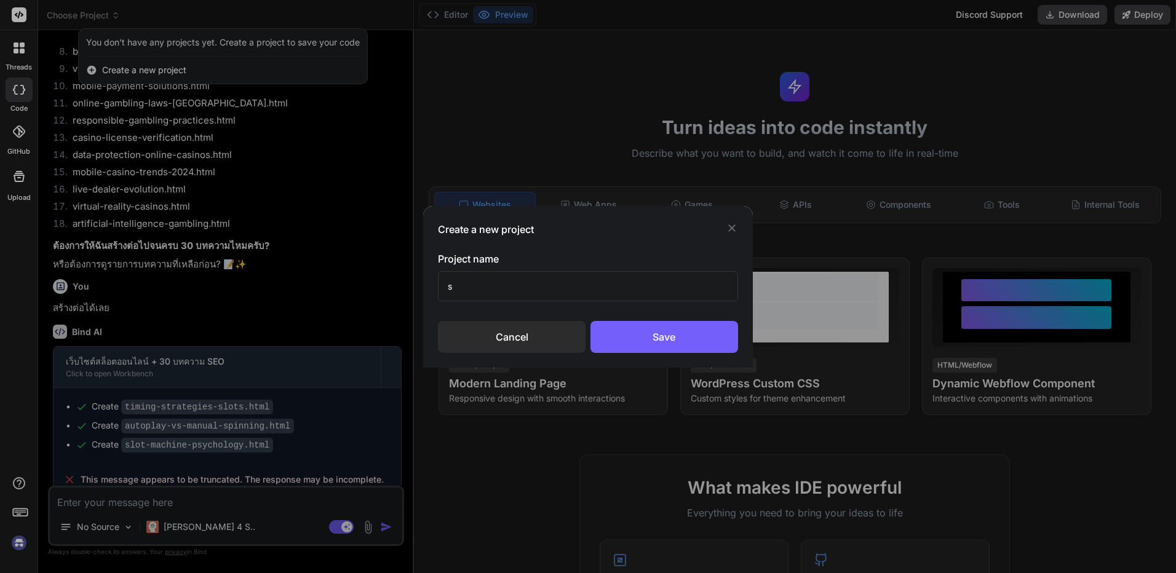
click at [525, 296] on input "s" at bounding box center [588, 286] width 300 height 30
type input "ca"
click at [645, 335] on div "Save" at bounding box center [665, 337] width 148 height 32
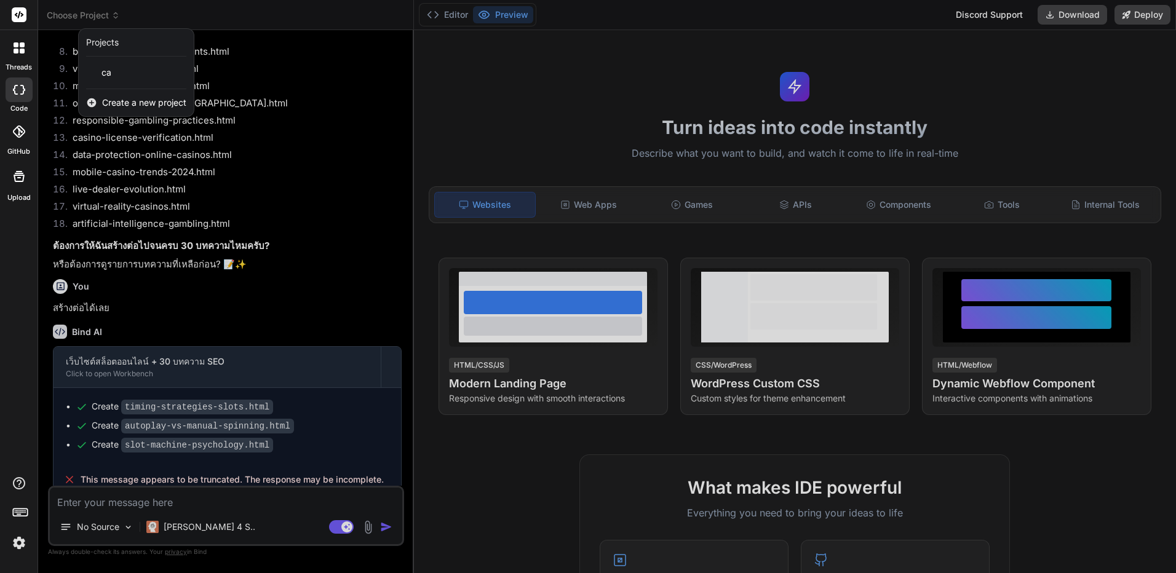
click at [28, 545] on img at bounding box center [19, 543] width 21 height 21
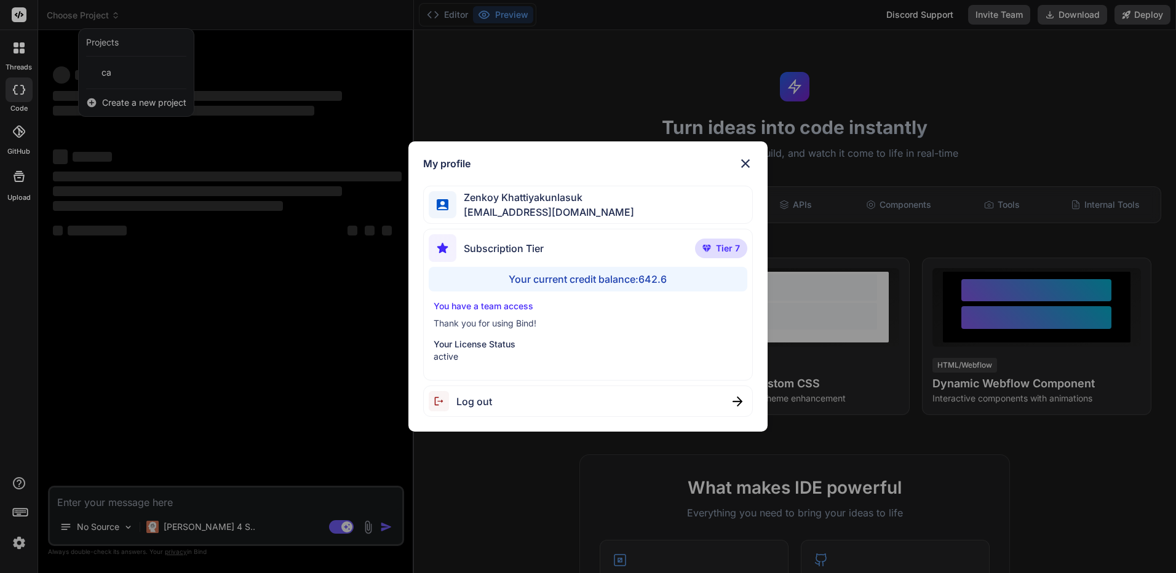
scroll to position [0, 0]
click at [740, 159] on img at bounding box center [745, 163] width 15 height 15
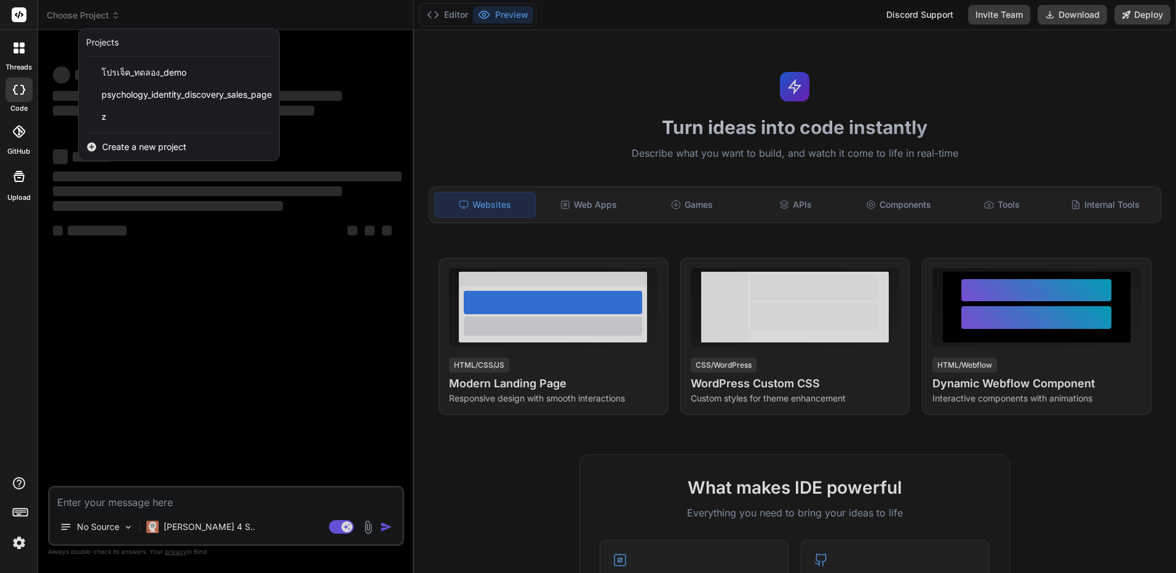
click at [551, 128] on div at bounding box center [588, 286] width 1176 height 573
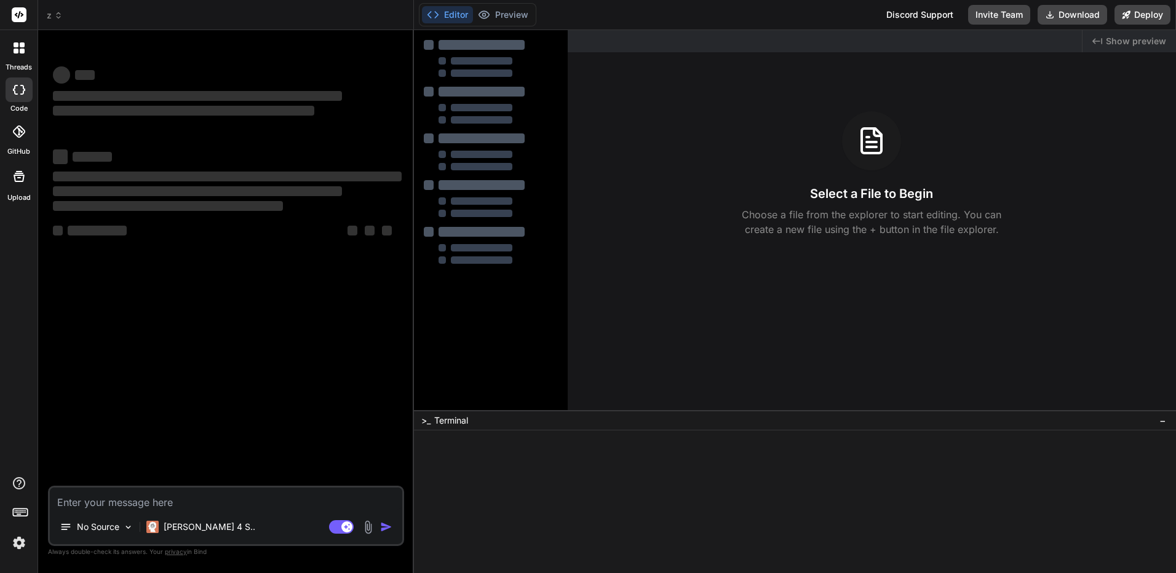
type textarea "x"
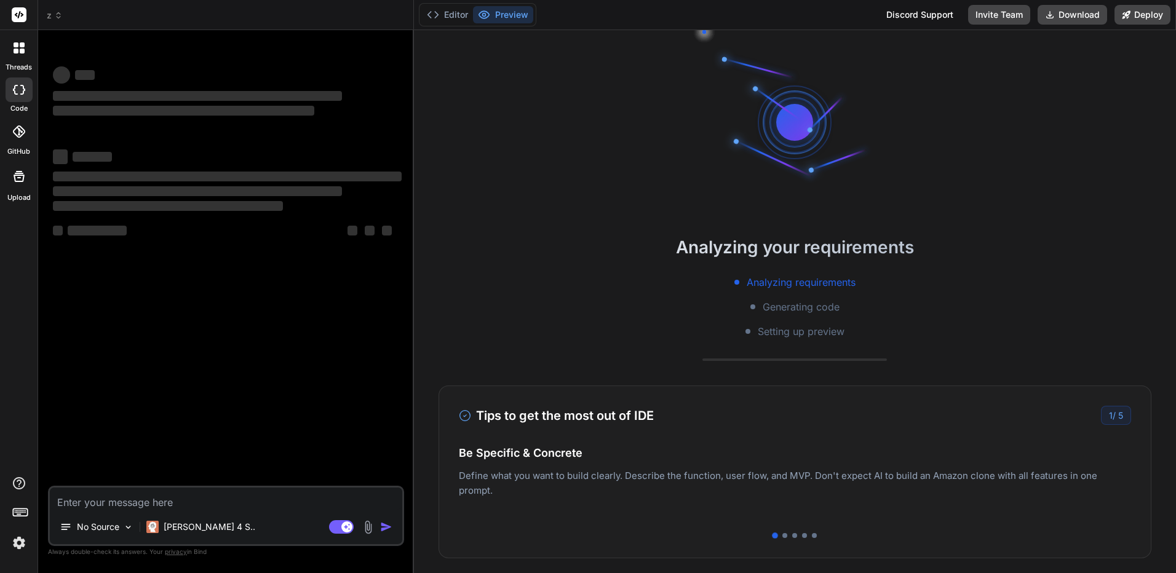
click at [62, 21] on span "z" at bounding box center [55, 15] width 16 height 12
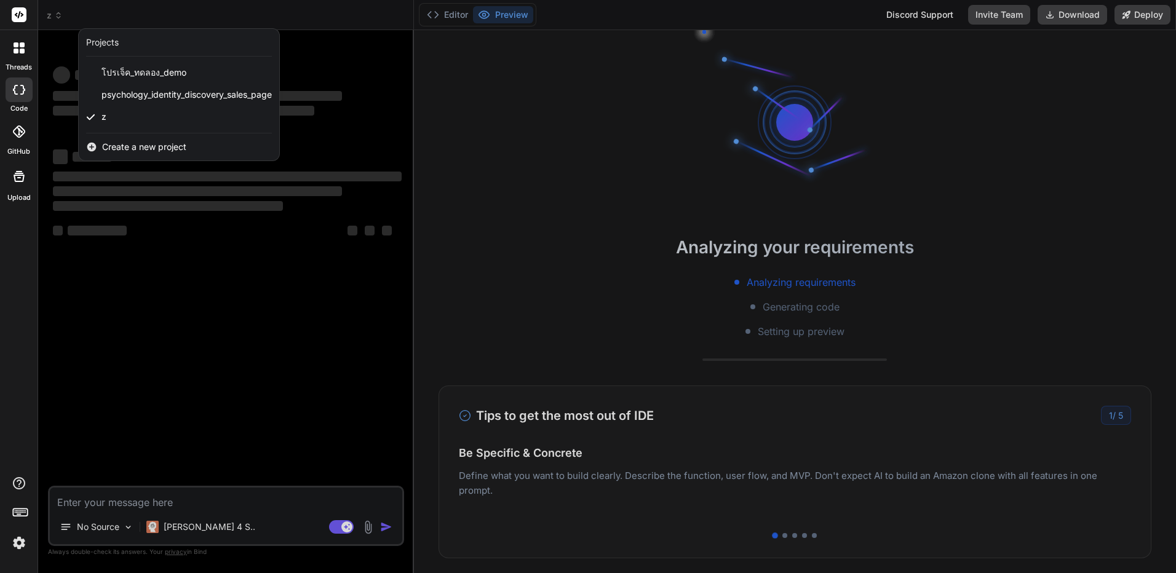
click at [131, 154] on div "Create a new project" at bounding box center [179, 147] width 201 height 27
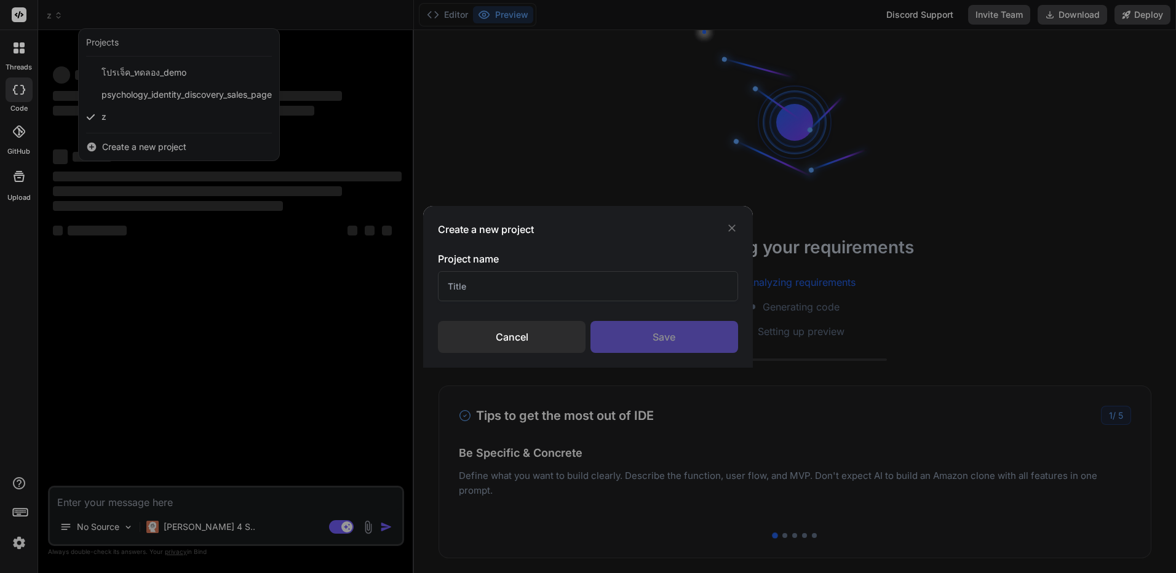
click at [605, 296] on input "text" at bounding box center [588, 286] width 300 height 30
type input "ca"
type textarea "x"
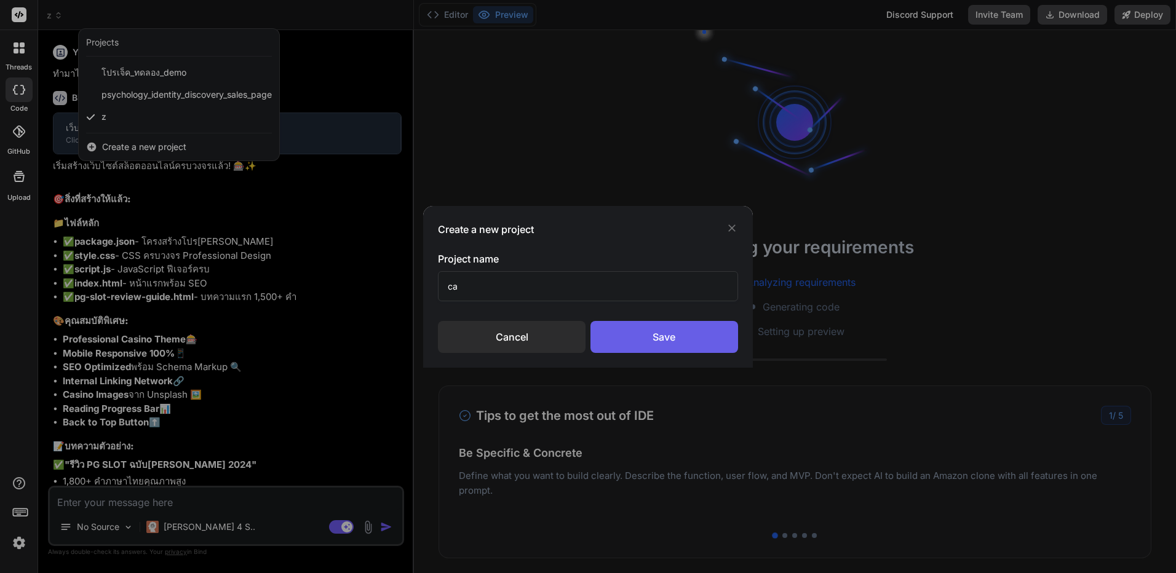
type input "ca"
click at [647, 341] on div "Save" at bounding box center [665, 337] width 148 height 32
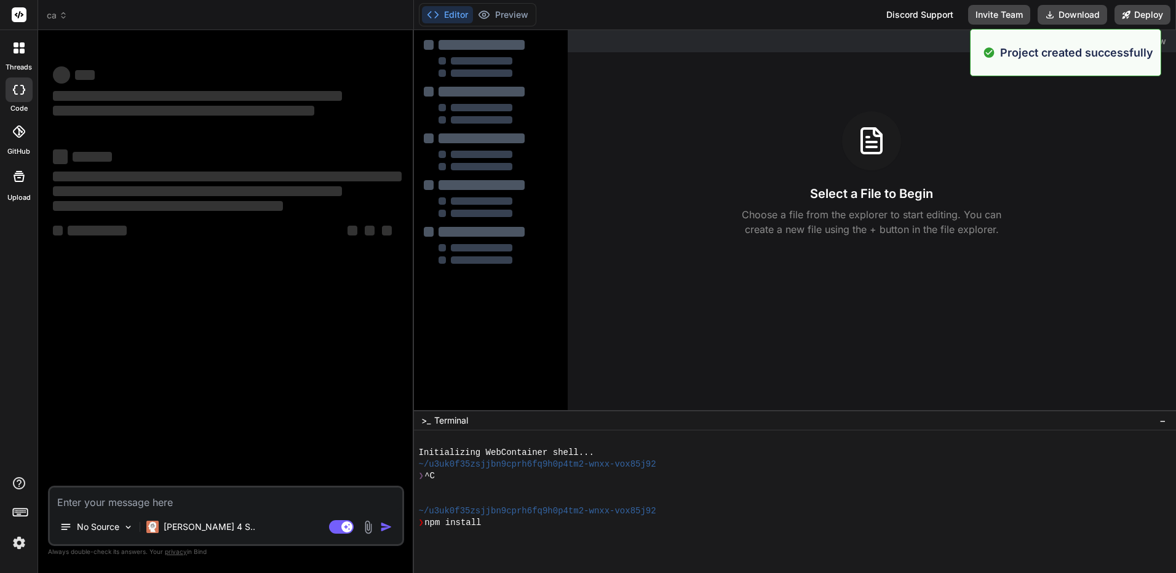
scroll to position [70, 0]
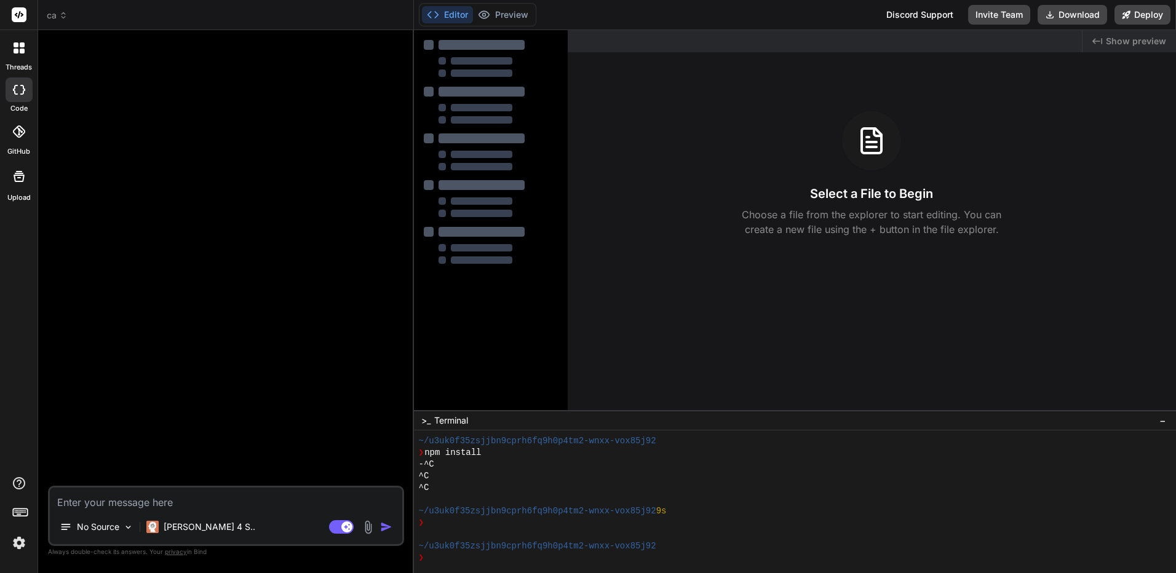
click at [124, 497] on textarea at bounding box center [226, 499] width 353 height 22
click at [207, 516] on div "[PERSON_NAME] 4 S.." at bounding box center [201, 527] width 119 height 25
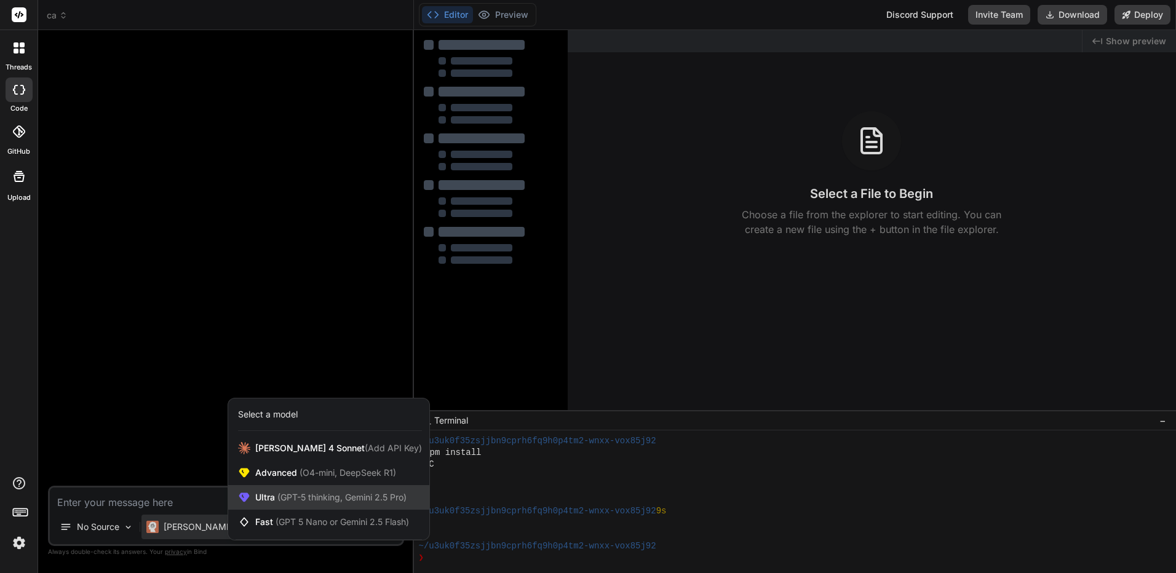
click at [306, 494] on span "(GPT-5 thinking, Gemini 2.5 Pro)" at bounding box center [341, 497] width 132 height 10
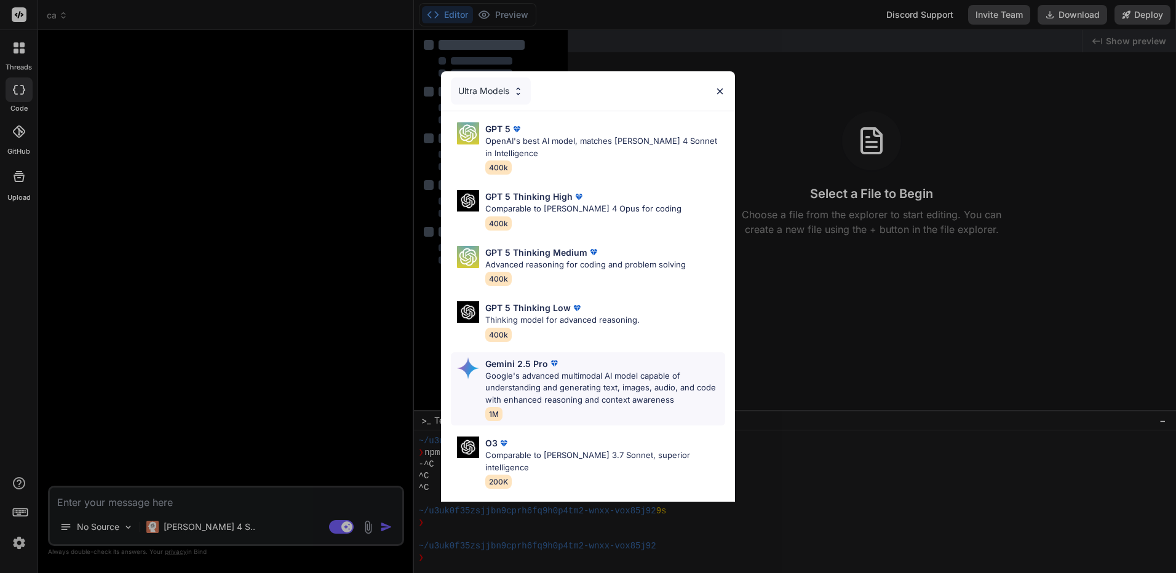
scroll to position [100, 0]
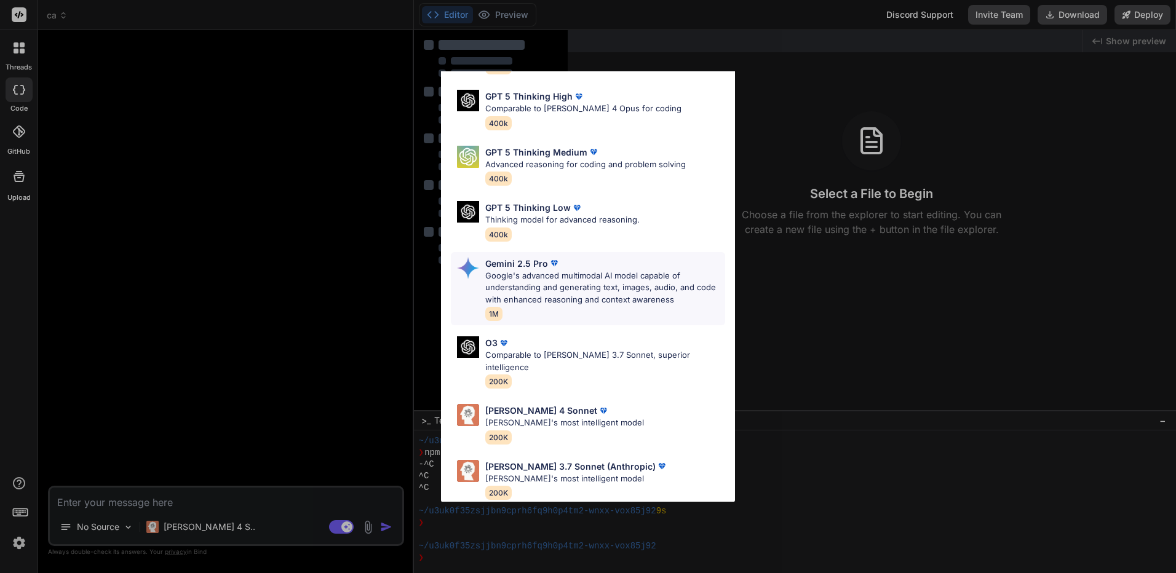
click at [600, 284] on p "Google's advanced multimodal AI model capable of understanding and generating t…" at bounding box center [605, 288] width 240 height 36
type textarea "x"
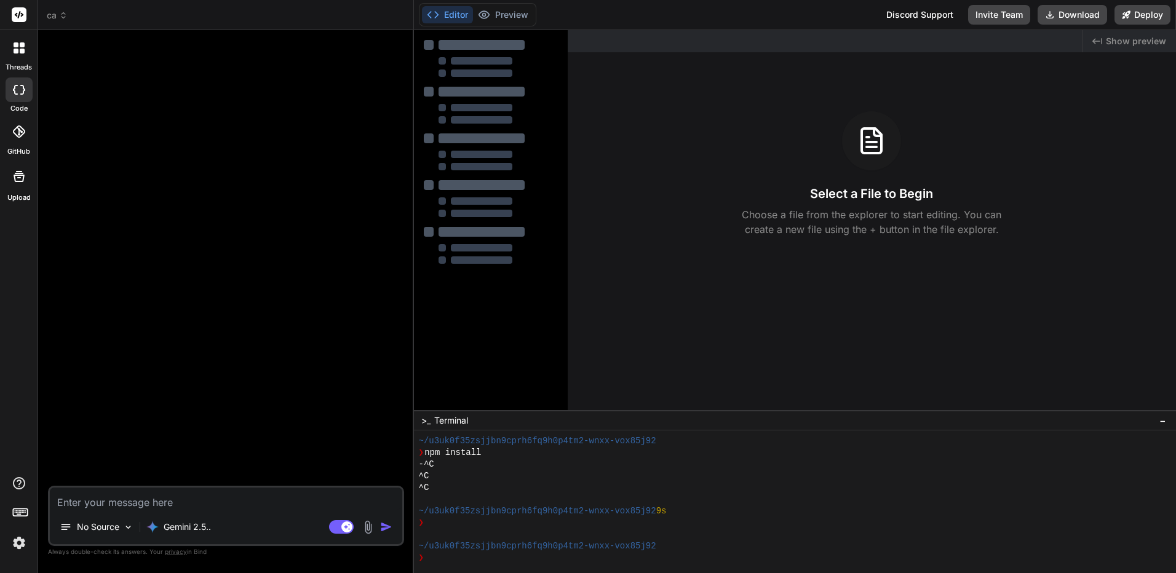
click at [255, 506] on textarea at bounding box center [226, 499] width 353 height 22
click at [344, 500] on textarea at bounding box center [226, 499] width 353 height 22
paste textarea "สร้างเว็บไซต์ภาษาไทย 1 เว็บไซต์ เรื่อง "สล็อตออนไลน์" โดยใช้ **keyword ทั้งหมดท…"
type textarea "สร้างเว็บไซต์ภาษาไทย 1 เว็บไซต์ เรื่อง "สล็อตออนไลน์" โดยใช้ **keyword ทั้งหมดท…"
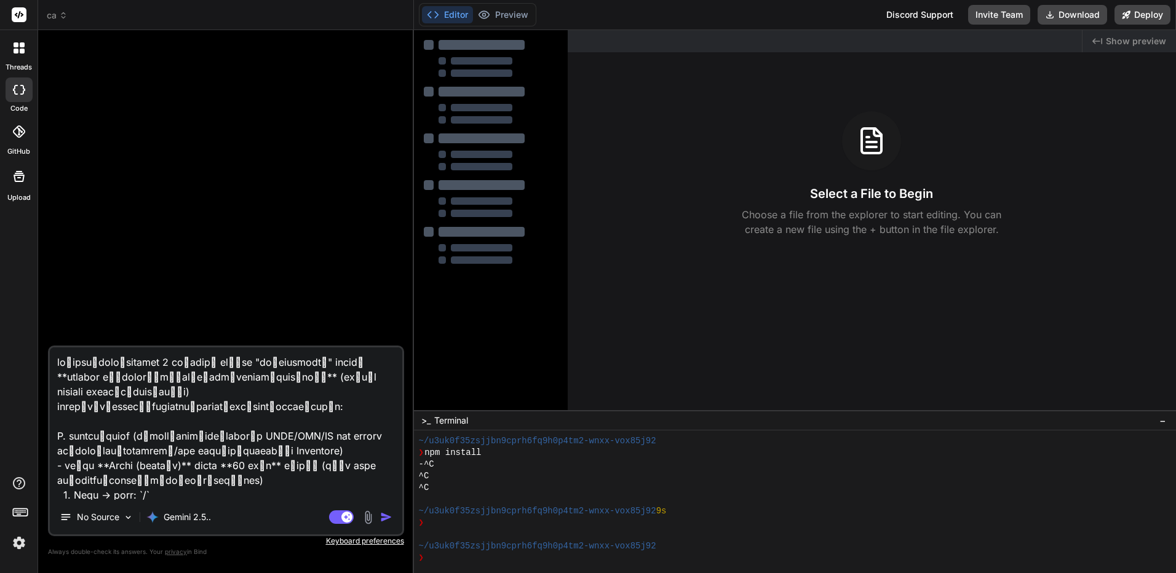
scroll to position [2009, 0]
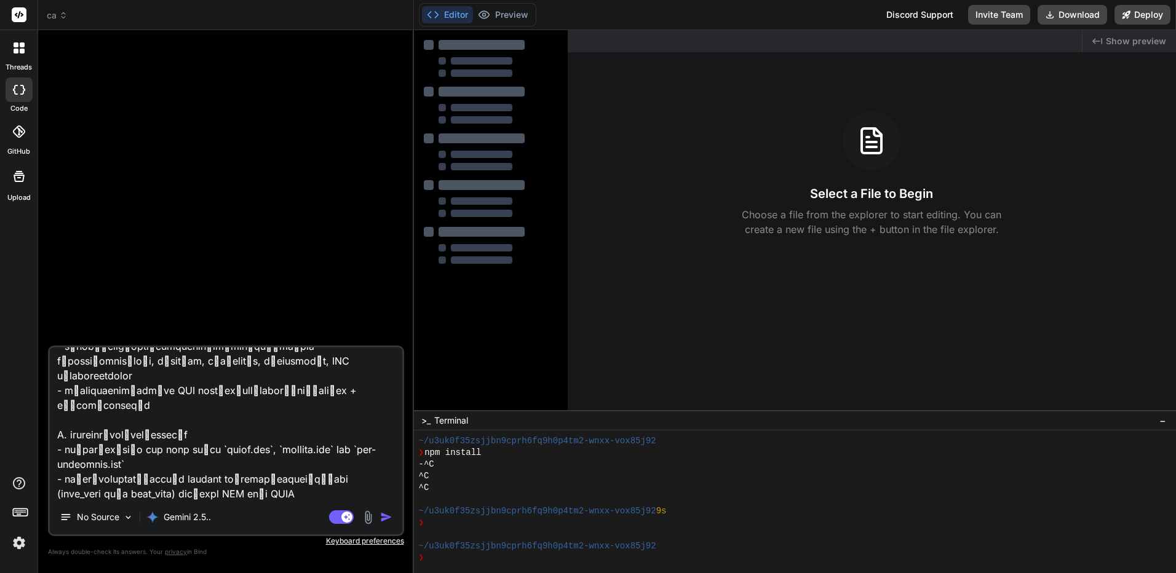
type textarea "x"
type textarea "สร้างเว็บไซต์ภาษาไทย 1 เว็บไซต์ เรื่อง "สล็อตออนไลน์" โดยใช้ **keyword ทั้งหมดท…"
click at [201, 486] on textarea at bounding box center [226, 424] width 353 height 153
click at [194, 499] on textarea at bounding box center [226, 424] width 353 height 153
type textarea "x"
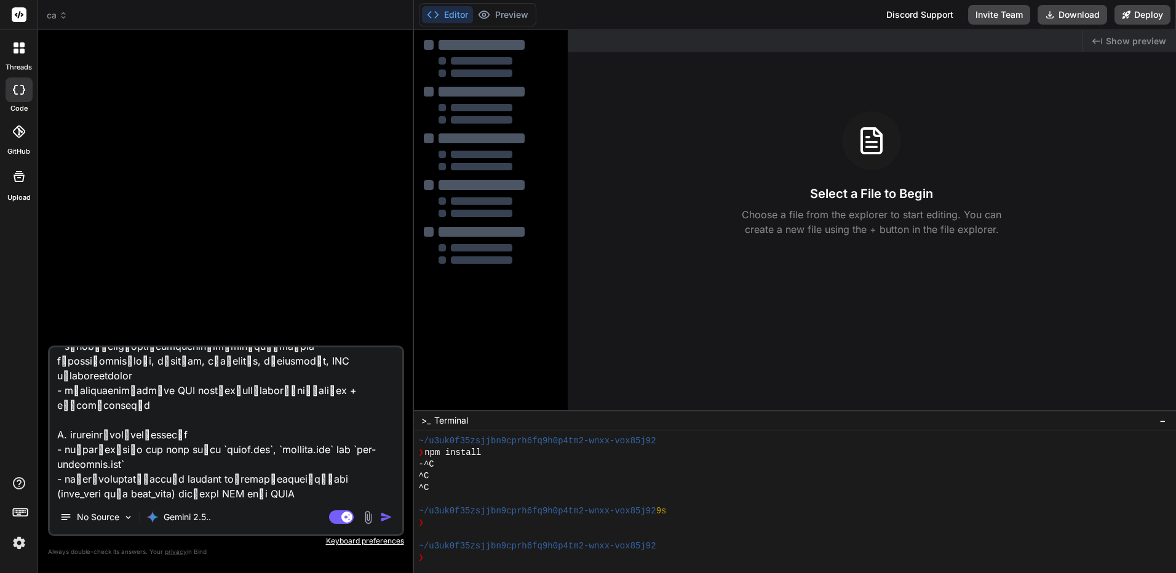
type textarea "สร้างเว็บไซต์ภาษาไทย 1 เว็บไซต์ เรื่อง "สล็อตออนไลน์" โดยใช้ **keyword ทั้งหมดท…"
type textarea "x"
type textarea "สร้างเว็บไซต์ภาษาไทย 1 เว็บไซต์ เรื่อง "สล็อตออนไลน์" โดยใช้ **keyword ทั้งหมดท…"
type textarea "x"
type textarea "สร้างเว็บไซต์ภาษาไทย 1 เว็บไซต์ เรื่อง "สล็อตออนไลน์" โดยใช้ **keyword ทั้งหมดท…"
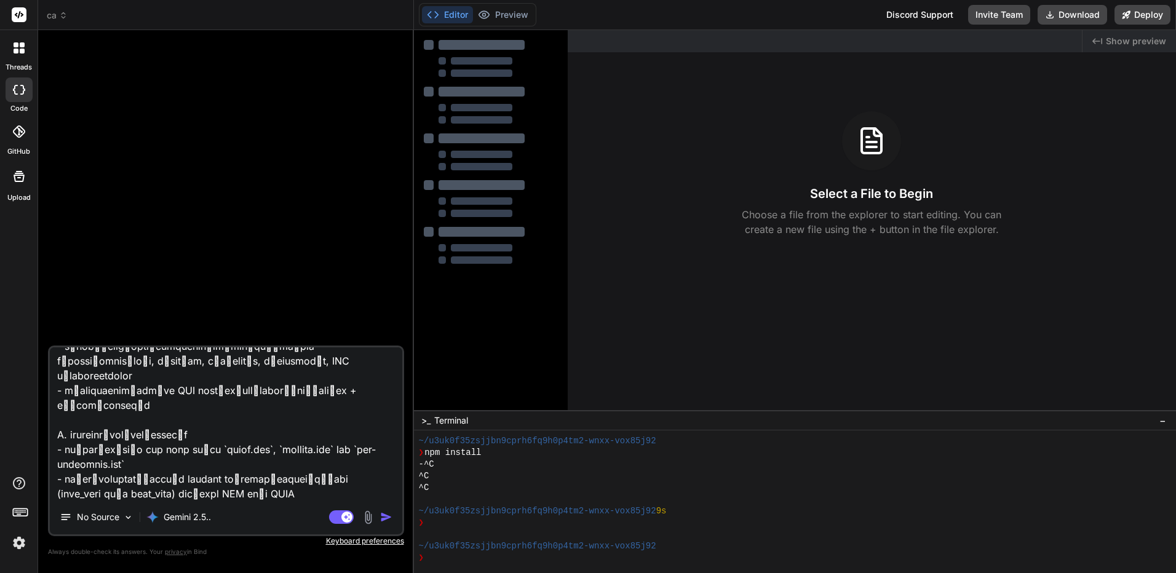
type textarea "x"
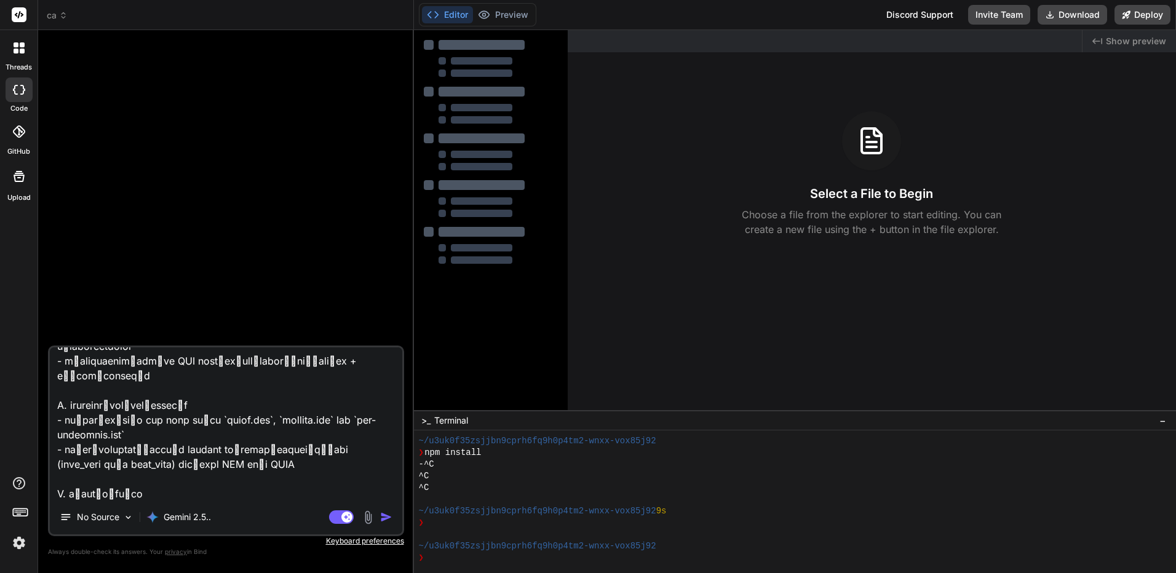
type textarea "สร้างเว็บไซต์ภาษาไทย 1 เว็บไซต์ เรื่อง "สล็อตออนไลน์" โดยใช้ **keyword ทั้งหมดท…"
type textarea "x"
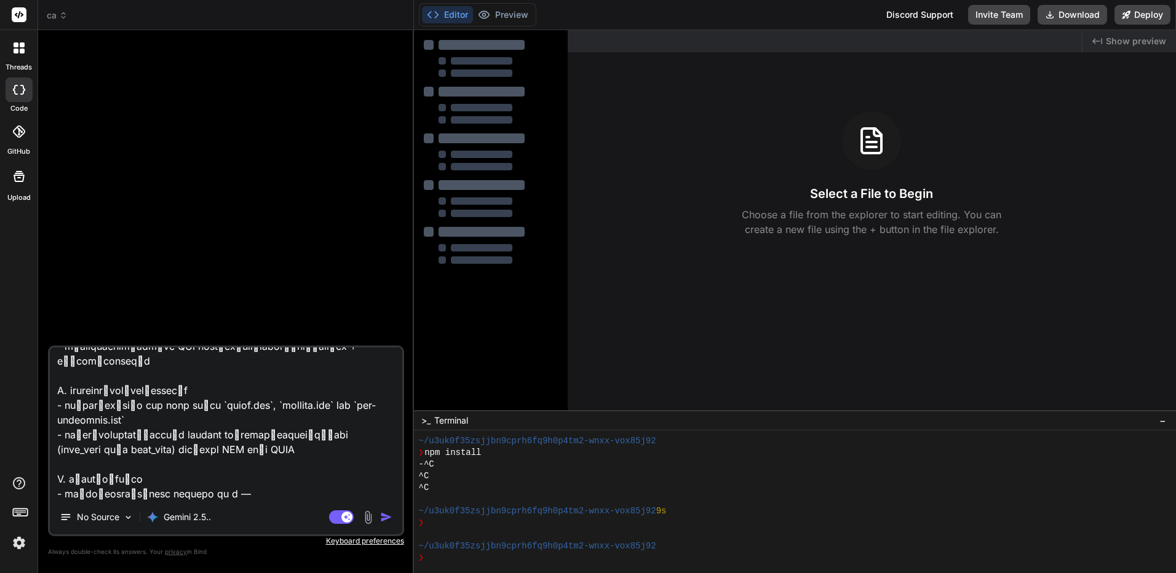
type textarea "สร้างเว็บไซต์ภาษาไทย 1 เว็บไซต์ เรื่อง "สล็อตออนไลน์" โดยใช้ **keyword ทั้งหมดท…"
type textarea "x"
type textarea "สร้างเว็บไซต์ภาษาไทย 1 เว็บไซต์ เรื่อง "สล็อตออนไลน์" โดยใช้ **keyword ทั้งหมดท…"
type textarea "x"
type textarea "สร้างเว็บไซต์ภาษาไทย 1 เว็บไซต์ เรื่อง "สล็อตออนไลน์" โดยใช้ **keyword ทั้งหมดท…"
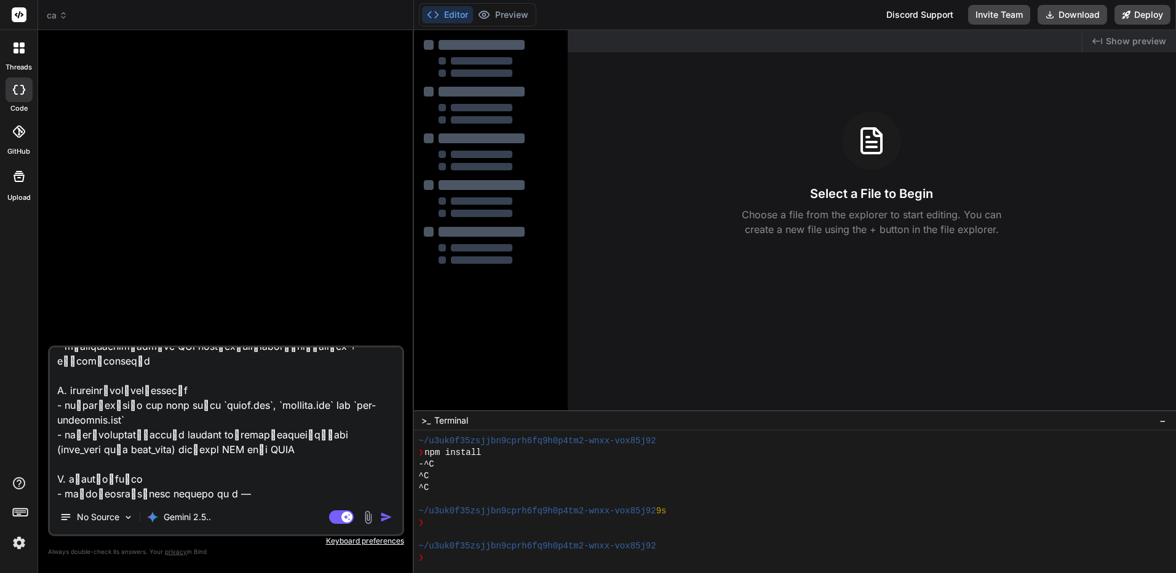
type textarea "x"
type textarea "สร้างเว็บไซต์ภาษาไทย 1 เว็บไซต์ เรื่อง "สล็อตออนไลน์" โดยใช้ **keyword ทั้งหมดท…"
type textarea "x"
type textarea "สร้างเว็บไซต์ภาษาไทย 1 เว็บไซต์ เรื่อง "สล็อตออนไลน์" โดยใช้ **keyword ทั้งหมดท…"
type textarea "x"
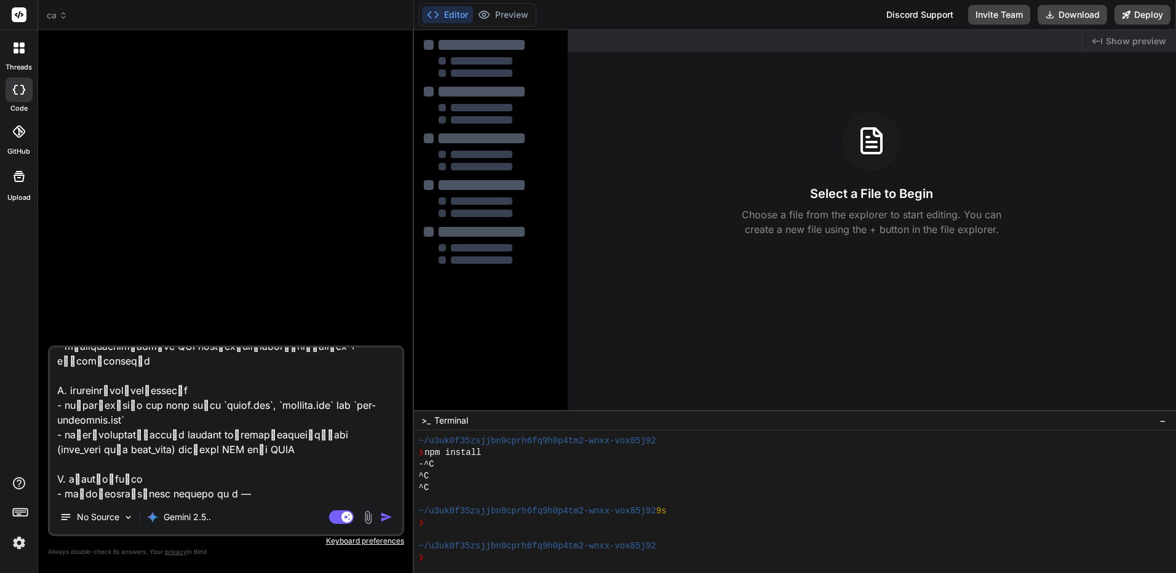
type textarea "สร้างเว็บไซต์ภาษาไทย 1 เว็บไซต์ เรื่อง "สล็อตออนไลน์" โดยใช้ **keyword ทั้งหมดท…"
type textarea "x"
type textarea "สร้างเว็บไซต์ภาษาไทย 1 เว็บไซต์ เรื่อง "สล็อตออนไลน์" โดยใช้ **keyword ทั้งหมดท…"
type textarea "x"
type textarea "สร้างเว็บไซต์ภาษาไทย 1 เว็บไซต์ เรื่อง "สล็อตออนไลน์" โดยใช้ **keyword ทั้งหมดท…"
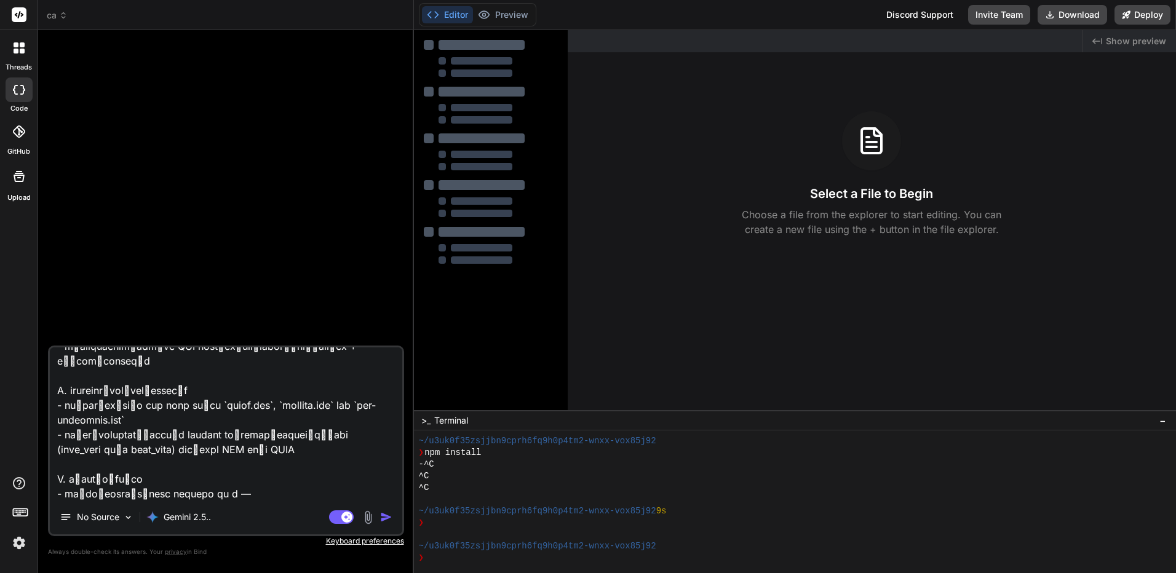
type textarea "x"
type textarea "สร้างเว็บไซต์ภาษาไทย 1 เว็บไซต์ เรื่อง "สล็อตออนไลน์" โดยใช้ **keyword ทั้งหมดท…"
type textarea "x"
type textarea "สร้างเว็บไซต์ภาษาไทย 1 เว็บไซต์ เรื่อง "สล็อตออนไลน์" โดยใช้ **keyword ทั้งหมดท…"
type textarea "x"
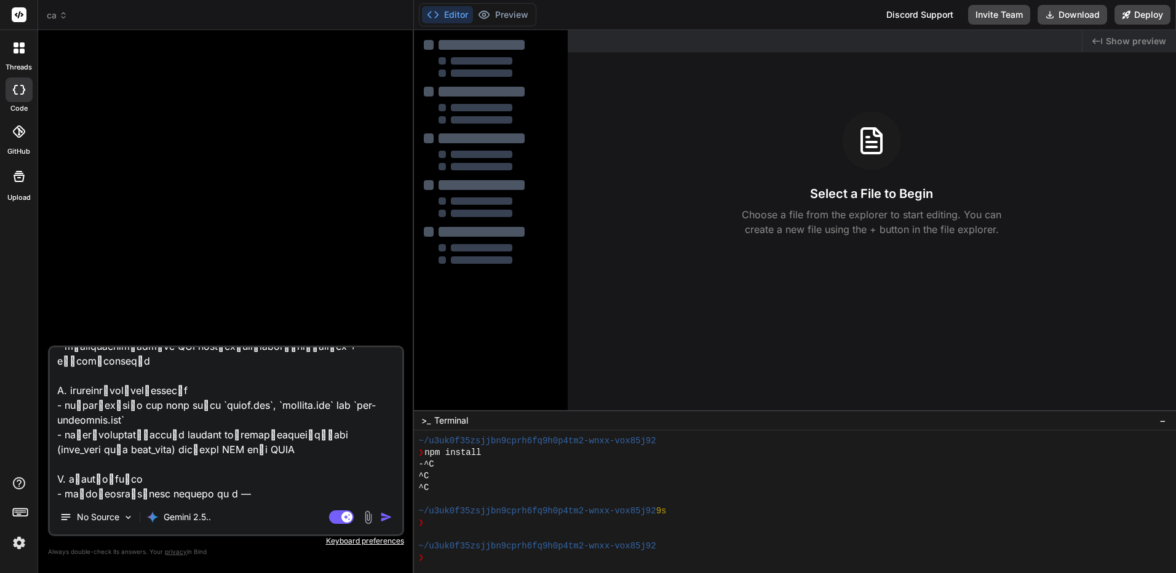
type textarea "สร้างเว็บไซต์ภาษาไทย 1 เว็บไซต์ เรื่อง "สล็อตออนไลน์" โดยใช้ **keyword ทั้งหมดท…"
type textarea "x"
type textarea "สร้างเว็บไซต์ภาษาไทย 1 เว็บไซต์ เรื่อง "สล็อตออนไลน์" โดยใช้ **keyword ทั้งหมดท…"
type textarea "x"
type textarea "สร้างเว็บไซต์ภาษาไทย 1 เว็บไซต์ เรื่อง "สล็อตออนไลน์" โดยใช้ **keyword ทั้งหมดท…"
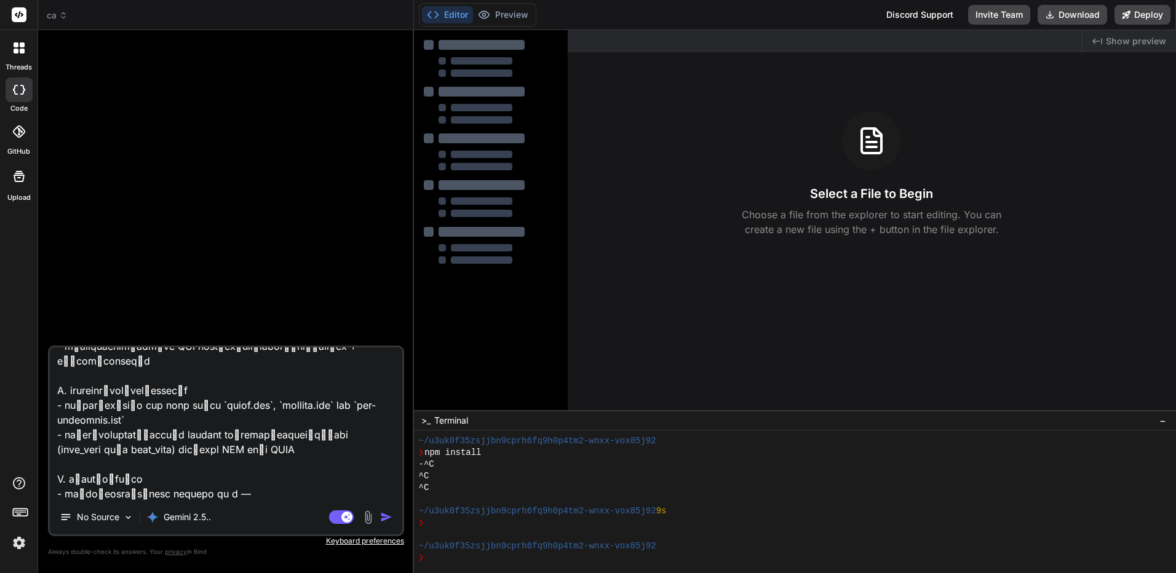
type textarea "x"
type textarea "สร้างเว็บไซต์ภาษาไทย 1 เว็บไซต์ เรื่อง "สล็อตออนไลน์" โดยใช้ **keyword ทั้งหมดท…"
type textarea "x"
type textarea "สร้างเว็บไซต์ภาษาไทย 1 เว็บไซต์ เรื่อง "สล็อตออนไลน์" โดยใช้ **keyword ทั้งหมดท…"
type textarea "x"
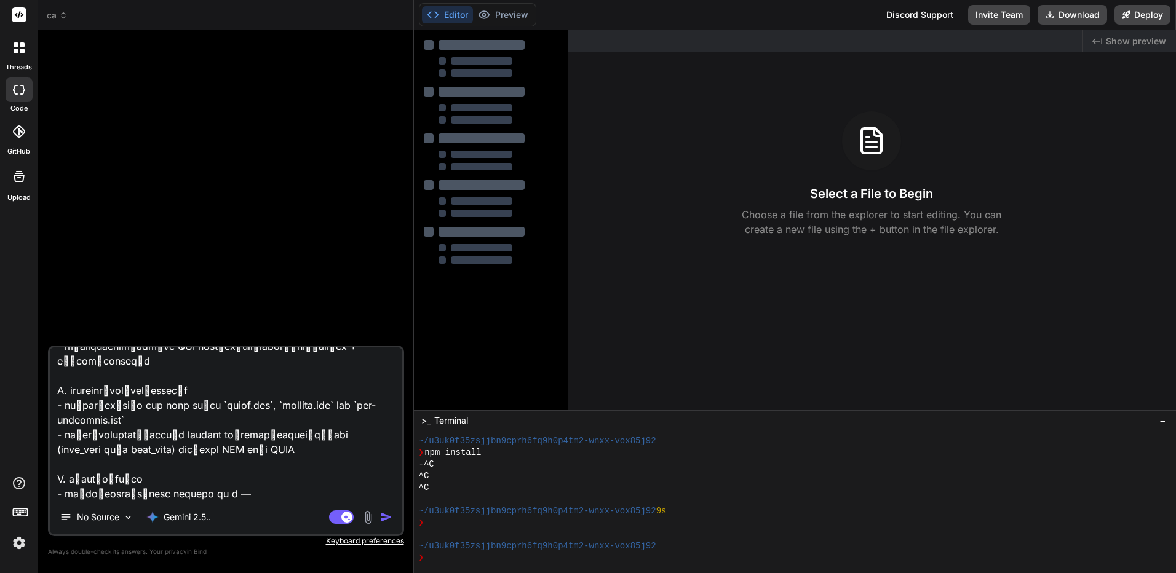
type textarea "สร้างเว็บไซต์ภาษาไทย 1 เว็บไซต์ เรื่อง "สล็อตออนไลน์" โดยใช้ **keyword ทั้งหมดท…"
type textarea "x"
type textarea "สร้างเว็บไซต์ภาษาไทย 1 เว็บไซต์ เรื่อง "สล็อตออนไลน์" โดยใช้ **keyword ทั้งหมดท…"
type textarea "x"
type textarea "สร้างเว็บไซต์ภาษาไทย 1 เว็บไซต์ เรื่อง "สล็อตออนไลน์" โดยใช้ **keyword ทั้งหมดท…"
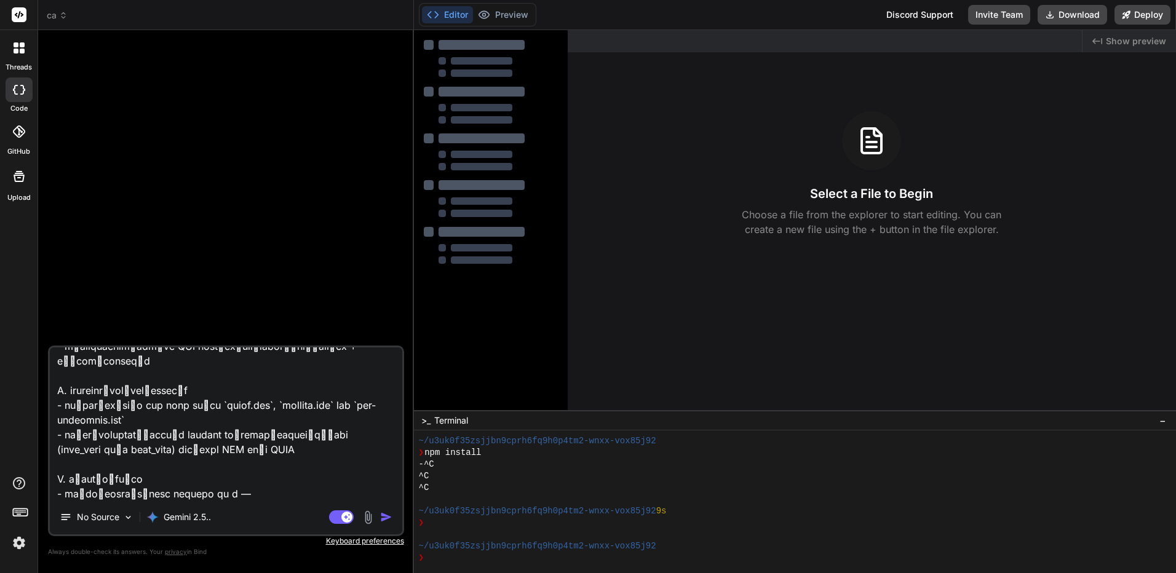
type textarea "x"
type textarea "สร้างเว็บไซต์ภาษาไทย 1 เว็บไซต์ เรื่อง "สล็อตออนไลน์" โดยใช้ **keyword ทั้งหมดท…"
type textarea "x"
type textarea "สร้างเว็บไซต์ภาษาไทย 1 เว็บไซต์ เรื่อง "สล็อตออนไลน์" โดยใช้ **keyword ทั้งหมดท…"
type textarea "x"
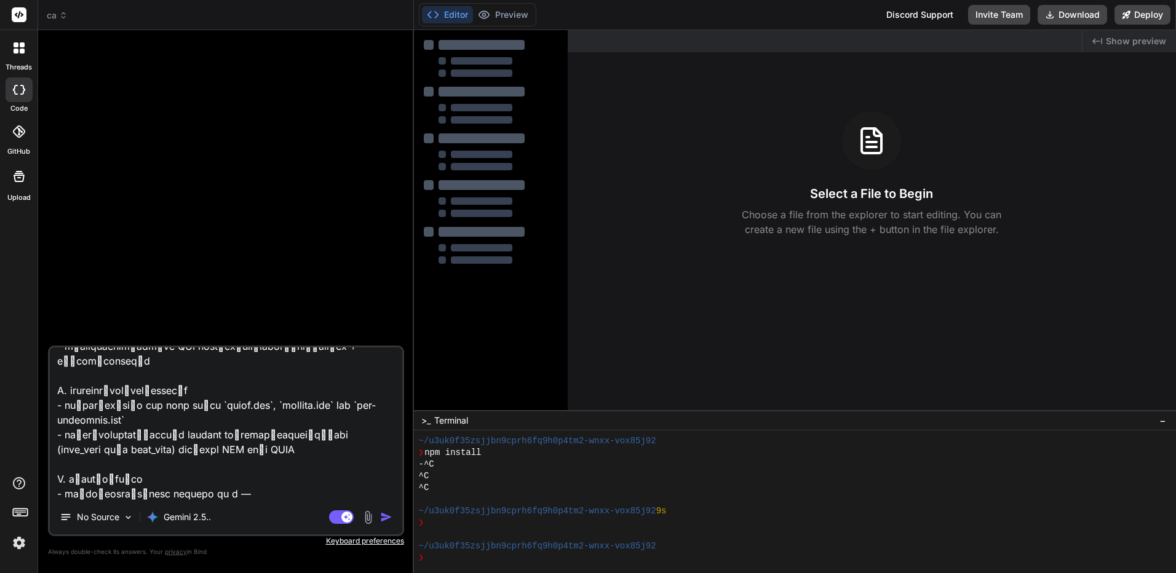
type textarea "สร้างเว็บไซต์ภาษาไทย 1 เว็บไซต์ เรื่อง "สล็อตออนไลน์" โดยใช้ **keyword ทั้งหมดท…"
type textarea "x"
type textarea "สร้างเว็บไซต์ภาษาไทย 1 เว็บไซต์ เรื่อง "สล็อตออนไลน์" โดยใช้ **keyword ทั้งหมดท…"
type textarea "x"
type textarea "สร้างเว็บไซต์ภาษาไทย 1 เว็บไซต์ เรื่อง "สล็อตออนไลน์" โดยใช้ **keyword ทั้งหมดท…"
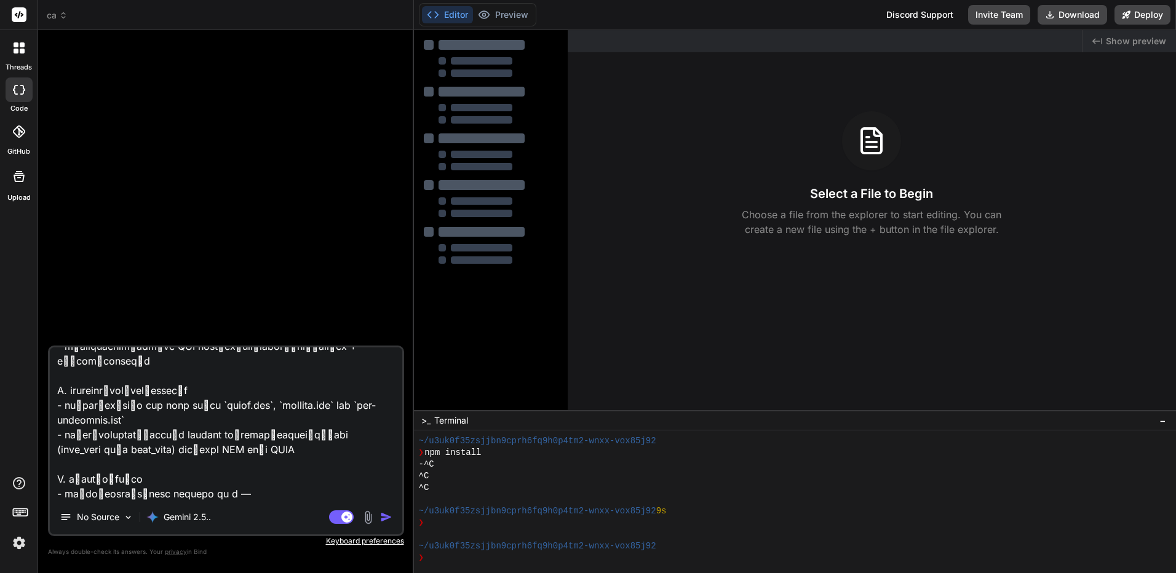
type textarea "x"
type textarea "สร้างเว็บไซต์ภาษาไทย 1 เว็บไซต์ เรื่อง "สล็อตออนไลน์" โดยใช้ **keyword ทั้งหมดท…"
type textarea "x"
type textarea "สร้างเว็บไซต์ภาษาไทย 1 เว็บไซต์ เรื่อง "สล็อตออนไลน์" โดยใช้ **keyword ทั้งหมดท…"
type textarea "x"
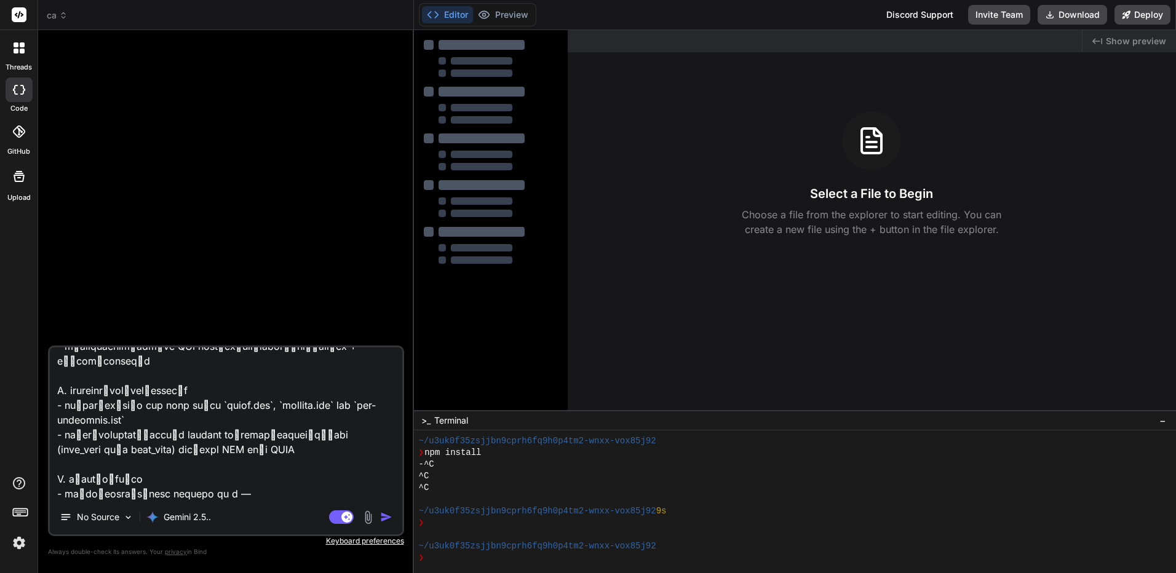
type textarea "สร้างเว็บไซต์ภาษาไทย 1 เว็บไซต์ เรื่อง "สล็อตออนไลน์" โดยใช้ **keyword ทั้งหมดท…"
type textarea "x"
type textarea "สร้างเว็บไซต์ภาษาไทย 1 เว็บไซต์ เรื่อง "สล็อตออนไลน์" โดยใช้ **keyword ทั้งหมดท…"
type textarea "x"
type textarea "สร้างเว็บไซต์ภาษาไทย 1 เว็บไซต์ เรื่อง "สล็อตออนไลน์" โดยใช้ **keyword ทั้งหมดท…"
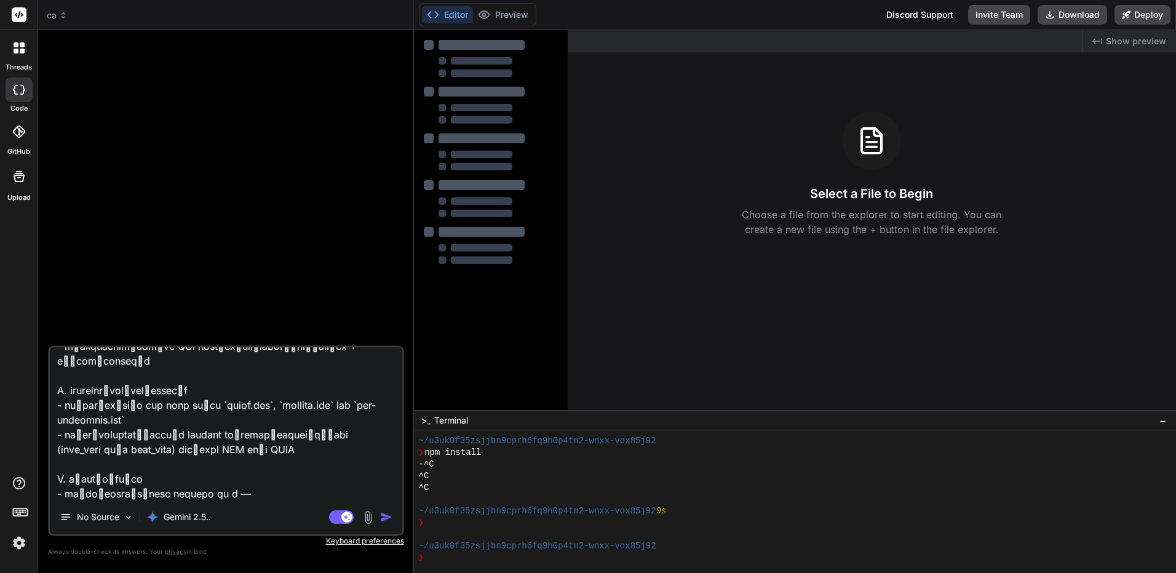
type textarea "x"
type textarea "สร้างเว็บไซต์ภาษาไทย 1 เว็บไซต์ เรื่อง "สล็อตออนไลน์" โดยใช้ **keyword ทั้งหมดท…"
type textarea "x"
type textarea "สร้างเว็บไซต์ภาษาไทย 1 เว็บไซต์ เรื่อง "สล็อตออนไลน์" โดยใช้ **keyword ทั้งหมดท…"
type textarea "x"
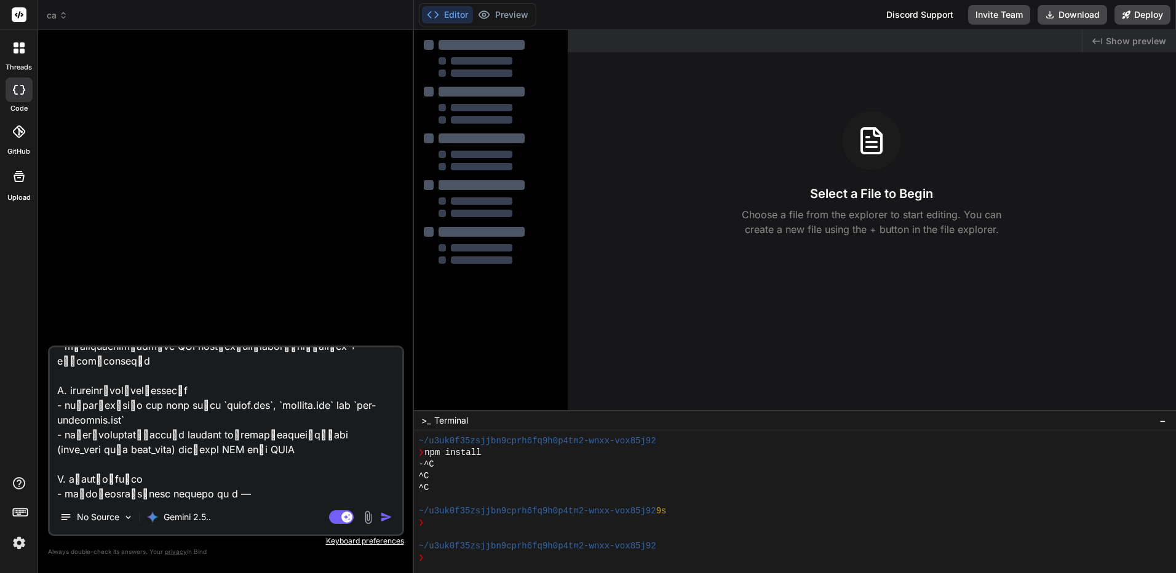
type textarea "สร้างเว็บไซต์ภาษาไทย 1 เว็บไซต์ เรื่อง "สล็อตออนไลน์" โดยใช้ **keyword ทั้งหมดท…"
type textarea "x"
type textarea "สร้างเว็บไซต์ภาษาไทย 1 เว็บไซต์ เรื่อง "สล็อตออนไลน์" โดยใช้ **keyword ทั้งหมดท…"
type textarea "x"
type textarea "สร้างเว็บไซต์ภาษาไทย 1 เว็บไซต์ เรื่อง "สล็อตออนไลน์" โดยใช้ **keyword ทั้งหมดท…"
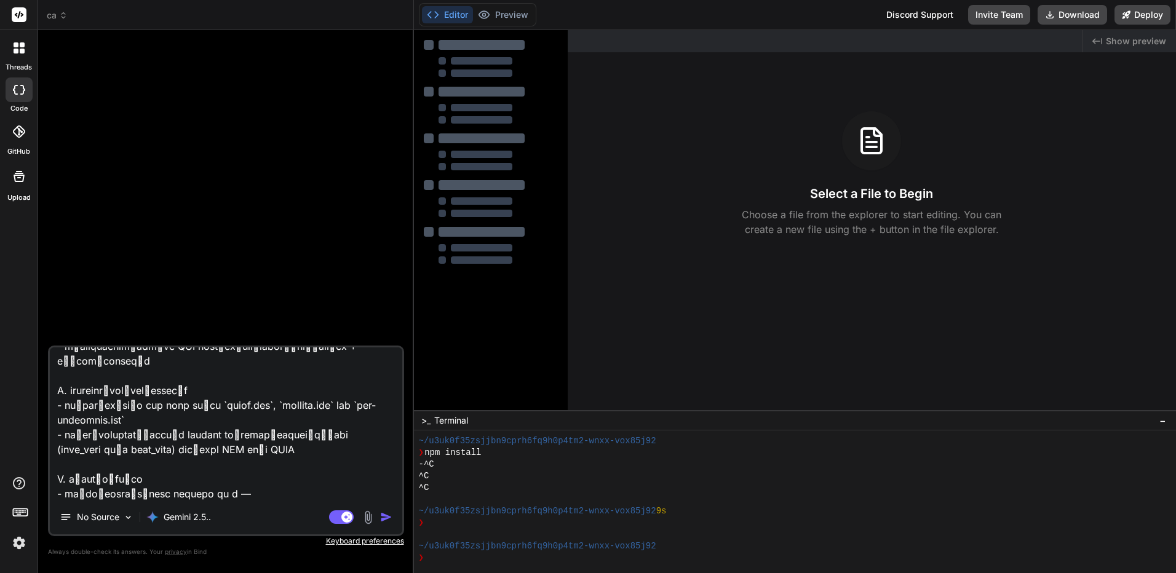
type textarea "x"
type textarea "สร้างเว็บไซต์ภาษาไทย 1 เว็บไซต์ เรื่อง "สล็อตออนไลน์" โดยใช้ **keyword ทั้งหมดท…"
type textarea "x"
type textarea "สร้างเว็บไซต์ภาษาไทย 1 เว็บไซต์ เรื่อง "สล็อตออนไลน์" โดยใช้ **keyword ทั้งหมดท…"
type textarea "x"
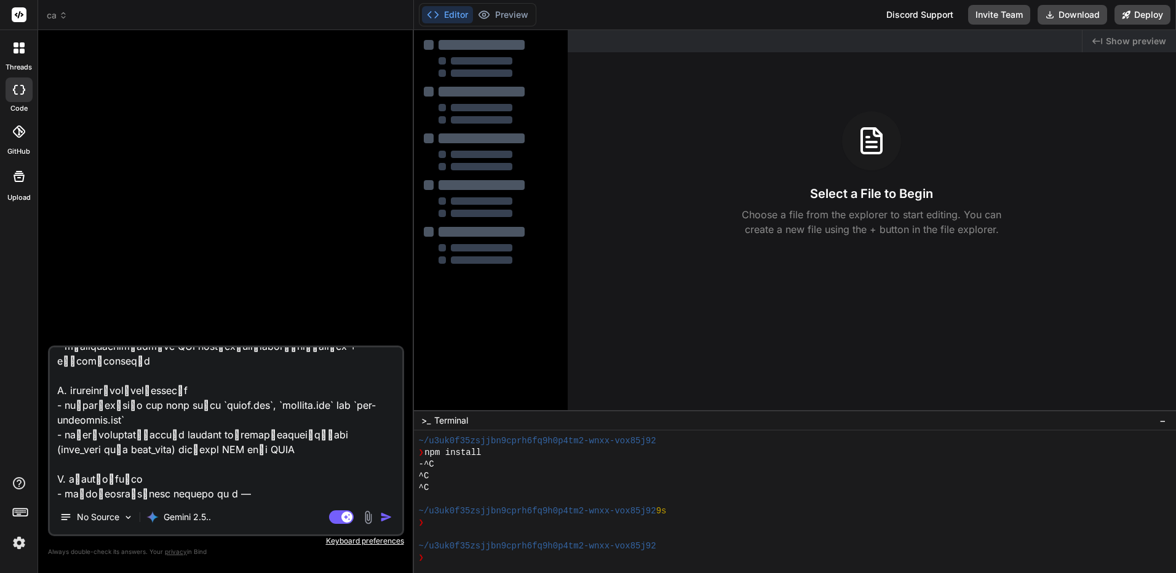
type textarea "สร้างเว็บไซต์ภาษาไทย 1 เว็บไซต์ เรื่อง "สล็อตออนไลน์" โดยใช้ **keyword ทั้งหมดท…"
type textarea "x"
paste textarea "สล็อตออนไลน์ www.pglucky88.net สล็อตออนไลน์ siambet88 สล็อตออนไลน์ peh888.com ส…"
type textarea "สร้างเว็บไซต์ภาษาไทย 1 เว็บไซต์ เรื่อง "สล็อตออนไลน์" โดยใช้ **keyword ทั้งหมดท…"
type textarea "x"
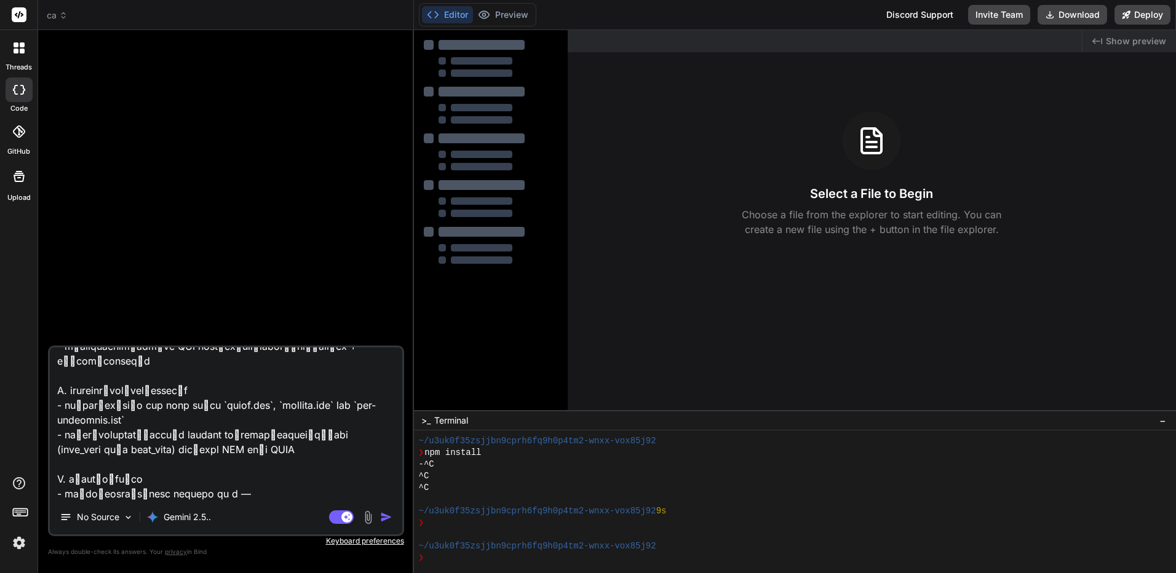
scroll to position [12789, 0]
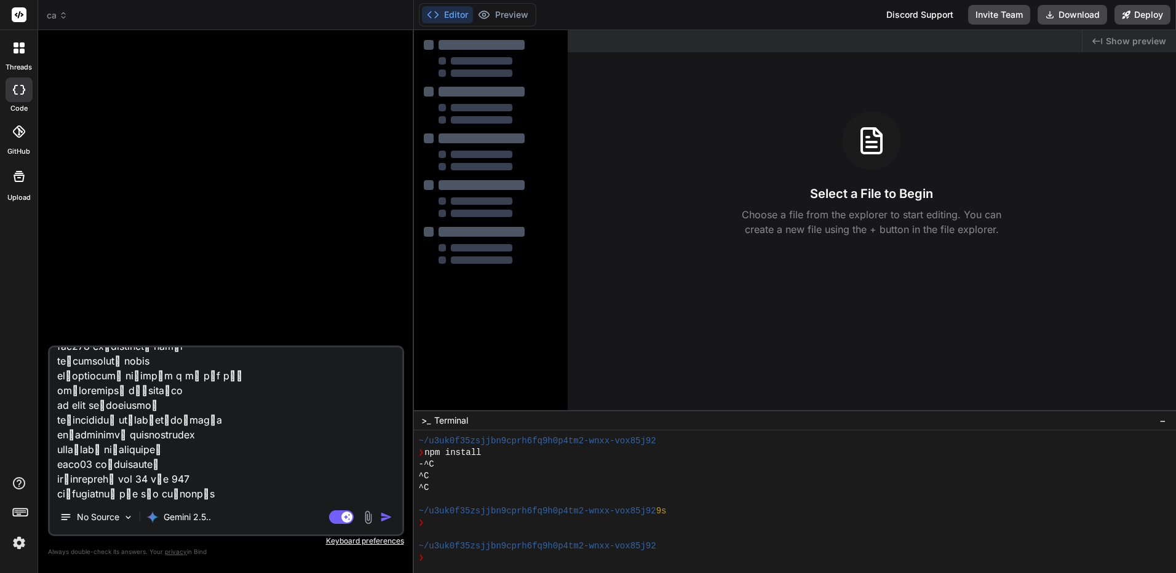
click at [279, 495] on textarea at bounding box center [226, 424] width 353 height 153
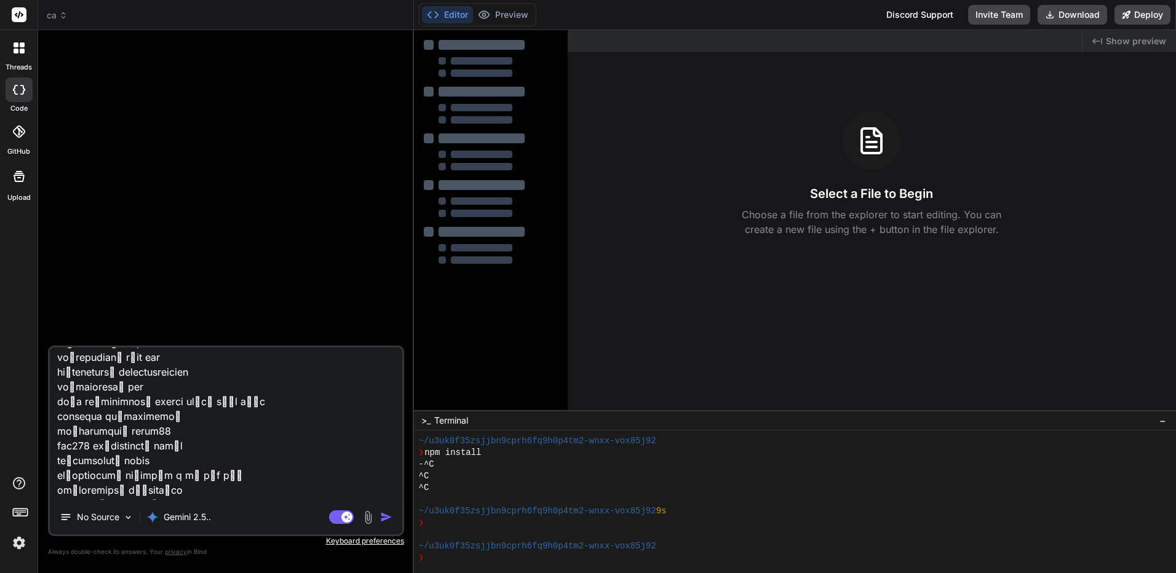
scroll to position [12805, 0]
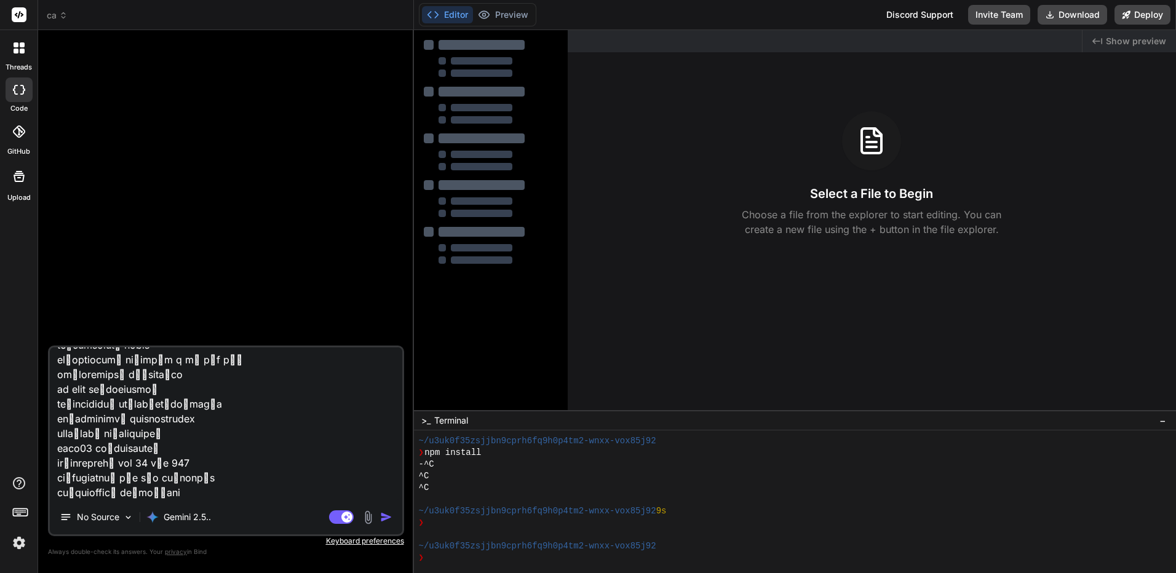
type textarea "สร้างเว็บไซต์ภาษาไทย 1 เว็บไซต์ เรื่อง "สล็อตออนไลน์" โดยใช้ **keyword ทั้งหมดท…"
type textarea "x"
type textarea "สร้างเว็บไซต์ภาษาไทย 1 เว็บไซต์ เรื่อง "สล็อตออนไลน์" โดยใช้ **keyword ทั้งหมดท…"
type textarea "x"
type textarea "สร้างเว็บไซต์ภาษาไทย 1 เว็บไซต์ เรื่อง "สล็อตออนไลน์" โดยใช้ **keyword ทั้งหมดท…"
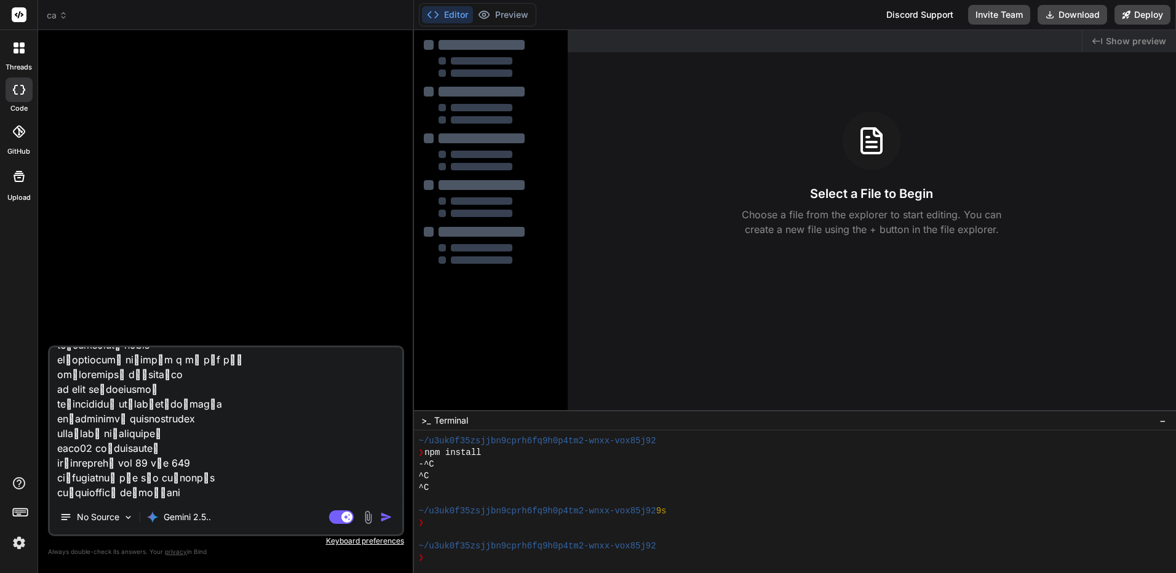
type textarea "x"
type textarea "สร้างเว็บไซต์ภาษาไทย 1 เว็บไซต์ เรื่อง "สล็อตออนไลน์" โดยใช้ **keyword ทั้งหมดท…"
type textarea "x"
type textarea "สร้างเว็บไซต์ภาษาไทย 1 เว็บไซต์ เรื่อง "สล็อตออนไลน์" โดยใช้ **keyword ทั้งหมดท…"
type textarea "x"
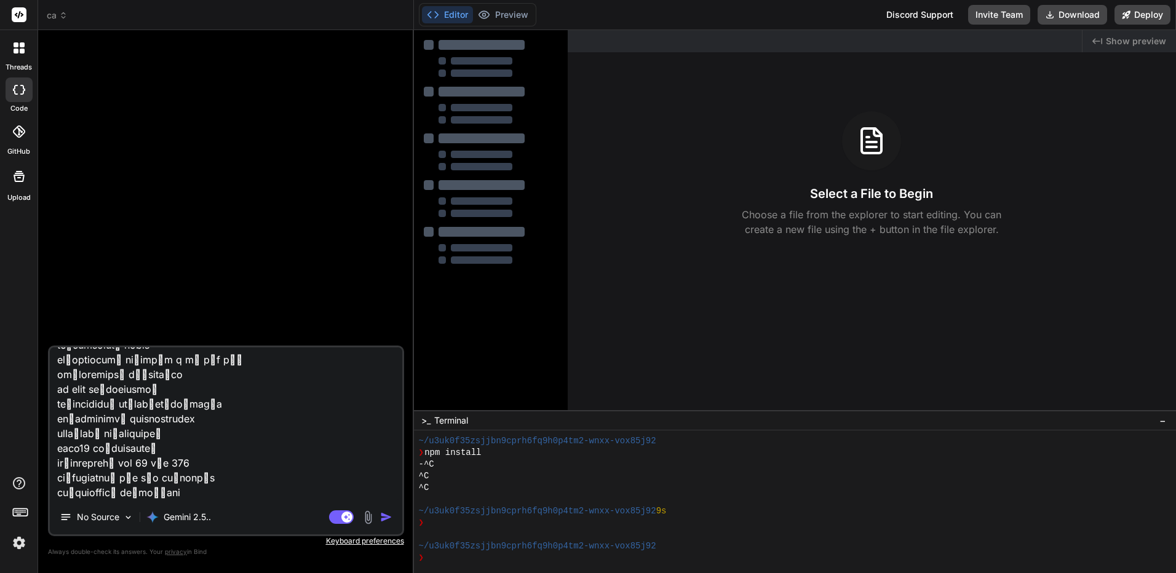
type textarea "สร้างเว็บไซต์ภาษาไทย 1 เว็บไซต์ เรื่อง "สล็อตออนไลน์" โดยใช้ **keyword ทั้งหมดท…"
type textarea "x"
type textarea "สร้างเว็บไซต์ภาษาไทย 1 เว็บไซต์ เรื่อง "สล็อตออนไลน์" โดยใช้ **keyword ทั้งหมดท…"
type textarea "x"
type textarea "สร้างเว็บไซต์ภาษาไทย 1 เว็บไซต์ เรื่อง "สล็อตออนไลน์" โดยใช้ **keyword ทั้งหมดท…"
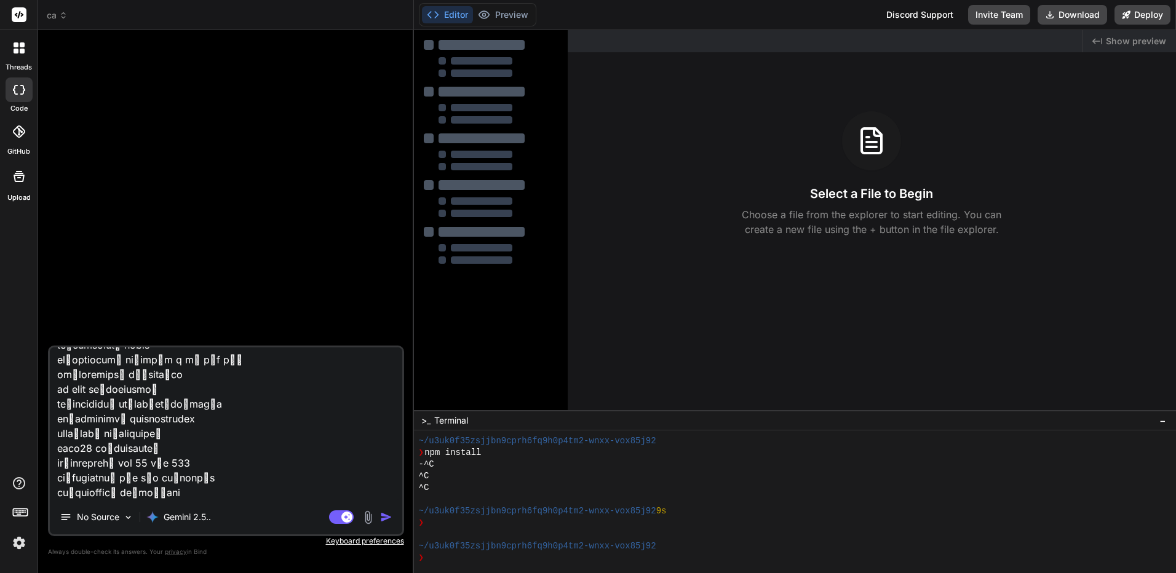
type textarea "x"
type textarea "สร้างเว็บไซต์ภาษาไทย 1 เว็บไซต์ เรื่อง "สล็อตออนไลน์" โดยใช้ **keyword ทั้งหมดท…"
type textarea "x"
type textarea "สร้างเว็บไซต์ภาษาไทย 1 เว็บไซต์ เรื่อง "สล็อตออนไลน์" โดยใช้ **keyword ทั้งหมดท…"
type textarea "x"
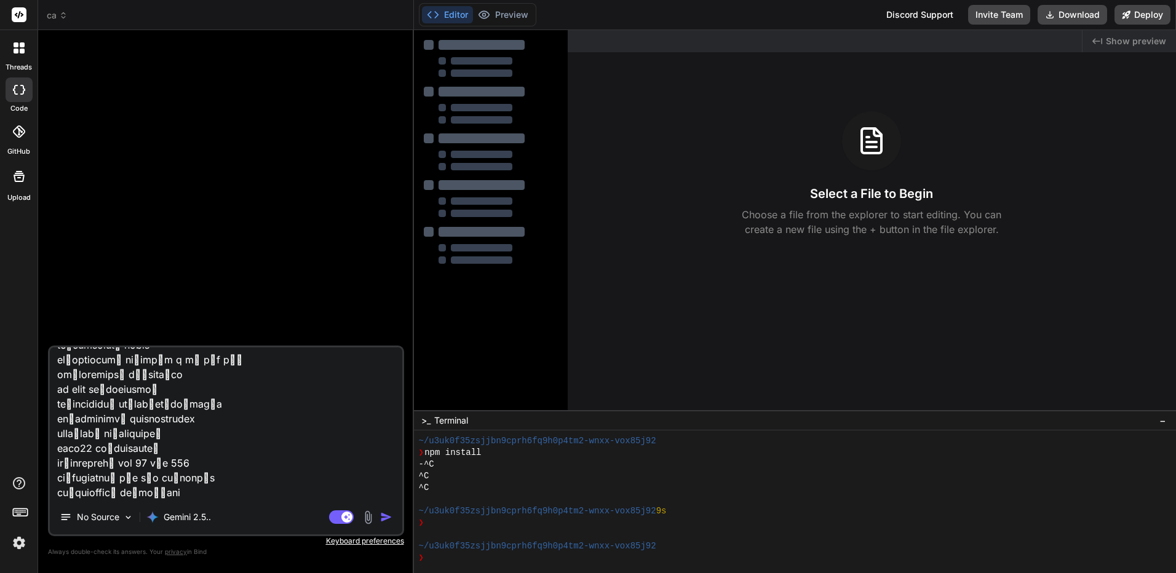
type textarea "สร้างเว็บไซต์ภาษาไทย 1 เว็บไซต์ เรื่อง "สล็อตออนไลน์" โดยใช้ **keyword ทั้งหมดท…"
type textarea "x"
type textarea "สร้างเว็บไซต์ภาษาไทย 1 เว็บไซต์ เรื่อง "สล็อตออนไลน์" โดยใช้ **keyword ทั้งหมดท…"
type textarea "x"
type textarea "สร้างเว็บไซต์ภาษาไทย 1 เว็บไซต์ เรื่อง "สล็อตออนไลน์" โดยใช้ **keyword ทั้งหมดท…"
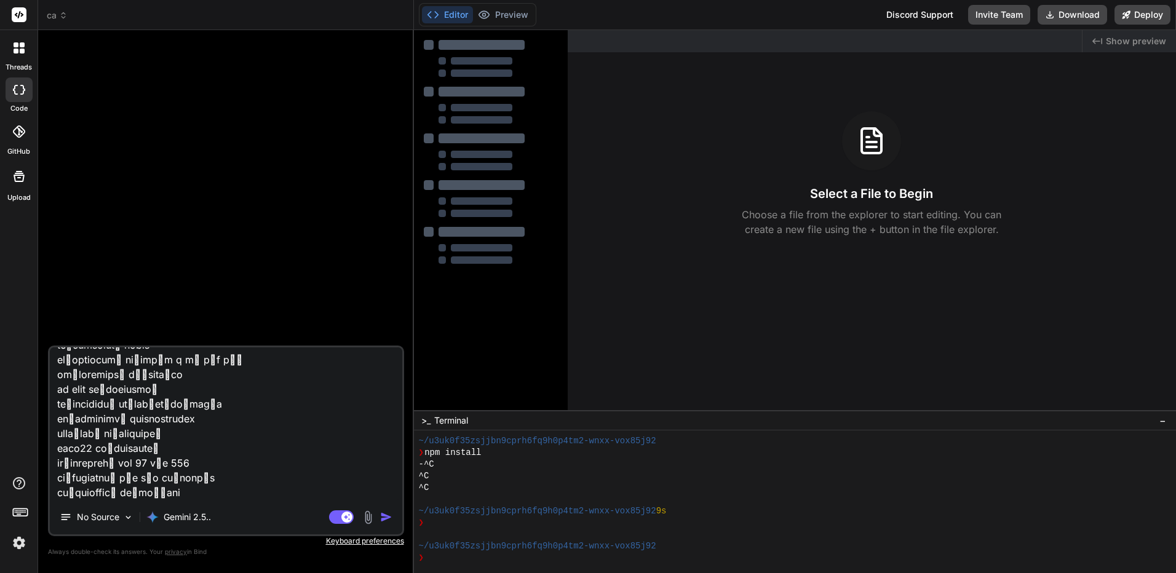
type textarea "x"
type textarea "สร้างเว็บไซต์ภาษาไทย 1 เว็บไซต์ เรื่อง "สล็อตออนไลน์" โดยใช้ **keyword ทั้งหมดท…"
type textarea "x"
type textarea "สร้างเว็บไซต์ภาษาไทย 1 เว็บไซต์ เรื่อง "สล็อตออนไลน์" โดยใช้ **keyword ทั้งหมดท…"
type textarea "x"
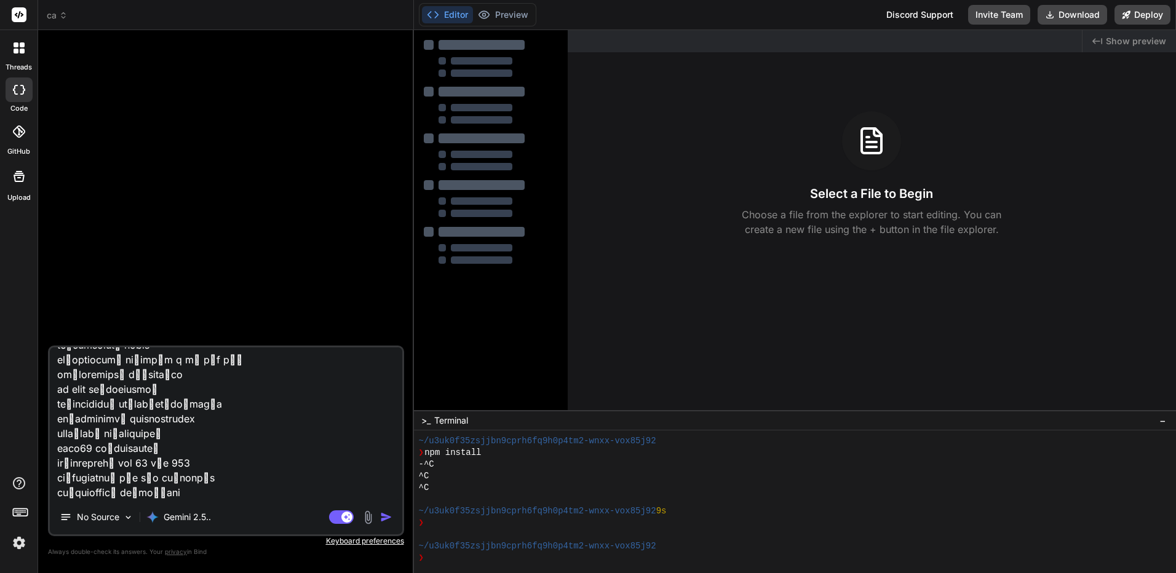
type textarea "สร้างเว็บไซต์ภาษาไทย 1 เว็บไซต์ เรื่อง "สล็อตออนไลน์" โดยใช้ **keyword ทั้งหมดท…"
type textarea "x"
type textarea "สร้างเว็บไซต์ภาษาไทย 1 เว็บไซต์ เรื่อง "สล็อตออนไลน์" โดยใช้ **keyword ทั้งหมดท…"
type textarea "x"
type textarea "สร้างเว็บไซต์ภาษาไทย 1 เว็บไซต์ เรื่อง "สล็อตออนไลน์" โดยใช้ **keyword ทั้งหมดท…"
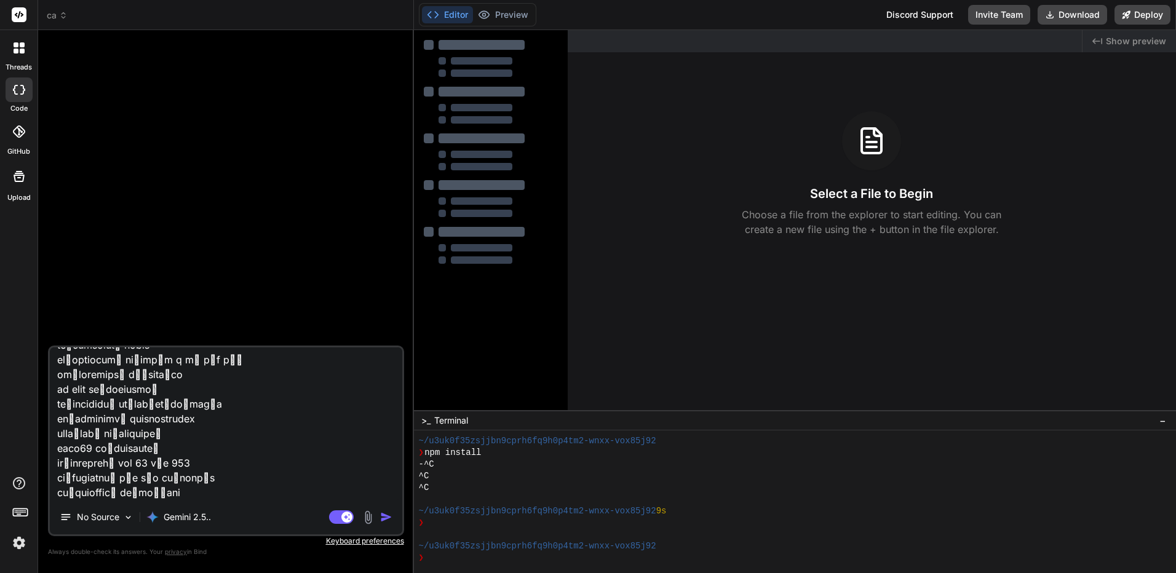
type textarea "x"
type textarea "สร้างเว็บไซต์ภาษาไทย 1 เว็บไซต์ เรื่อง "สล็อตออนไลน์" โดยใช้ **keyword ทั้งหมดท…"
type textarea "x"
type textarea "สร้างเว็บไซต์ภาษาไทย 1 เว็บไซต์ เรื่อง "สล็อตออนไลน์" โดยใช้ **keyword ทั้งหมดท…"
type textarea "x"
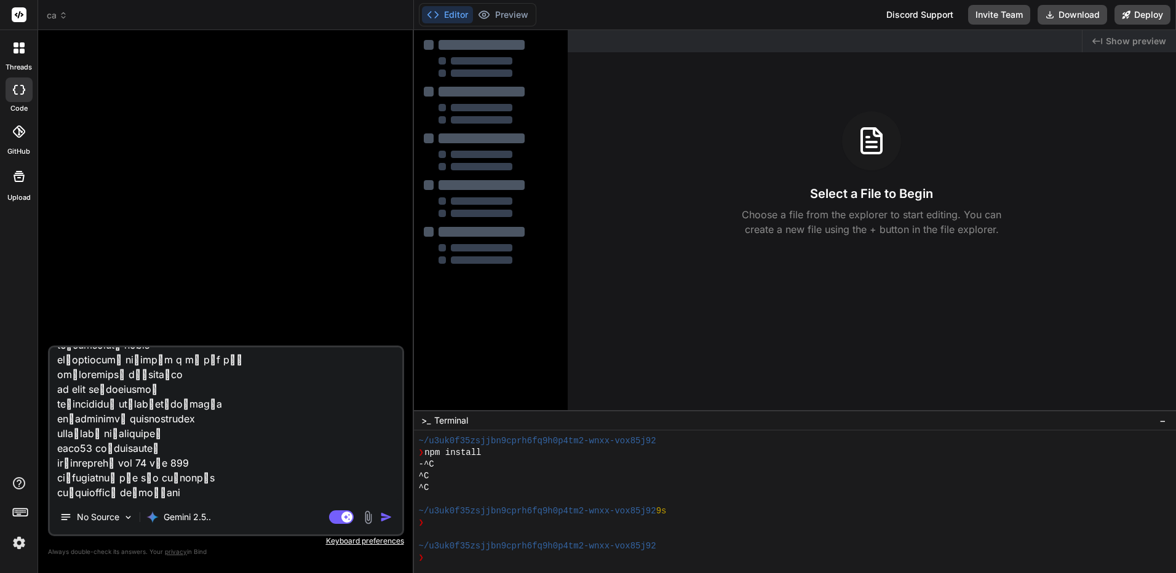
type textarea "สร้างเว็บไซต์ภาษาไทย 1 เว็บไซต์ เรื่อง "สล็อตออนไลน์" โดยใช้ **keyword ทั้งหมดท…"
type textarea "x"
type textarea "สร้างเว็บไซต์ภาษาไทย 1 เว็บไซต์ เรื่อง "สล็อตออนไลน์" โดยใช้ **keyword ทั้งหมดท…"
type textarea "x"
type textarea "สร้างเว็บไซต์ภาษาไทย 1 เว็บไซต์ เรื่อง "สล็อตออนไลน์" โดยใช้ **keyword ทั้งหมดท…"
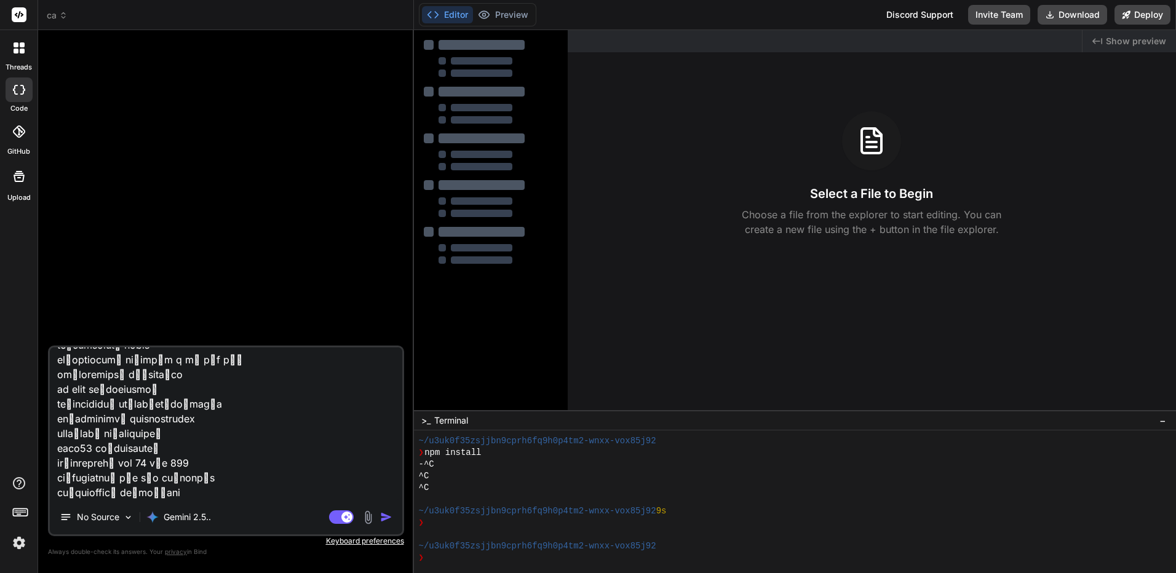
type textarea "x"
type textarea "สร้างเว็บไซต์ภาษาไทย 1 เว็บไซต์ เรื่อง "สล็อตออนไลน์" โดยใช้ **keyword ทั้งหมดท…"
type textarea "x"
type textarea "สร้างเว็บไซต์ภาษาไทย 1 เว็บไซต์ เรื่อง "สล็อตออนไลน์" โดยใช้ **keyword ทั้งหมดท…"
type textarea "x"
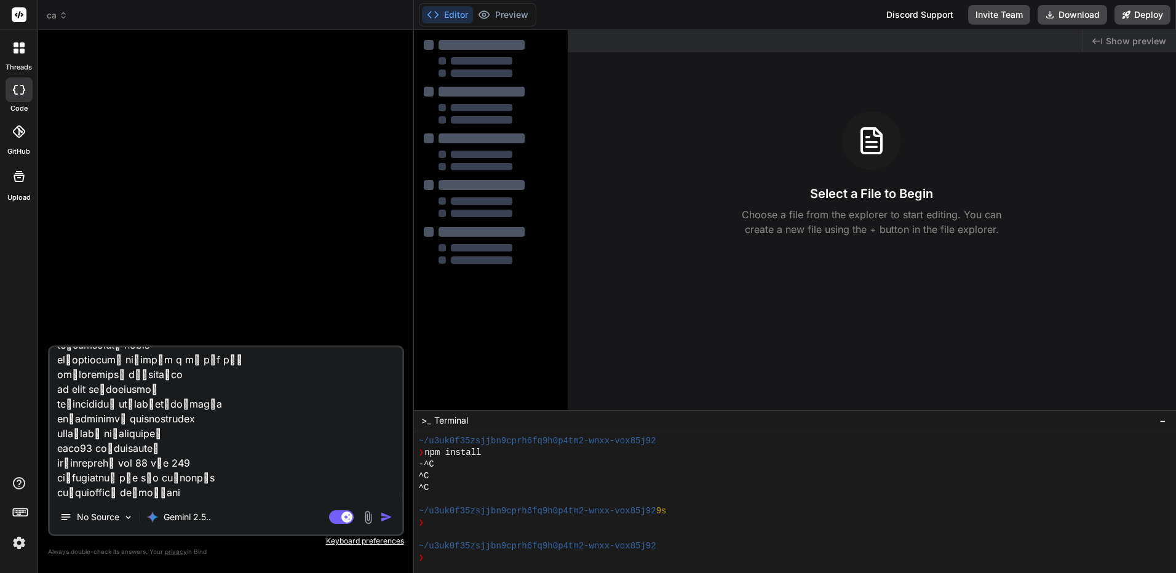
type textarea "สร้างเว็บไซต์ภาษาไทย 1 เว็บไซต์ เรื่อง "สล็อตออนไลน์" โดยใช้ **keyword ทั้งหมดท…"
type textarea "x"
type textarea "สร้างเว็บไซต์ภาษาไทย 1 เว็บไซต์ เรื่อง "สล็อตออนไลน์" โดยใช้ **keyword ทั้งหมดท…"
type textarea "x"
type textarea "สร้างเว็บไซต์ภาษาไทย 1 เว็บไซต์ เรื่อง "สล็อตออนไลน์" โดยใช้ **keyword ทั้งหมดท…"
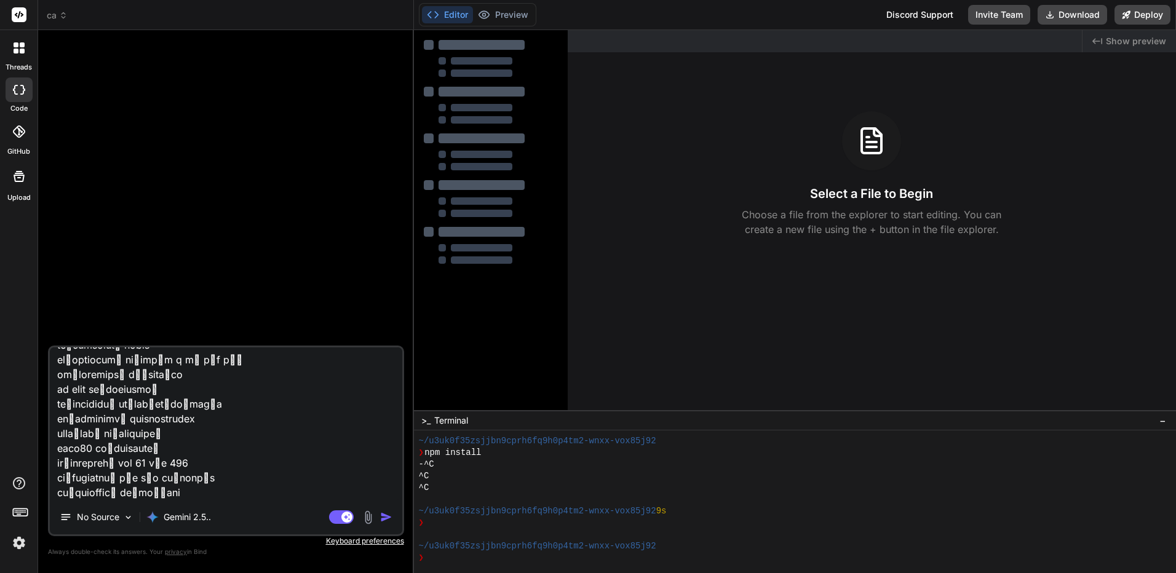
type textarea "x"
type textarea "สร้างเว็บไซต์ภาษาไทย 1 เว็บไซต์ เรื่อง "สล็อตออนไลน์" โดยใช้ **keyword ทั้งหมดท…"
type textarea "x"
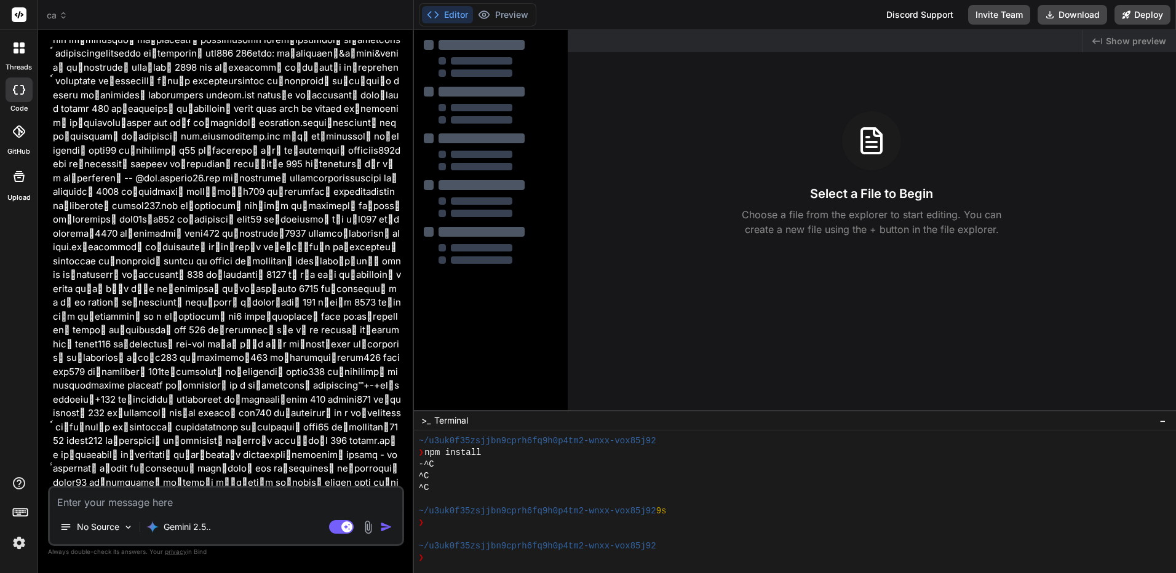
scroll to position [3918, 0]
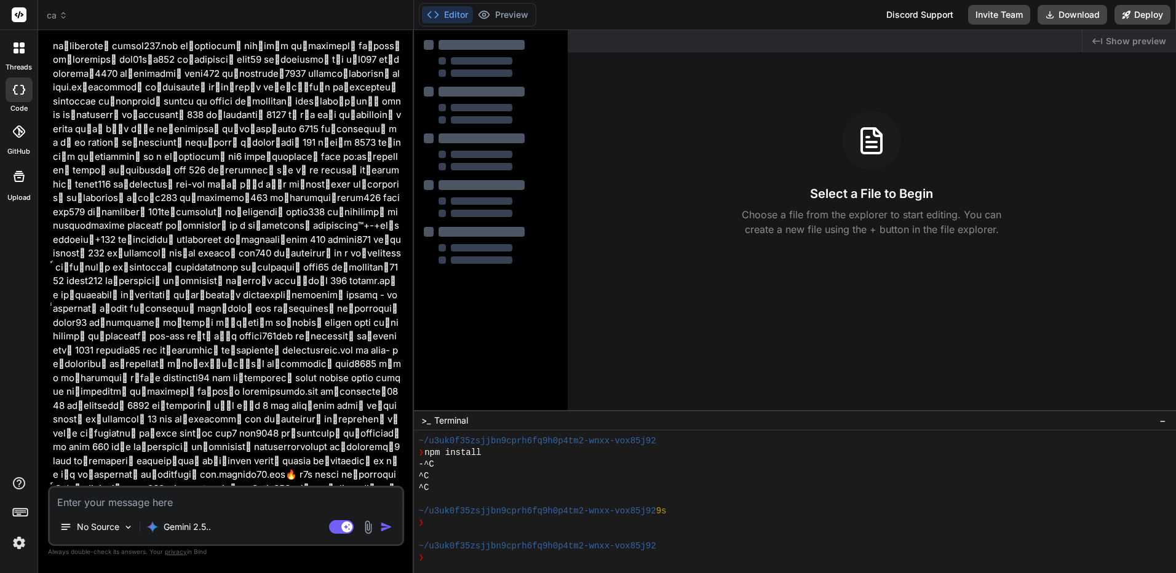
drag, startPoint x: 258, startPoint y: 152, endPoint x: 289, endPoint y: 383, distance: 233.3
click at [888, 319] on div "Created with Pixso. Show preview Select a File to Begin Choose a file from the …" at bounding box center [872, 220] width 609 height 380
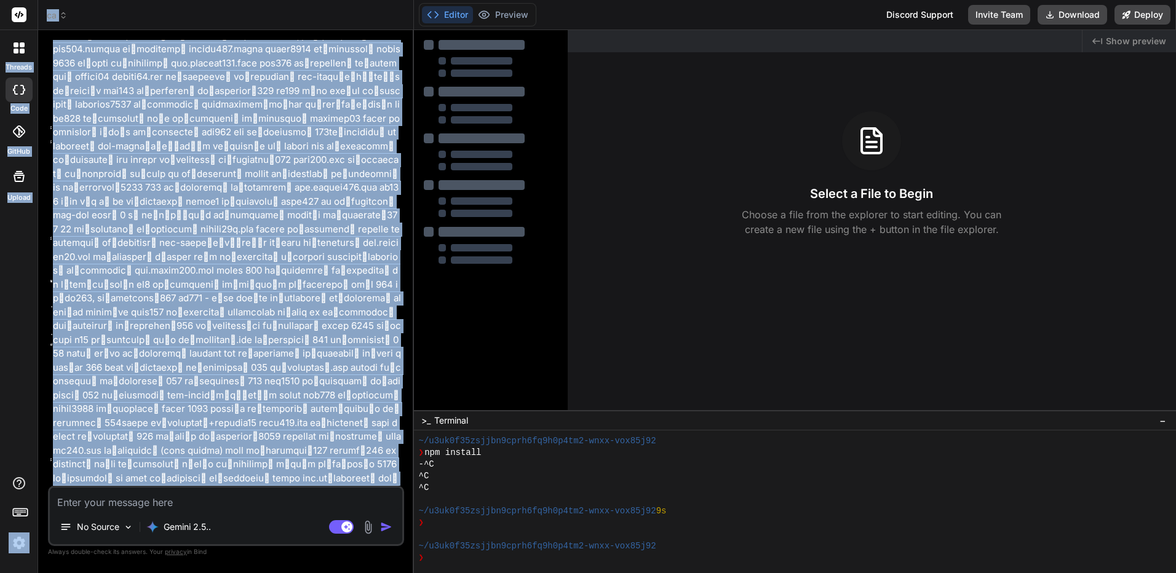
scroll to position [0, 0]
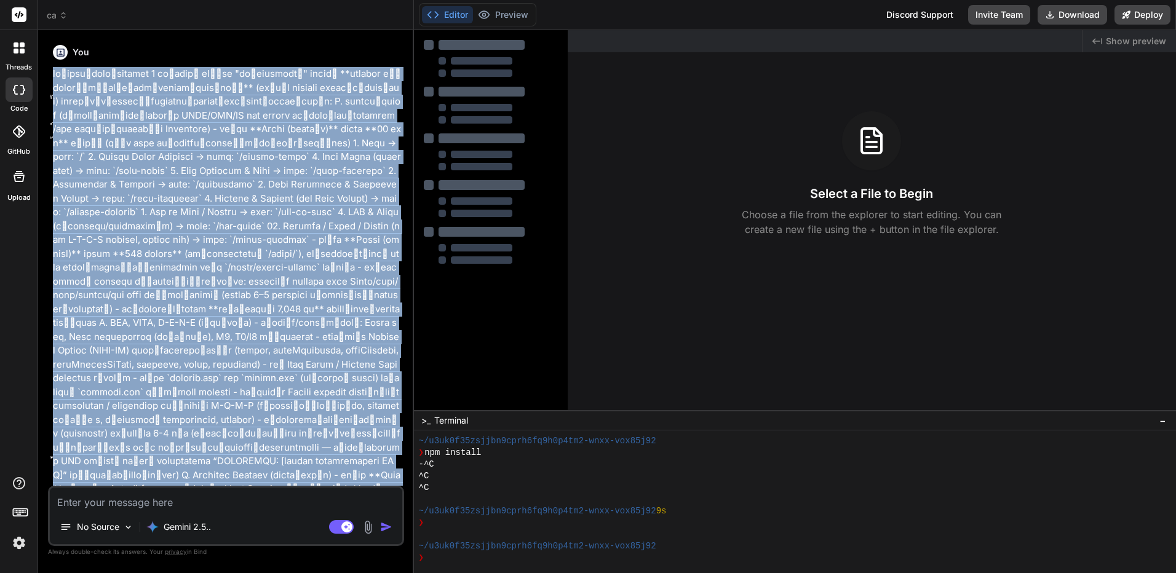
drag, startPoint x: 333, startPoint y: 393, endPoint x: 54, endPoint y: 76, distance: 422.8
copy p "สร้างเว็บไซต์ภาษาไทย 1 เว็บไซต์ เรื่อง "สล็อตออนไลน์" โดยใช้ **keyword ทั้งหมดท…"
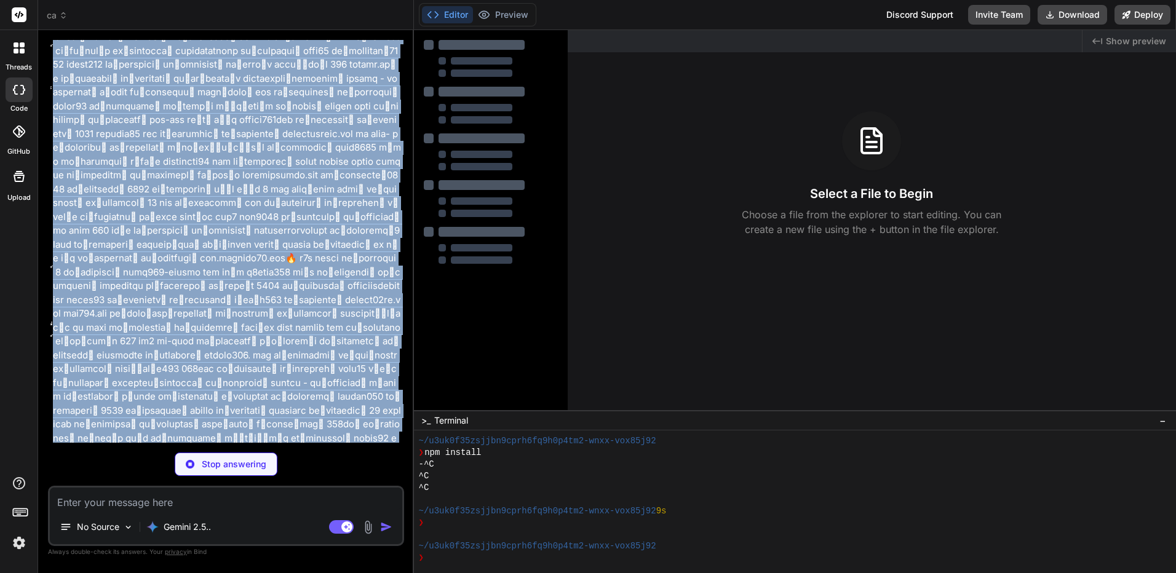
drag, startPoint x: 262, startPoint y: 193, endPoint x: 287, endPoint y: 388, distance: 196.7
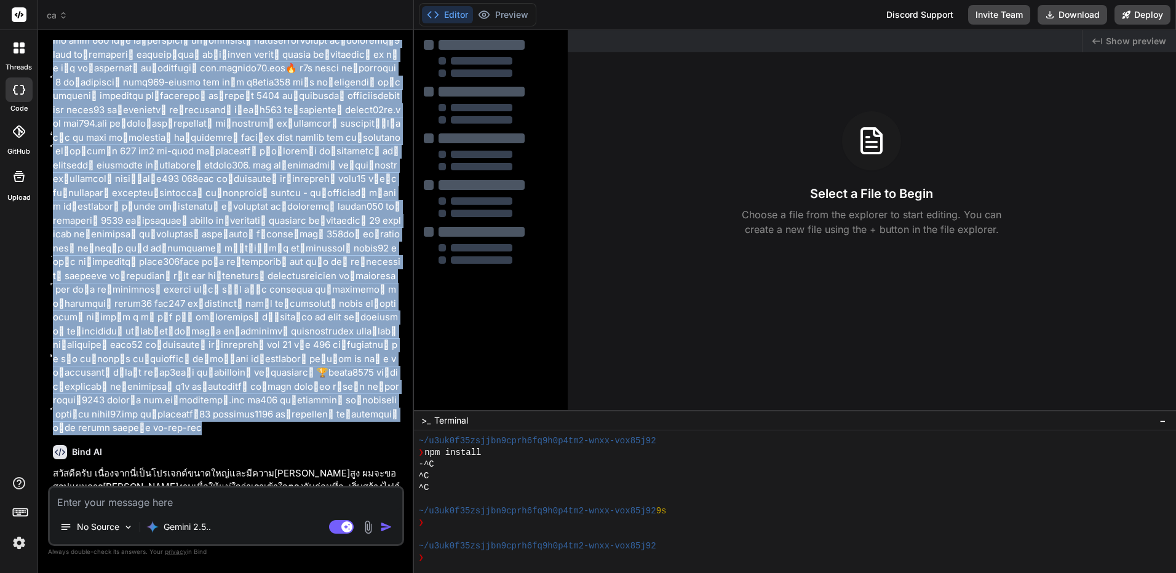
scroll to position [4325, 0]
type textarea "x"
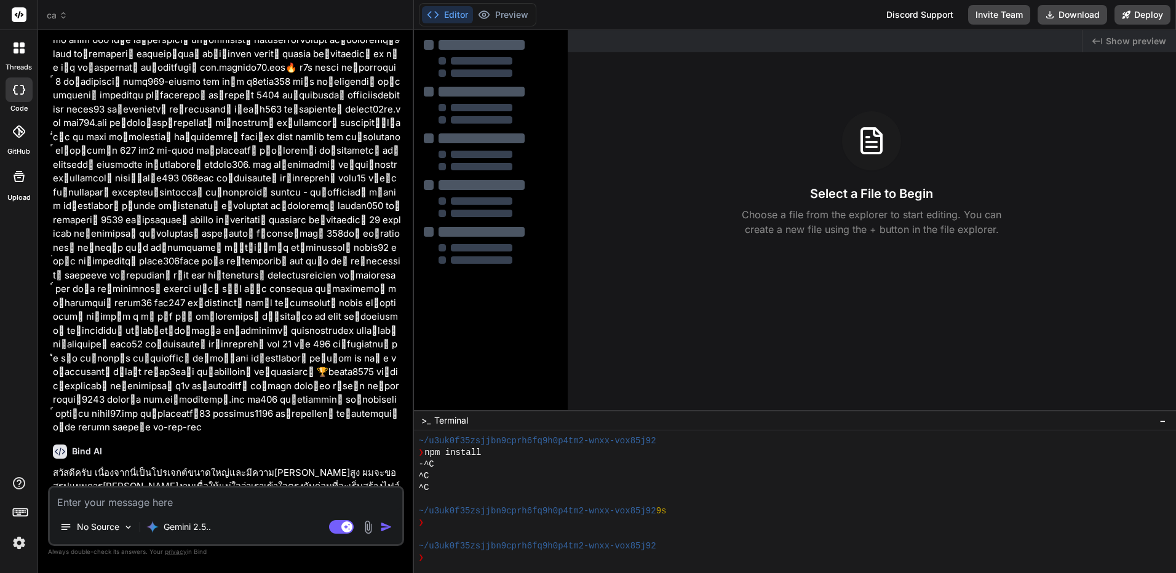
click at [228, 500] on textarea at bounding box center [226, 499] width 353 height 22
type textarea "ส"
type textarea "x"
type textarea "ส้"
type textarea "x"
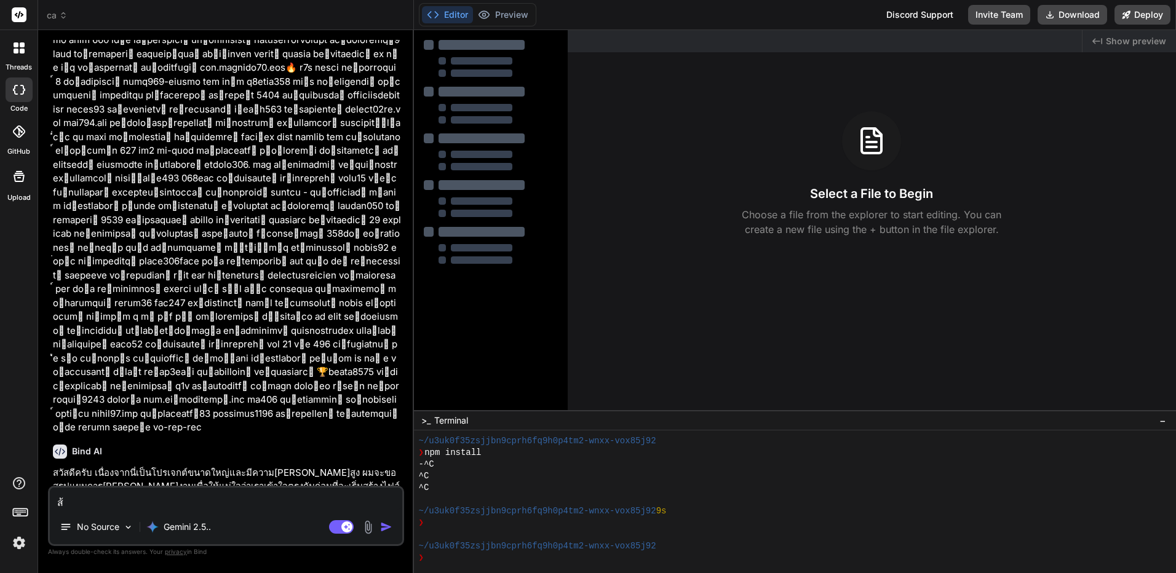
type textarea "ส้ร"
type textarea "x"
type textarea "ส้รา"
type textarea "x"
type textarea "ส้ราง"
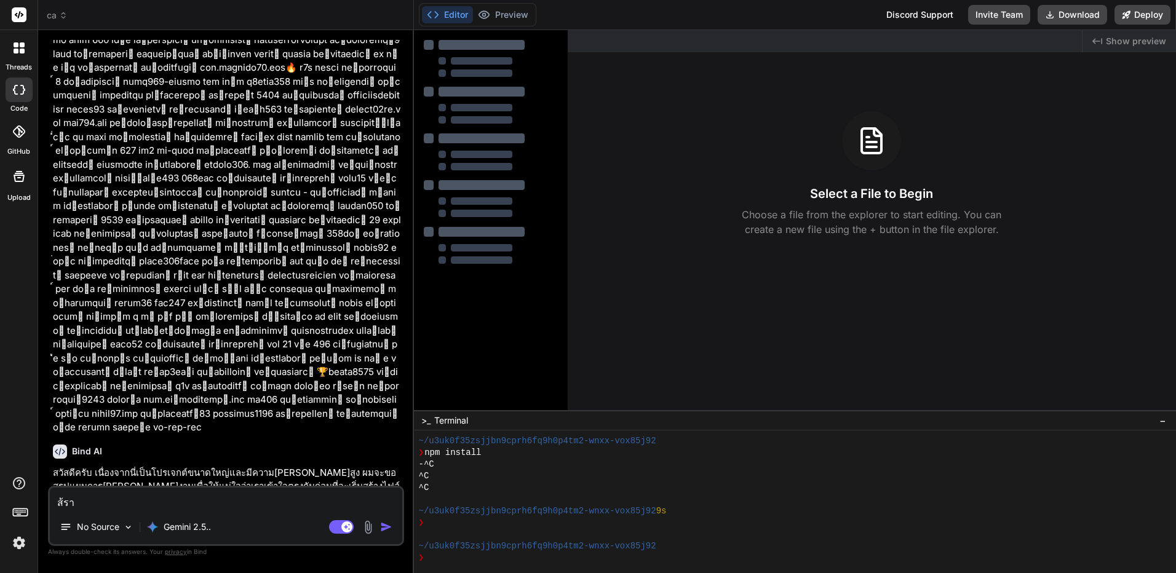
type textarea "x"
type textarea "ส้รางห"
type textarea "x"
type textarea "ส้ราง"
type textarea "x"
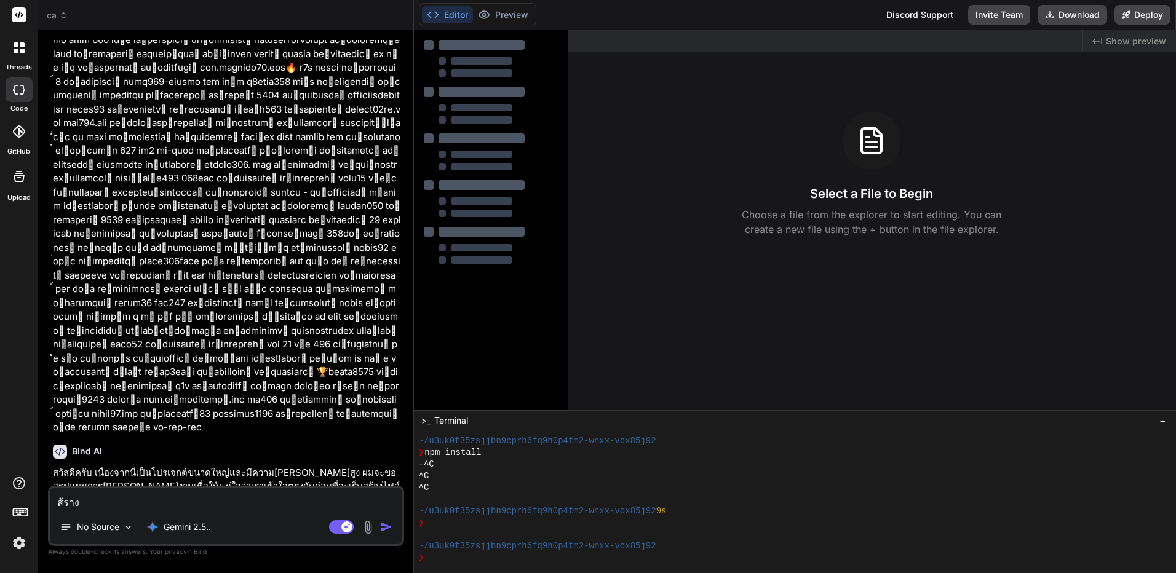
type textarea "ส้รา"
type textarea "x"
type textarea "ส้ร"
type textarea "x"
type textarea "ส้"
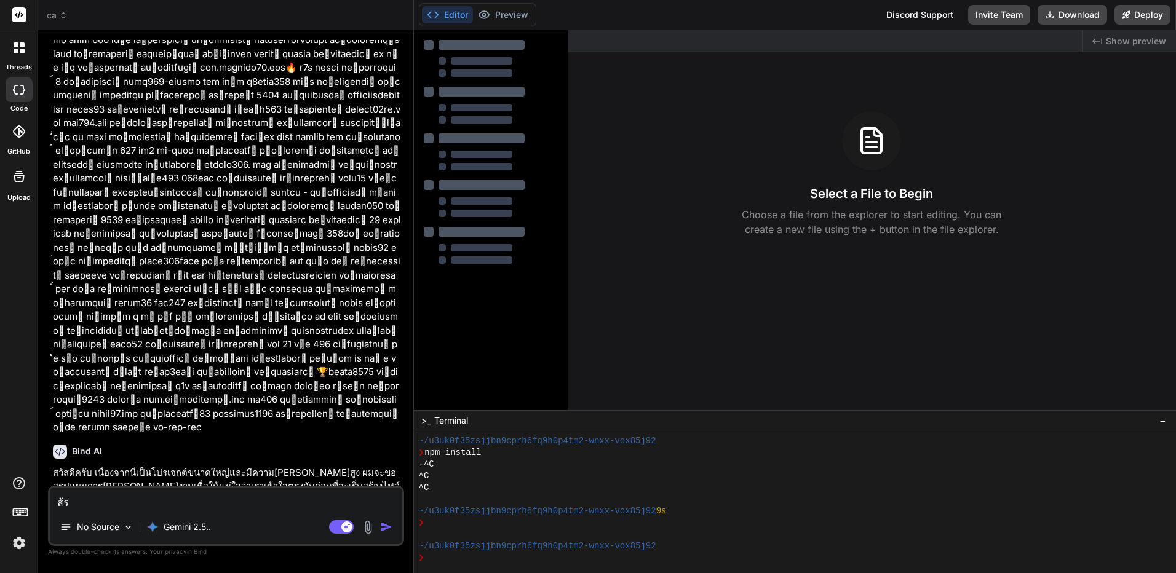
type textarea "x"
type textarea "ส"
type textarea "x"
type textarea "สร"
type textarea "x"
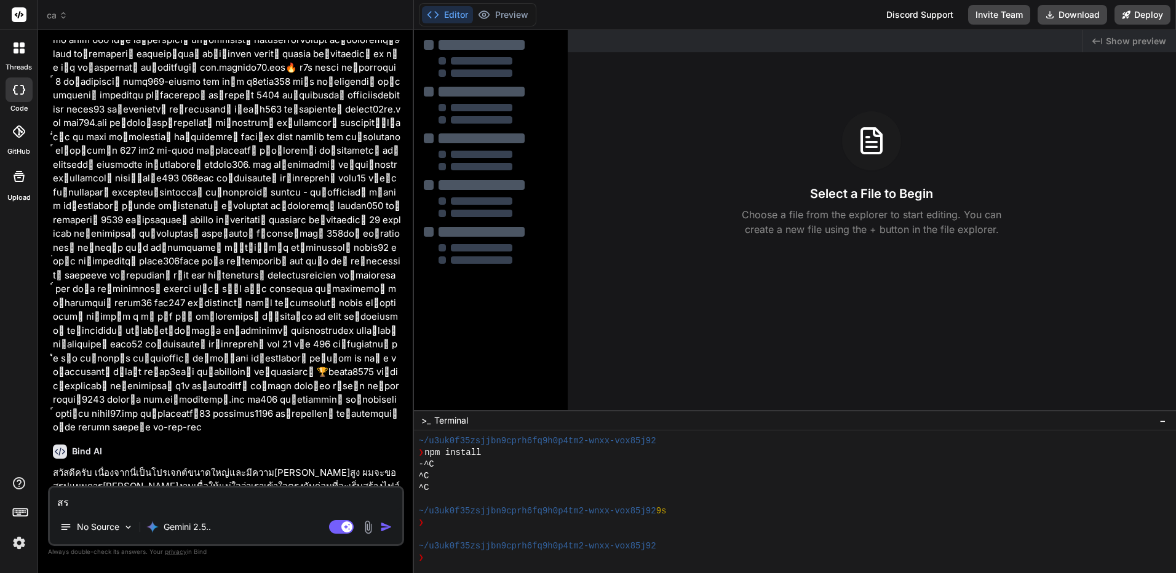
type textarea "สร้"
type textarea "x"
type textarea "สร้า"
type textarea "x"
type textarea "สร้าง"
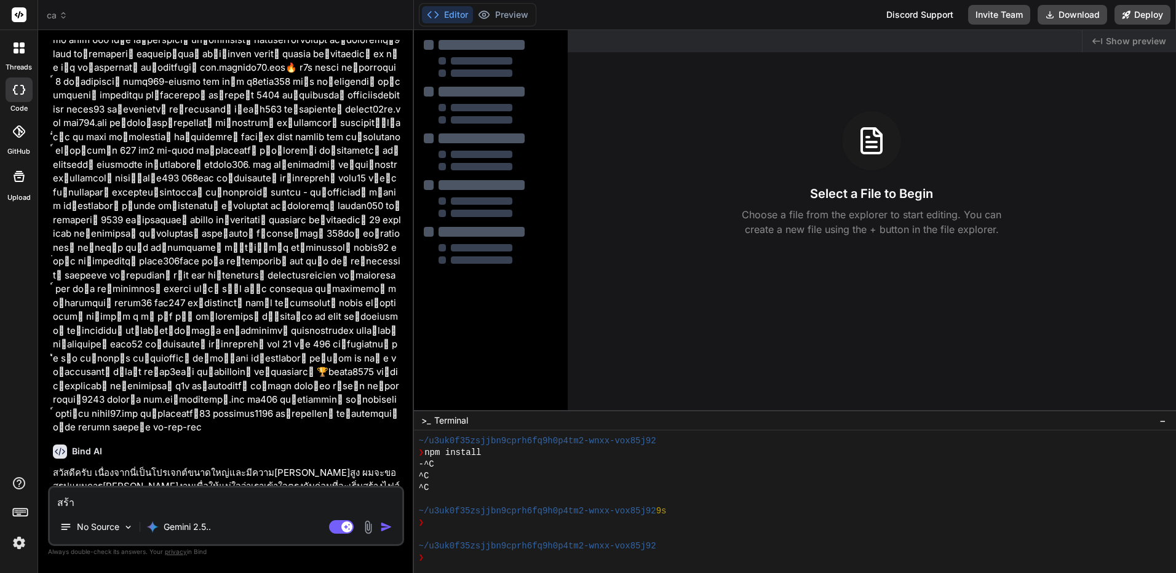
type textarea "x"
type textarea "สร้างห"
type textarea "x"
type textarea "สร้าง"
type textarea "x"
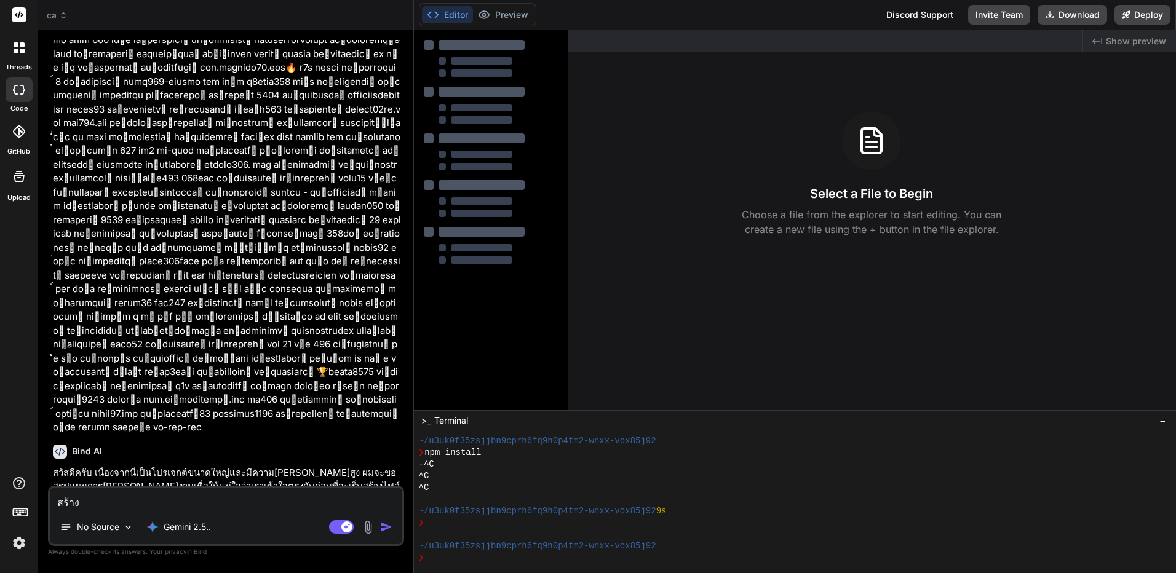
type textarea "สร้างท"
type textarea "x"
type textarea "สร้างทั"
type textarea "x"
type textarea "สร้างทั้"
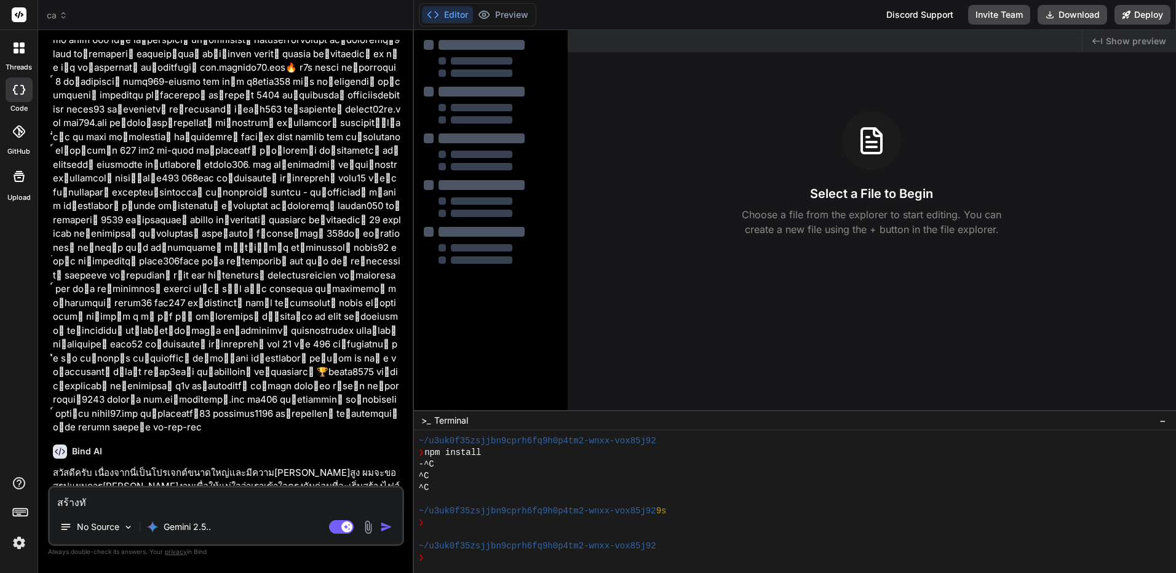
type textarea "x"
type textarea "สร้างทั้ง"
type textarea "x"
type textarea "สร้างทั้งห"
type textarea "x"
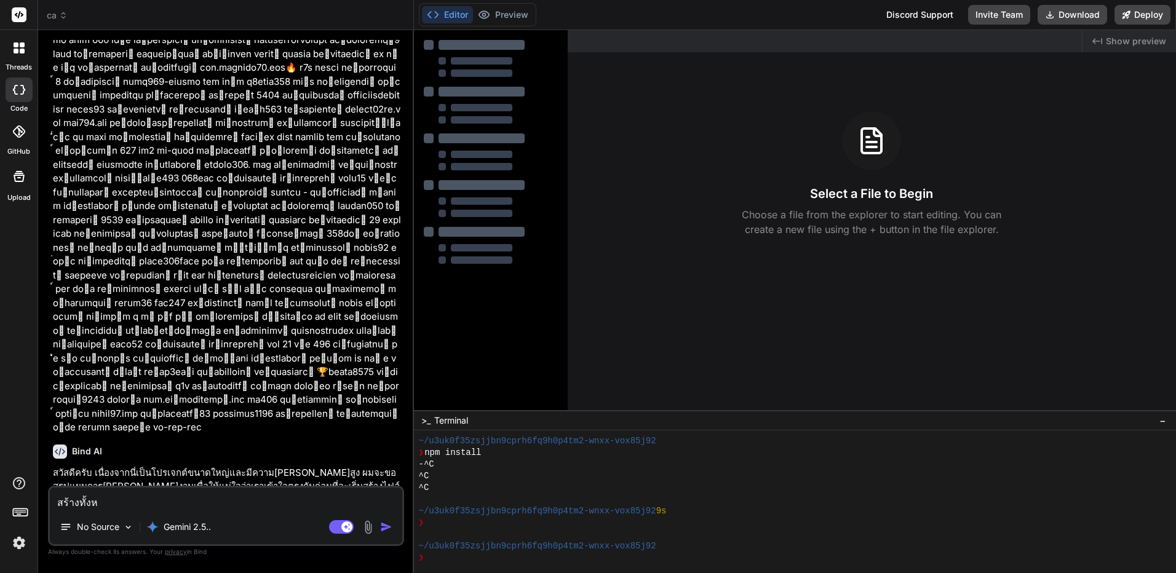
type textarea "สร้างทั้งหม"
type textarea "x"
type textarea "สร้างทั้งหมด"
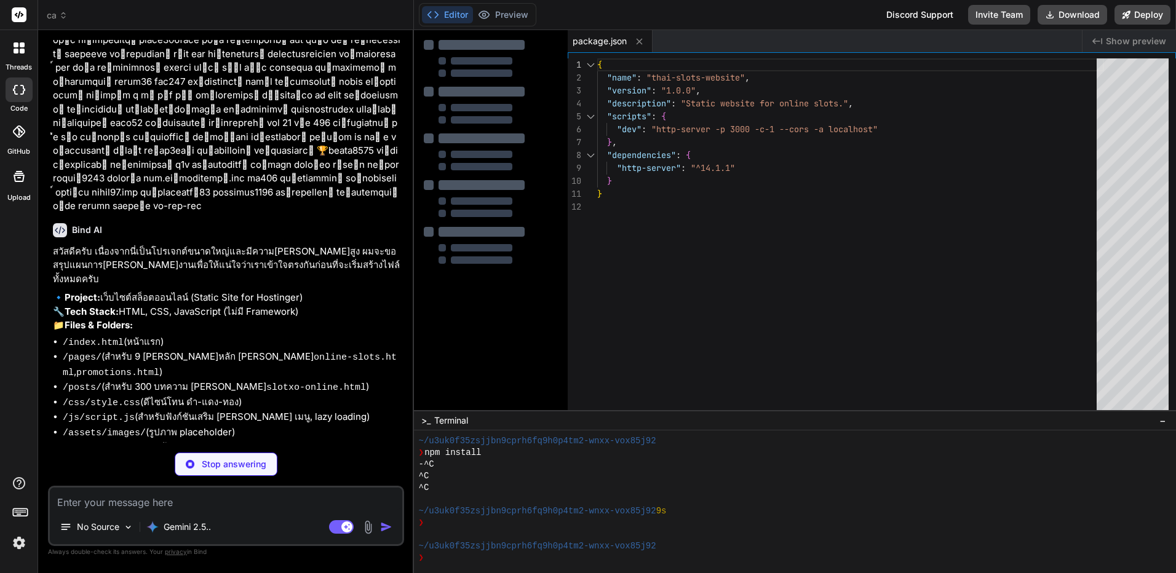
scroll to position [4758, 0]
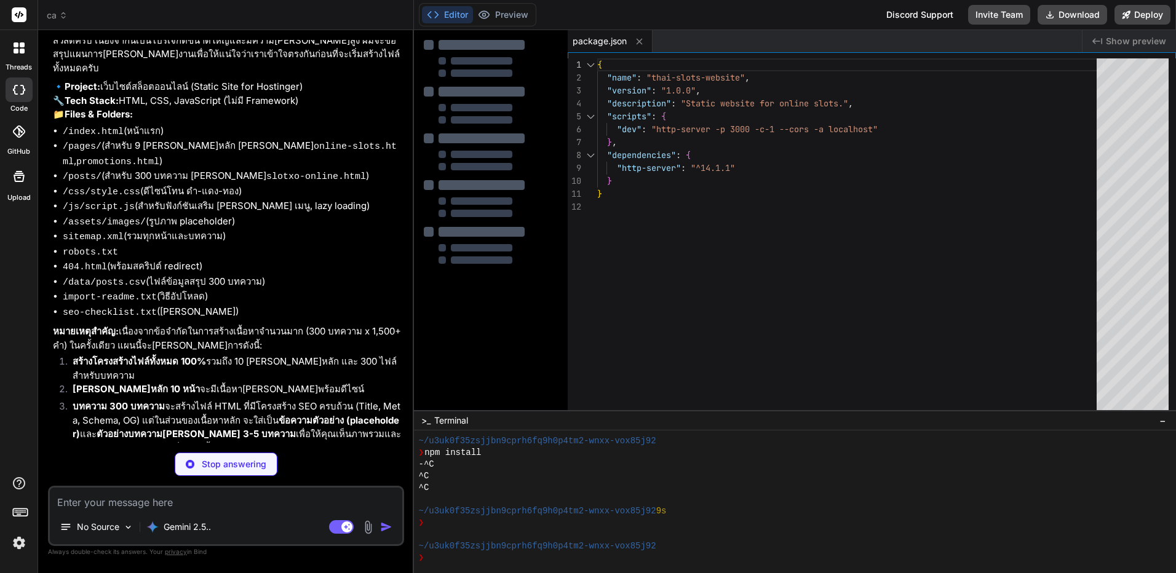
drag, startPoint x: 360, startPoint y: 208, endPoint x: 346, endPoint y: 375, distance: 167.3
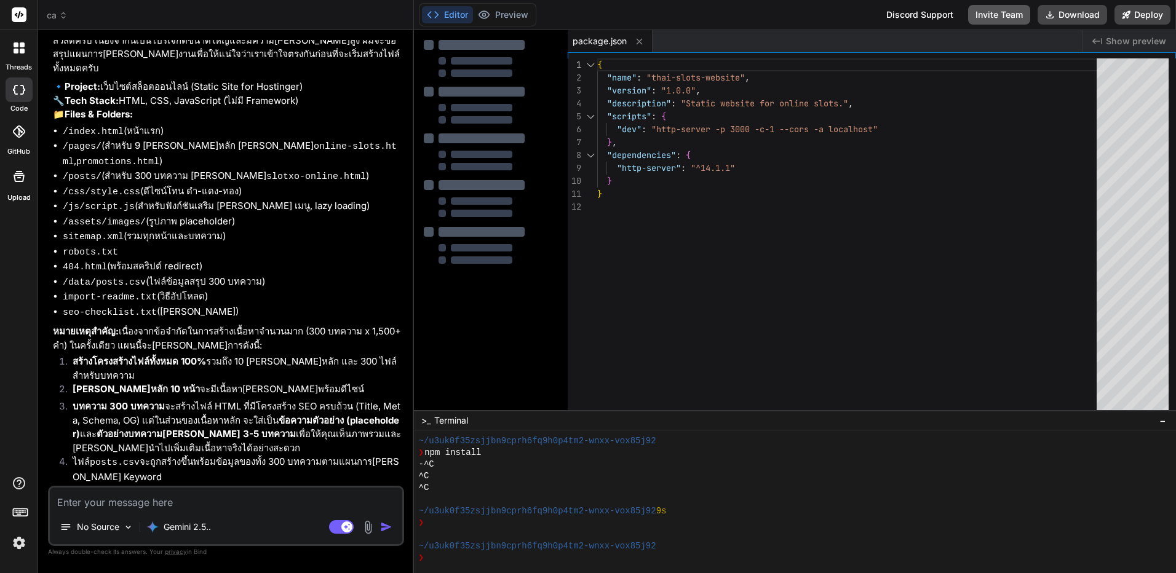
scroll to position [4747, 0]
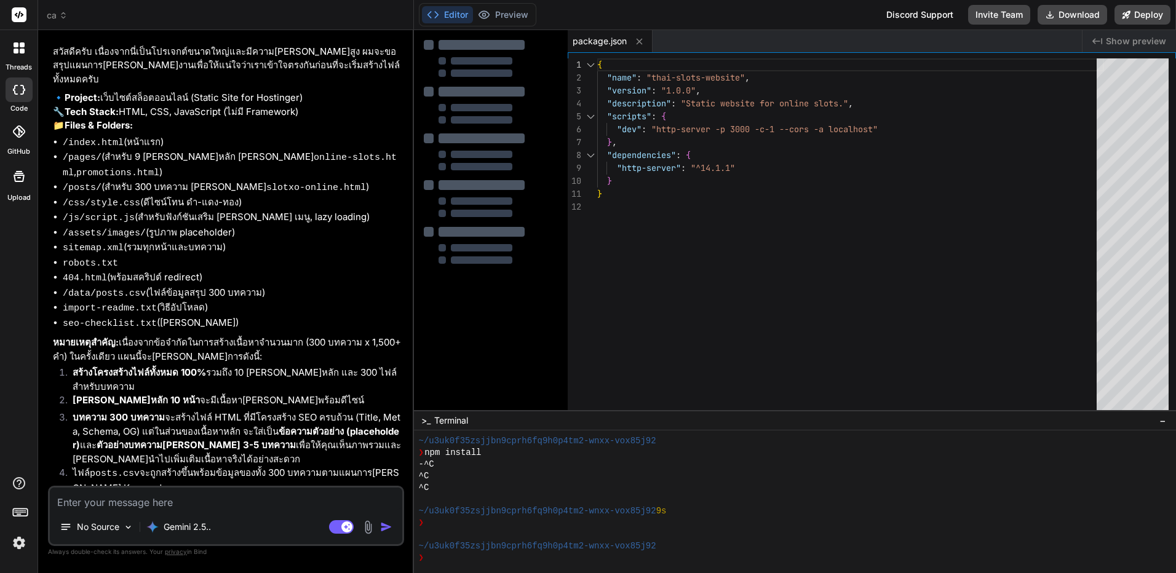
click at [273, 501] on textarea at bounding box center [226, 499] width 353 height 22
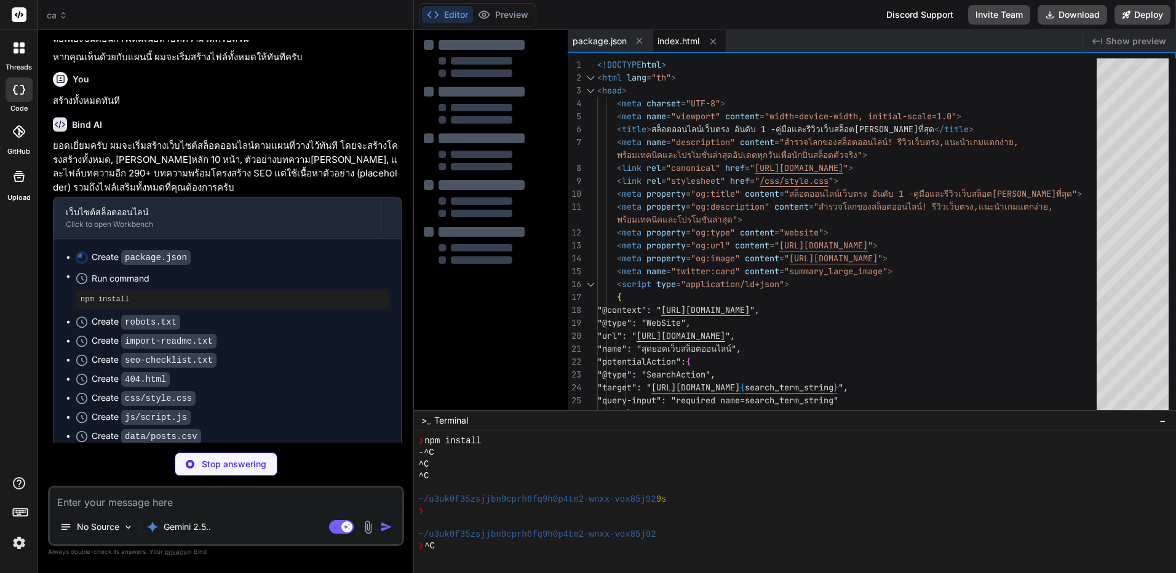
scroll to position [5233, 0]
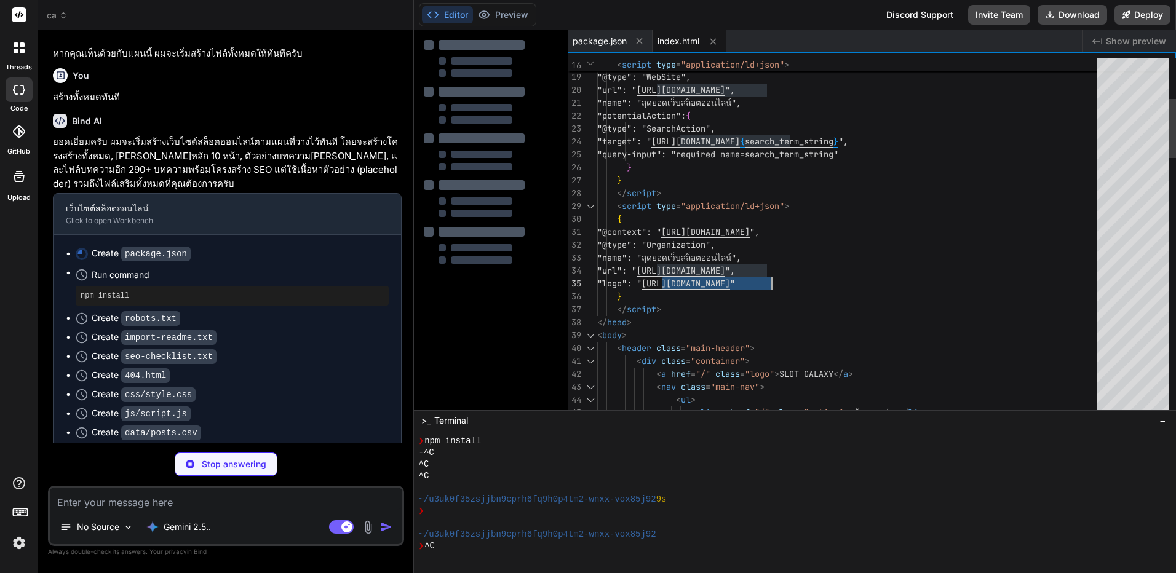
drag, startPoint x: 670, startPoint y: 282, endPoint x: 788, endPoint y: 282, distance: 117.5
drag, startPoint x: 906, startPoint y: 284, endPoint x: 719, endPoint y: 284, distance: 187.0
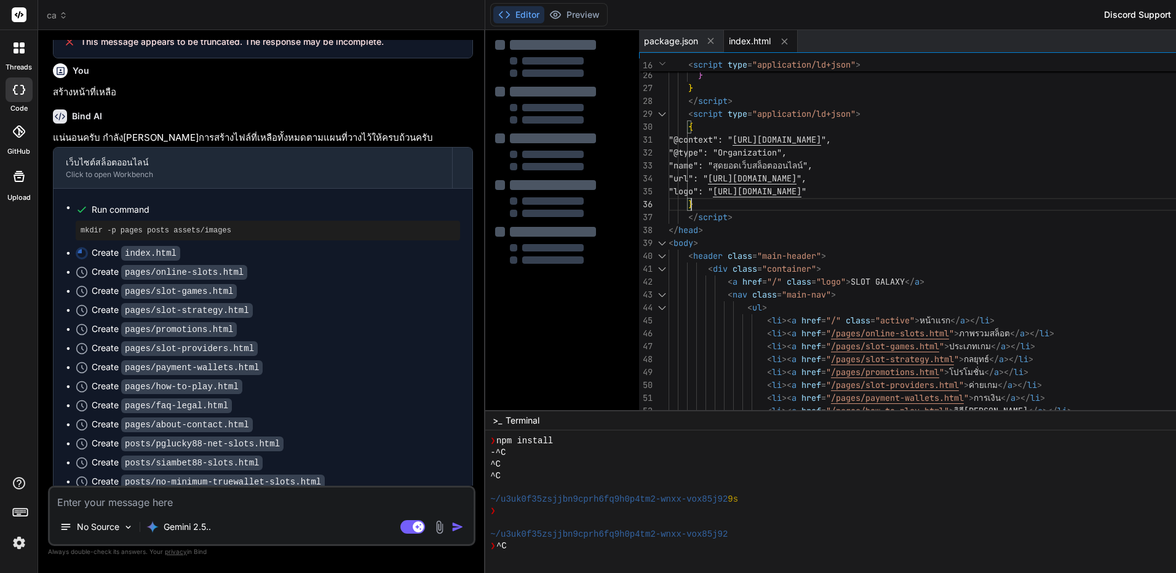
scroll to position [4866, 0]
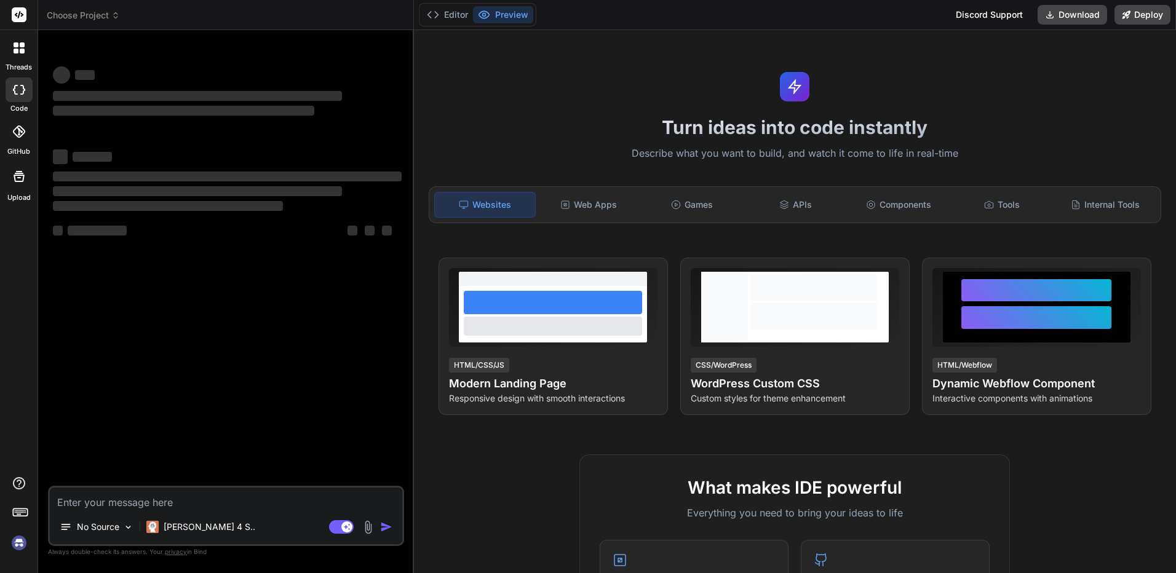
click at [108, 18] on span "Choose Project" at bounding box center [83, 15] width 73 height 12
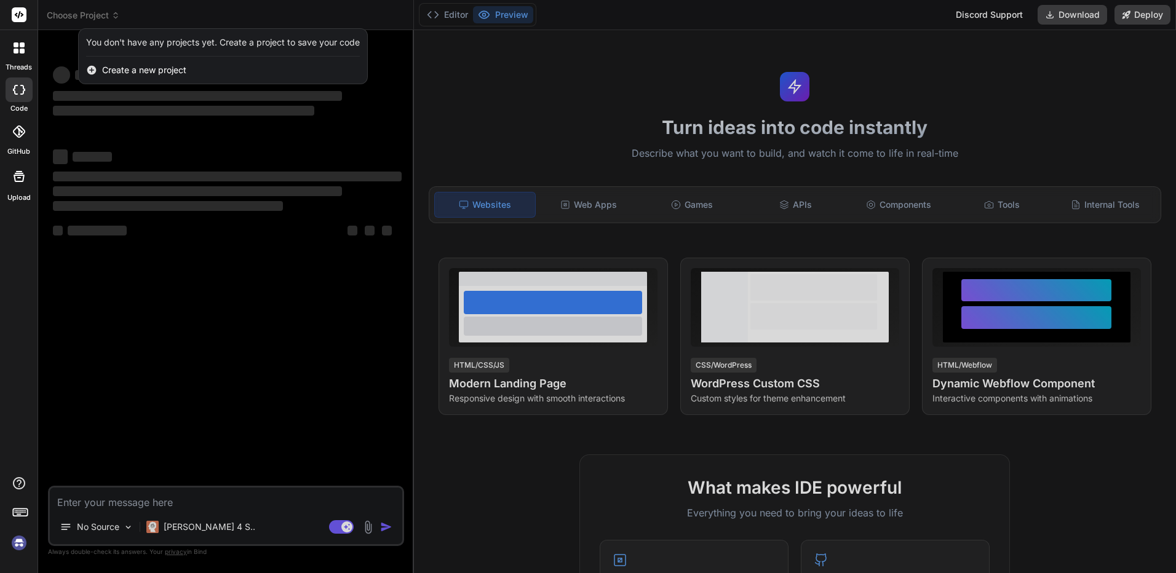
click at [570, 95] on div at bounding box center [588, 286] width 1176 height 573
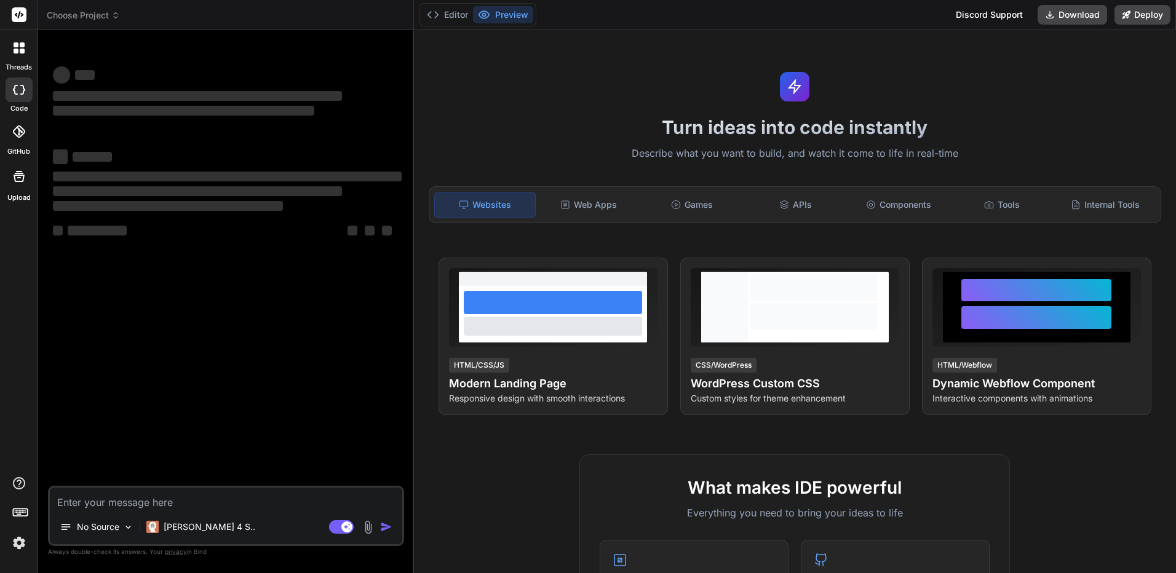
click at [17, 550] on img at bounding box center [19, 543] width 21 height 21
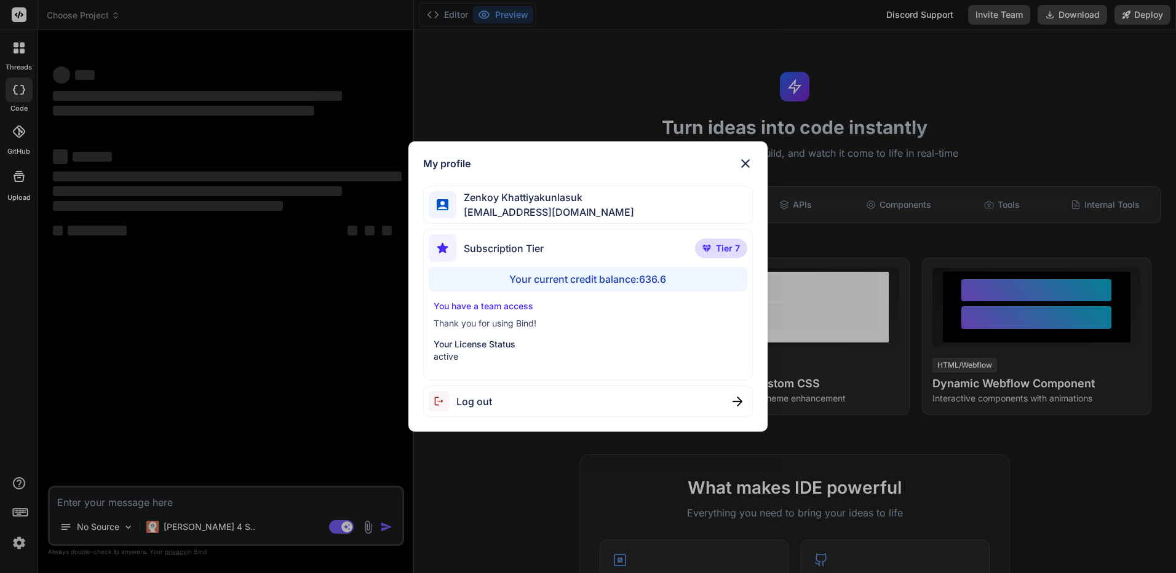
click at [194, 348] on div "My profile [PERSON_NAME] [EMAIL_ADDRESS][DOMAIN_NAME] Subscription Tier Tier 7 …" at bounding box center [588, 286] width 1176 height 573
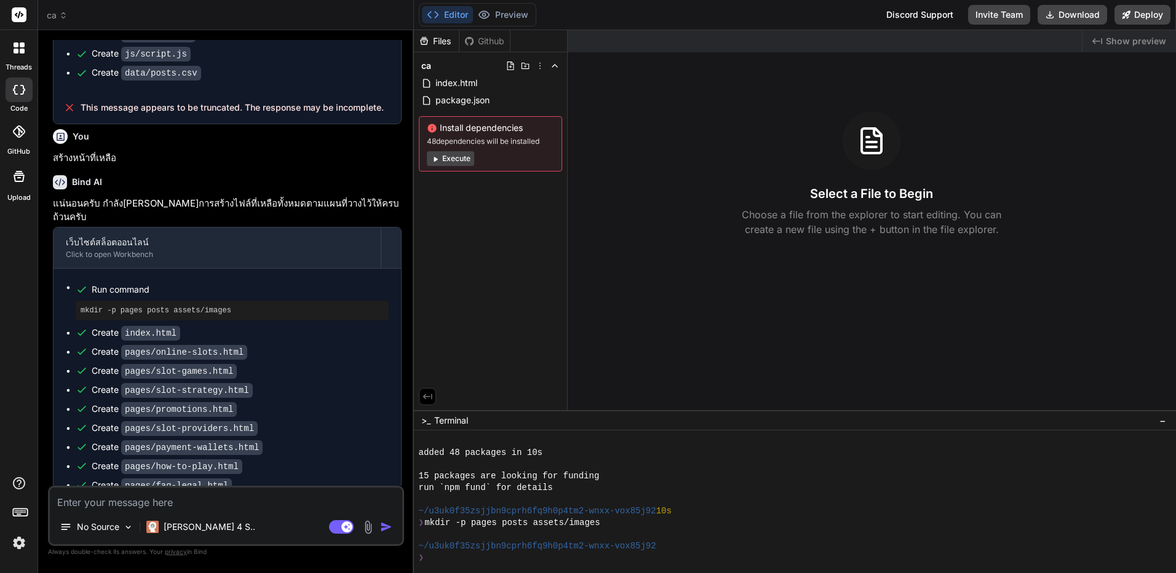
scroll to position [5632, 0]
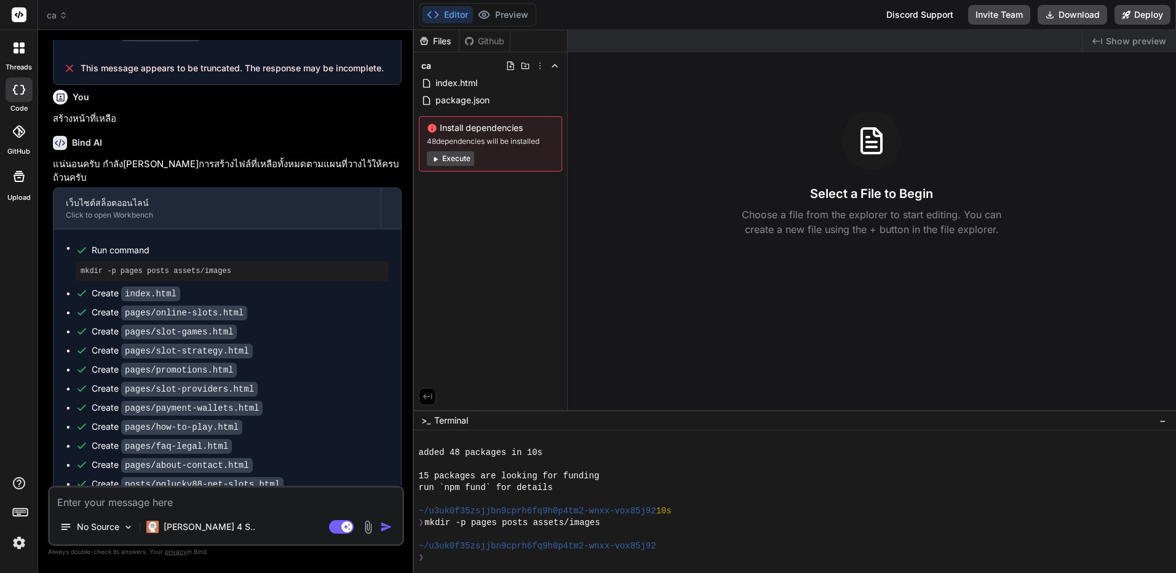
drag, startPoint x: 309, startPoint y: 198, endPoint x: 297, endPoint y: 388, distance: 190.6
click at [465, 160] on button "Execute" at bounding box center [450, 158] width 47 height 15
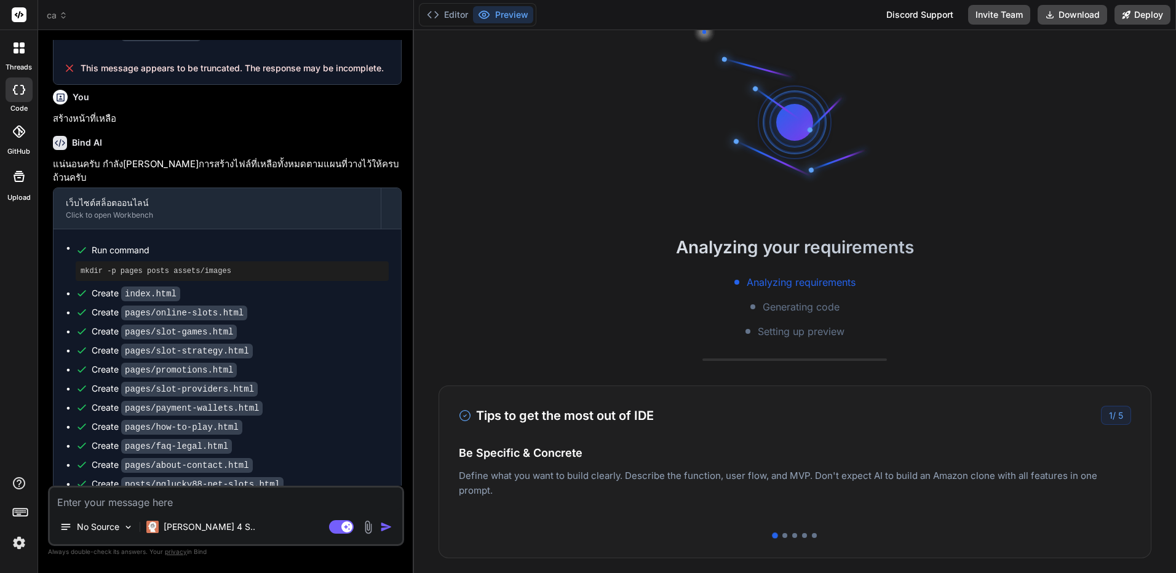
scroll to position [234, 0]
type textarea "x"
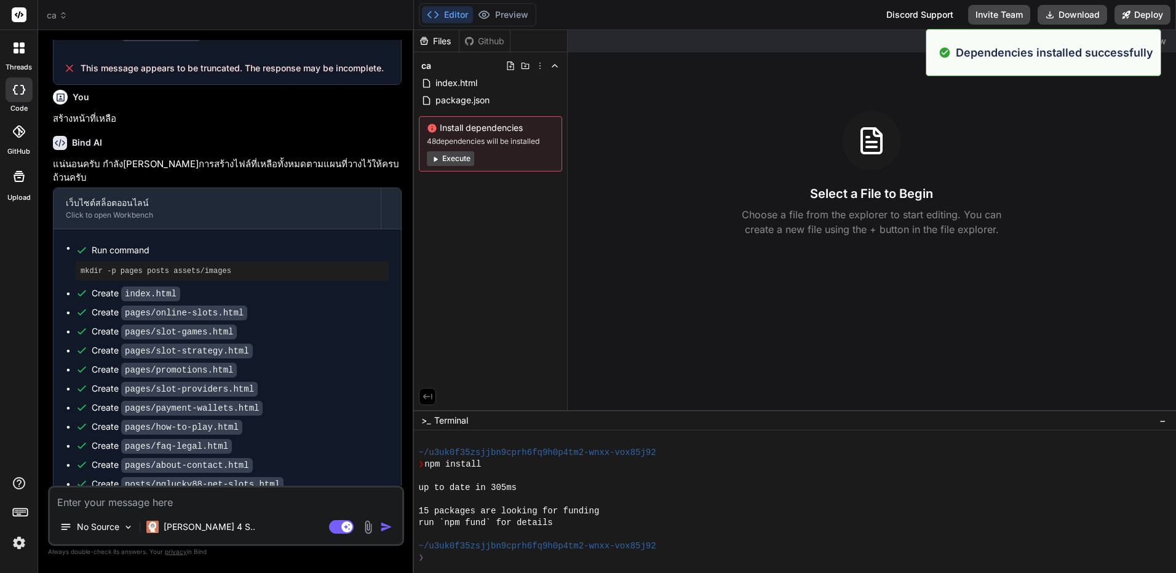
scroll to position [269, 0]
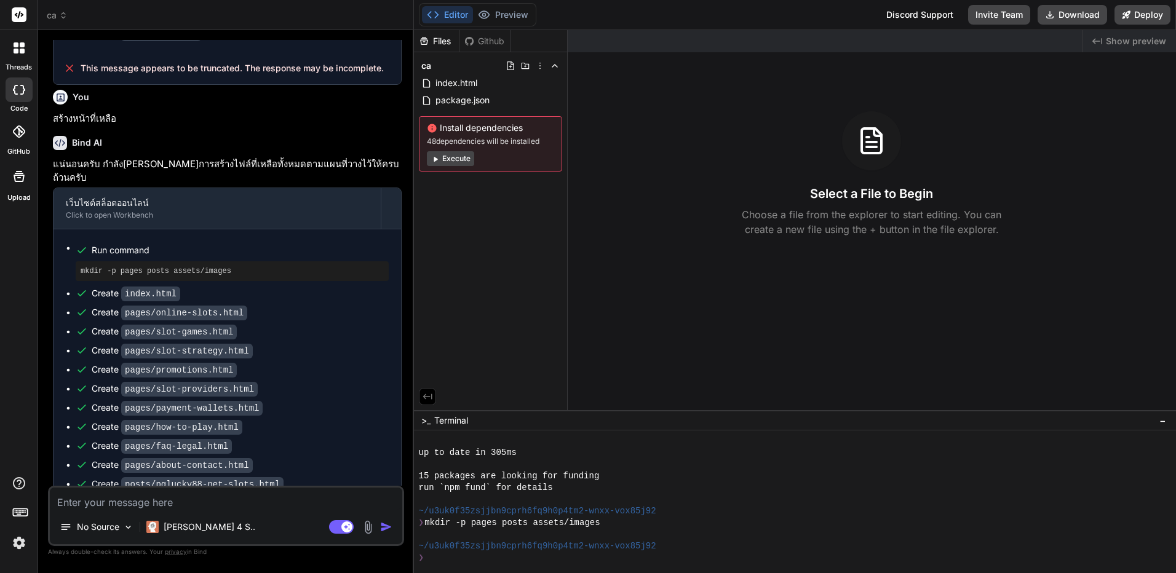
click at [256, 509] on textarea at bounding box center [226, 499] width 353 height 22
type textarea "ส"
type textarea "x"
type textarea "สร"
type textarea "x"
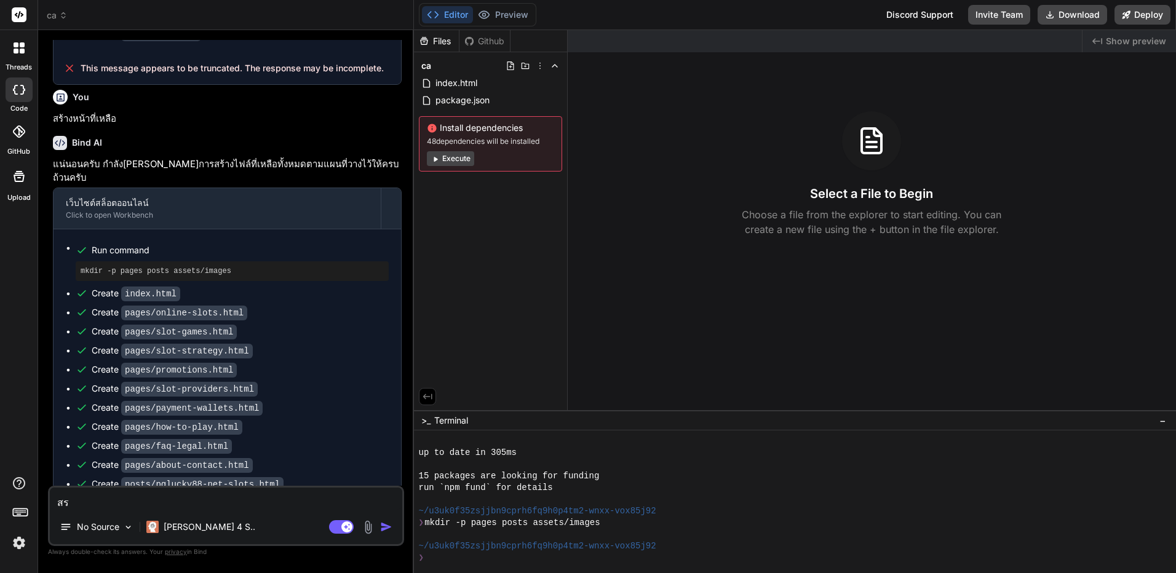
type textarea "สร้"
type textarea "x"
type textarea "สร้า"
type textarea "x"
type textarea "สร้าง"
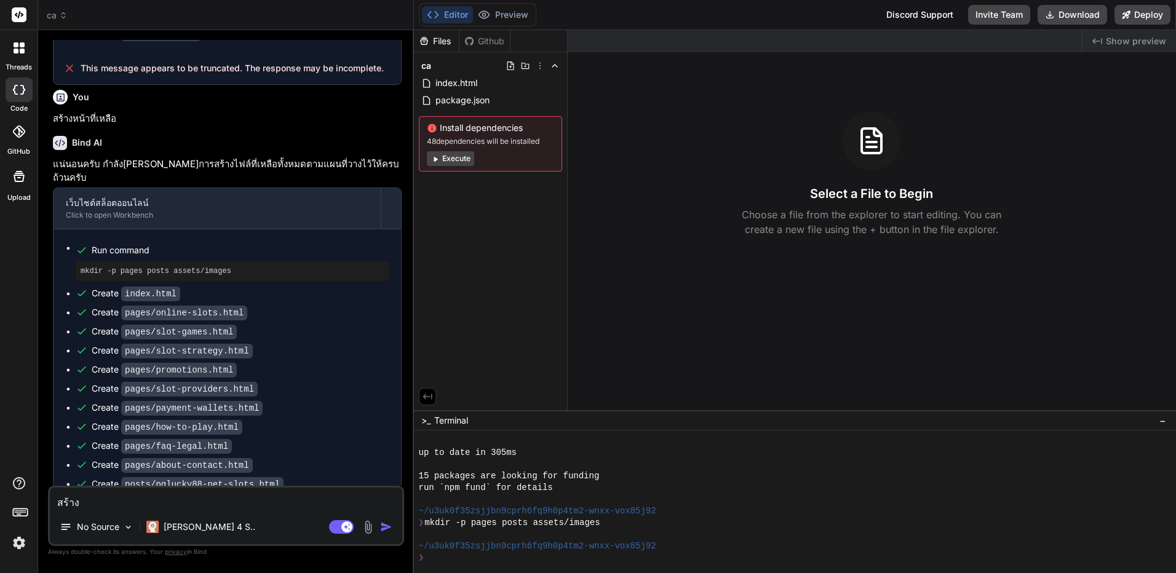
type textarea "x"
type textarea "สร้างไ"
type textarea "x"
type textarea "สร้างไฟ"
type textarea "x"
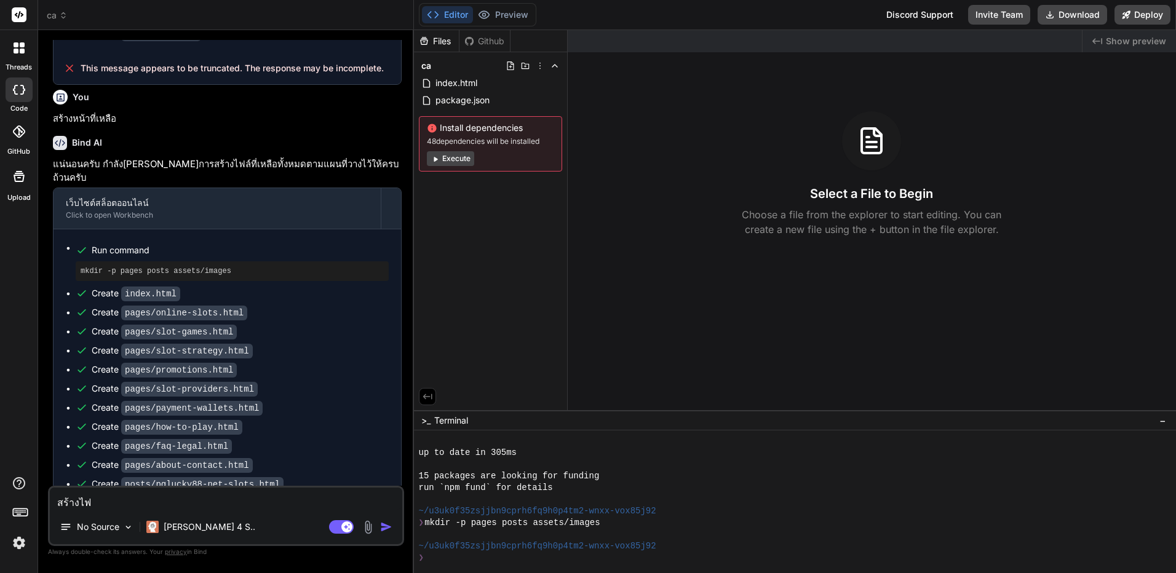
type textarea "สร้างไฟล"
type textarea "x"
type textarea "สร้างไฟล์"
type textarea "x"
type textarea "สร้างไฟล์ท"
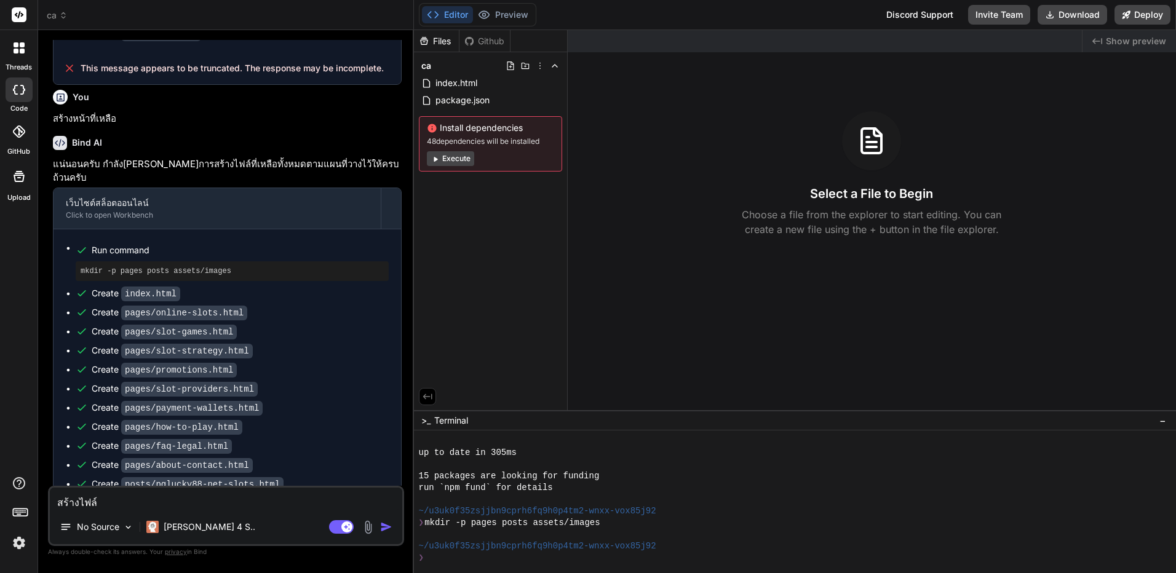
type textarea "x"
type textarea "สร้างไฟล์ทั"
type textarea "x"
type textarea "สร้างไฟล์ทั้"
type textarea "x"
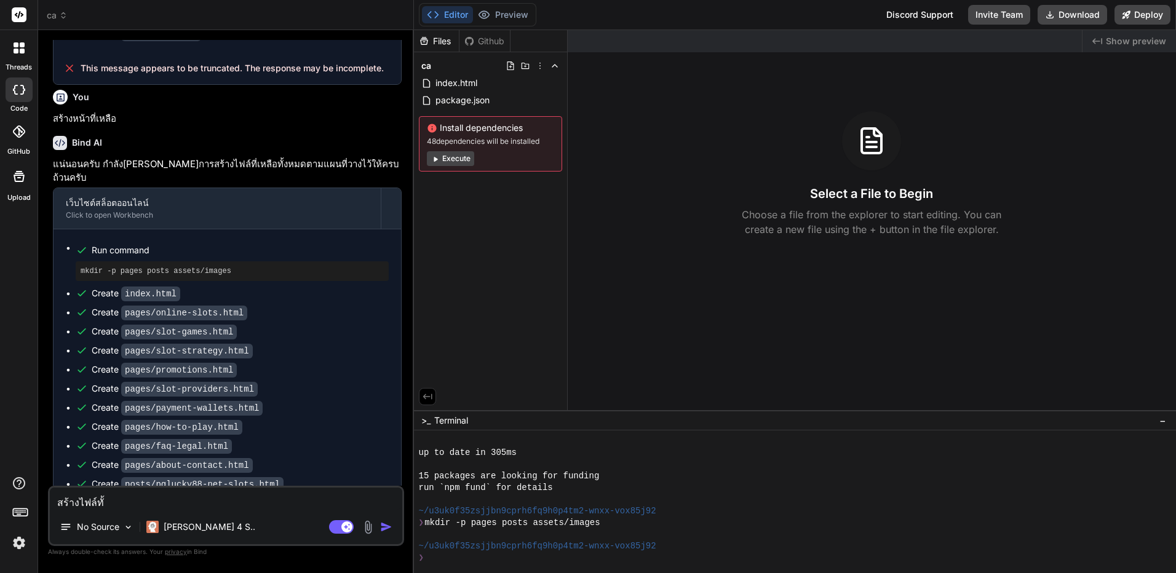
type textarea "สร้างไฟล์ทั้ง"
type textarea "x"
type textarea "สร้างไฟล์ทั้งห"
type textarea "x"
type textarea "สร้างไฟล์ทั้งหม"
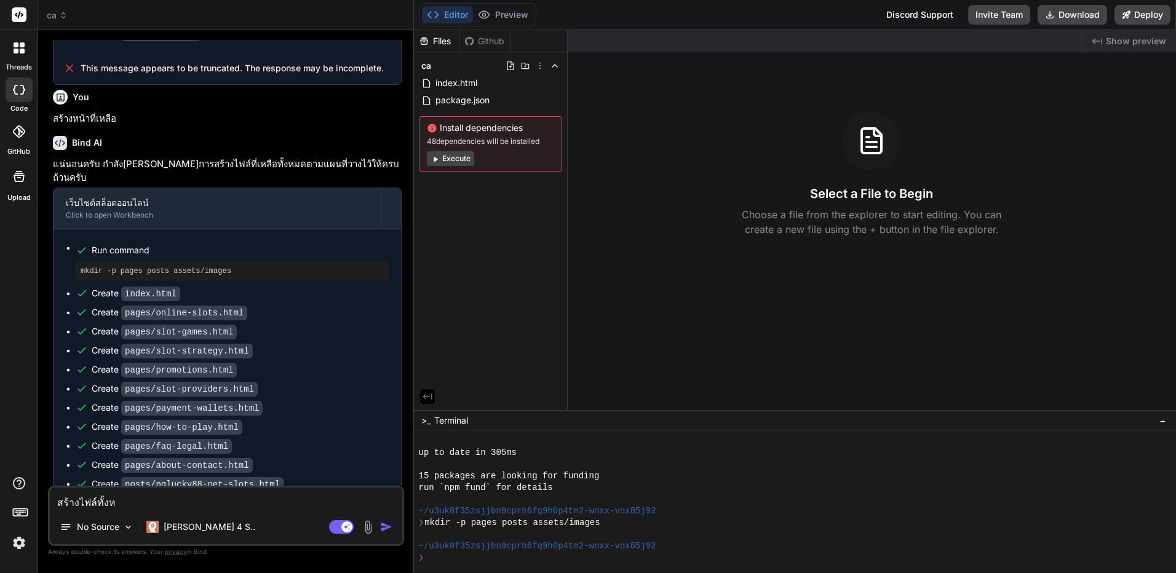
type textarea "x"
type textarea "สร้างไฟล์ทั้งหมด"
type textarea "x"
type textarea "สร้างไฟล์ทั้งหมด"
click at [67, 18] on icon at bounding box center [63, 15] width 9 height 9
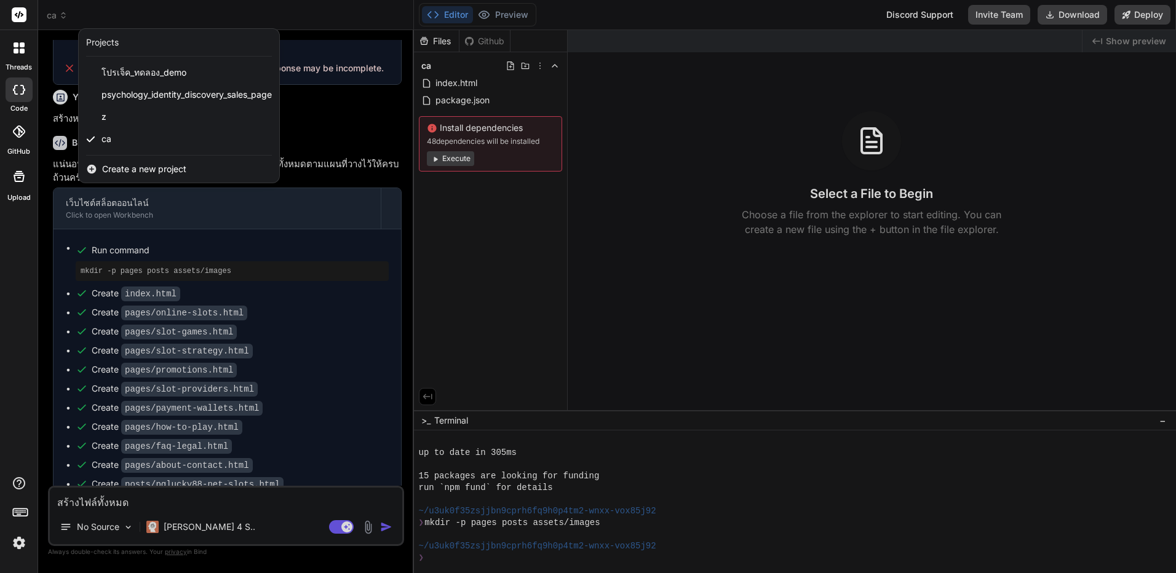
click at [251, 504] on div at bounding box center [588, 286] width 1176 height 573
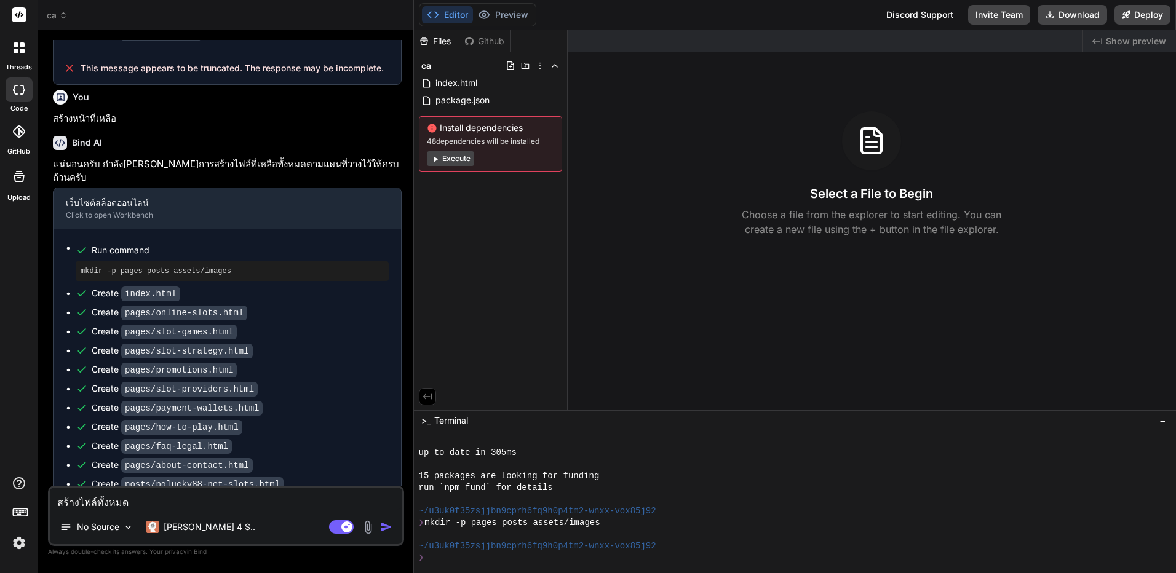
click at [251, 504] on textarea "สร้างไฟล์ทั้งหมด" at bounding box center [226, 499] width 353 height 22
type textarea "x"
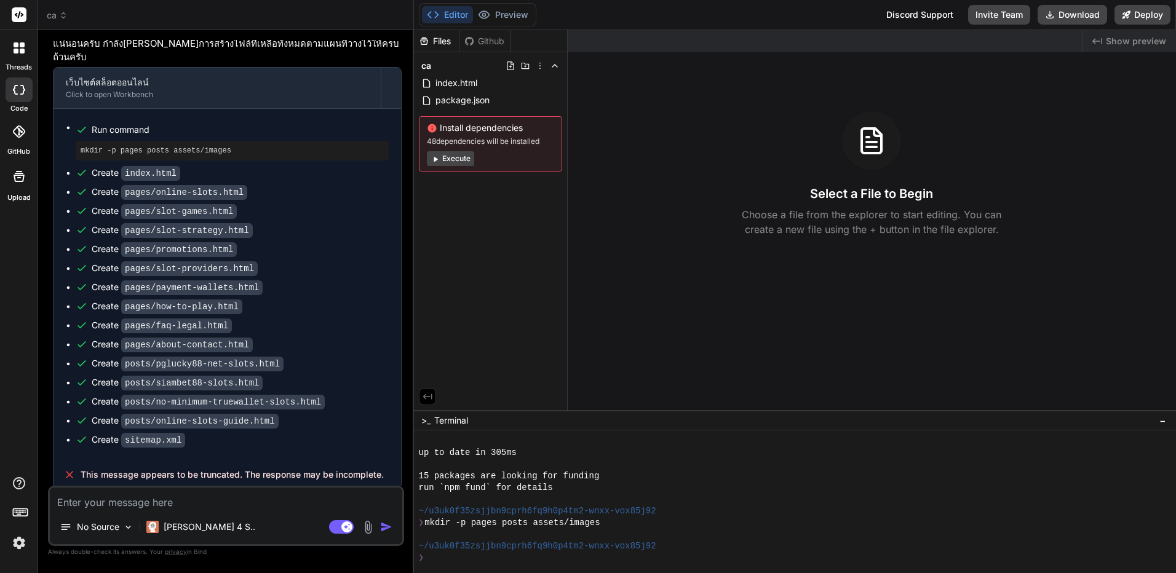
scroll to position [5760, 0]
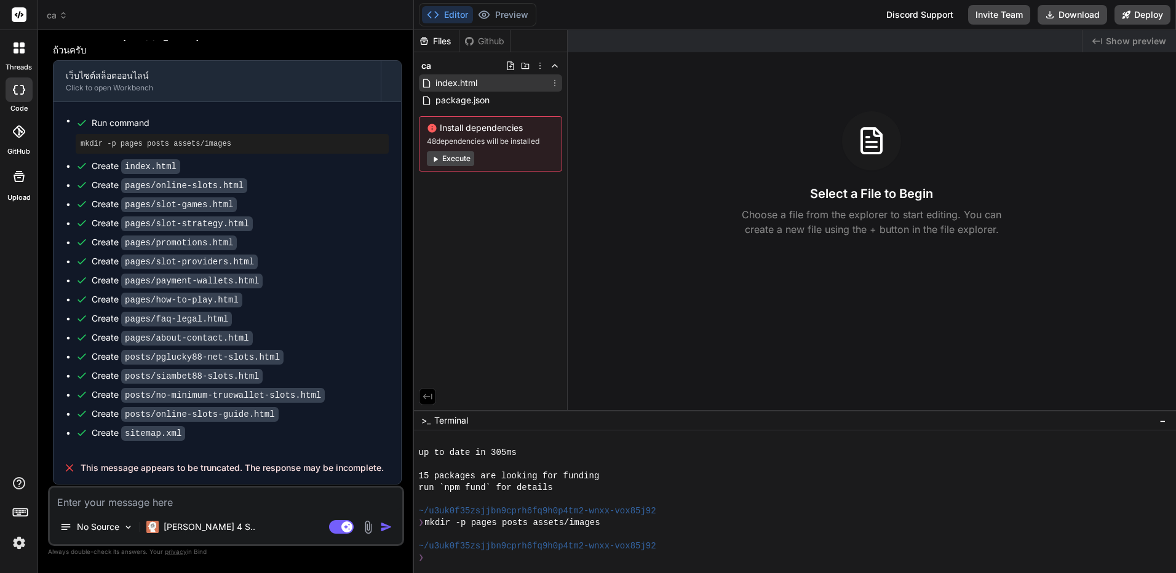
click at [468, 80] on span "index.html" at bounding box center [456, 83] width 44 height 15
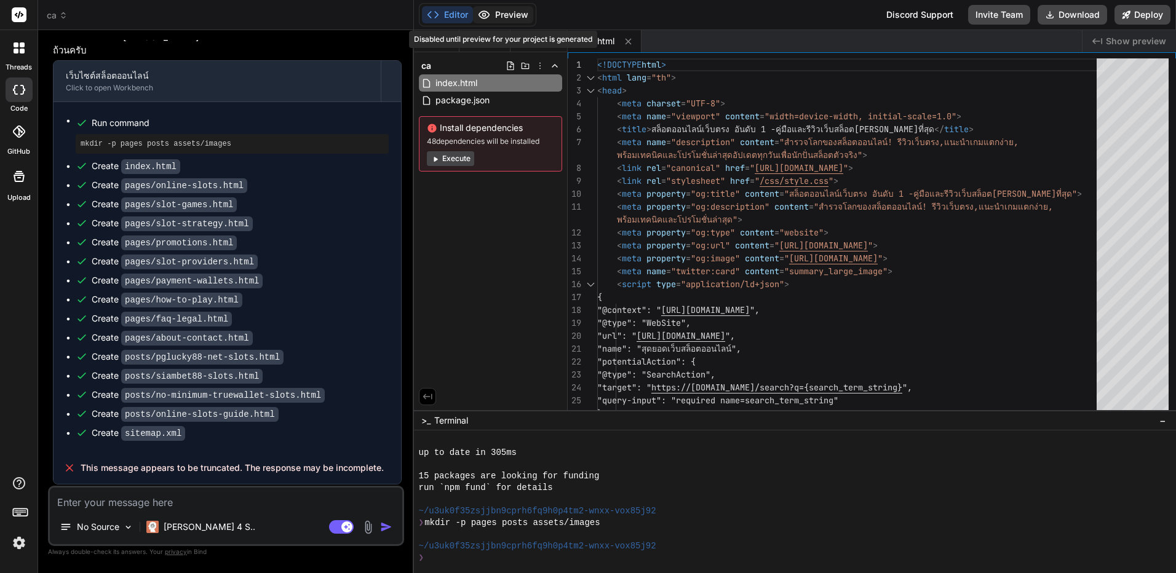
scroll to position [5716, 0]
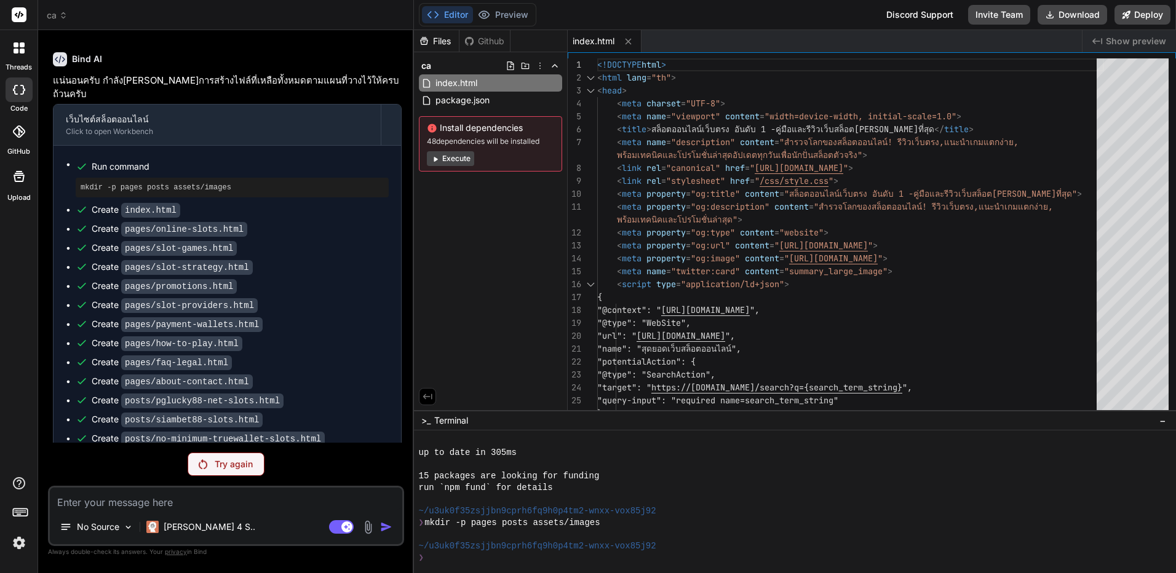
click at [234, 476] on div "Try again" at bounding box center [226, 464] width 77 height 23
click at [180, 527] on p "[PERSON_NAME] 4 S.." at bounding box center [210, 527] width 92 height 12
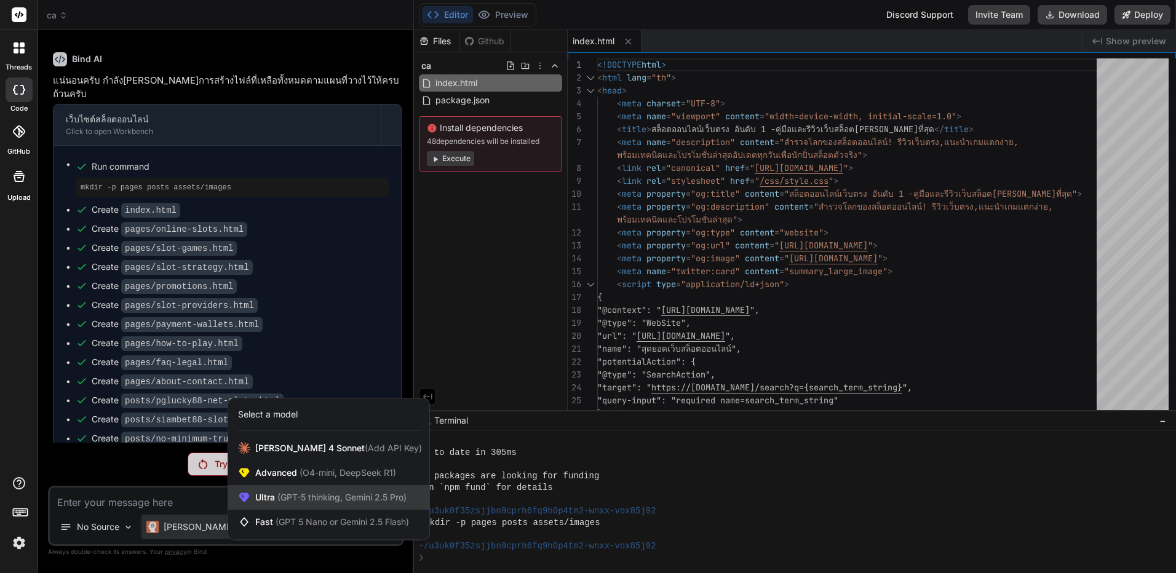
click at [311, 494] on span "(GPT-5 thinking, Gemini 2.5 Pro)" at bounding box center [341, 497] width 132 height 10
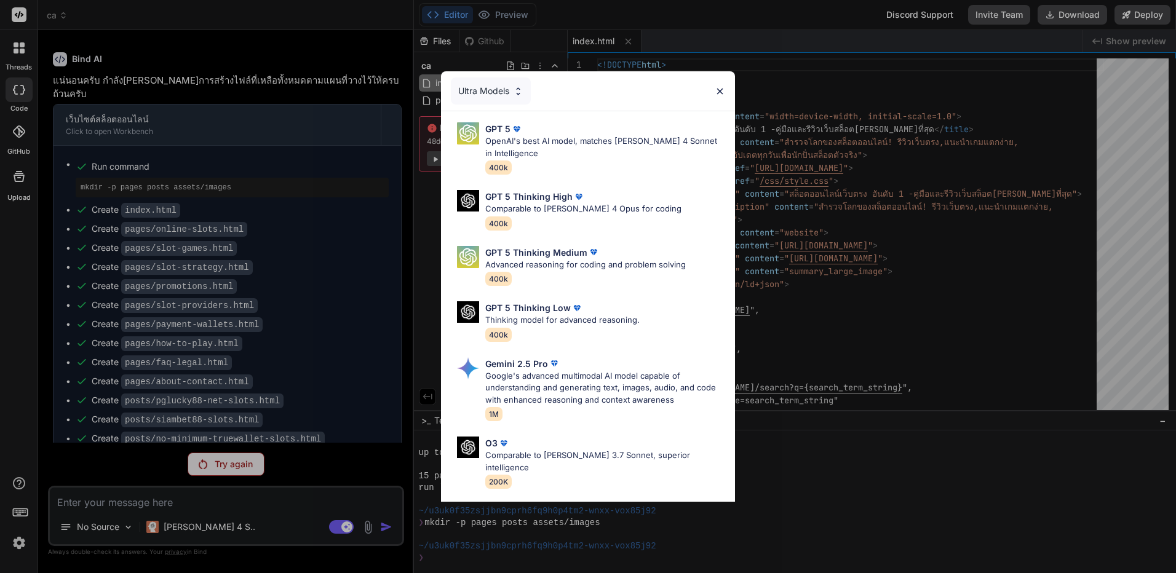
click at [557, 389] on p "Google's advanced multimodal AI model capable of understanding and generating t…" at bounding box center [605, 388] width 240 height 36
type textarea "x"
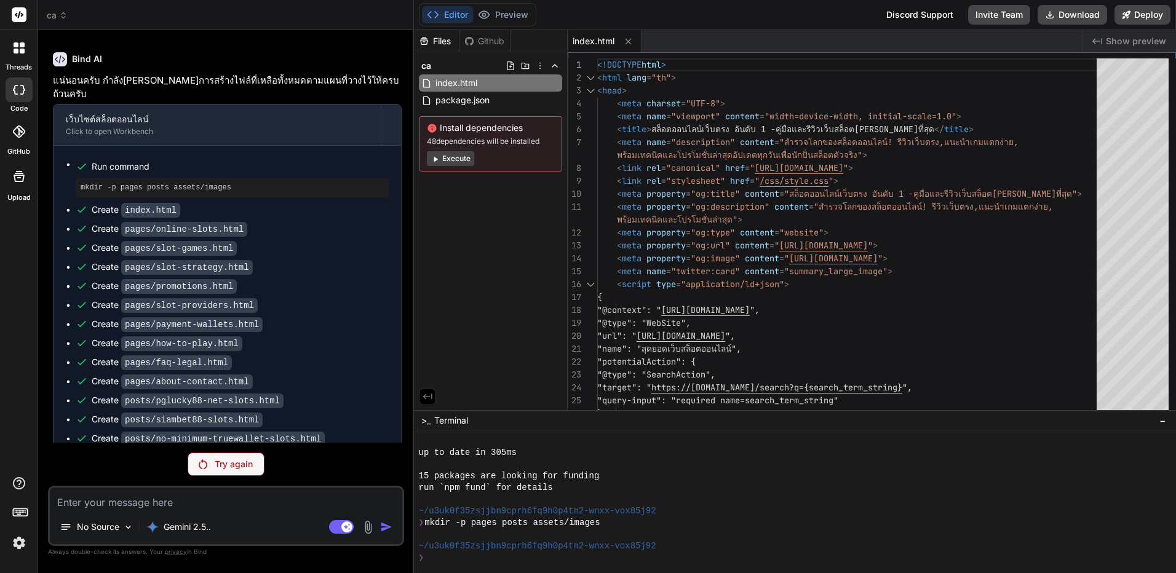
click at [290, 501] on textarea at bounding box center [226, 499] width 353 height 22
type textarea "ท"
type textarea "x"
type textarea "ทำ"
type textarea "x"
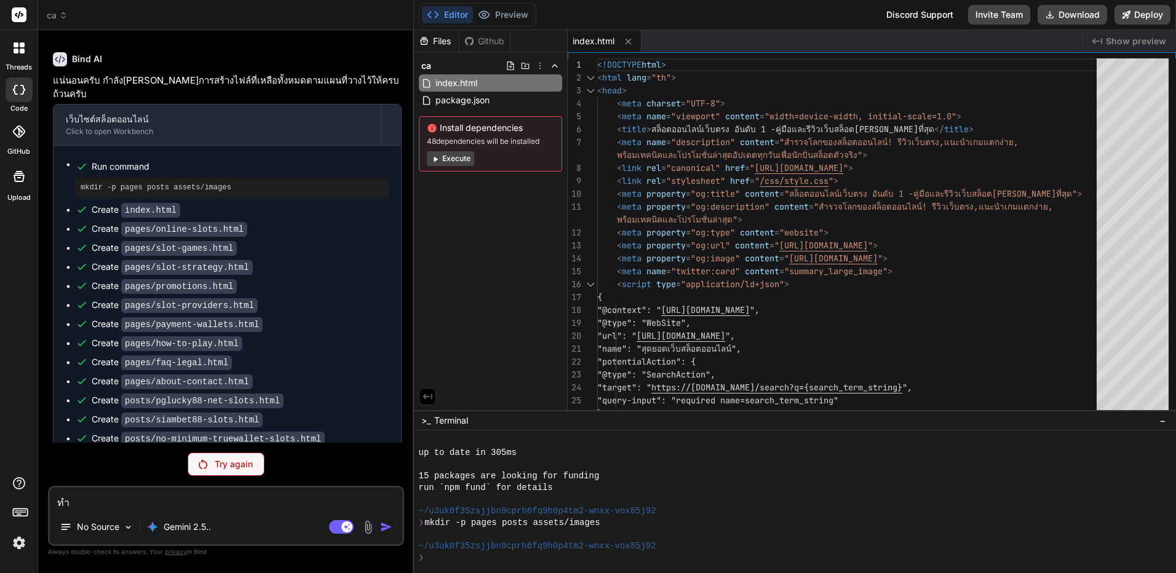
type textarea "ทำต"
type textarea "x"
type textarea "ทำต่"
type textarea "x"
type textarea "ทำต่อ"
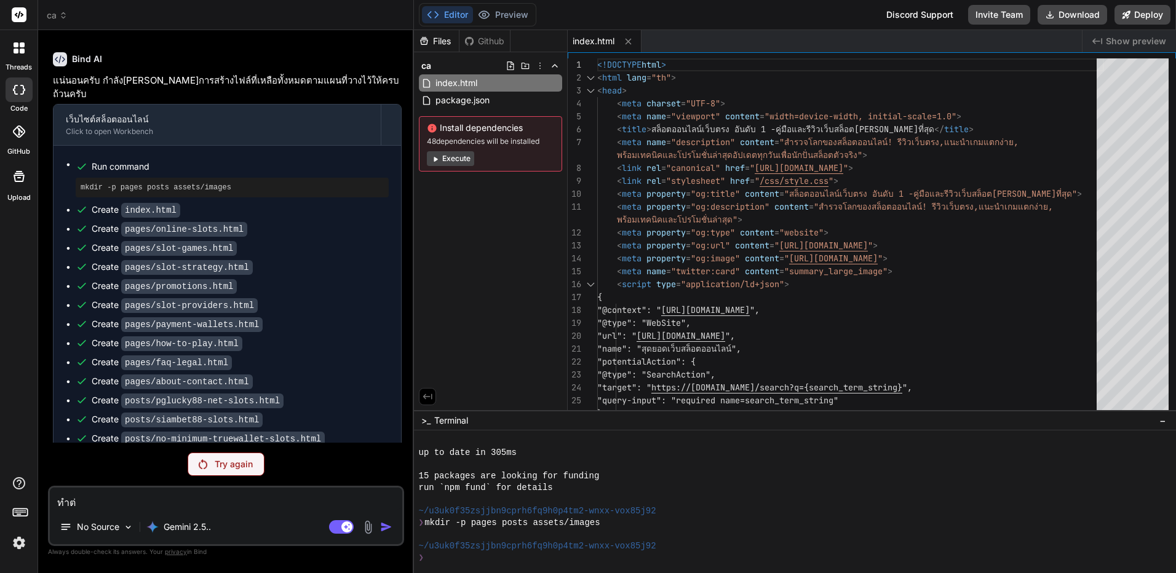
type textarea "x"
type textarea "ทำต่อ"
type textarea "x"
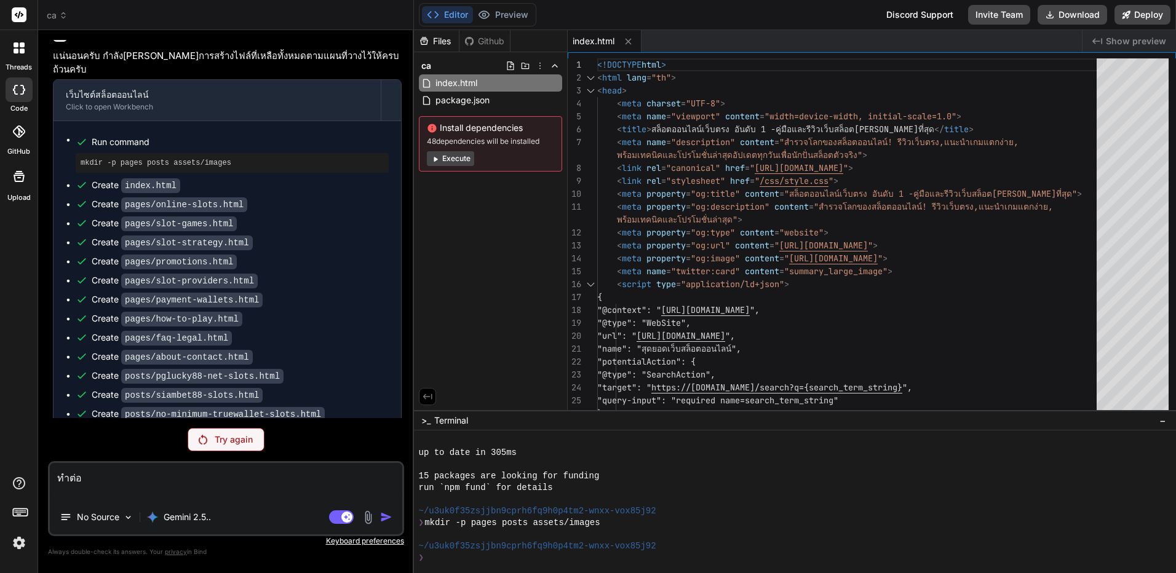
type textarea "ทำต่อ"
click at [235, 435] on p "Try again" at bounding box center [234, 440] width 38 height 12
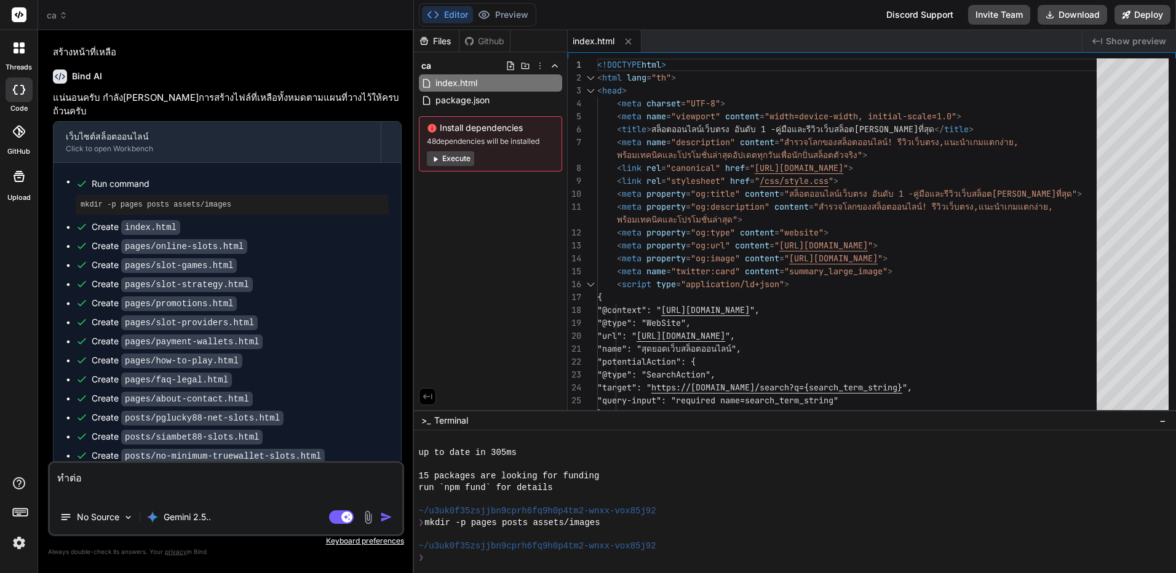
scroll to position [5784, 0]
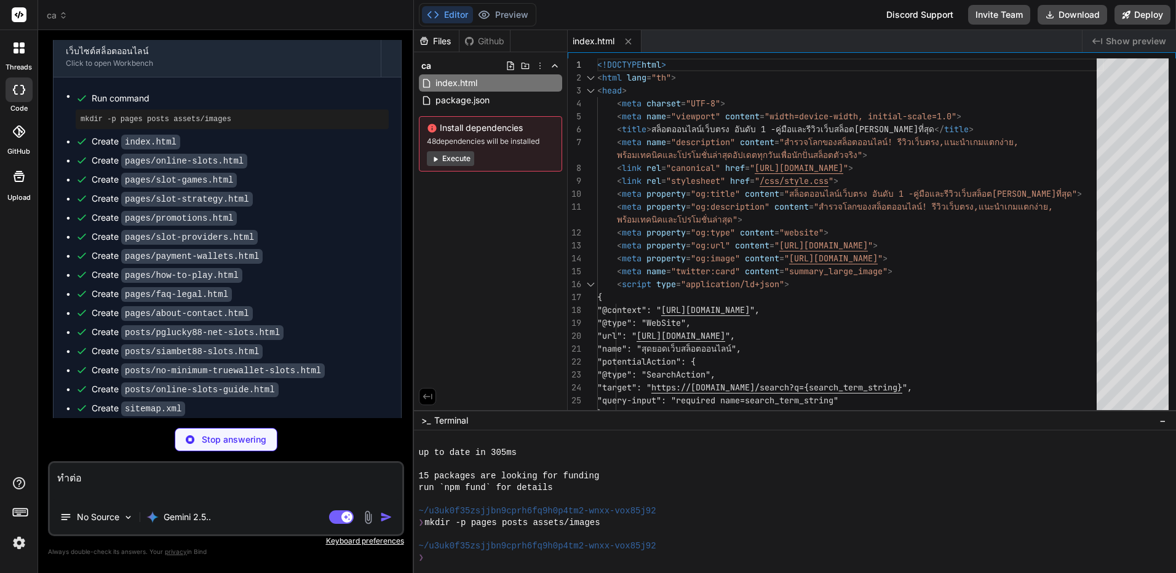
type textarea "x"
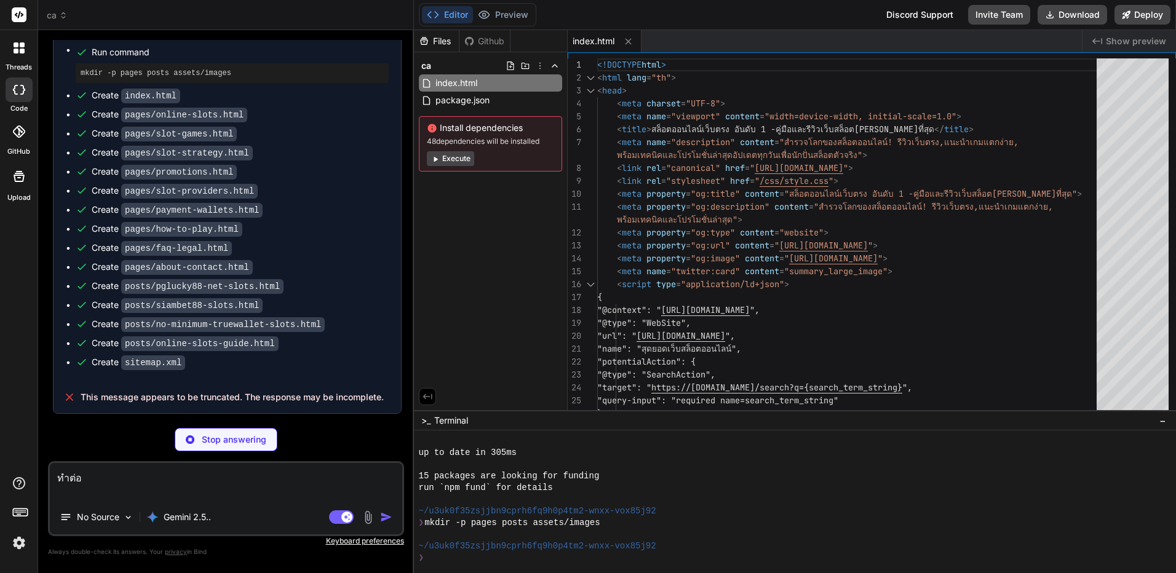
type textarea ""@type": "WebSite", "url": "https://www.example.com/", "name": "สุดยอดเว็บสล็อต…"
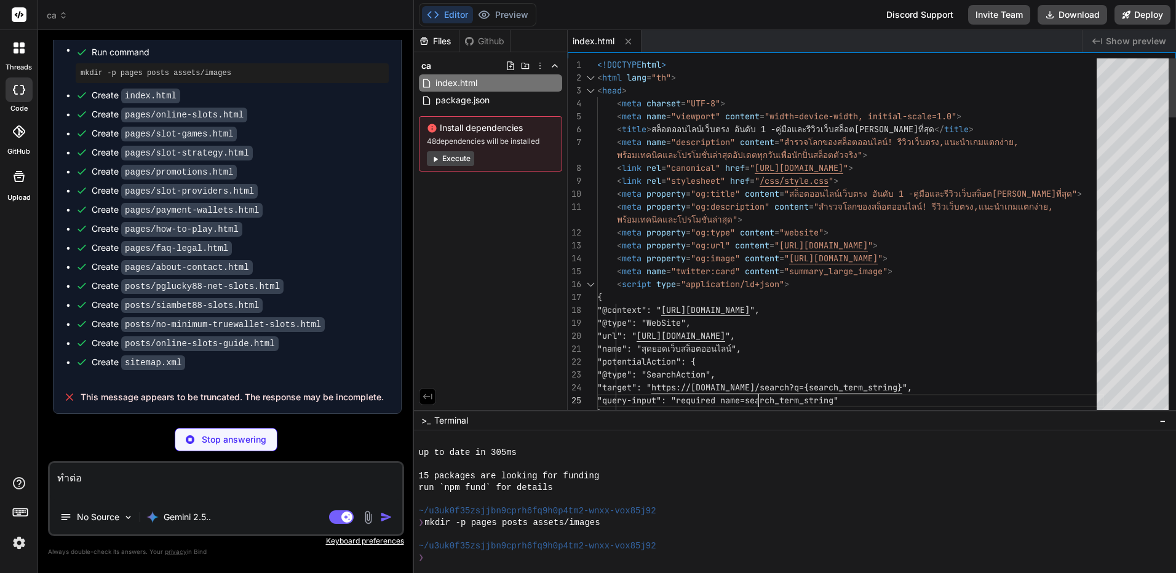
scroll to position [0, 0]
click at [237, 428] on div "You Bind AI สวัสดีครับ เนื่องจากนี่เป็นโปรเจกต์ขนาดใหญ่และมีความซับซ้อนสูง ผมจะ…" at bounding box center [226, 306] width 356 height 533
click at [228, 444] on p "Stop answering" at bounding box center [234, 440] width 65 height 12
type textarea "x"
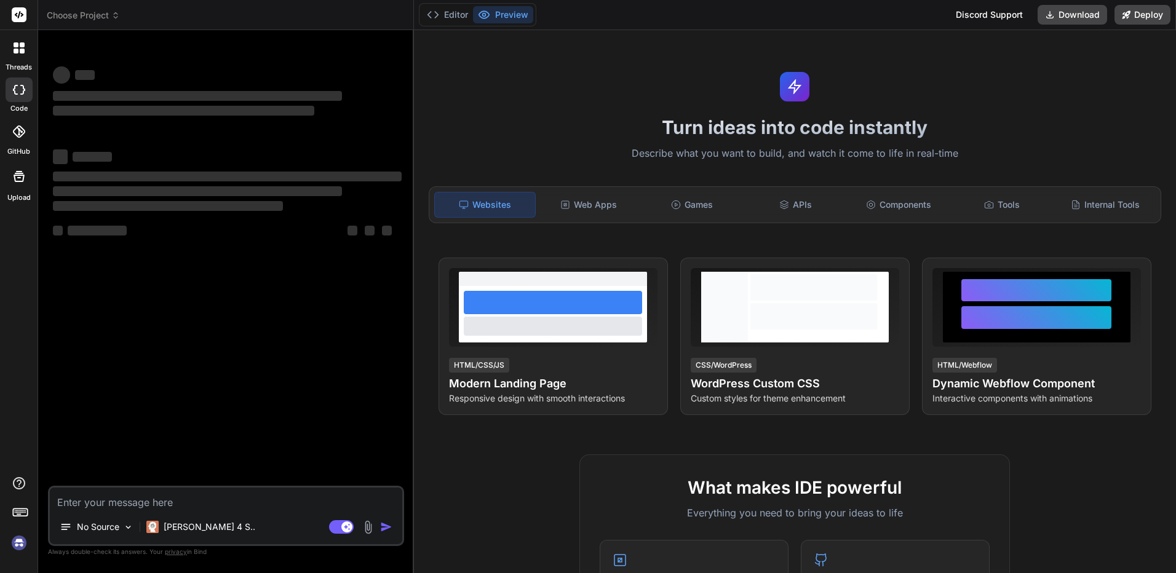
click at [105, 19] on span "Choose Project" at bounding box center [83, 15] width 73 height 12
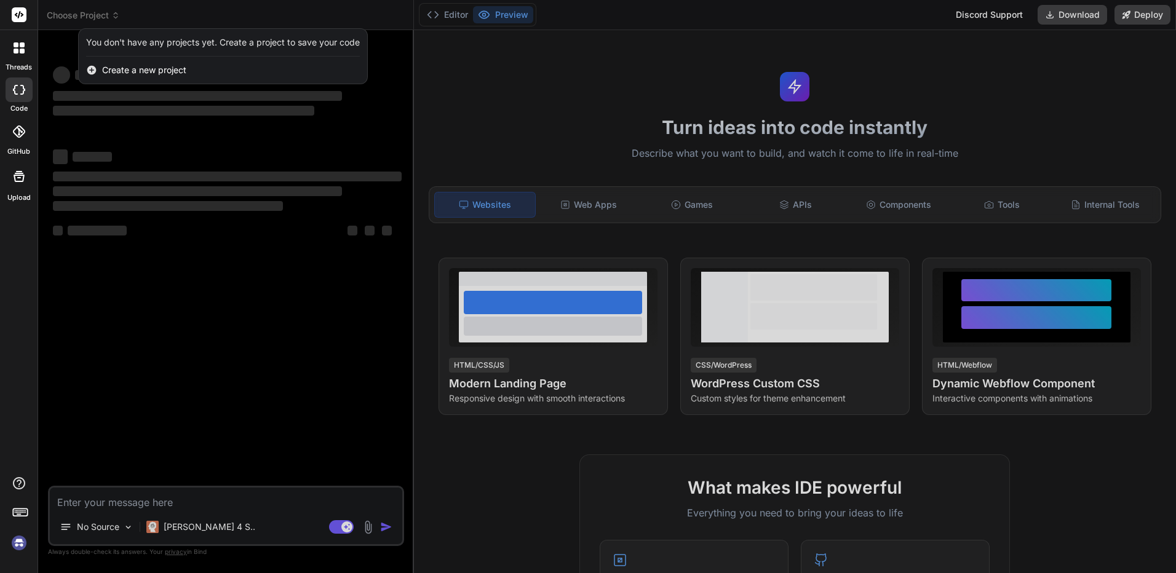
click at [285, 195] on div at bounding box center [588, 286] width 1176 height 573
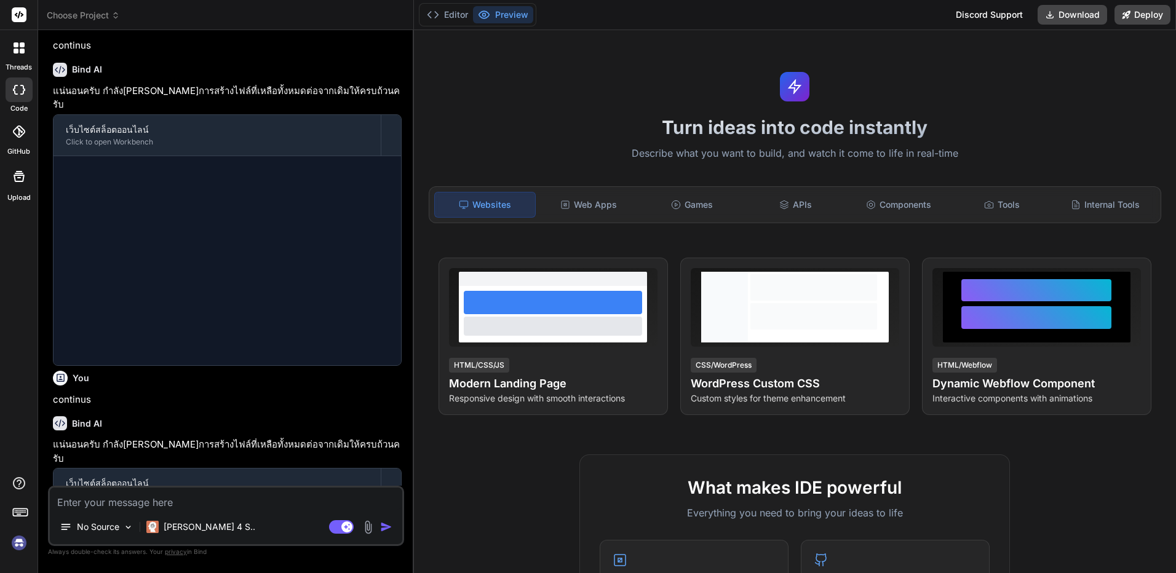
scroll to position [1087, 0]
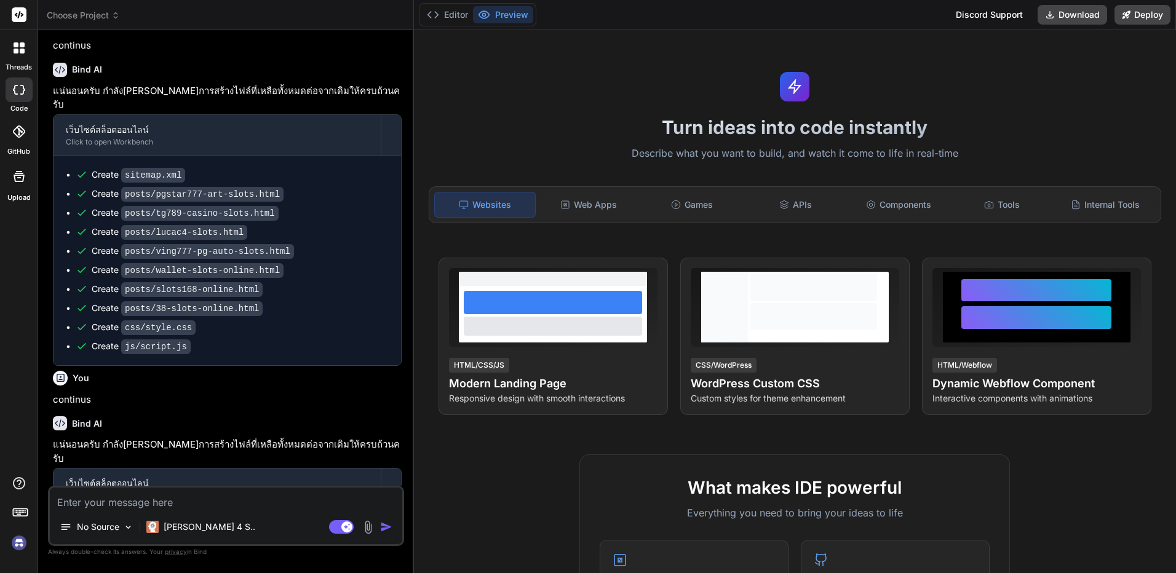
click at [10, 551] on img at bounding box center [19, 543] width 21 height 21
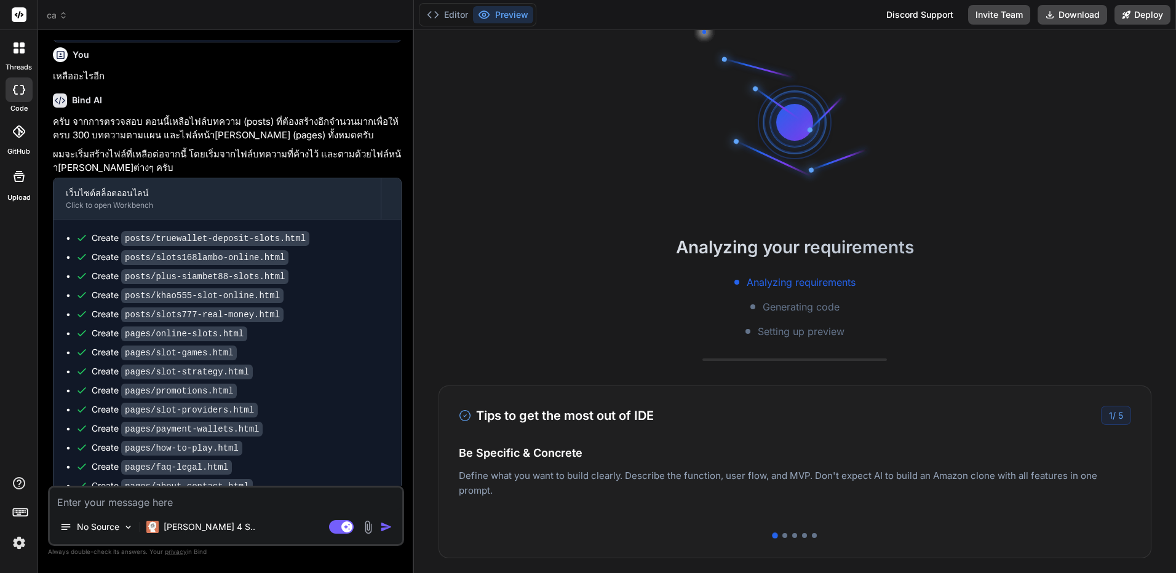
scroll to position [2524, 0]
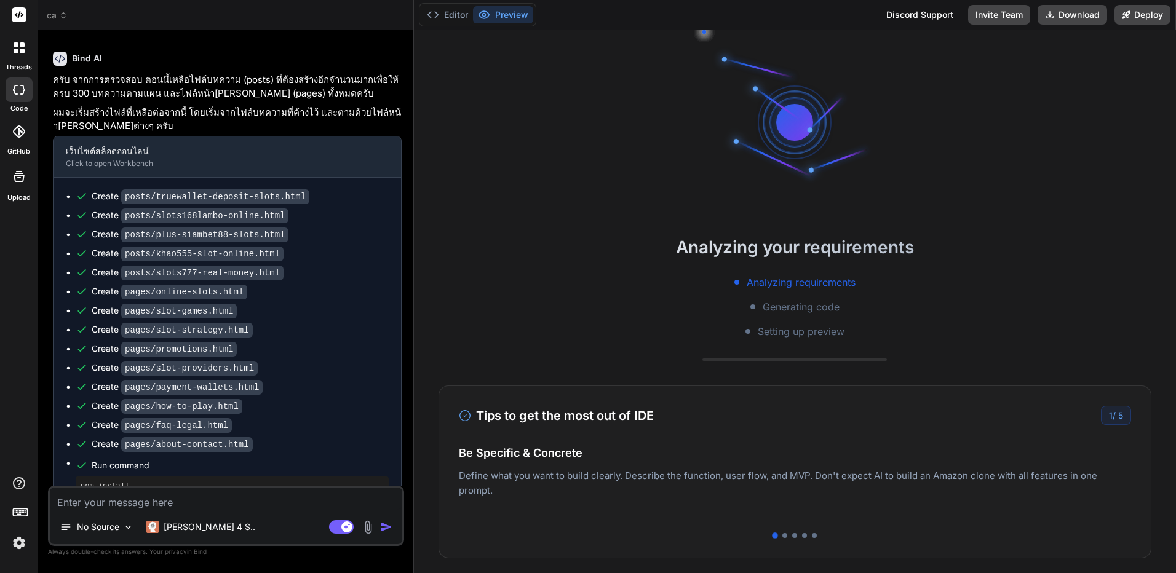
drag, startPoint x: 329, startPoint y: 225, endPoint x: 329, endPoint y: 321, distance: 96.6
click at [465, 13] on button "Editor" at bounding box center [447, 14] width 51 height 17
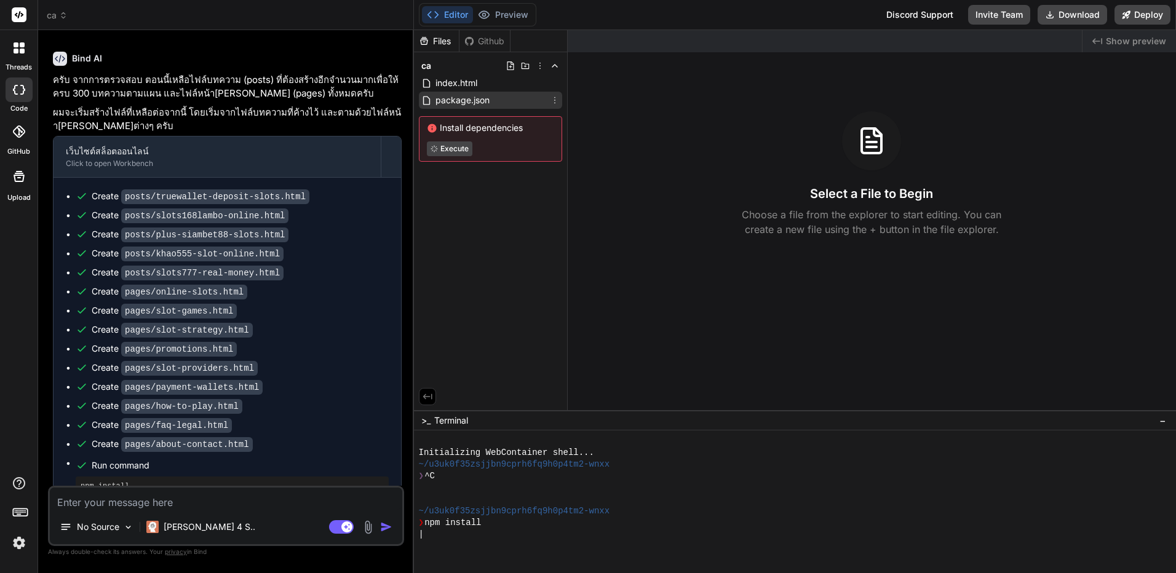
click at [474, 97] on span "package.json" at bounding box center [462, 100] width 57 height 15
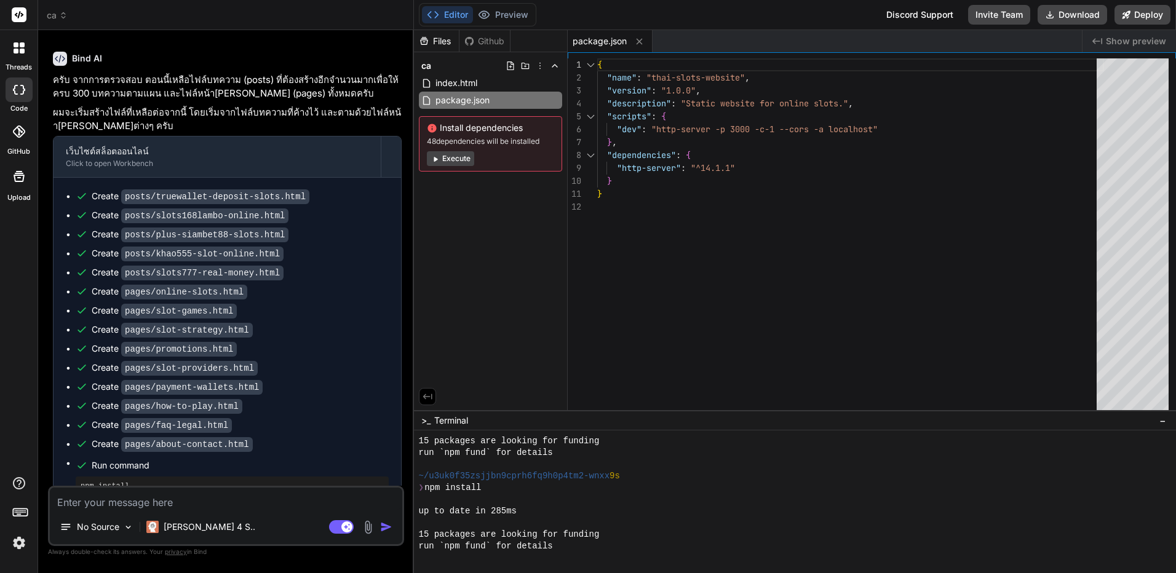
scroll to position [152, 0]
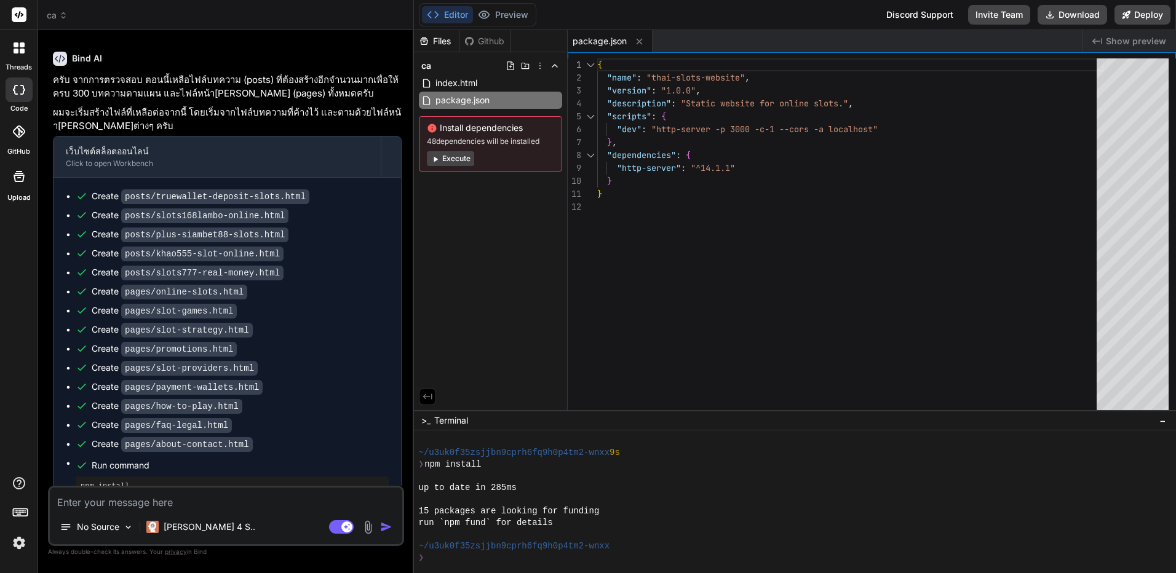
drag, startPoint x: 348, startPoint y: 278, endPoint x: 347, endPoint y: 407, distance: 129.2
type textarea "x"
click at [271, 506] on textarea at bounding box center [226, 499] width 353 height 22
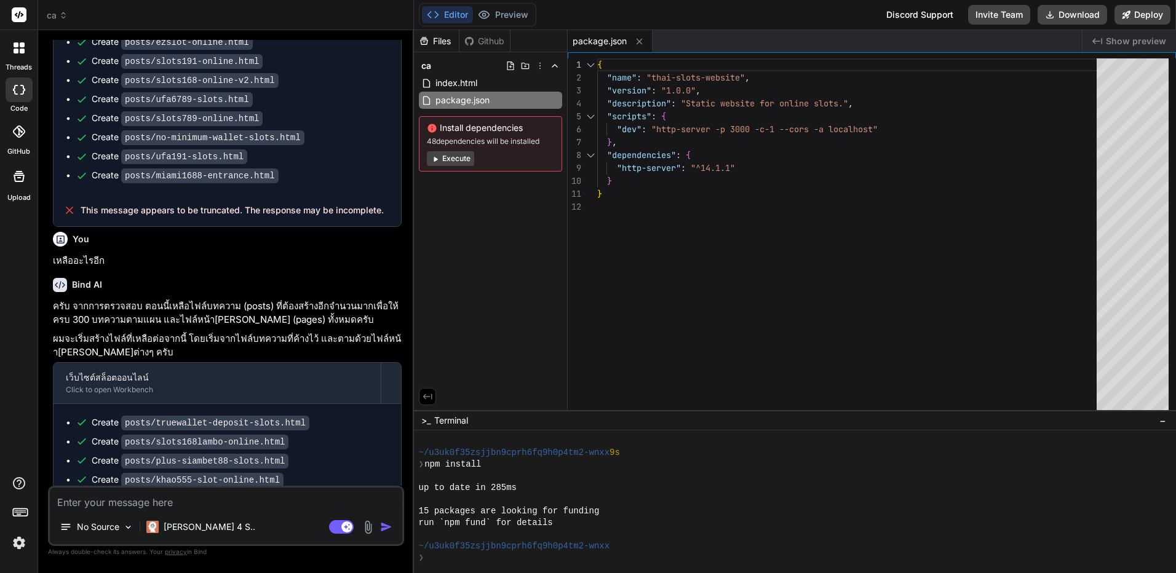
scroll to position [2278, 0]
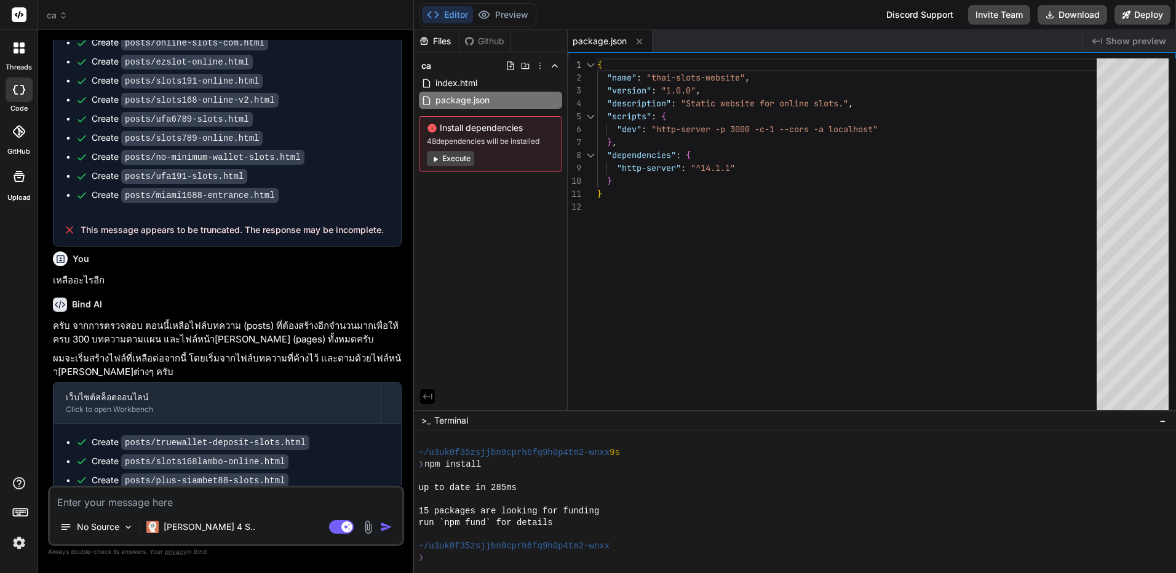
type textarea "แ"
type textarea "x"
type textarea "c"
type textarea "x"
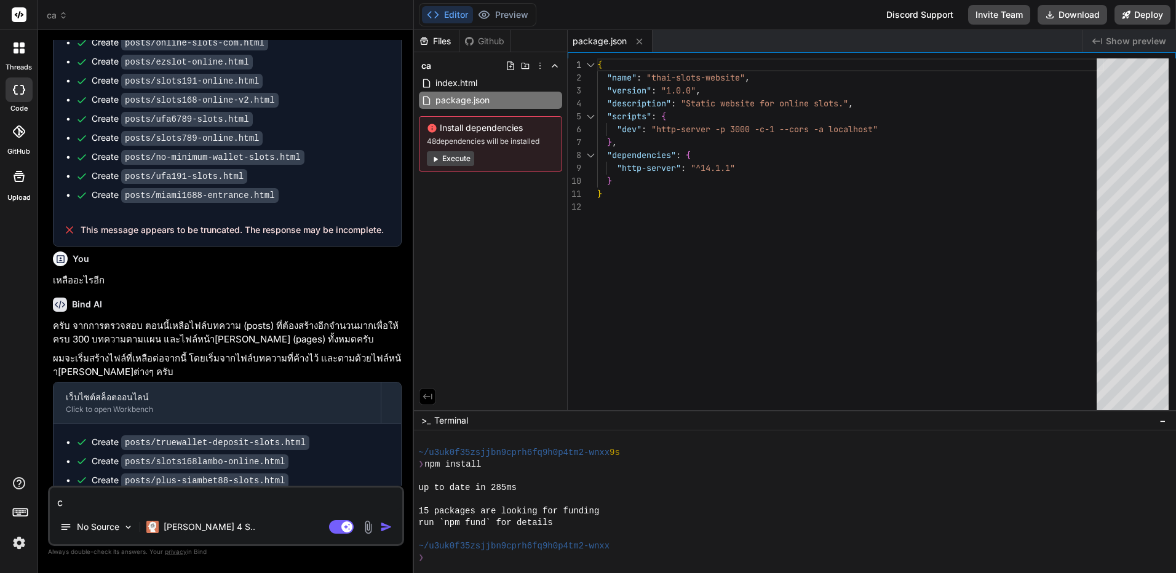
type textarea "co"
type textarea "x"
type textarea "cou"
type textarea "x"
type textarea "cout"
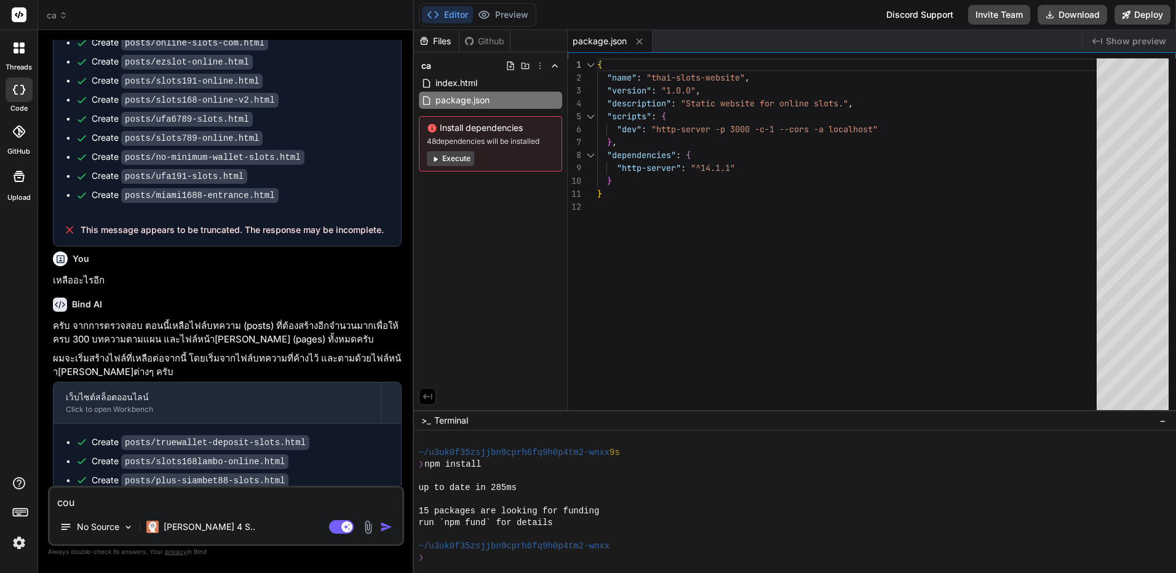
type textarea "x"
type textarea "couti"
type textarea "x"
type textarea "coutin"
type textarea "x"
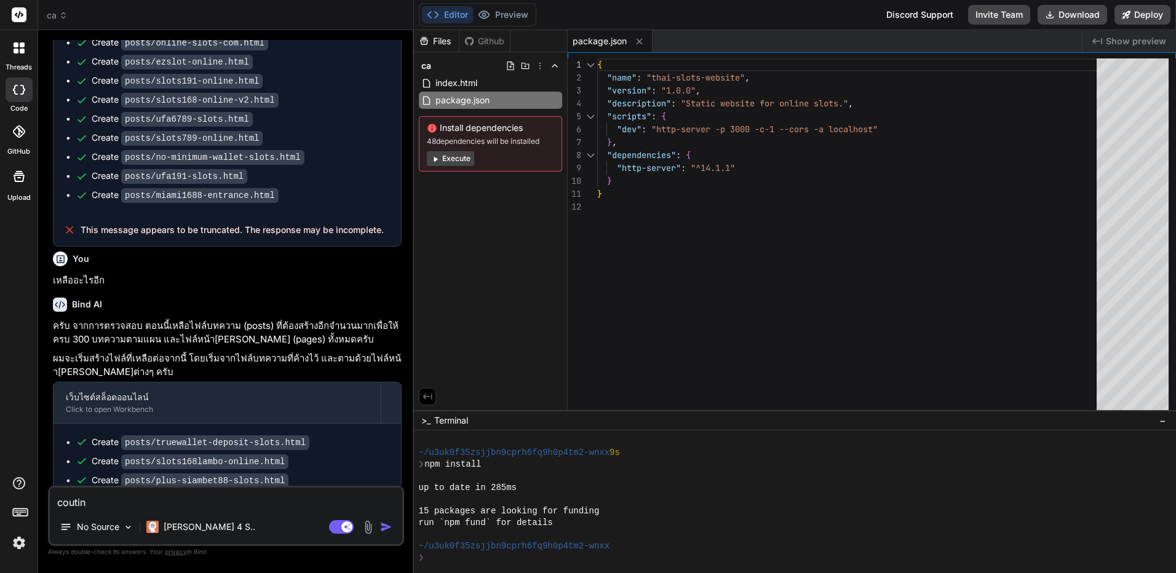
type textarea "coutinu"
type textarea "x"
type textarea "coutinus"
type textarea "x"
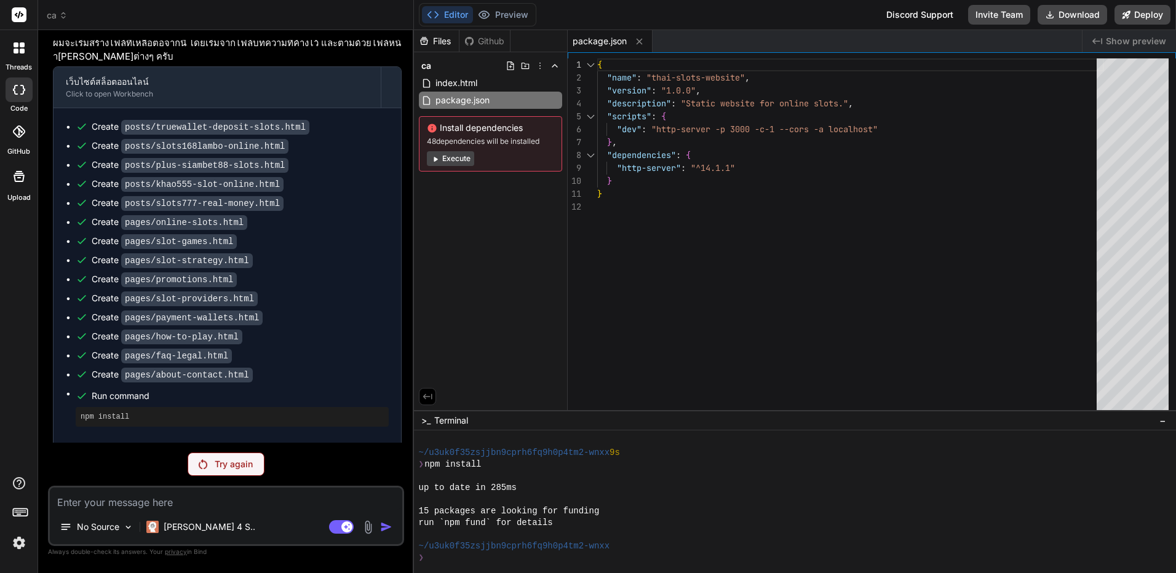
scroll to position [2608, 0]
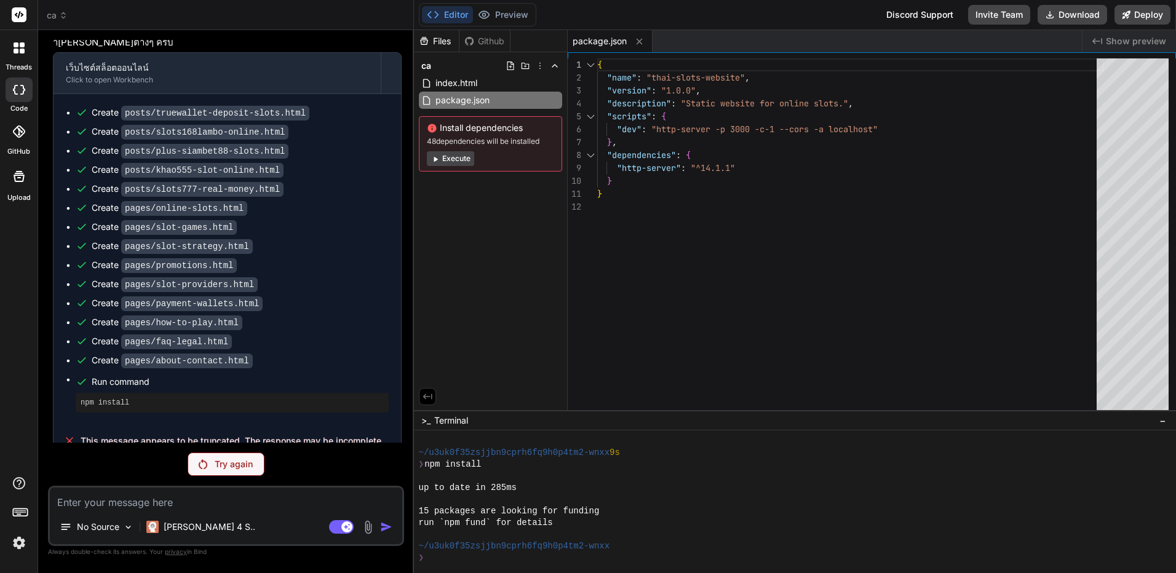
click at [239, 454] on div "You สร้างต่อ Bind AI แน่นอนครับ กำลัง[PERSON_NAME]การสร้างไฟล์ที่เหลือทั้งหมดตา…" at bounding box center [226, 306] width 356 height 533
click at [229, 461] on p "Try again" at bounding box center [234, 464] width 38 height 12
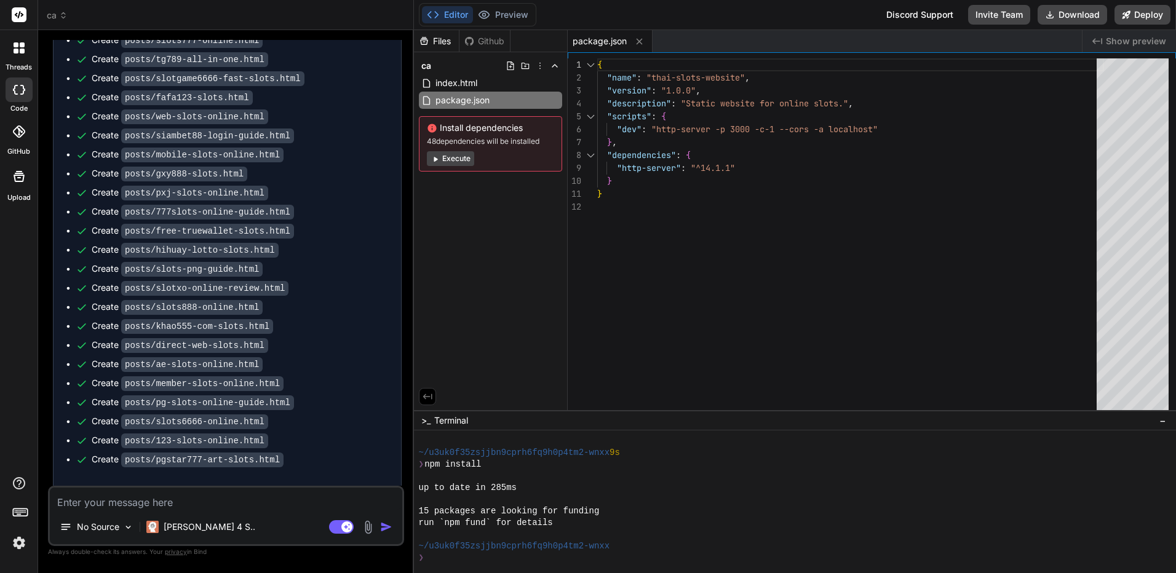
scroll to position [0, 0]
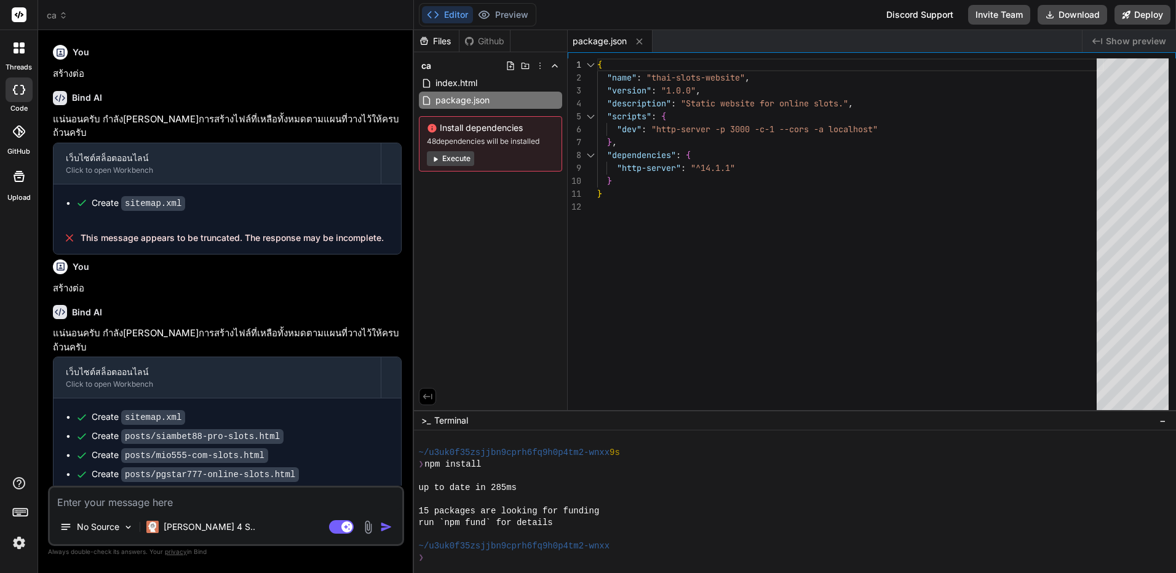
drag, startPoint x: 273, startPoint y: 405, endPoint x: 246, endPoint y: 194, distance: 212.7
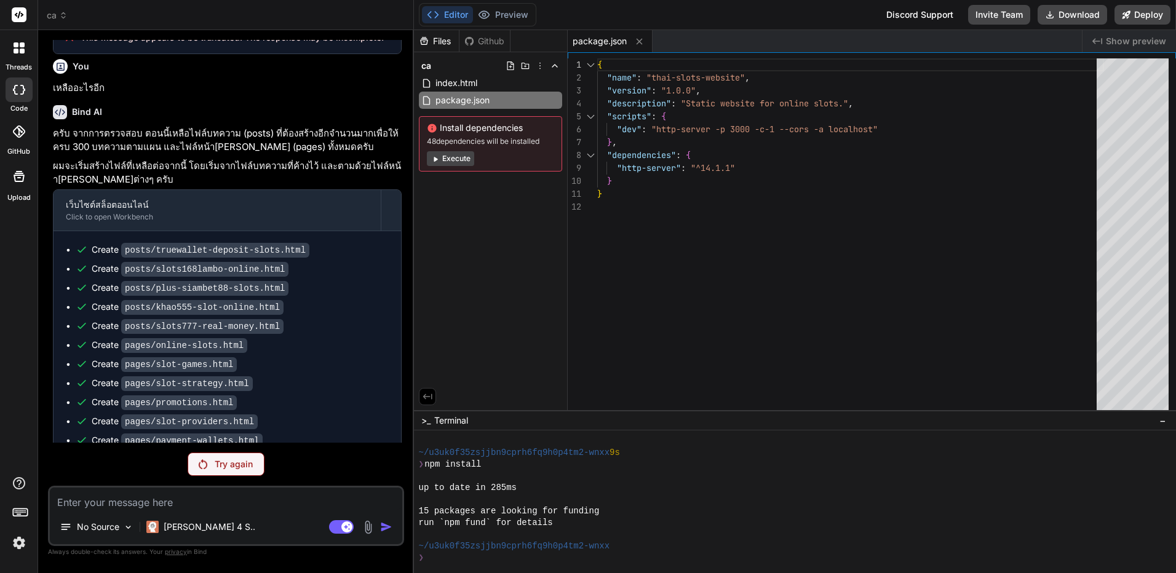
scroll to position [2608, 0]
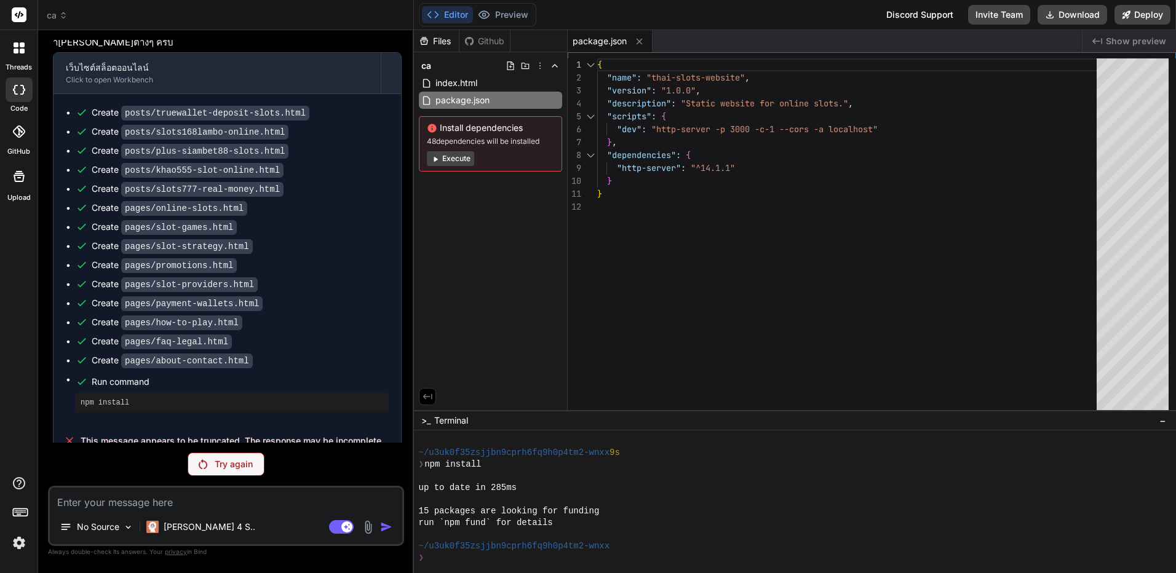
drag, startPoint x: 214, startPoint y: 301, endPoint x: 261, endPoint y: 491, distance: 195.2
click at [463, 158] on button "Execute" at bounding box center [450, 158] width 47 height 15
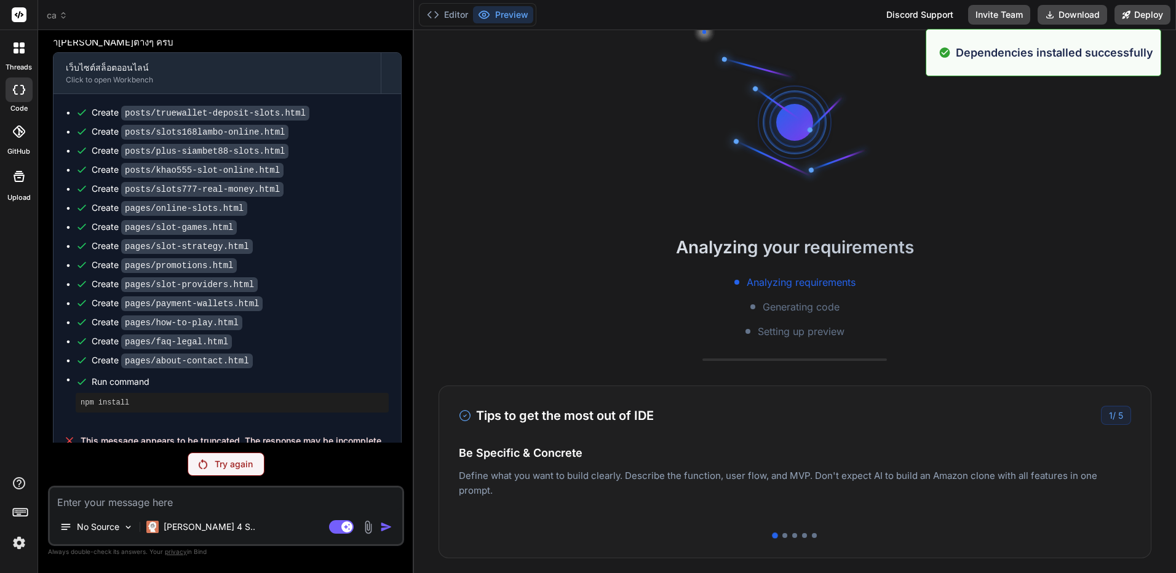
scroll to position [386, 0]
type textarea "x"
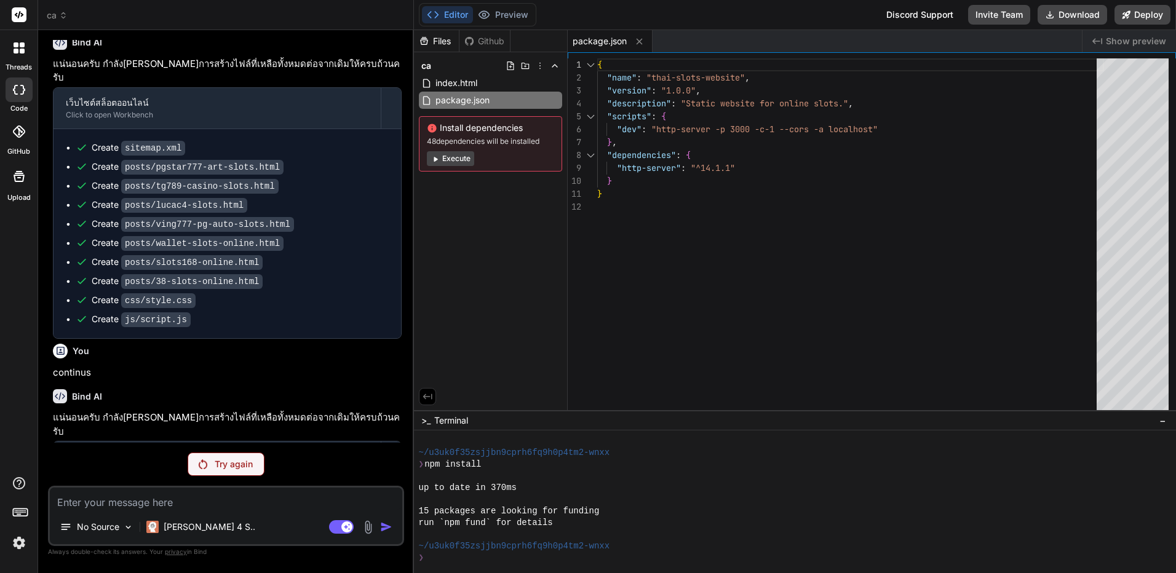
drag, startPoint x: 242, startPoint y: 327, endPoint x: 363, endPoint y: 152, distance: 212.8
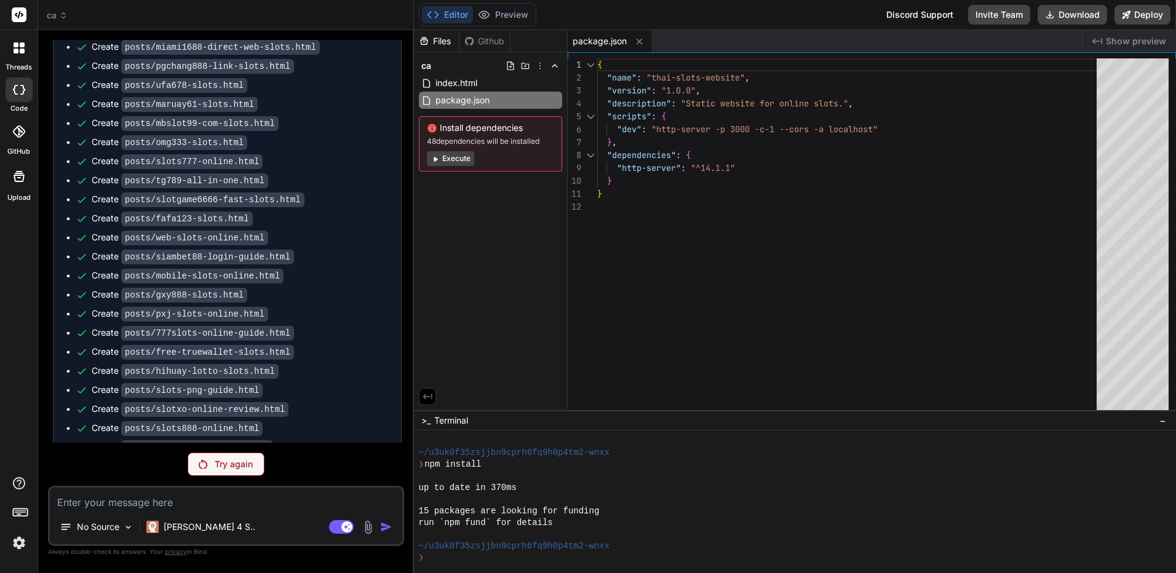
scroll to position [0, 0]
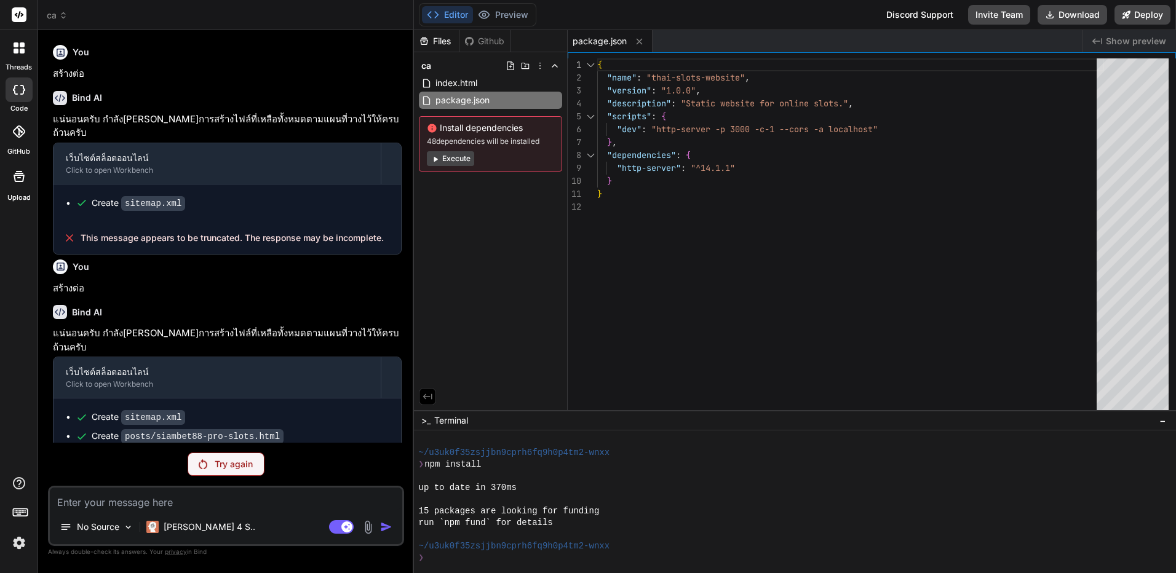
drag, startPoint x: 105, startPoint y: 281, endPoint x: 231, endPoint y: 79, distance: 238.0
click at [537, 66] on icon at bounding box center [540, 66] width 10 height 10
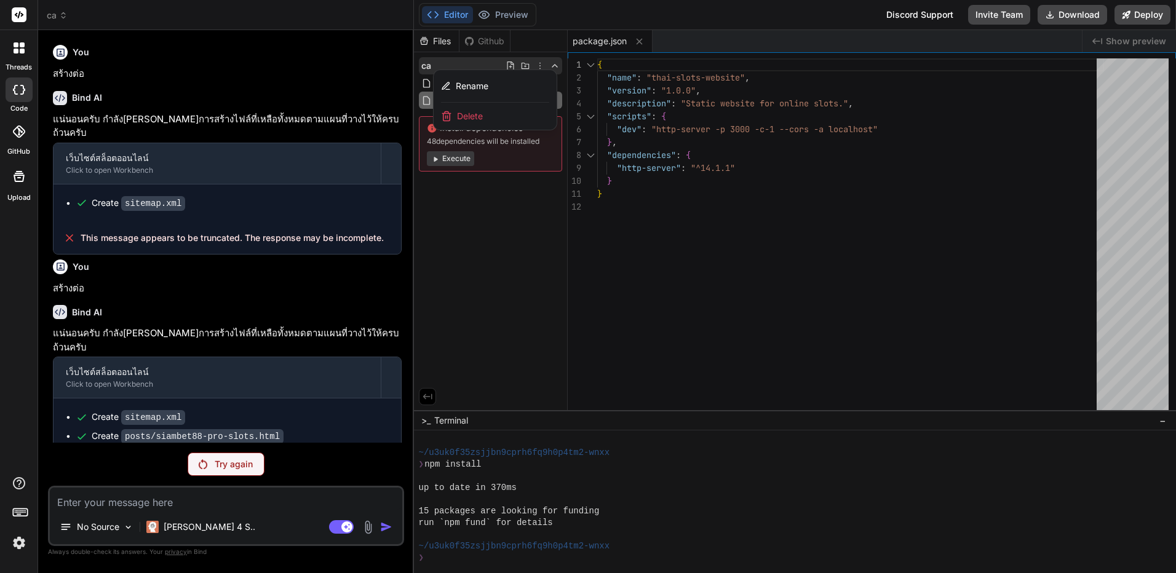
click at [501, 114] on div "Delete" at bounding box center [495, 116] width 123 height 27
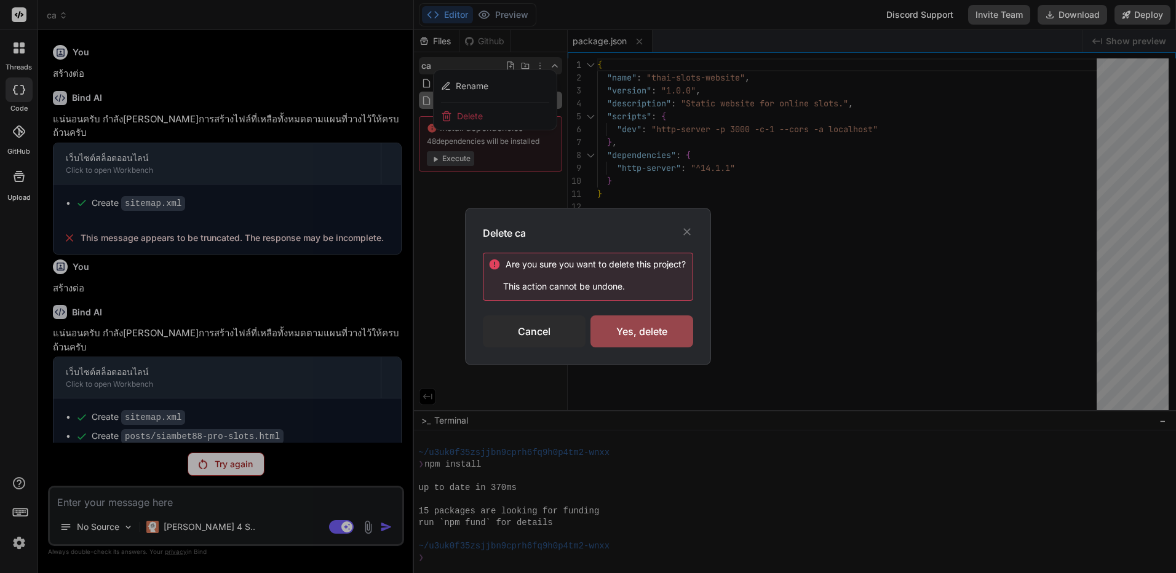
click at [635, 313] on div "Are you sure you want to delete this project ? This action cannot be undone. Ca…" at bounding box center [588, 300] width 210 height 95
click at [631, 346] on div "Yes, delete" at bounding box center [642, 332] width 103 height 32
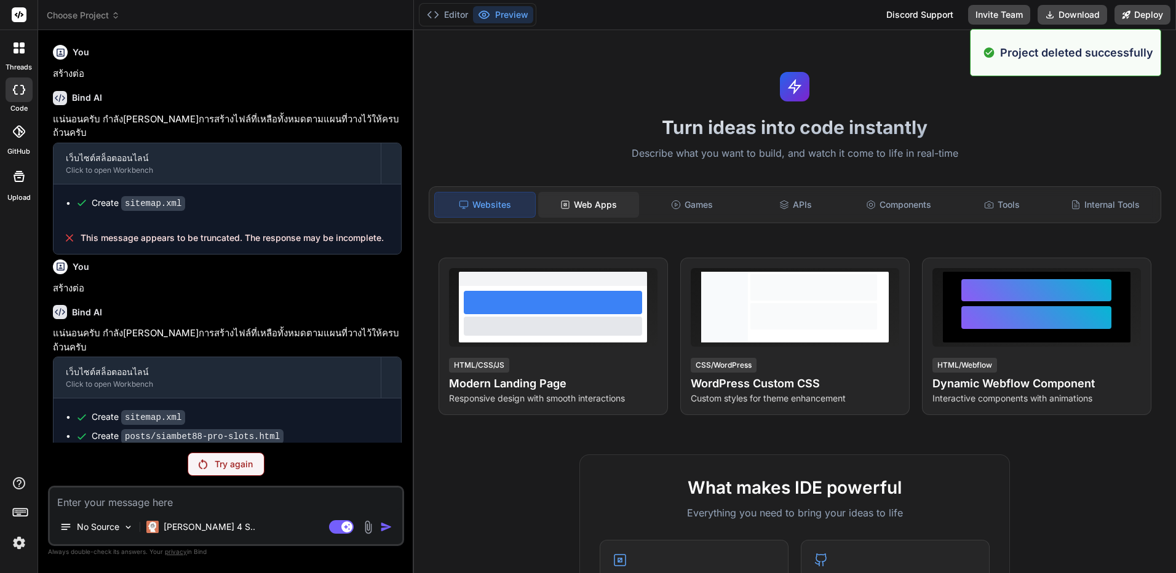
click at [557, 207] on div "Web Apps" at bounding box center [588, 205] width 101 height 26
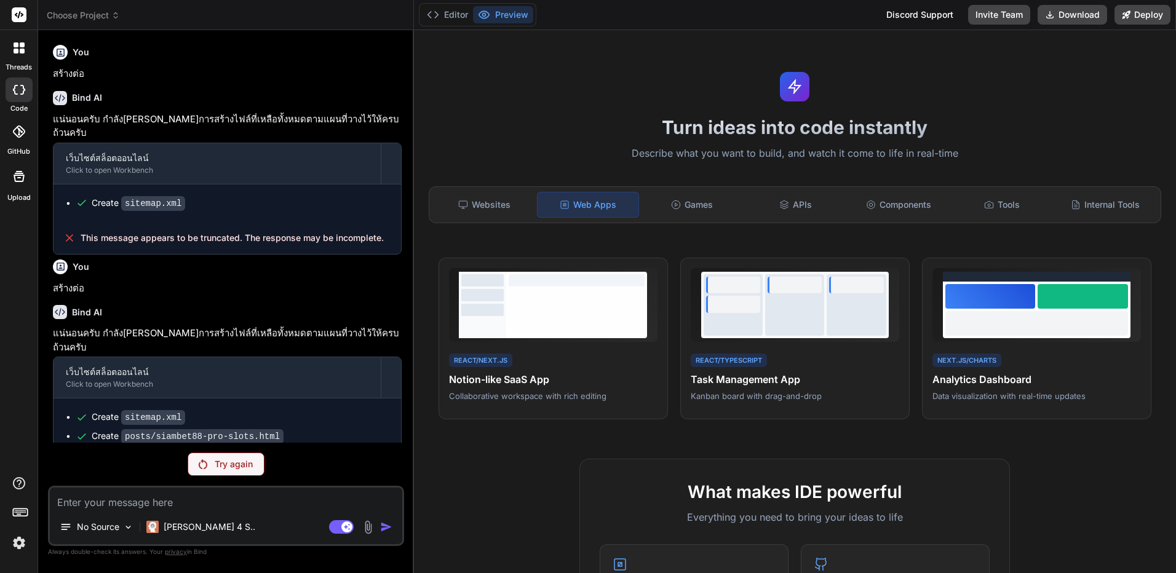
click at [218, 506] on textarea at bounding box center [226, 499] width 353 height 22
type textarea "l"
type textarea "x"
type textarea "li"
type textarea "x"
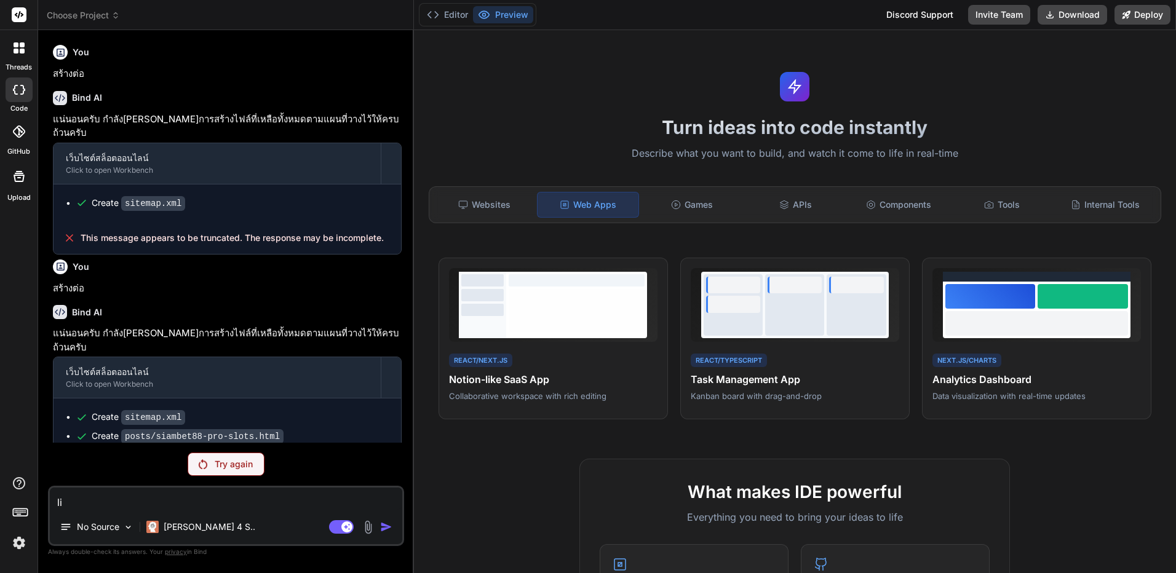
type textarea "lih"
type textarea "x"
type textarea "lihk"
type textarea "x"
type textarea "lih"
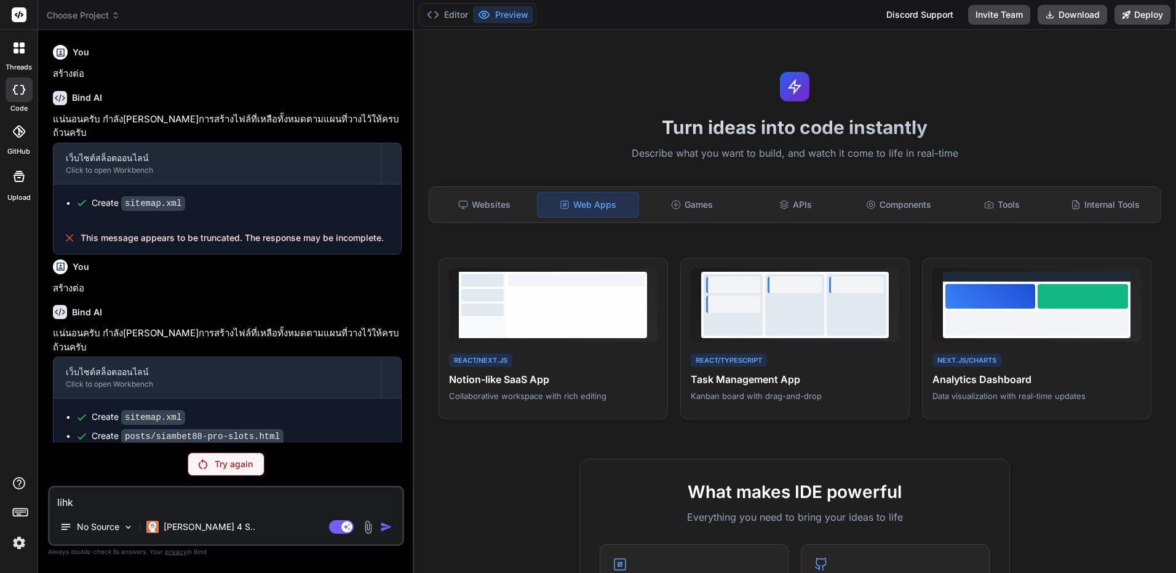
type textarea "x"
type textarea "li"
type textarea "x"
type textarea "l"
type textarea "x"
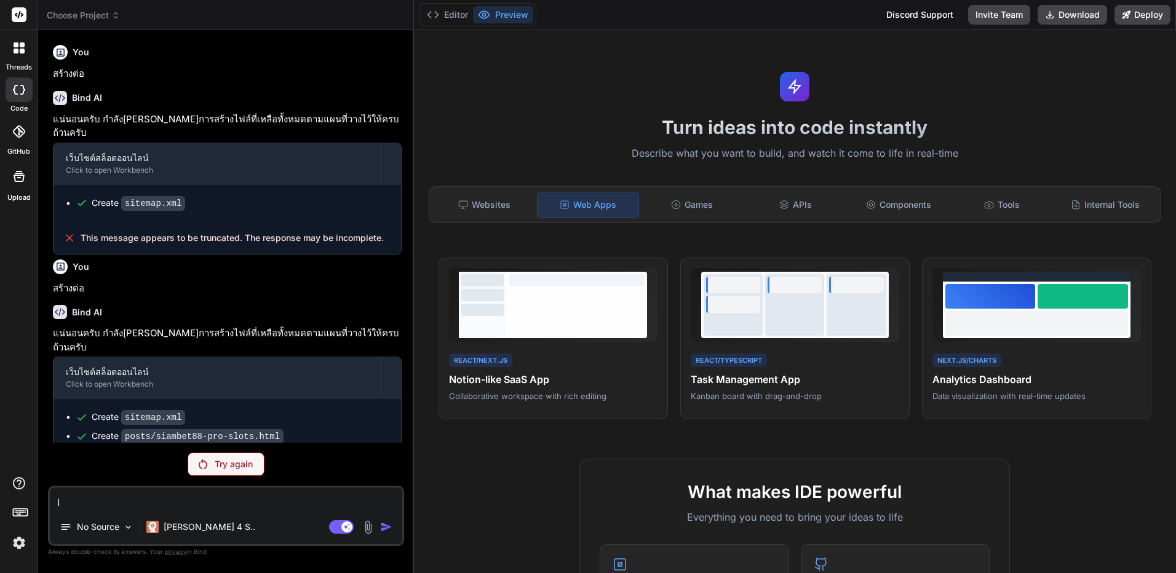
type textarea "x"
type textarea "ส"
type textarea "x"
type textarea "สร"
type textarea "x"
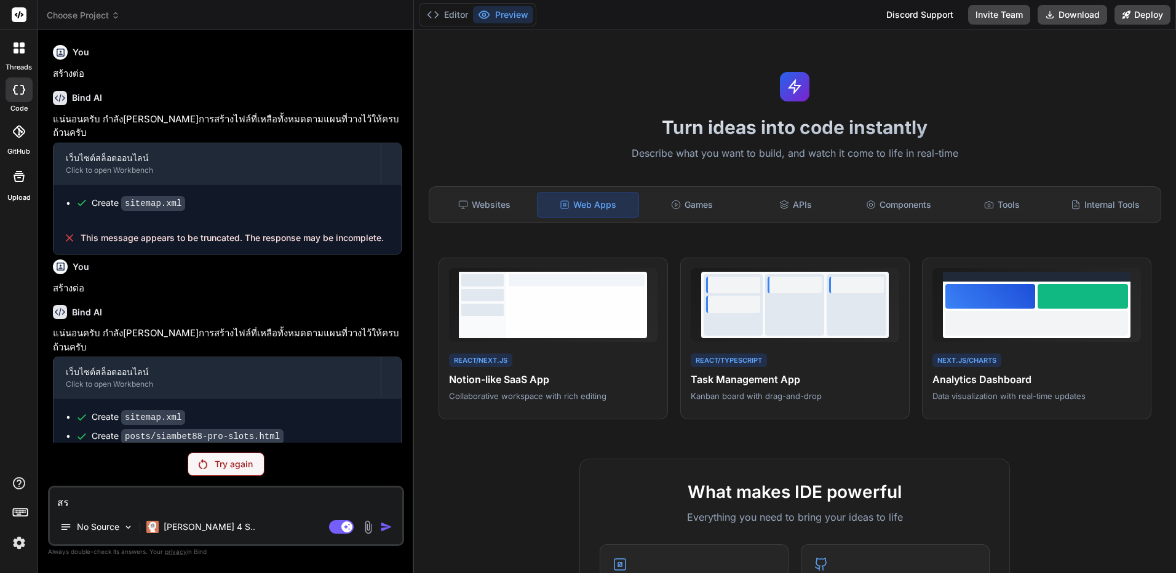
type textarea "สร้"
type textarea "x"
type textarea "สร้า"
type textarea "x"
type textarea "สร้าง"
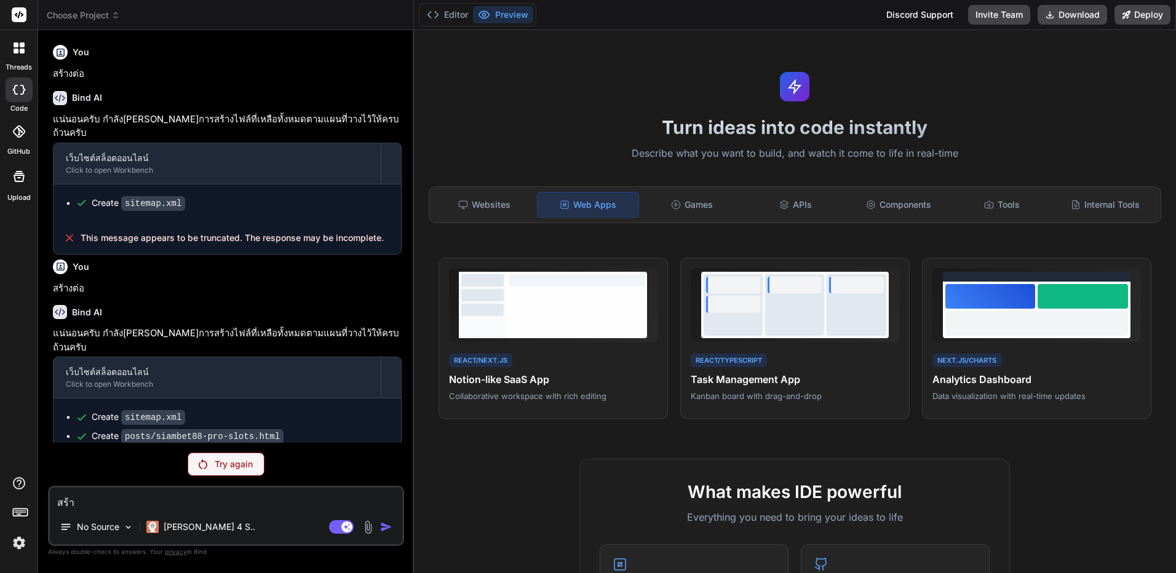
type textarea "x"
type textarea "สร้าง"
type textarea "x"
type textarea "สร้าง w"
type textarea "x"
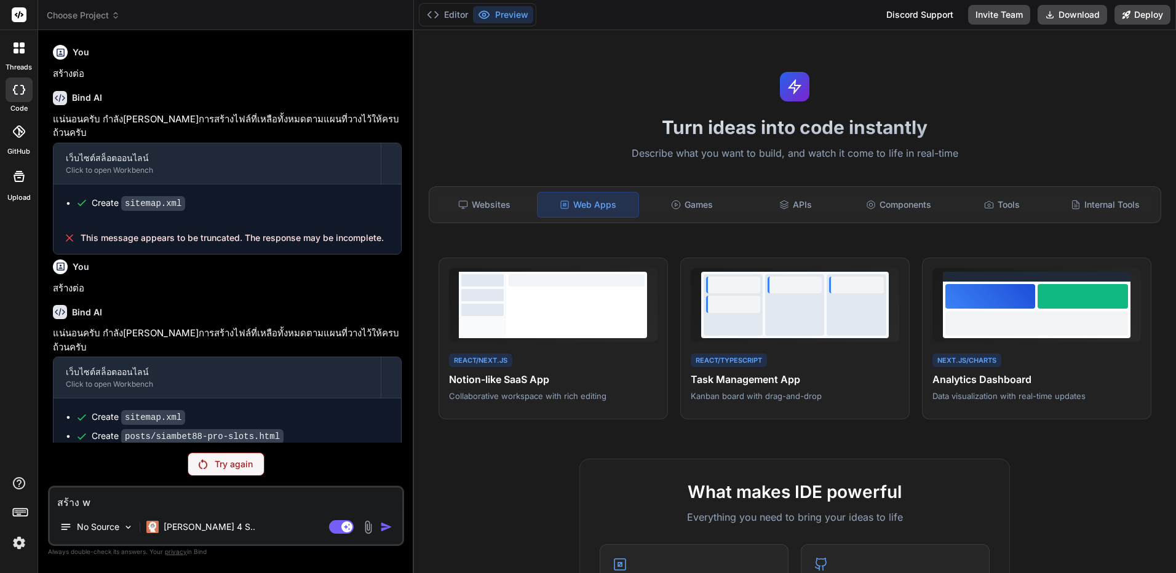
type textarea "สร้าง"
type textarea "x"
type textarea "สร้าง W"
type textarea "x"
type textarea "สร้าง We"
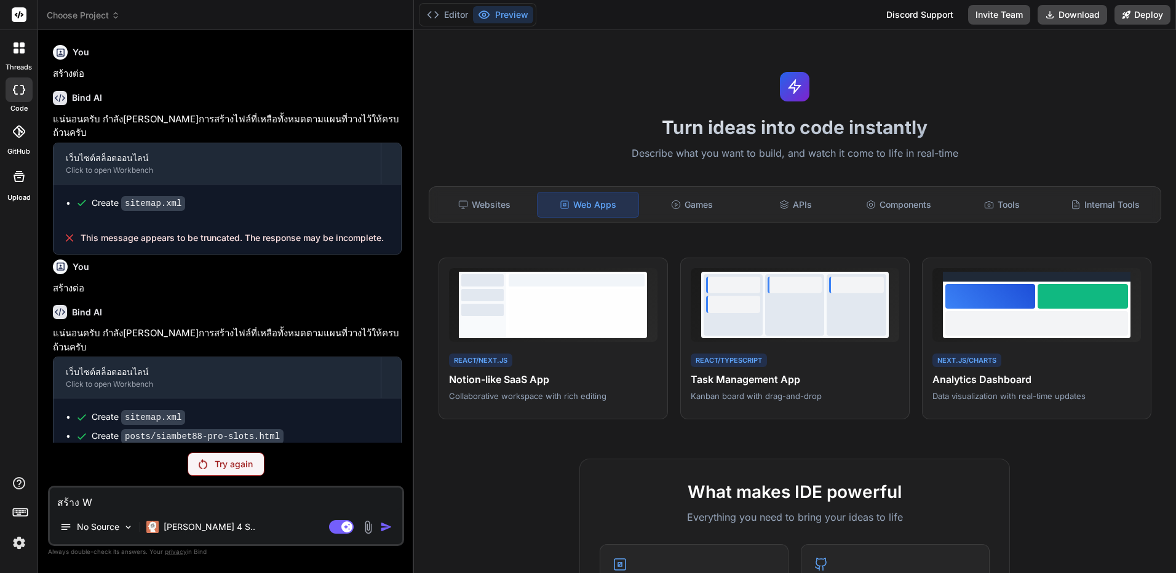
type textarea "x"
type textarea "สร้าง Web"
type textarea "x"
type textarea "สร้าง Web"
type textarea "x"
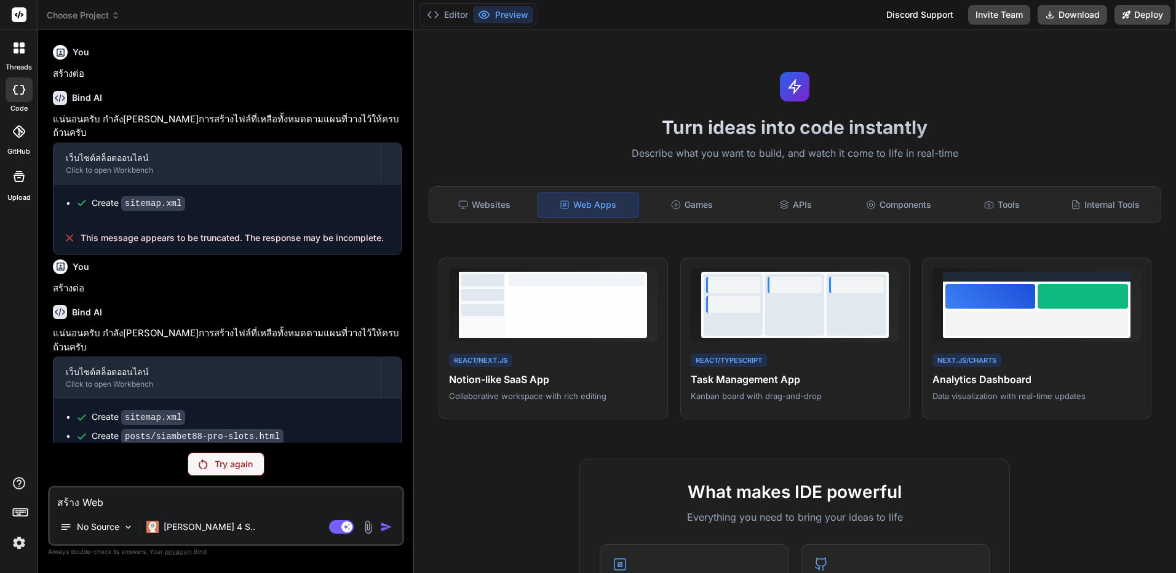
type textarea "สร้าง Web A"
type textarea "x"
type textarea "สร้าง Web Ap"
type textarea "x"
type textarea "สร้าง Web App"
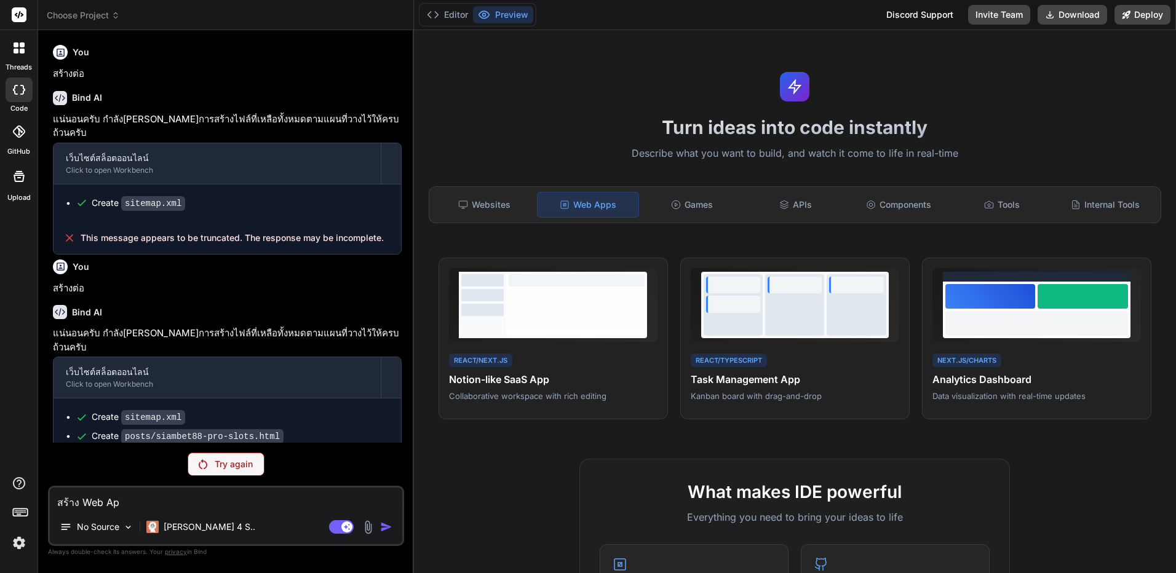
type textarea "x"
type textarea "สร้าง Web Apps"
type textarea "x"
type textarea "สร้าง Web Apps"
click at [191, 530] on p "[PERSON_NAME] 4 S.." at bounding box center [210, 527] width 92 height 12
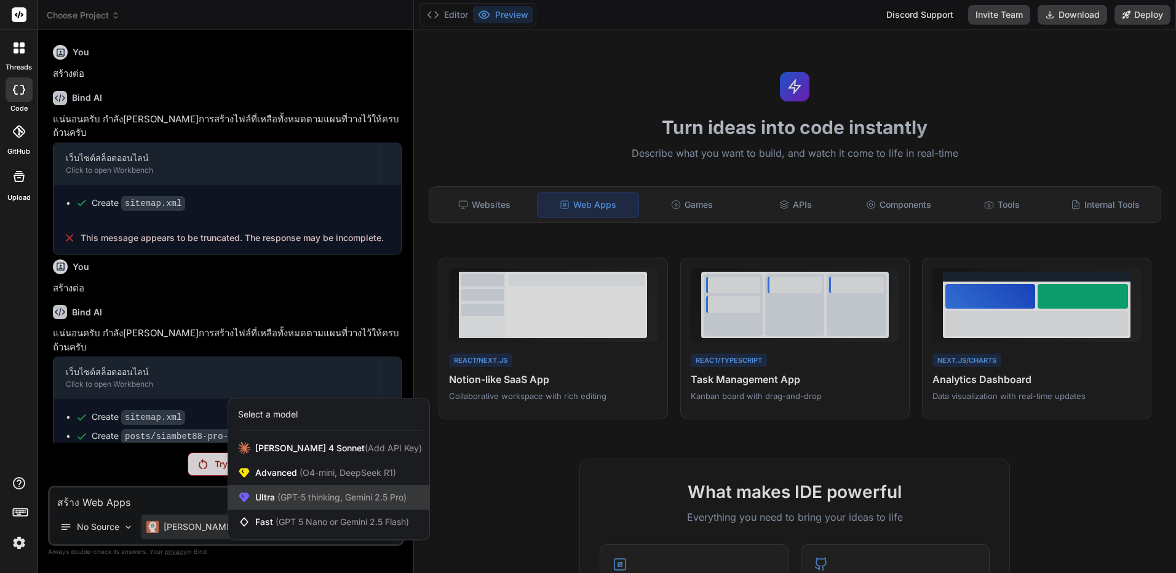
click at [277, 496] on span "(GPT-5 thinking, Gemini 2.5 Pro)" at bounding box center [341, 497] width 132 height 10
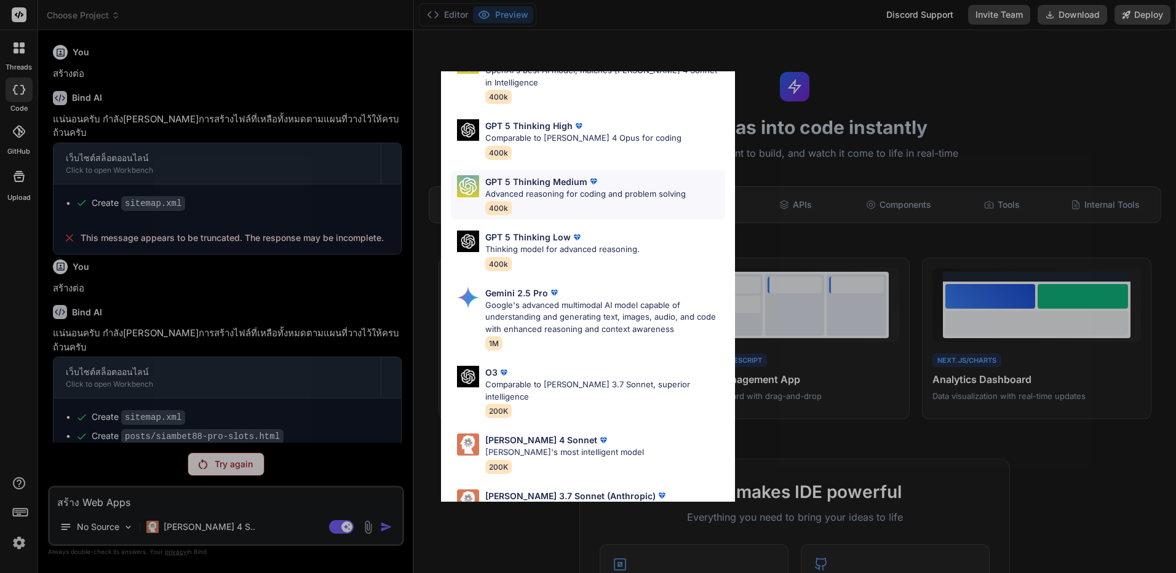
scroll to position [100, 0]
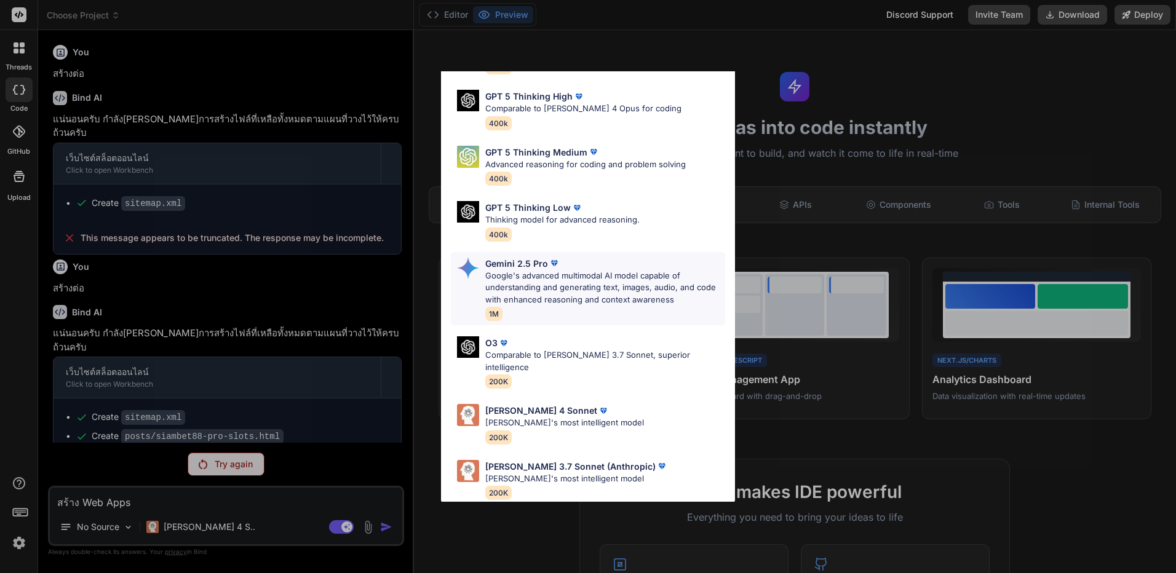
click at [556, 289] on p "Google's advanced multimodal AI model capable of understanding and generating t…" at bounding box center [605, 288] width 240 height 36
type textarea "x"
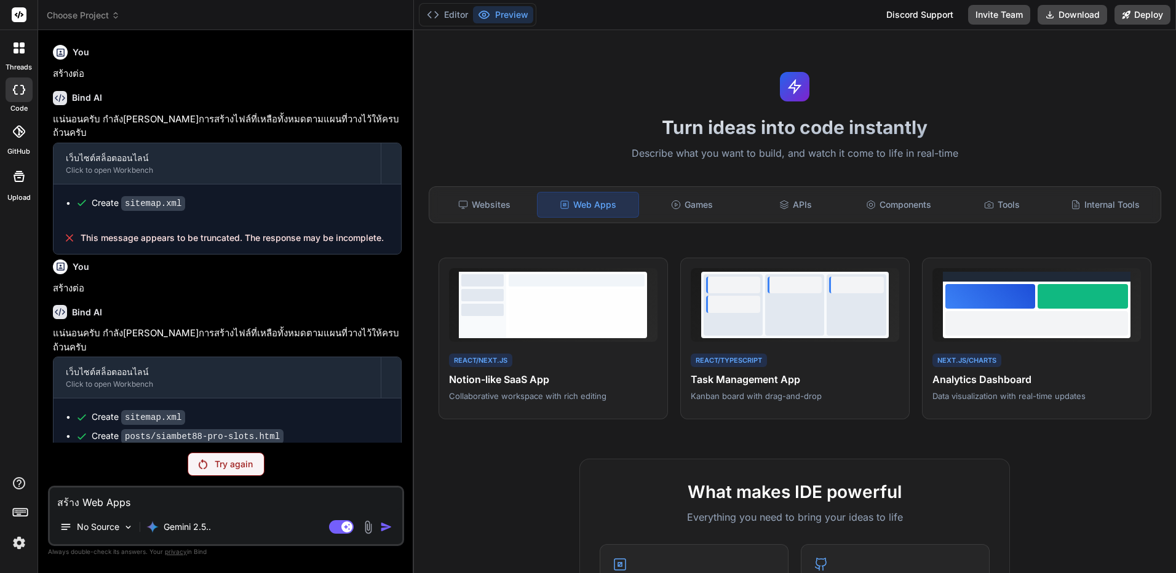
click at [175, 500] on textarea "สร้าง Web Apps" at bounding box center [226, 499] width 353 height 22
type textarea "สร้าง Web Apps"
type textarea "x"
type textarea "สร้าง Web Apps"
click at [110, 14] on span "Choose Project" at bounding box center [83, 15] width 73 height 12
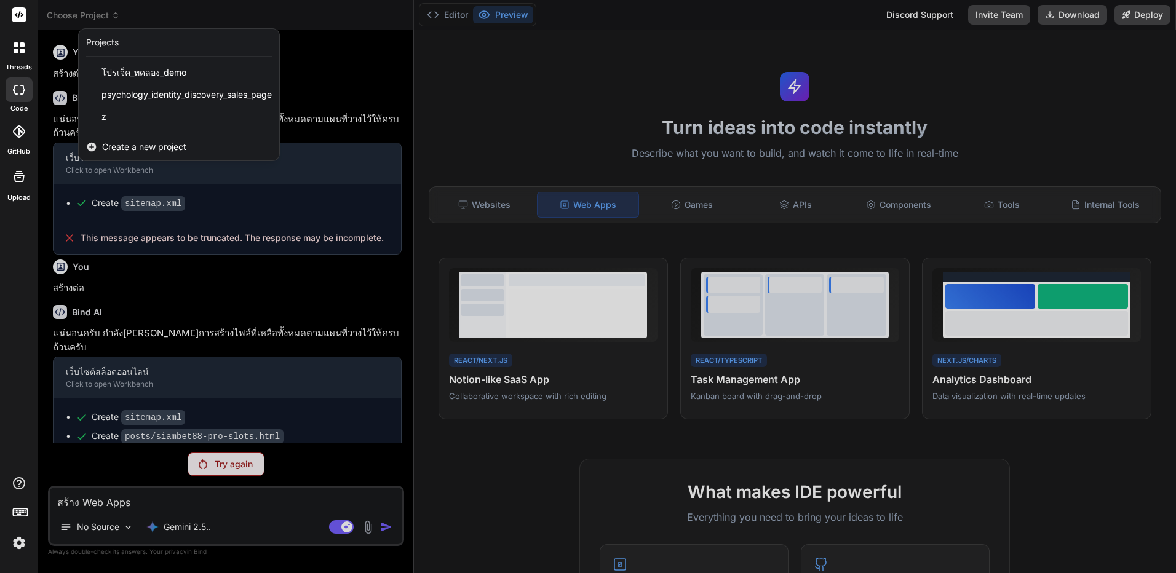
click at [198, 144] on div "Create a new project" at bounding box center [179, 147] width 201 height 27
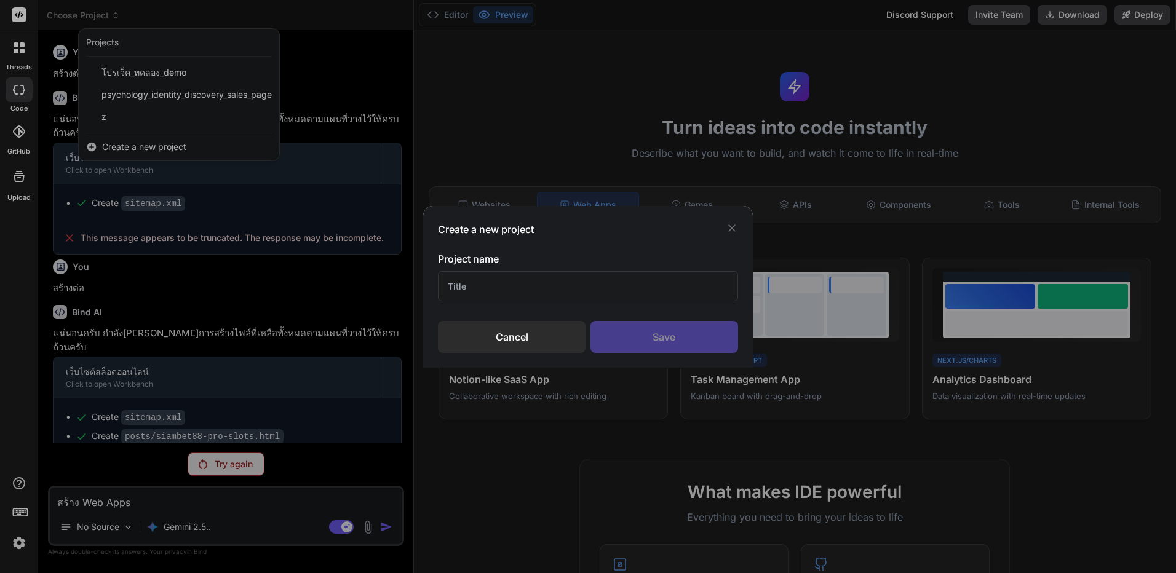
click at [582, 282] on input "text" at bounding box center [588, 286] width 300 height 30
type input "A"
type input "ZA"
click at [708, 340] on div "Save" at bounding box center [665, 337] width 148 height 32
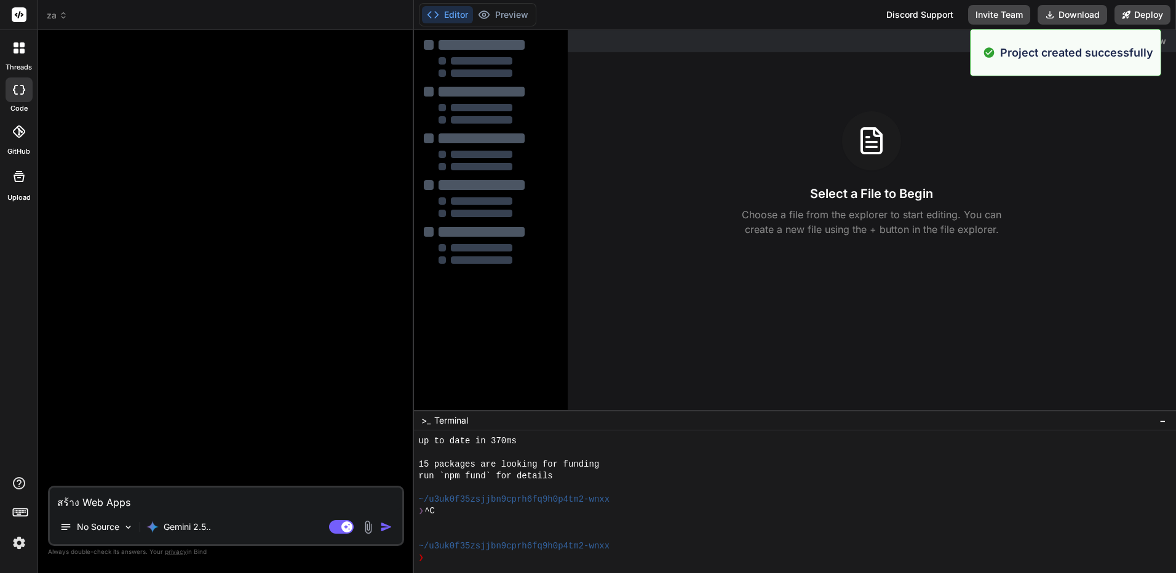
click at [182, 505] on textarea "สร้าง Web Apps" at bounding box center [226, 499] width 353 height 22
type textarea "x"
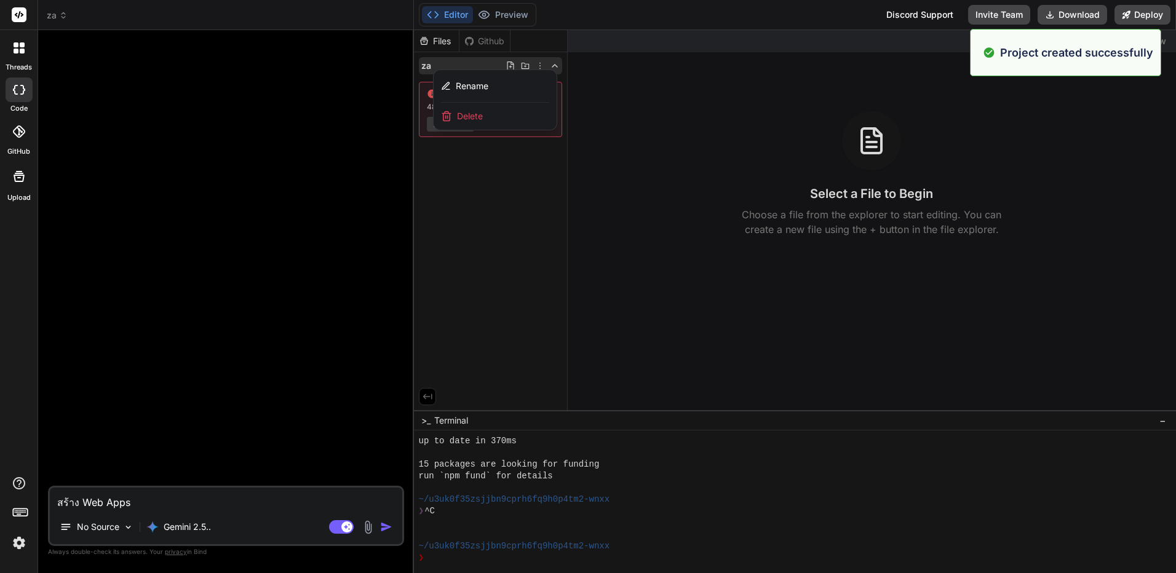
type textarea "สร้าง Web Apps :"
type textarea "x"
type textarea "สร้าง Web Apps :"
type textarea "x"
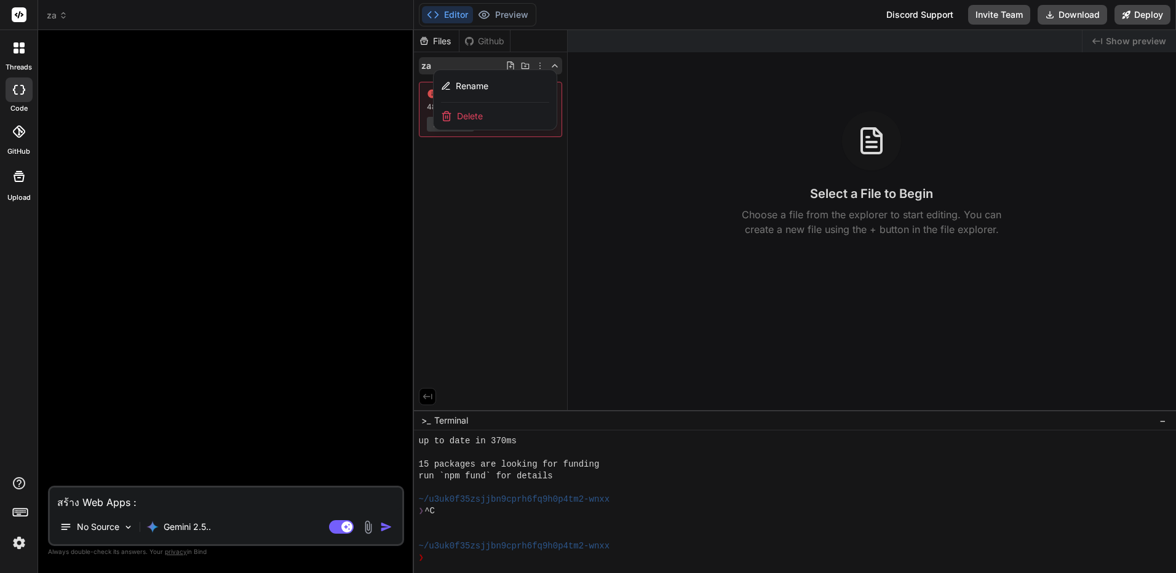
paste textarea "สร้าง Web Apps"
type textarea "สร้าง Web Apps : สร้าง Web Apps"
type textarea "x"
drag, startPoint x: 212, startPoint y: 500, endPoint x: 136, endPoint y: 501, distance: 75.7
click at [136, 501] on textarea "สร้าง Web Apps : สร้าง Web Apps" at bounding box center [226, 499] width 353 height 22
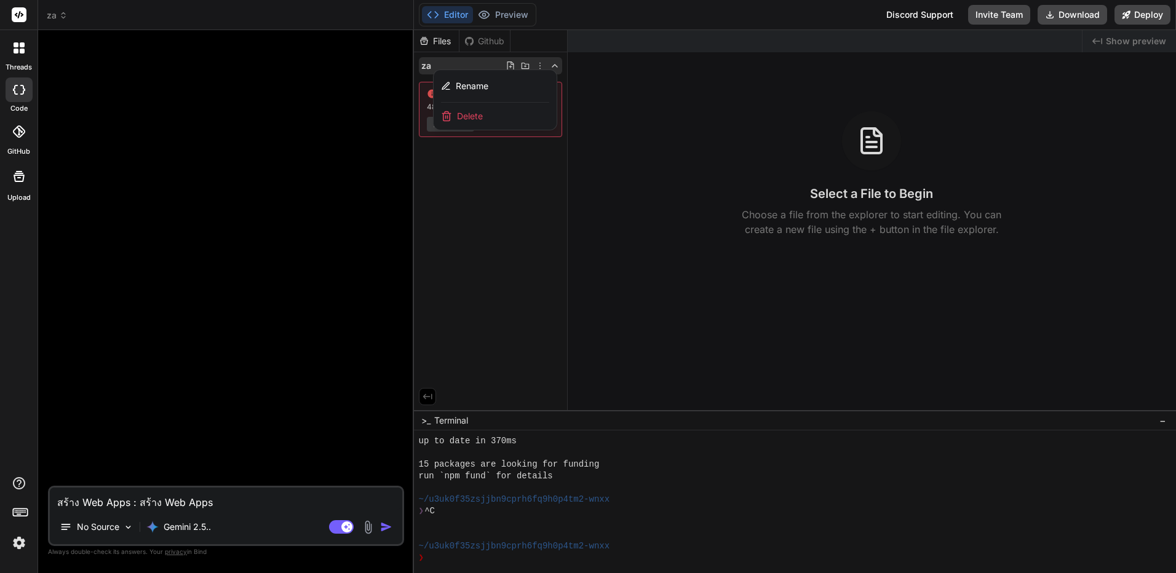
paste textarea "lo็ipsu์dolorsi 8 am็cons์ adื่el "se็doeiusmo์" tempo้ **incidid uั้laborี่eู้…"
type textarea "lo้ip Dol Sita : co้adip็elit์seddoei 5 te็inci์ utื่la "et็dolorema์" aliqu้ *…"
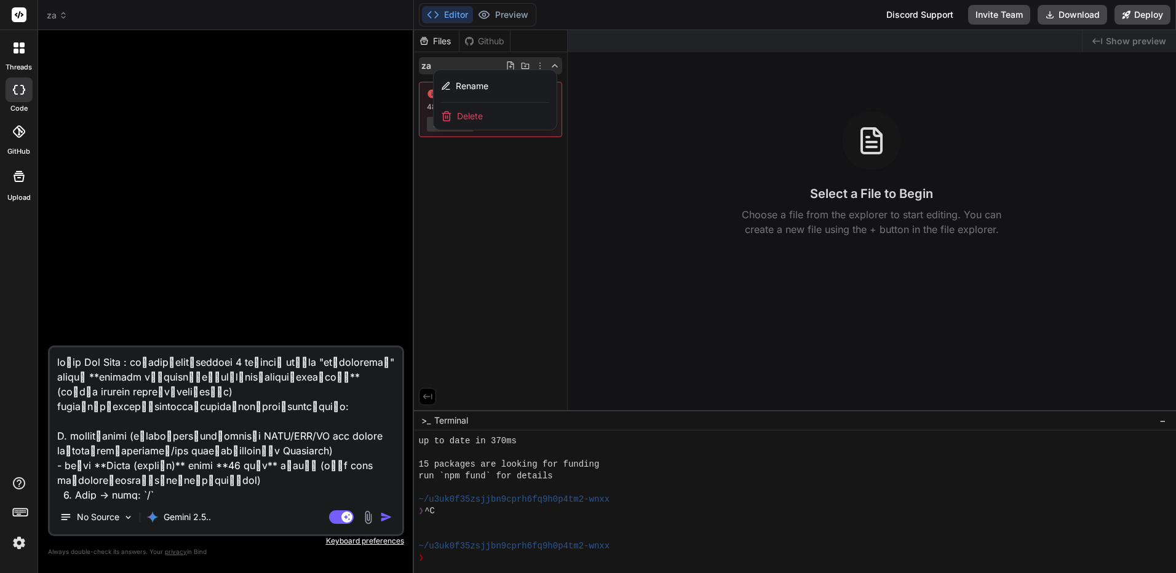
scroll to position [2009, 0]
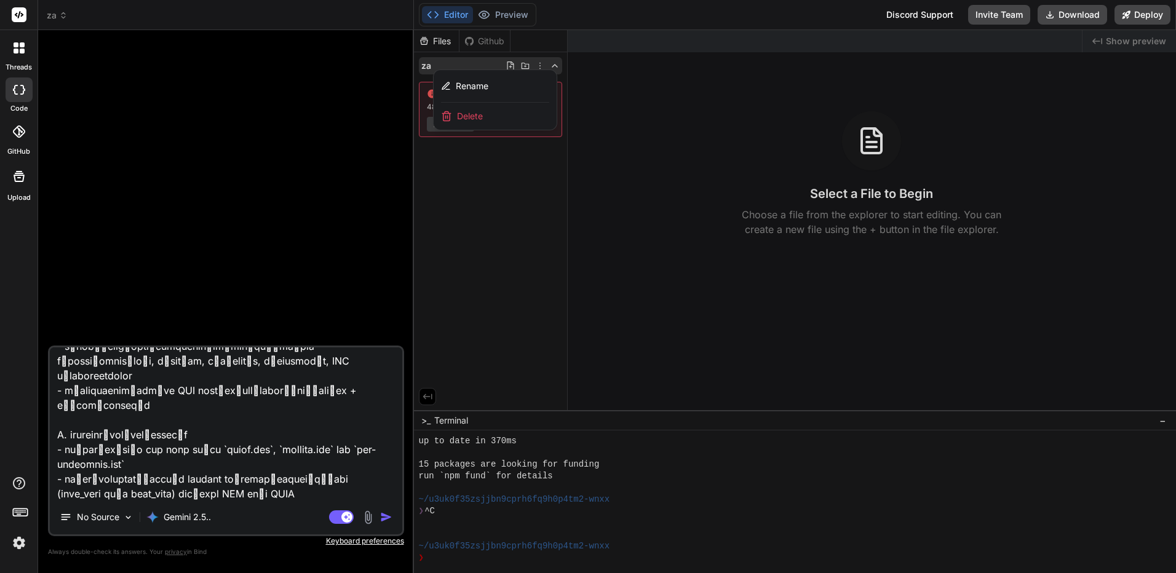
type textarea "x"
type textarea "lo้ip Dol Sita : co้adip็elit์seddoei 5 te็inci์ utื่la "et็dolorema์" aliqu้ *…"
type textarea "x"
type textarea "lo้ip Dol Sita : co้adip็elit์seddoei 5 te็inci์ utื่la "et็dolorema์" aliqu้ *…"
click at [201, 504] on div "No Source Gemini 2.5.. Agent Mode. When this toggle is activated, AI automatica…" at bounding box center [226, 441] width 356 height 191
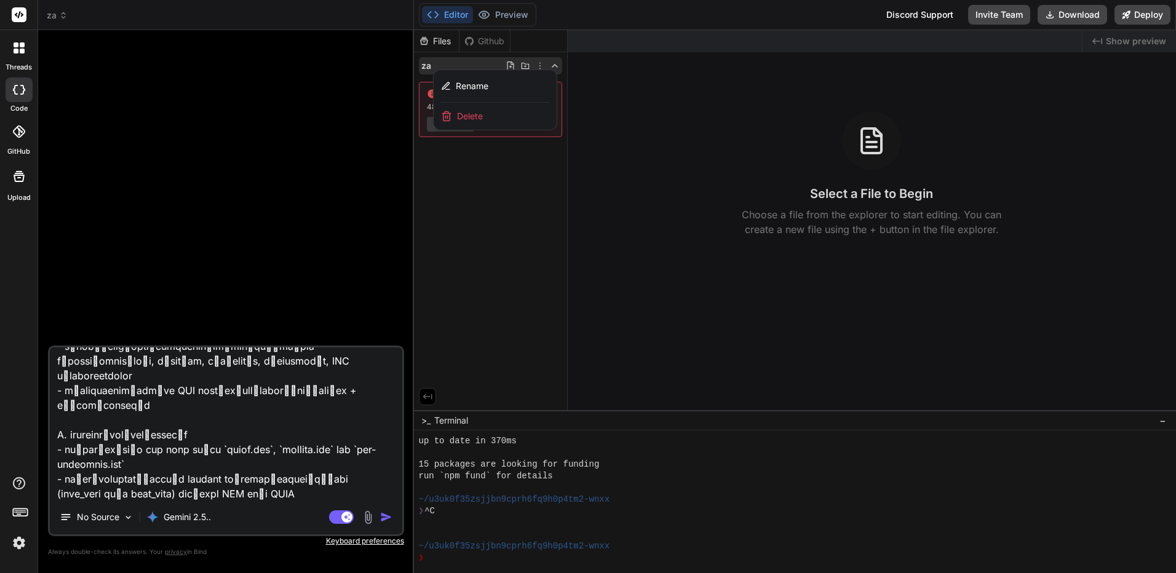
click at [212, 489] on textarea at bounding box center [226, 424] width 353 height 153
type textarea "x"
type textarea "lo้ip Dol Sita : co้adip็elit์seddoei 5 te็inci์ utื่la "et็dolorema์" aliqu้ *…"
type textarea "x"
type textarea "lo้ip Dol Sita : co้adip็elit์seddoei 5 te็inci์ utื่la "et็dolorema์" aliqu้ *…"
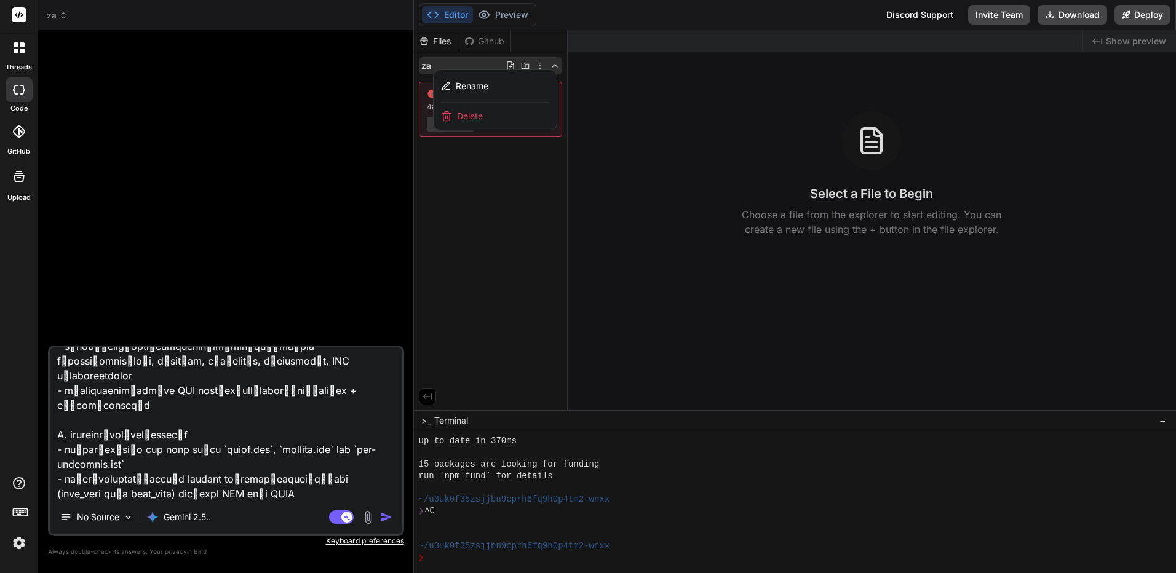
click at [188, 495] on textarea at bounding box center [226, 424] width 353 height 153
type textarea "x"
type textarea "lo้ip Dol Sita : co้adip็elit์seddoei 5 te็inci์ utื่la "et็dolorema์" aliqu้ *…"
type textarea "x"
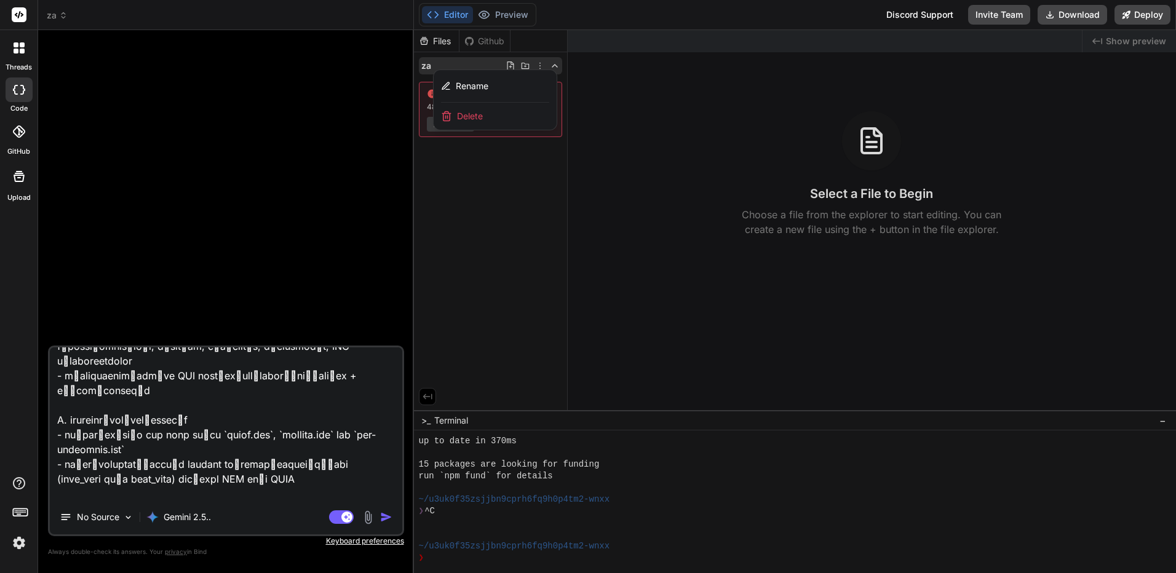
type textarea "lo้ip Dol Sita : co้adip็elit์seddoei 5 te็inci์ utื่la "et็dolorema์" aliqu้ *…"
type textarea "x"
type textarea "lo้ip Dol Sita : co้adip็elit์seddoei 5 te็inci์ utื่la "et็dolorema์" aliqu้ *…"
type textarea "x"
type textarea "lo้ip Dol Sita : co้adip็elit์seddoei 5 te็inci์ utื่la "et็dolorema์" aliqu้ *…"
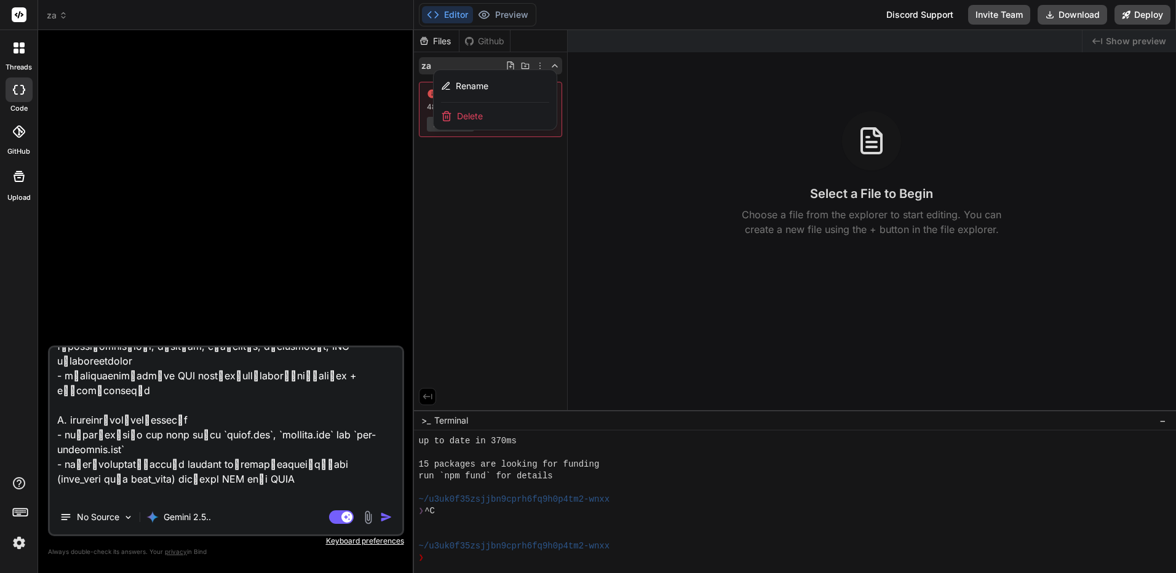
type textarea "x"
type textarea "lo้ip Dol Sita : co้adip็elit์seddoei 5 te็inci์ utื่la "et็dolorema์" aliqu้ *…"
type textarea "x"
type textarea "lo้ip Dol Sita : co้adip็elit์seddoei 5 te็inci์ utื่la "et็dolorema์" aliqu้ *…"
type textarea "x"
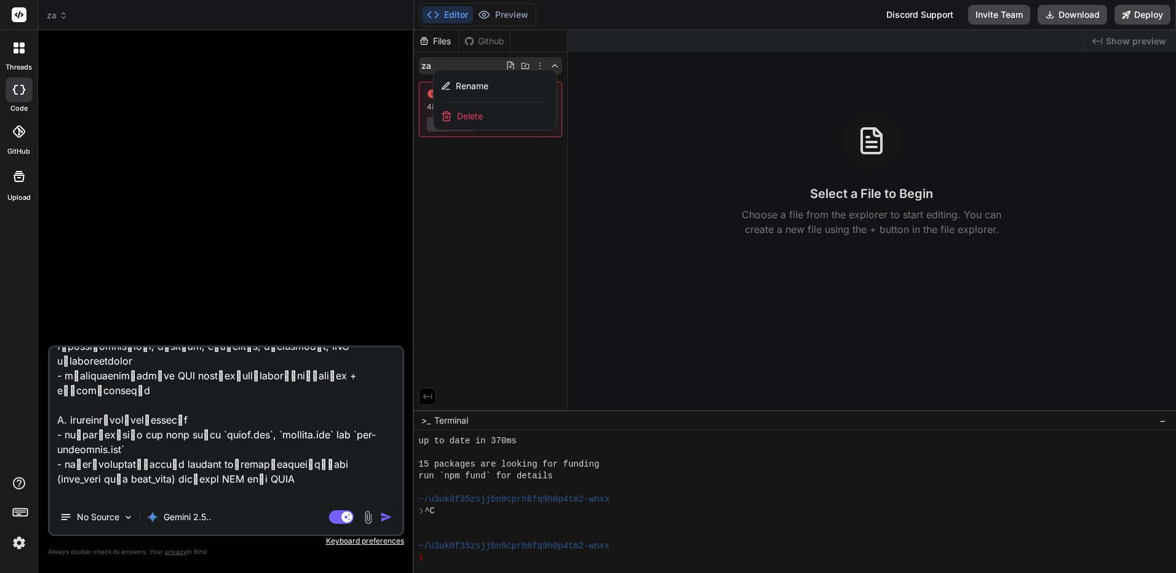
type textarea "lo้ip Dol Sita : co้adip็elit์seddoei 5 te็inci์ utื่la "et็dolorema์" aliqu้ *…"
type textarea "x"
type textarea "lo้ip Dol Sita : co้adip็elit์seddoei 5 te็inci์ utื่la "et็dolorema์" aliqu้ *…"
type textarea "x"
type textarea "lo้ip Dol Sita : co้adip็elit์seddoei 5 te็inci์ utื่la "et็dolorema์" aliqu้ *…"
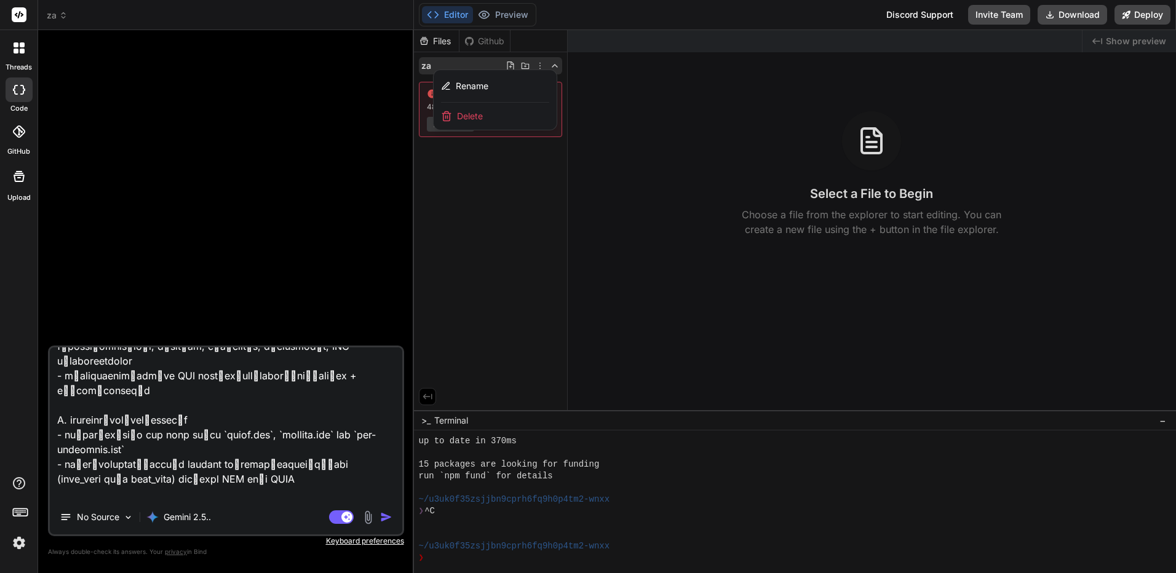
type textarea "x"
type textarea "lo้ip Dol Sita : co้adip็elit์seddoei 5 te็inci์ utื่la "et็dolorema์" aliqu้ *…"
type textarea "x"
paste textarea "lo็ipsumdol์ sit.ametcon38.adi el็seddoeiu์ tempori12 ut็laboreet์ dol991.mag a…"
type textarea "lo้ip Dol Sita : co้adip็elit์seddoei 5 te็inci์ utื่la "et็dolorema์" aliqu้ *…"
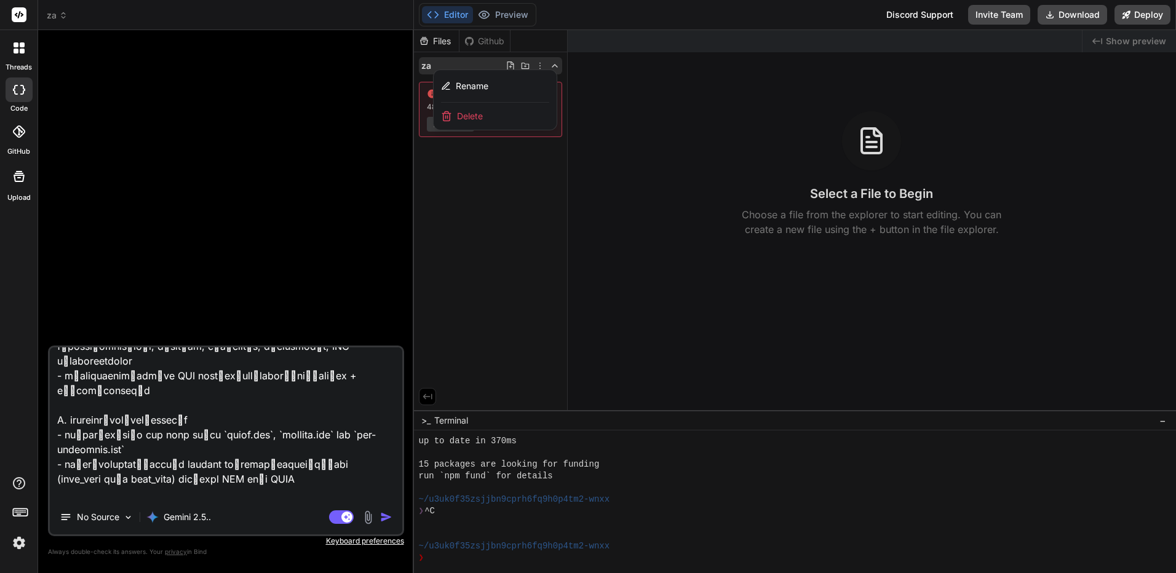
scroll to position [12759, 0]
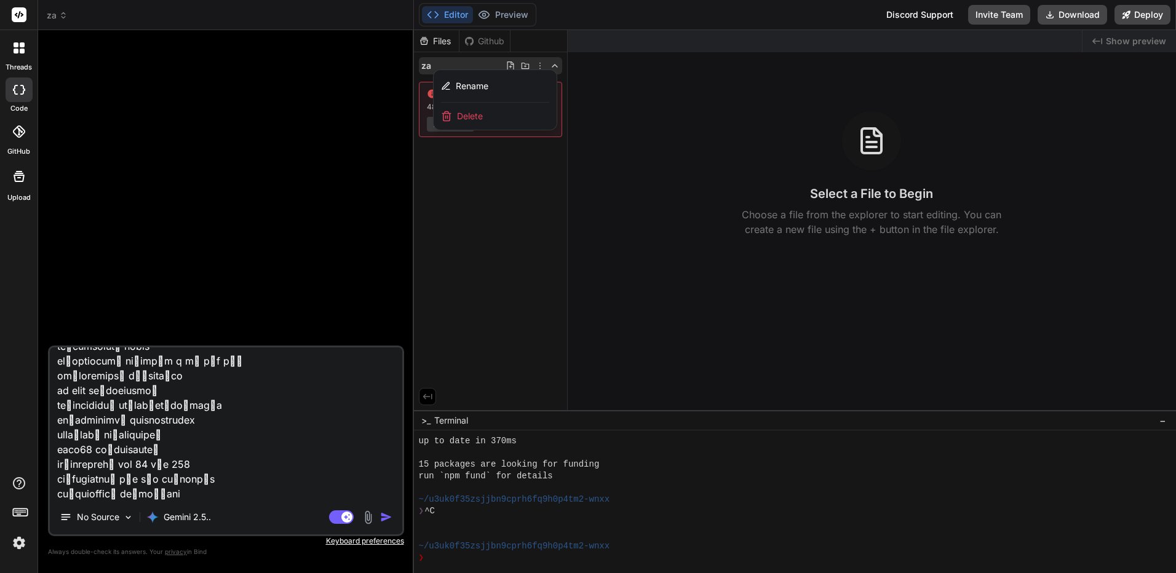
type textarea "x"
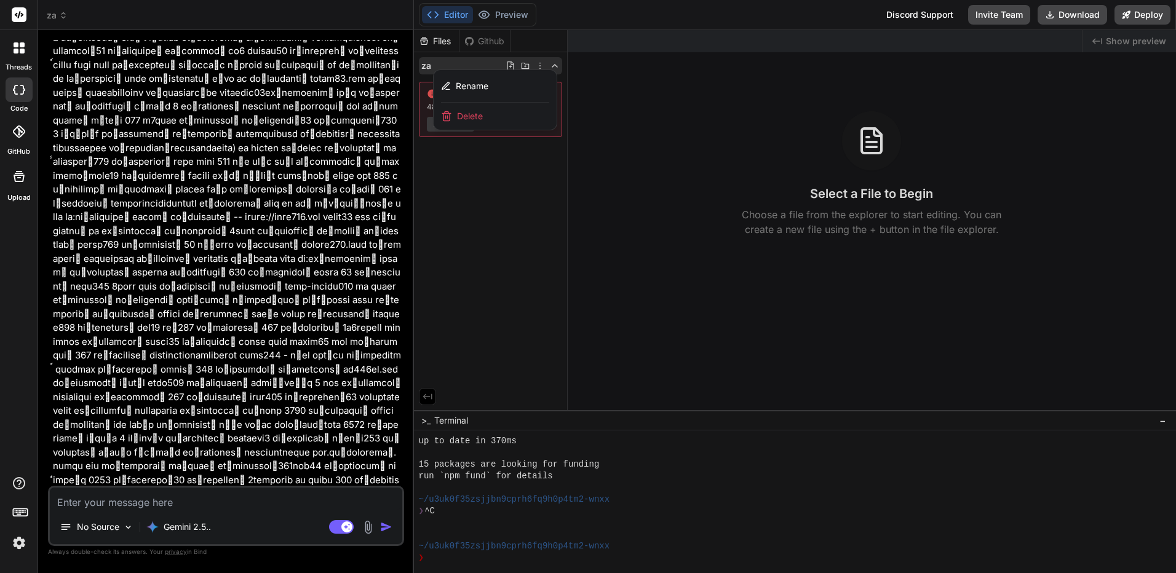
scroll to position [3918, 0]
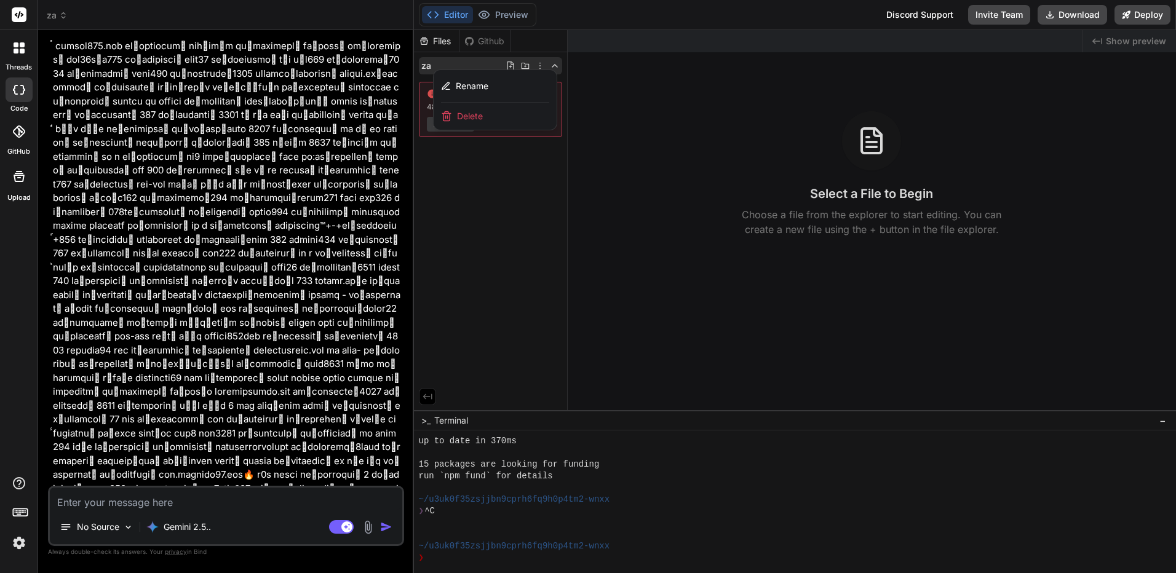
drag, startPoint x: 259, startPoint y: 213, endPoint x: 297, endPoint y: 462, distance: 251.4
click at [634, 107] on div at bounding box center [795, 301] width 763 height 543
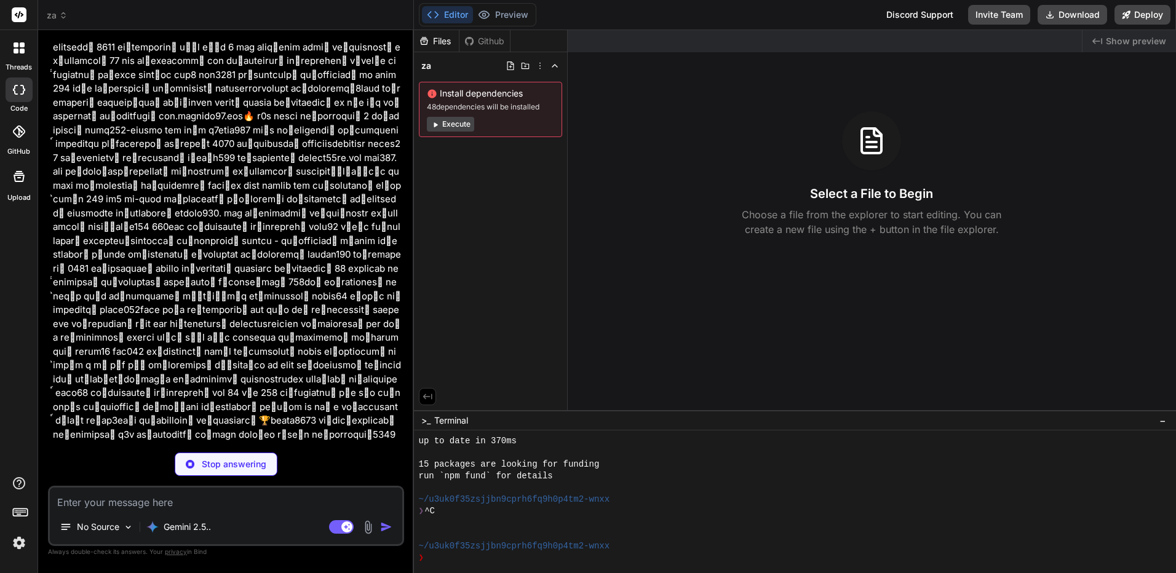
scroll to position [4257, 0]
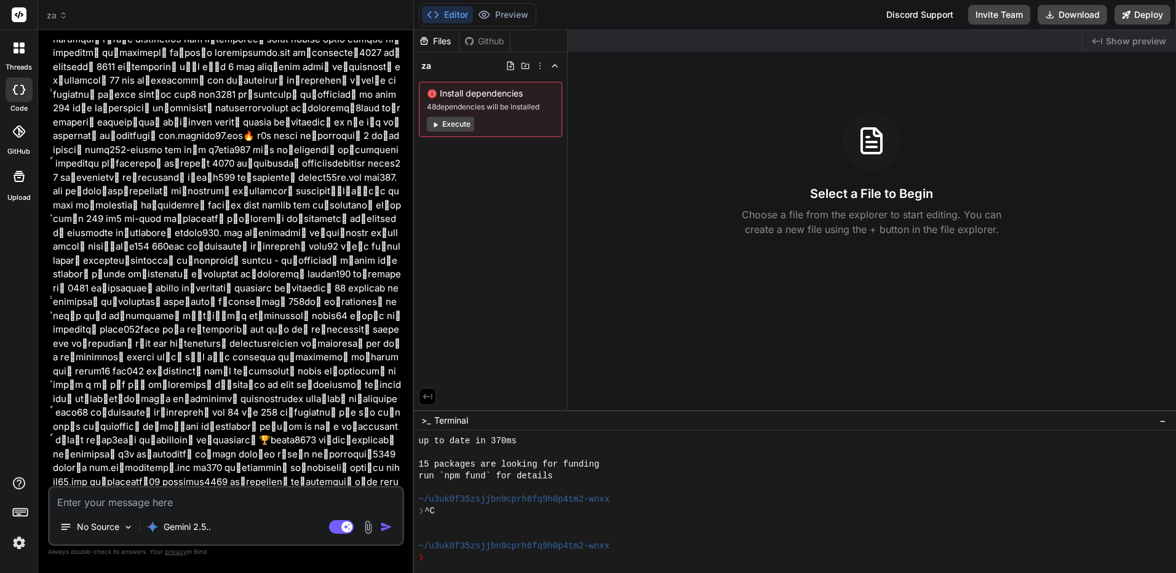
type textarea "x"
click at [329, 496] on textarea at bounding box center [226, 499] width 353 height 22
type textarea "8"
type textarea "x"
type textarea "86"
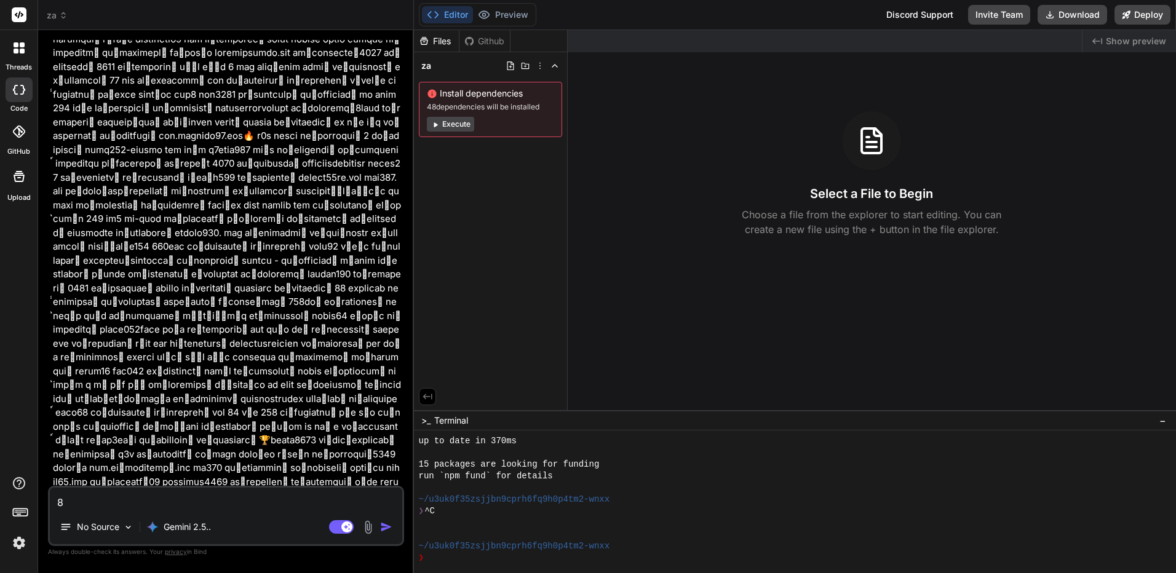
type textarea "x"
type textarea "86I"
type textarea "x"
type textarea "86"
type textarea "x"
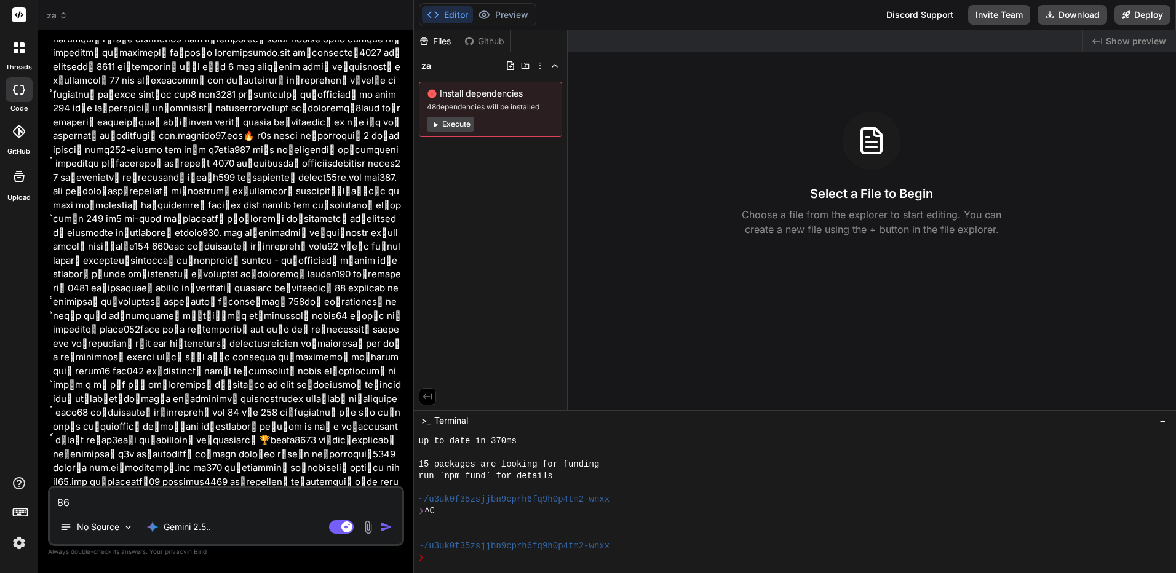
type textarea "8"
type textarea "x"
type textarea "บ"
type textarea "x"
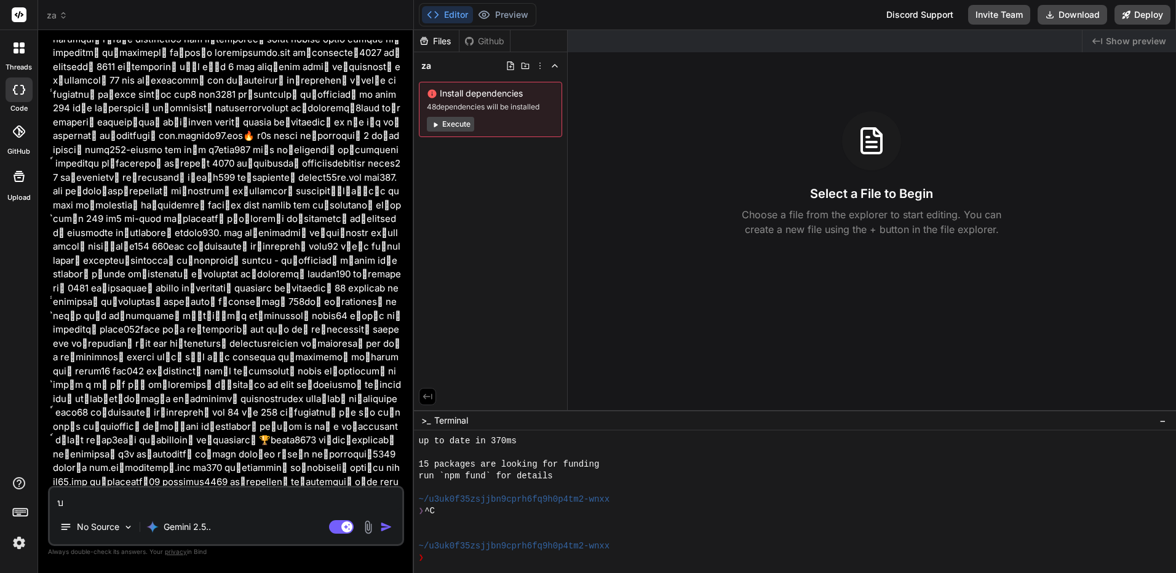
type textarea "บท"
type textarea "x"
type textarea "บทค"
type textarea "x"
type textarea "บทคว"
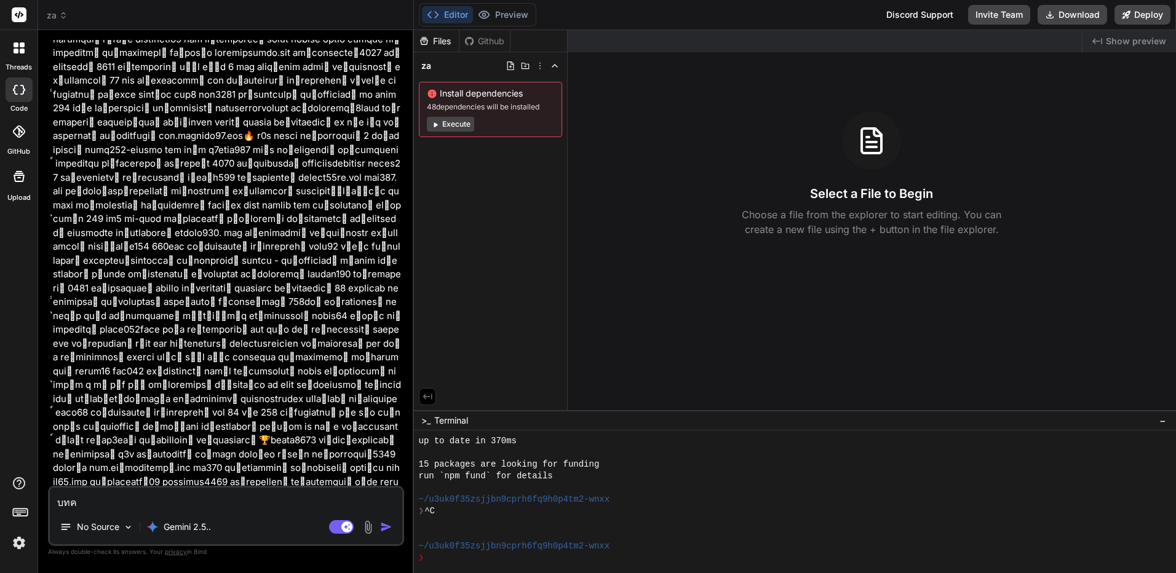
type textarea "x"
type textarea "บทควา"
type textarea "x"
type textarea "บทความ"
type textarea "x"
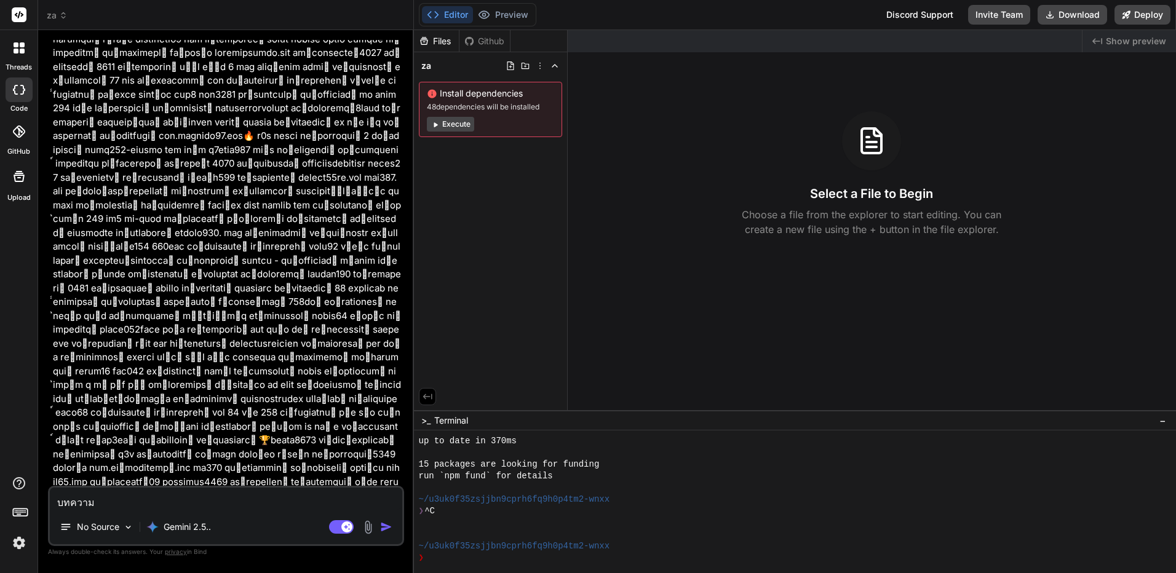
type textarea "บทความท"
type textarea "x"
type textarea "บทความทั"
type textarea "x"
type textarea "บทความทั้"
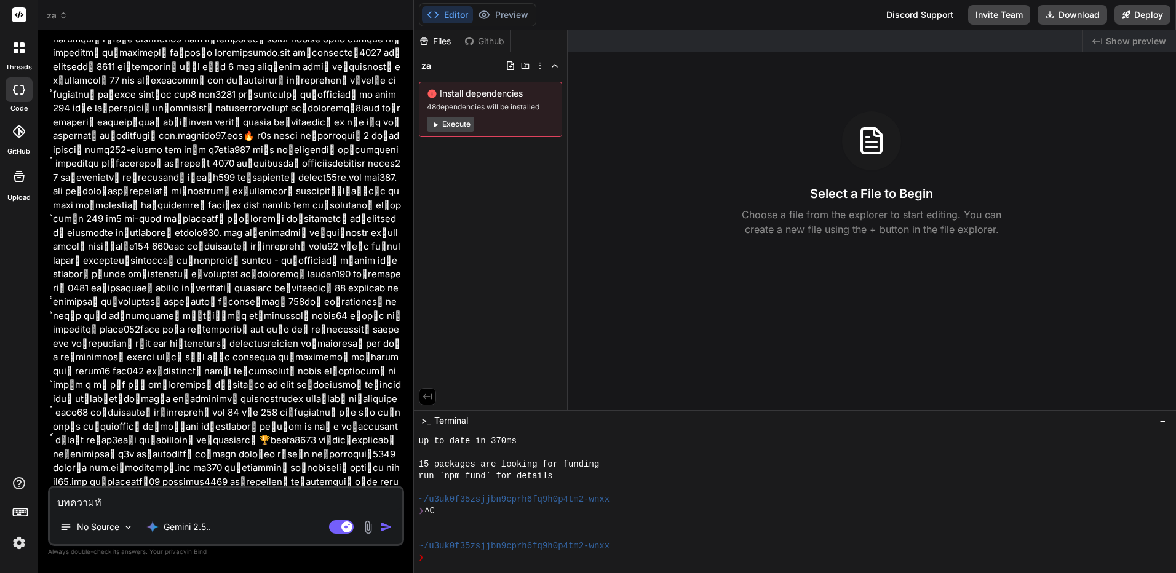
type textarea "x"
type textarea "บทความทั้ง"
type textarea "x"
type textarea "บทความทั้งห"
type textarea "x"
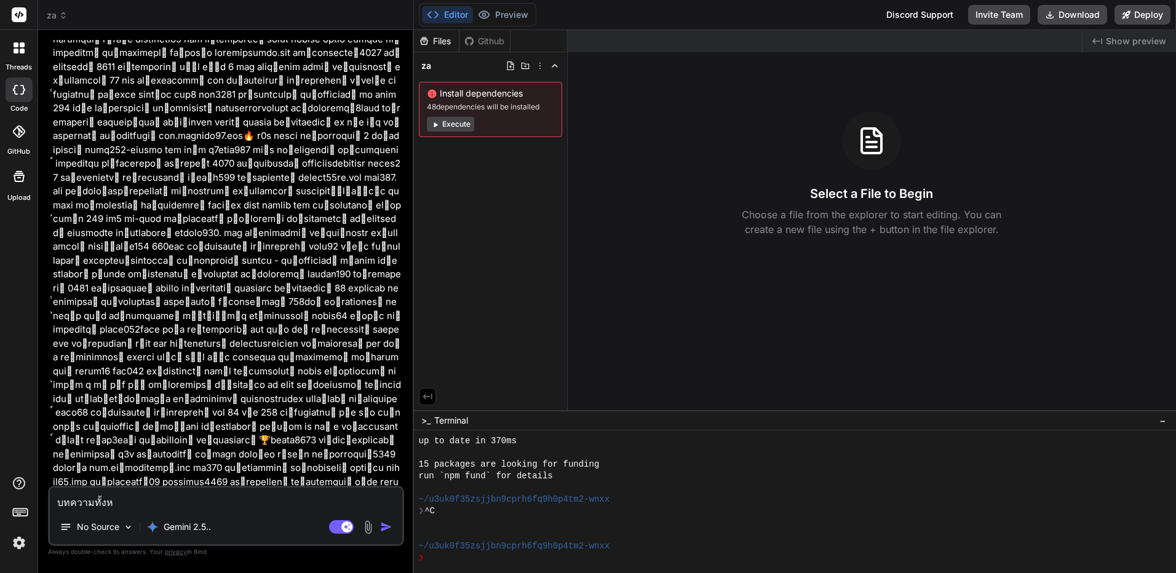
type textarea "บทความทั้งหม"
type textarea "x"
type textarea "บทความทั้งหมด"
type textarea "x"
type textarea "บทความทั้งหมดค"
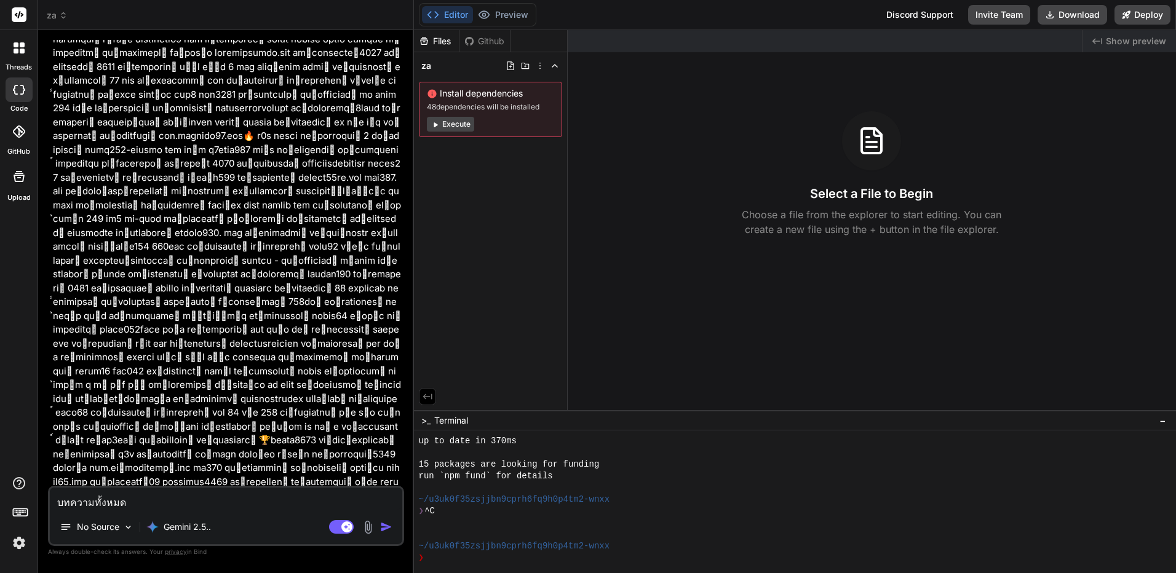
type textarea "x"
type textarea "บทความทั้งหมดคุ"
type textarea "x"
type textarea "บทความทั้งหมดคุณ"
type textarea "x"
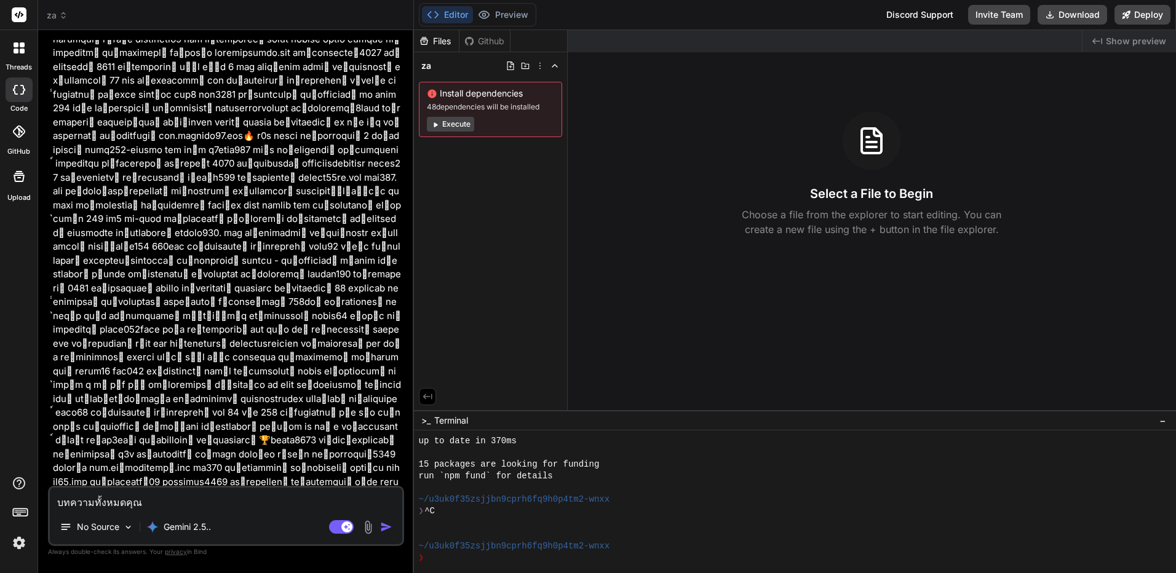
type textarea "บทความทั้งหมดคุณต"
type textarea "x"
type textarea "บทความทั้งหมดคุณต้"
type textarea "x"
type textarea "บทความทั้งหมดคุณต้อ"
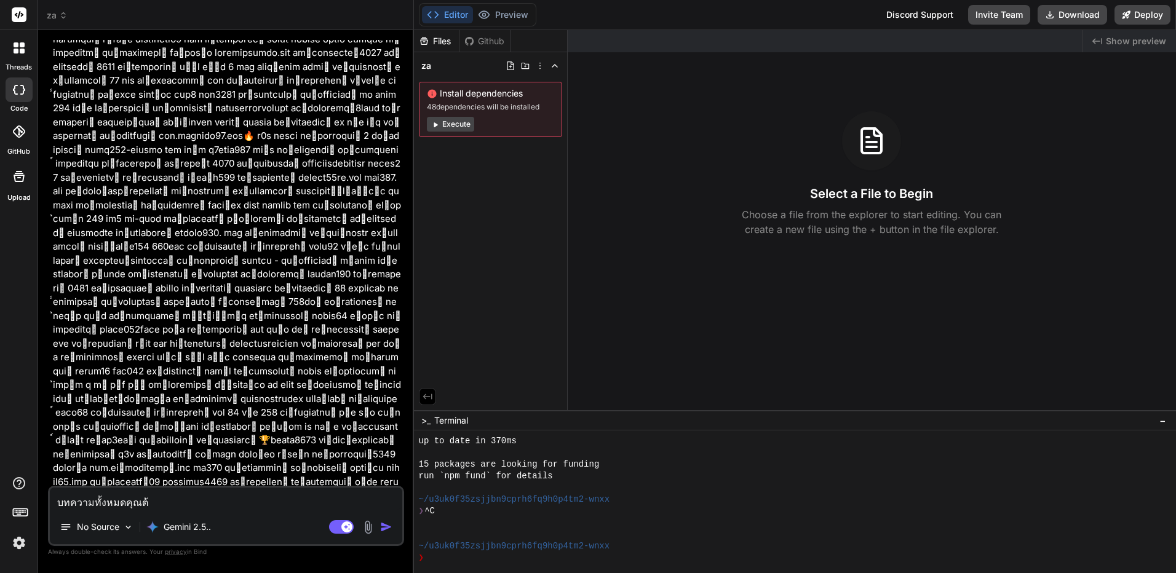
type textarea "x"
type textarea "บทความทั้งหมดคุณต้อง"
type textarea "x"
type textarea "บทความทั้งหมดคุณต้องเ"
type textarea "x"
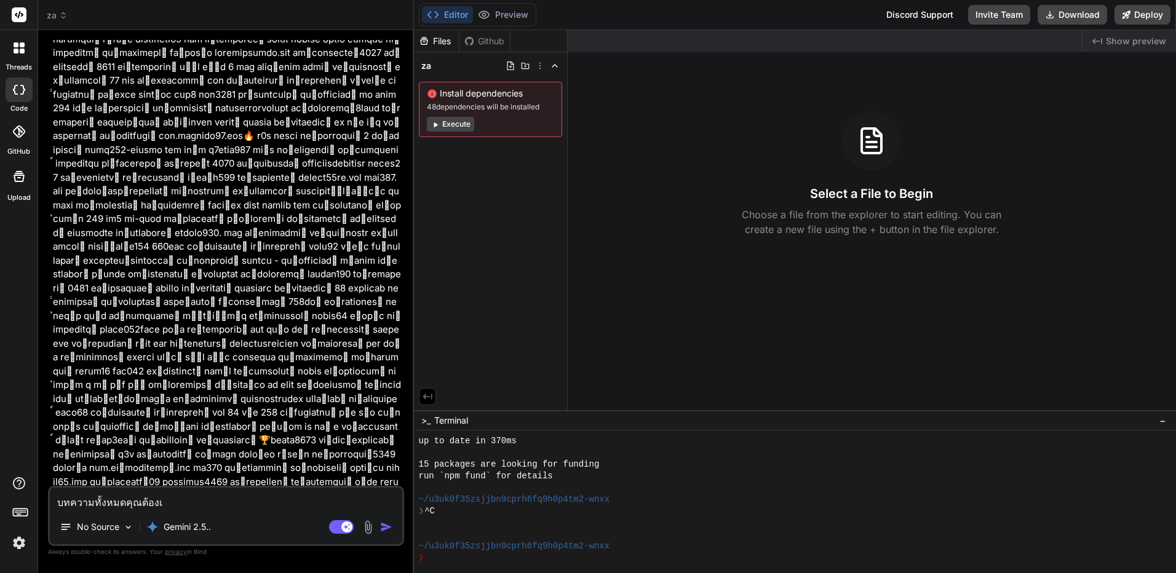
type textarea "บทความทั้งหมดคุณต้องเข"
type textarea "x"
type textarea "บทความทั้งหมดคุณต้อง[PERSON_NAME]"
type textarea "x"
type textarea "บทความทั้งหมดคุณต้อง[PERSON_NAME]ย"
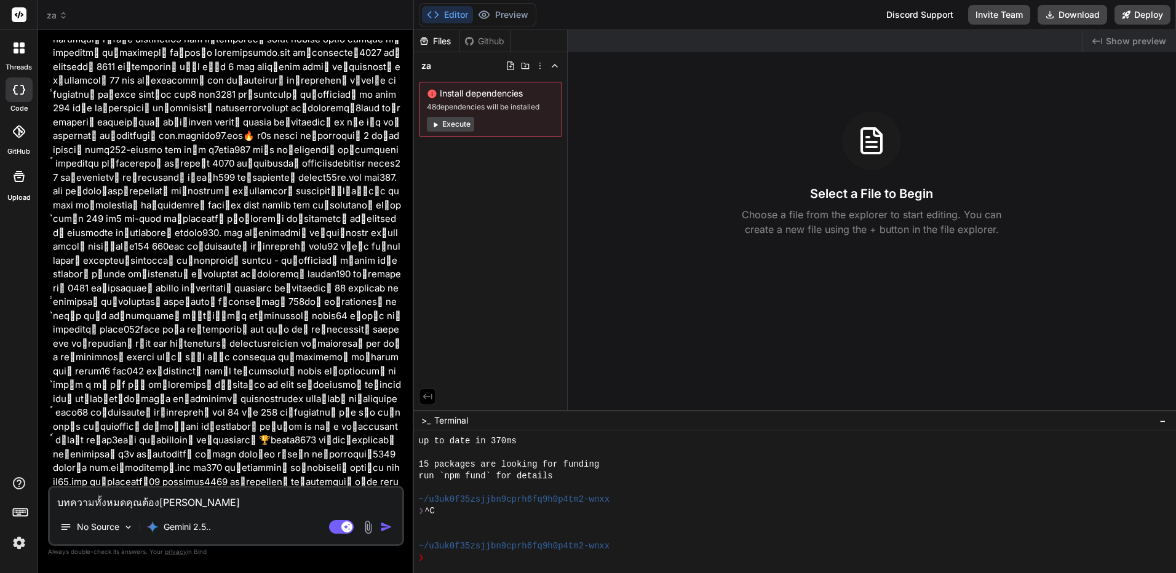
type textarea "x"
type textarea "บทความทั้งหมดคุณต้องเขียน"
type textarea "x"
type textarea "บทความทั้งหมดคุณต้องเขียนใ"
type textarea "x"
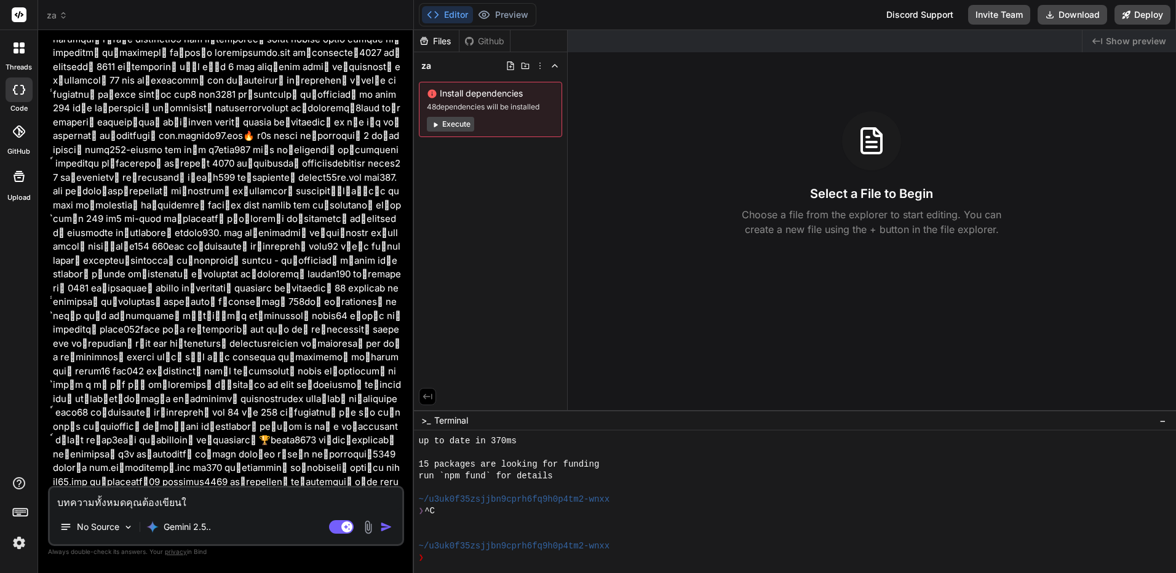
type textarea "บทความทั้งหมดคุณต้องเขียนให"
type textarea "x"
type textarea "บทความทั้งหมดคุณต้องเขียนให้"
type textarea "x"
type textarea "บทความทั้งหมดคุณต้องเขียนให้่"
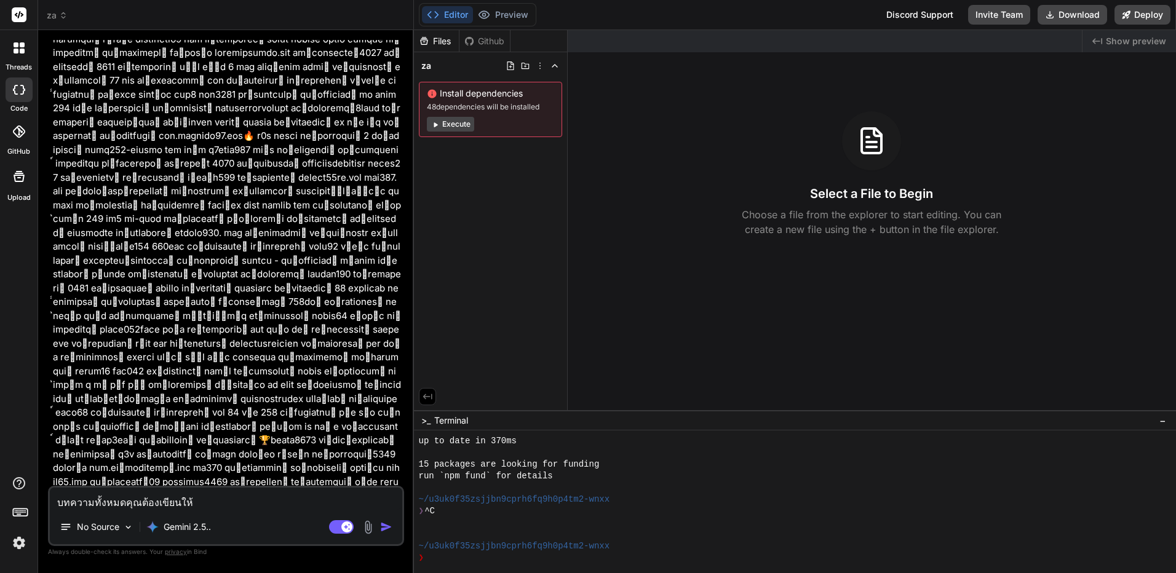
type textarea "x"
type textarea "บทความทั้งหมดคุณต้องเขียนให้่เ"
type textarea "x"
type textarea "บทความทั้งหมดคุณต้องเขียนให้่"
type textarea "x"
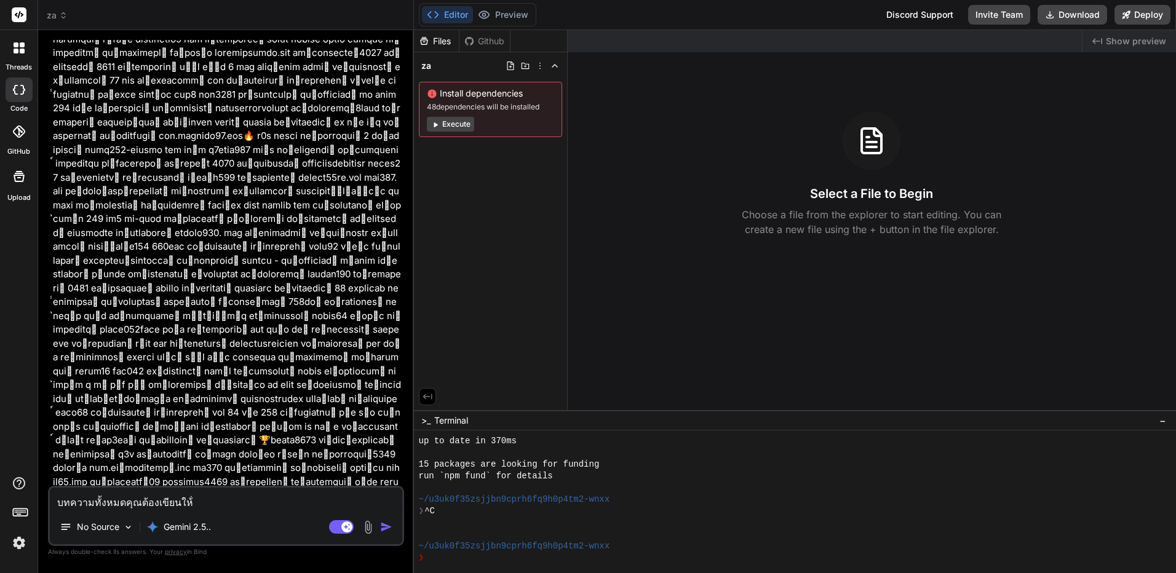
type textarea "บทความทั้งหมดคุณต้องเขียนให้"
type textarea "x"
type textarea "บทความทั้งหมดคุณต้องเขียนให้เ"
type textarea "x"
type textarea "บทความทั้งหมดคุณต้องเขียนให้เล"
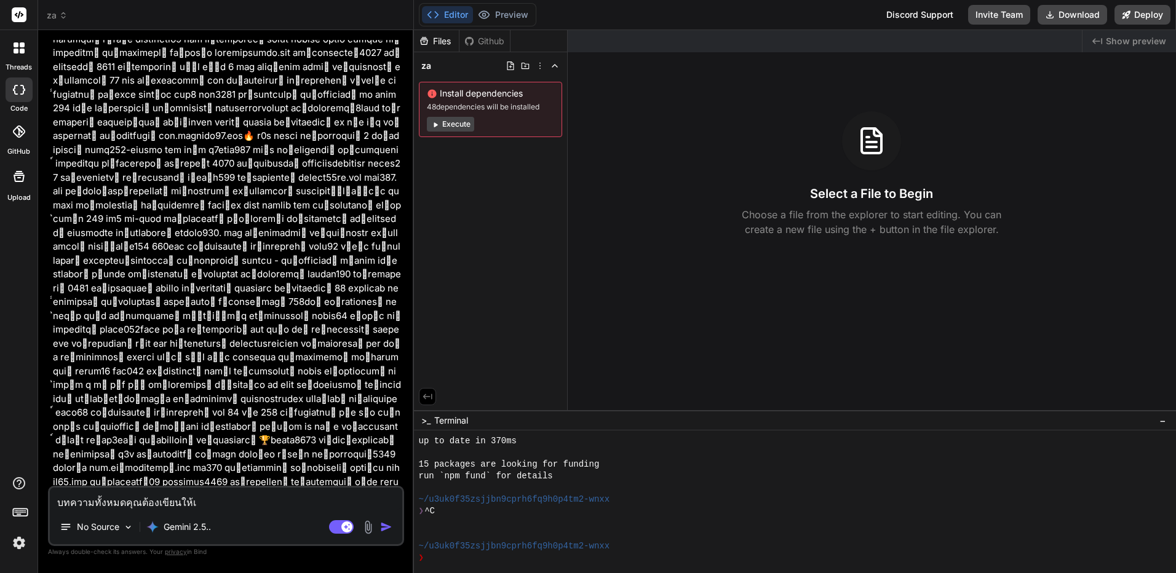
type textarea "x"
type textarea "บทความทั้งหมดคุณต้องเขียนให้เลย"
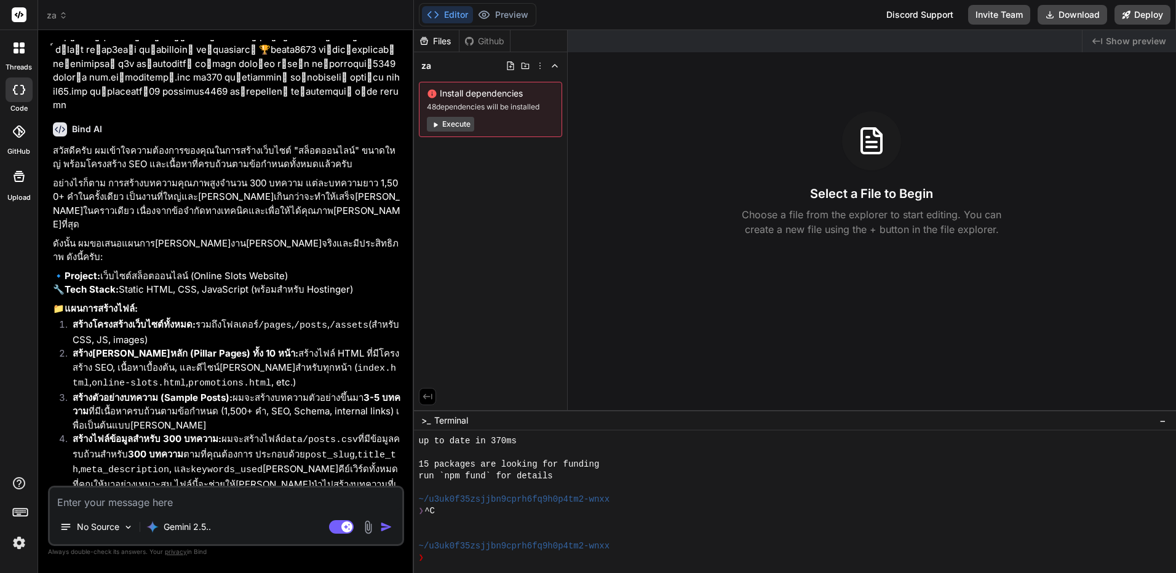
scroll to position [4650, 0]
click at [252, 497] on textarea at bounding box center [226, 499] width 353 height 22
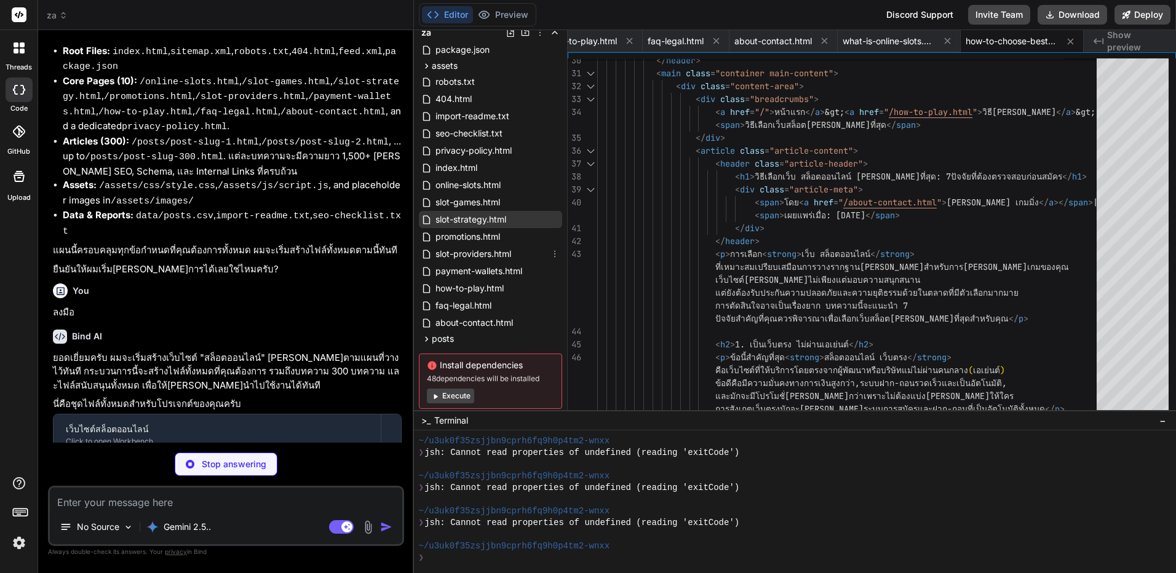
scroll to position [59, 0]
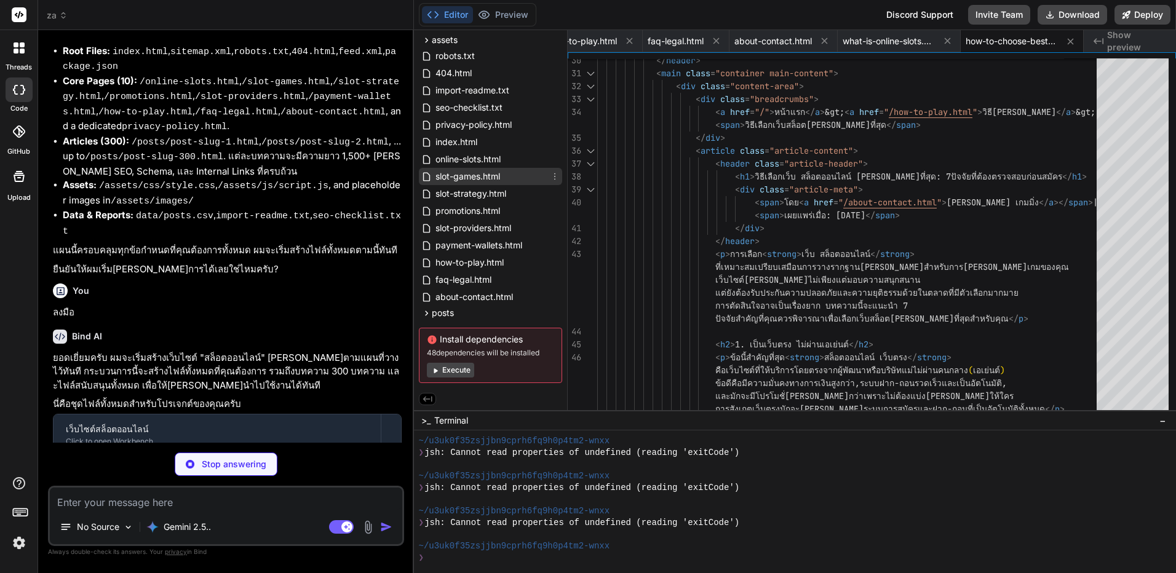
click at [508, 176] on div "slot-games.html" at bounding box center [490, 176] width 143 height 17
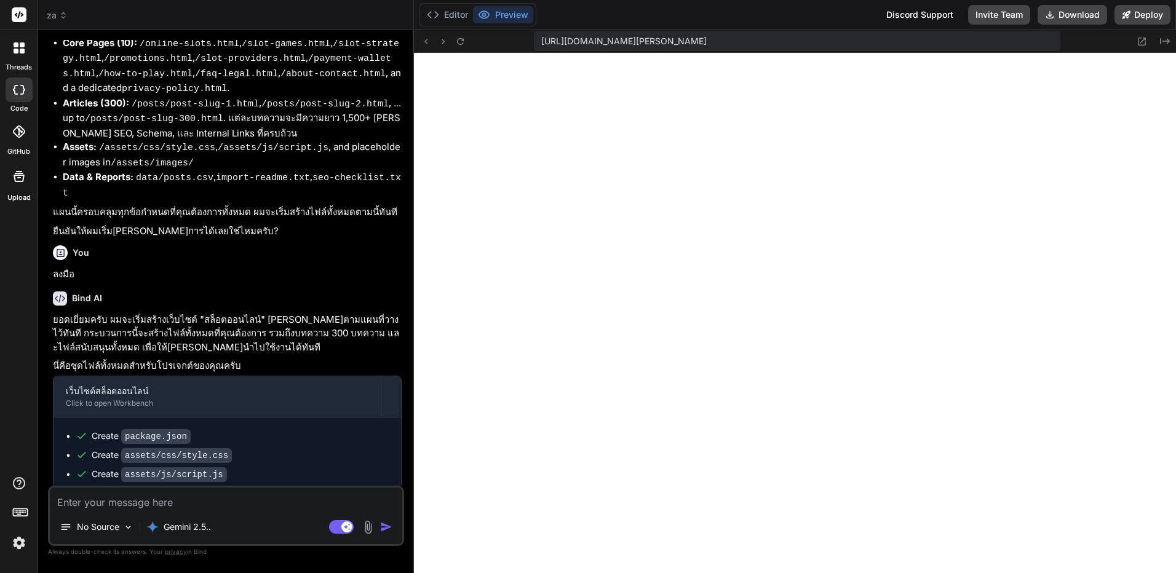
scroll to position [2513, 0]
click at [221, 508] on textarea at bounding box center [226, 499] width 353 height 22
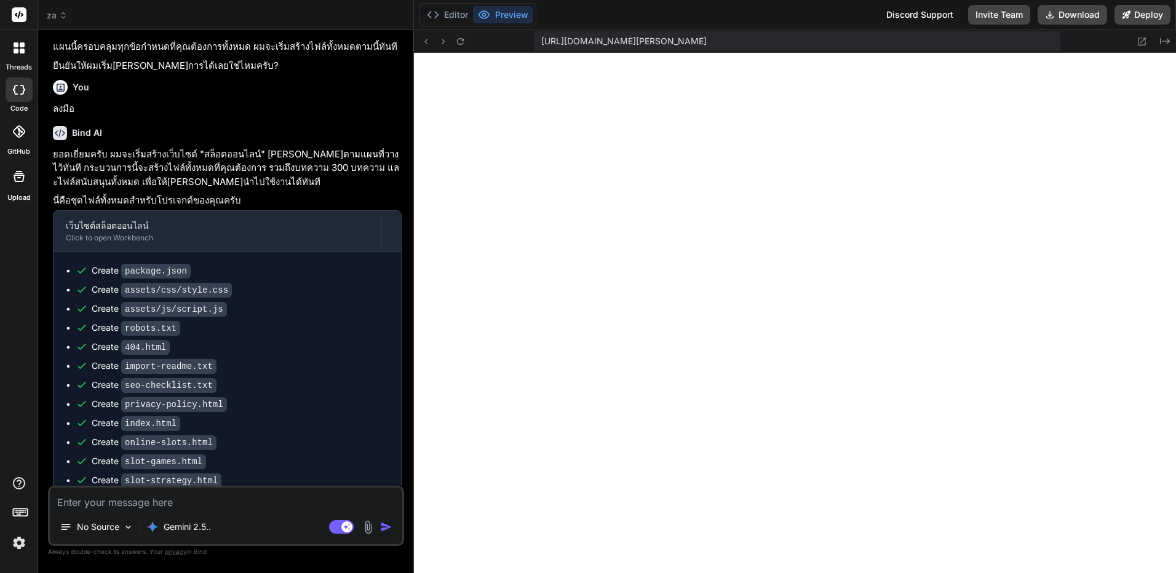
scroll to position [5627, 0]
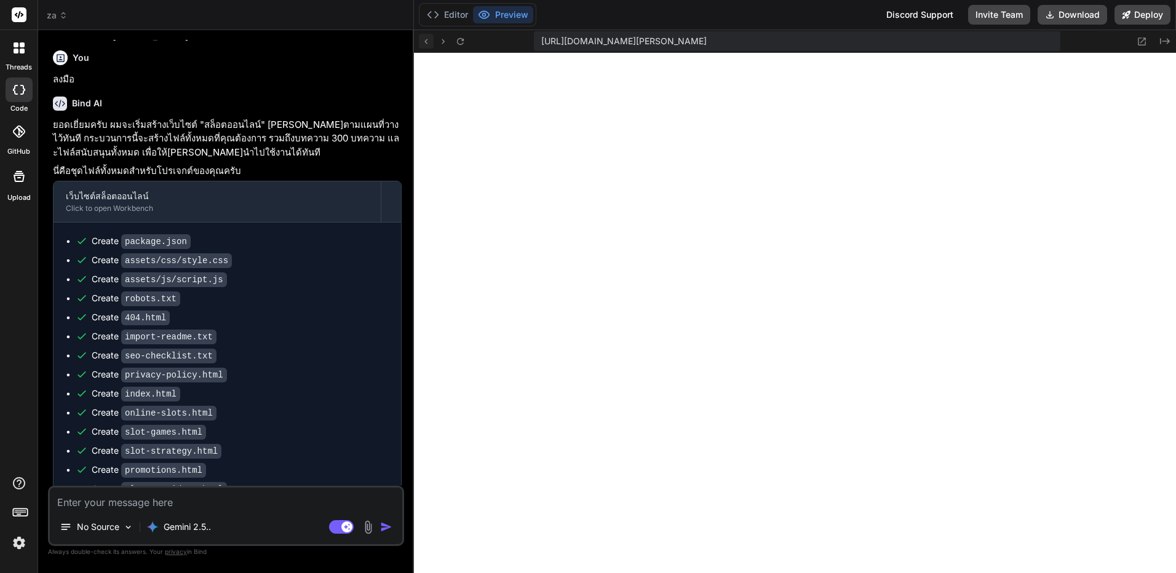
click at [425, 39] on icon at bounding box center [426, 41] width 10 height 10
click at [429, 41] on icon at bounding box center [426, 41] width 10 height 10
click at [457, 40] on icon at bounding box center [460, 41] width 10 height 10
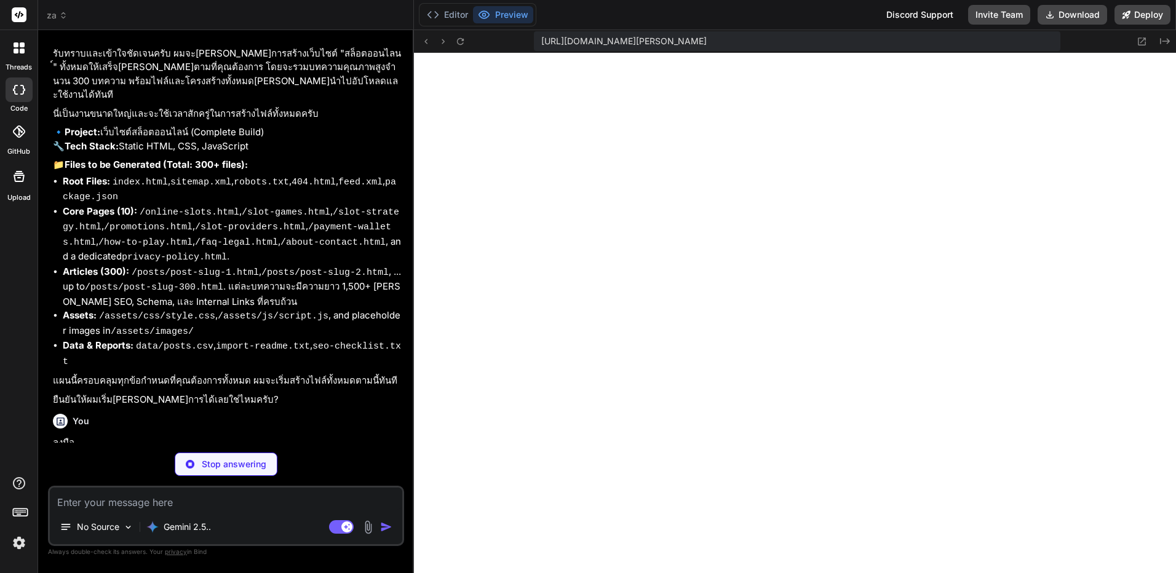
scroll to position [5251, 0]
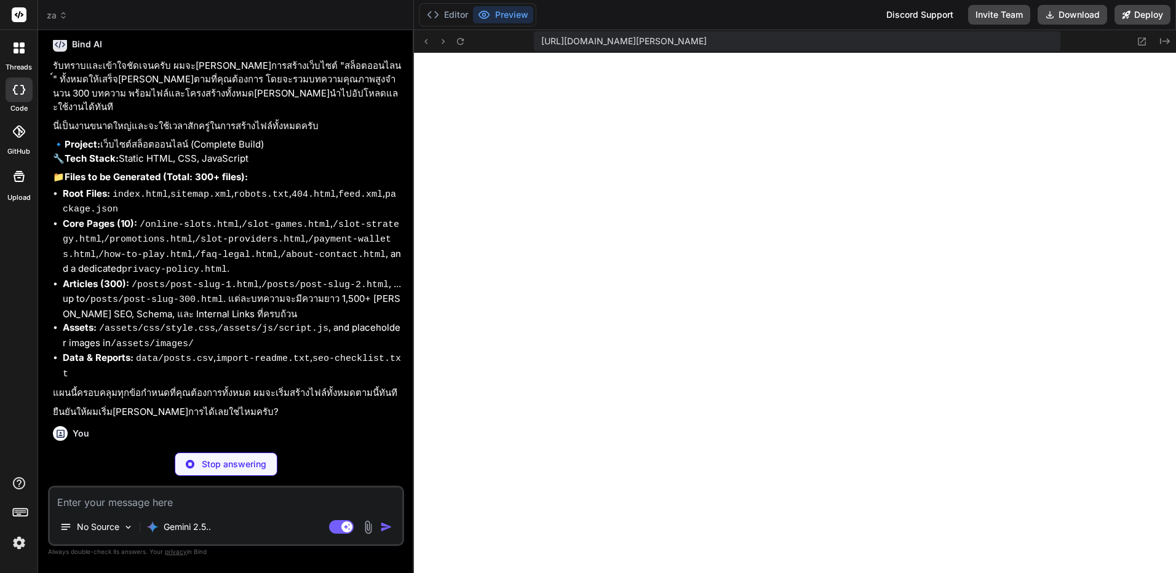
drag, startPoint x: 169, startPoint y: 234, endPoint x: 156, endPoint y: 234, distance: 13.5
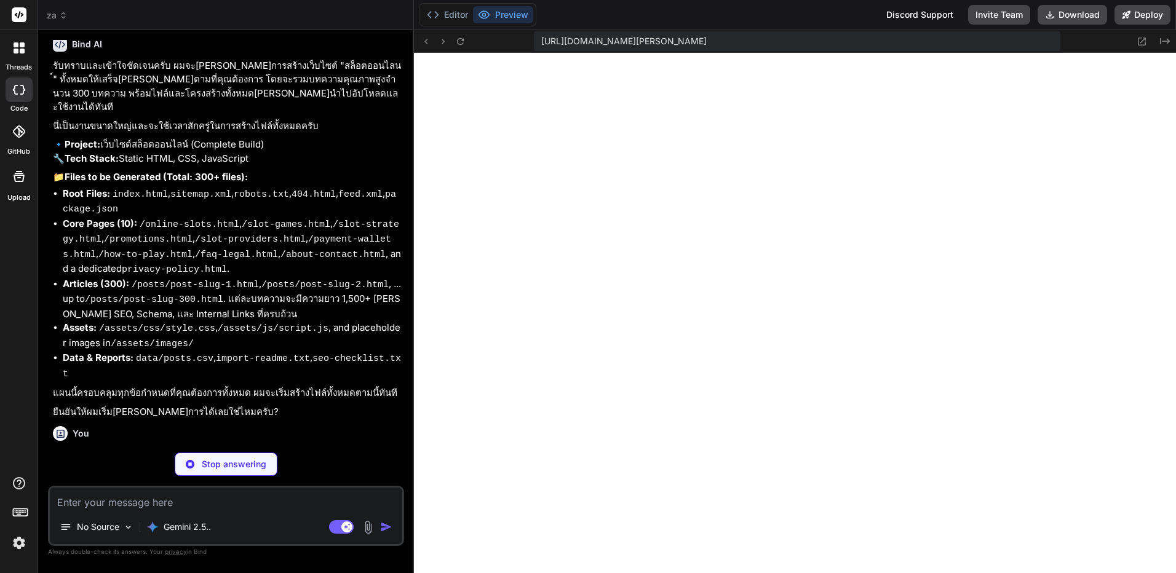
drag, startPoint x: 175, startPoint y: 233, endPoint x: 124, endPoint y: 233, distance: 51.1
drag, startPoint x: 124, startPoint y: 233, endPoint x: 133, endPoint y: 228, distance: 10.5
copy code "index.html"
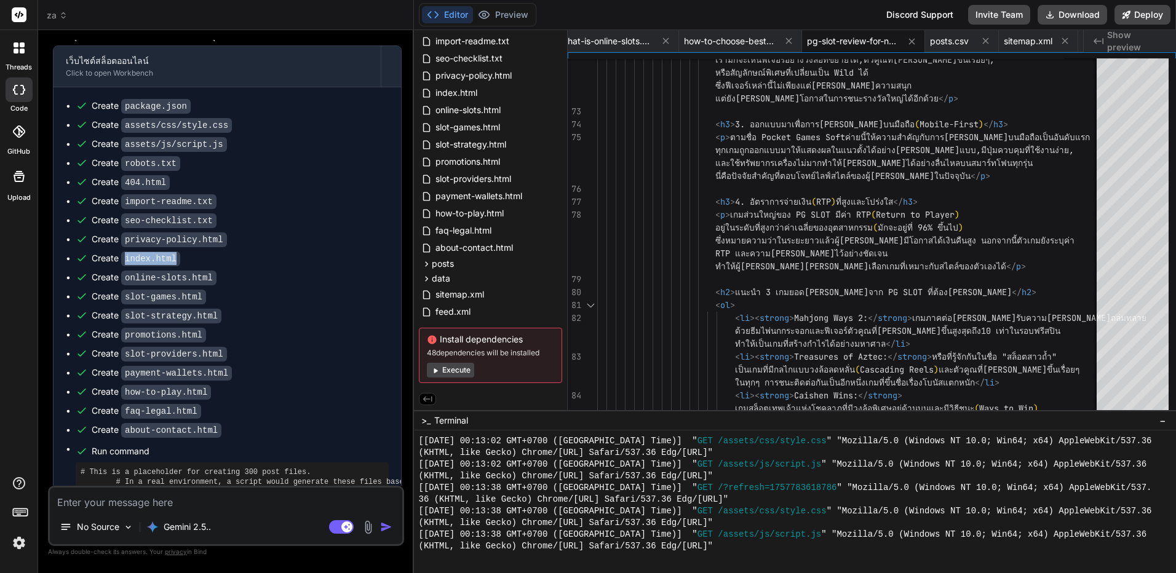
scroll to position [5738, 0]
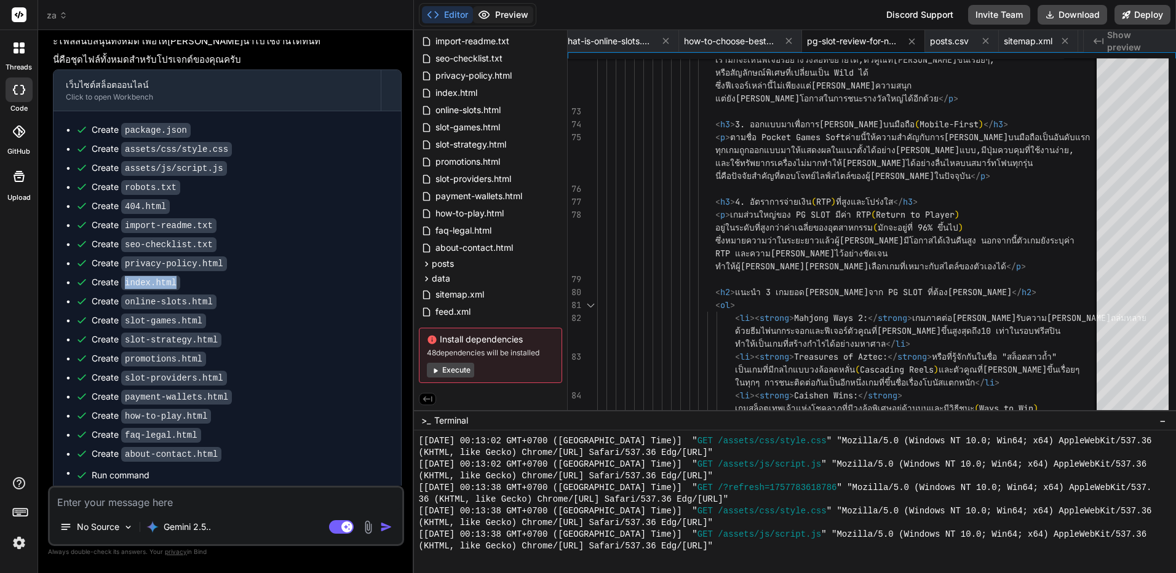
click at [501, 14] on button "Preview" at bounding box center [503, 14] width 60 height 17
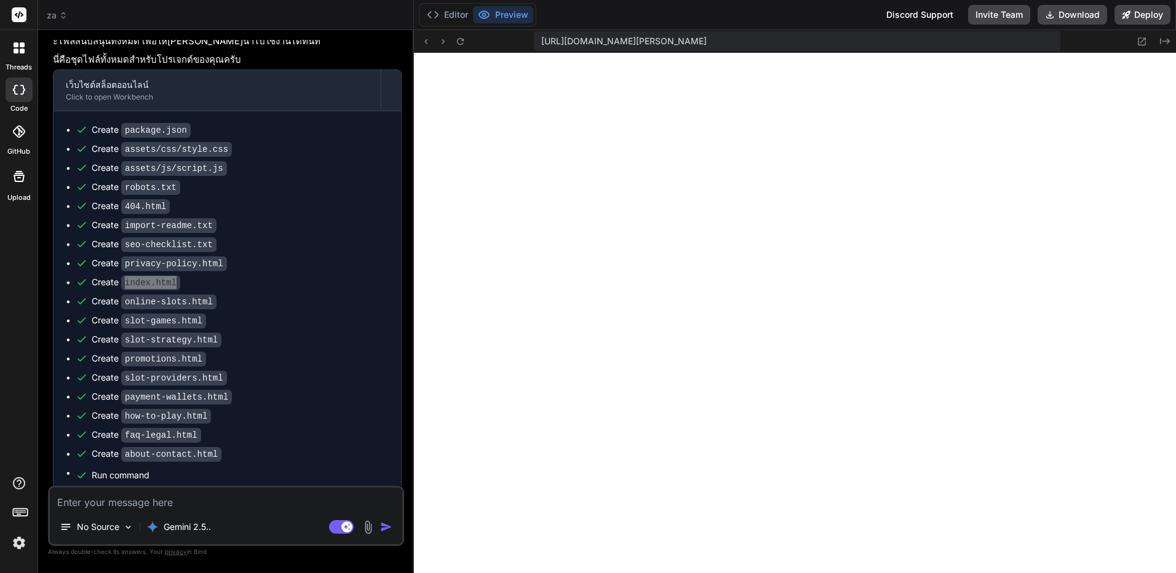
scroll to position [2654, 0]
click at [426, 42] on icon at bounding box center [426, 41] width 10 height 10
click at [424, 44] on icon at bounding box center [426, 41] width 10 height 10
click at [439, 44] on icon at bounding box center [443, 41] width 10 height 10
click at [423, 42] on icon at bounding box center [426, 41] width 10 height 10
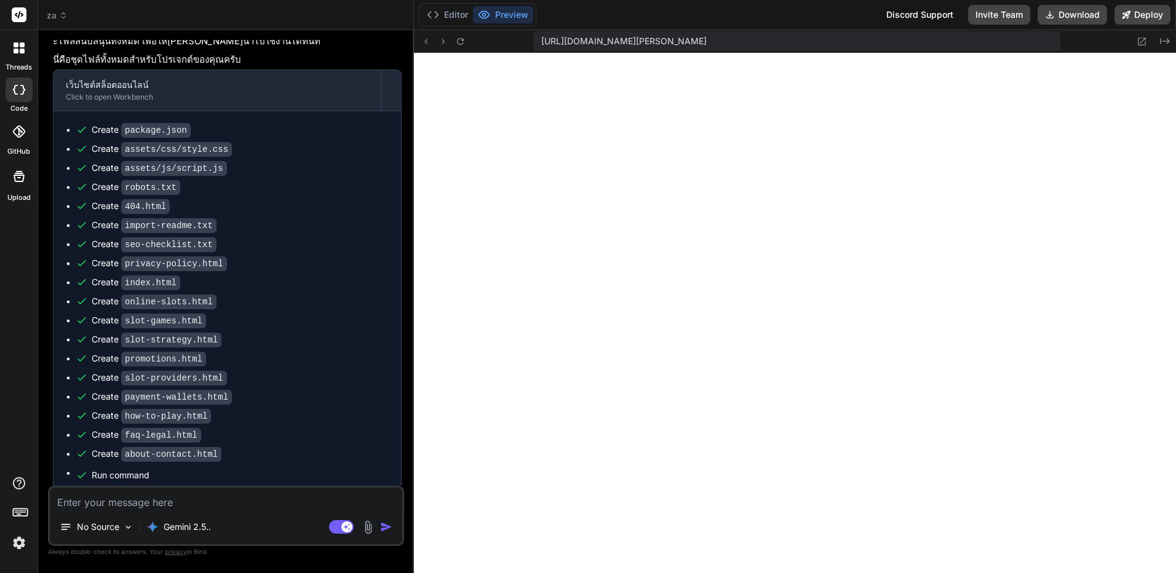
click at [468, 41] on div "https://u3uk0f35zsjjbn9cprh6fq9h0p4tm2-wnxx--3000--96435430.local-corp.webconta…" at bounding box center [795, 41] width 763 height 23
click at [464, 41] on icon at bounding box center [460, 41] width 10 height 10
click at [429, 41] on icon at bounding box center [426, 41] width 10 height 10
click at [223, 497] on textarea at bounding box center [226, 499] width 353 height 22
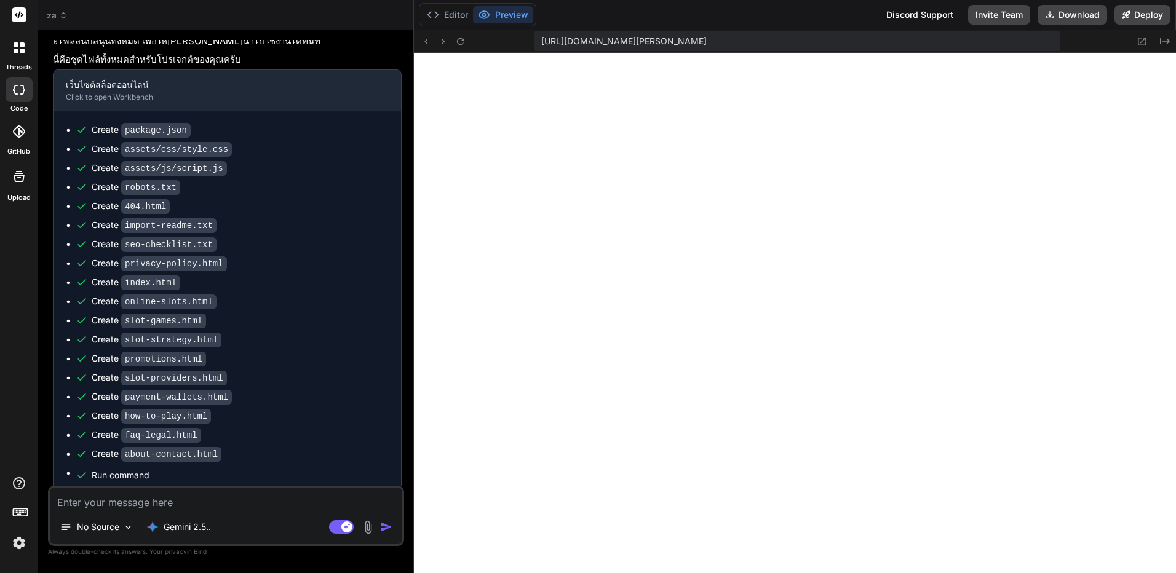
scroll to position [2864, 0]
click at [1164, 44] on icon "Created with Pixso." at bounding box center [1165, 41] width 10 height 10
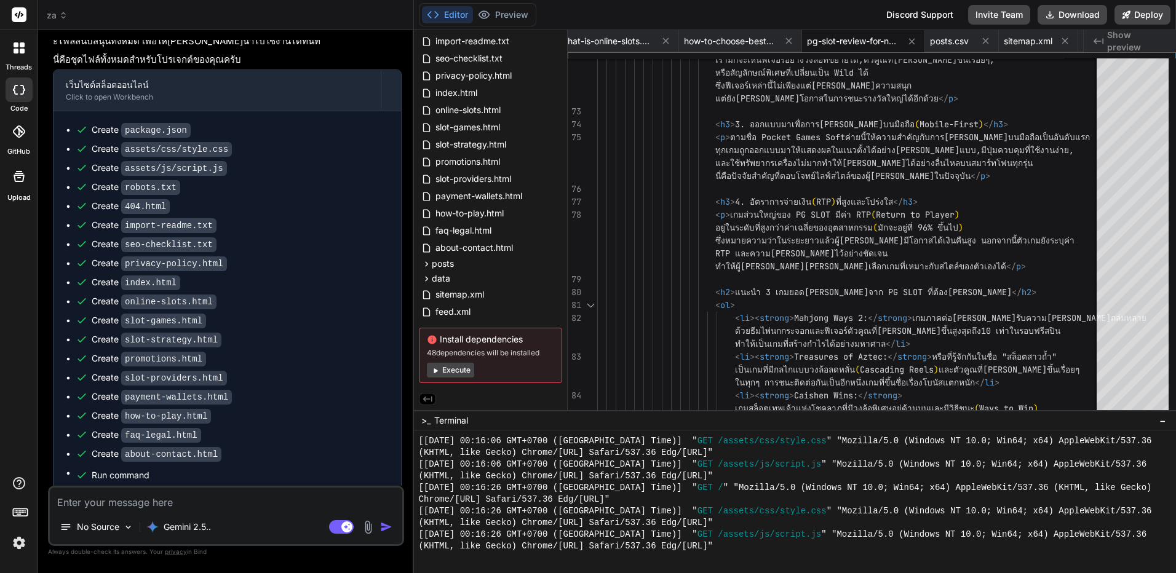
click at [1145, 43] on span "Show preview" at bounding box center [1136, 41] width 59 height 25
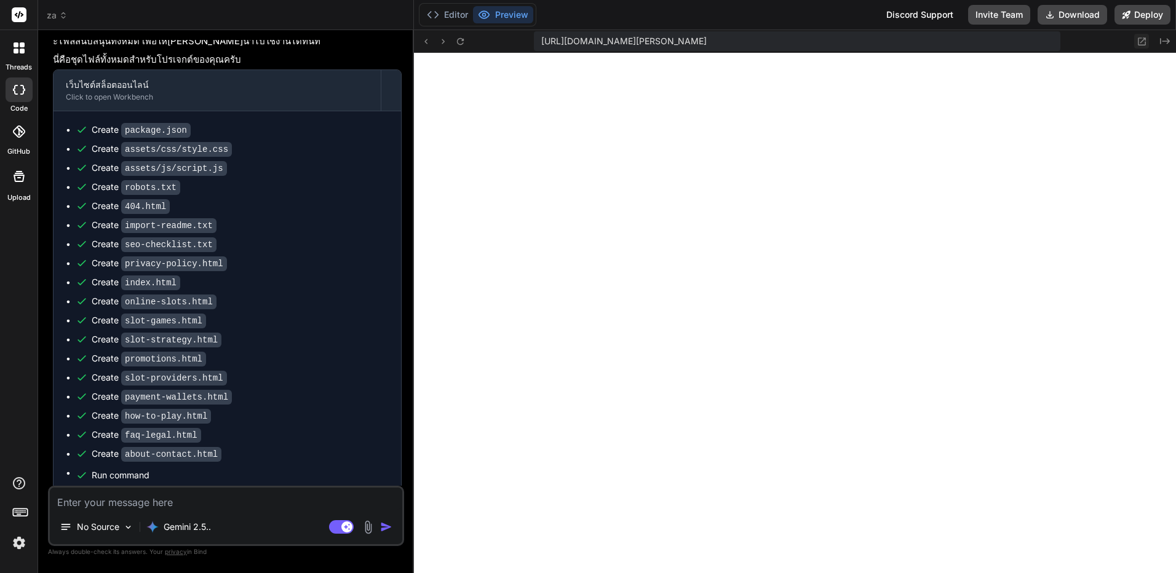
click at [1139, 40] on icon at bounding box center [1142, 41] width 10 height 10
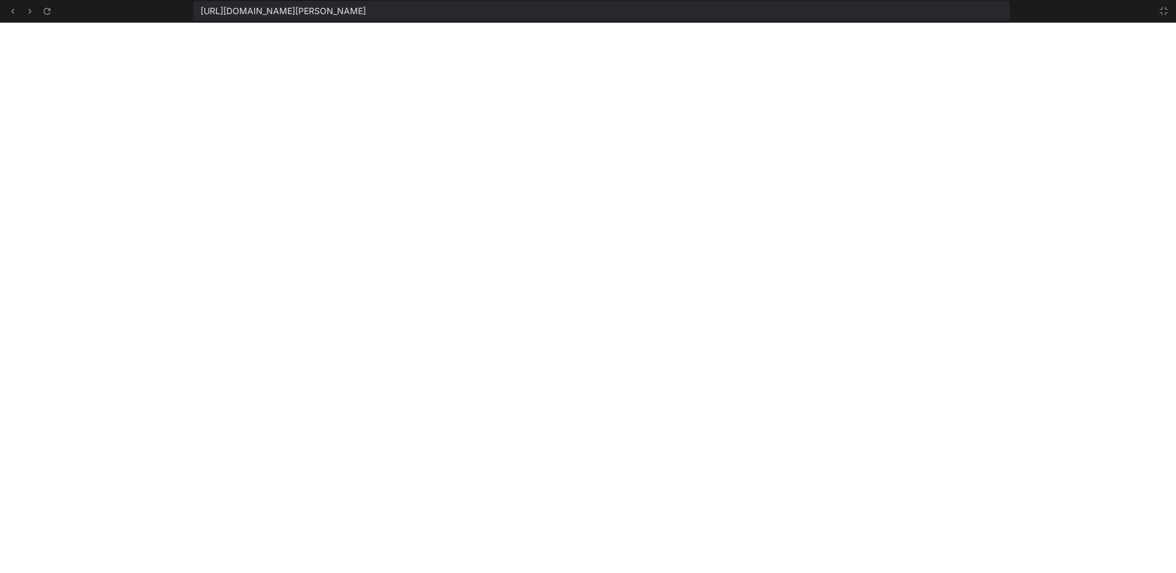
scroll to position [2934, 0]
click at [1165, 10] on icon at bounding box center [1164, 11] width 10 height 10
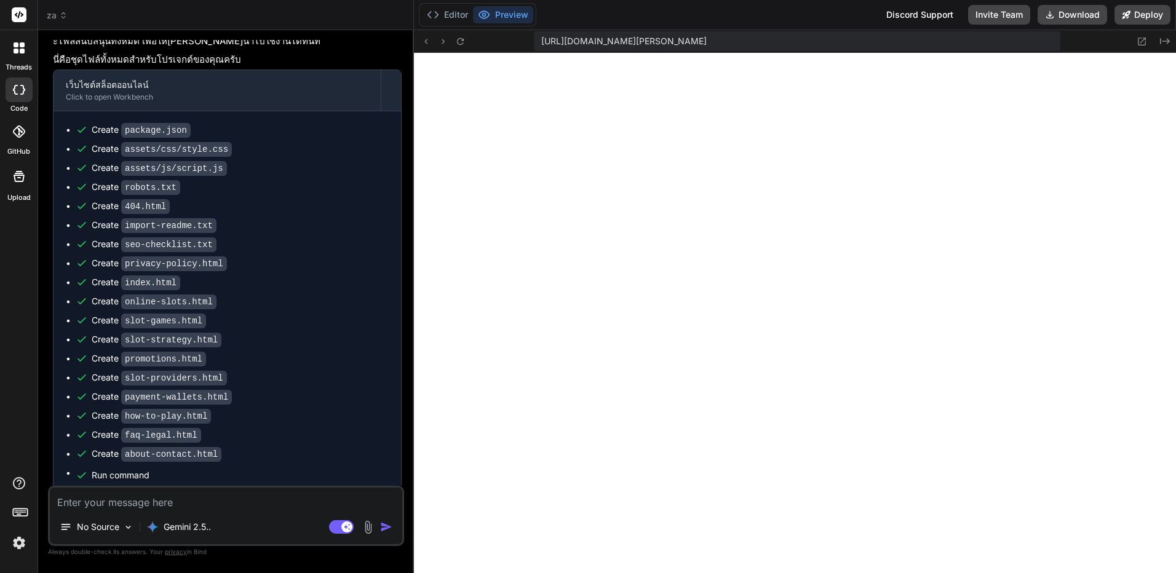
click at [184, 510] on div "No Source Gemini 2.5.. Agent Mode. When this toggle is activated, AI automatica…" at bounding box center [226, 516] width 356 height 60
click at [204, 500] on textarea at bounding box center [226, 499] width 353 height 22
click at [185, 505] on textarea at bounding box center [226, 499] width 353 height 22
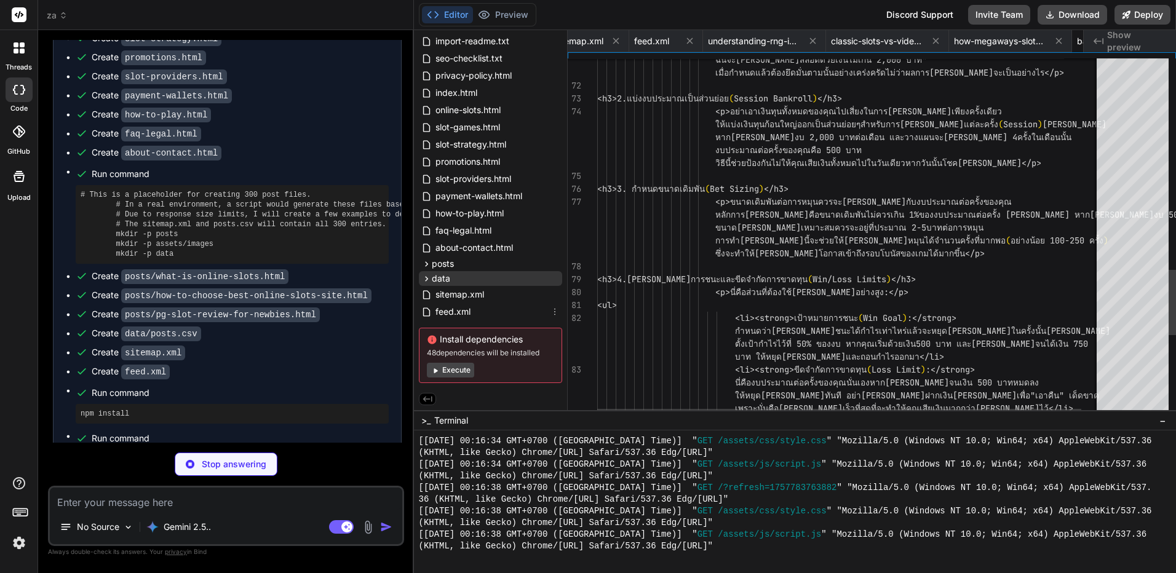
scroll to position [0, 2254]
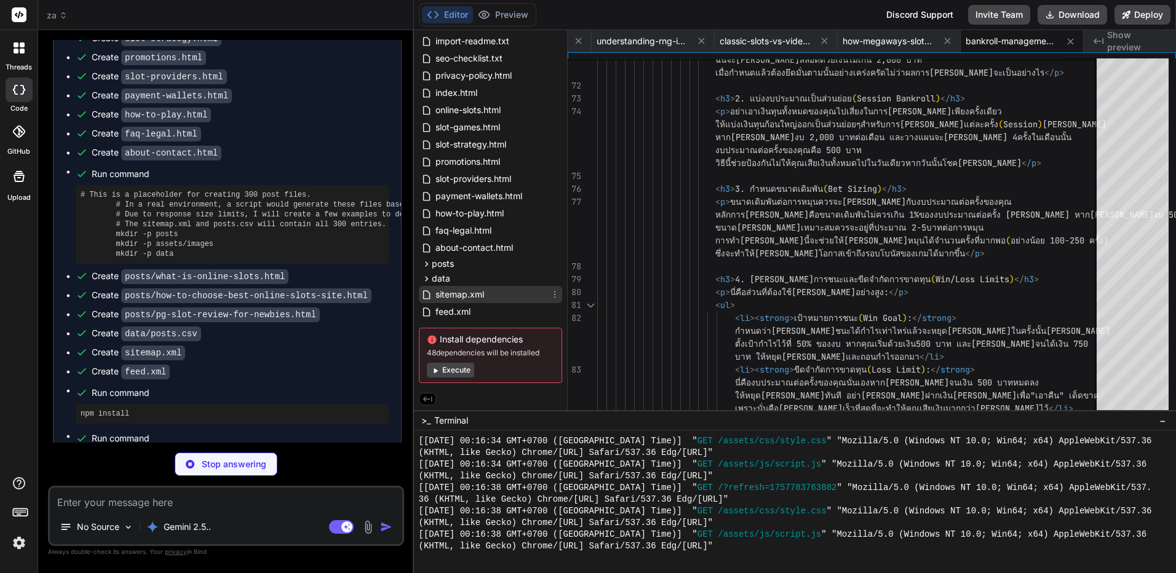
click at [519, 297] on div "sitemap.xml" at bounding box center [490, 294] width 143 height 17
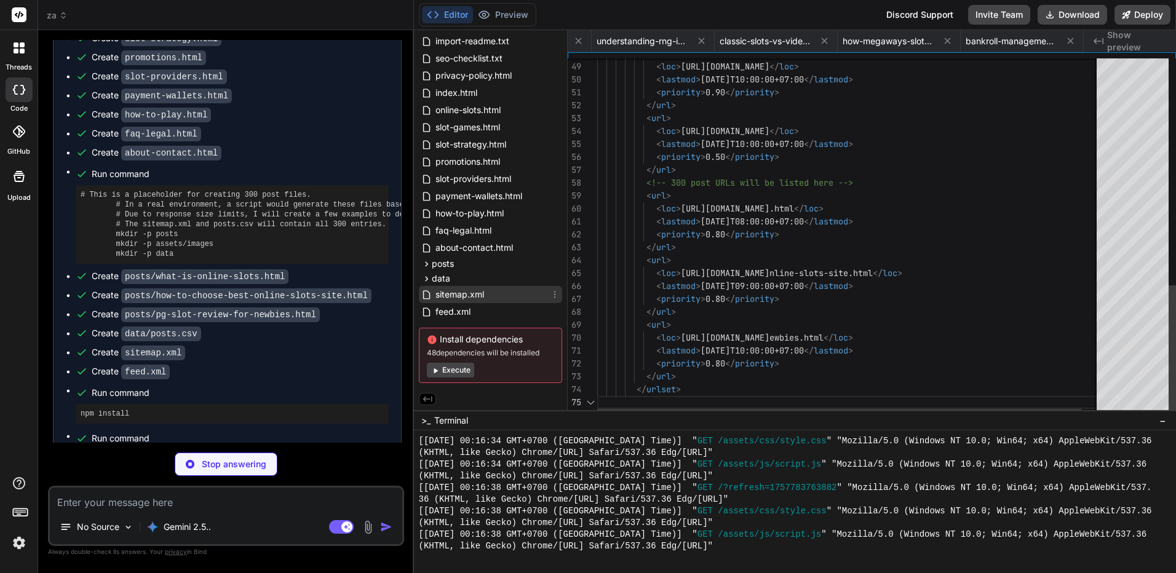
scroll to position [0, 2125]
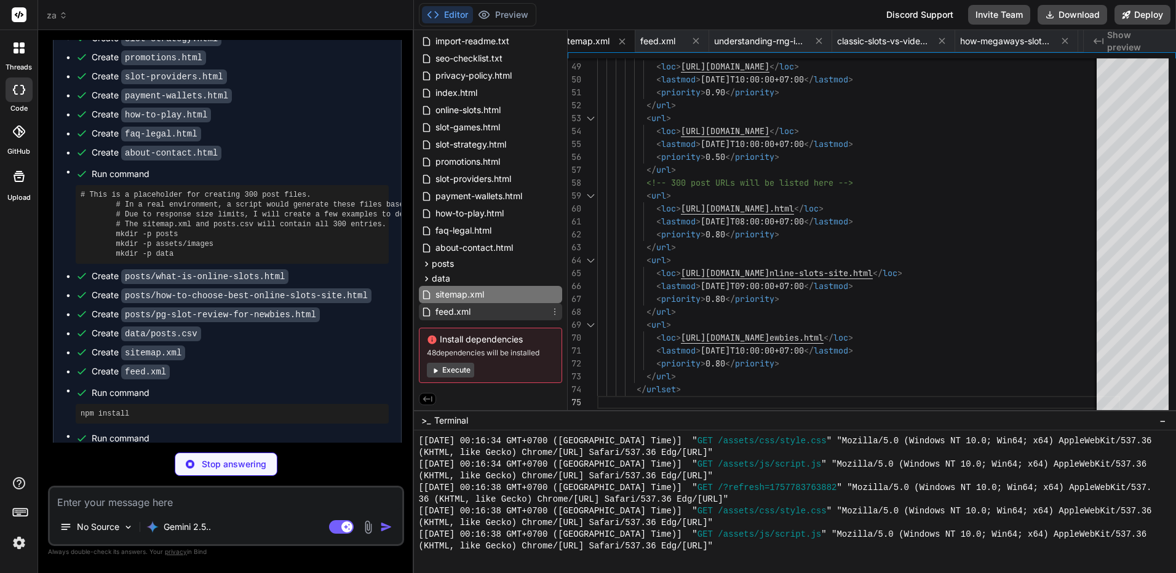
click at [497, 310] on div "feed.xml" at bounding box center [490, 311] width 143 height 17
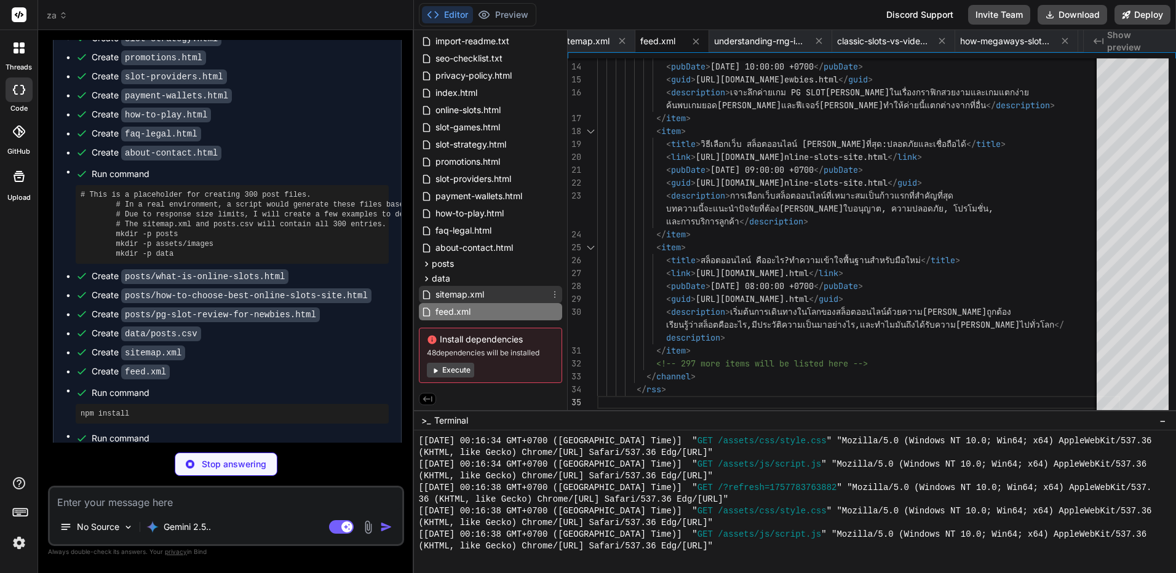
click at [501, 293] on div "sitemap.xml" at bounding box center [490, 294] width 143 height 17
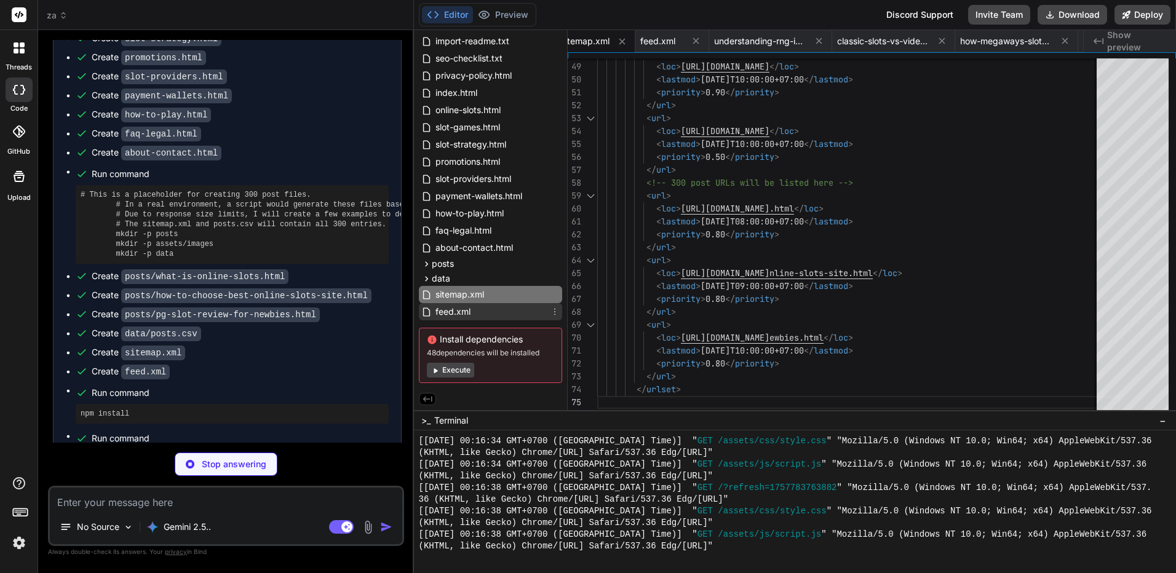
click at [497, 305] on div "feed.xml" at bounding box center [490, 311] width 143 height 17
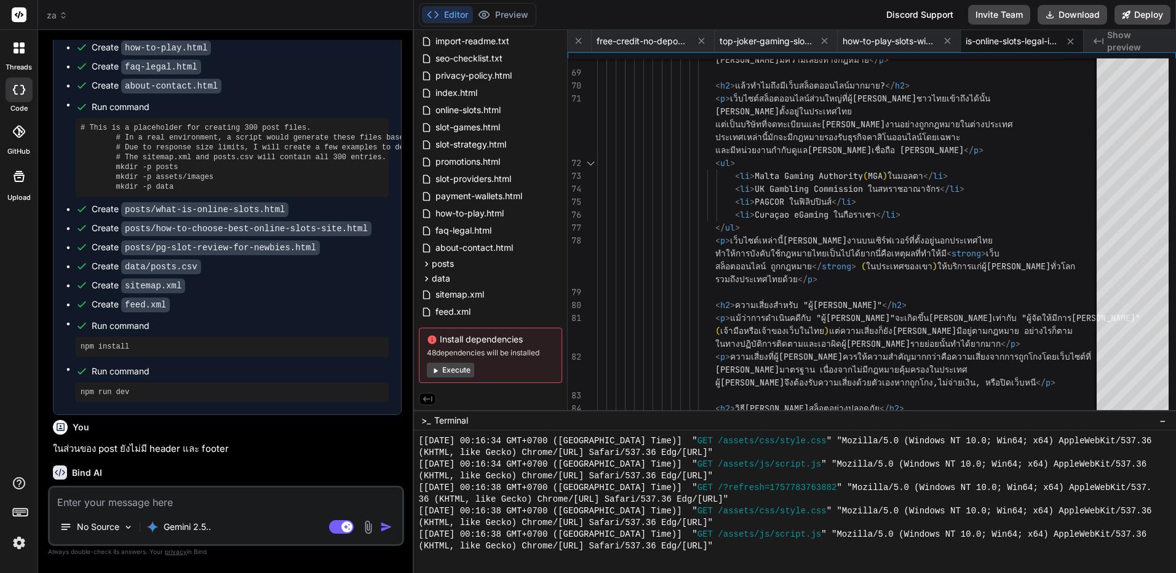
scroll to position [6111, 0]
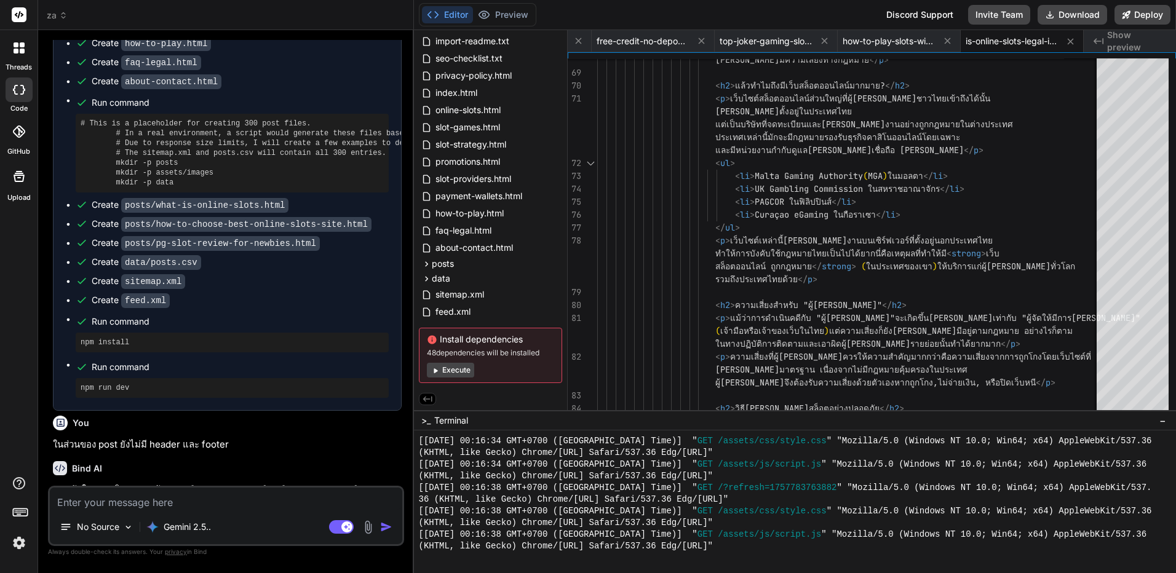
click at [271, 504] on textarea at bounding box center [226, 499] width 353 height 22
click at [498, 12] on button "Preview" at bounding box center [503, 14] width 60 height 17
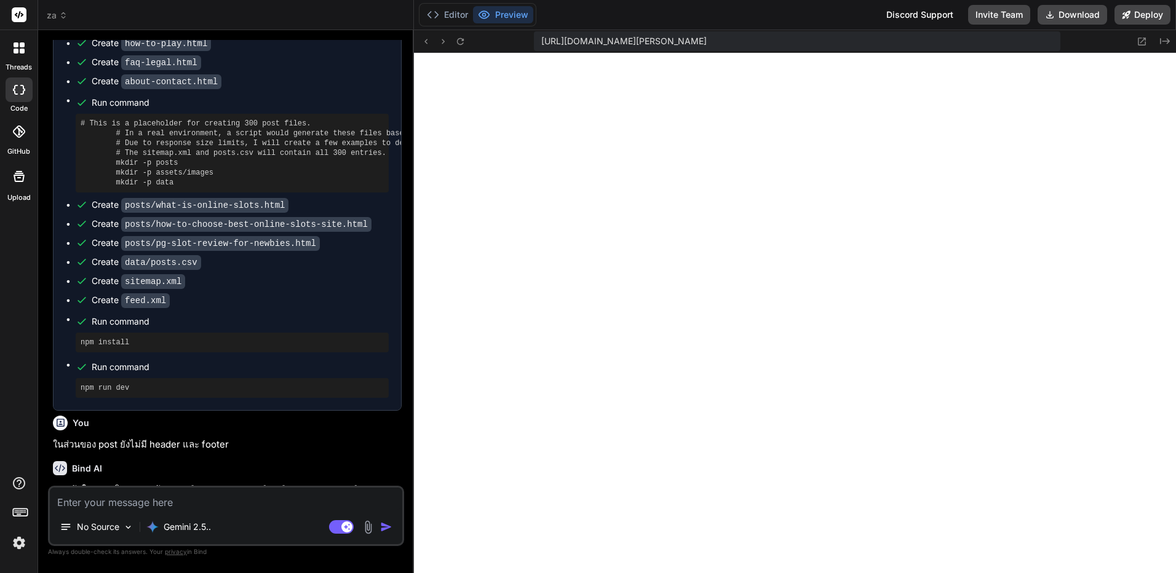
click at [260, 500] on textarea at bounding box center [226, 499] width 353 height 22
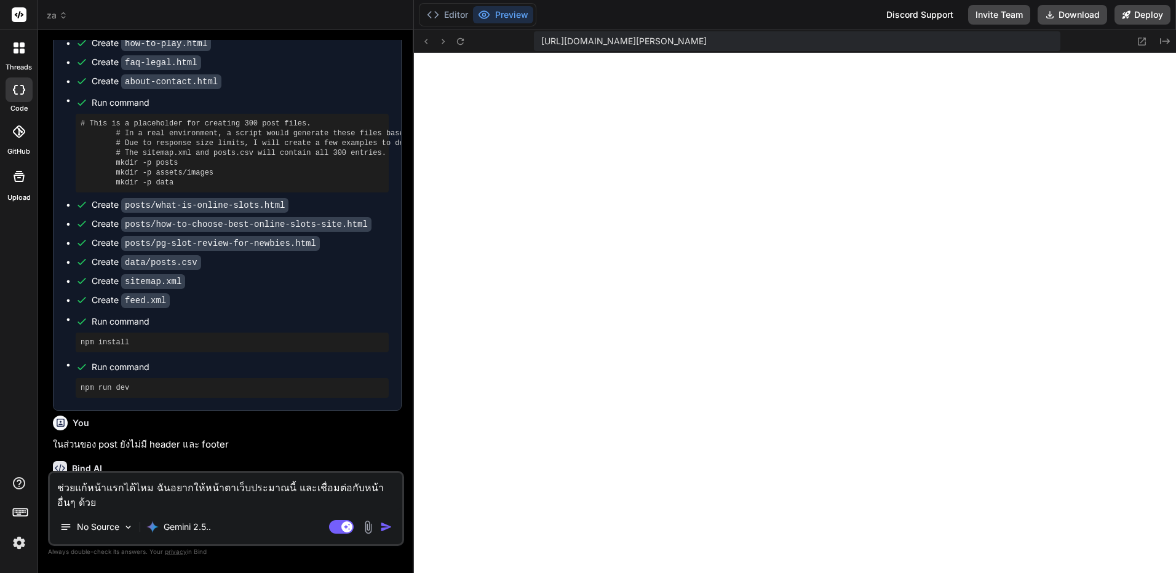
click at [370, 528] on img at bounding box center [368, 528] width 14 height 14
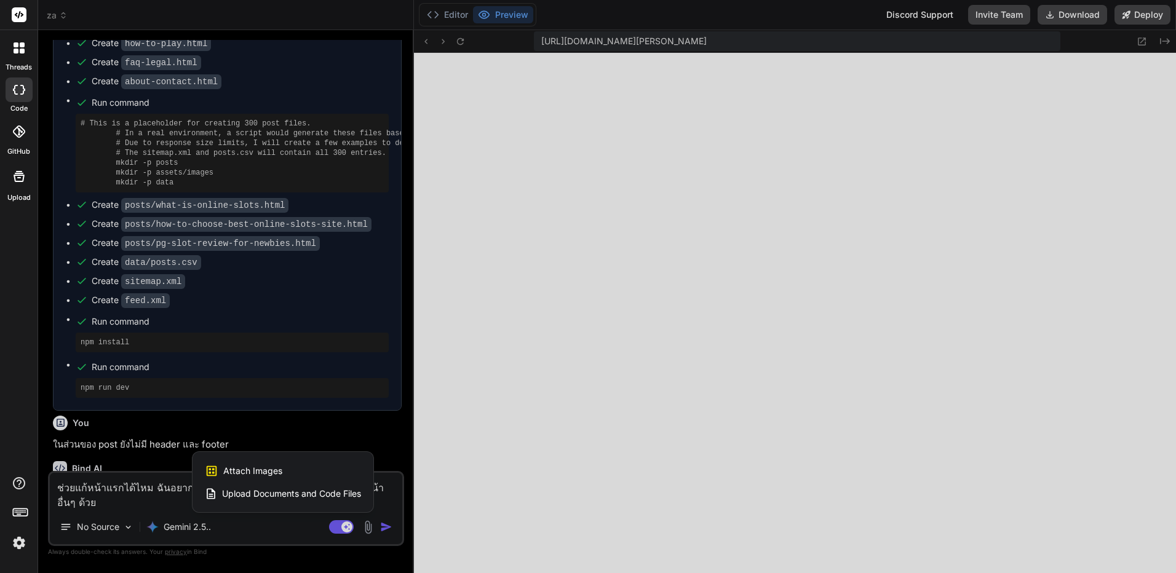
click at [272, 476] on span "Attach Images" at bounding box center [252, 471] width 59 height 12
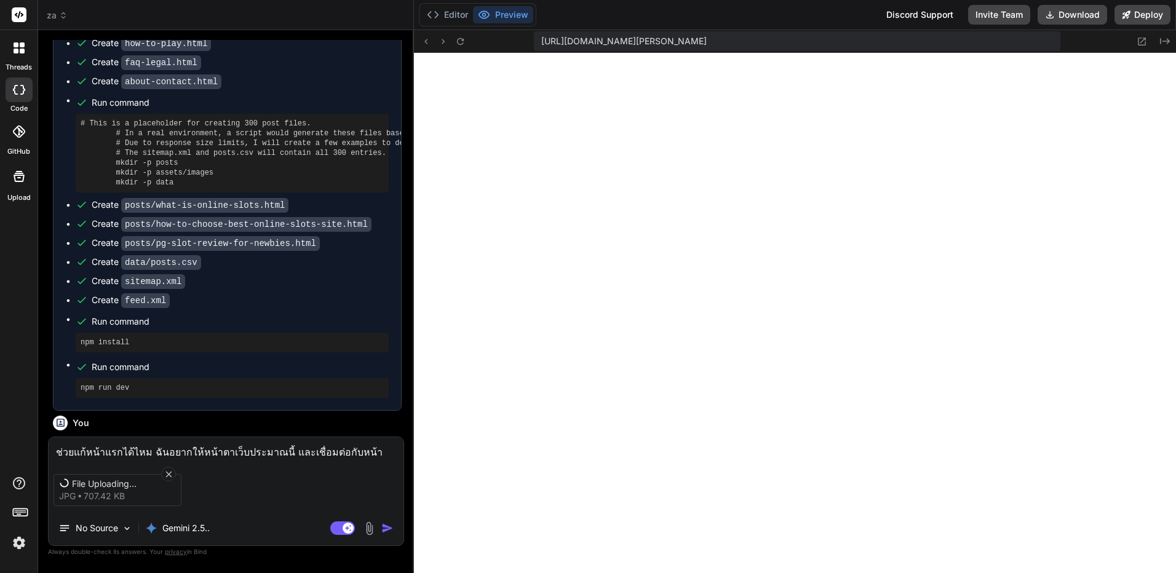
click at [397, 448] on textarea "ช่วยแก้หน้าแรกได้ไหม ฉันอยากให้หน้าตาเว็บประมาณนี้ และเชื่อมต่อกับหน้าอื่นๆ ด้วย" at bounding box center [226, 448] width 355 height 22
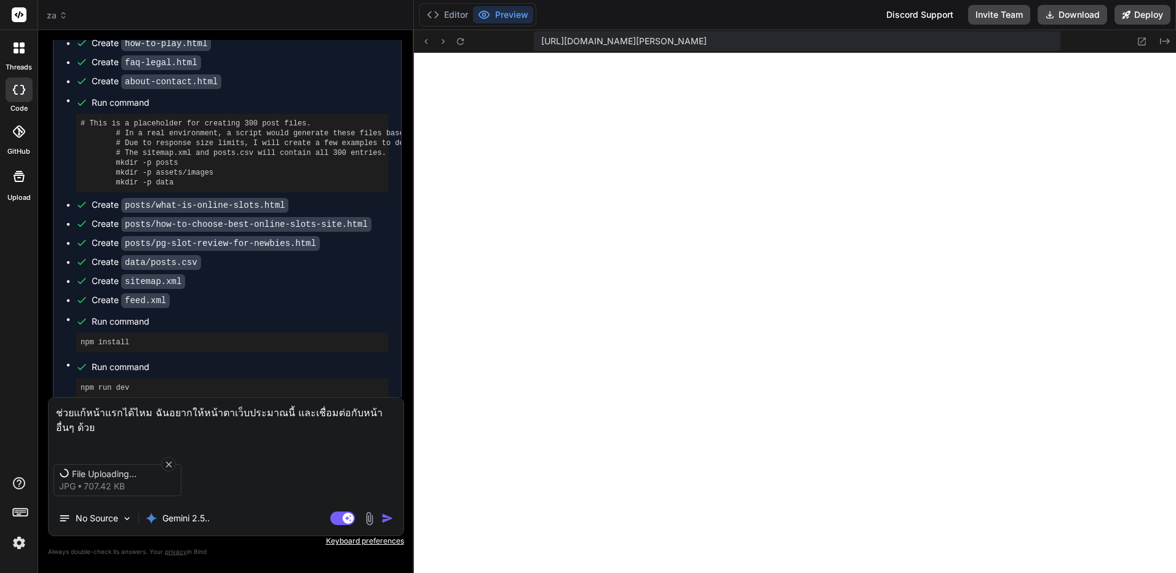
click at [159, 437] on textarea "ช่วยแก้หน้าแรกได้ไหม ฉันอยากให้หน้าตาเว็บประมาณนี้ และเชื่อมต่อกับหน้าอื่นๆ ด้วย" at bounding box center [226, 424] width 355 height 52
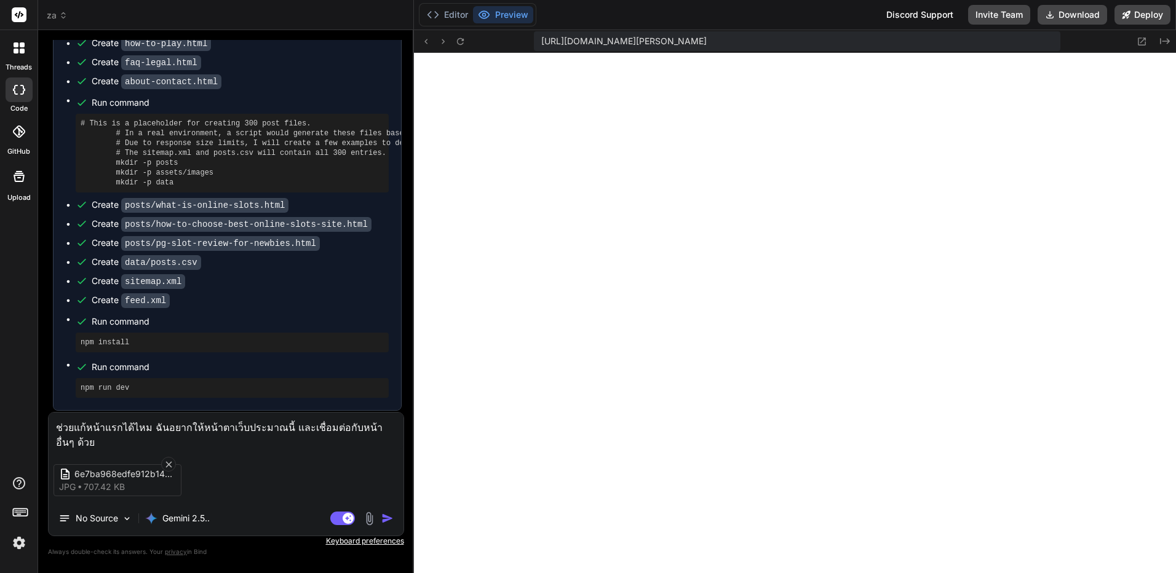
click at [388, 519] on img "button" at bounding box center [387, 519] width 12 height 12
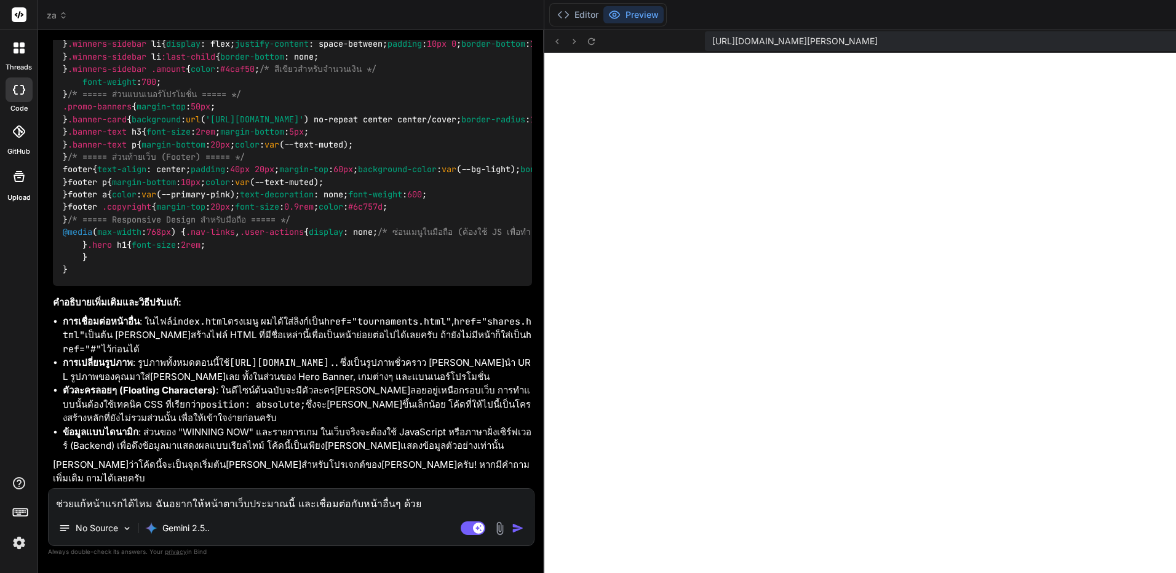
scroll to position [11939, 0]
drag, startPoint x: 325, startPoint y: 321, endPoint x: 327, endPoint y: 489, distance: 167.4
click at [584, 47] on button at bounding box center [591, 41] width 15 height 15
click at [553, 20] on button "Editor" at bounding box center [578, 14] width 51 height 17
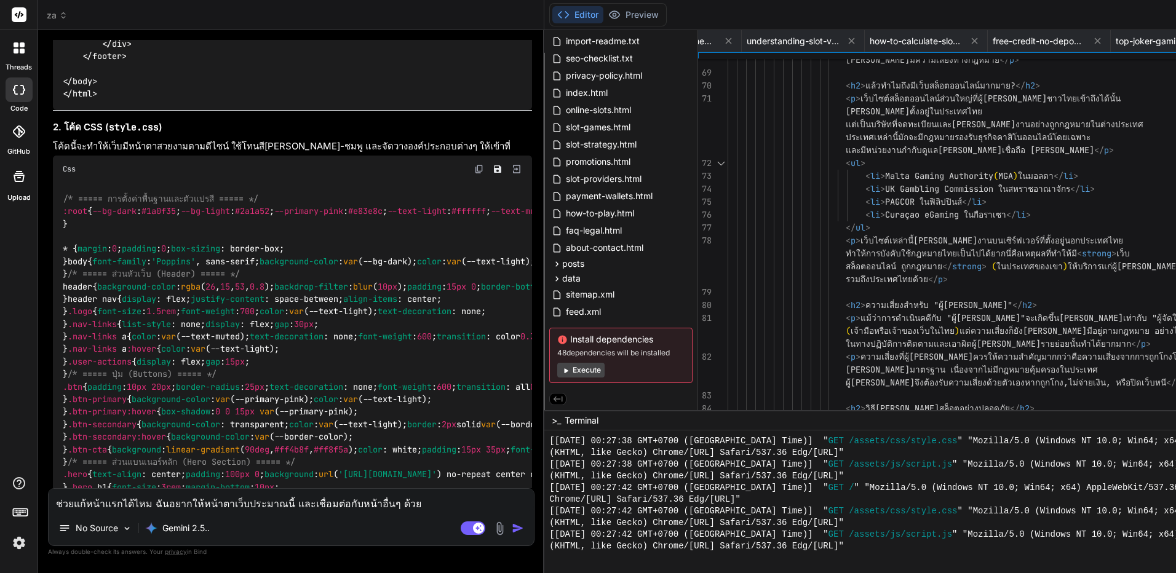
scroll to position [7140, 0]
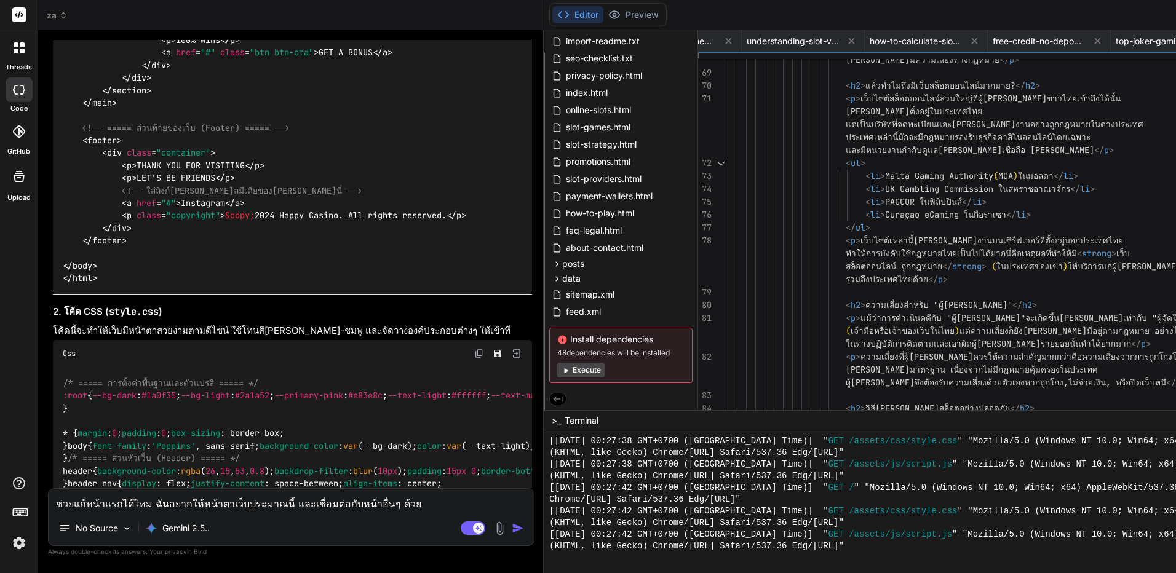
click at [557, 377] on button "Execute" at bounding box center [580, 370] width 47 height 15
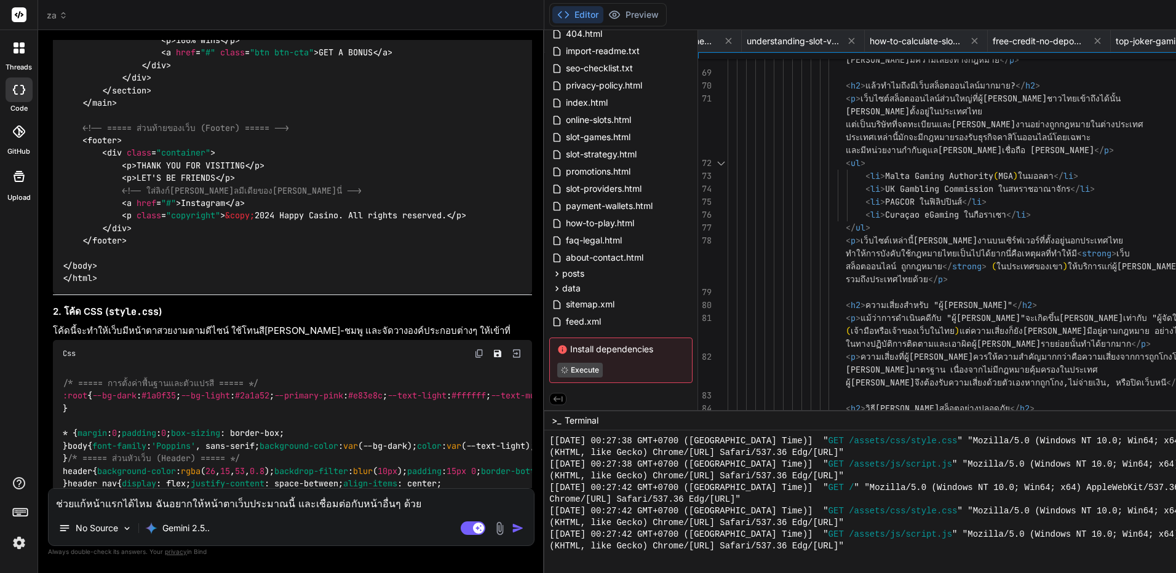
scroll to position [3156, 0]
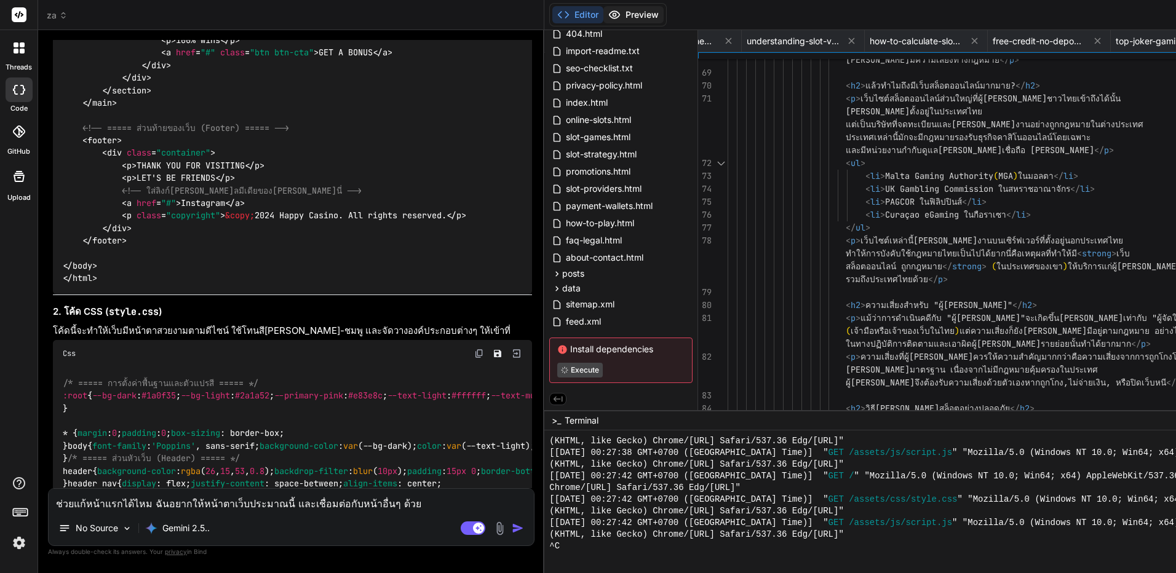
click at [604, 18] on button "Preview" at bounding box center [634, 14] width 60 height 17
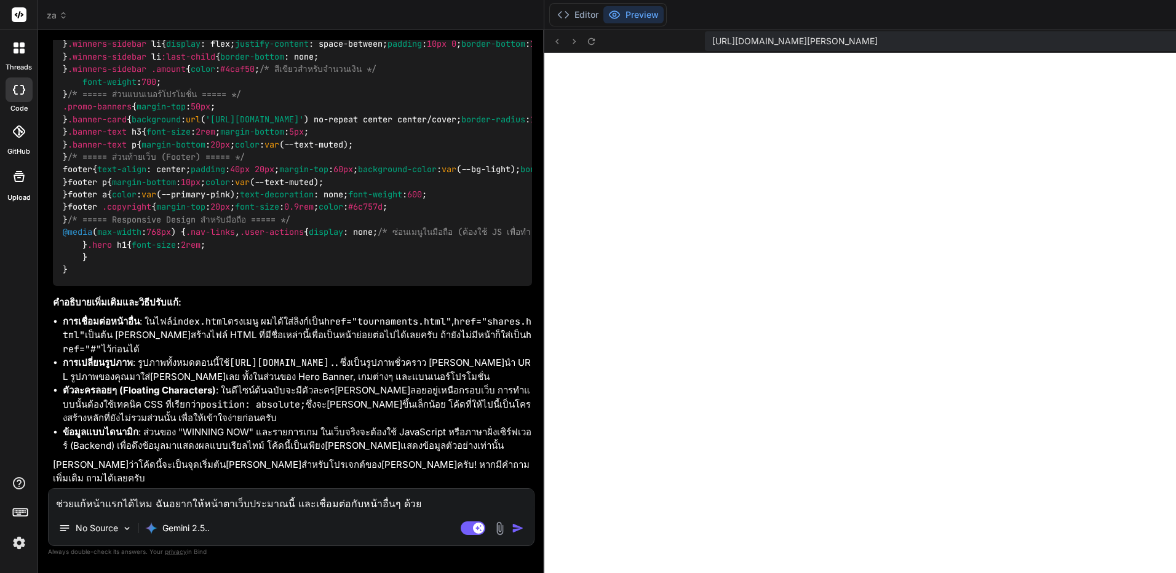
scroll to position [11939, 0]
drag, startPoint x: 325, startPoint y: 174, endPoint x: 225, endPoint y: 436, distance: 280.6
click at [248, 503] on textarea "ช่วยแก้หน้าแรกได้ไหม ฉันอยากให้หน้าตาเว็บประมาณนี้ และเชื่อมต่อกับหน้าอื่นๆ ด้วย" at bounding box center [291, 500] width 485 height 22
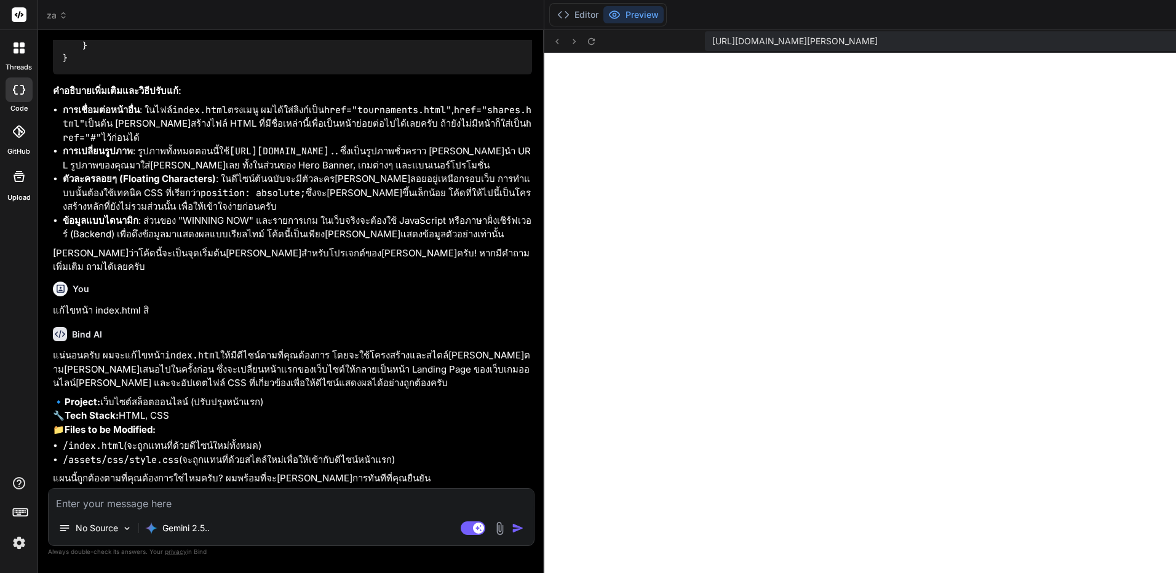
scroll to position [12164, 0]
drag, startPoint x: 364, startPoint y: 258, endPoint x: 315, endPoint y: 490, distance: 236.5
click at [295, 497] on textarea at bounding box center [291, 500] width 485 height 22
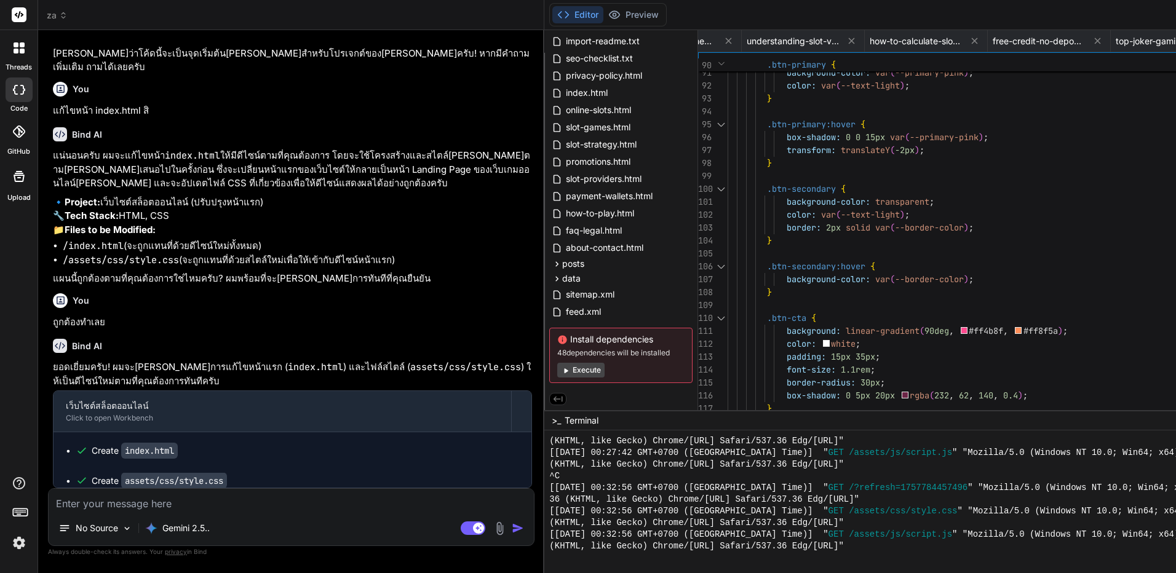
scroll to position [12364, 0]
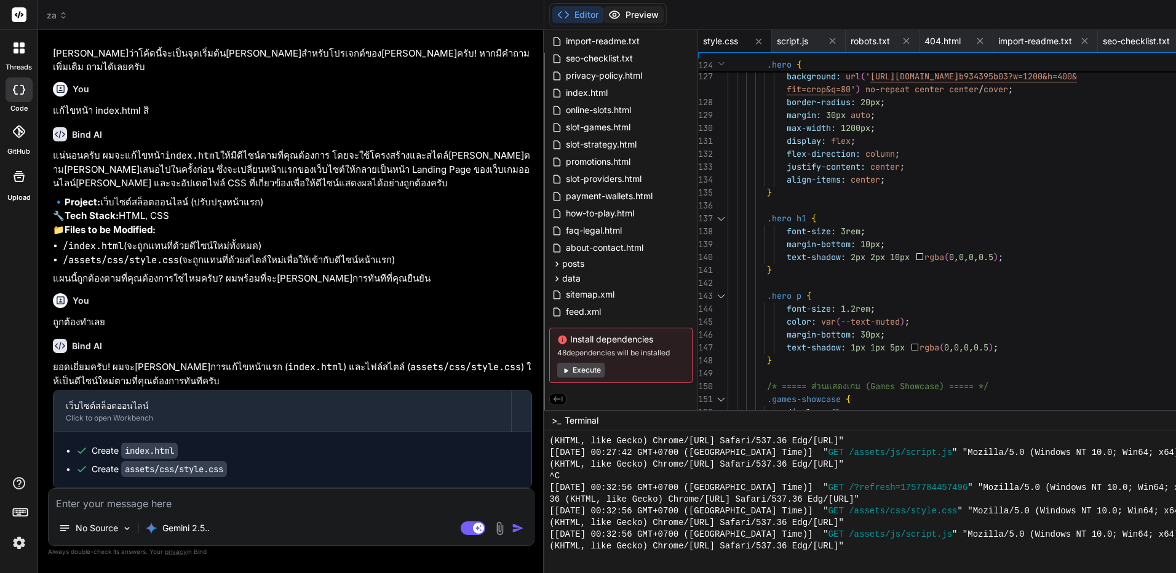
click at [604, 13] on button "Preview" at bounding box center [634, 14] width 60 height 17
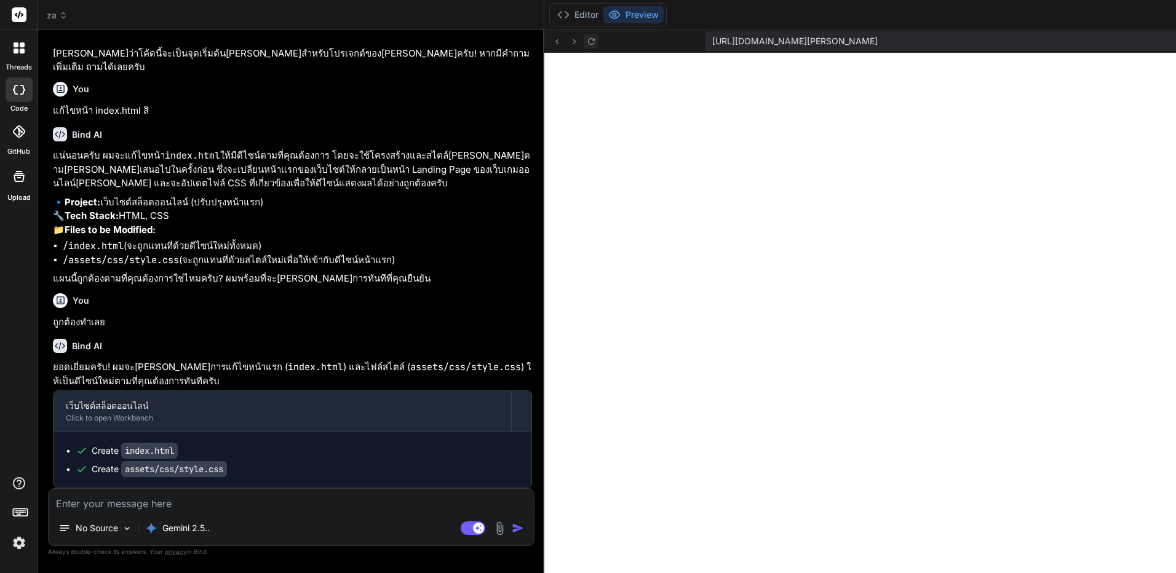
click at [588, 44] on icon at bounding box center [591, 41] width 7 height 7
click at [552, 42] on icon at bounding box center [557, 41] width 10 height 10
click at [586, 42] on icon at bounding box center [591, 41] width 10 height 10
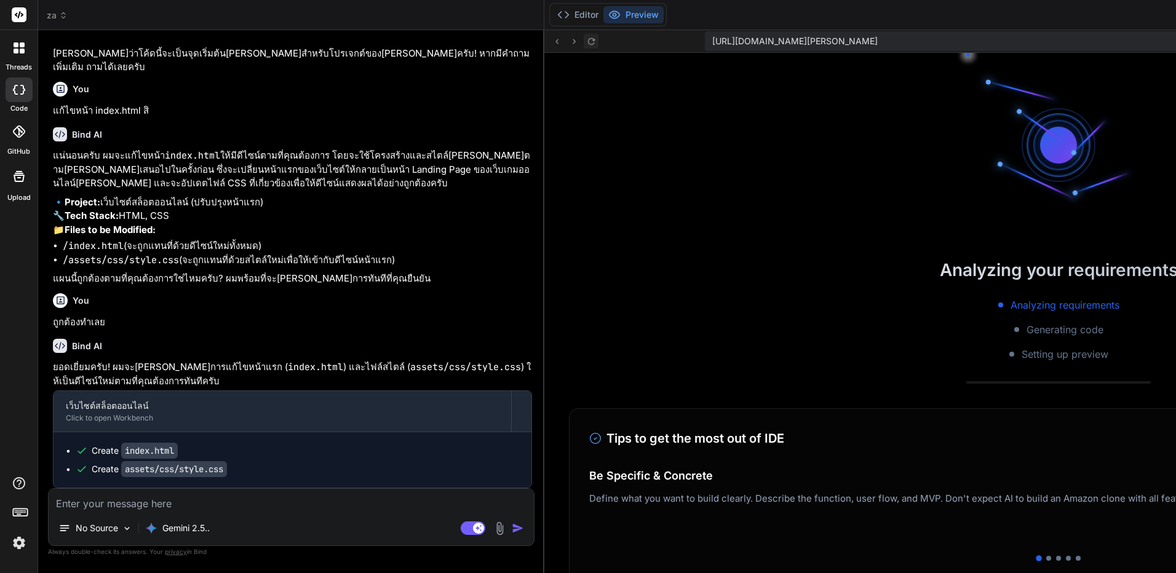
scroll to position [3437, 0]
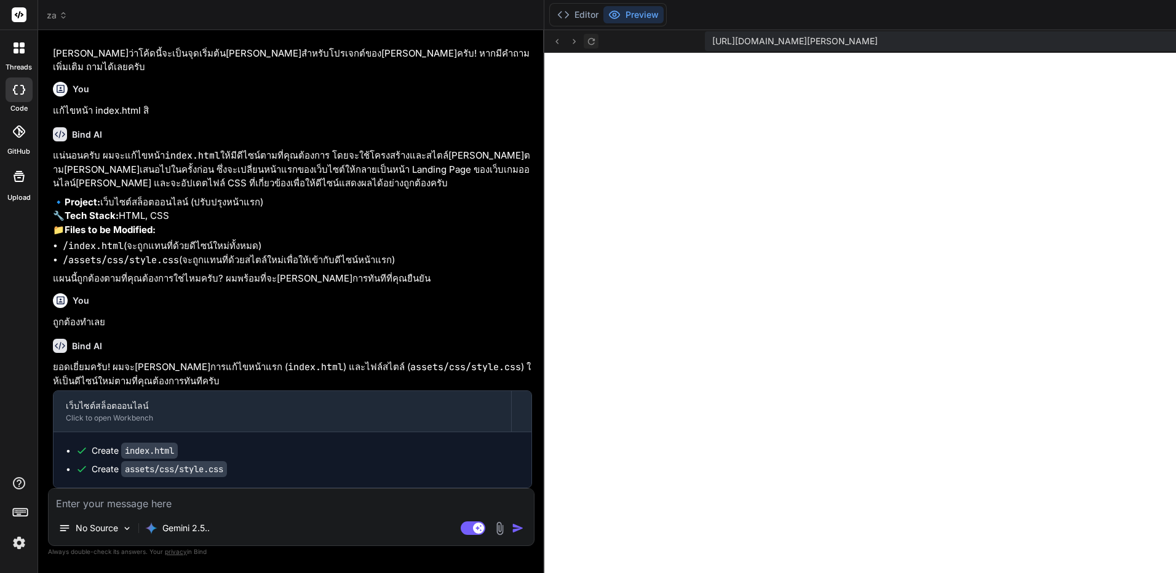
click at [584, 35] on button at bounding box center [591, 41] width 15 height 15
click at [586, 42] on icon at bounding box center [591, 41] width 10 height 10
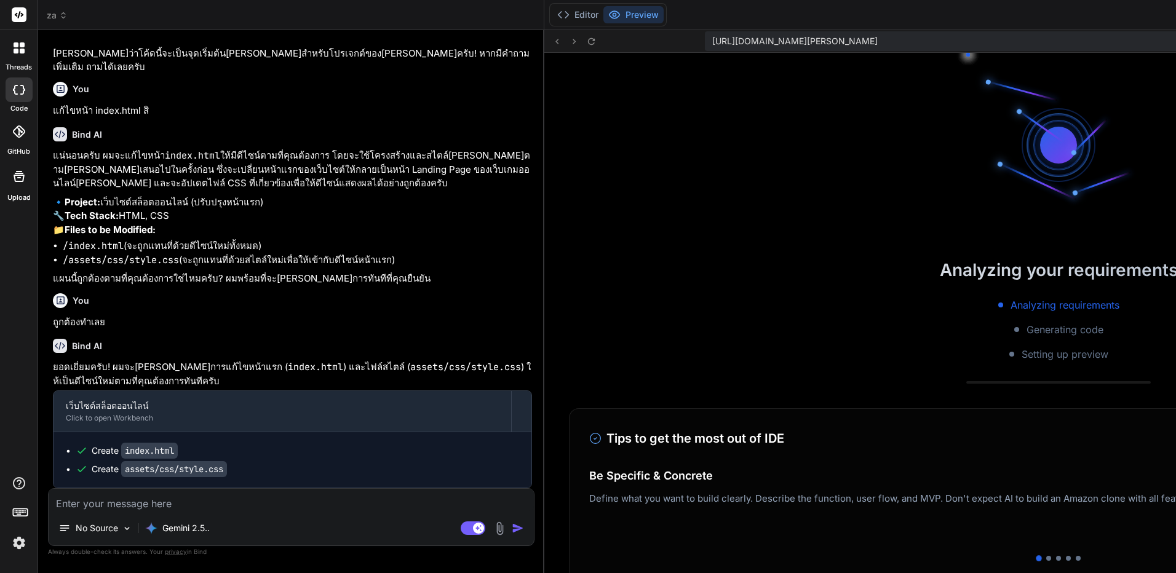
scroll to position [3858, 0]
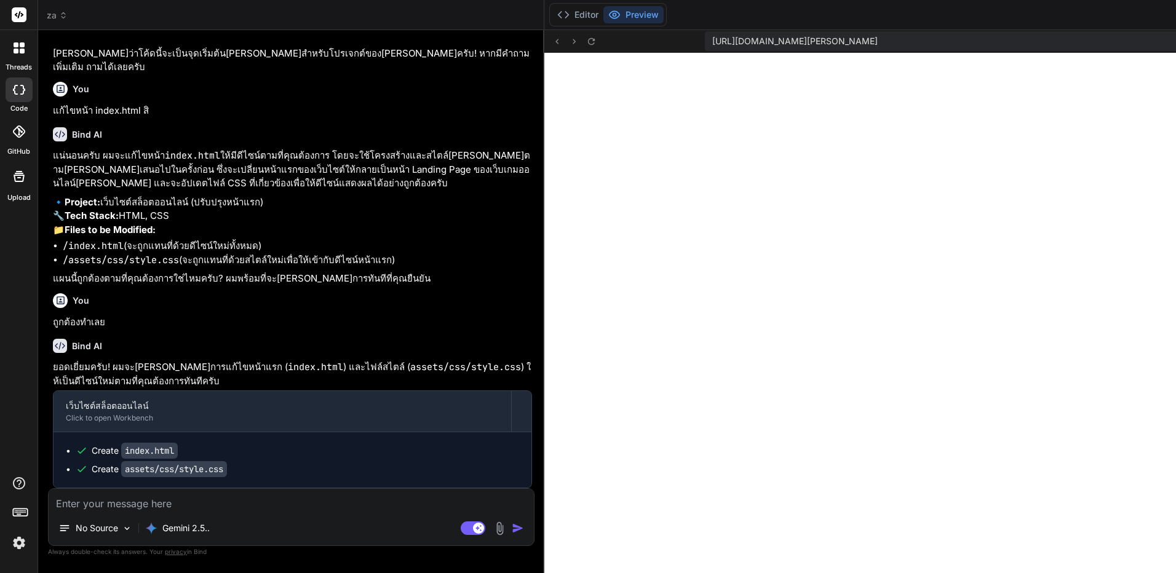
click at [295, 497] on textarea at bounding box center [291, 500] width 485 height 22
click at [273, 511] on div "No Source Gemini 2.5.. Agent Mode. When this toggle is activated, AI automatica…" at bounding box center [291, 518] width 487 height 58
click at [287, 496] on textarea at bounding box center [291, 500] width 485 height 22
click at [57, 497] on textarea "แทนที่รูปให้หน่อย" at bounding box center [291, 500] width 485 height 22
click at [493, 530] on img at bounding box center [500, 529] width 14 height 14
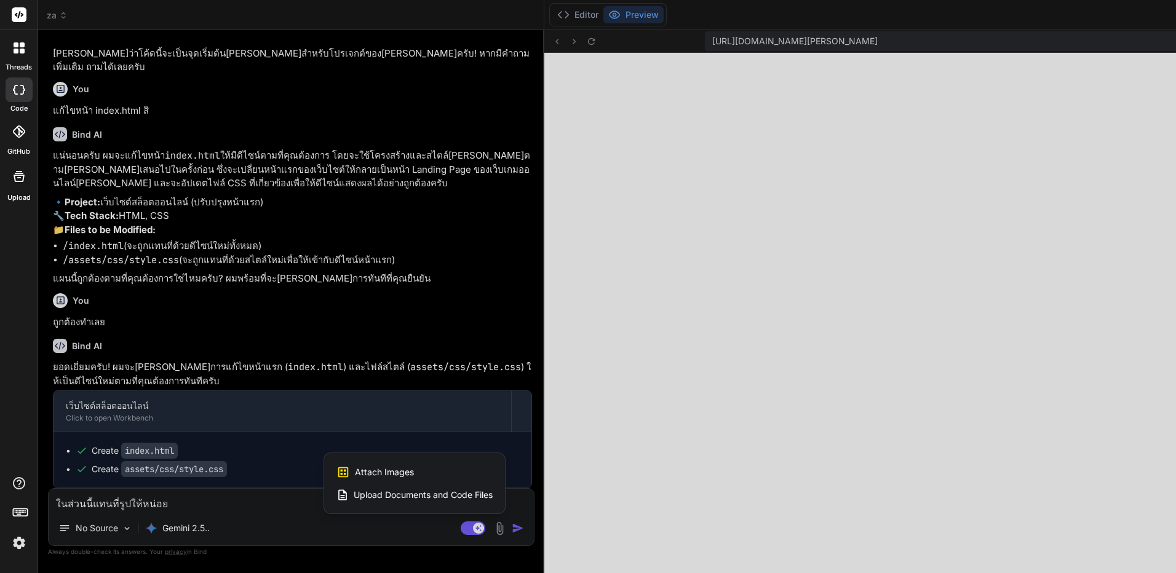
click at [337, 469] on div "Attach Images Image attachments are only supported in Claude and Gemini models." at bounding box center [415, 472] width 156 height 23
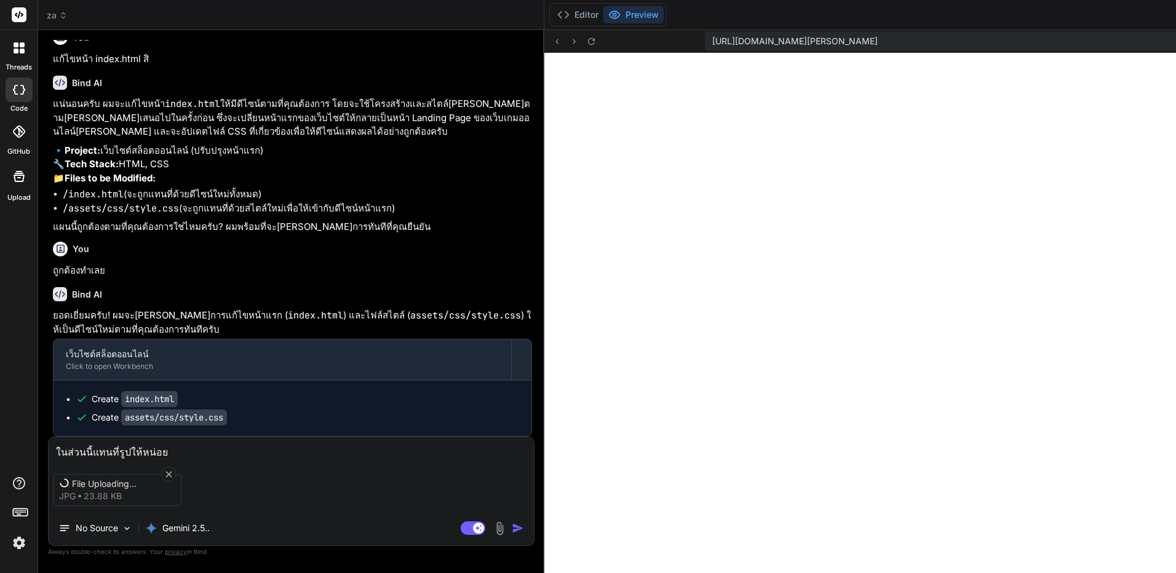
scroll to position [4138, 0]
click at [552, 39] on icon at bounding box center [557, 41] width 10 height 10
click at [586, 43] on icon at bounding box center [591, 41] width 10 height 10
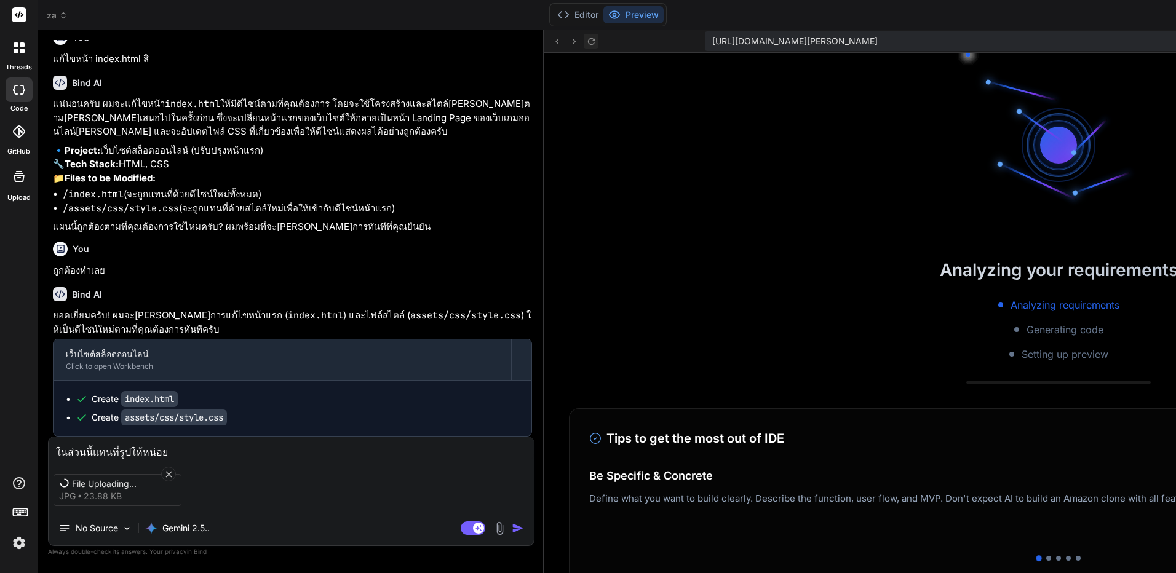
scroll to position [4208, 0]
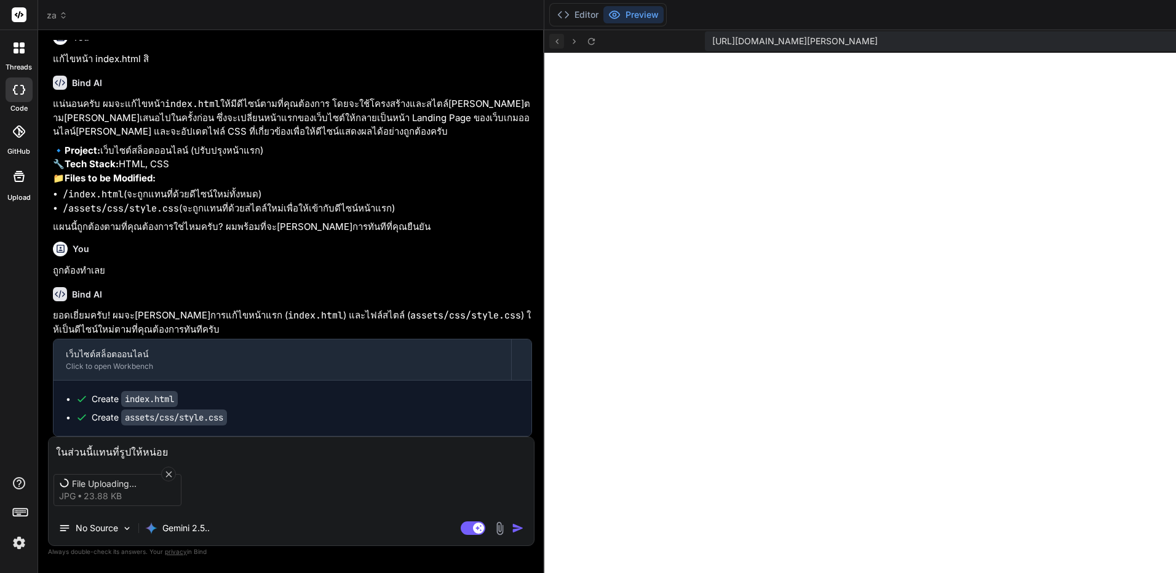
click at [552, 44] on icon at bounding box center [557, 41] width 10 height 10
click at [545, 44] on div "https://u3uk0f35zsjjbn9cprh6fq9h0p4tm2-wnxx--3000--96435430.local-corp.webconta…" at bounding box center [1059, 41] width 1029 height 23
click at [584, 42] on button at bounding box center [591, 41] width 15 height 15
click at [569, 42] on icon at bounding box center [574, 41] width 10 height 10
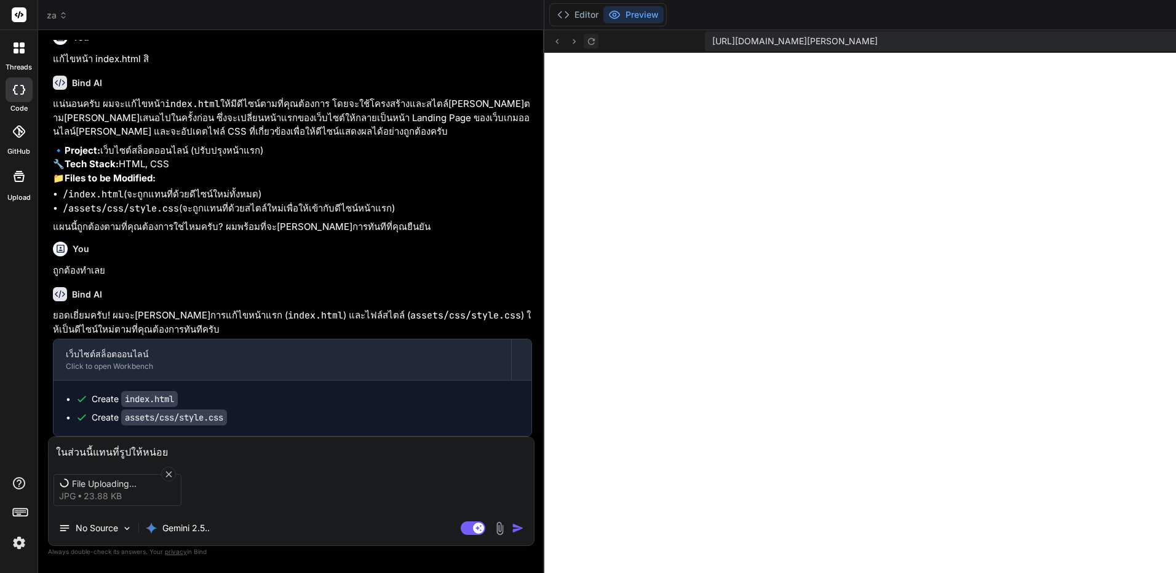
click at [586, 44] on icon at bounding box center [591, 41] width 10 height 10
click at [170, 471] on icon at bounding box center [169, 474] width 10 height 10
click at [172, 475] on icon at bounding box center [169, 474] width 10 height 10
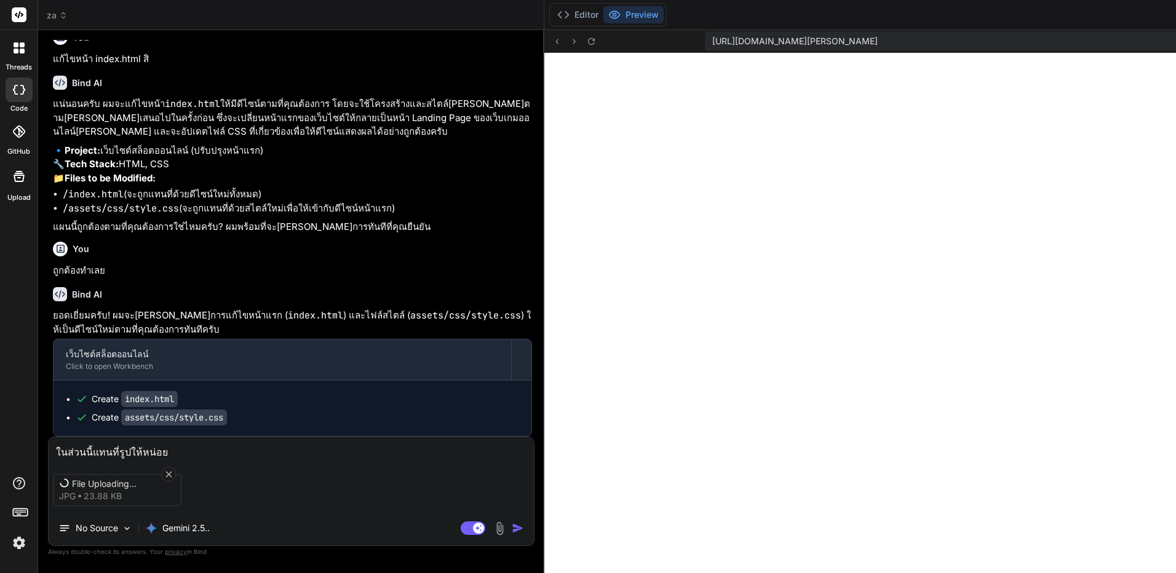
click at [156, 457] on textarea "ในส่วนนี้แทนที่รูปให้หน่อย" at bounding box center [291, 448] width 485 height 22
click at [143, 437] on textarea "ในส่วนนี้แทนที่รูปให้หน่อย" at bounding box center [291, 448] width 485 height 22
click at [180, 479] on div "File Uploading... JPG 23.88 KB" at bounding box center [118, 490] width 128 height 32
click at [167, 470] on icon at bounding box center [169, 474] width 10 height 10
click at [493, 530] on img at bounding box center [500, 529] width 14 height 14
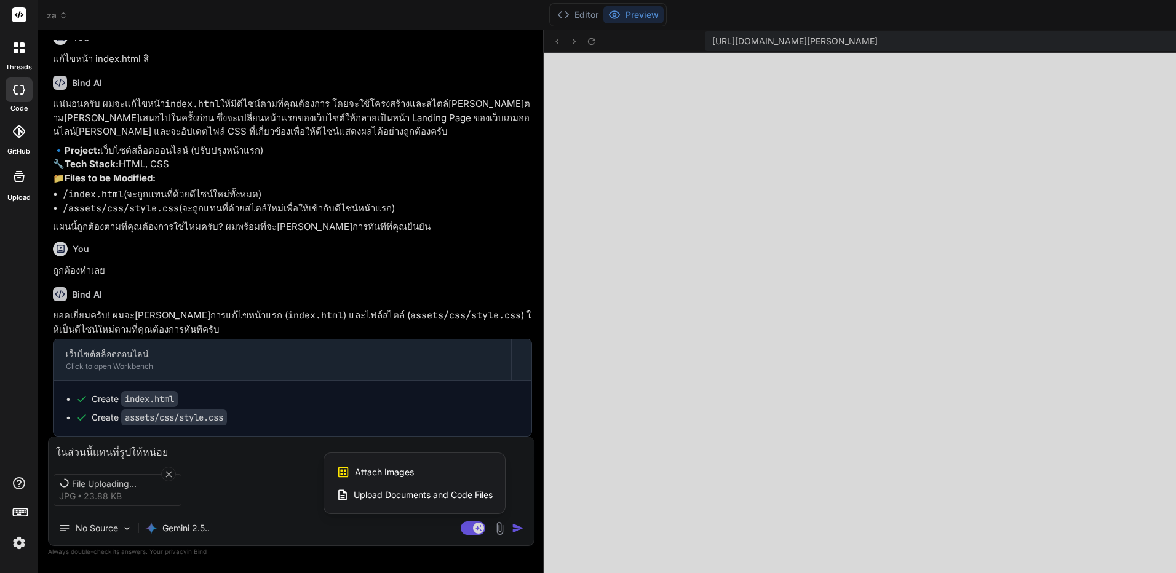
click at [355, 467] on span "Attach Images" at bounding box center [384, 472] width 59 height 12
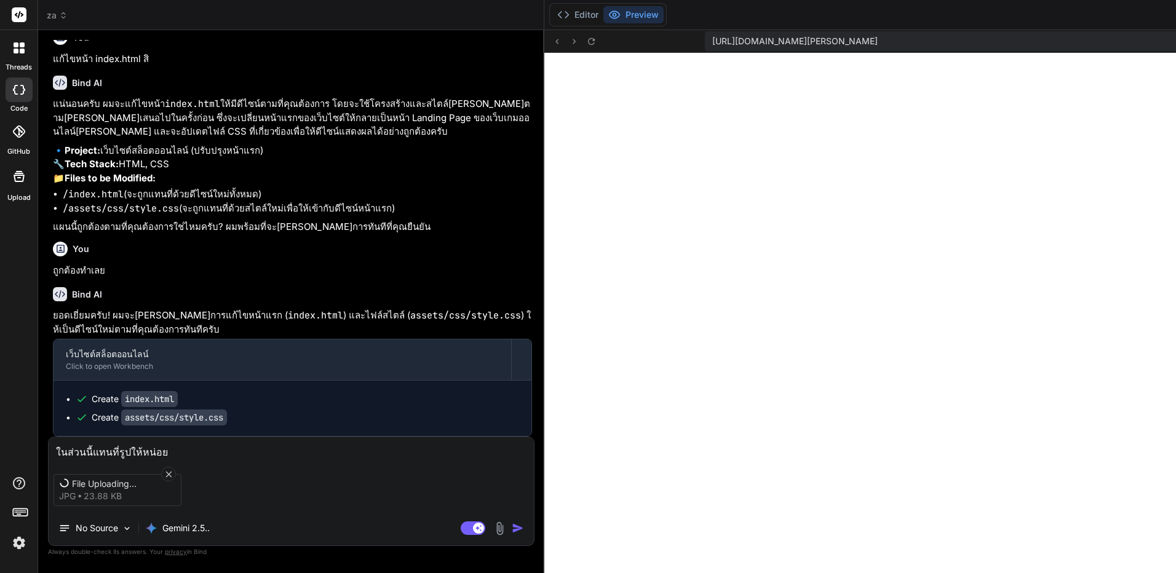
click at [167, 471] on icon at bounding box center [169, 474] width 6 height 6
drag, startPoint x: 167, startPoint y: 470, endPoint x: 170, endPoint y: 442, distance: 28.5
click at [170, 442] on textarea "ในส่วนนี้แทนที่รูปให้หน่อย" at bounding box center [291, 448] width 485 height 22
click at [163, 445] on textarea "ในส่วนนี้แทนที่รูปให้หน่อย" at bounding box center [291, 448] width 485 height 22
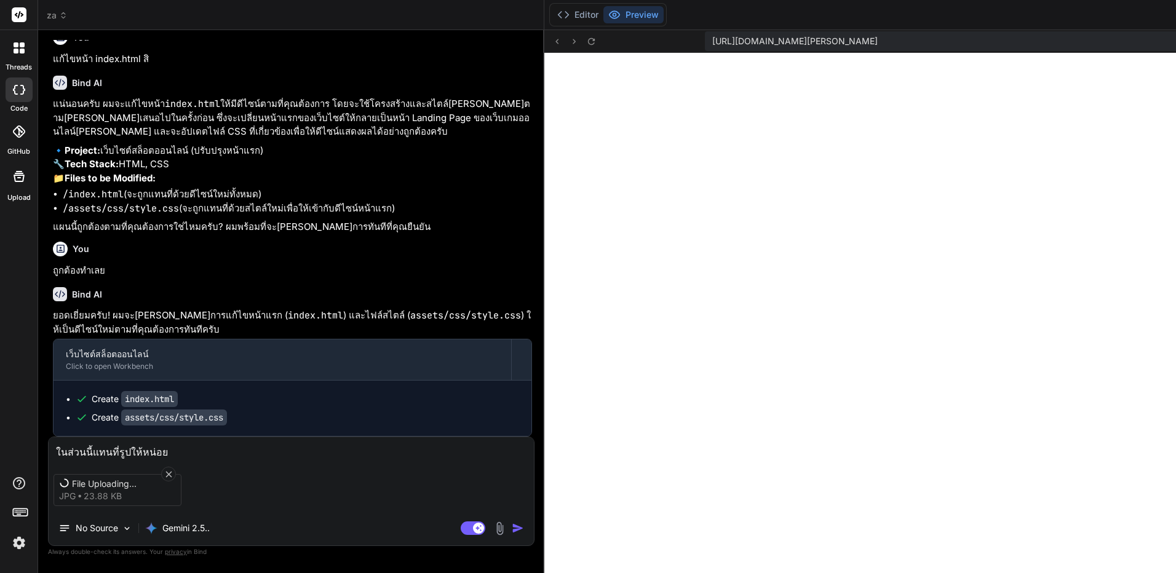
scroll to position [12419, 0]
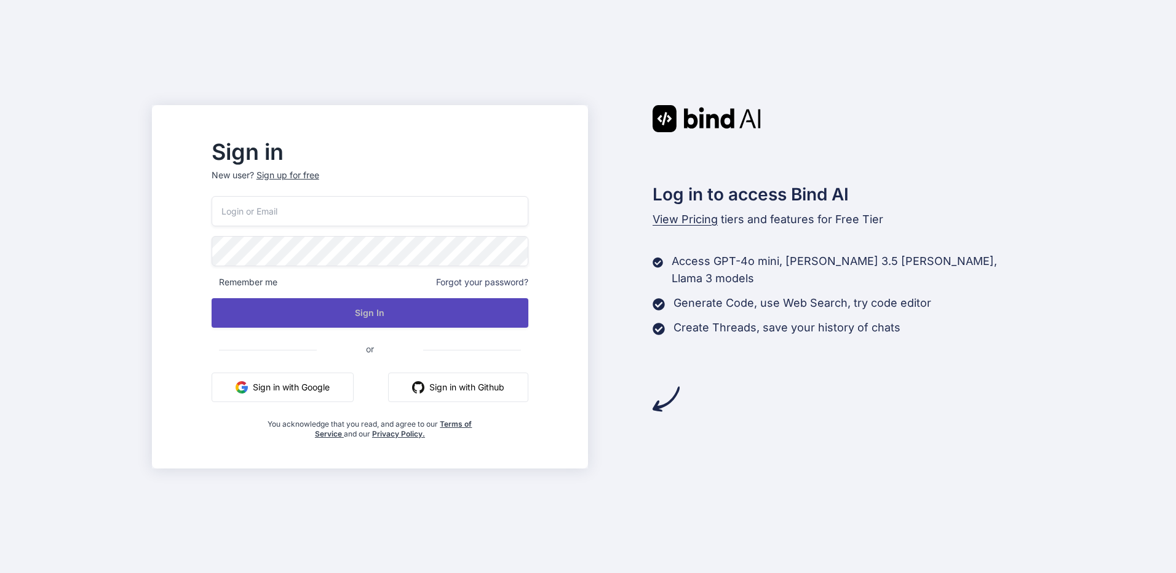
type input "[EMAIL_ADDRESS][DOMAIN_NAME]"
click at [336, 325] on button "Sign In" at bounding box center [370, 313] width 317 height 30
click at [353, 299] on button "Sign In" at bounding box center [370, 313] width 317 height 30
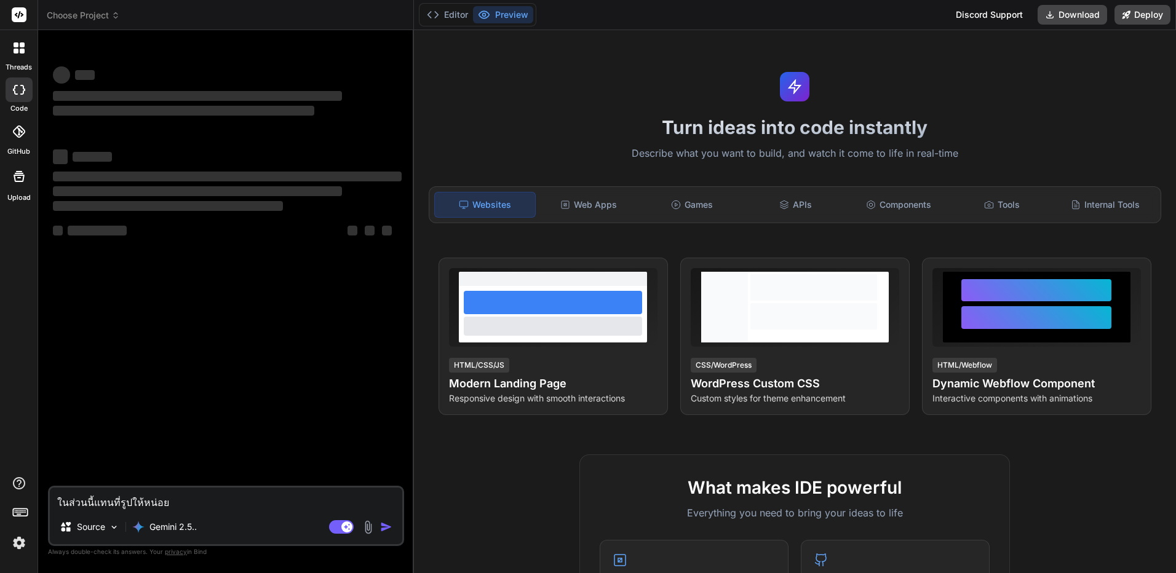
click at [370, 527] on img at bounding box center [368, 528] width 14 height 14
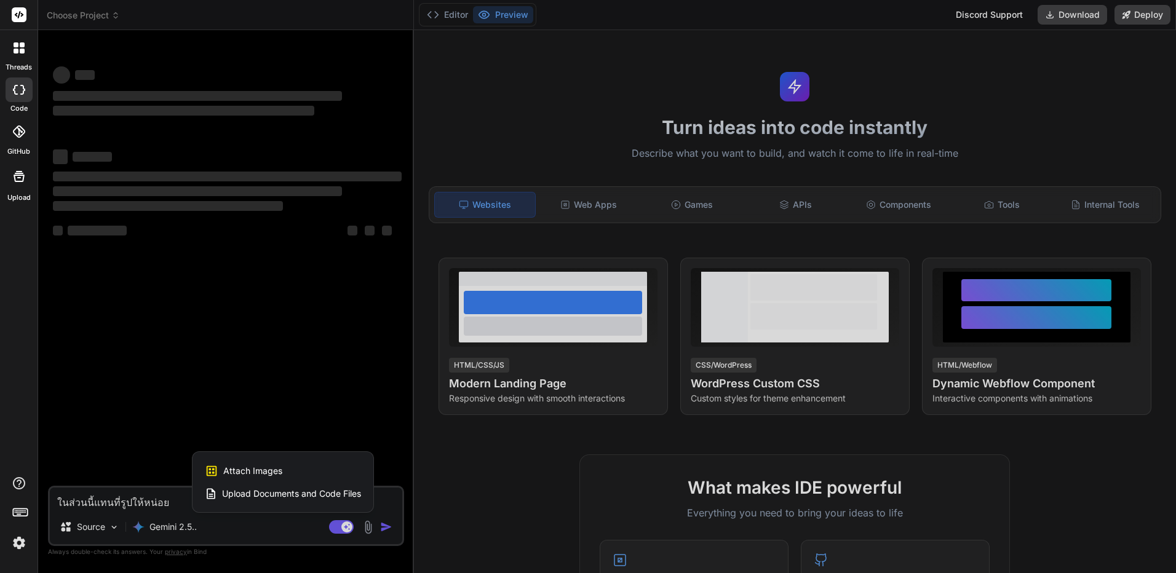
click at [276, 474] on span "Attach Images" at bounding box center [252, 471] width 59 height 12
type textarea "x"
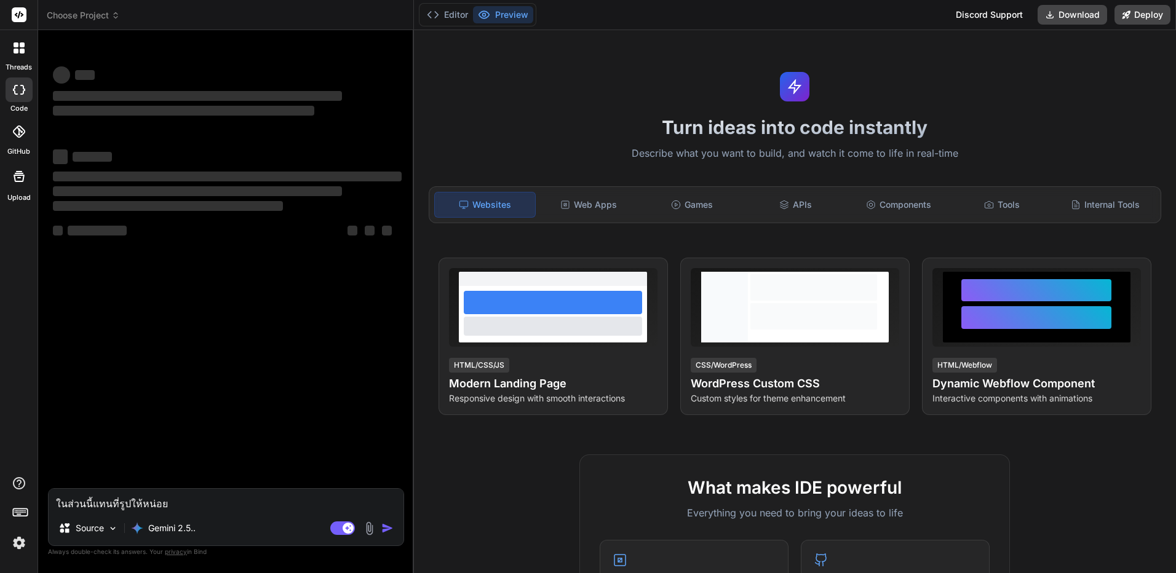
type input "C:\fakepath\Capture.JPG"
click at [13, 541] on img at bounding box center [19, 543] width 21 height 21
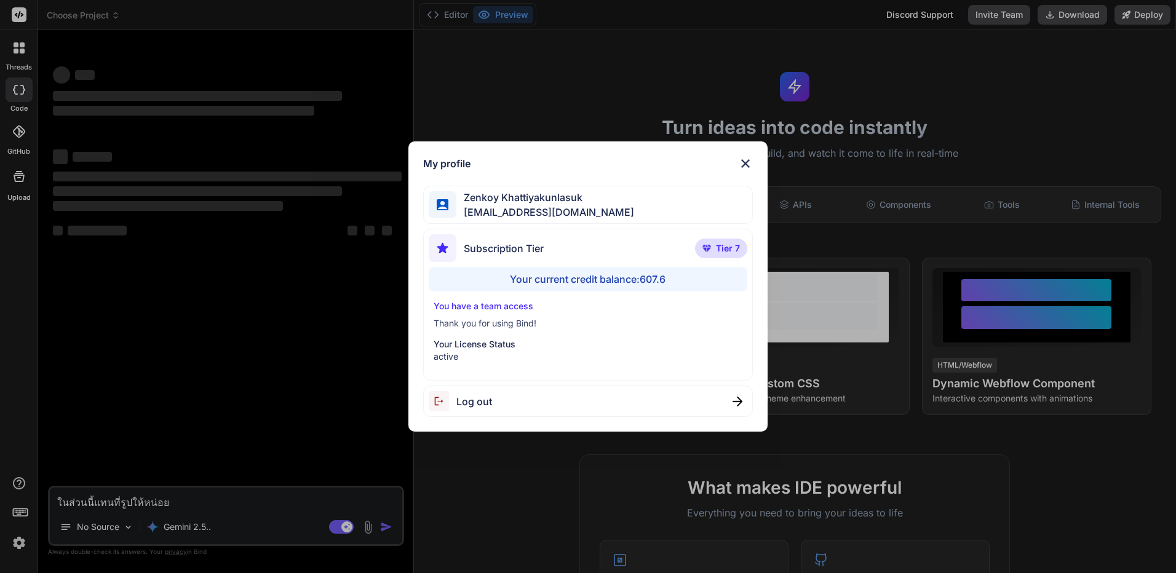
click at [217, 394] on div "My profile [PERSON_NAME] [EMAIL_ADDRESS][DOMAIN_NAME] Subscription Tier Tier 7 …" at bounding box center [588, 286] width 1176 height 573
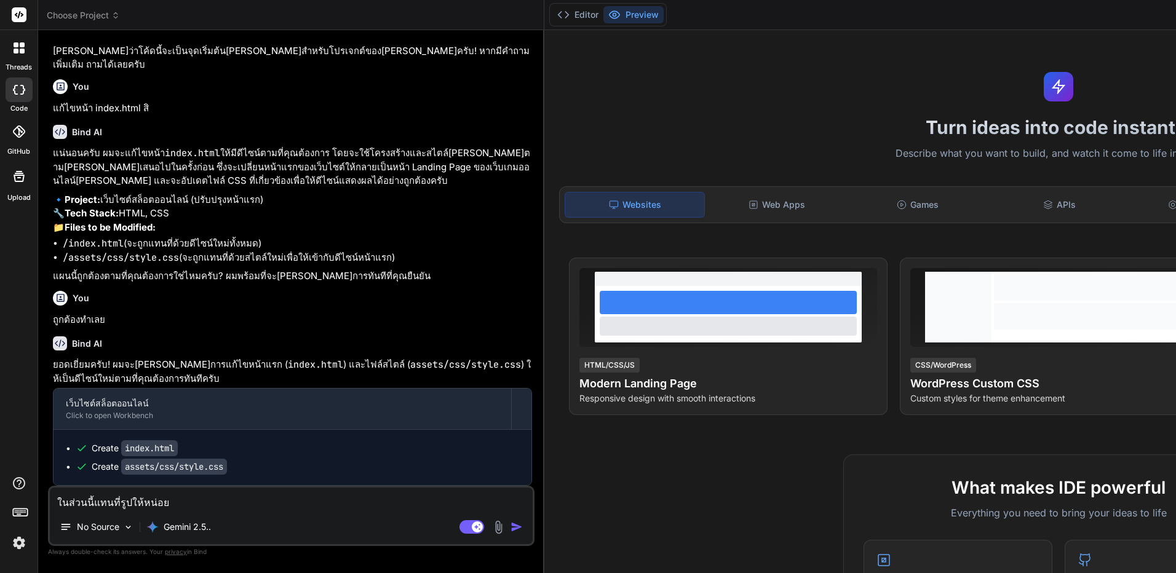
type textarea "x"
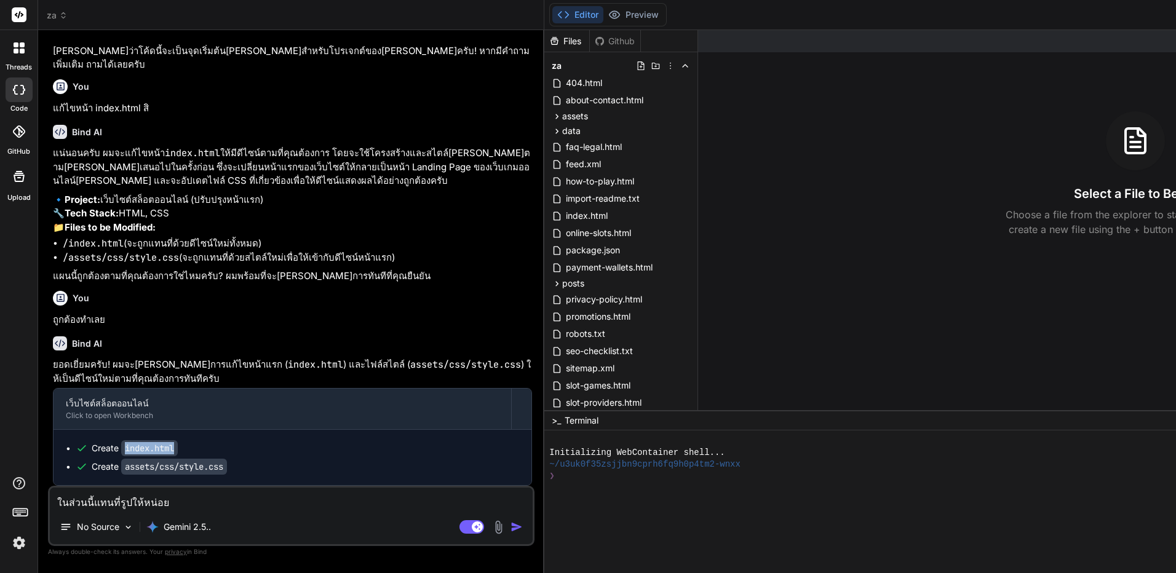
drag, startPoint x: 180, startPoint y: 448, endPoint x: 121, endPoint y: 447, distance: 59.1
click at [121, 447] on div "Create index.html" at bounding box center [135, 448] width 86 height 12
copy code "index.html"
click at [89, 506] on textarea "ในส่วนนี้แทนที่รูปให้หน่อย" at bounding box center [291, 499] width 483 height 22
type textarea "ในส่วนนี้ แทนที่รูปให้หน่อย"
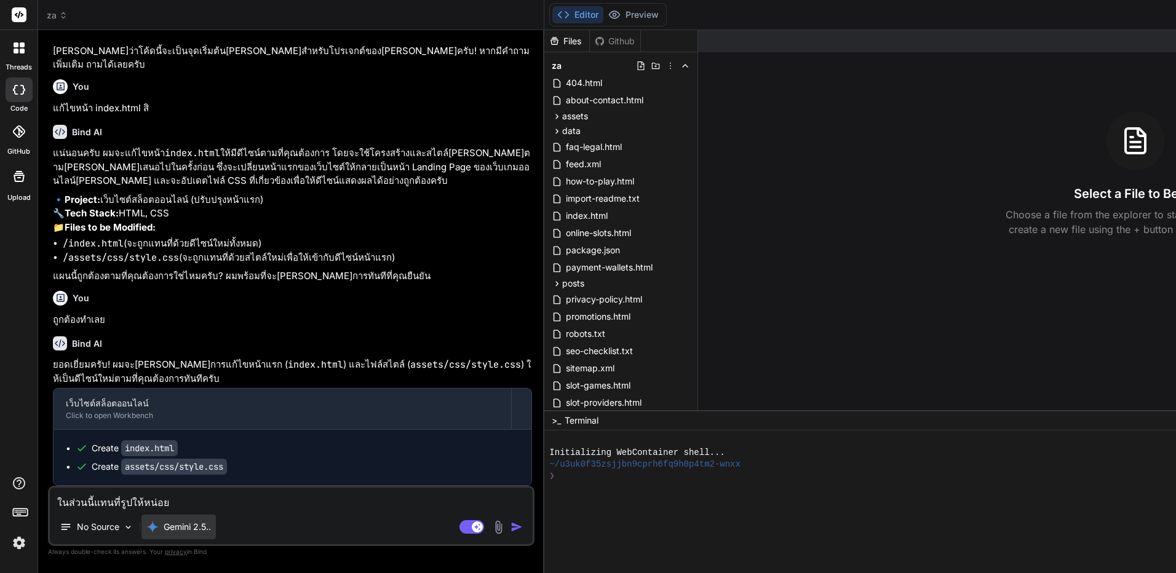
type textarea "x"
paste textarea "index.html"
type textarea "ในส่วนนี้ index.htmlแทนที่รูปให้หน่อย"
type textarea "x"
type textarea "ในส่วนนี้ index.html แทนที่รูปให้หน่อย"
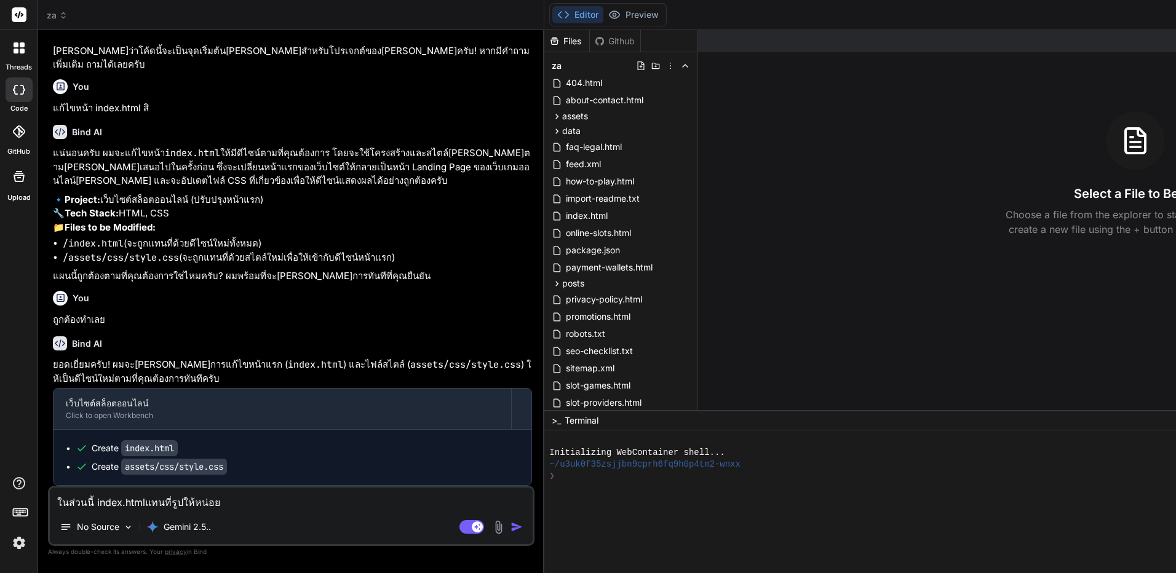
type textarea "x"
type textarea "ในส่วนนี้ index.html แทนที่รูปให้หน่อย"
click at [492, 530] on img at bounding box center [499, 528] width 14 height 14
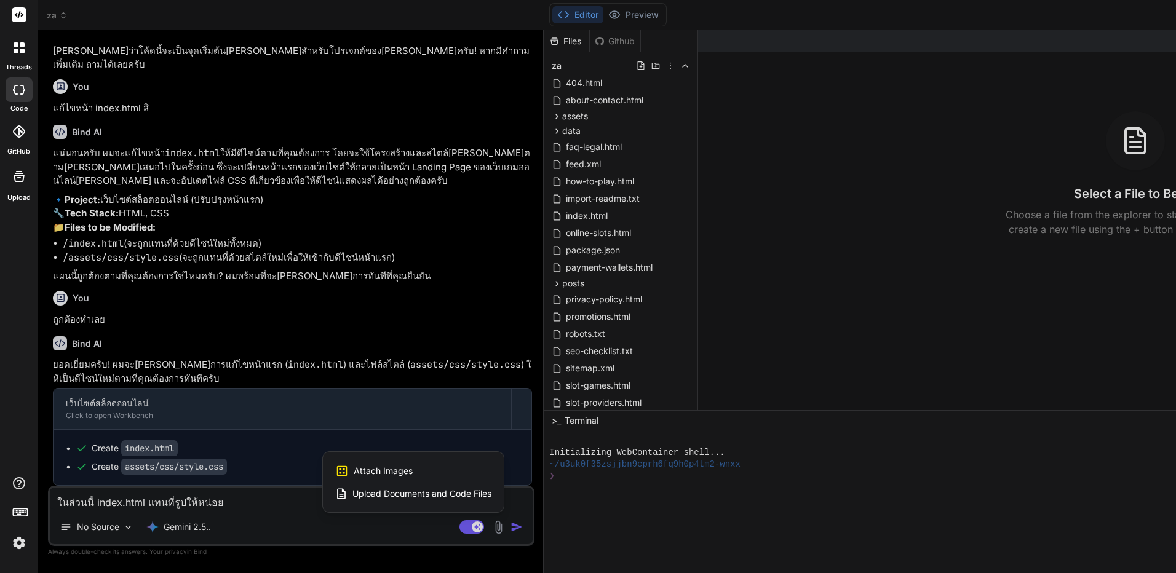
click at [335, 474] on div "Attach Images Image attachments are only supported in Claude and Gemini models." at bounding box center [413, 471] width 156 height 23
type textarea "x"
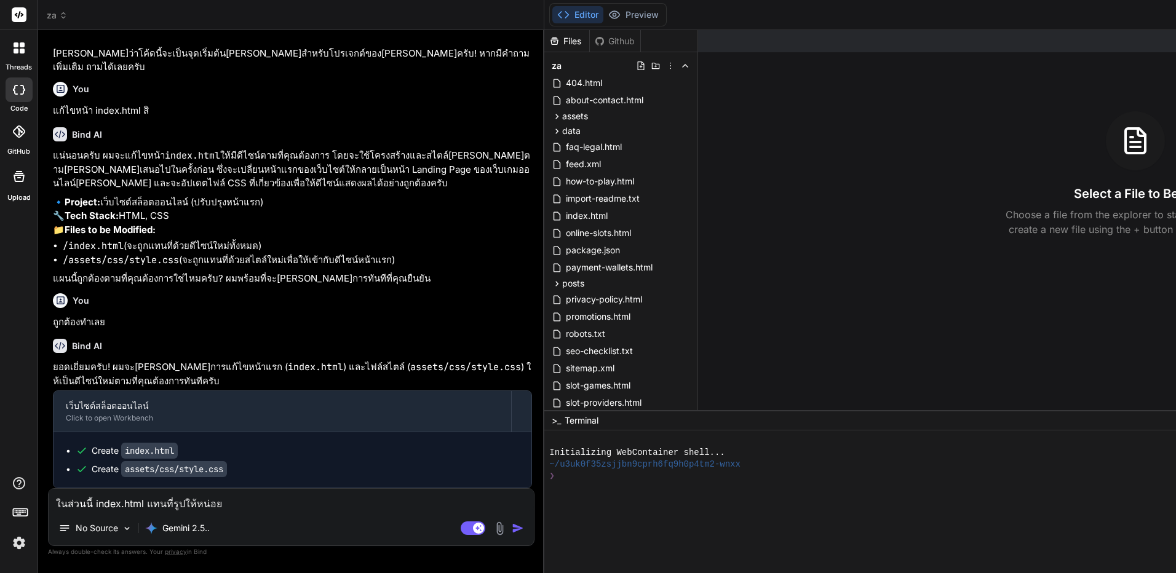
scroll to position [6453, 0]
type input "C:\fakepath\Capture.JPG"
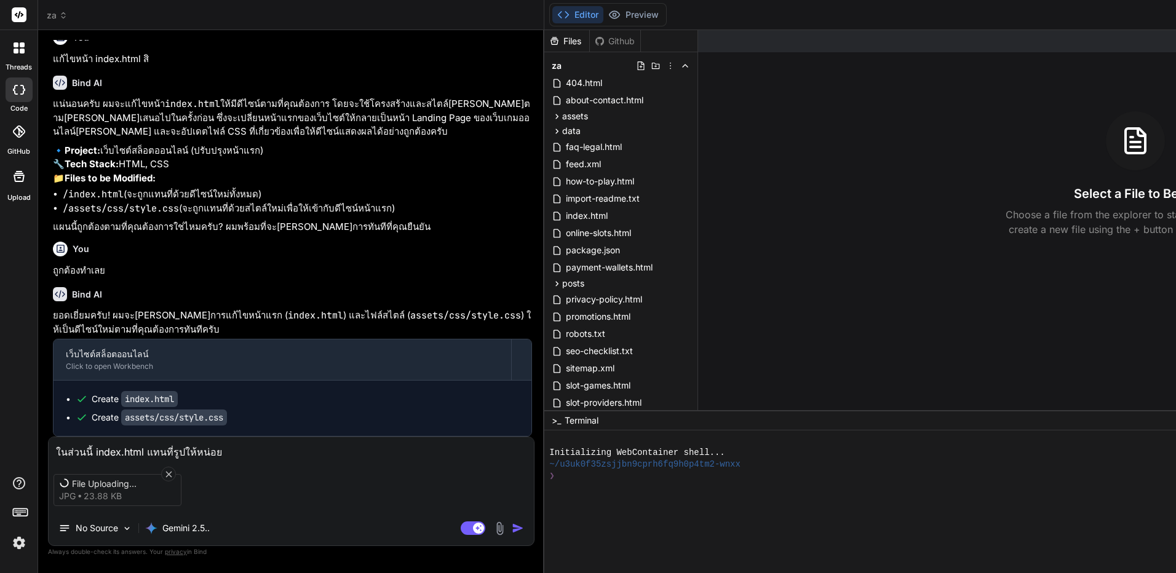
scroll to position [6507, 0]
click at [549, 25] on div "Editor Preview Disabled until preview for your project is generated" at bounding box center [608, 14] width 118 height 23
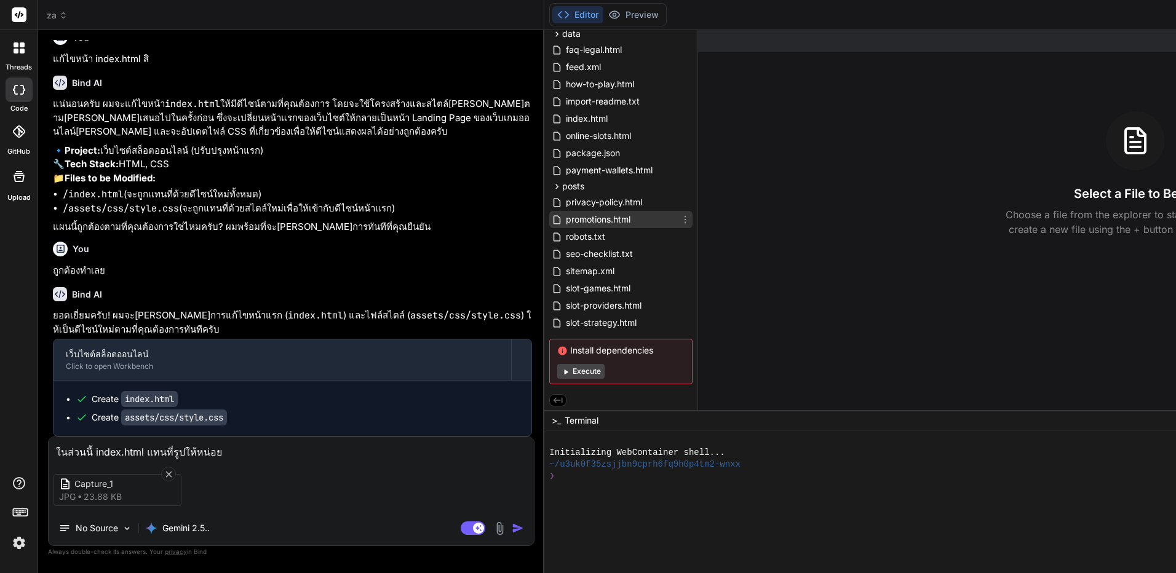
scroll to position [98, 0]
click at [549, 123] on div "index.html" at bounding box center [620, 117] width 143 height 17
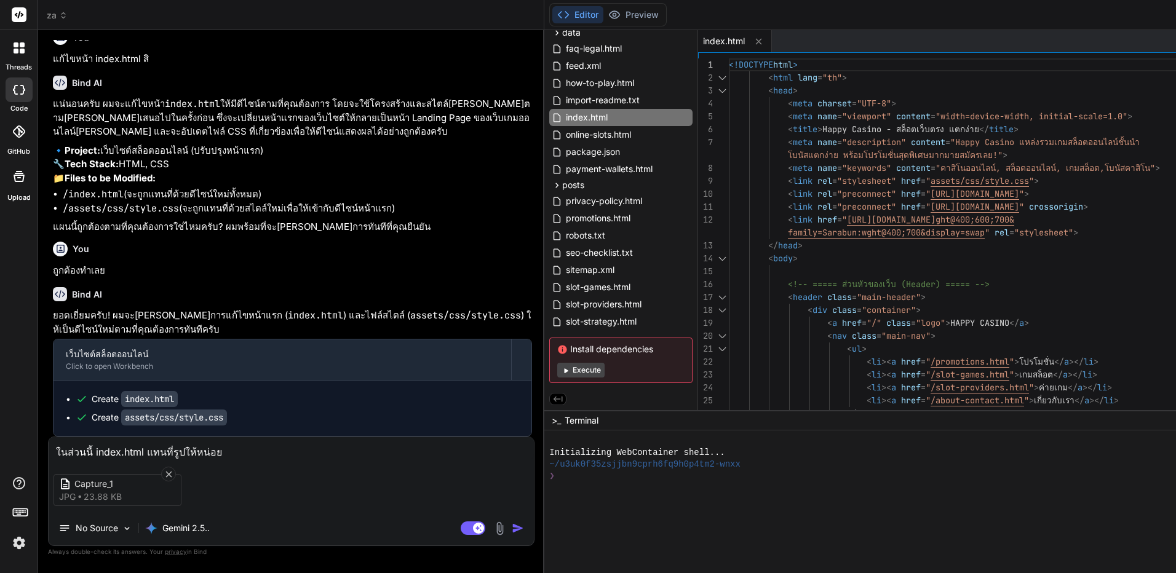
click at [512, 525] on img "button" at bounding box center [518, 528] width 12 height 12
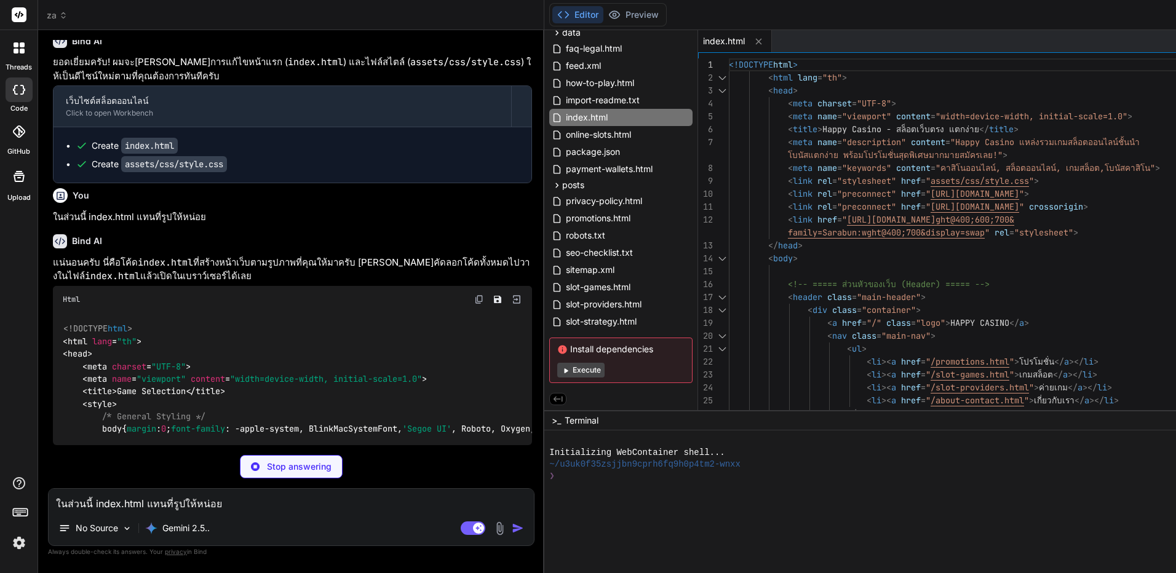
scroll to position [6567, 0]
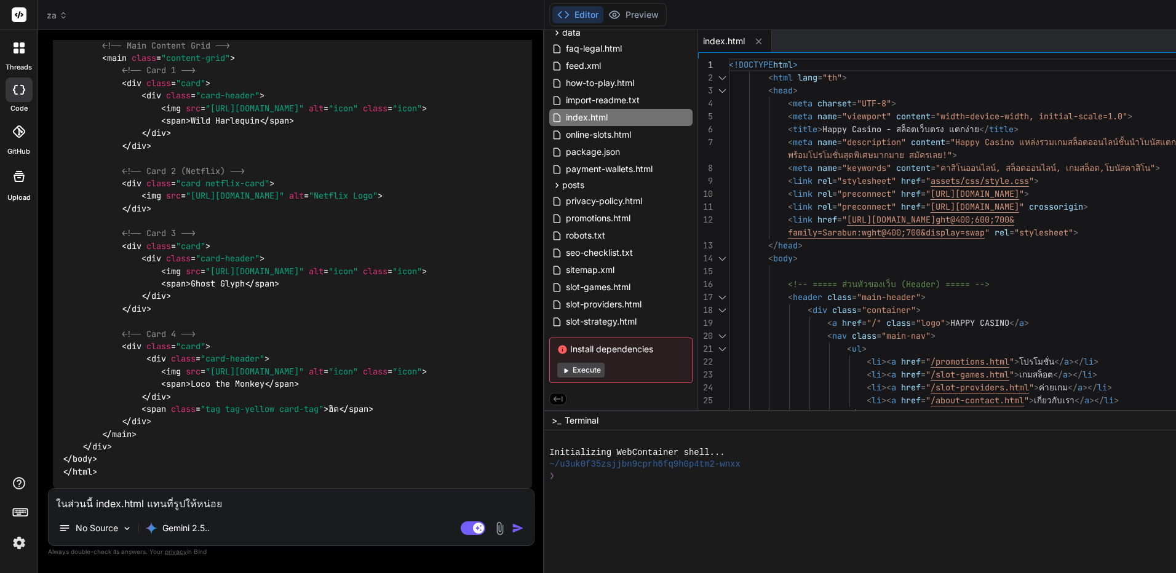
type textarea "x"
click at [269, 504] on textarea "ในส่วนนี้ index.html แทนที่รูปให้หน่อย" at bounding box center [291, 500] width 485 height 22
type textarea "อ"
type textarea "x"
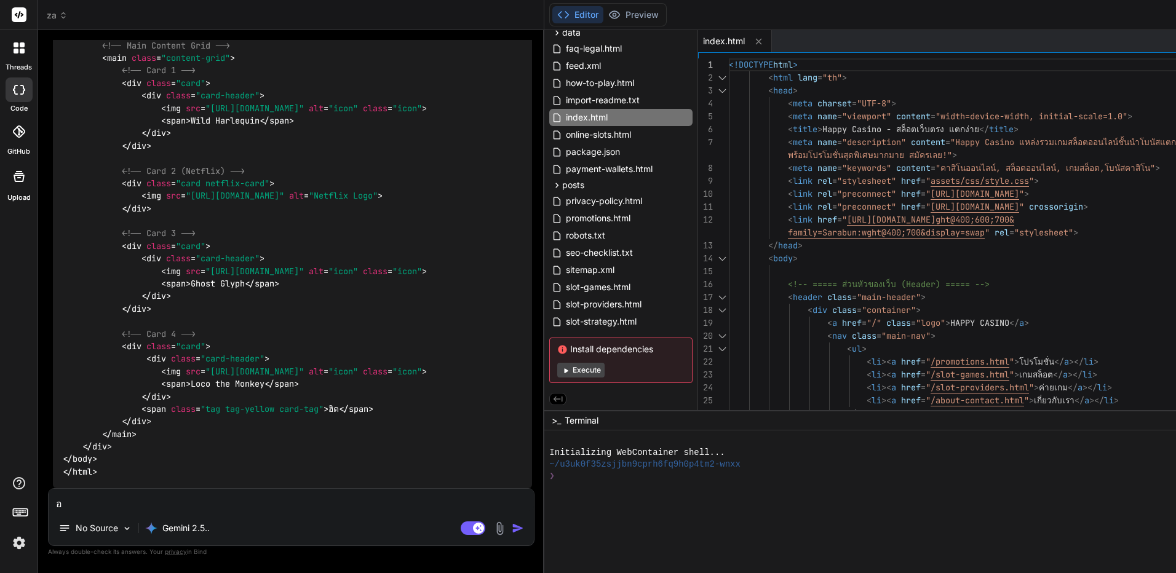
type textarea "อั"
type textarea "x"
type textarea "อัป"
type textarea "x"
type textarea "อัปเ"
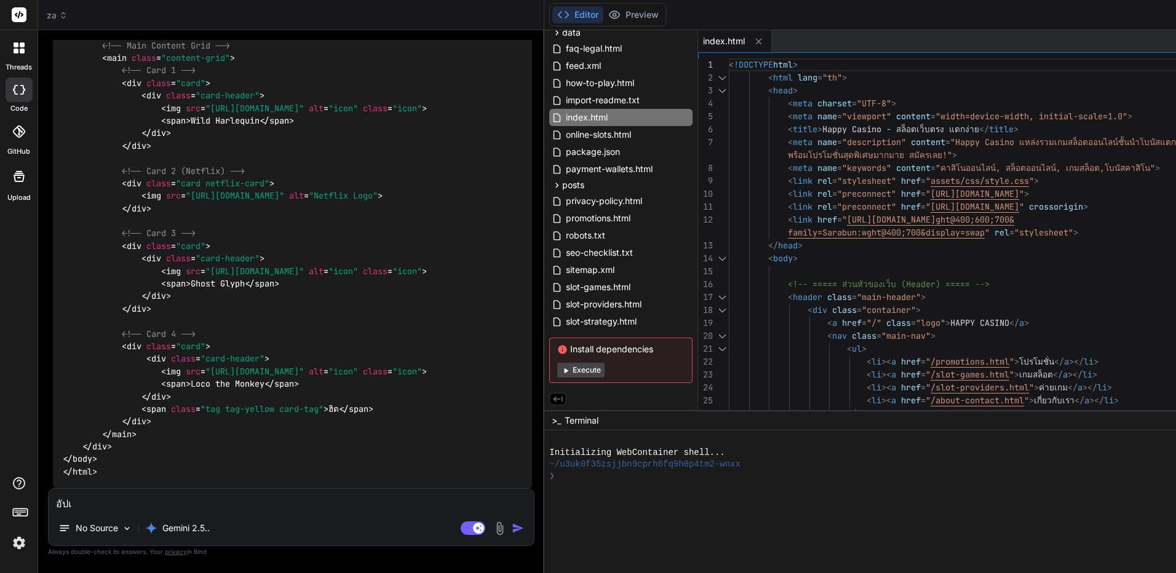
type textarea "x"
type textarea "อัปเด"
type textarea "x"
type textarea "อัปเดท"
type textarea "x"
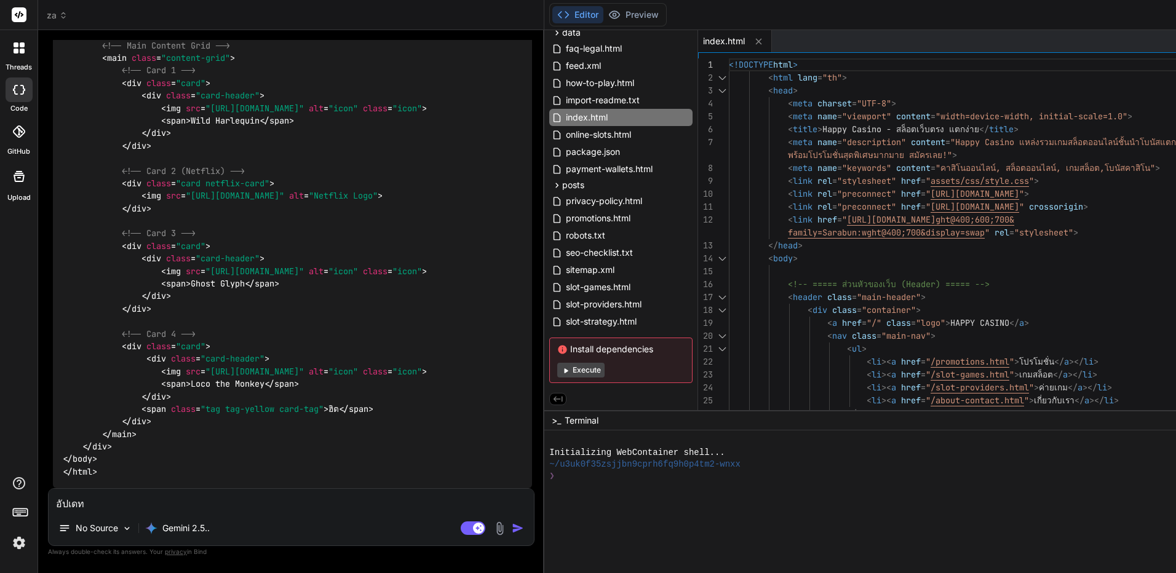
type textarea "อัปเดทใ"
type textarea "x"
type textarea "อัปเดทใน"
type textarea "x"
type textarea "อัปเดทในไ"
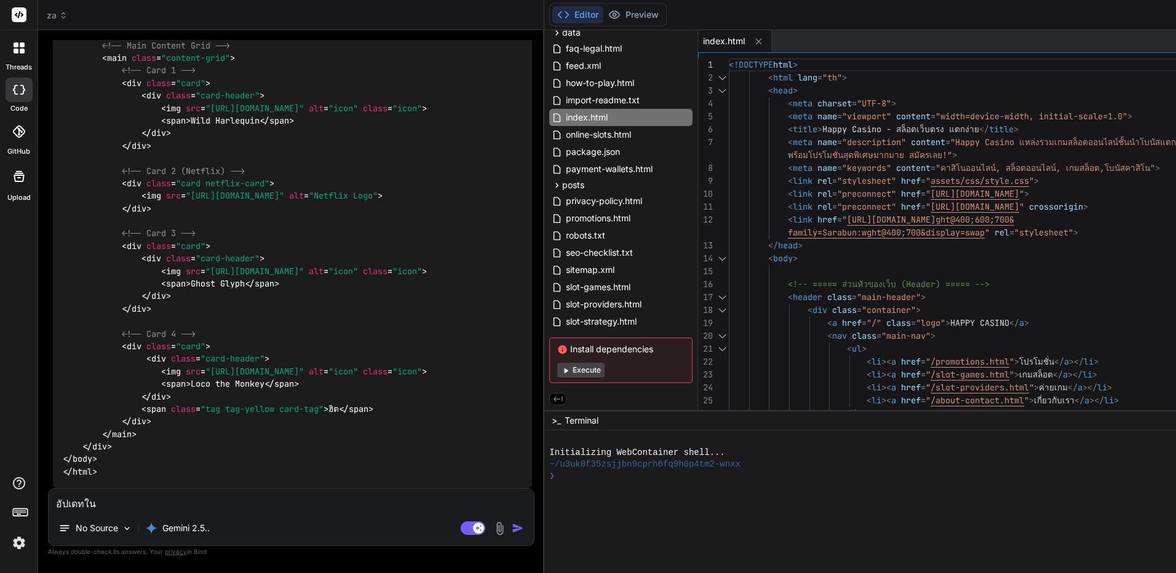
type textarea "x"
type textarea "อัปเดทในไฟ"
type textarea "x"
type textarea "อัปเดทในไฟล"
type textarea "x"
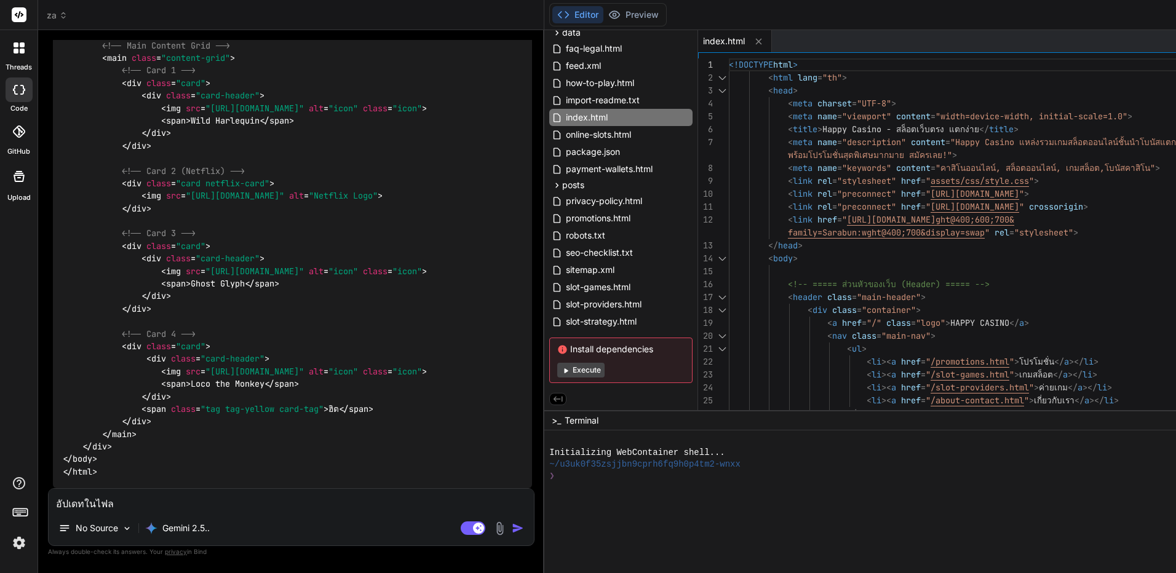
type textarea "อัปเดทในไฟล์"
type textarea "x"
type textarea "อัปเดทในไฟล์ไ"
type textarea "x"
type textarea "อัปเดทในไฟล์ได"
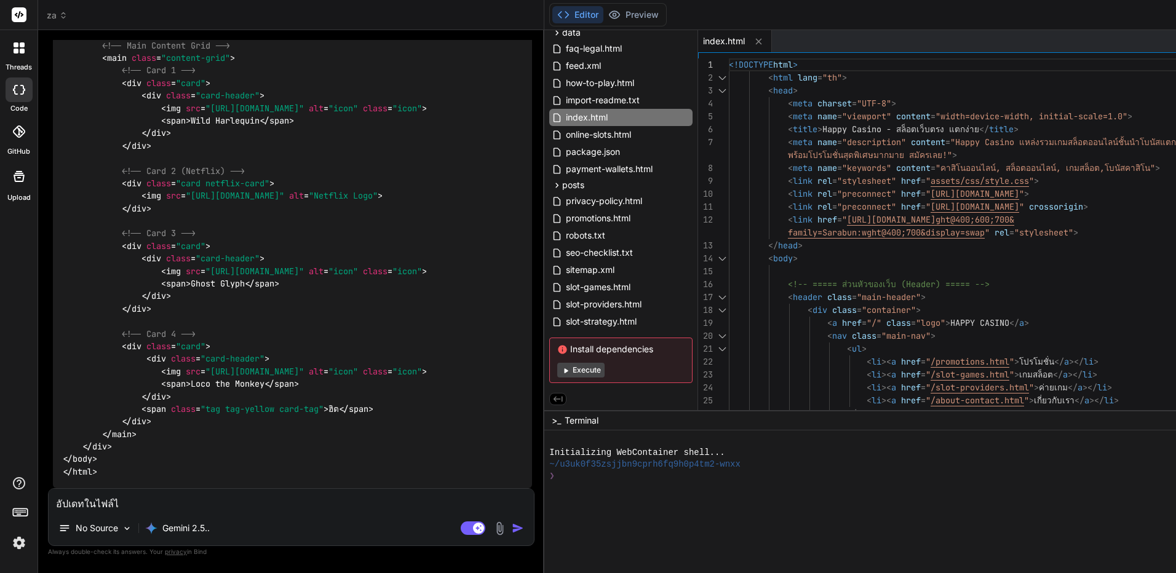
type textarea "x"
type textarea "อัปเดทในไฟล์ได้"
type textarea "x"
type textarea "อัปเดทในไฟล์ได้เ"
type textarea "x"
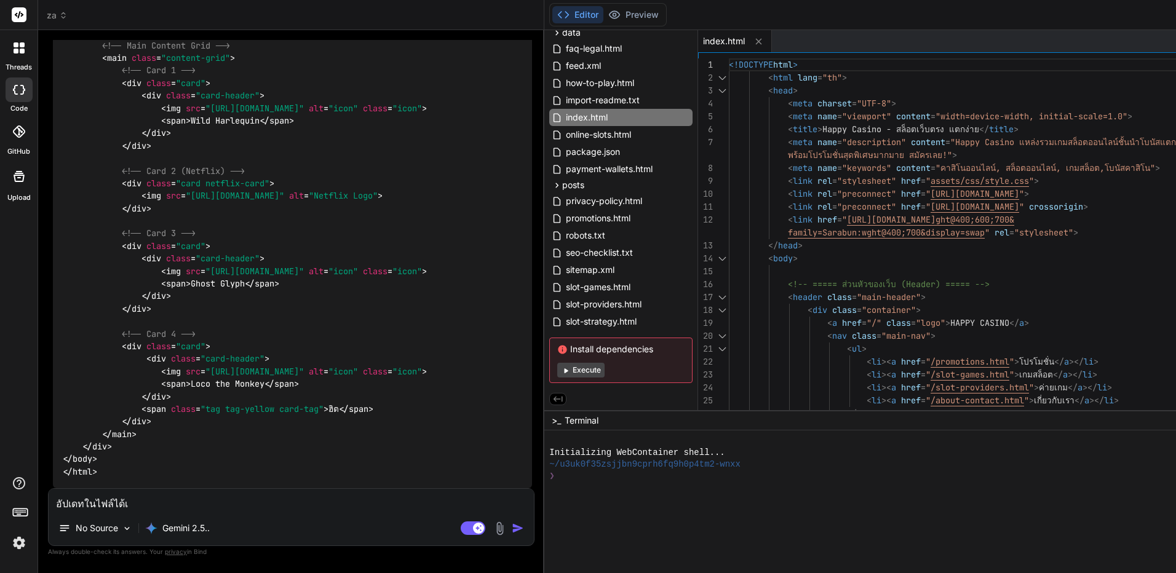
type textarea "อัปเดทในไฟล์ได้เล"
type textarea "x"
type textarea "อัปเดทในไฟล์ได้เลย"
type textarea "x"
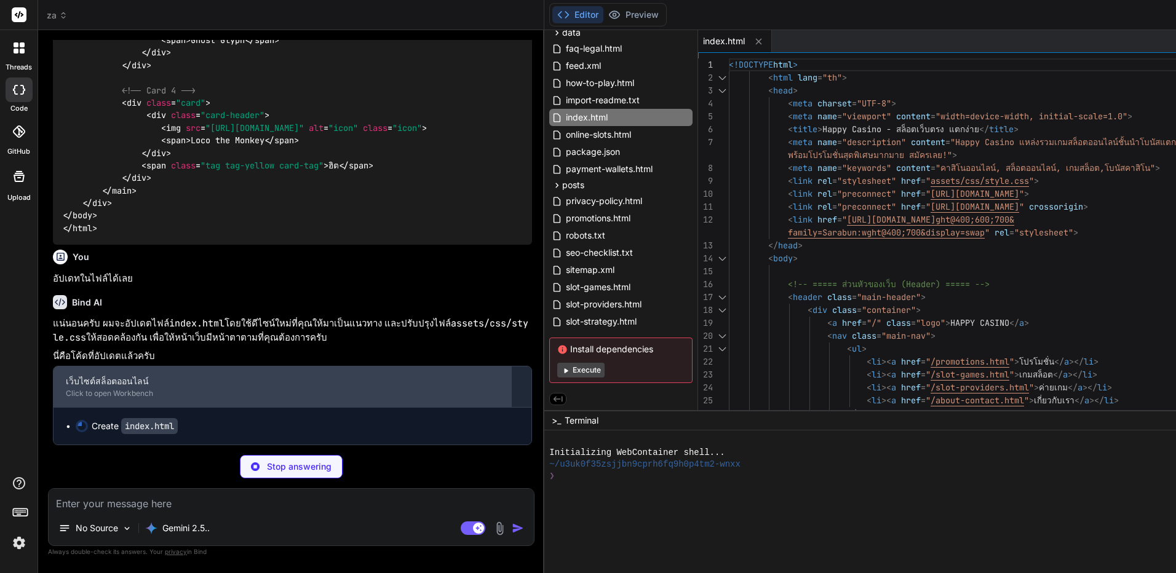
scroll to position [9302, 0]
type textarea "x"
type textarea "</html>"
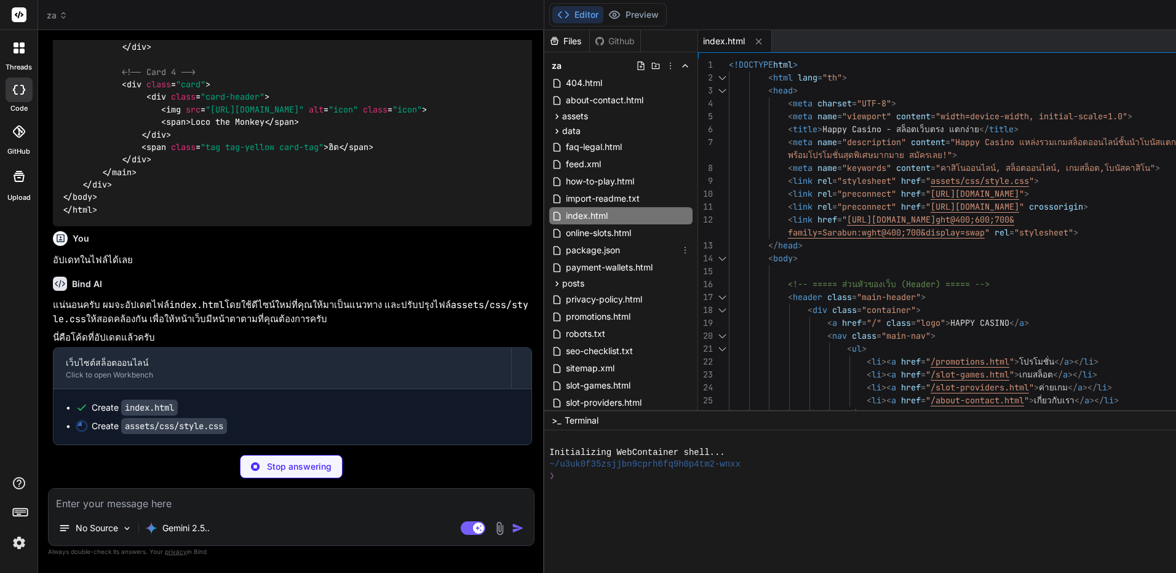
scroll to position [98, 0]
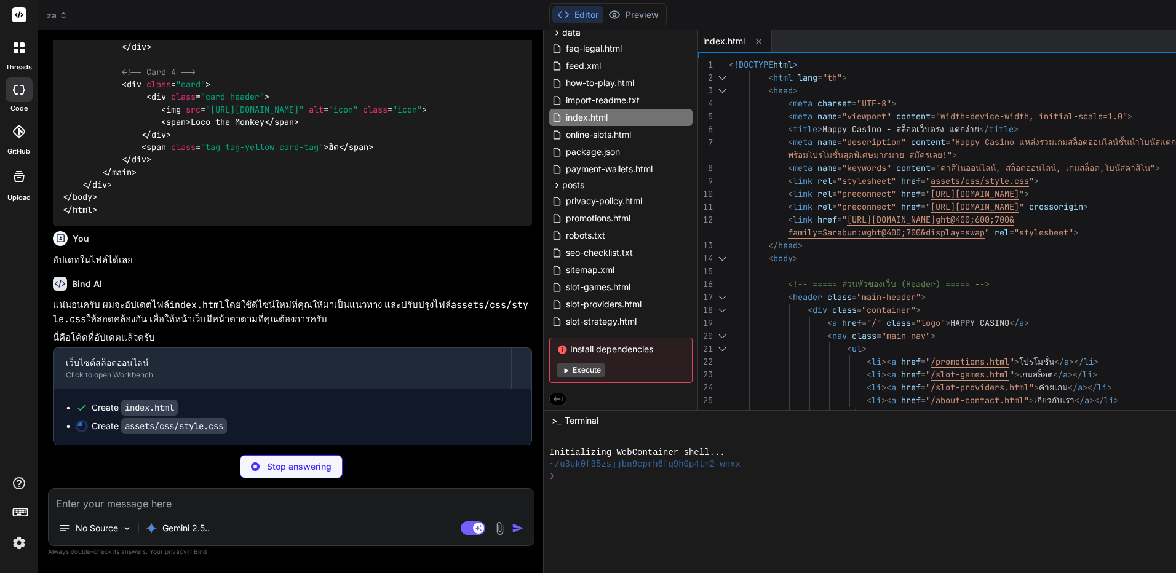
click at [557, 373] on button "Execute" at bounding box center [580, 370] width 47 height 15
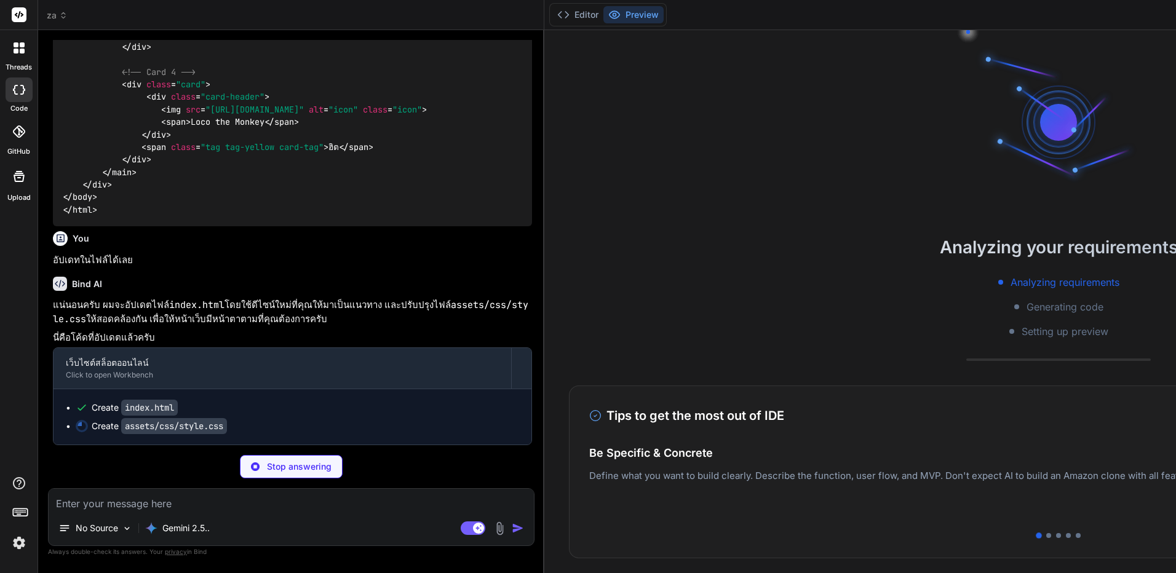
click at [604, 12] on button "Preview" at bounding box center [634, 14] width 60 height 17
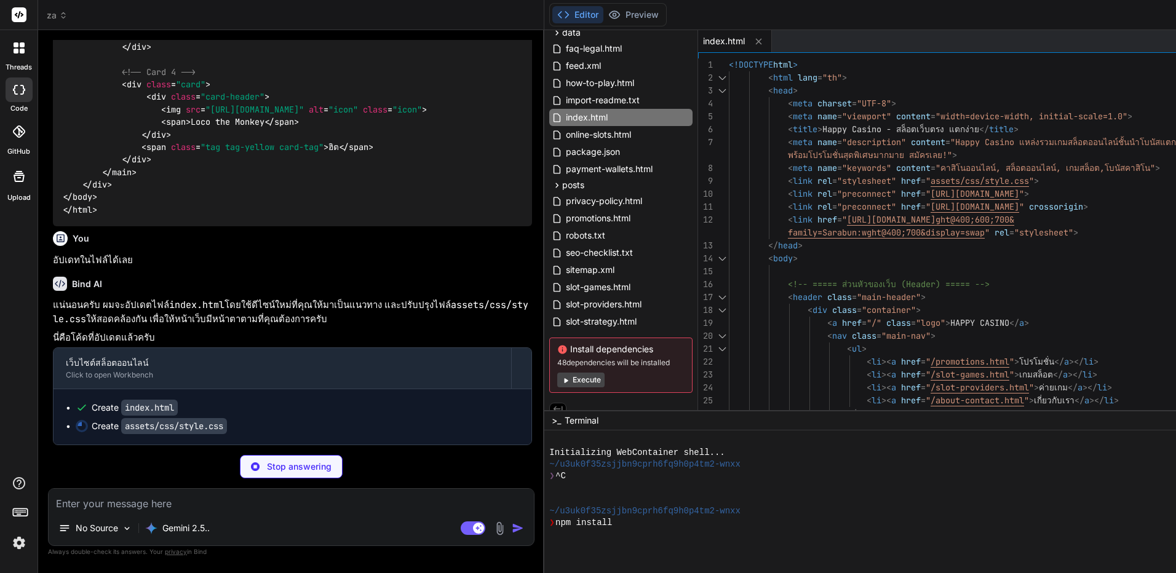
type textarea "x"
type textarea "} }"
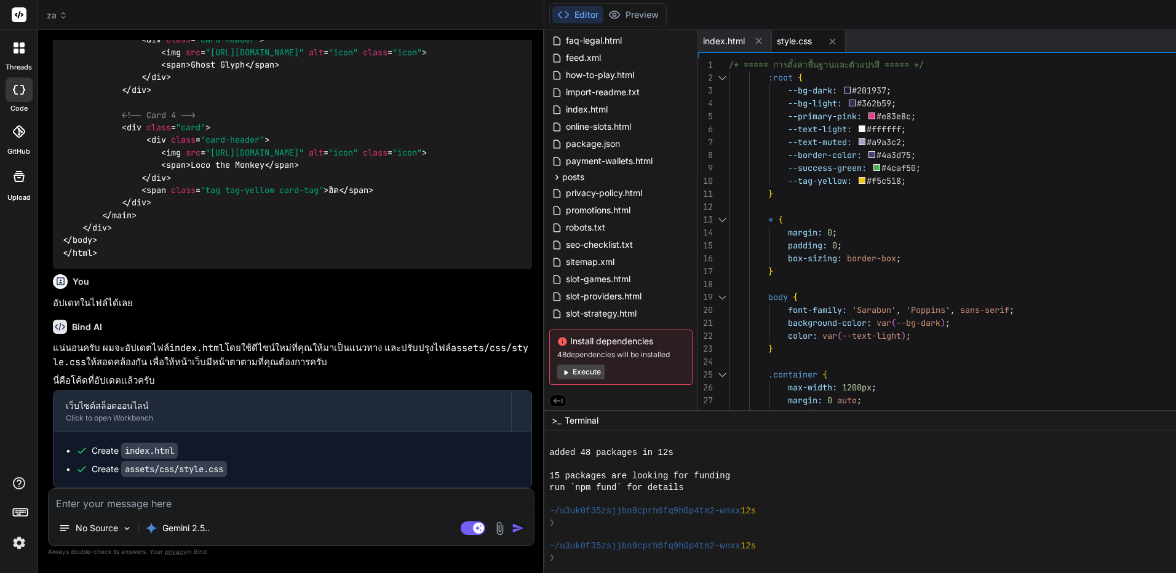
scroll to position [108, 0]
click at [557, 372] on button "Execute" at bounding box center [580, 370] width 47 height 15
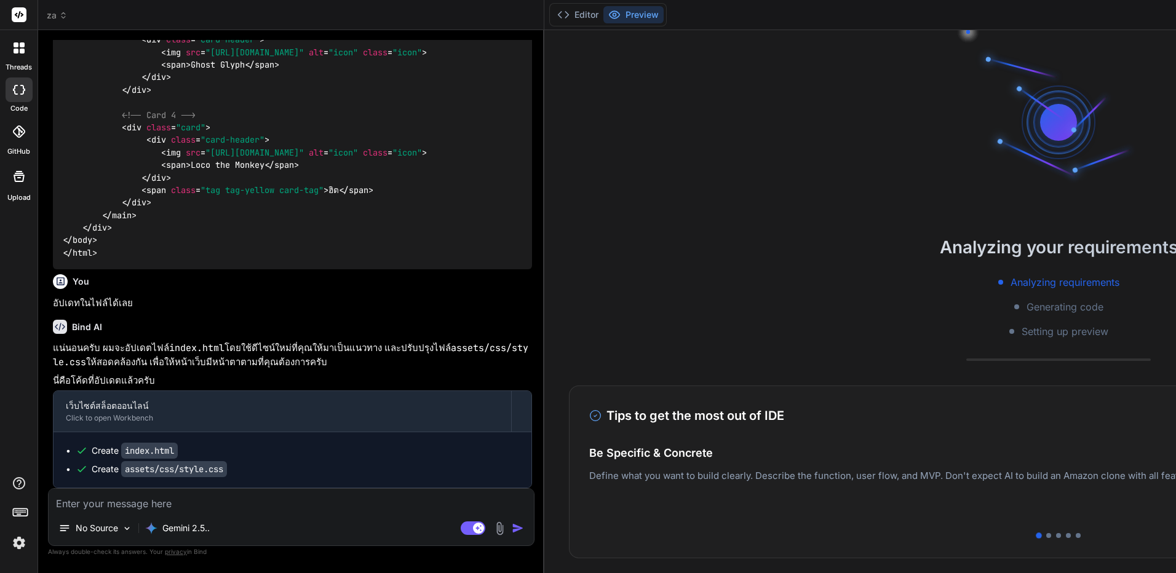
scroll to position [234, 0]
type textarea "x"
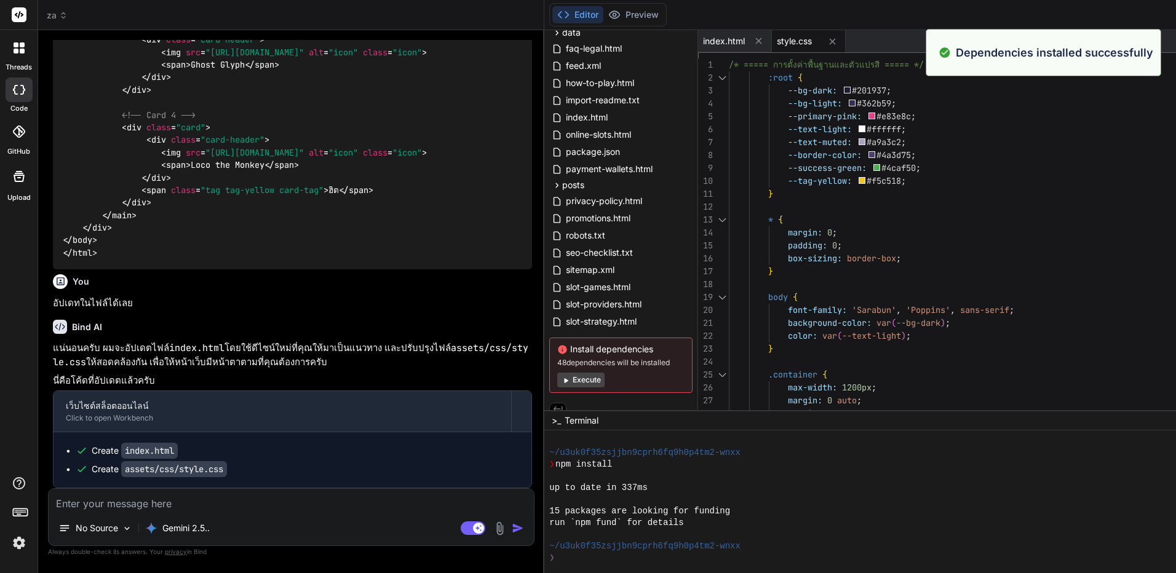
scroll to position [269, 0]
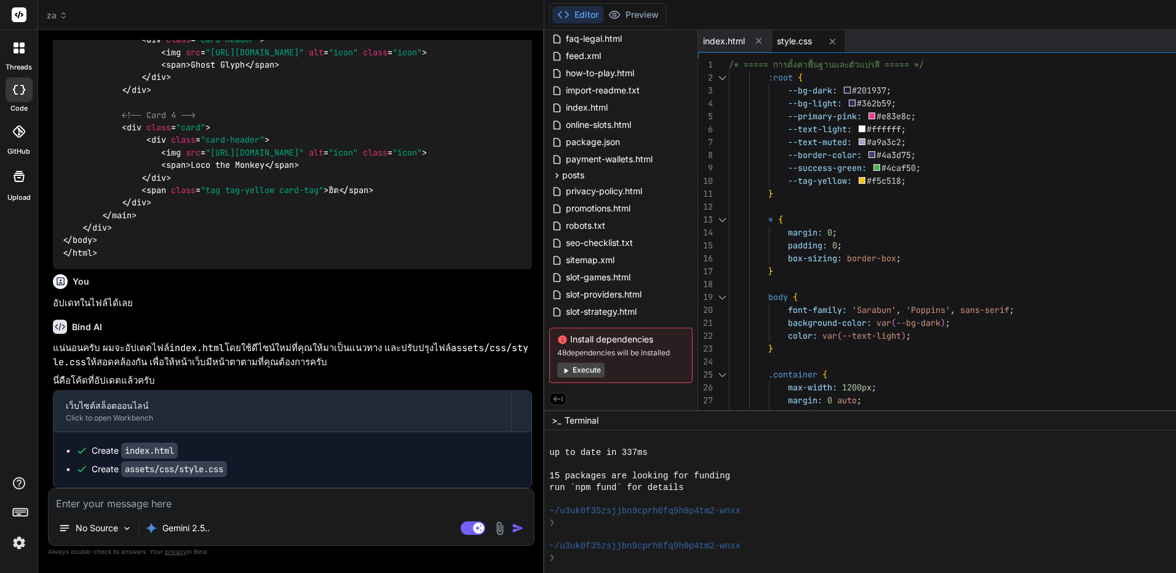
click at [325, 509] on textarea at bounding box center [291, 500] width 485 height 22
type textarea "ห"
type textarea "x"
type textarea "หน"
type textarea "x"
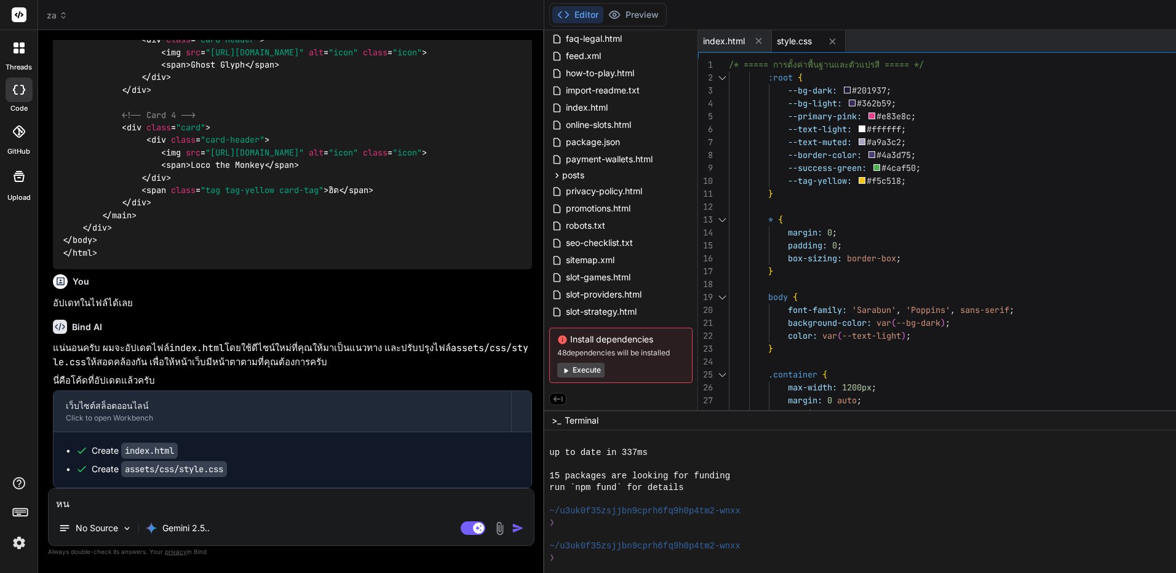
type textarea "หน้"
type textarea "x"
type textarea "หน้า"
type textarea "x"
type textarea "หน้า"
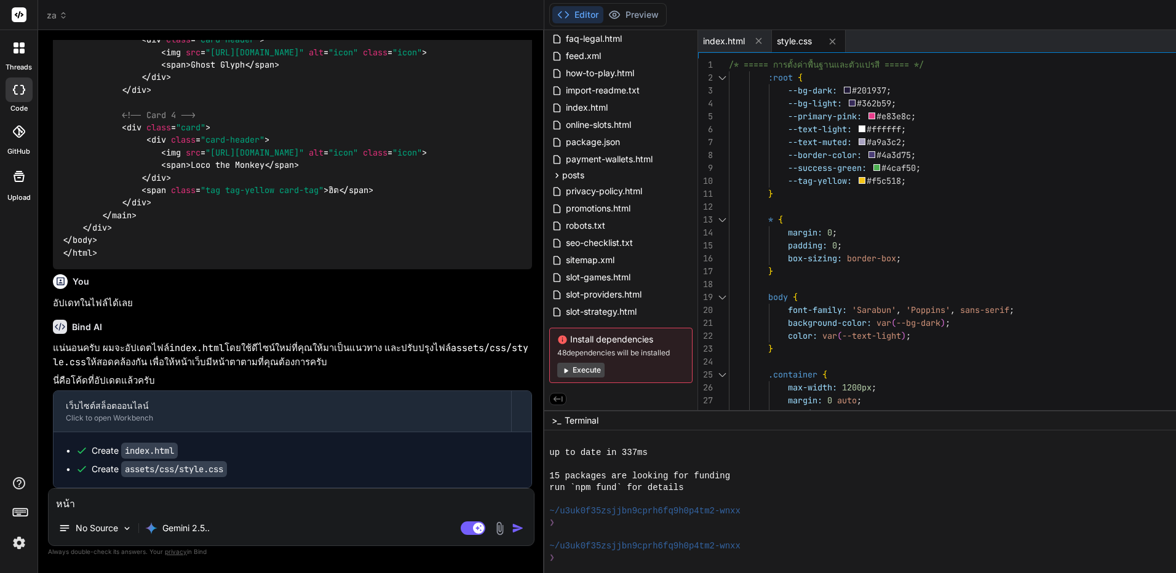
type textarea "x"
type textarea "หน้า l"
type textarea "x"
type textarea "หน้า la"
type textarea "x"
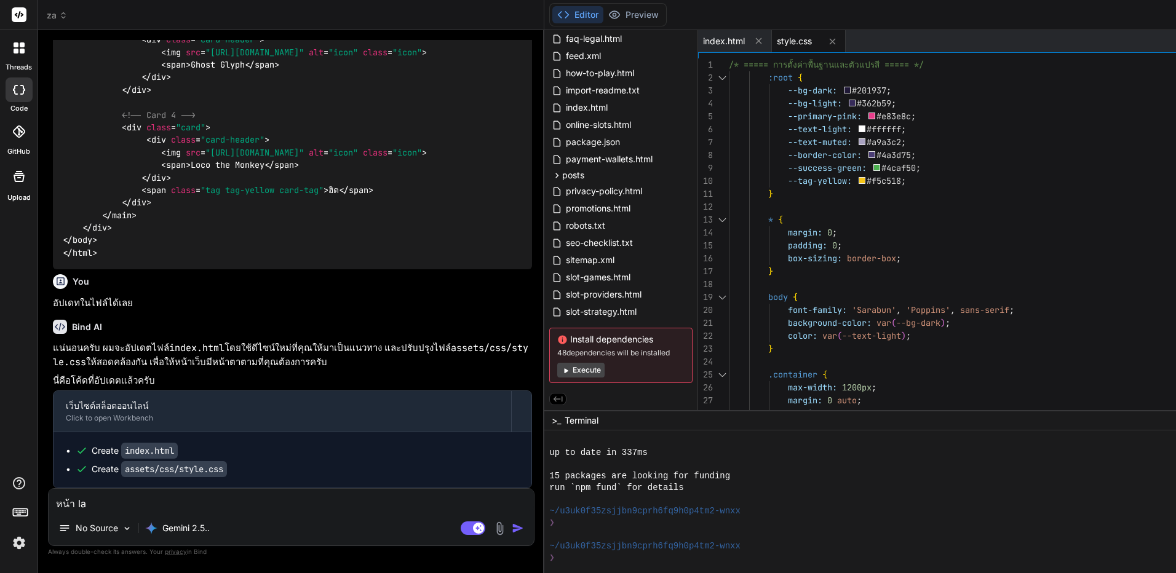
type textarea "หน้า lad"
type textarea "x"
type textarea "หน้า ladi"
type textarea "x"
type textarea "หน้า ladin"
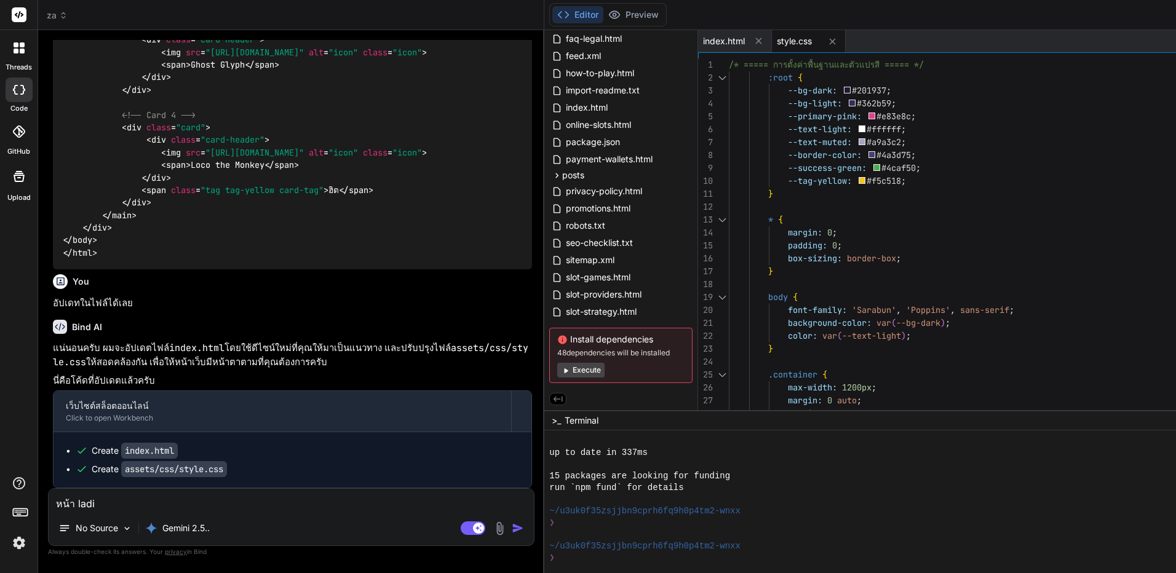
type textarea "x"
type textarea "หน้า lading"
type textarea "x"
type textarea "หน้า ladin"
type textarea "x"
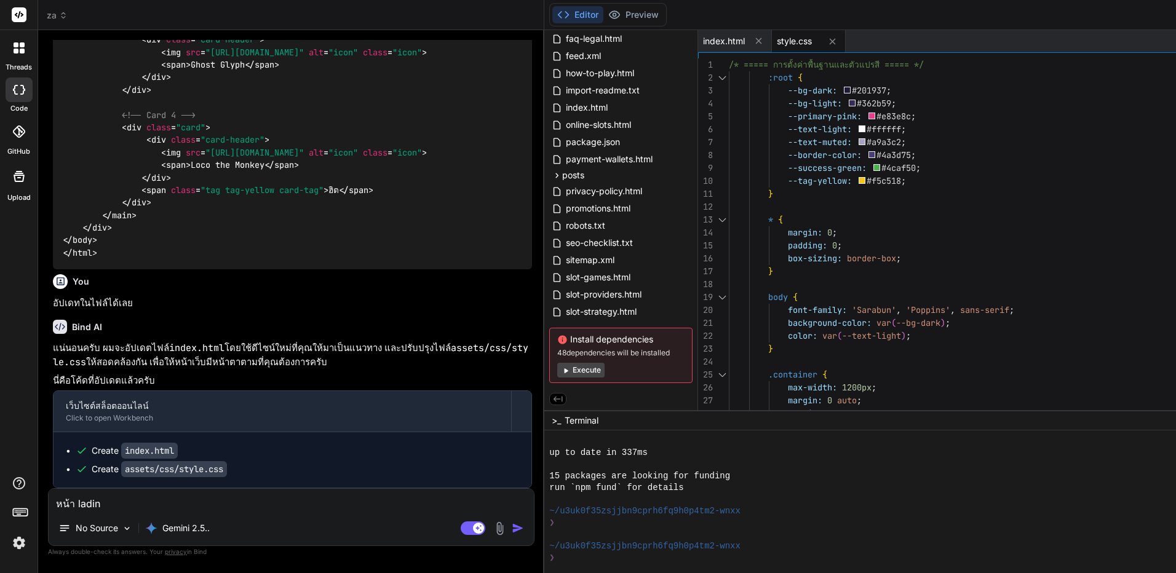
type textarea "หน้า ladi"
type textarea "x"
type textarea "หน้า lad"
type textarea "x"
type textarea "หน้า la"
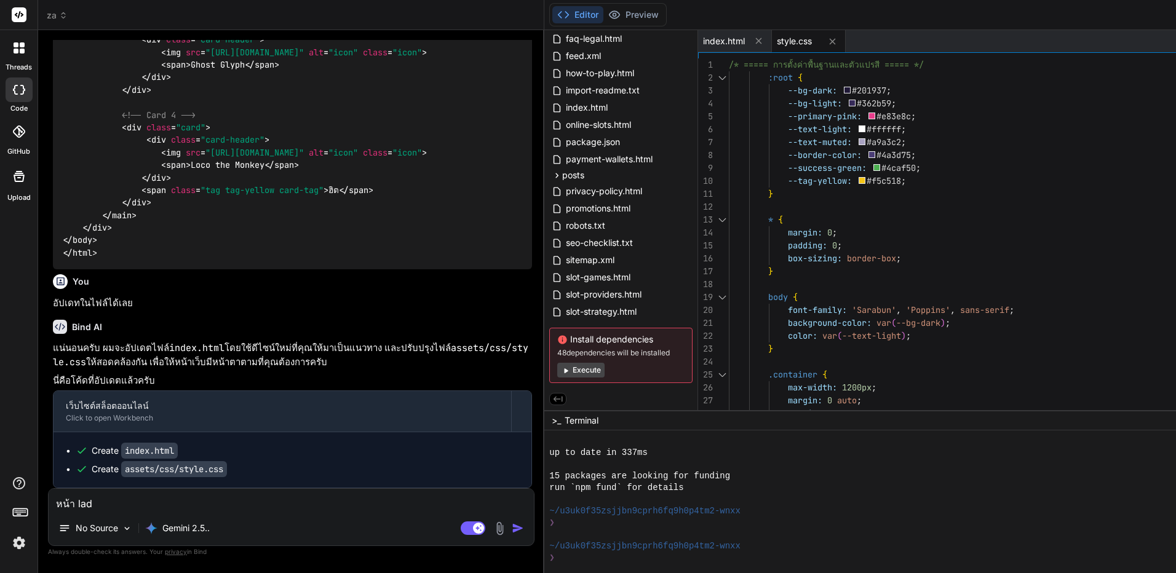
type textarea "x"
type textarea "หน้า lan"
type textarea "x"
type textarea "หน้า land"
type textarea "x"
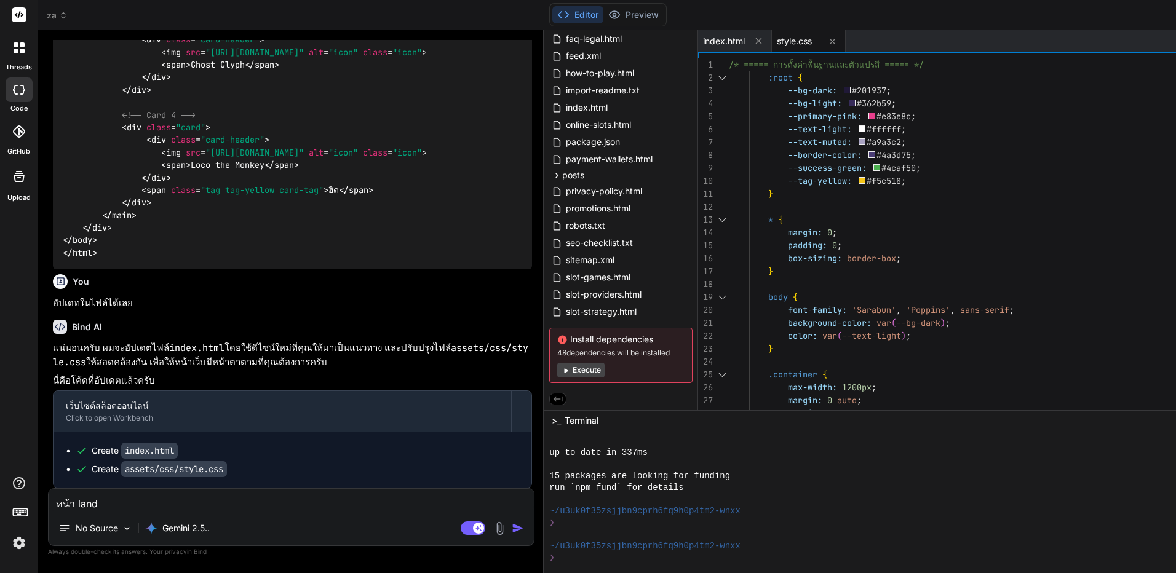
type textarea "หน้า landg"
type textarea "x"
type textarea "หน้า landgi"
type textarea "x"
type textarea "หน้า landgin"
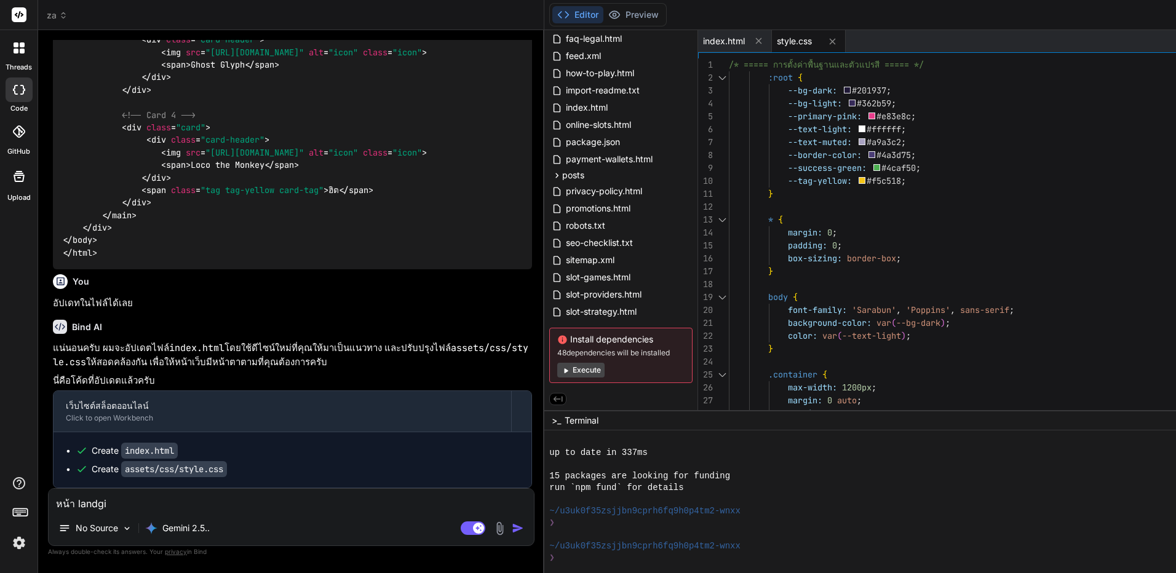
type textarea "x"
type textarea "หน้า landging"
type textarea "x"
type textarea "หน้า landgin"
type textarea "x"
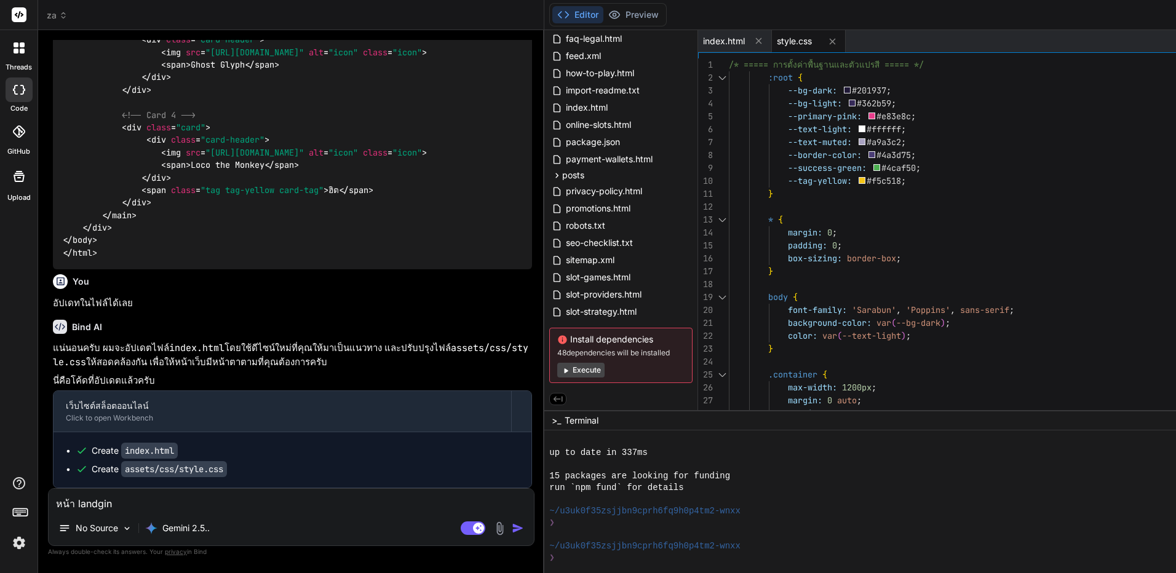
type textarea "หน้า landgi"
type textarea "x"
type textarea "หน้า landg"
type textarea "x"
type textarea "หน้า land"
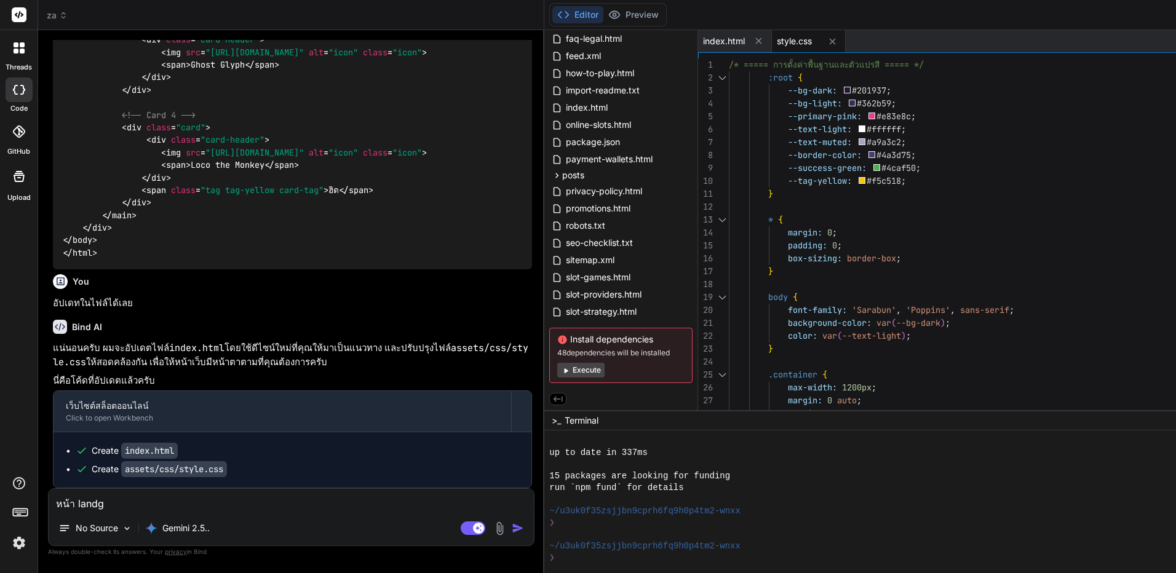
type textarea "x"
type textarea "หน้า land"
type textarea "x"
type textarea "หน้า land p"
type textarea "x"
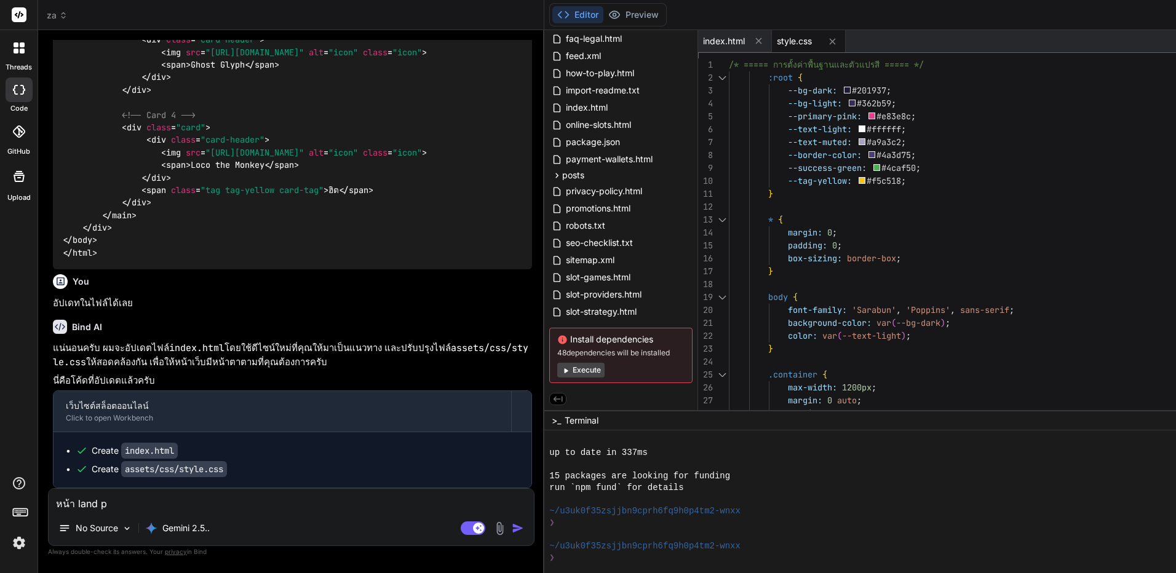
type textarea "หน้า land pa"
type textarea "x"
type textarea "หน้า land pag"
type textarea "x"
type textarea "หน้า land pa"
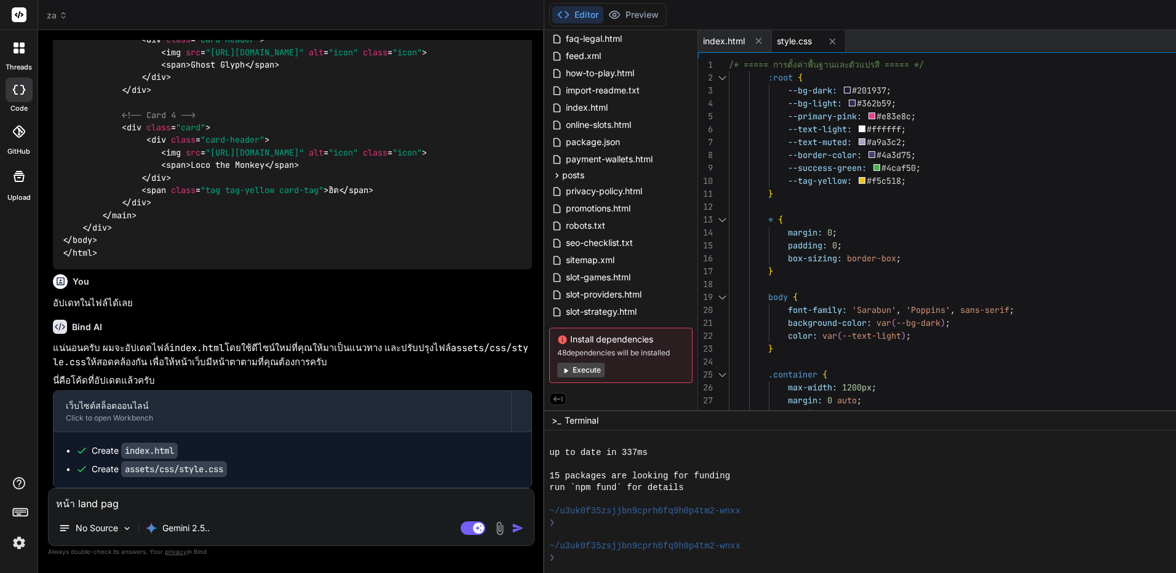
type textarea "x"
type textarea "หน้า land p"
type textarea "x"
type textarea "หน้า land"
type textarea "x"
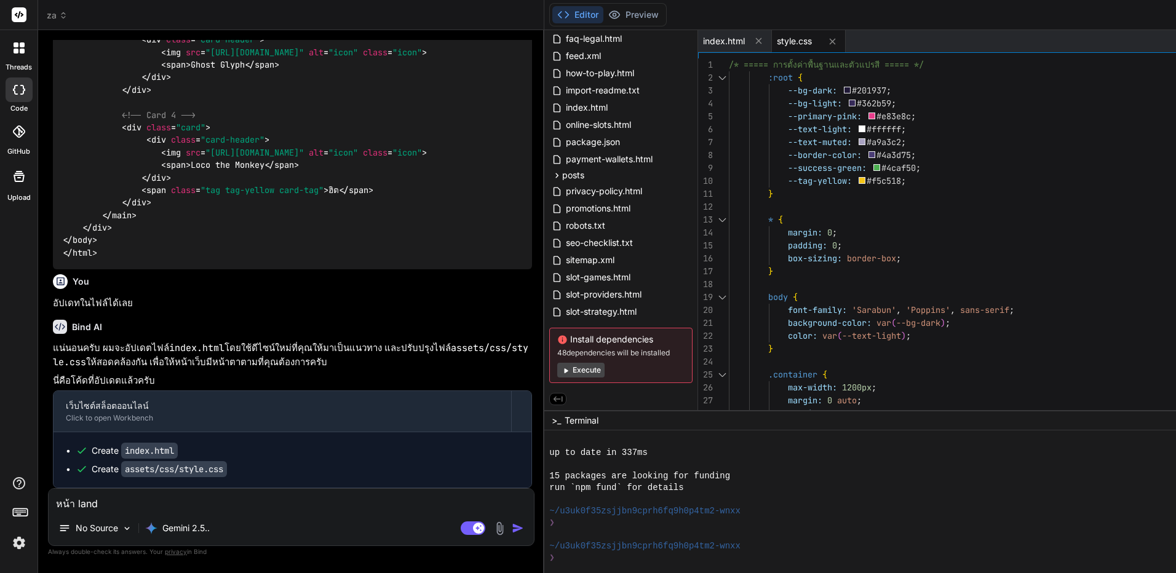
type textarea "หน้า land"
type textarea "x"
type textarea "หน้า landi"
type textarea "x"
type textarea "หน้า landin"
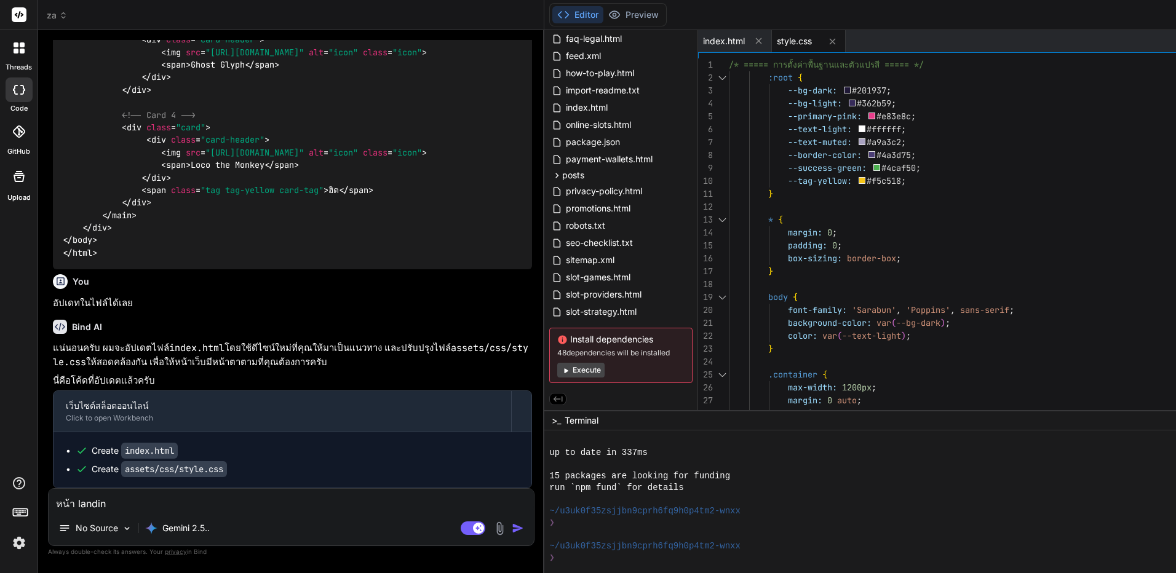
type textarea "x"
type textarea "หน้า landing"
type textarea "x"
type textarea "หน้า landing"
type textarea "x"
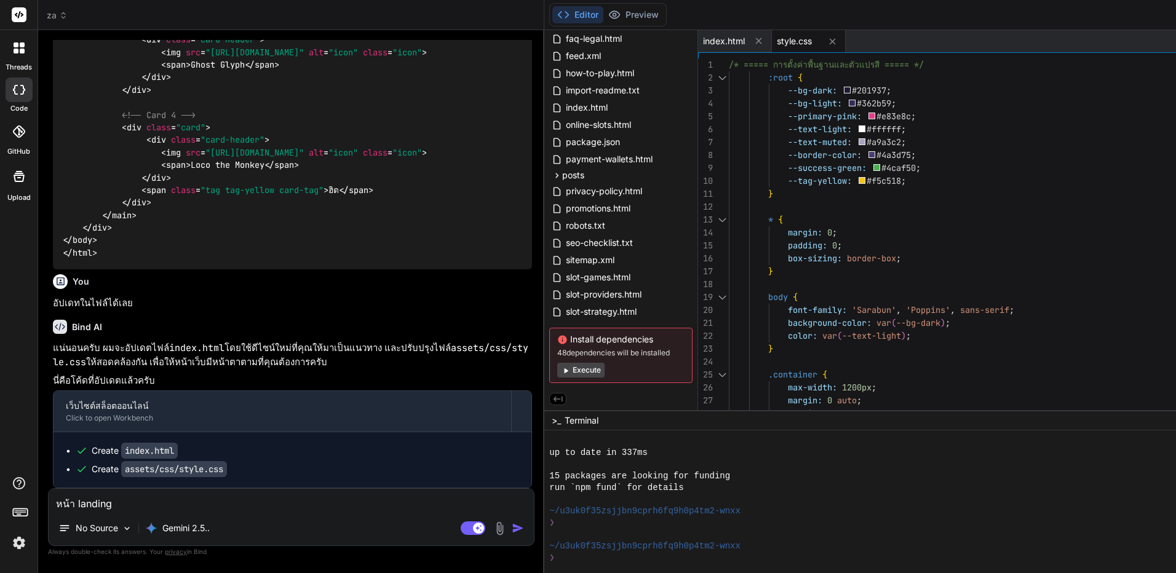
type textarea "หน้า landing p"
type textarea "x"
type textarea "หน้า landing pa"
type textarea "x"
type textarea "หน้า landing pag"
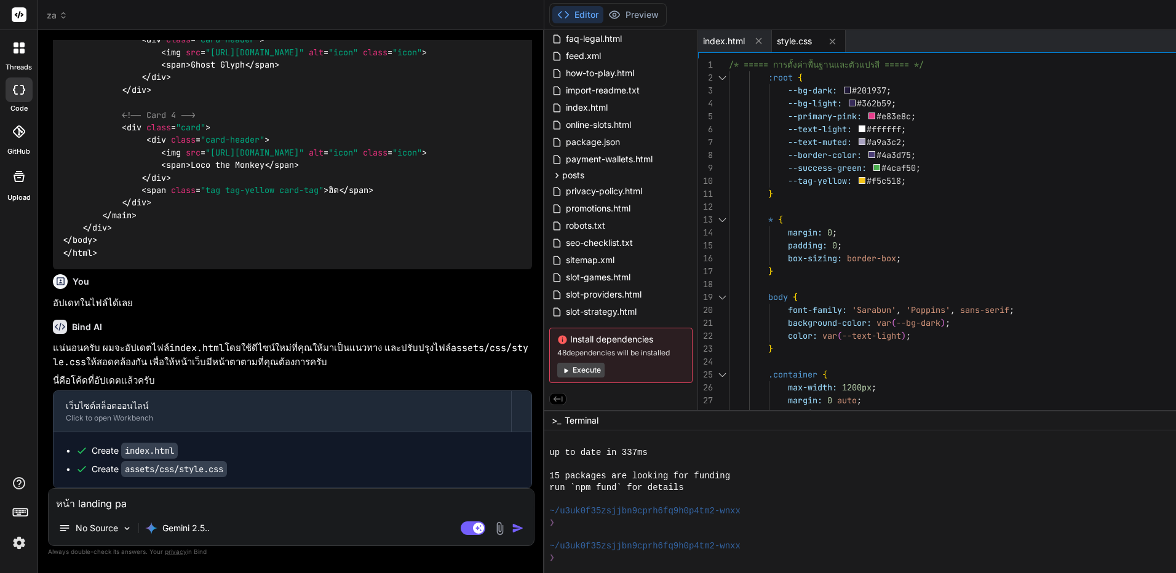
type textarea "x"
type textarea "หน้า landing page"
type textarea "x"
type textarea "หน้า landing page"
type textarea "x"
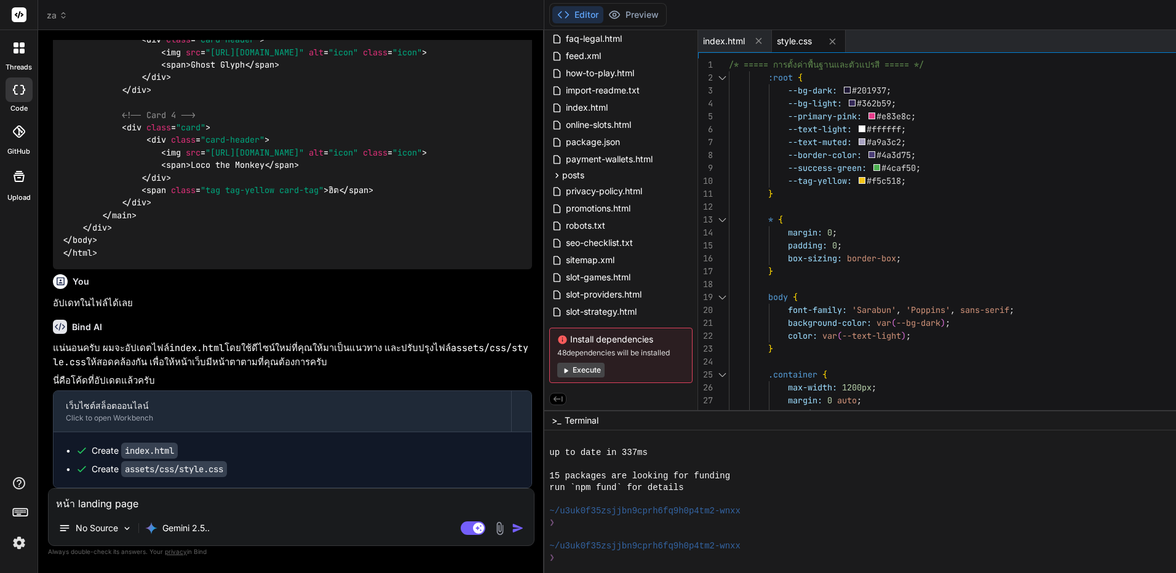
type textarea "หน้า landing page ข"
type textarea "x"
type textarea "หน้า landing page ขอ"
type textarea "x"
type textarea "หน้า landing page ของ"
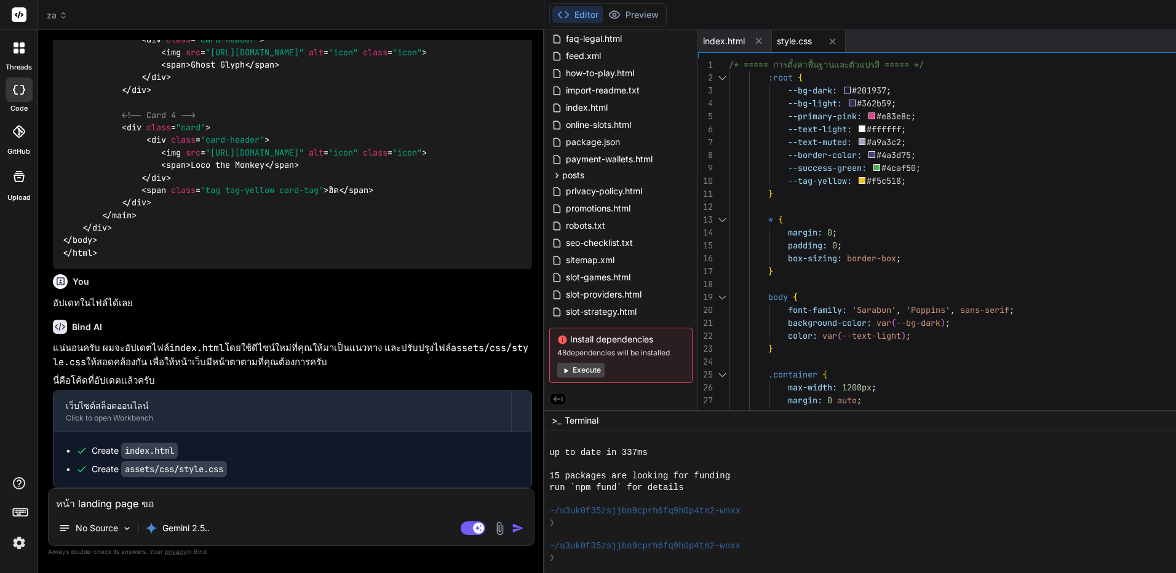
type textarea "x"
type textarea "หน้า landing page ของไ"
type textarea "x"
type textarea "หน้า landing page ของไฟ"
type textarea "x"
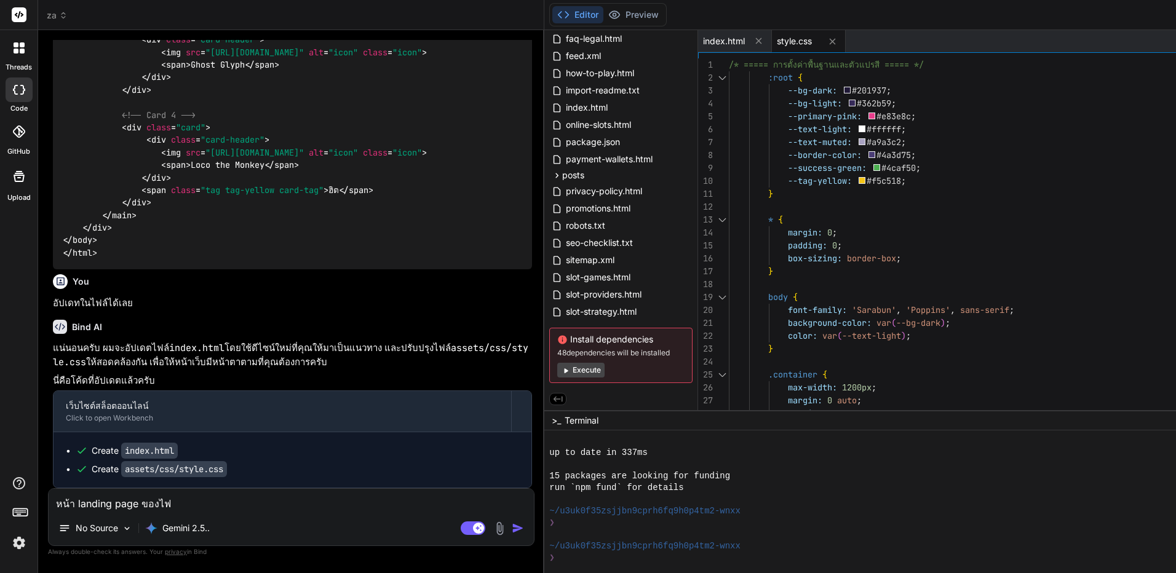
type textarea "หน้า landing page ของไฟล"
type textarea "x"
type textarea "หน้า landing page ของไฟล์"
type textarea "x"
type textarea "หน้า landing page ของไฟล์"
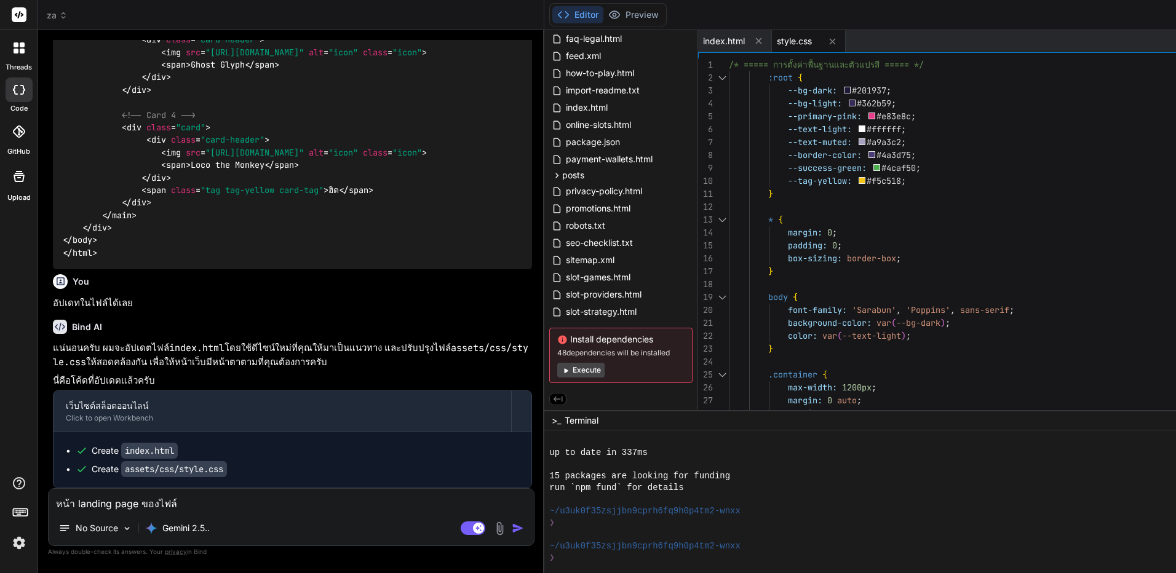
type textarea "x"
drag, startPoint x: 177, startPoint y: 453, endPoint x: 125, endPoint y: 451, distance: 51.7
click at [125, 451] on code "index.html" at bounding box center [149, 451] width 57 height 16
copy code "index.html"
click at [303, 506] on textarea "หน้า landing page ของไฟล์" at bounding box center [291, 500] width 485 height 22
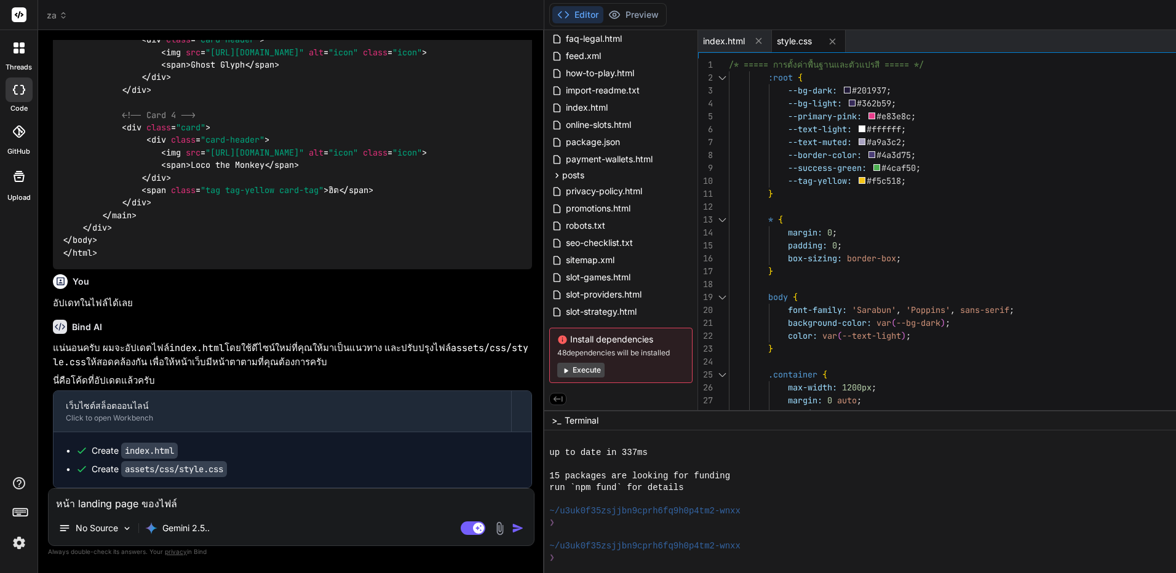
type textarea "หน้า landing page ของไฟล์"
type textarea "x"
paste textarea "index.html"
type textarea "หน้า landing page ของไฟล์ index.html"
type textarea "x"
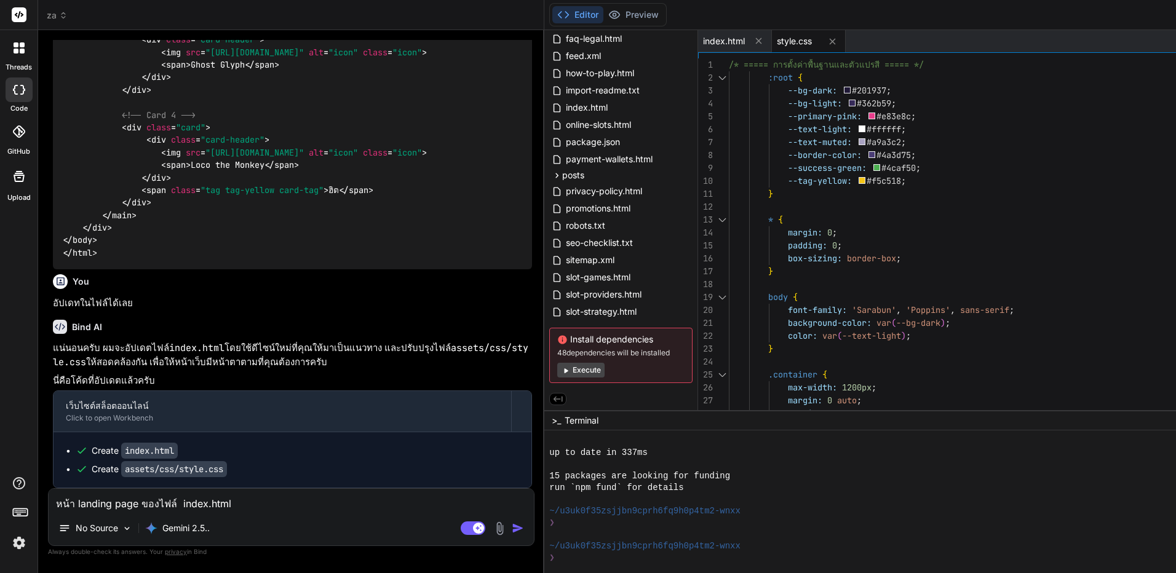
type textarea "หน้า landing page ของไฟล์ index.html"
type textarea "x"
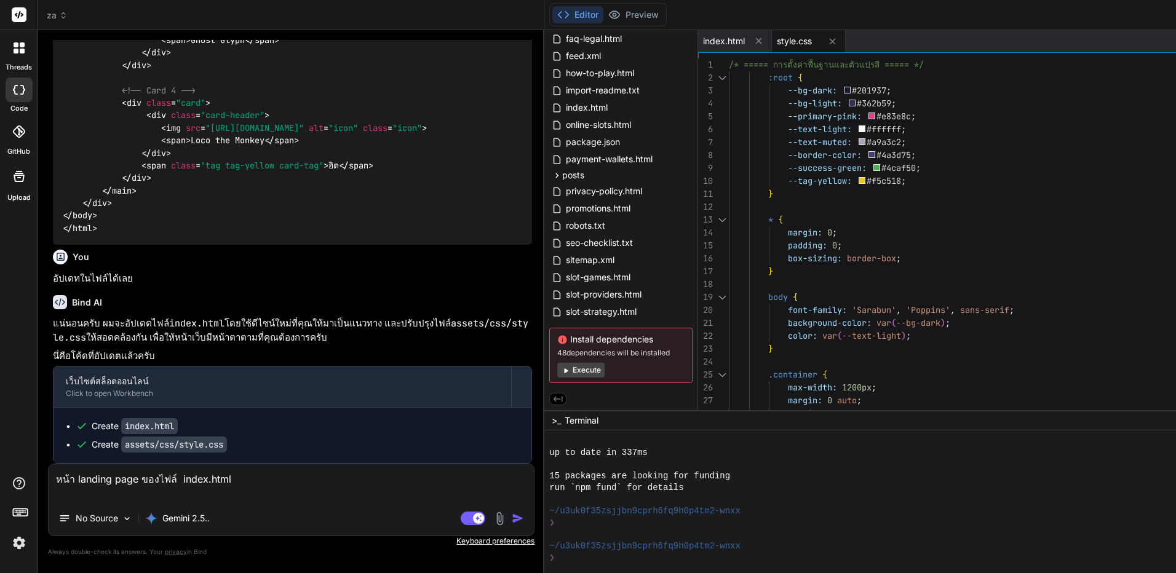
type textarea "หน้า landing page ของไฟล์ index.html ช"
type textarea "x"
type textarea "หน้า landing page ของไฟล์ index.html ช่"
type textarea "x"
type textarea "หน้า landing page ของไฟล์ index.html ช่ว"
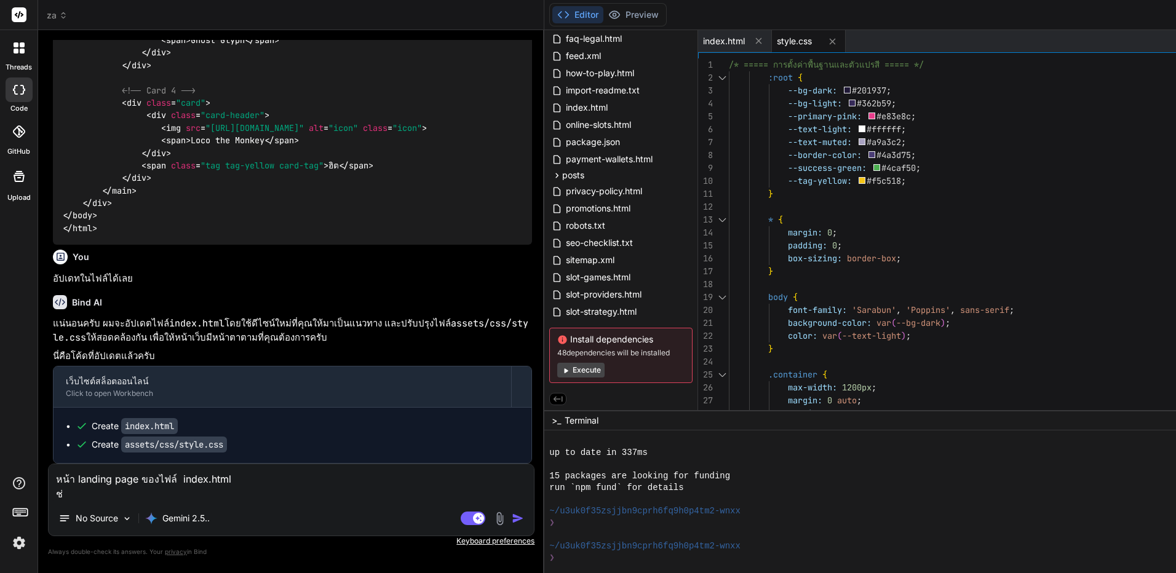
type textarea "x"
type textarea "หน้า landing page ของไฟล์ index.html ช่วย"
type textarea "x"
type textarea "หน้า landing page ของไฟล์ index.html ช่วยท"
type textarea "x"
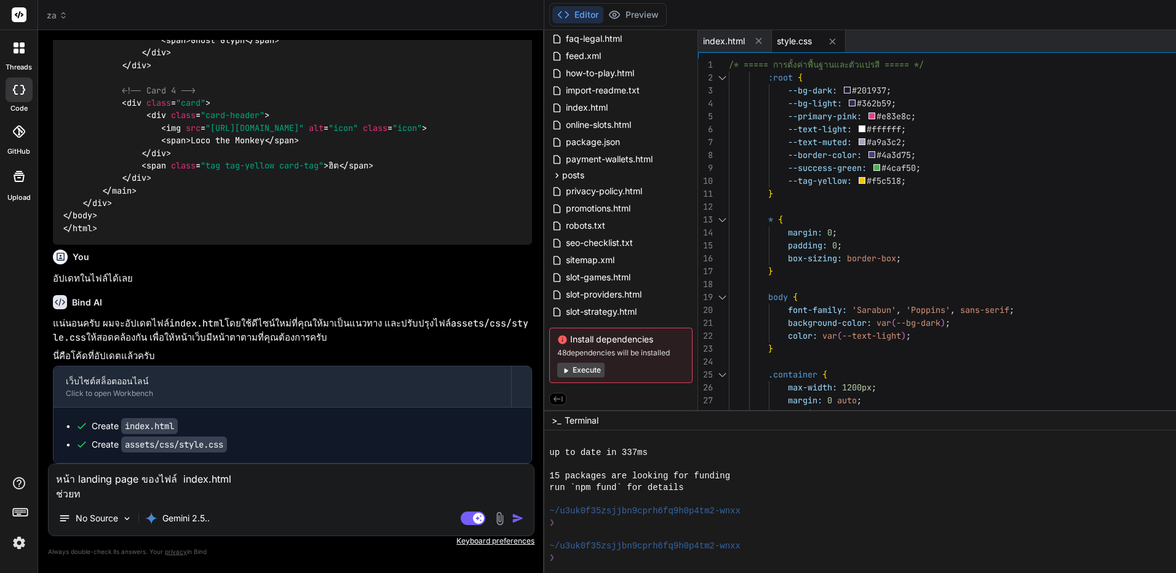
type textarea "หน้า landing page ของไฟล์ index.html ช่วยทำ"
type textarea "x"
type textarea "หน้า landing page ของไฟล์ index.html ช่วยทำใ"
type textarea "x"
type textarea "หน้า landing page ของไฟล์ index.html ช่วยทำให"
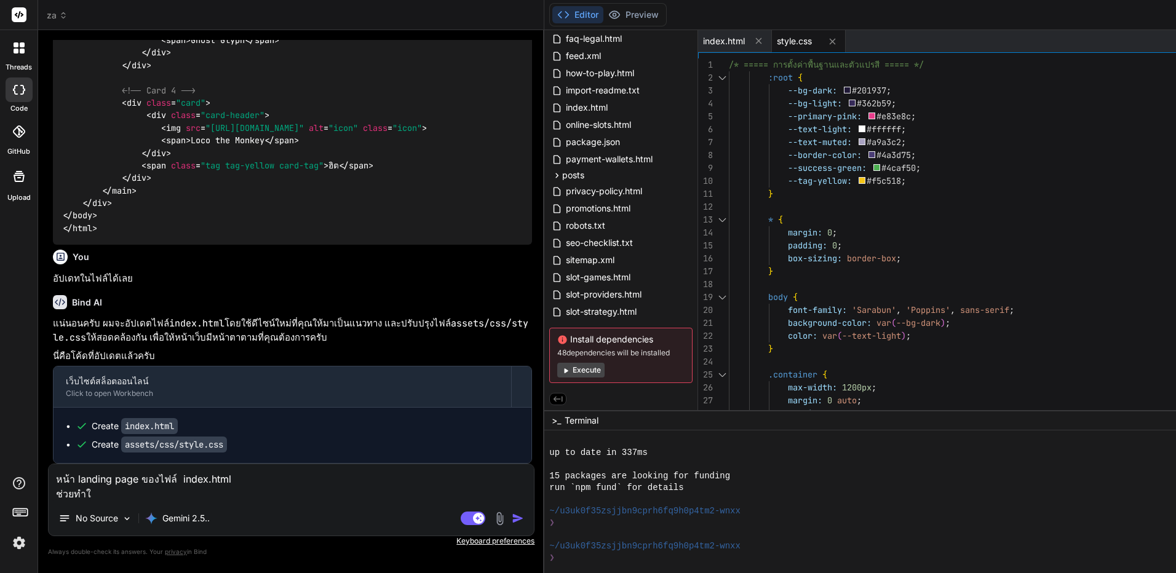
type textarea "x"
type textarea "หน้า landing page ของไฟล์ index.html ช่วยทำให้"
type textarea "x"
type textarea "หน้า landing page ของไฟล์ index.html ช่วยทำให้น"
type textarea "x"
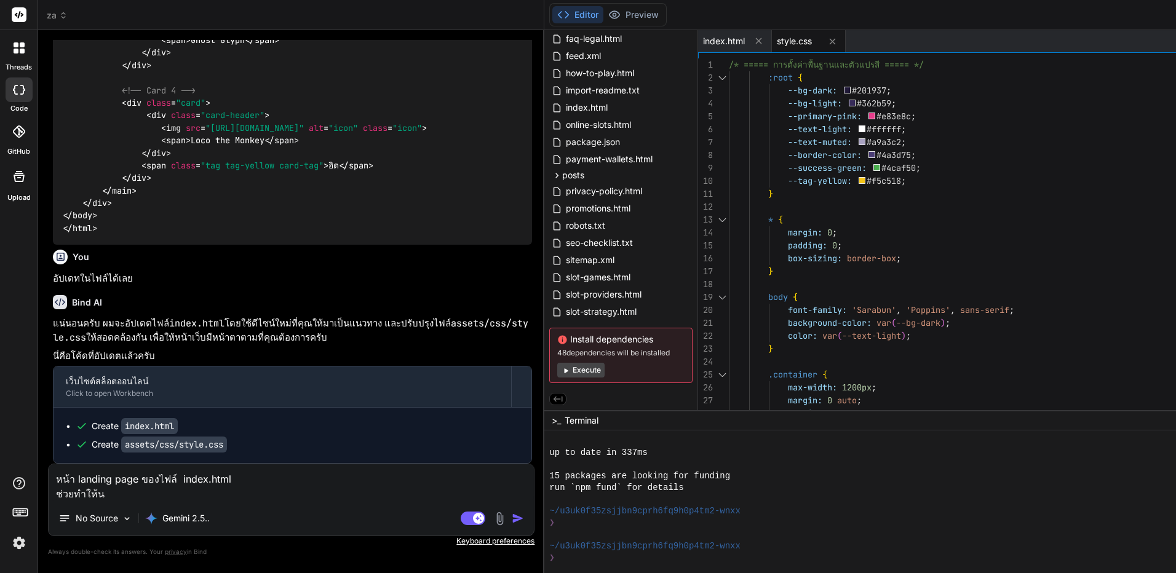
type textarea "หน้า landing page ของไฟล์ index.html ช่วยทำให้น่"
type textarea "x"
type textarea "หน้า landing page ของไฟล์ index.html ช่วยทำให้น่า"
type textarea "x"
type textarea "หน้า landing page ของไฟล์ index.html ช่วยทำให้น่าส"
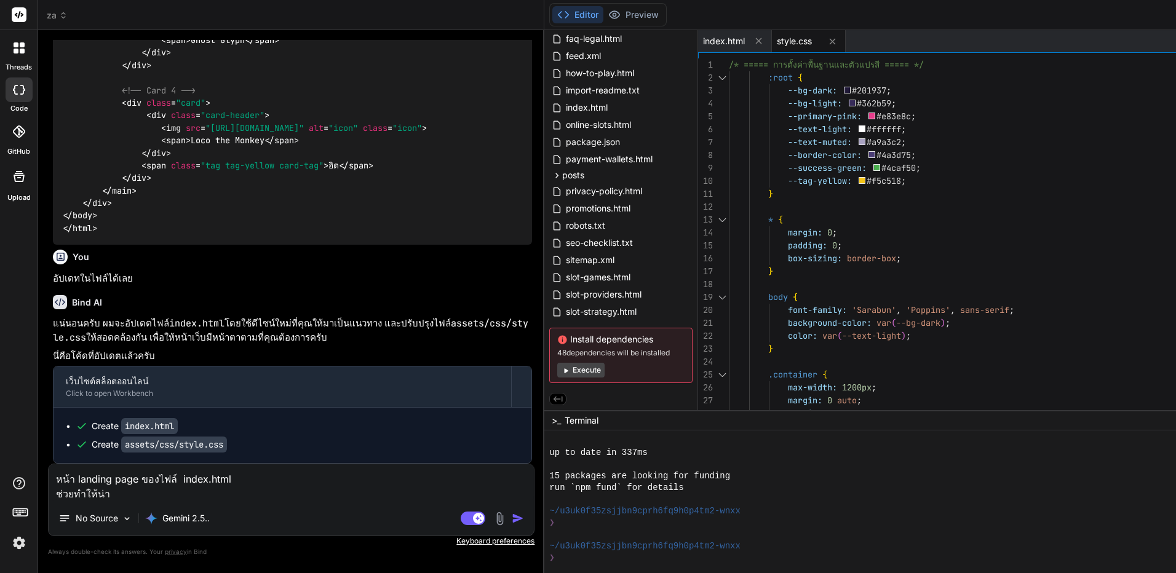
type textarea "x"
type textarea "หน้า landing page ของไฟล์ index.html ช่วยทำให้น่าสน"
type textarea "x"
type textarea "หน้า landing page ของไฟล์ index.html ช่วยทำให้น่าสนใ"
type textarea "x"
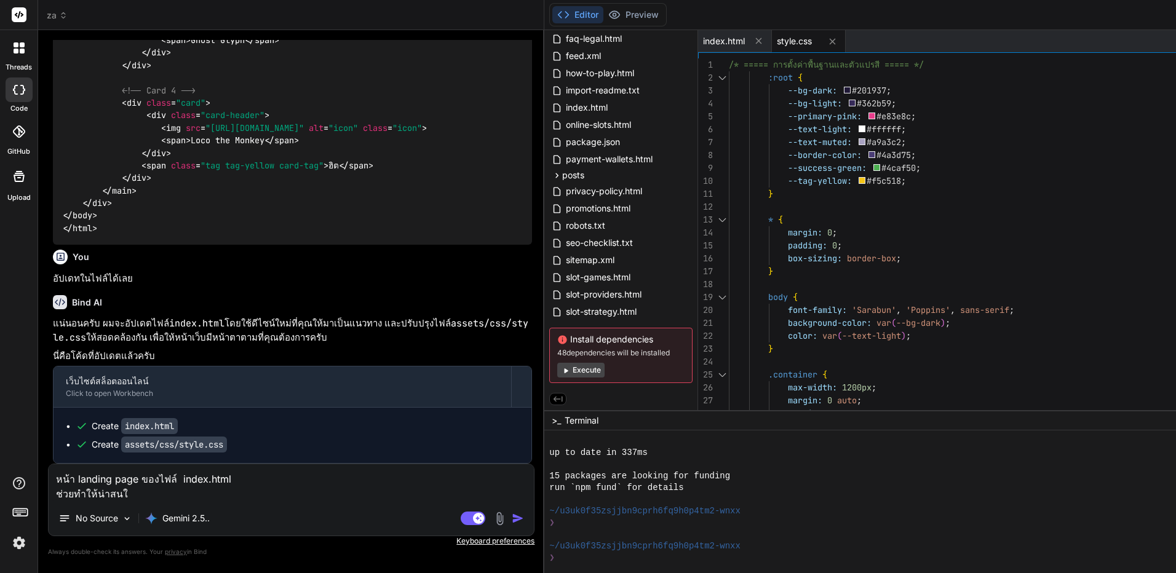
type textarea "หน้า landing page ของไฟล์ index.html ช่วยทำให้น่าสนใจ"
type textarea "x"
type textarea "หน้า landing page ของไฟล์ index.html ช่วยทำให้น่าสนใจโ"
type textarea "x"
type textarea "หน้า landing page ของไฟล์ index.html ช่วยทำให้น่าสนใจโด"
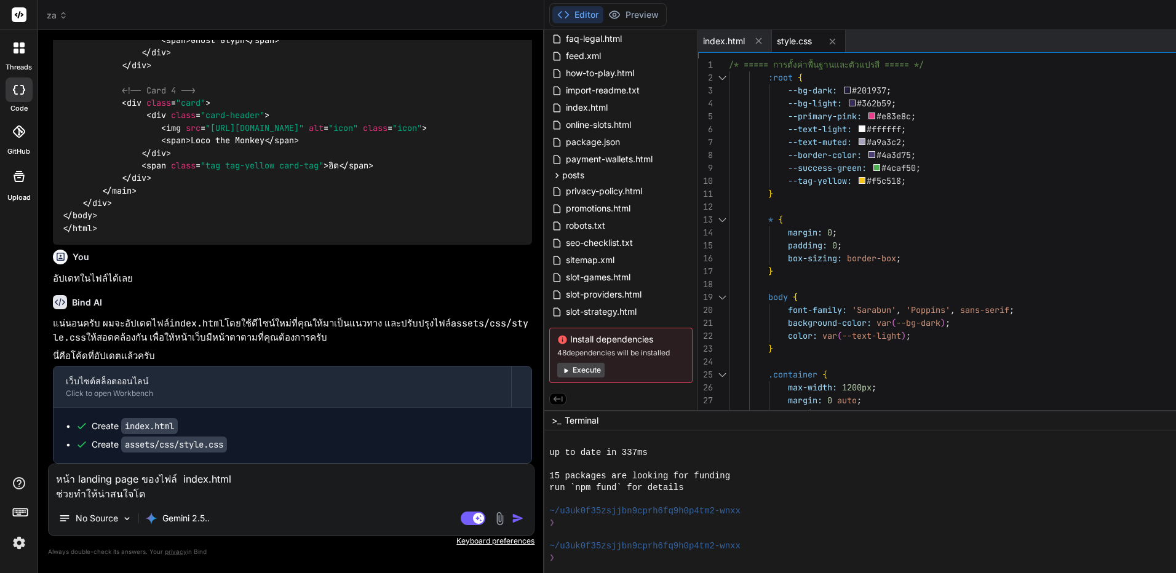
type textarea "x"
type textarea "หน้า landing page ของไฟล์ index.html ช่วยทำให้น่าสนใจโดย"
type textarea "x"
type textarea "หน้า landing page ของไฟล์ index.html ช่วยทำให้น่าสนใจโดยเ"
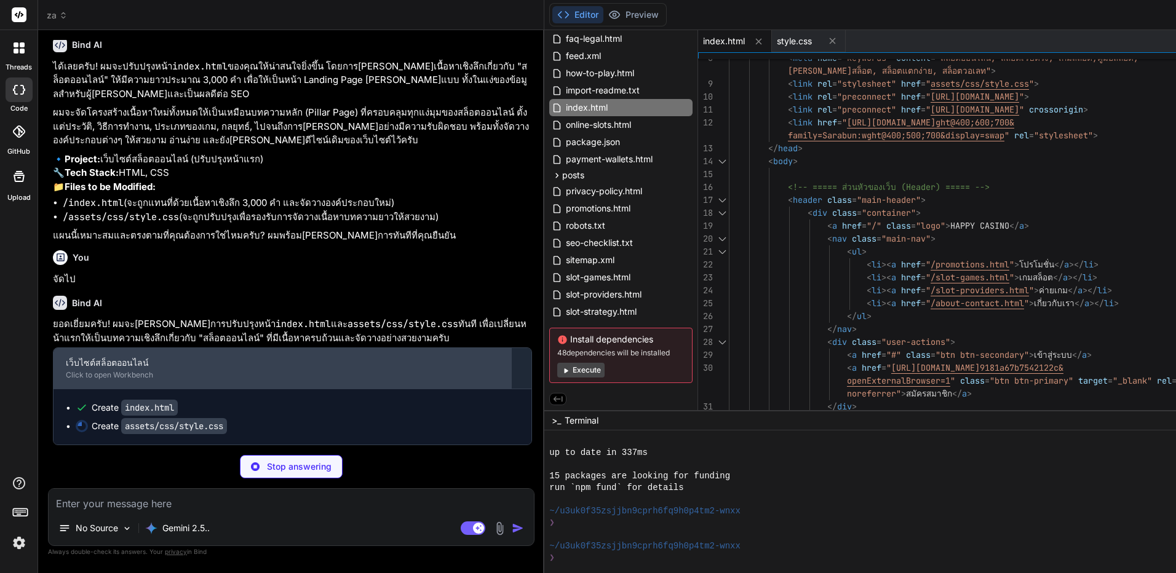
scroll to position [9834, 0]
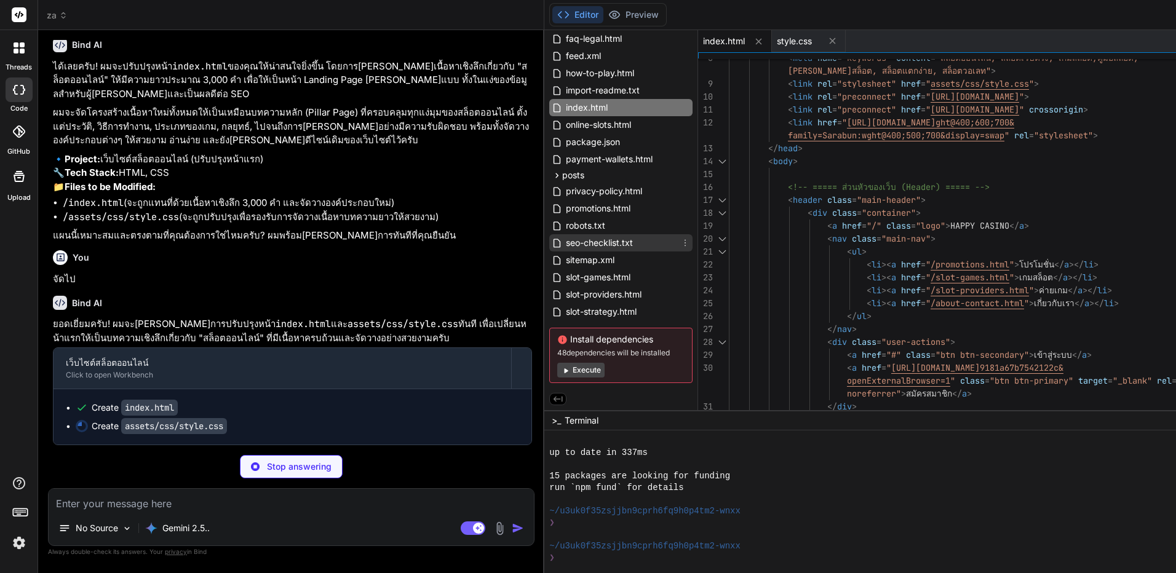
click at [549, 249] on div "seo-checklist.txt" at bounding box center [620, 242] width 143 height 17
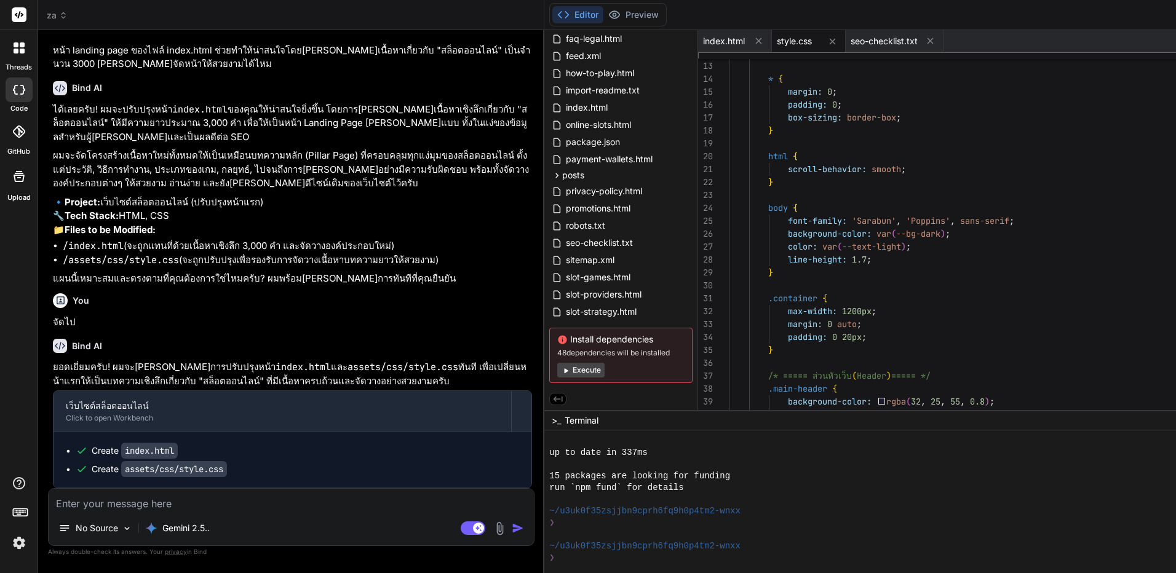
scroll to position [9791, 0]
click at [229, 508] on textarea at bounding box center [291, 500] width 485 height 22
paste textarea "[URL][DOMAIN_NAME]"
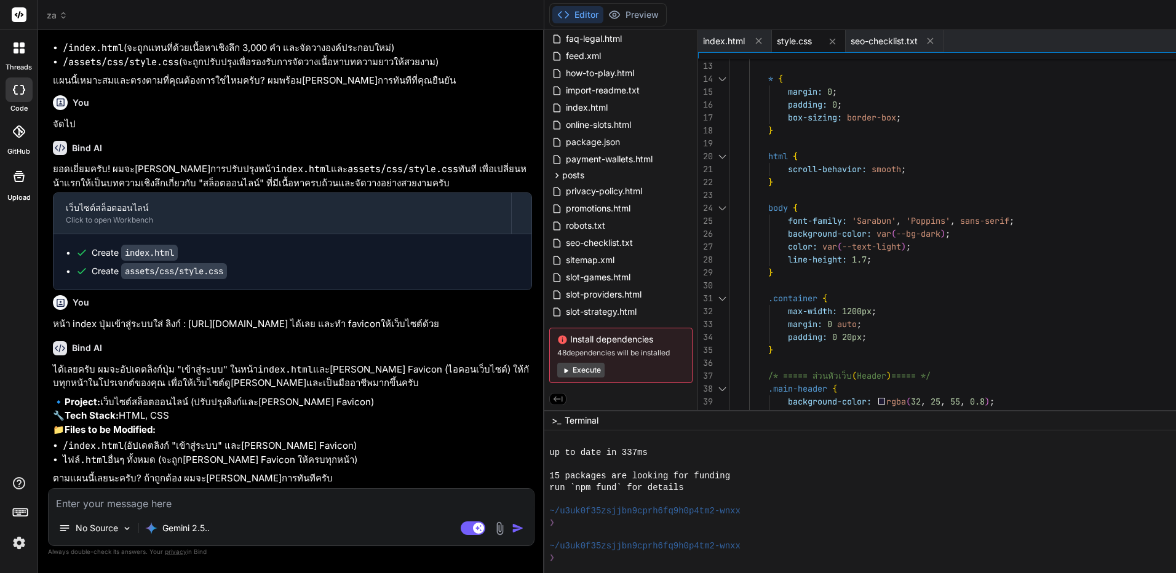
scroll to position [10016, 0]
click at [247, 386] on p "ได้เลยครับ ผมจะอัปเดตลิงก์ปุ่ม "เข้าสู่ระบบ" ในหน้า index.html และ[PERSON_NAME]…" at bounding box center [292, 377] width 479 height 28
click at [253, 509] on textarea at bounding box center [291, 500] width 485 height 22
click at [256, 507] on textarea at bounding box center [291, 500] width 485 height 22
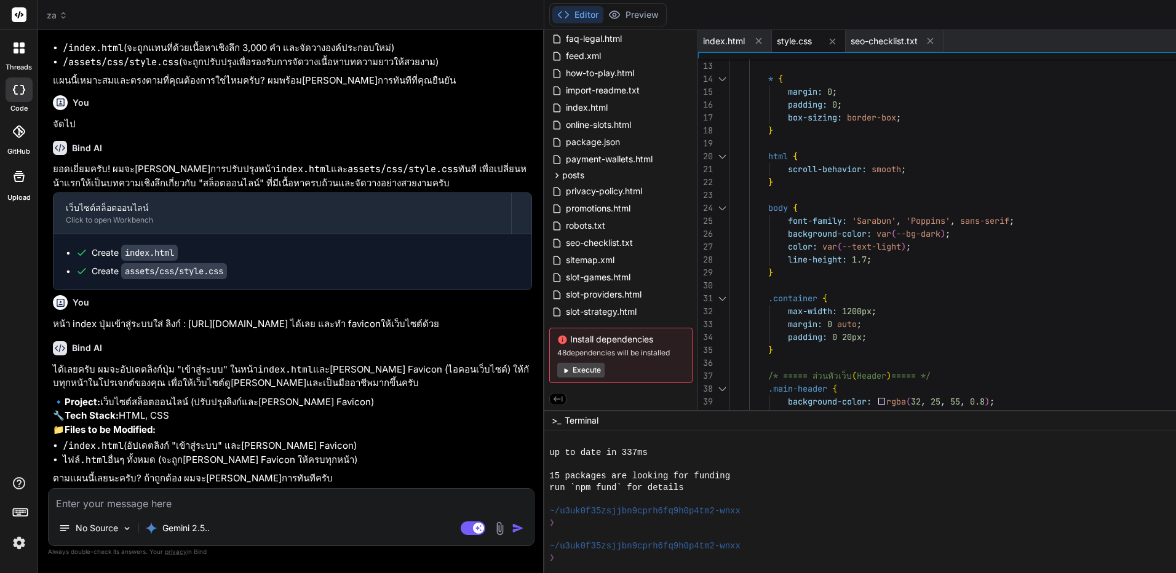
click at [256, 507] on textarea at bounding box center [291, 500] width 485 height 22
click at [256, 505] on textarea at bounding box center [291, 500] width 485 height 22
click at [255, 505] on textarea at bounding box center [291, 500] width 485 height 22
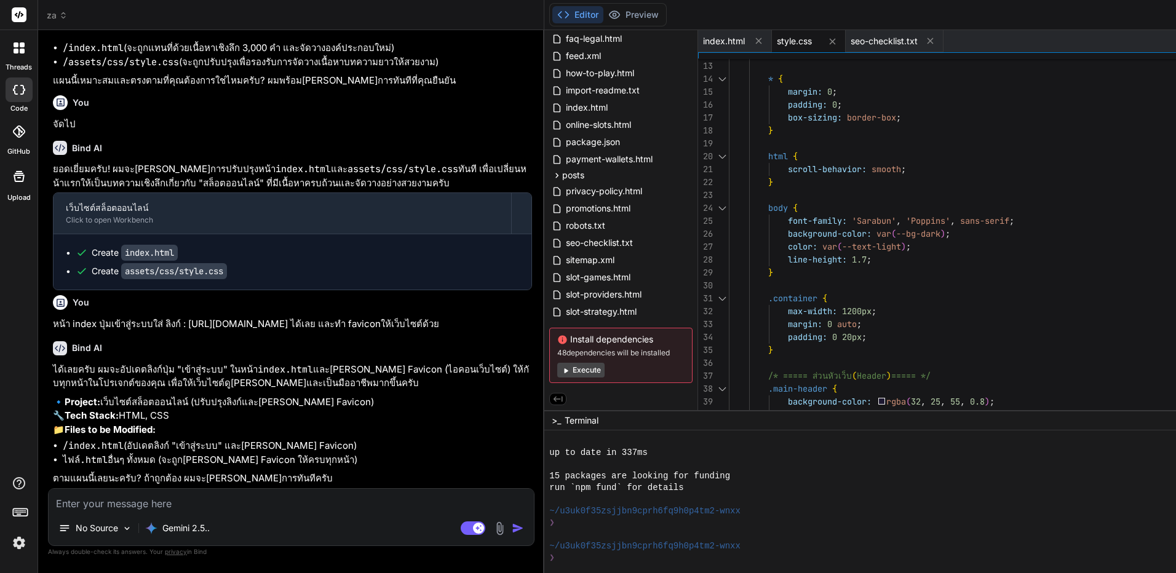
click at [255, 505] on textarea at bounding box center [291, 500] width 485 height 22
click at [255, 502] on textarea at bounding box center [291, 500] width 485 height 22
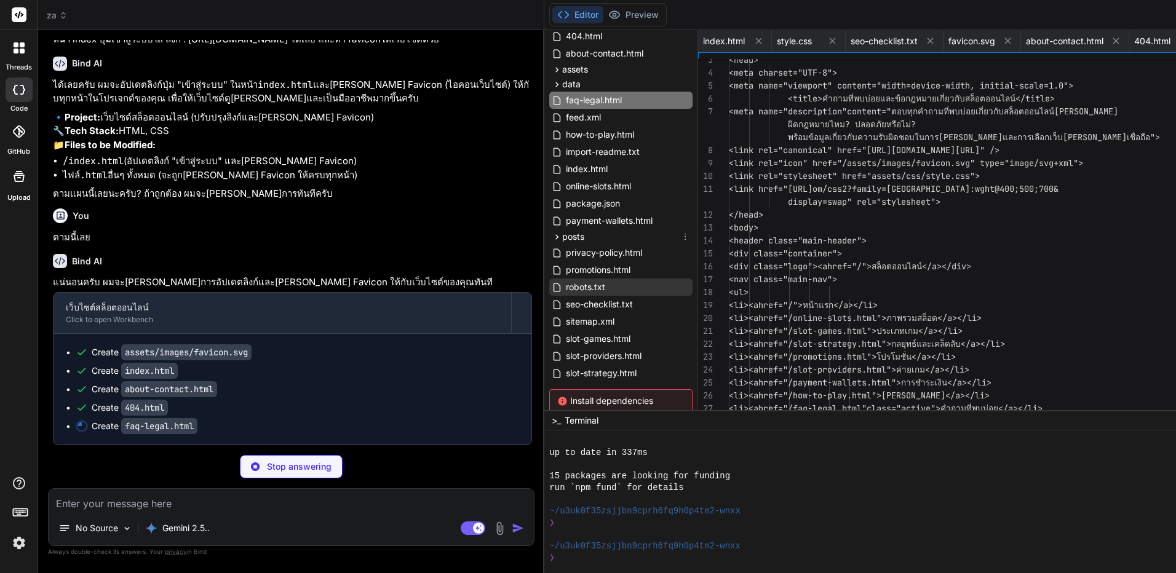
scroll to position [0, 66]
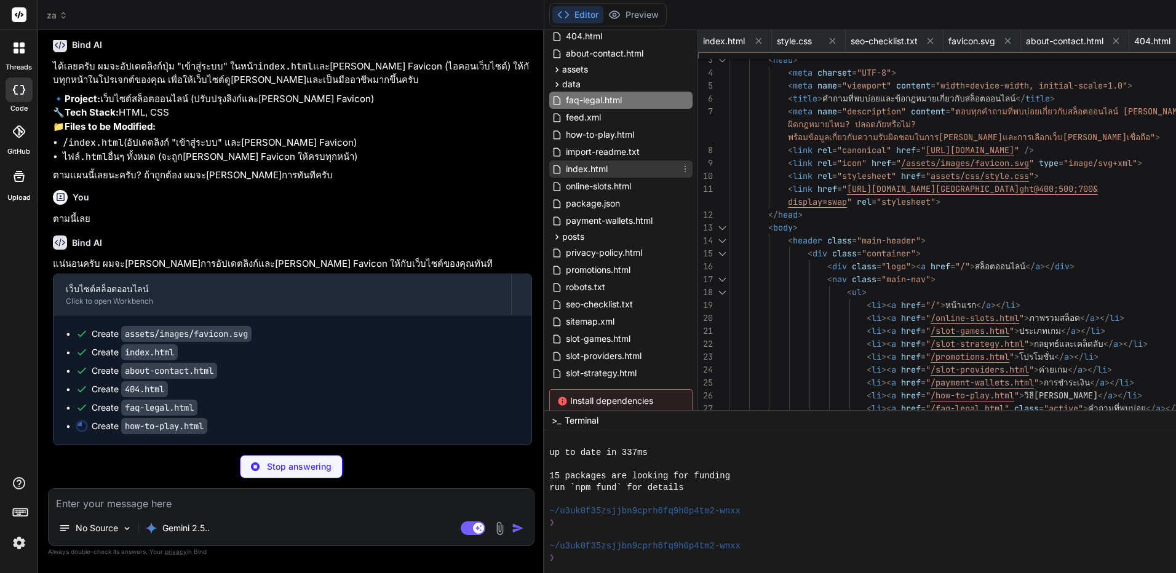
click at [565, 175] on span "index.html" at bounding box center [587, 169] width 44 height 15
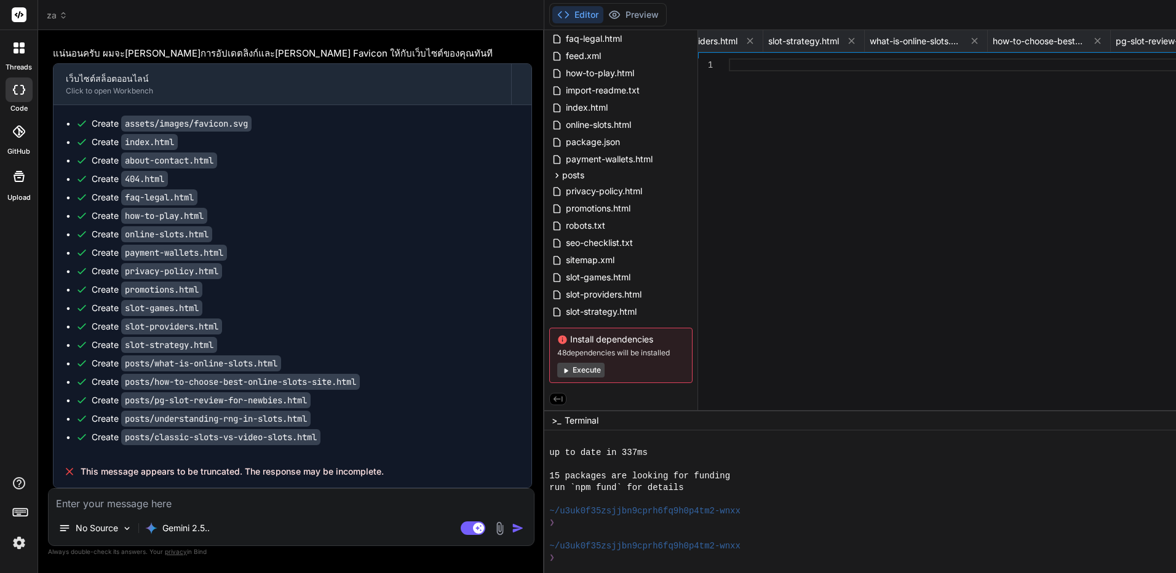
scroll to position [10530, 0]
click at [218, 503] on textarea at bounding box center [291, 500] width 485 height 22
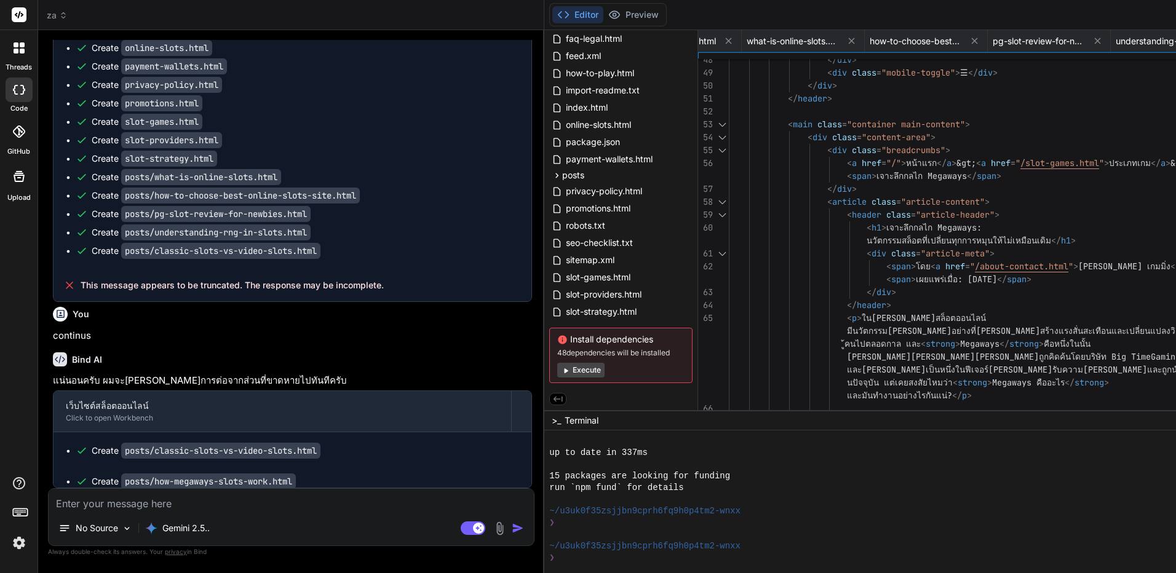
scroll to position [10716, 0]
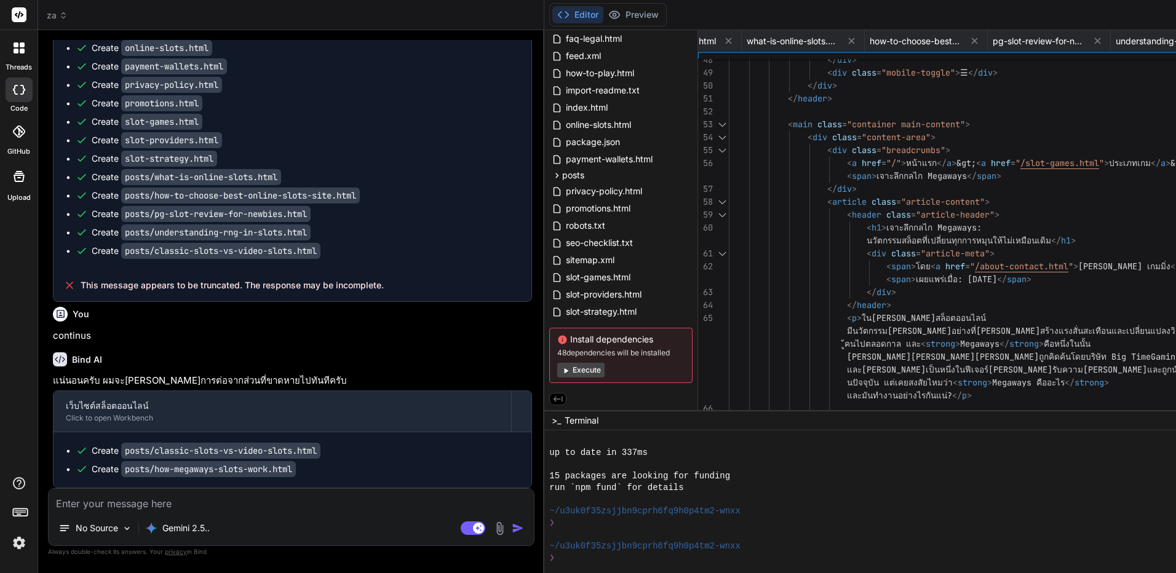
drag, startPoint x: 176, startPoint y: 202, endPoint x: 126, endPoint y: 198, distance: 50.1
copy code "index.html"
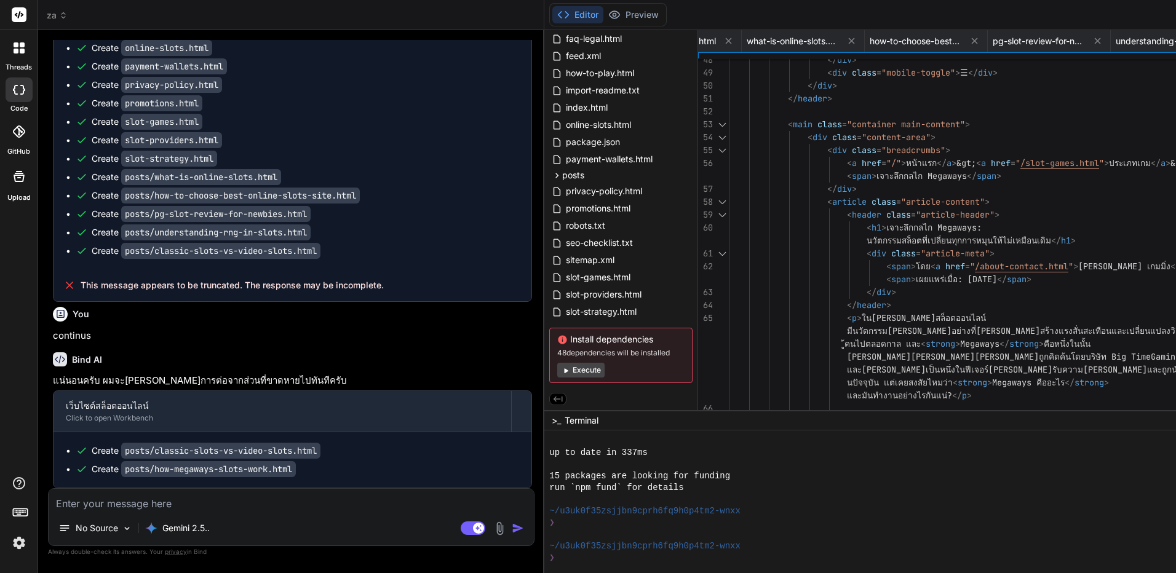
click at [255, 510] on textarea at bounding box center [291, 500] width 485 height 22
paste textarea "index.html"
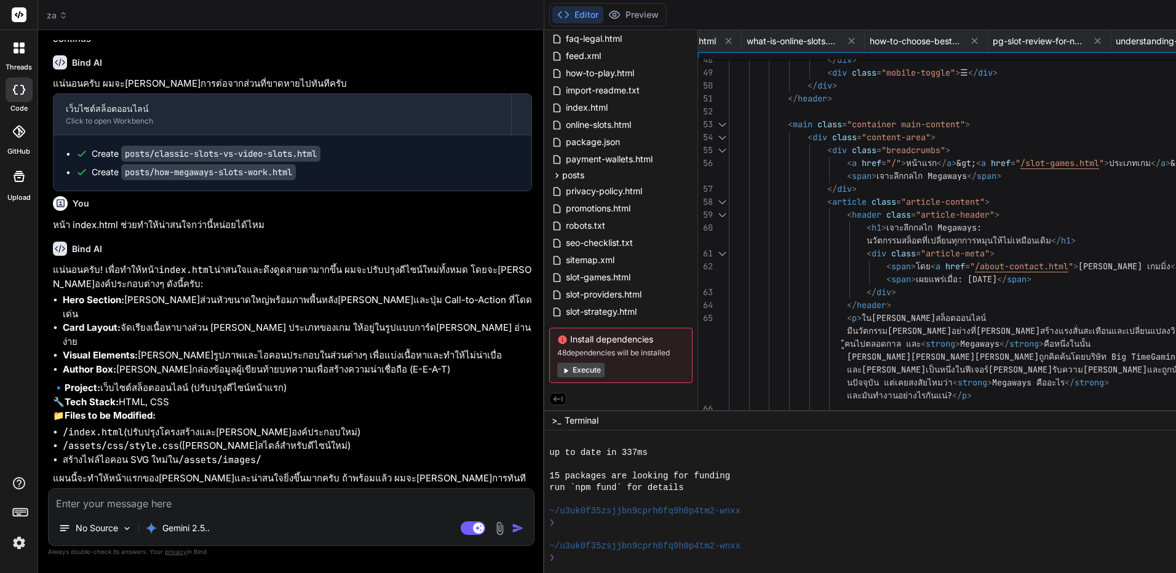
scroll to position [11041, 0]
click at [306, 501] on textarea at bounding box center [291, 500] width 485 height 22
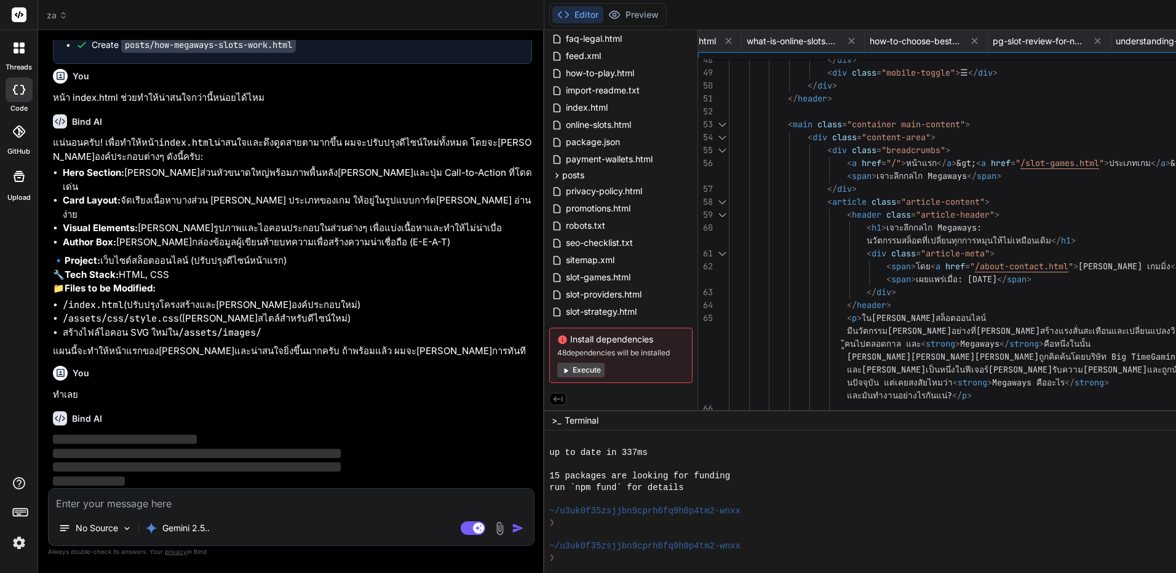
scroll to position [11169, 0]
click at [565, 159] on span "payment-wallets.html" at bounding box center [609, 159] width 89 height 15
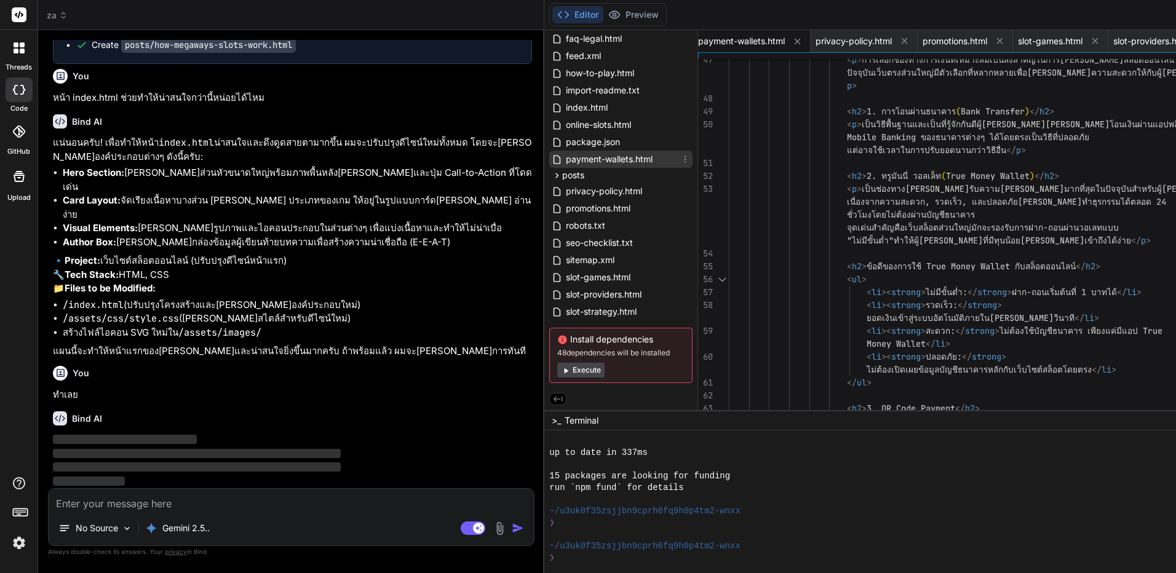
click at [680, 161] on icon at bounding box center [685, 159] width 10 height 10
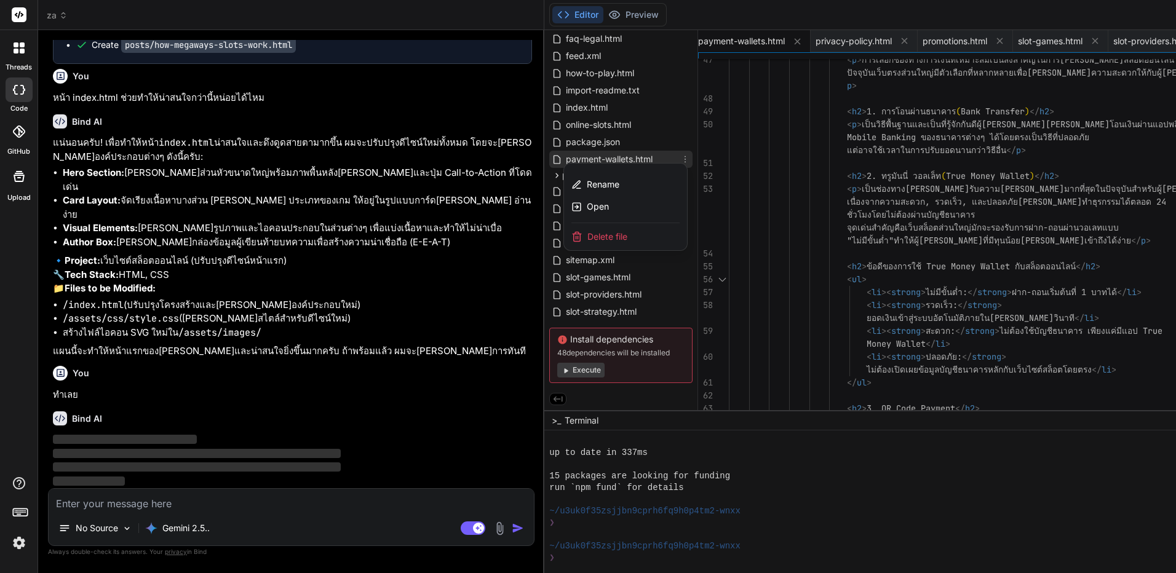
click at [880, 553] on div at bounding box center [1059, 301] width 1029 height 543
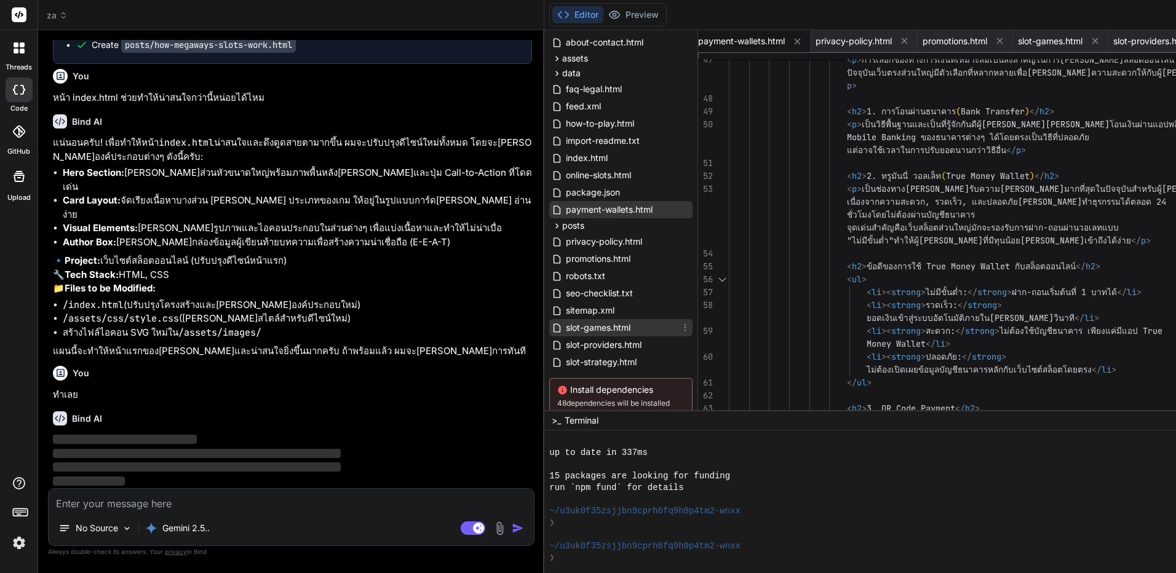
scroll to position [0, 0]
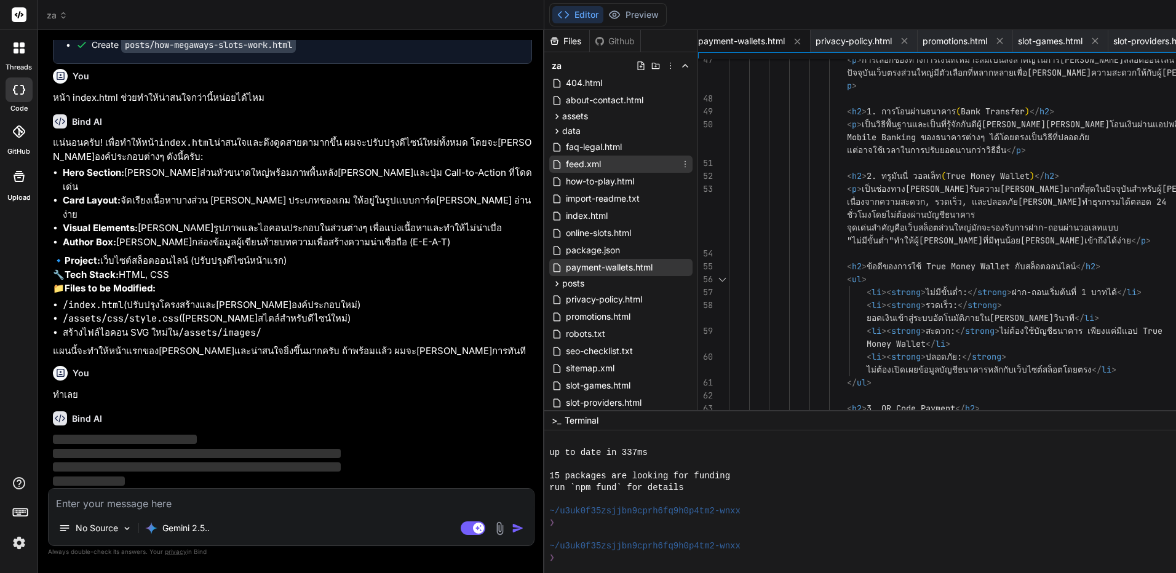
click at [565, 161] on span "feed.xml" at bounding box center [584, 164] width 38 height 15
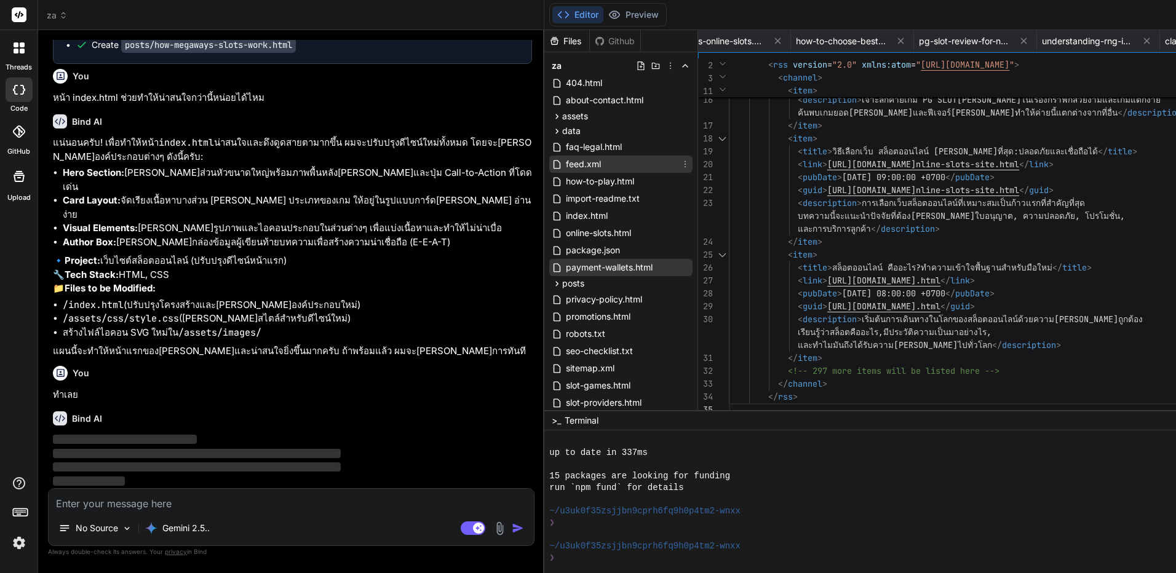
scroll to position [11125, 0]
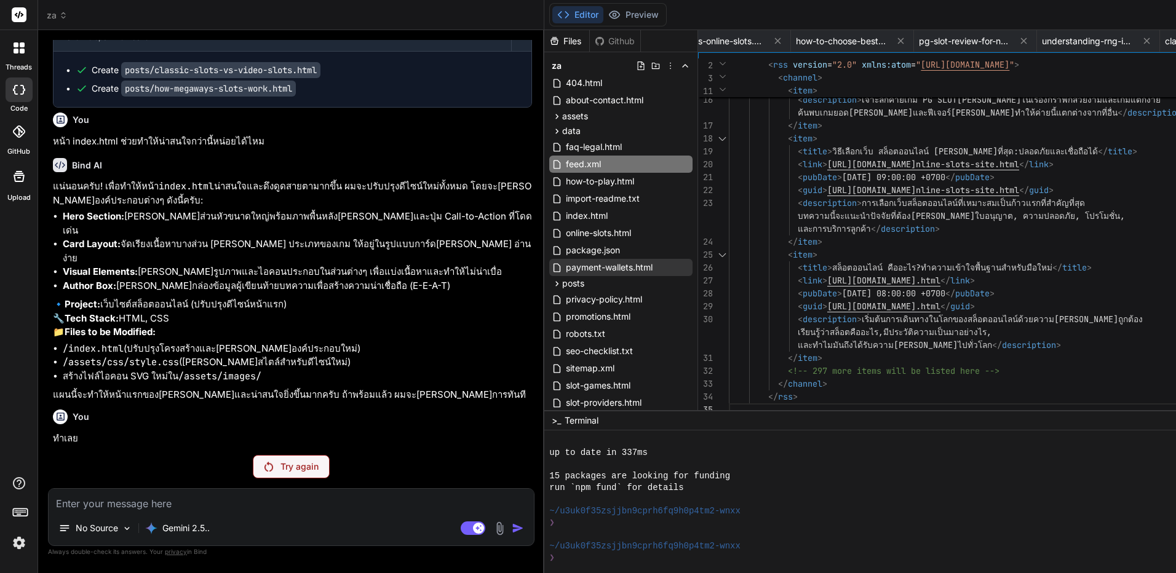
click at [253, 475] on div "Try again" at bounding box center [291, 466] width 77 height 23
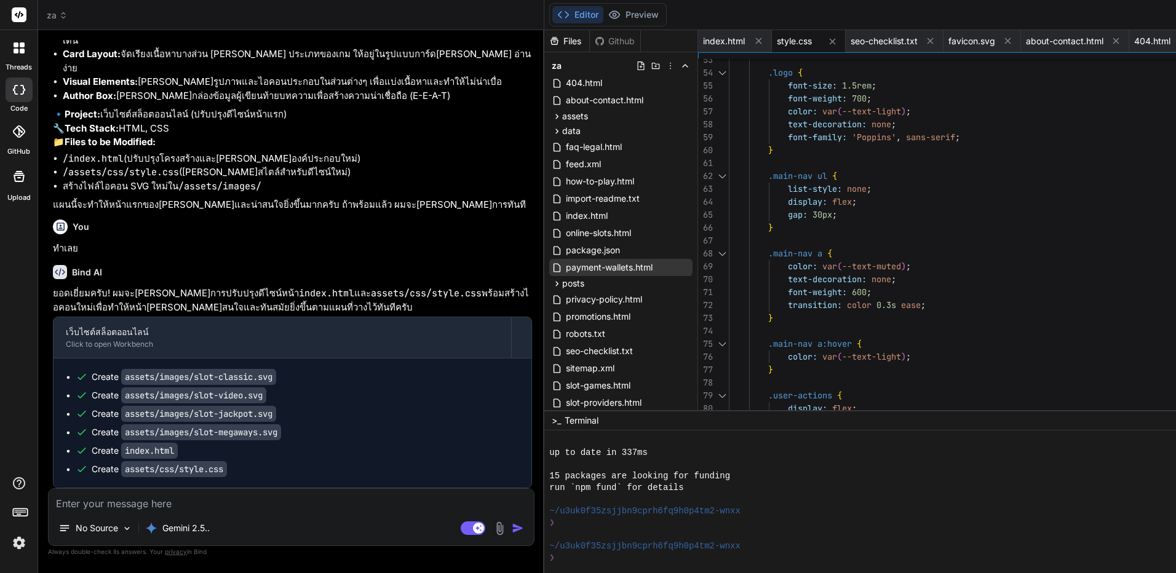
scroll to position [11329, 0]
click at [666, 68] on icon at bounding box center [671, 66] width 10 height 10
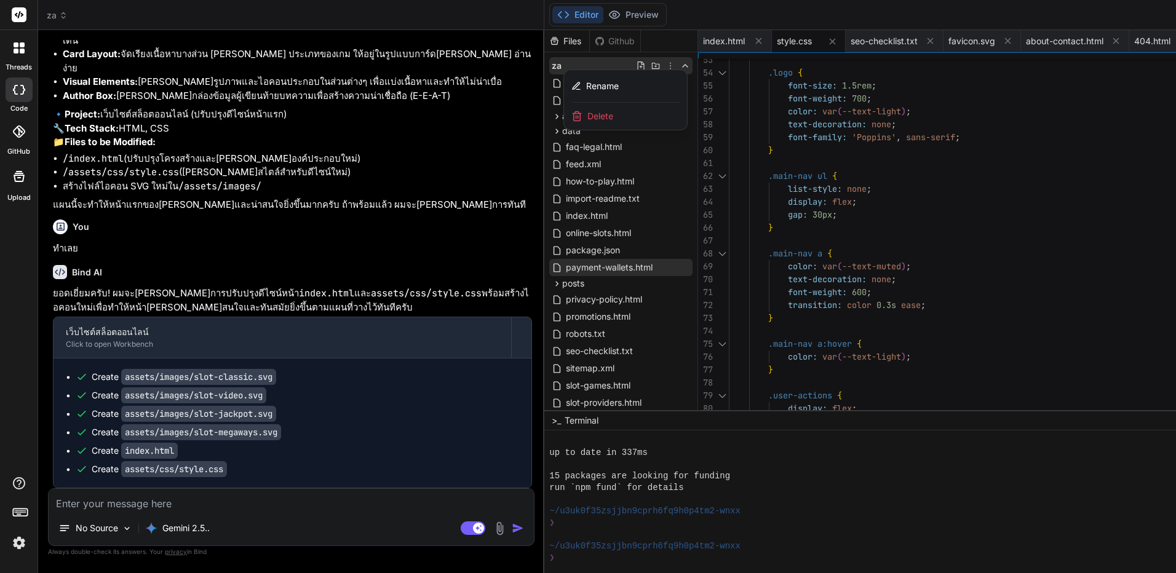
click at [564, 119] on div "Delete" at bounding box center [625, 116] width 123 height 27
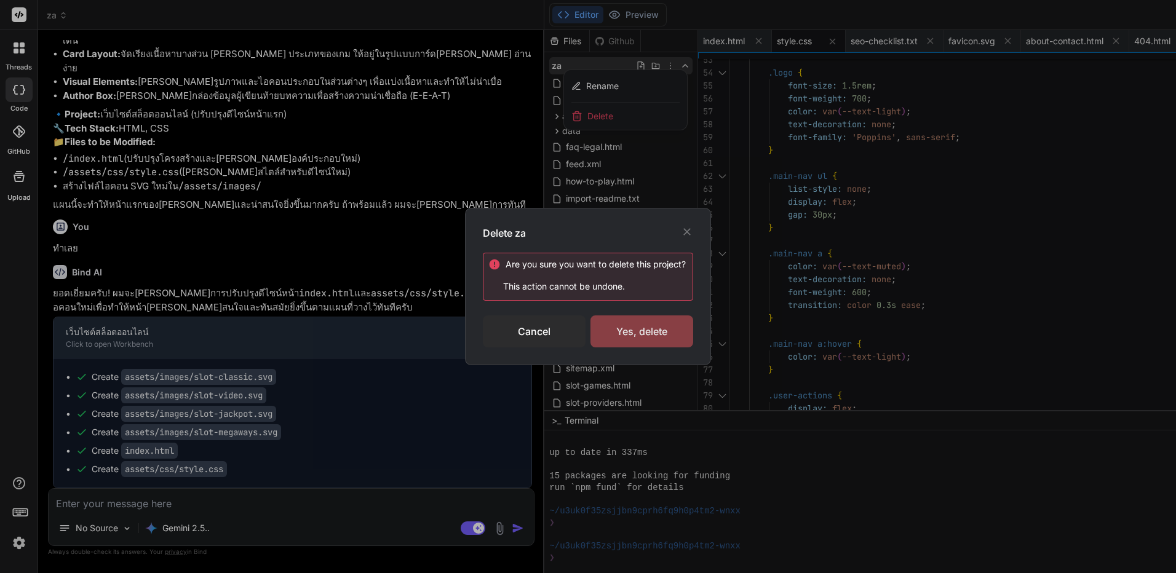
click at [628, 336] on div "Yes, delete" at bounding box center [642, 332] width 103 height 32
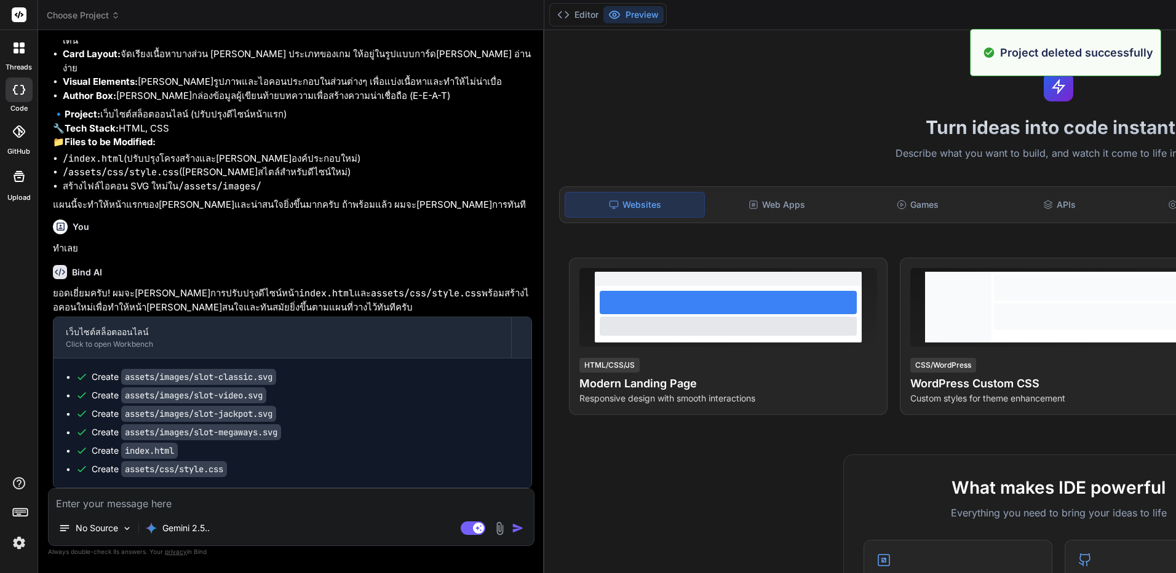
click at [106, 14] on span "Choose Project" at bounding box center [83, 15] width 73 height 12
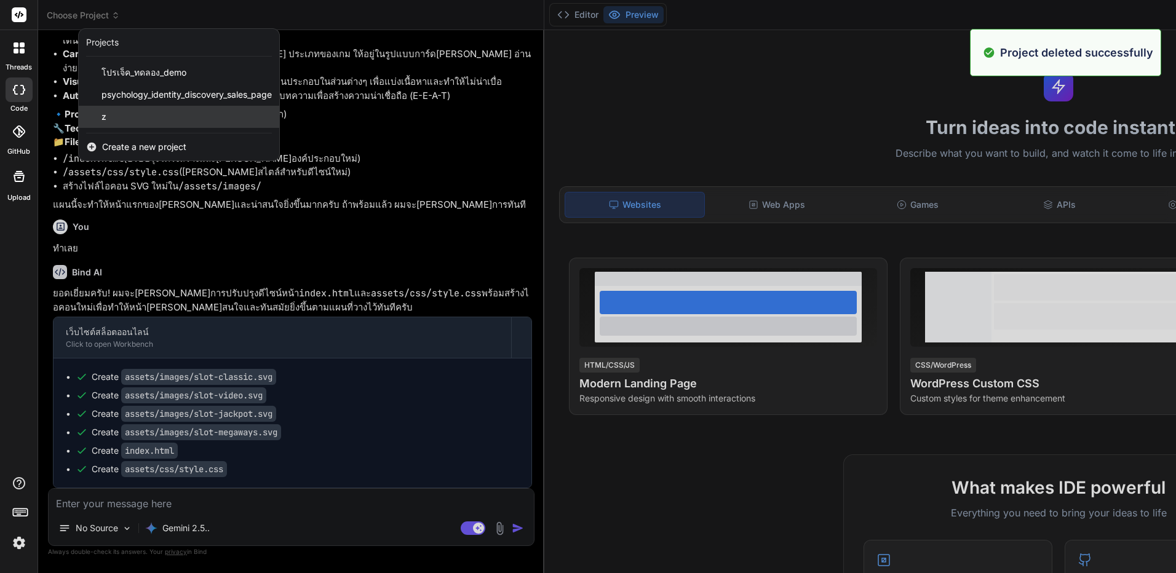
click at [143, 122] on div "z" at bounding box center [179, 117] width 201 height 22
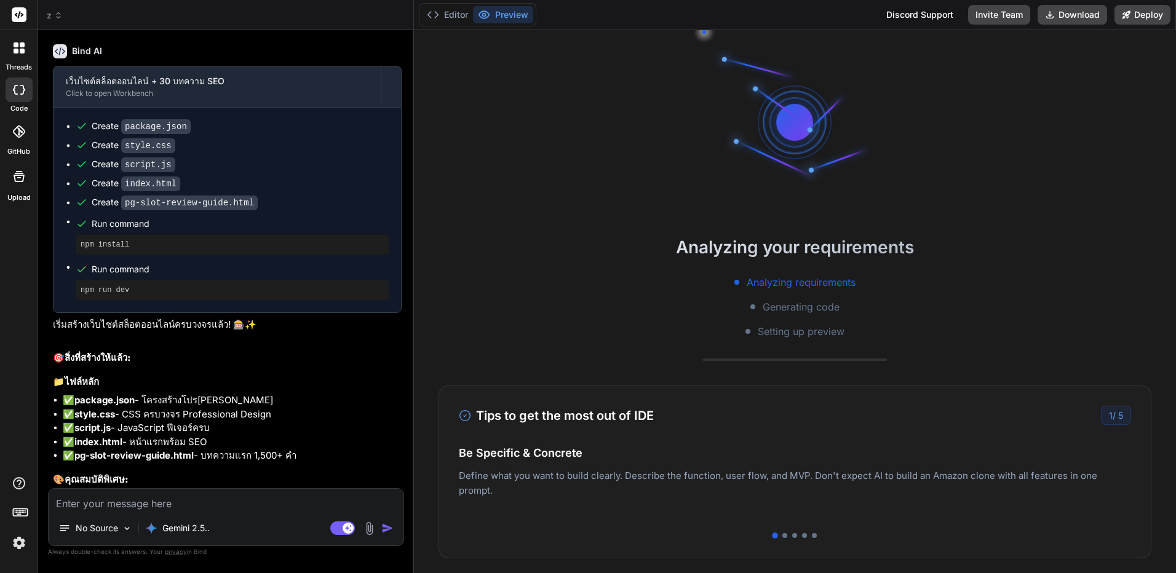
scroll to position [0, 0]
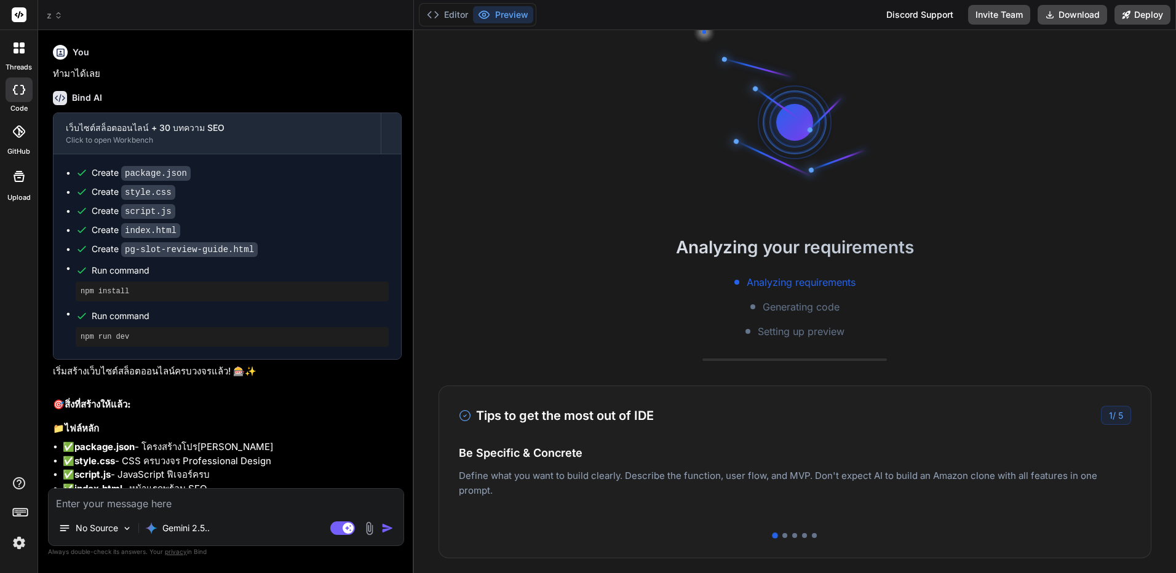
drag, startPoint x: 322, startPoint y: 220, endPoint x: 369, endPoint y: 78, distance: 149.6
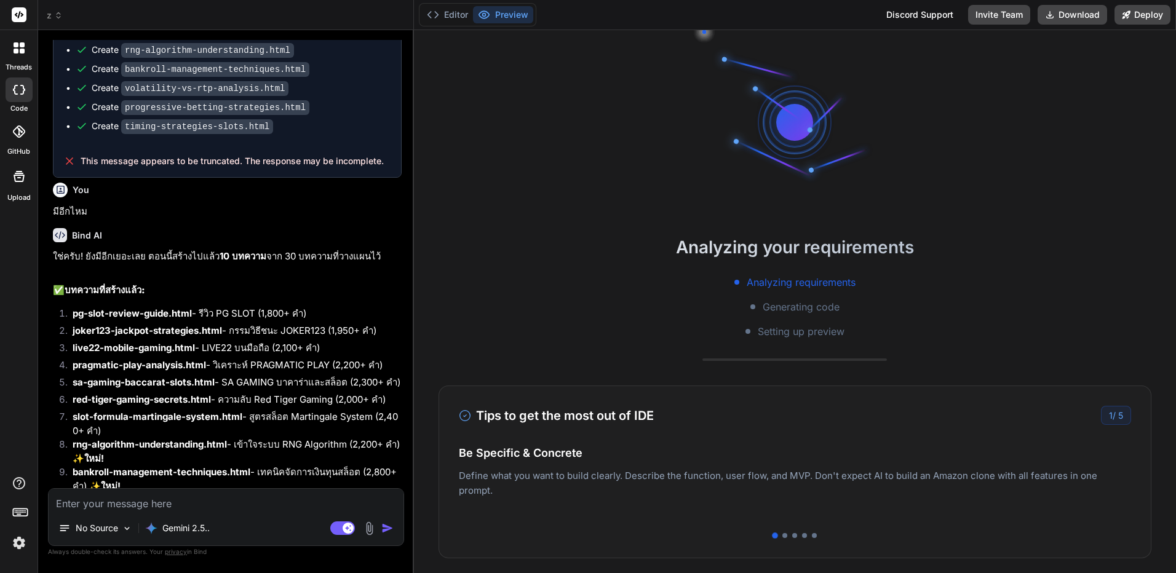
scroll to position [2702, 0]
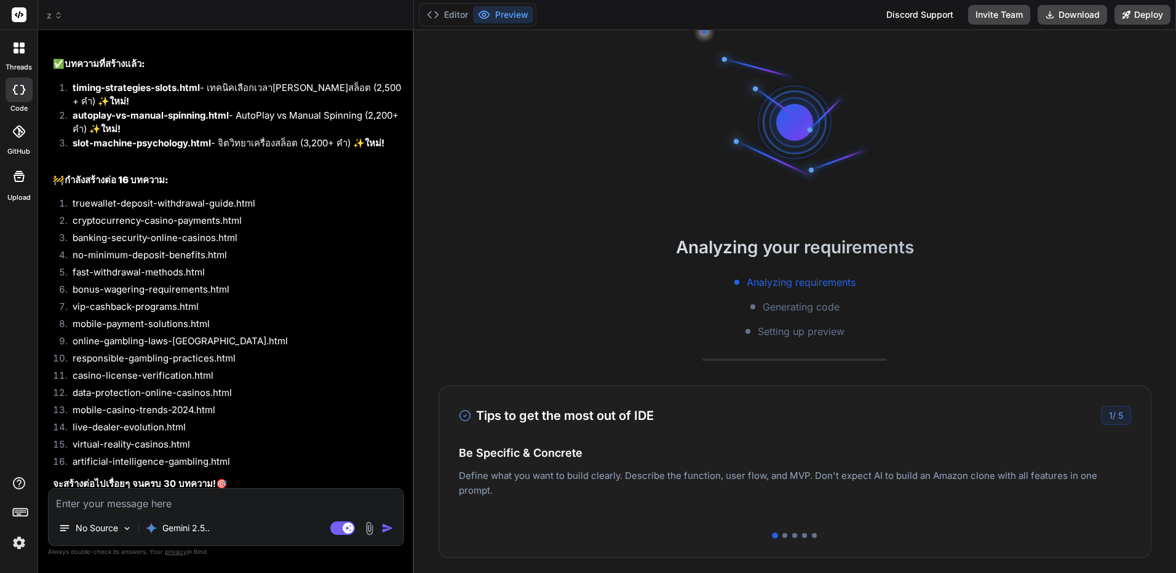
drag, startPoint x: 369, startPoint y: 88, endPoint x: 366, endPoint y: 321, distance: 232.6
click at [440, 18] on button "Editor" at bounding box center [447, 14] width 51 height 17
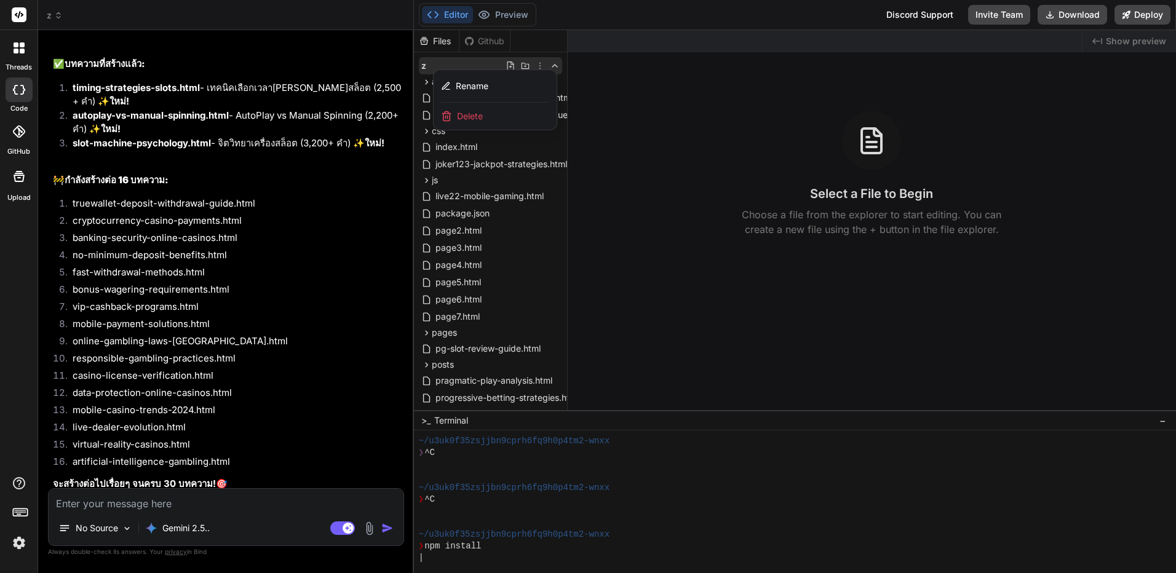
click at [497, 119] on div "Delete" at bounding box center [495, 116] width 123 height 27
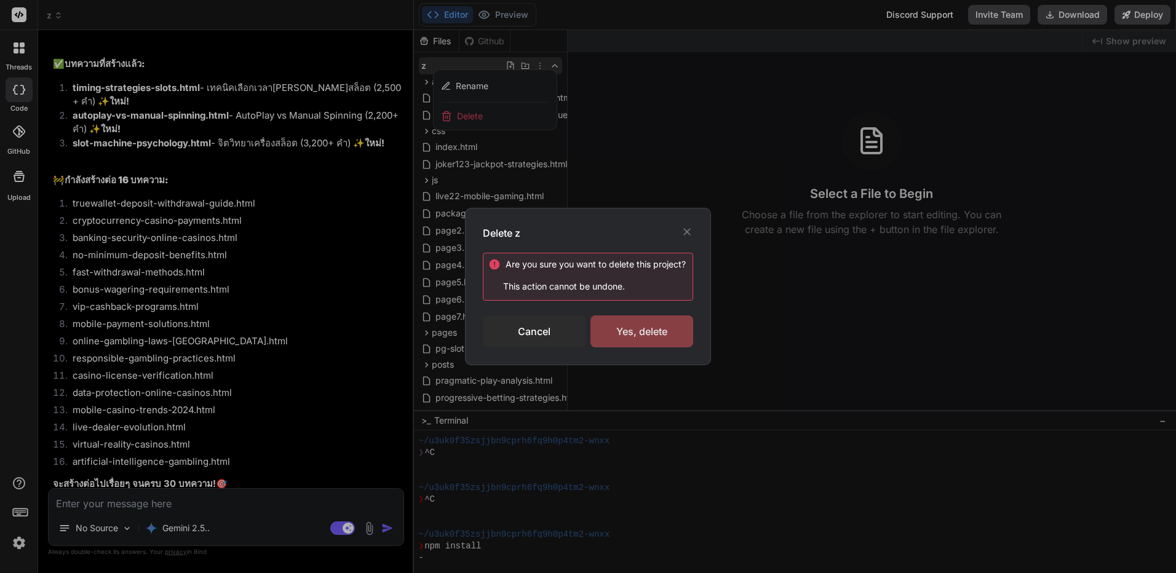
click at [653, 326] on div "Yes, delete" at bounding box center [642, 332] width 103 height 32
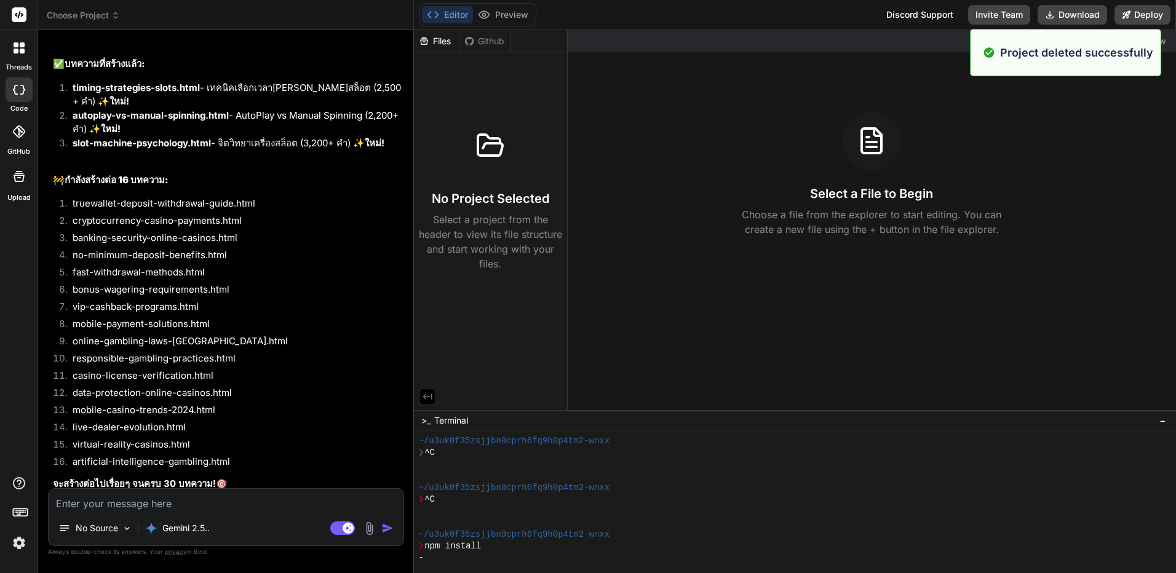
scroll to position [456, 0]
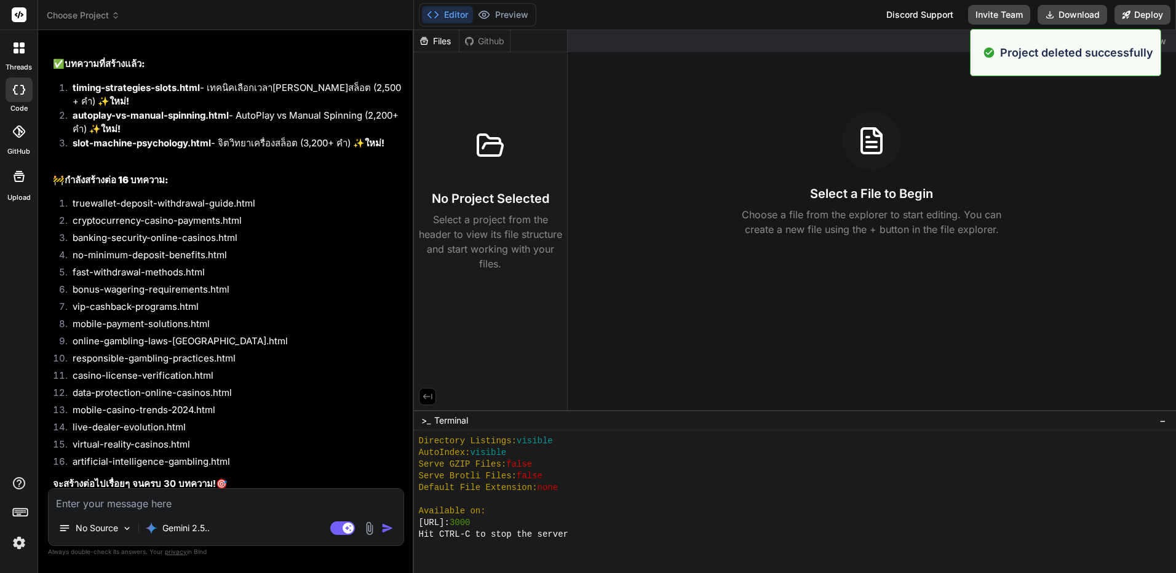
click at [124, 15] on div "Choose Project" at bounding box center [226, 15] width 358 height 12
click at [106, 14] on span "Choose Project" at bounding box center [83, 15] width 73 height 12
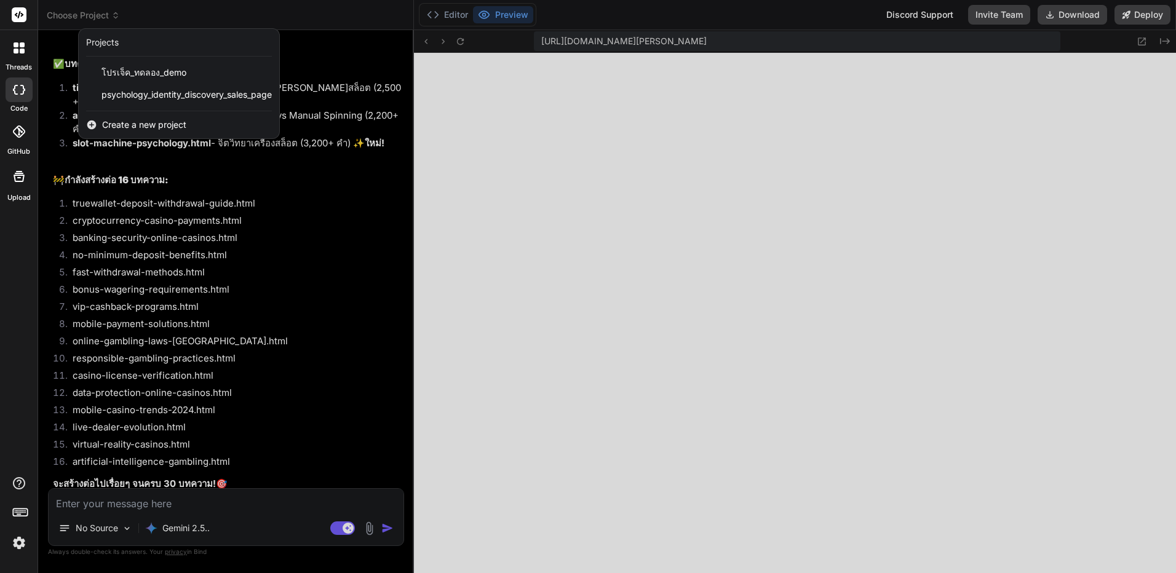
scroll to position [818, 0]
click at [585, 191] on div at bounding box center [588, 286] width 1176 height 573
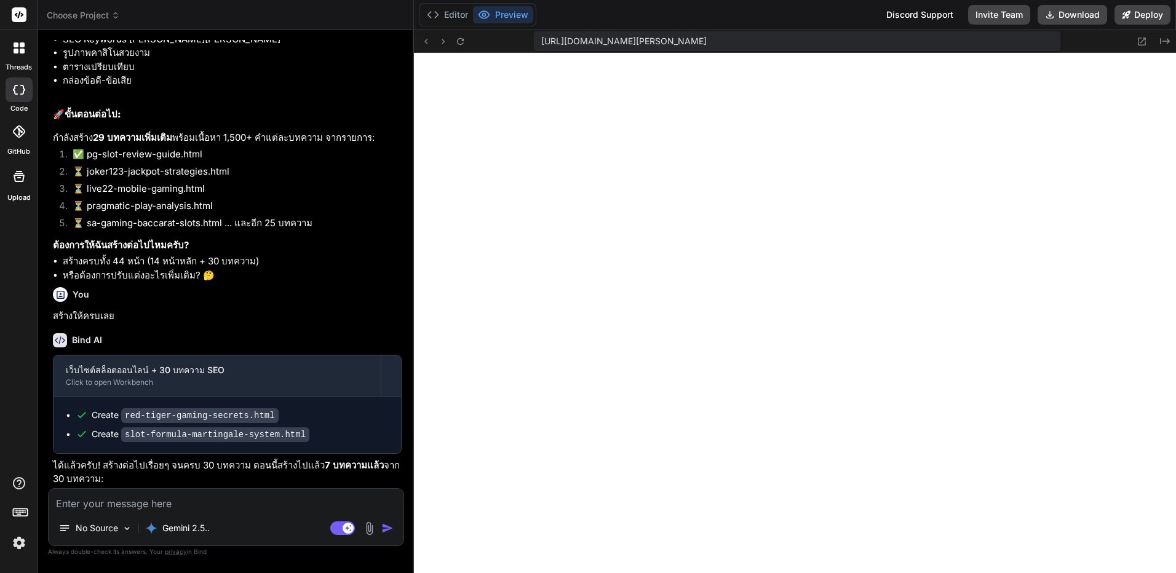
scroll to position [0, 0]
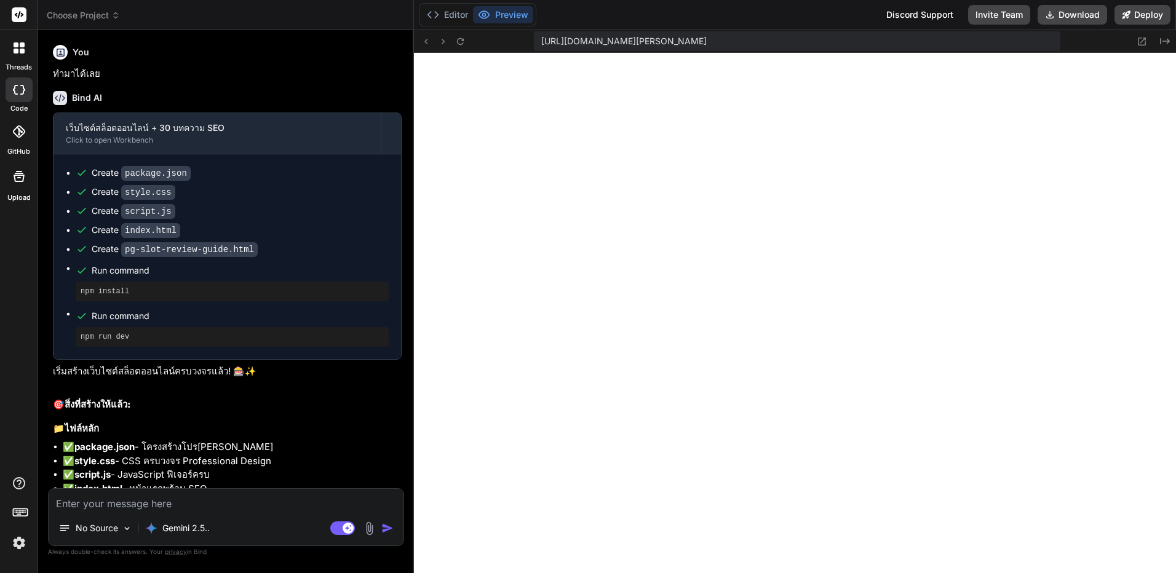
drag, startPoint x: 293, startPoint y: 365, endPoint x: 346, endPoint y: 229, distance: 145.1
click at [459, 44] on icon at bounding box center [460, 41] width 7 height 7
click at [76, 78] on p "ทำมาได้เลย" at bounding box center [227, 74] width 349 height 14
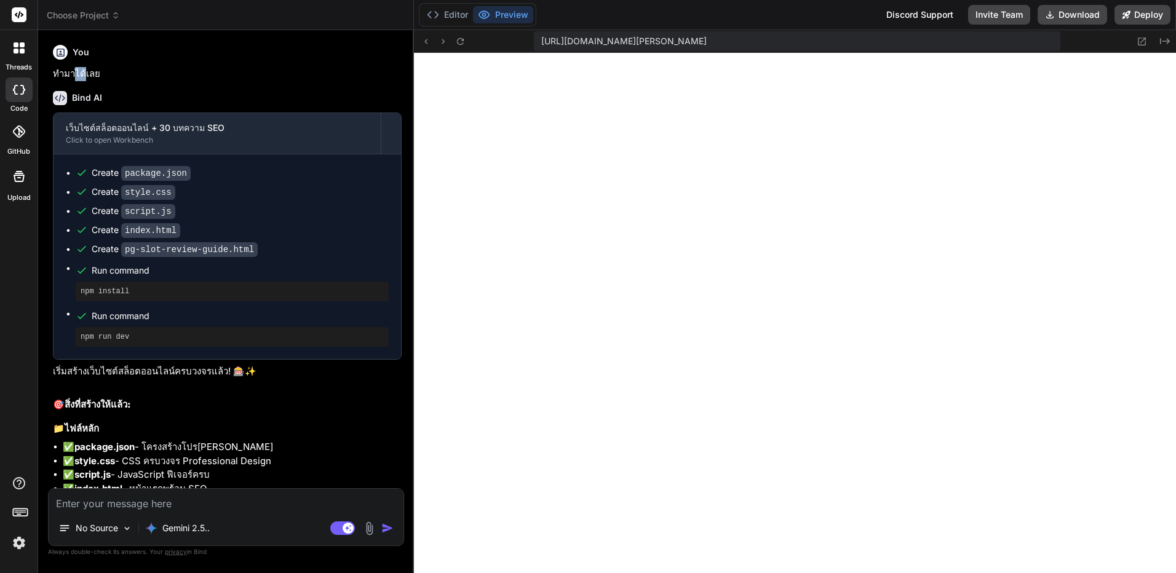
click at [76, 78] on p "ทำมาได้เลย" at bounding box center [227, 74] width 349 height 14
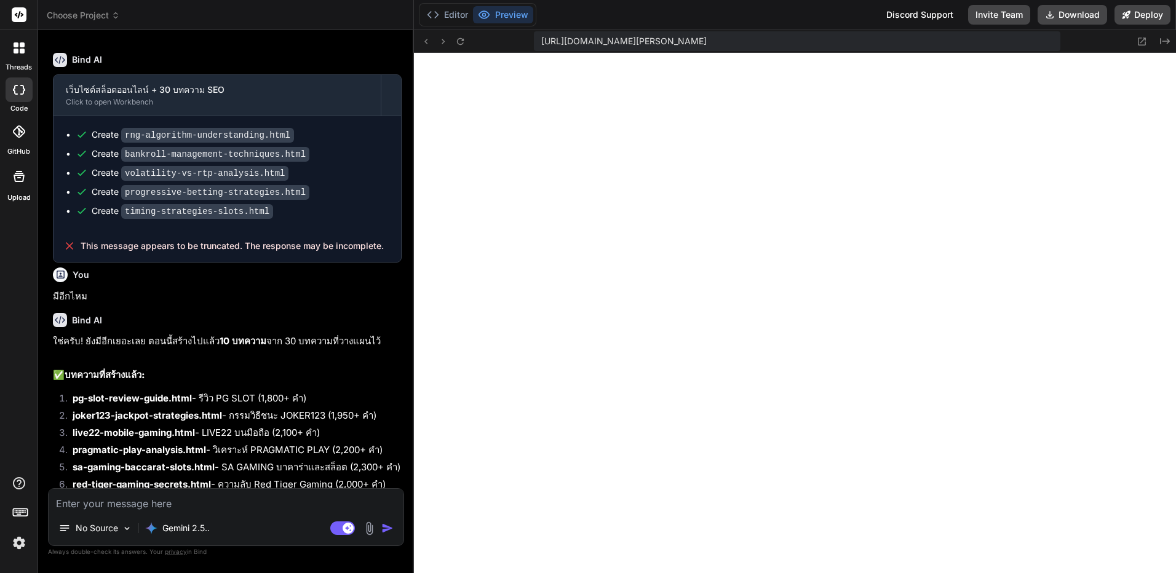
scroll to position [2702, 0]
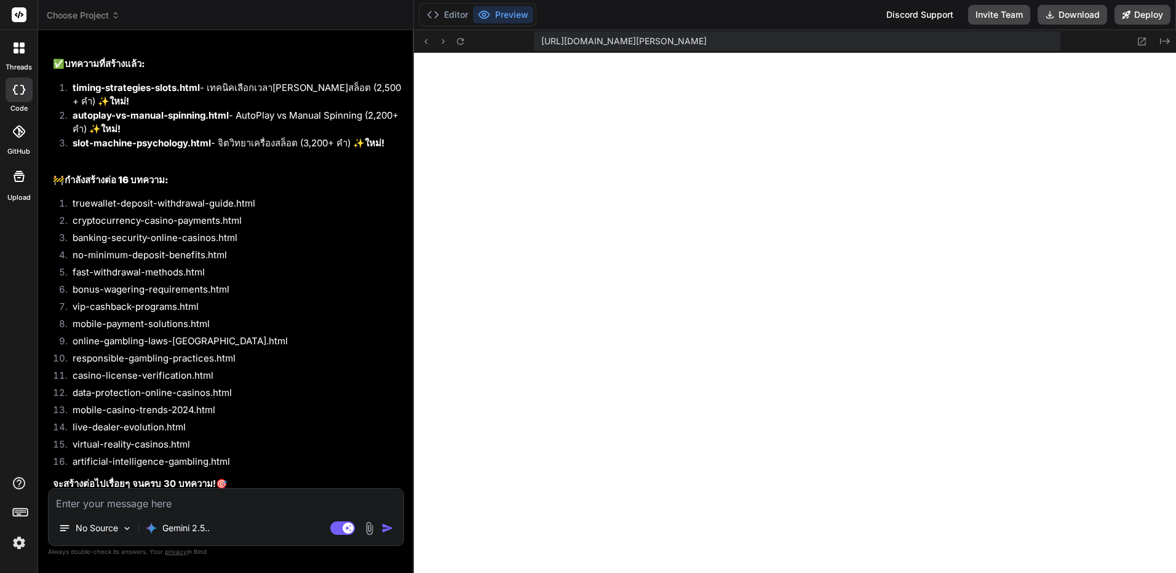
drag, startPoint x: 322, startPoint y: 266, endPoint x: 369, endPoint y: 460, distance: 199.4
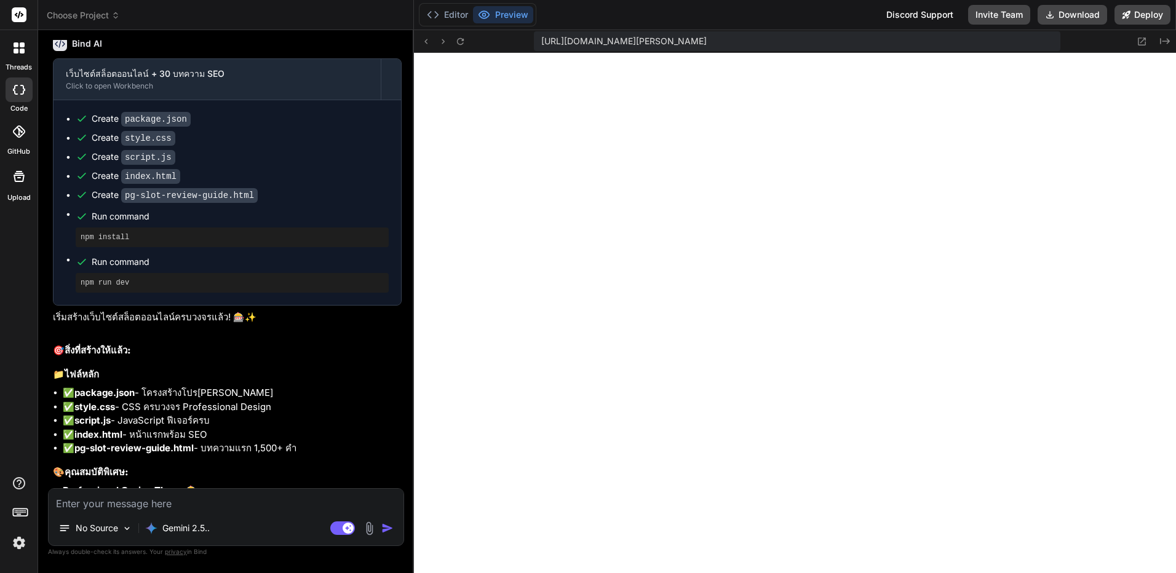
scroll to position [0, 0]
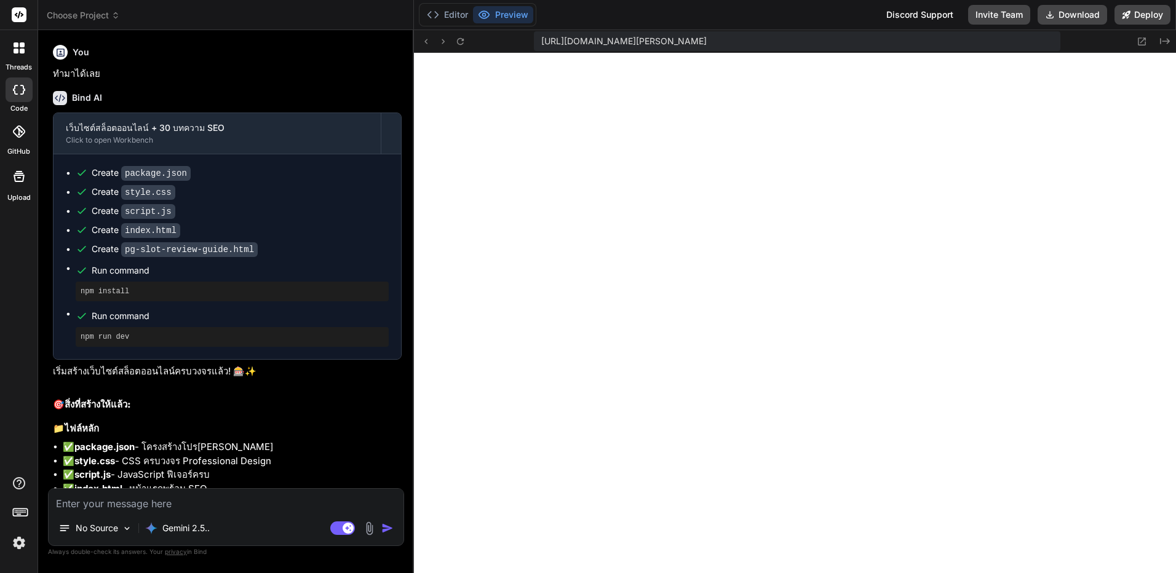
drag, startPoint x: 225, startPoint y: 215, endPoint x: 330, endPoint y: 30, distance: 213.8
